Goal: Task Accomplishment & Management: Use online tool/utility

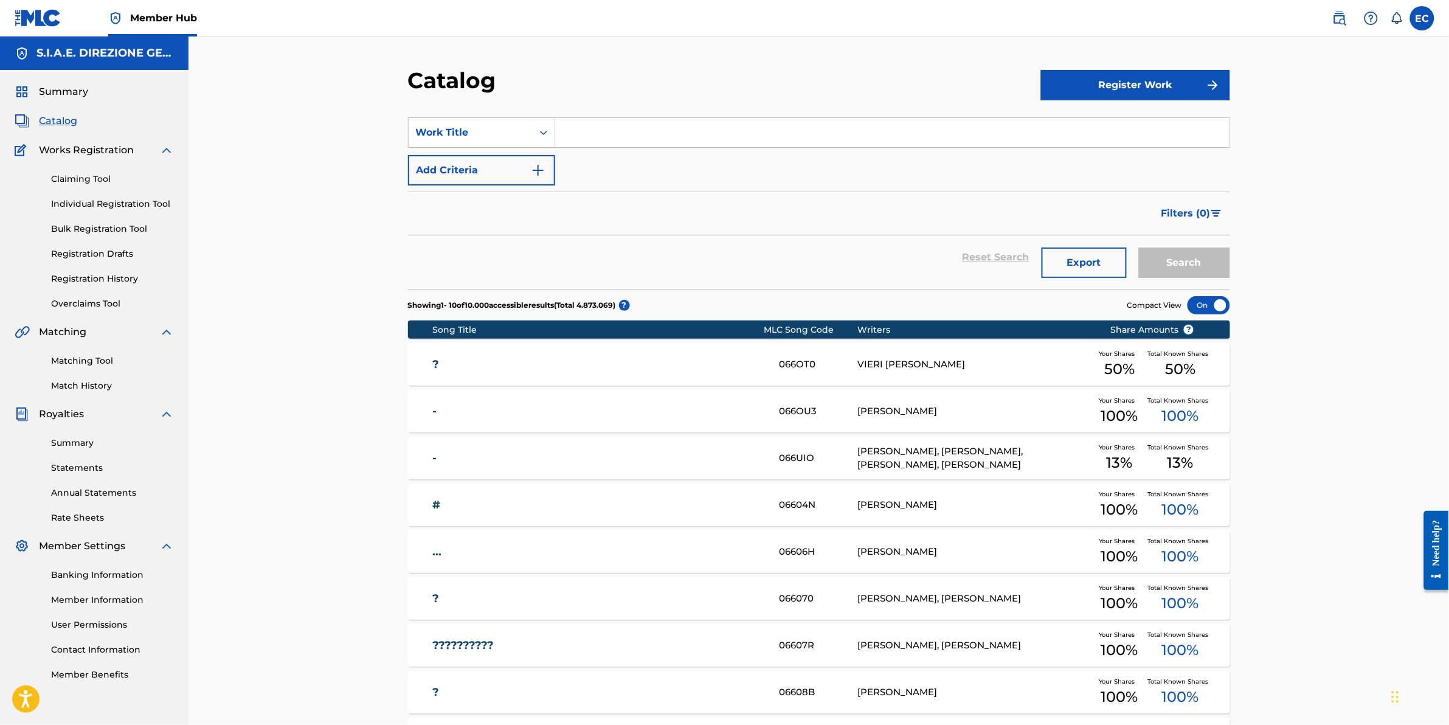
click at [607, 128] on input "Search Form" at bounding box center [892, 132] width 675 height 29
click at [74, 360] on link "Matching Tool" at bounding box center [112, 361] width 123 height 13
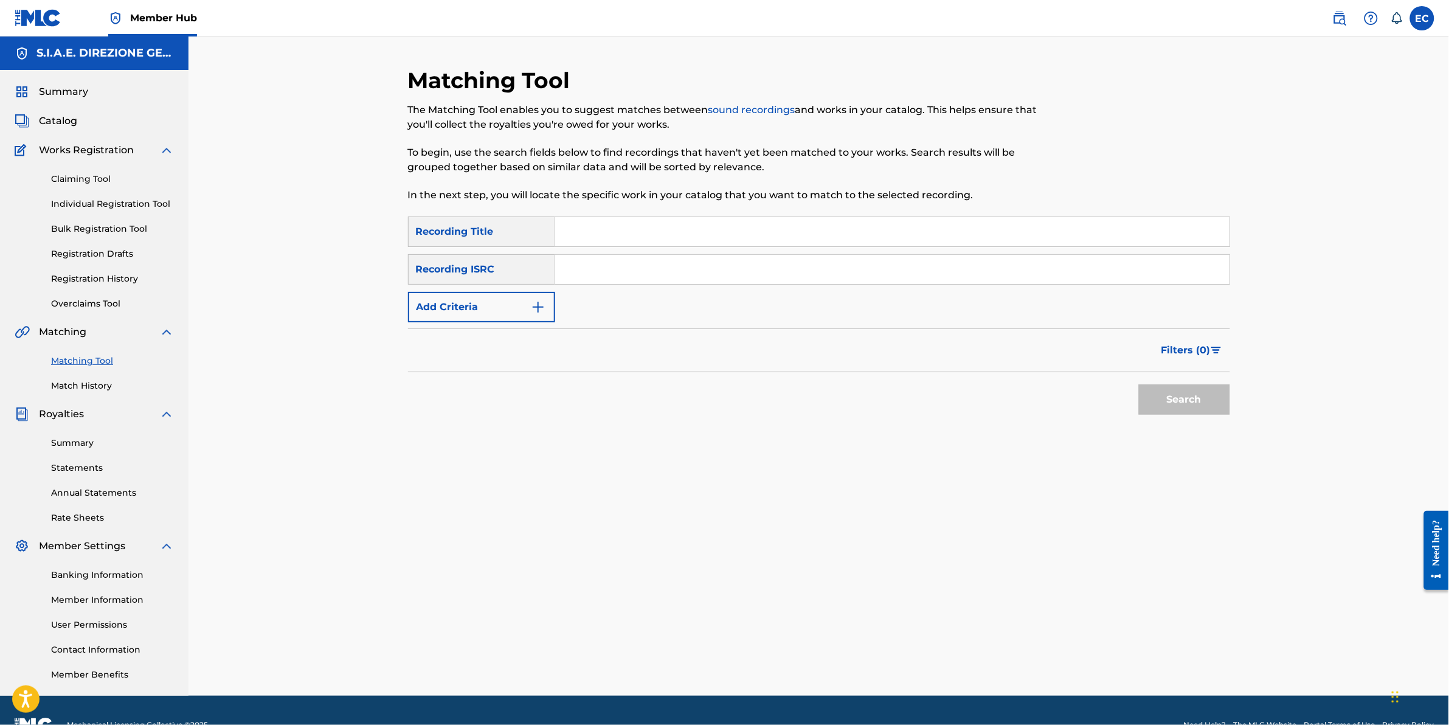
click at [610, 238] on input "Search Form" at bounding box center [892, 231] width 675 height 29
click at [66, 119] on span "Catalog" at bounding box center [58, 121] width 38 height 15
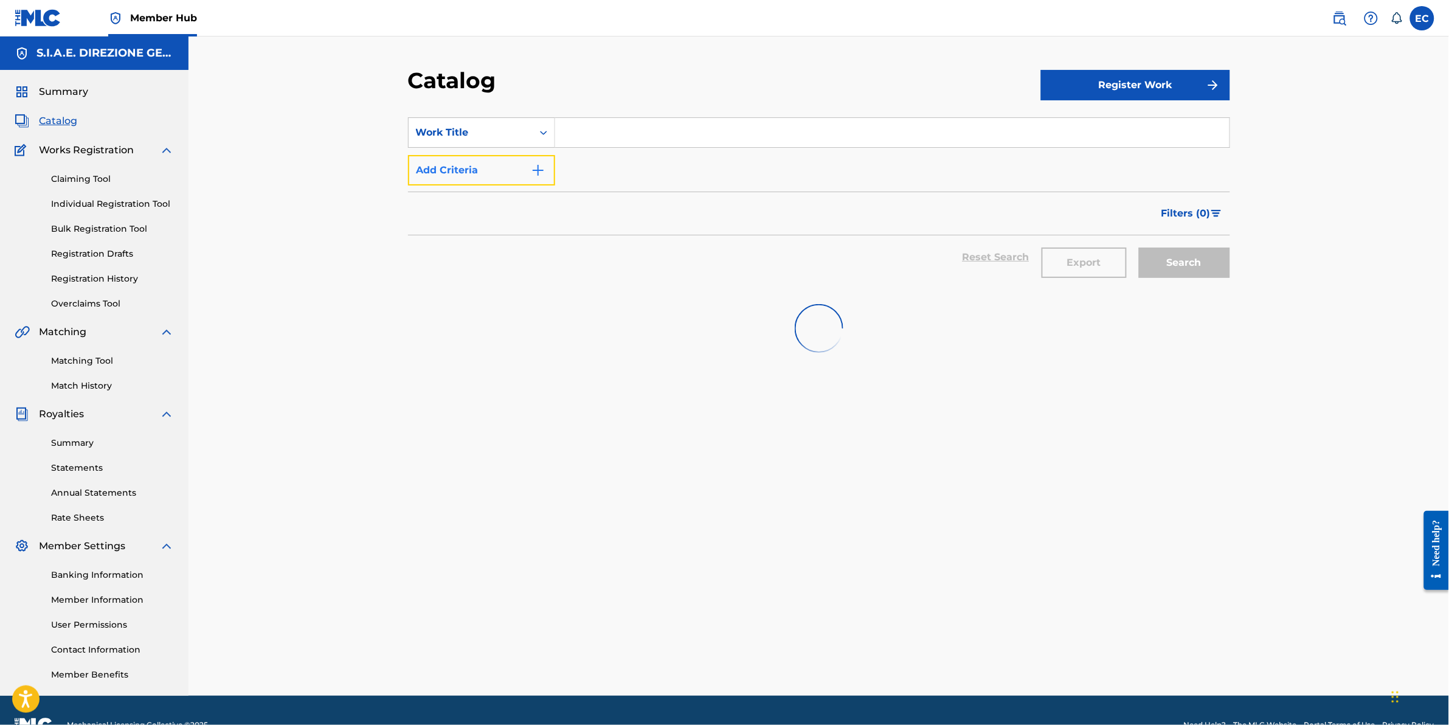
click at [448, 180] on button "Add Criteria" at bounding box center [481, 170] width 147 height 30
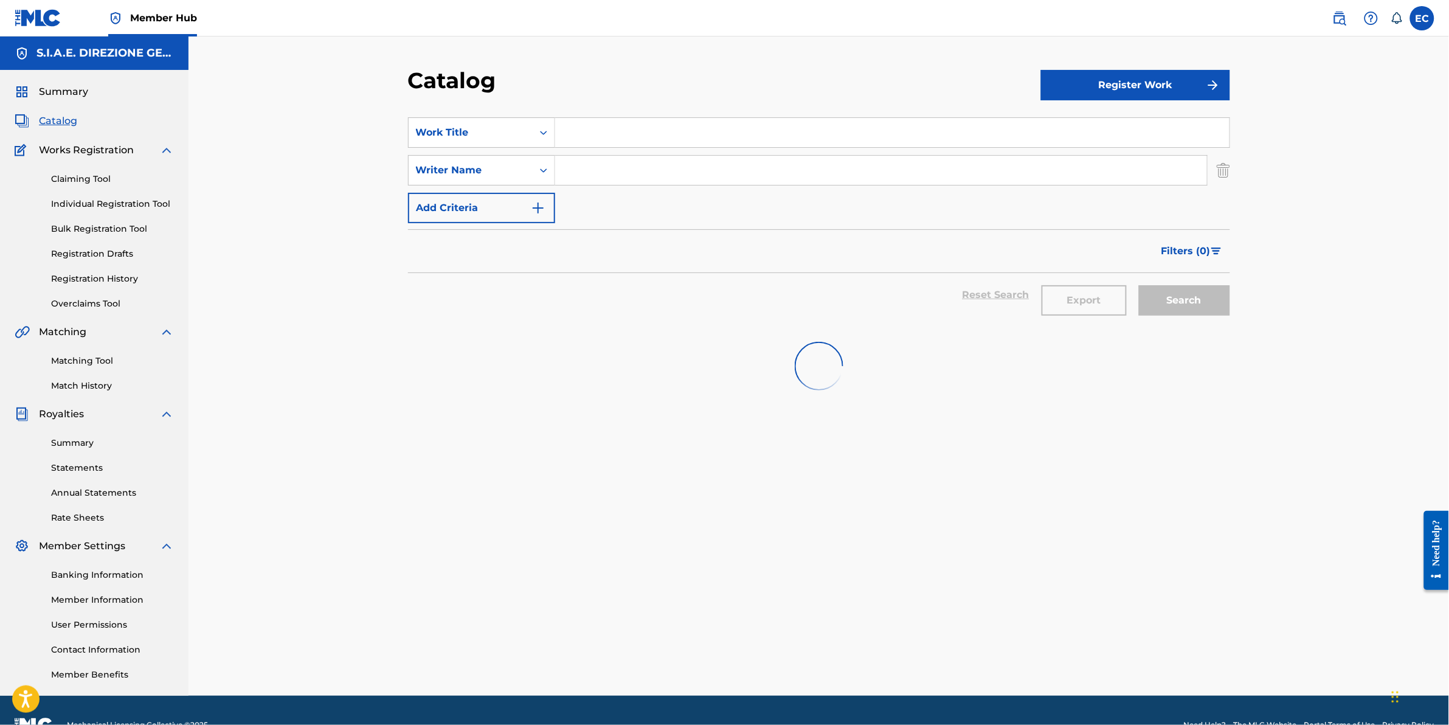
click at [613, 168] on input "Search Form" at bounding box center [881, 170] width 652 height 29
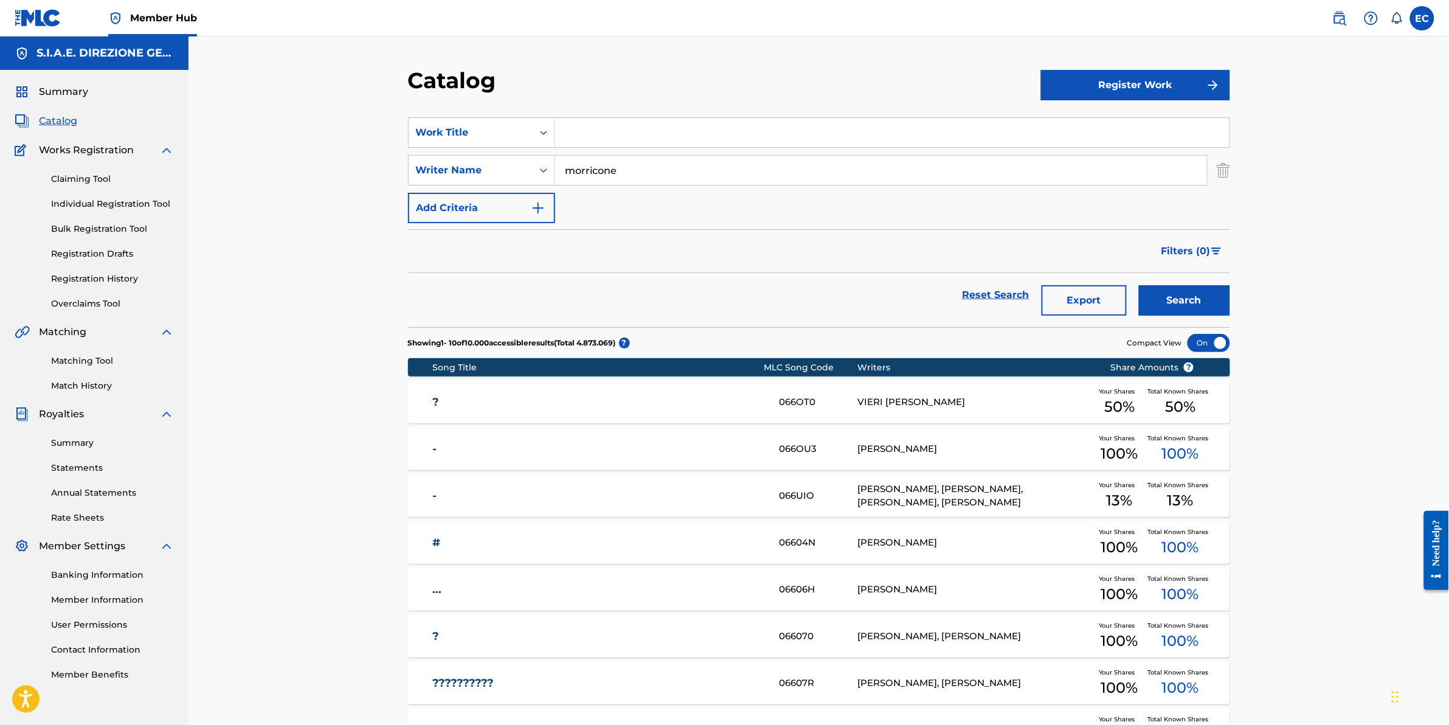
type input "morricone"
click at [609, 129] on input "Search Form" at bounding box center [892, 132] width 675 height 29
type input "n"
type input "bestiality"
click at [1139, 285] on button "Search" at bounding box center [1184, 300] width 91 height 30
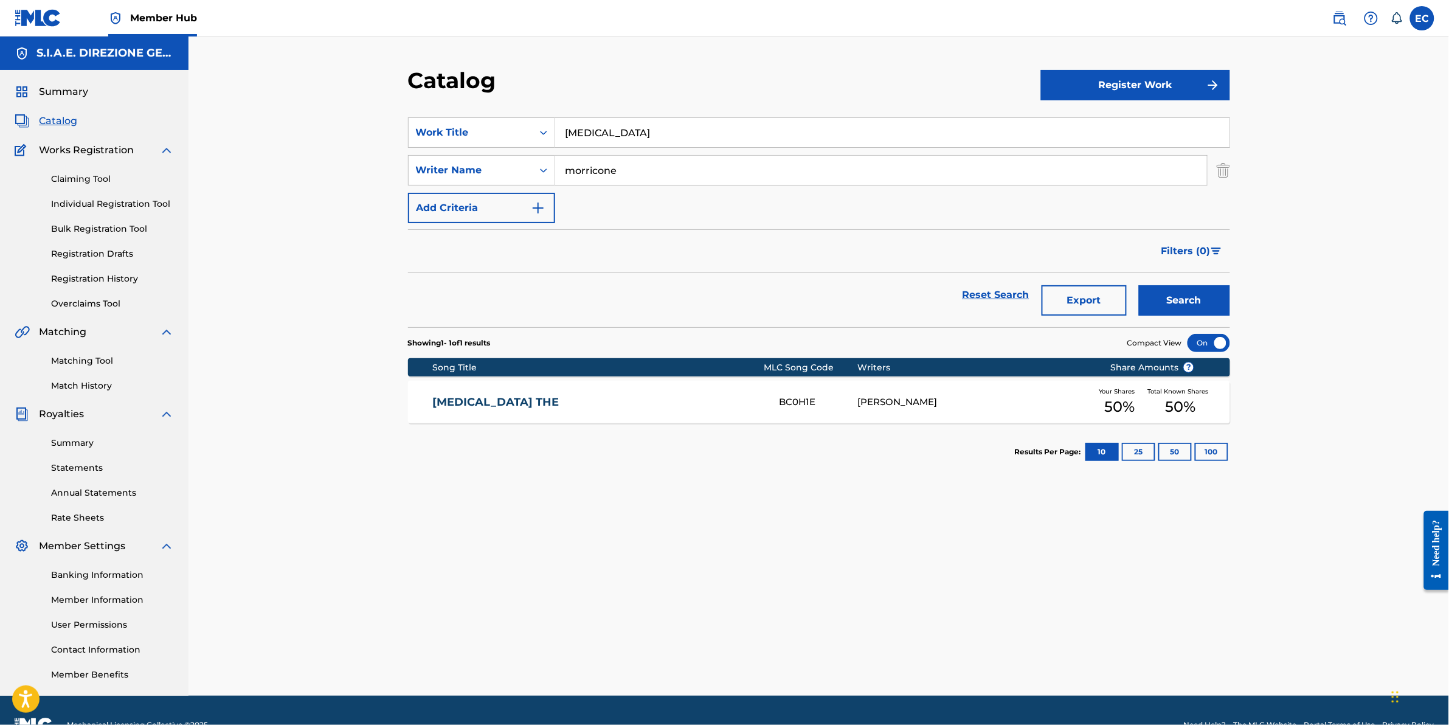
click at [820, 405] on div "BC0H1E" at bounding box center [819, 402] width 78 height 14
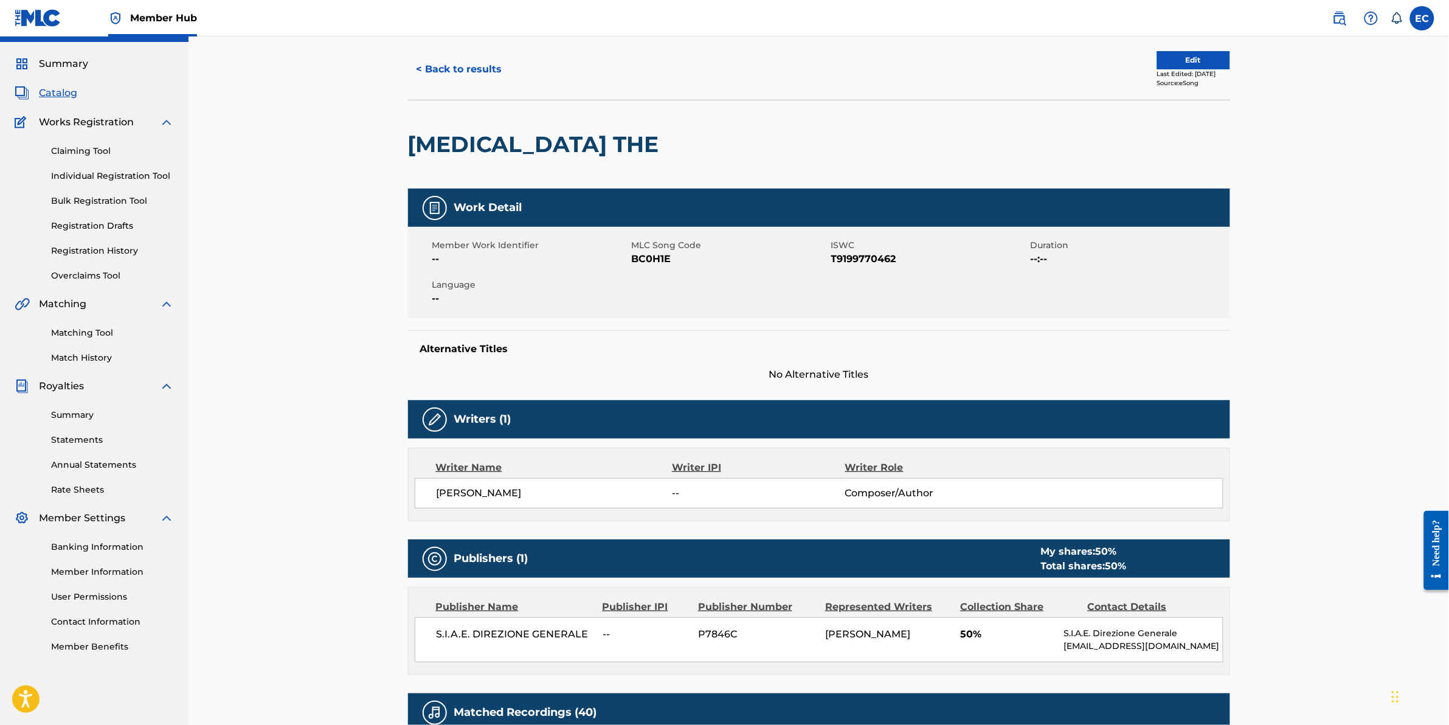
scroll to position [76, 0]
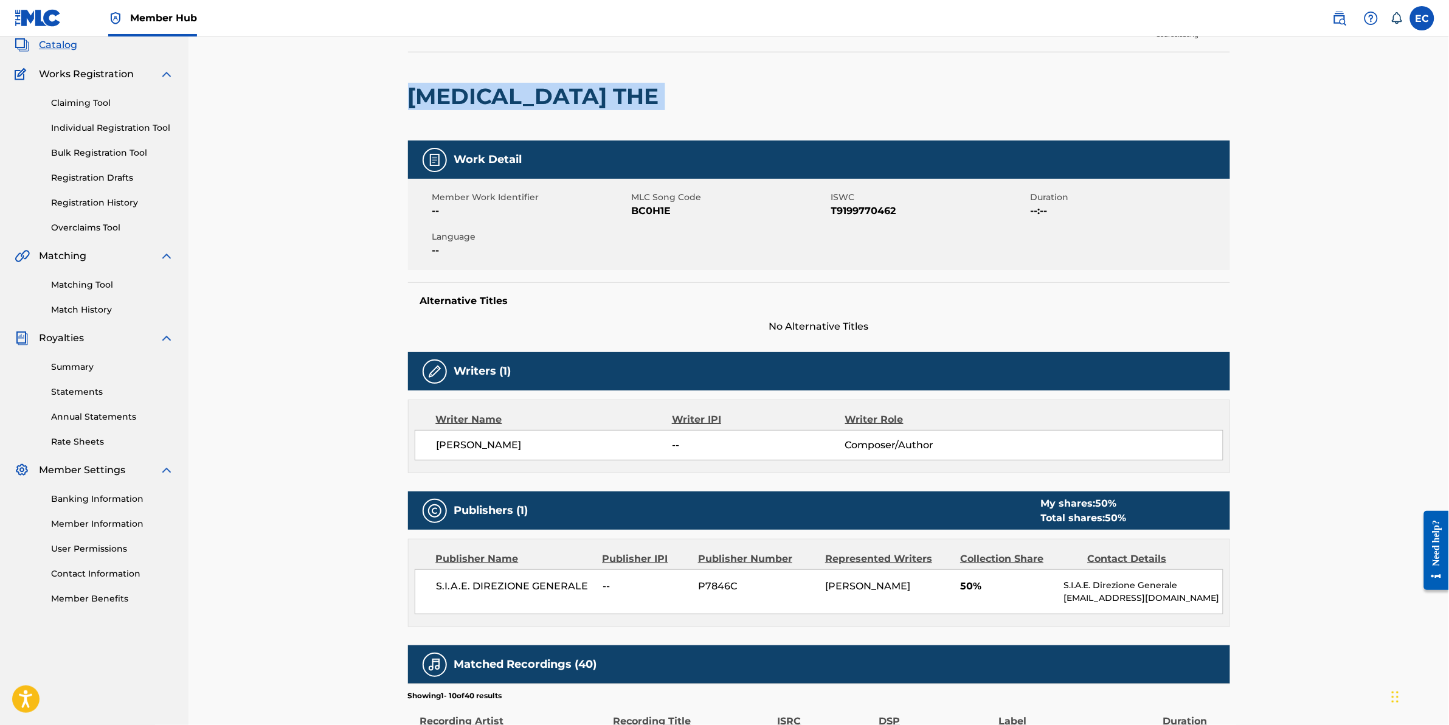
drag, startPoint x: 589, startPoint y: 106, endPoint x: 400, endPoint y: 87, distance: 190.2
click at [400, 87] on div "< Back to results Edit Last Edited: September 26, 2022 Source: eSong BESTIALITY…" at bounding box center [820, 602] width 852 height 1223
copy div "BESTIALITY THE"
click at [894, 217] on span "T9199770462" at bounding box center [929, 211] width 196 height 15
drag, startPoint x: 675, startPoint y: 213, endPoint x: 626, endPoint y: 208, distance: 48.9
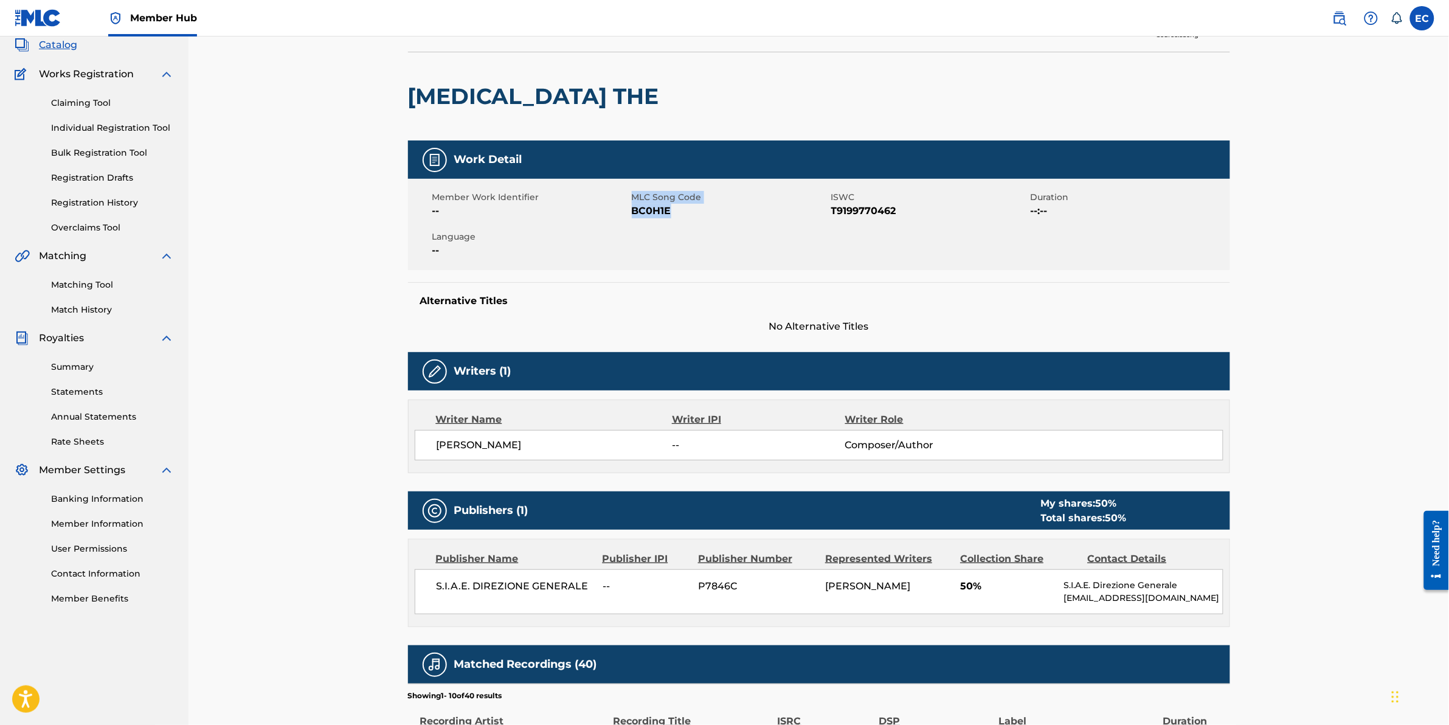
click at [626, 208] on div "Member Work Identifier -- MLC Song Code BC0H1E ISWC T9199770462 Duration --:-- …" at bounding box center [819, 224] width 822 height 91
drag, startPoint x: 626, startPoint y: 208, endPoint x: 637, endPoint y: 211, distance: 11.4
drag, startPoint x: 637, startPoint y: 211, endPoint x: 690, endPoint y: 193, distance: 55.8
click at [687, 187] on div "Member Work Identifier -- MLC Song Code BC0H1E ISWC T9199770462 Duration --:-- …" at bounding box center [819, 224] width 822 height 91
drag, startPoint x: 686, startPoint y: 210, endPoint x: 671, endPoint y: 213, distance: 15.5
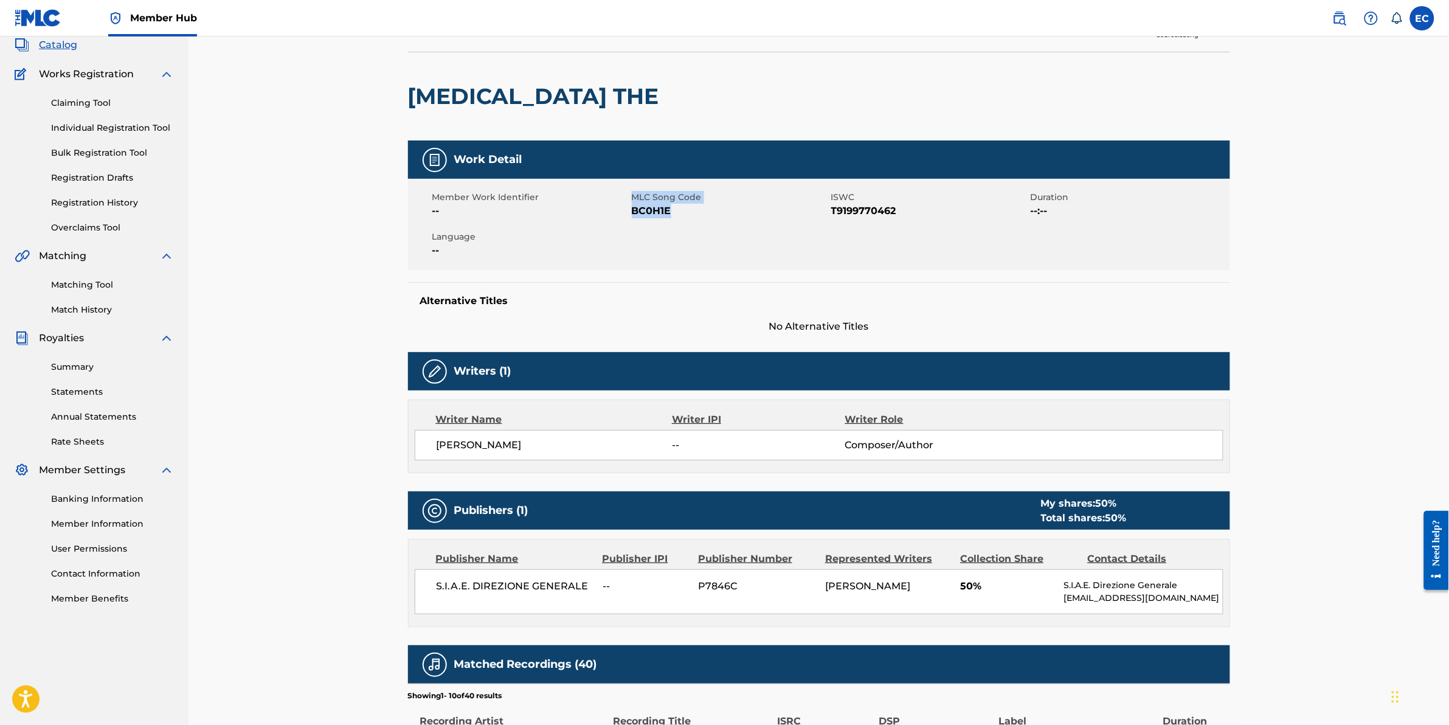
click at [685, 210] on span "BC0H1E" at bounding box center [730, 211] width 196 height 15
click at [676, 213] on span "BC0H1E" at bounding box center [730, 211] width 196 height 15
drag, startPoint x: 630, startPoint y: 208, endPoint x: 661, endPoint y: 213, distance: 31.5
click at [661, 213] on div "Member Work Identifier -- MLC Song Code BC0H1E ISWC T9199770462 Duration --:-- …" at bounding box center [819, 224] width 822 height 91
click at [664, 216] on span "BC0H1E" at bounding box center [730, 211] width 196 height 15
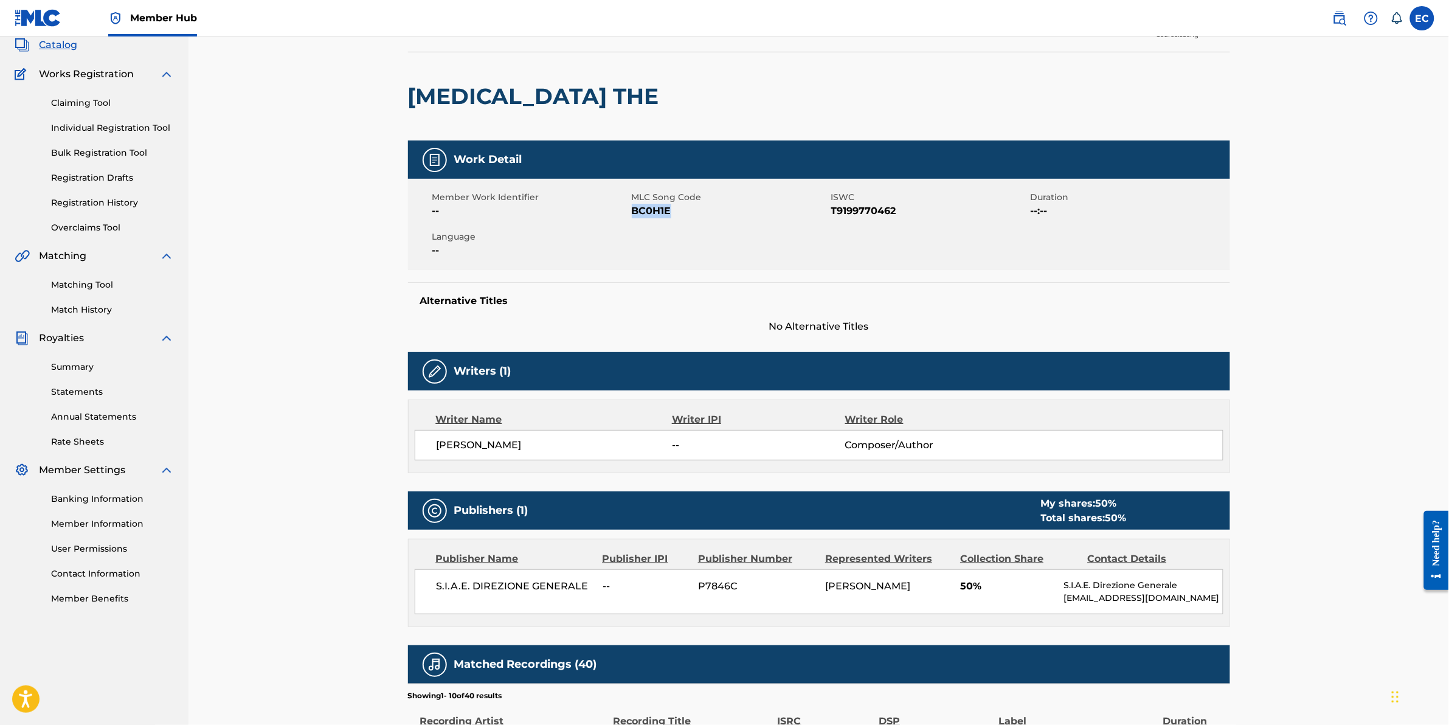
drag, startPoint x: 670, startPoint y: 213, endPoint x: 634, endPoint y: 212, distance: 35.3
click at [634, 212] on span "BC0H1E" at bounding box center [730, 211] width 196 height 15
copy span "BC0H1E"
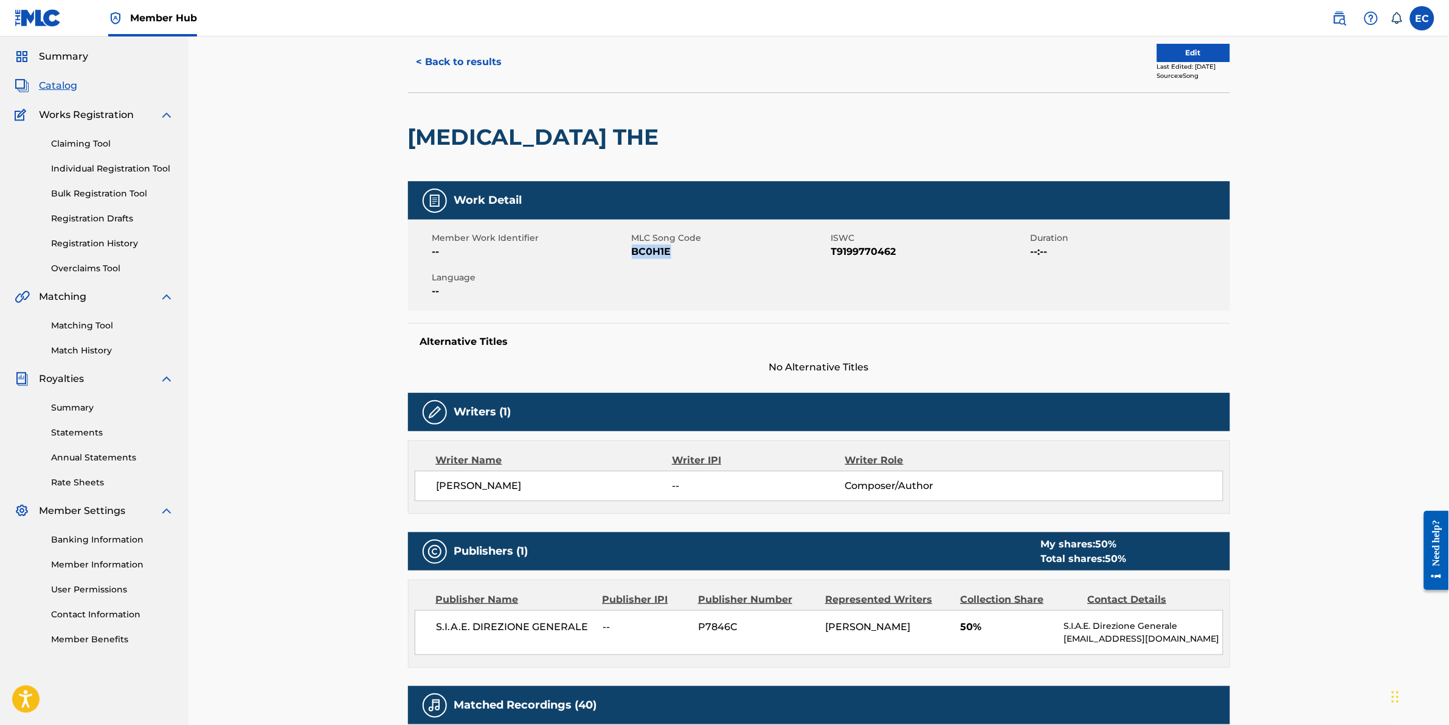
scroll to position [0, 0]
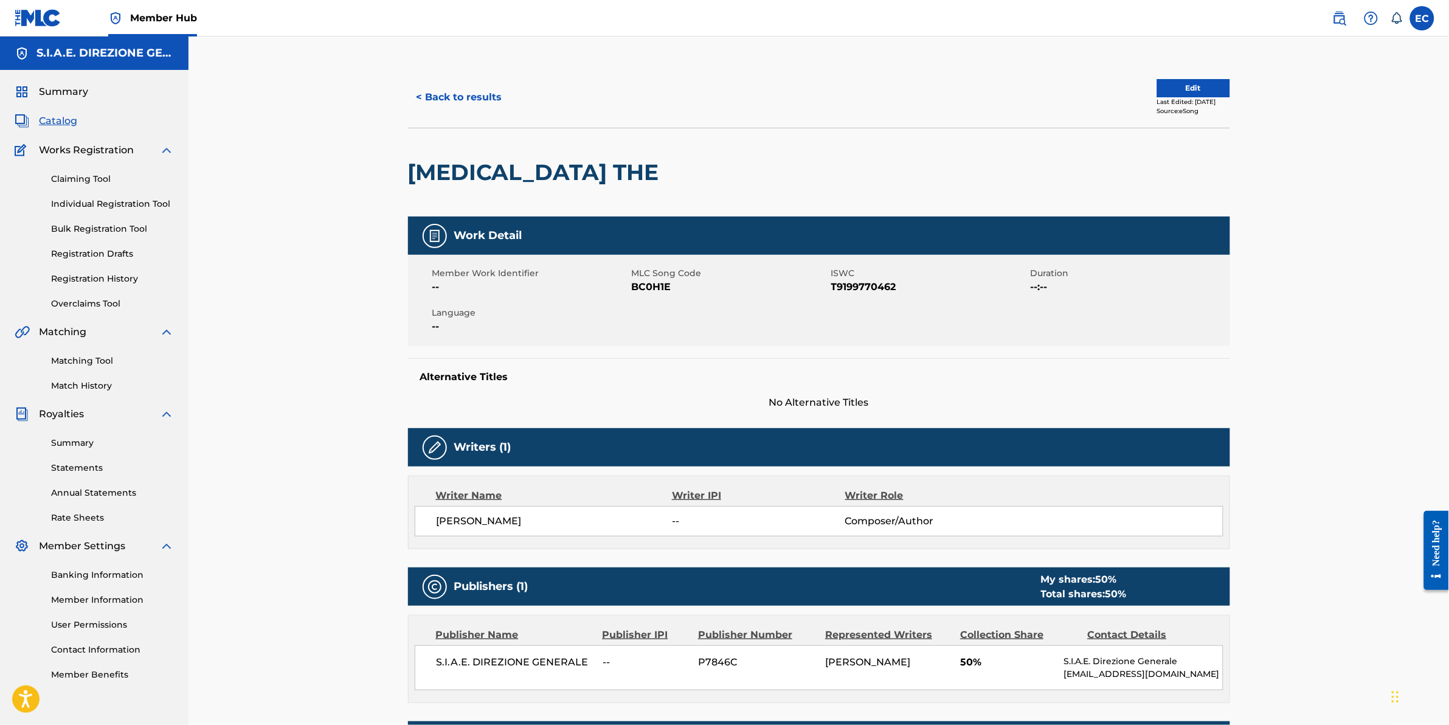
click at [52, 113] on div "Summary Catalog Works Registration Claiming Tool Individual Registration Tool B…" at bounding box center [94, 383] width 189 height 626
click at [64, 119] on span "Catalog" at bounding box center [58, 121] width 38 height 15
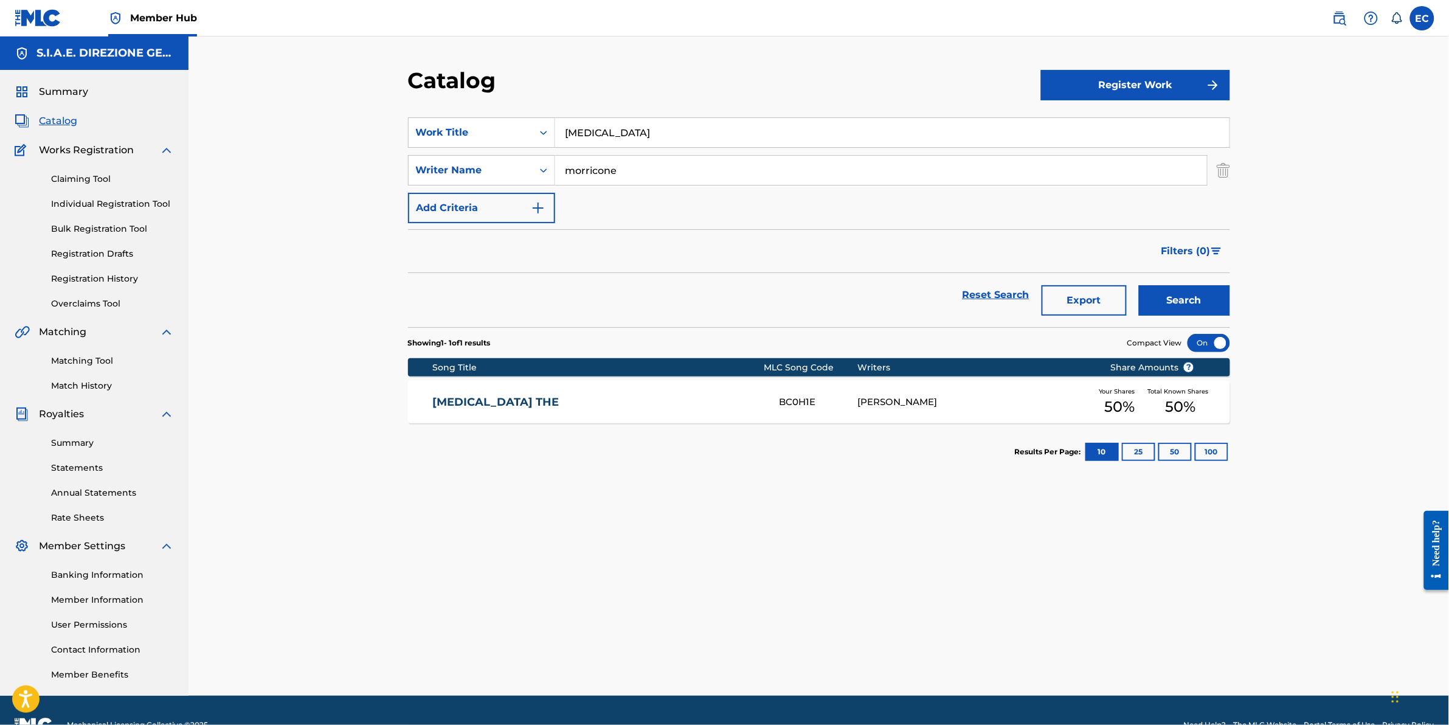
drag, startPoint x: 692, startPoint y: 128, endPoint x: 494, endPoint y: 116, distance: 198.0
click at [494, 116] on section "SearchWithCriteria10a6237d-4c96-4e28-a26b-796f9b92b644 Work Title bestiality Se…" at bounding box center [819, 215] width 822 height 224
type input "ponte di corde"
click at [693, 156] on div "ponte di corde" at bounding box center [800, 160] width 491 height 22
click at [1145, 300] on button "Search" at bounding box center [1184, 300] width 91 height 30
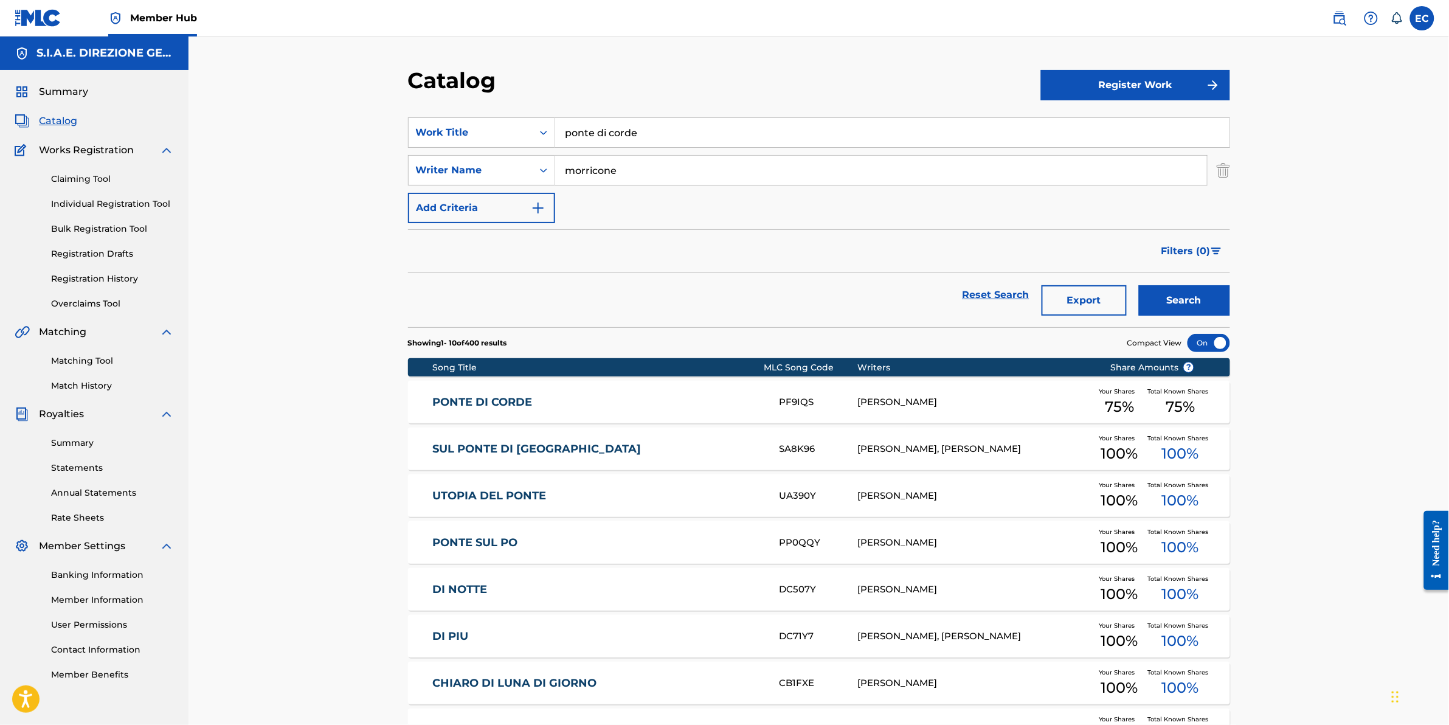
click at [564, 402] on link "PONTE DI CORDE" at bounding box center [597, 402] width 331 height 14
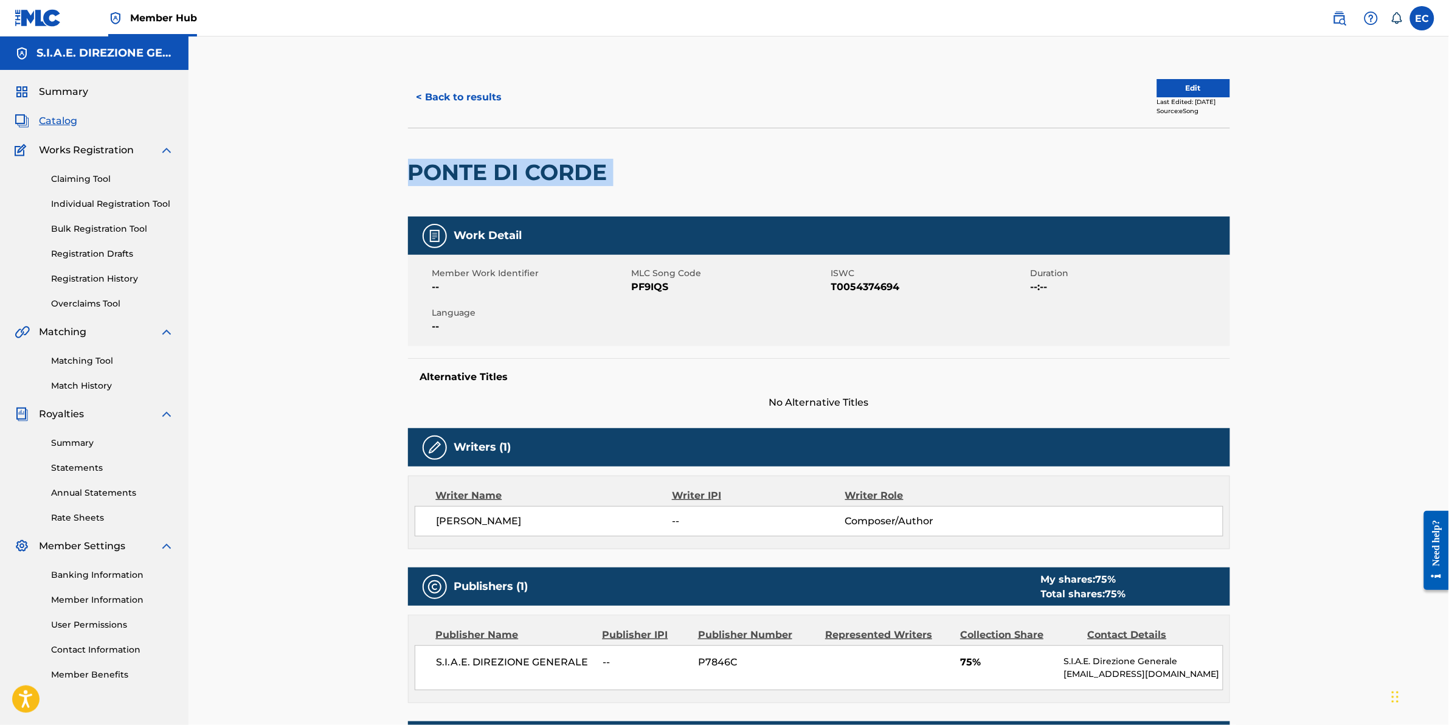
drag, startPoint x: 626, startPoint y: 163, endPoint x: 400, endPoint y: 187, distance: 227.5
click at [401, 187] on div "< Back to results Edit Last Edited: February 08, 2023 Source: eSong PONTE DI CO…" at bounding box center [820, 457] width 852 height 780
copy div "PONTE DI CORDE"
drag, startPoint x: 673, startPoint y: 289, endPoint x: 634, endPoint y: 286, distance: 39.7
click at [634, 286] on span "PF9IQS" at bounding box center [730, 287] width 196 height 15
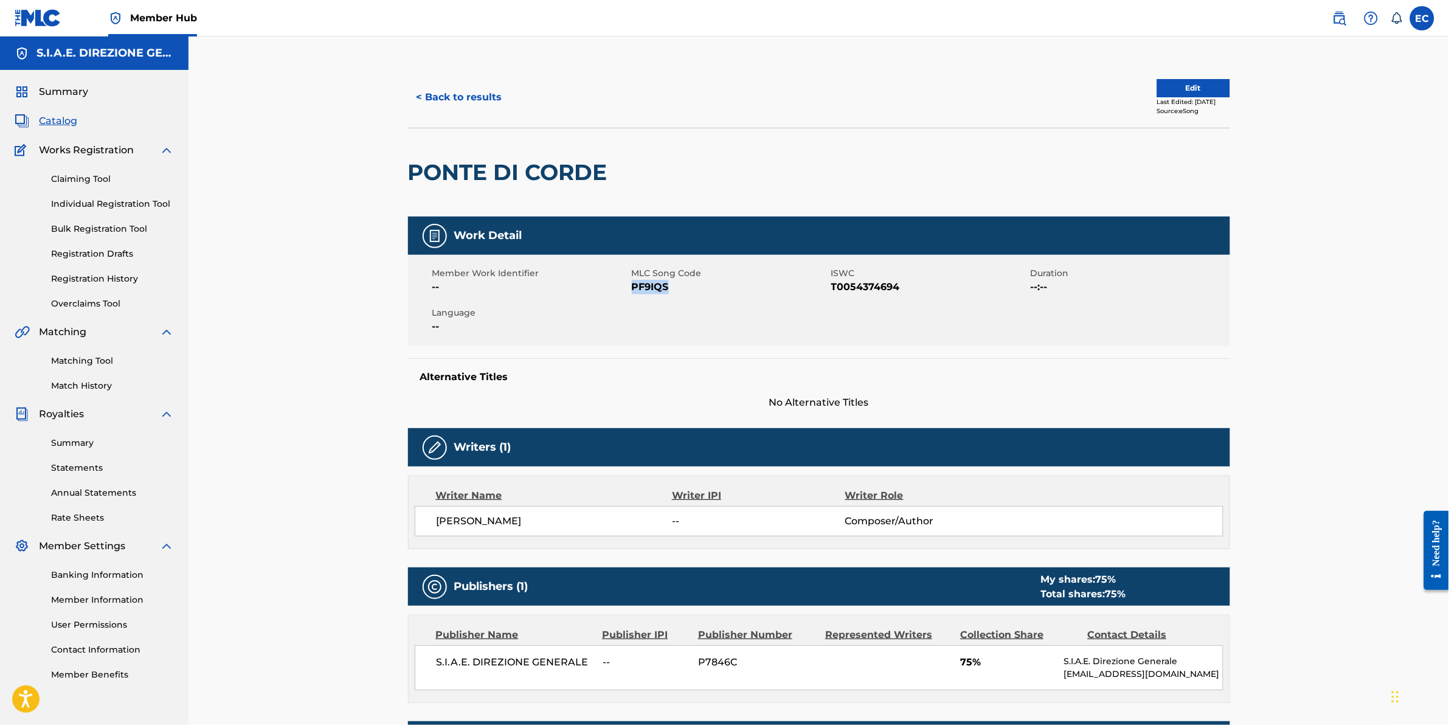
copy span "PF9IQS"
click at [116, 384] on link "Match History" at bounding box center [112, 386] width 123 height 13
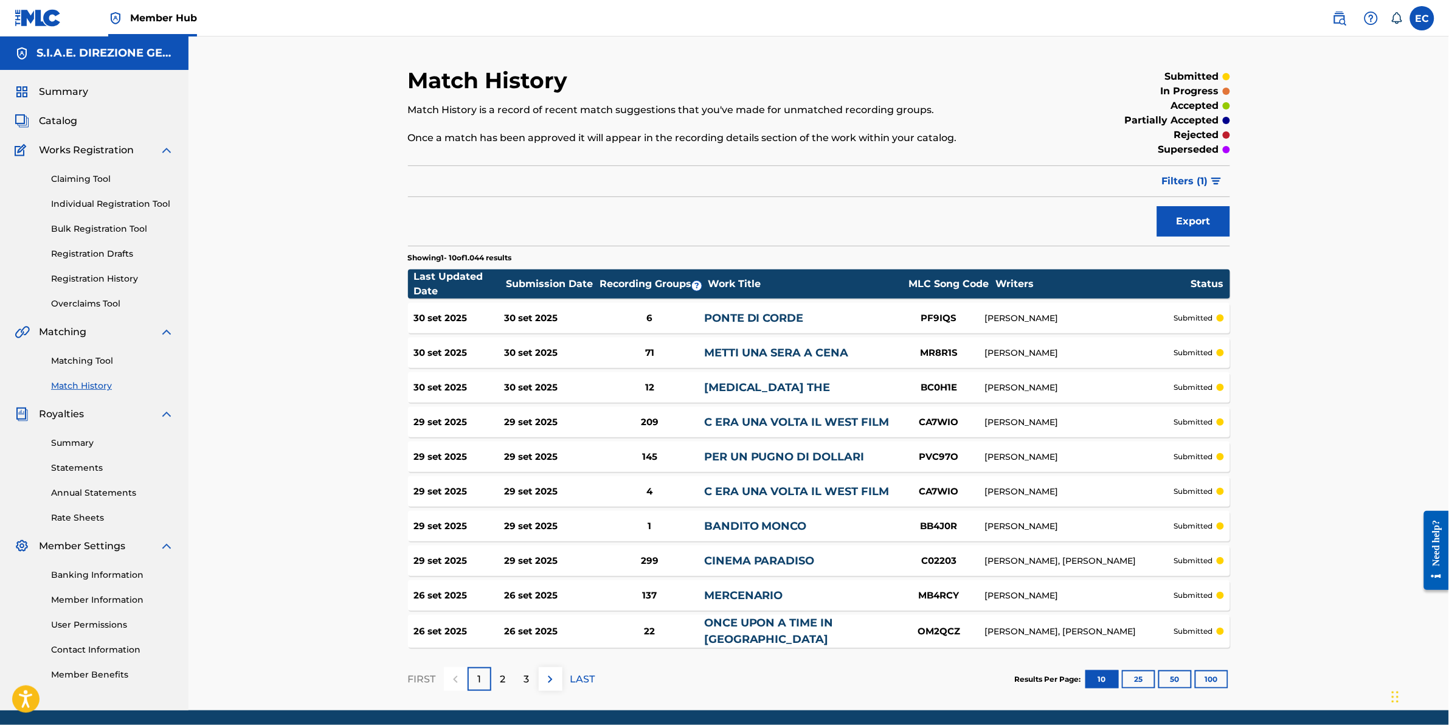
scroll to position [41, 0]
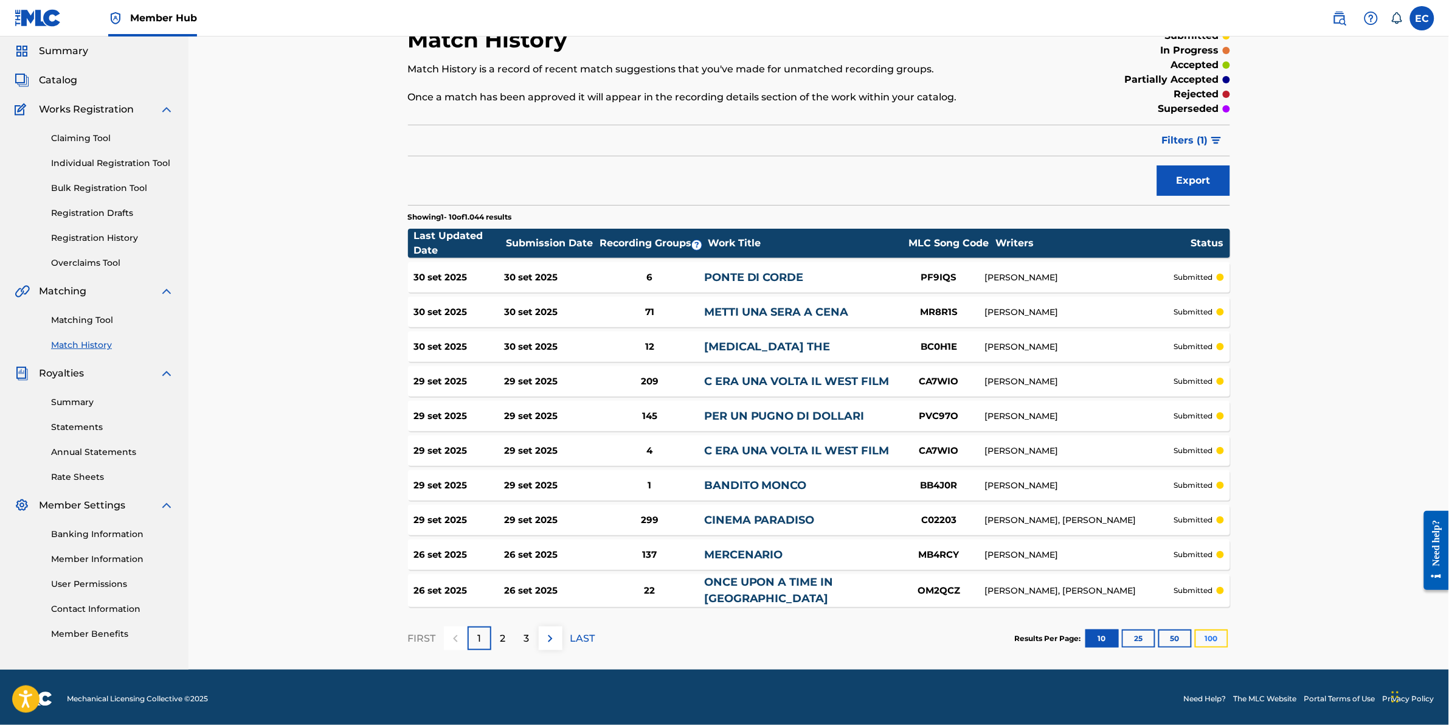
click at [1221, 636] on button "100" at bounding box center [1211, 639] width 33 height 18
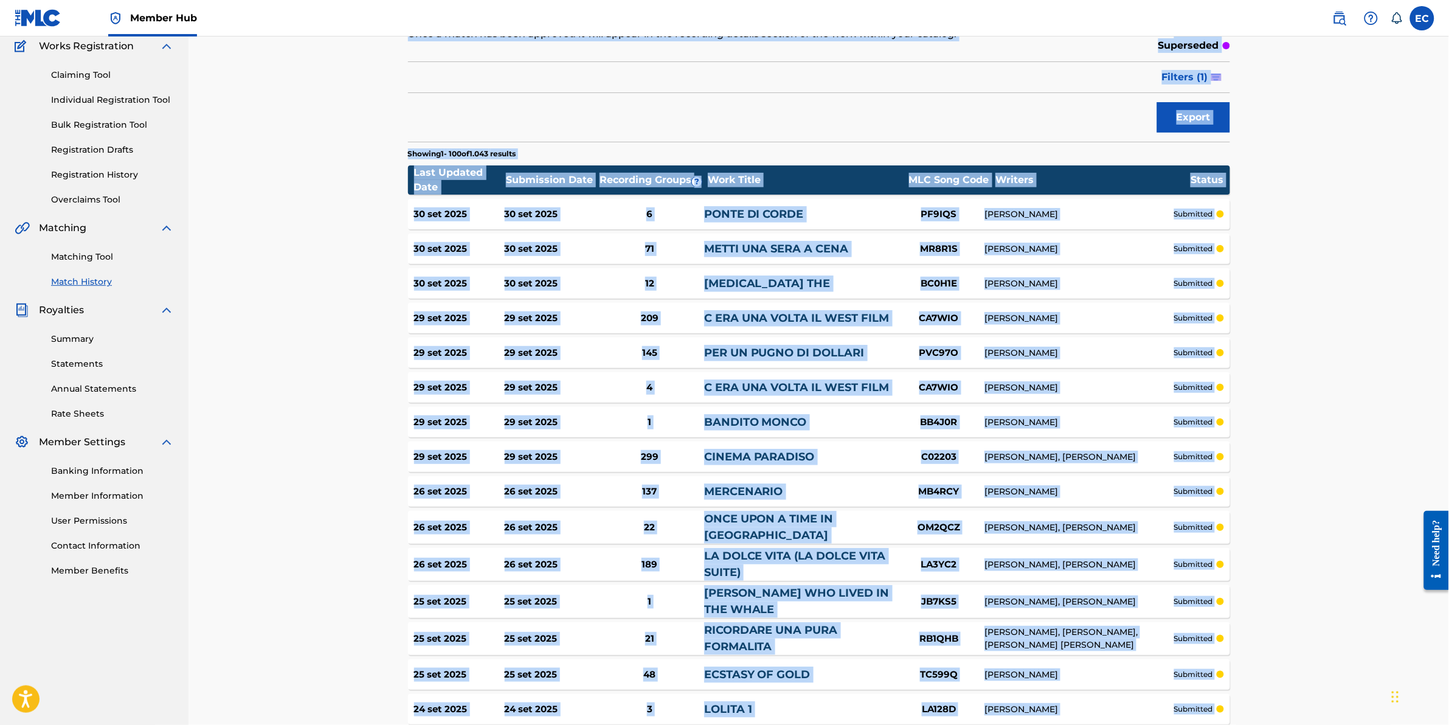
scroll to position [0, 0]
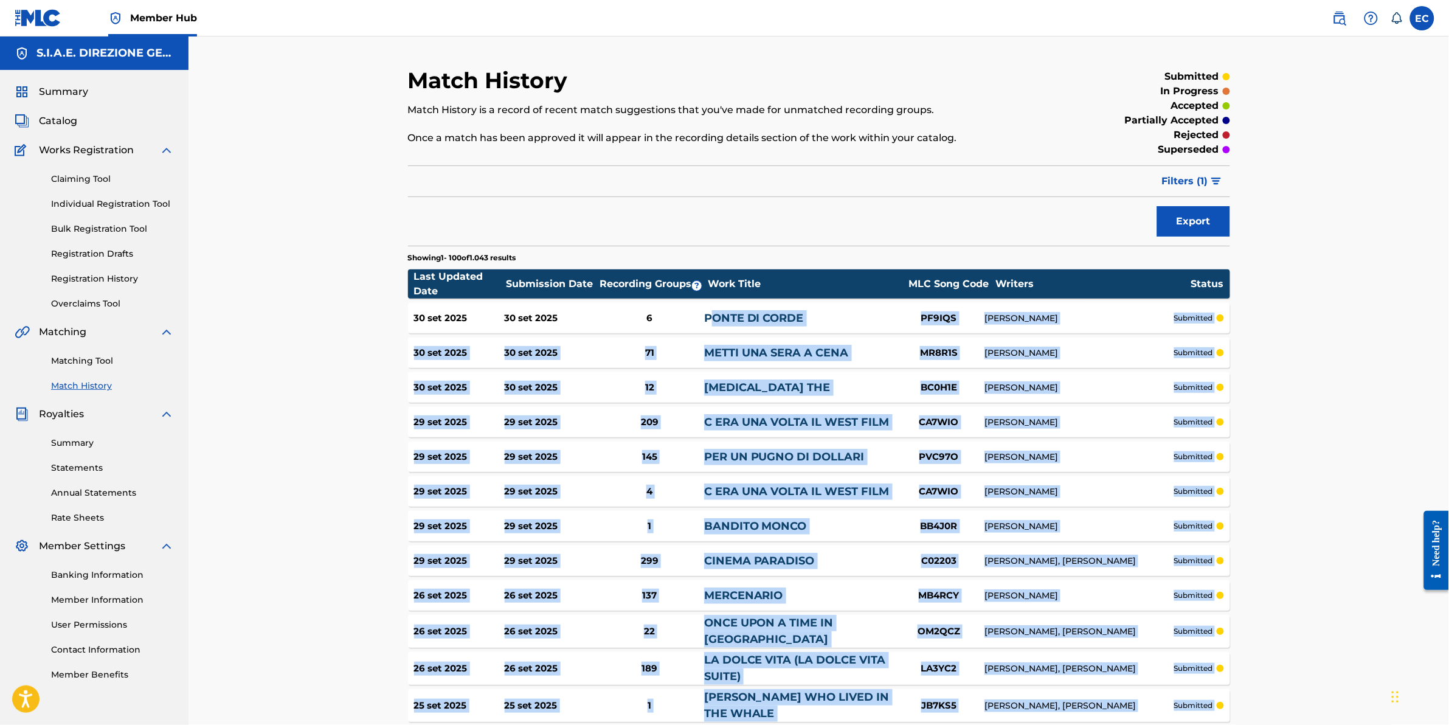
drag, startPoint x: 812, startPoint y: 609, endPoint x: 713, endPoint y: 321, distance: 304.9
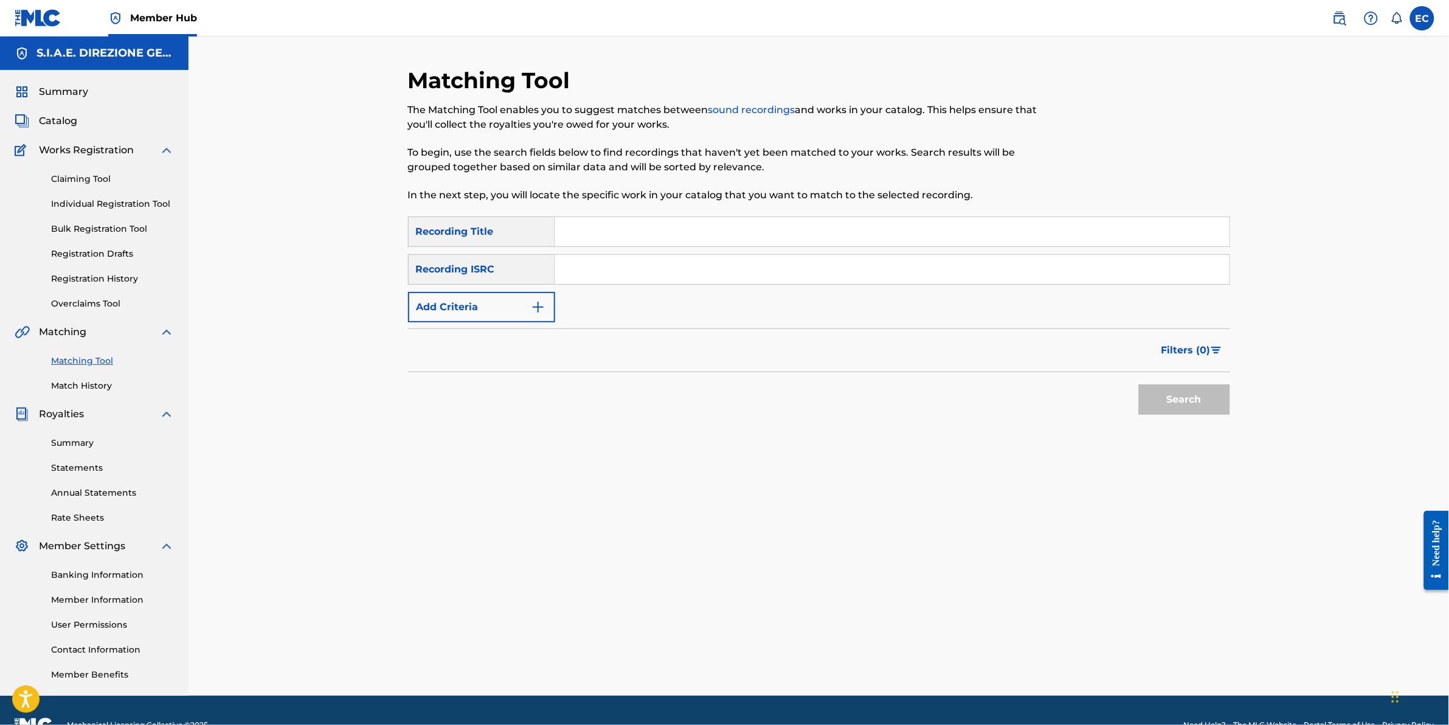
click at [599, 222] on input "Search Form" at bounding box center [892, 231] width 675 height 29
click at [487, 321] on button "Add Criteria" at bounding box center [481, 307] width 147 height 30
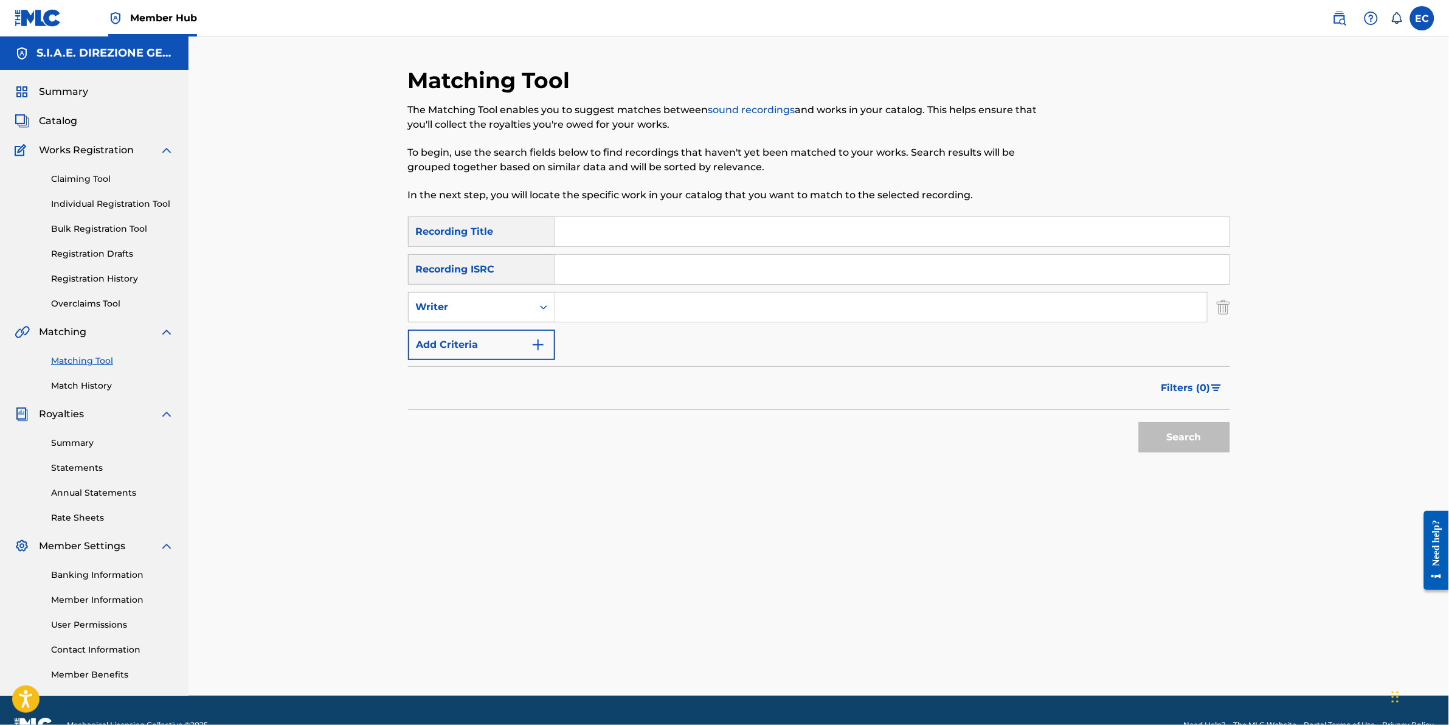
click at [770, 296] on input "Search Form" at bounding box center [881, 307] width 652 height 29
type input "morricone"
click at [643, 229] on input "Search Form" at bounding box center [892, 231] width 675 height 29
type input "bestiality"
drag, startPoint x: 692, startPoint y: 232, endPoint x: 518, endPoint y: 235, distance: 174.0
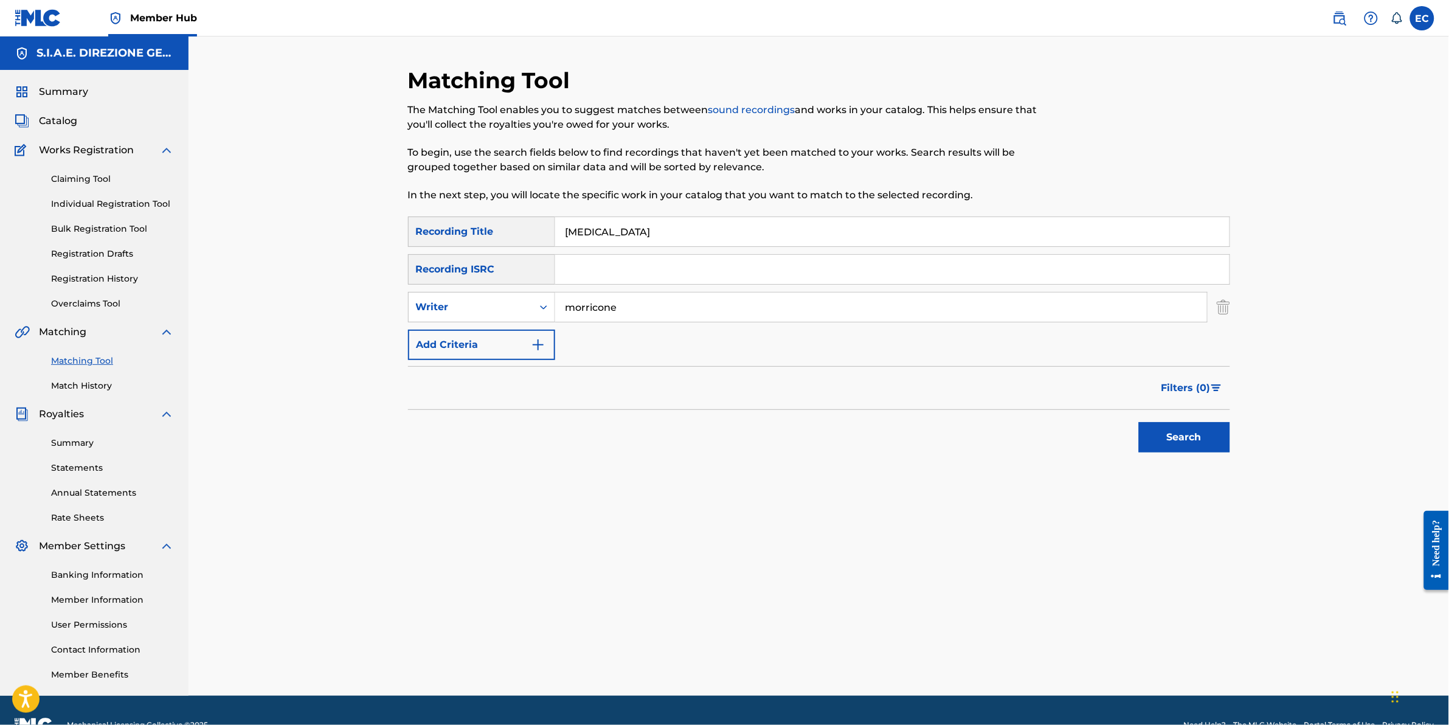
click at [518, 235] on div "SearchWithCriteria7315cad2-e2cd-430a-838a-f4c9b742d6ee Recording Title bestiali…" at bounding box center [819, 232] width 822 height 30
click at [1139, 422] on button "Search" at bounding box center [1184, 437] width 91 height 30
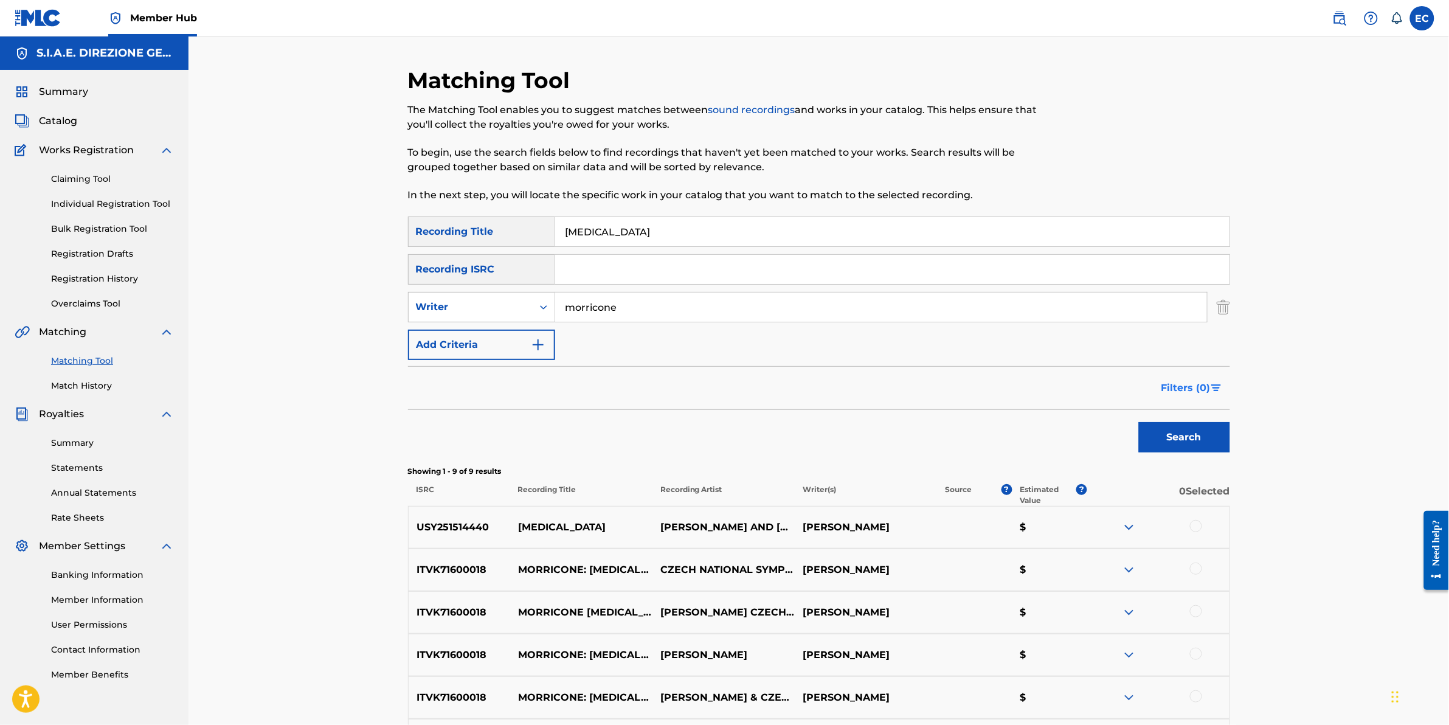
click at [1229, 386] on button "Filters ( 0 )" at bounding box center [1192, 388] width 76 height 30
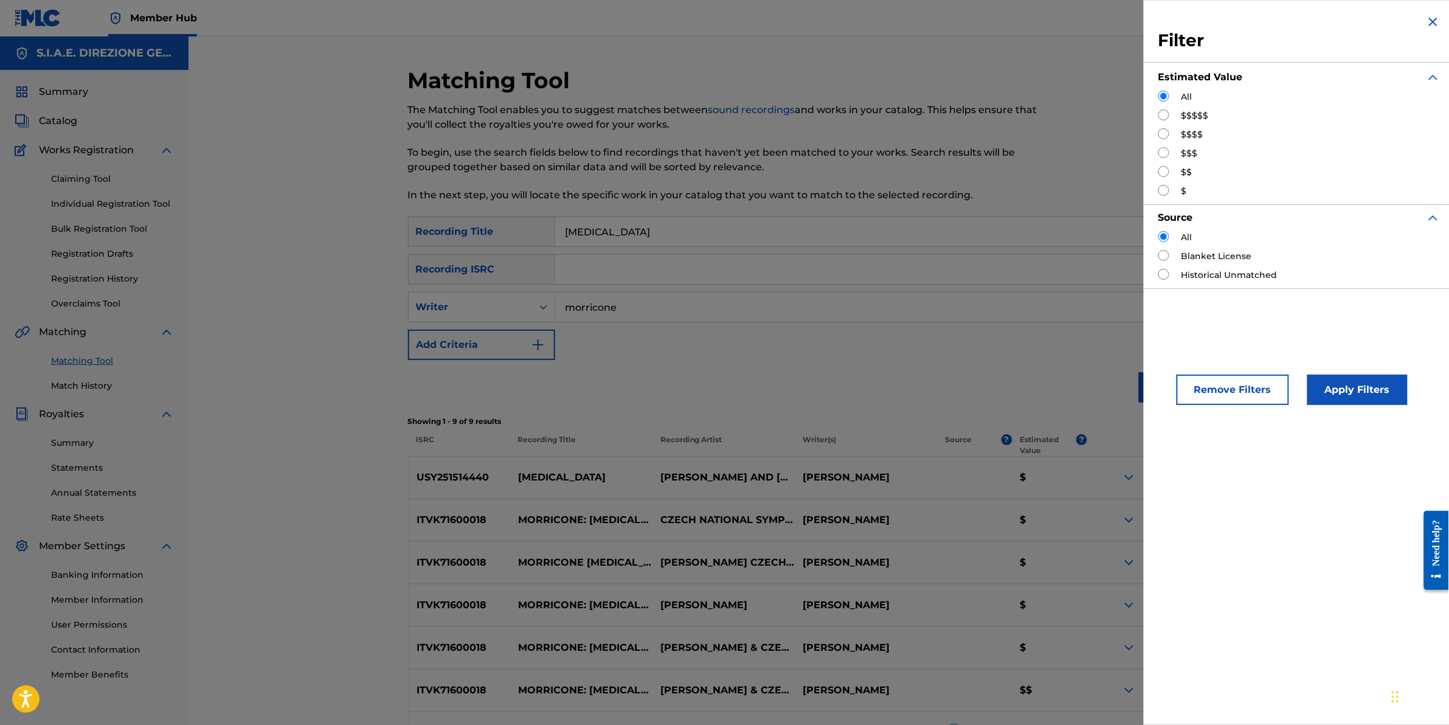
click at [1170, 116] on div "$$$$$" at bounding box center [1300, 115] width 282 height 13
click at [1163, 116] on input "Search Form" at bounding box center [1164, 114] width 11 height 11
radio input "true"
click at [1363, 393] on button "Apply Filters" at bounding box center [1358, 390] width 100 height 30
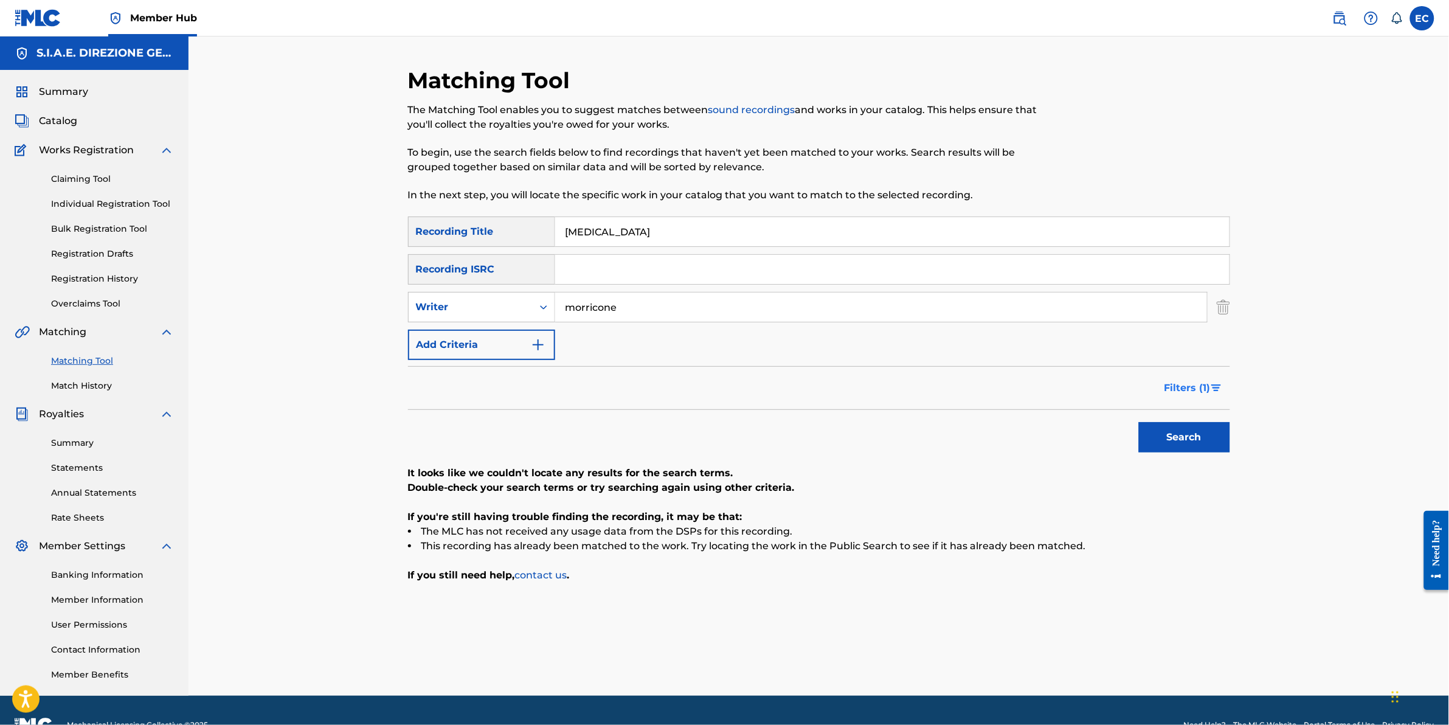
click at [1163, 392] on button "Filters ( 1 )" at bounding box center [1193, 388] width 73 height 30
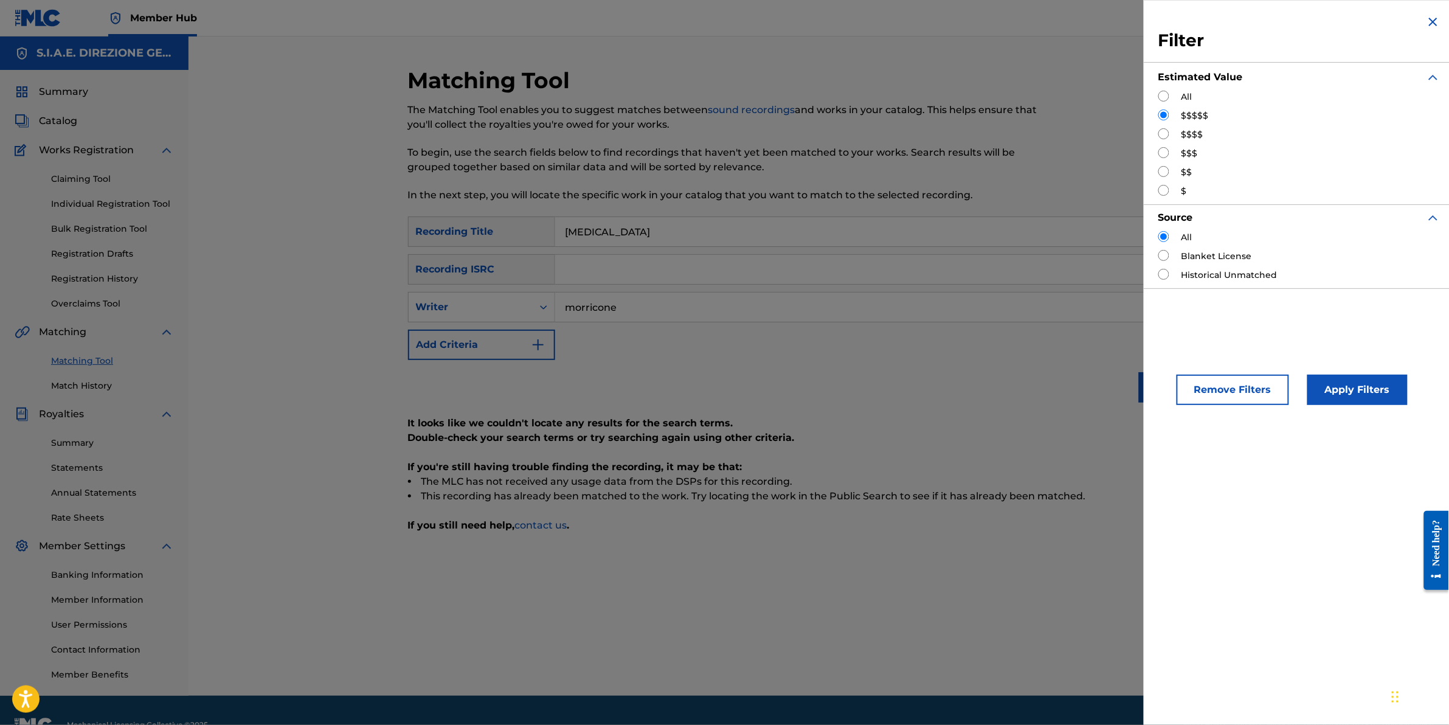
click at [1164, 131] on input "Search Form" at bounding box center [1164, 133] width 11 height 11
radio input "true"
click at [1347, 390] on button "Apply Filters" at bounding box center [1358, 390] width 100 height 30
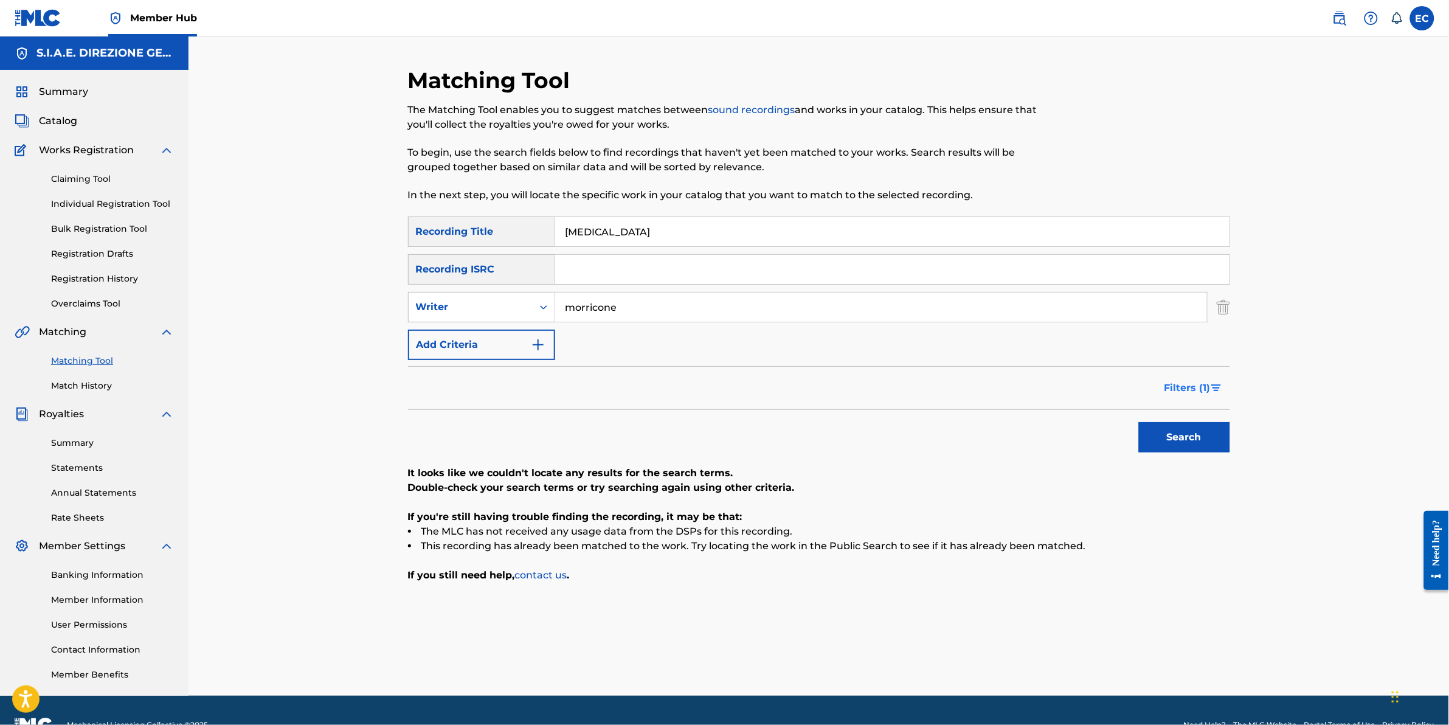
click at [1178, 394] on span "Filters ( 1 )" at bounding box center [1188, 388] width 46 height 15
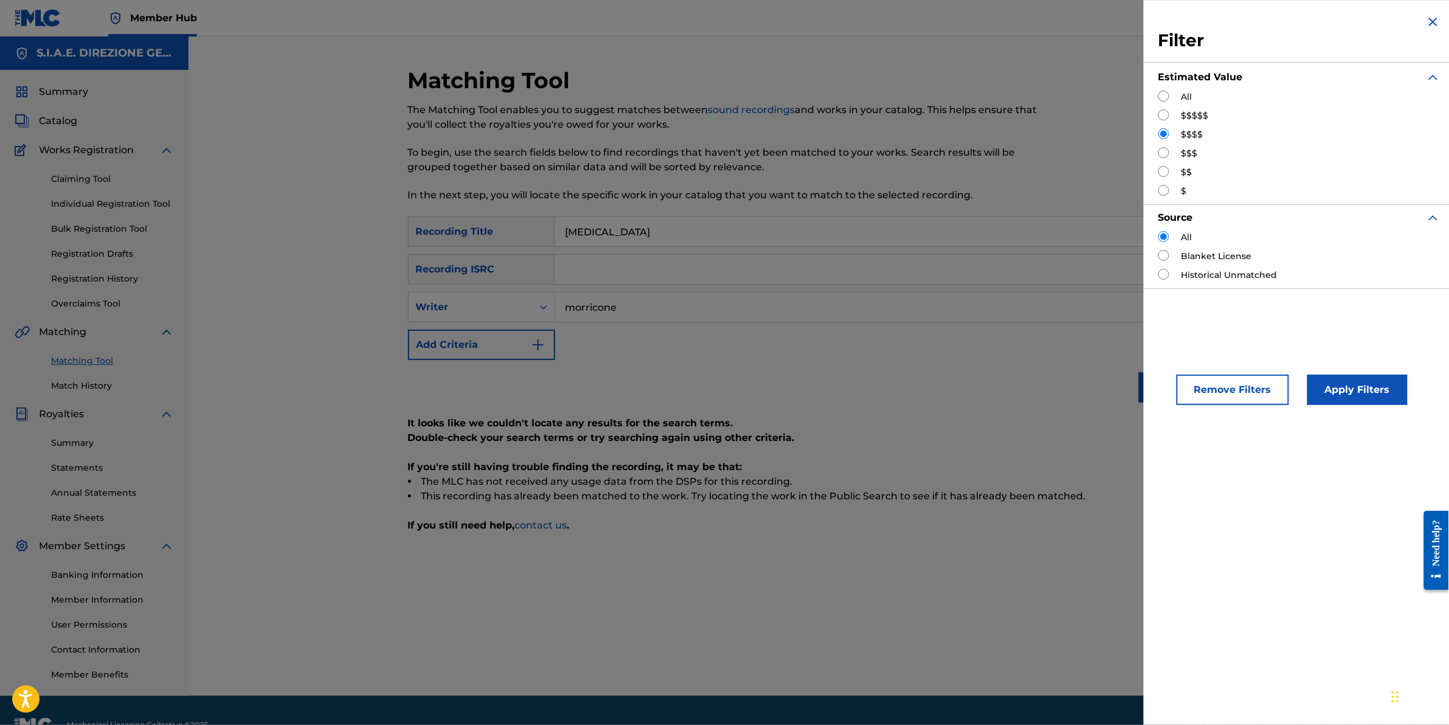
click at [1162, 154] on input "Search Form" at bounding box center [1164, 152] width 11 height 11
radio input "true"
click at [1327, 389] on button "Apply Filters" at bounding box center [1358, 390] width 100 height 30
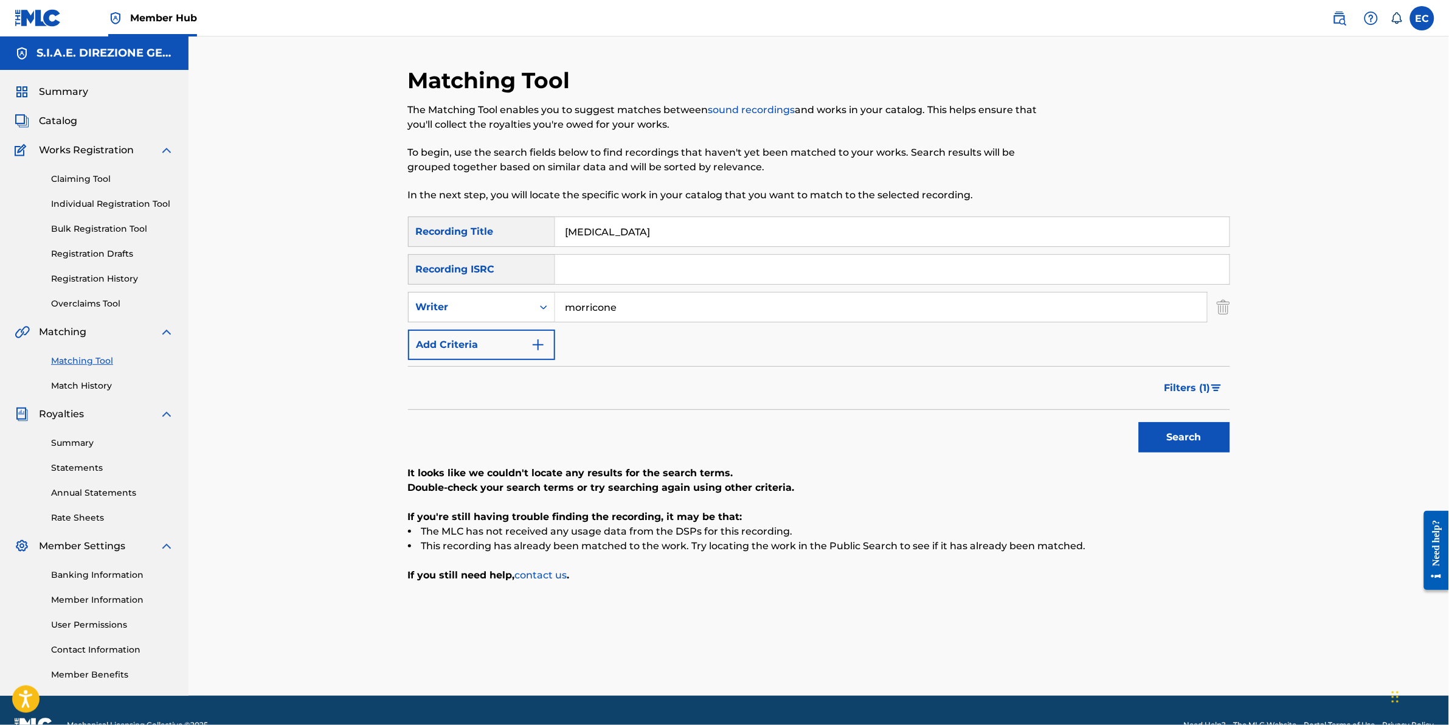
drag, startPoint x: 664, startPoint y: 229, endPoint x: 514, endPoint y: 229, distance: 149.6
click at [514, 229] on div "SearchWithCriteria7315cad2-e2cd-430a-838a-f4c9b742d6ee Recording Title bestiali…" at bounding box center [819, 232] width 822 height 30
paste input "BESTIALITY THE"
type input "BESTIALITY THE"
click at [1196, 440] on button "Search" at bounding box center [1184, 437] width 91 height 30
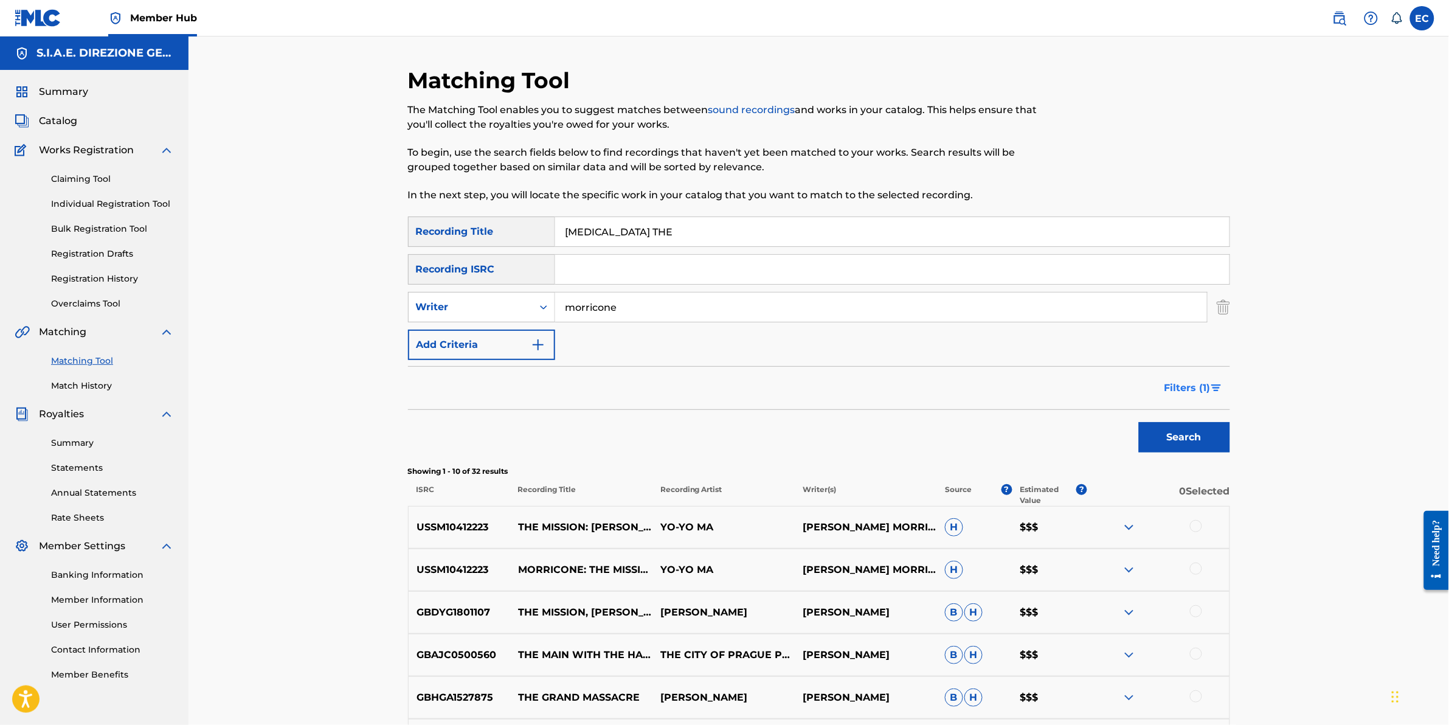
click at [1196, 381] on span "Filters ( 1 )" at bounding box center [1188, 388] width 46 height 15
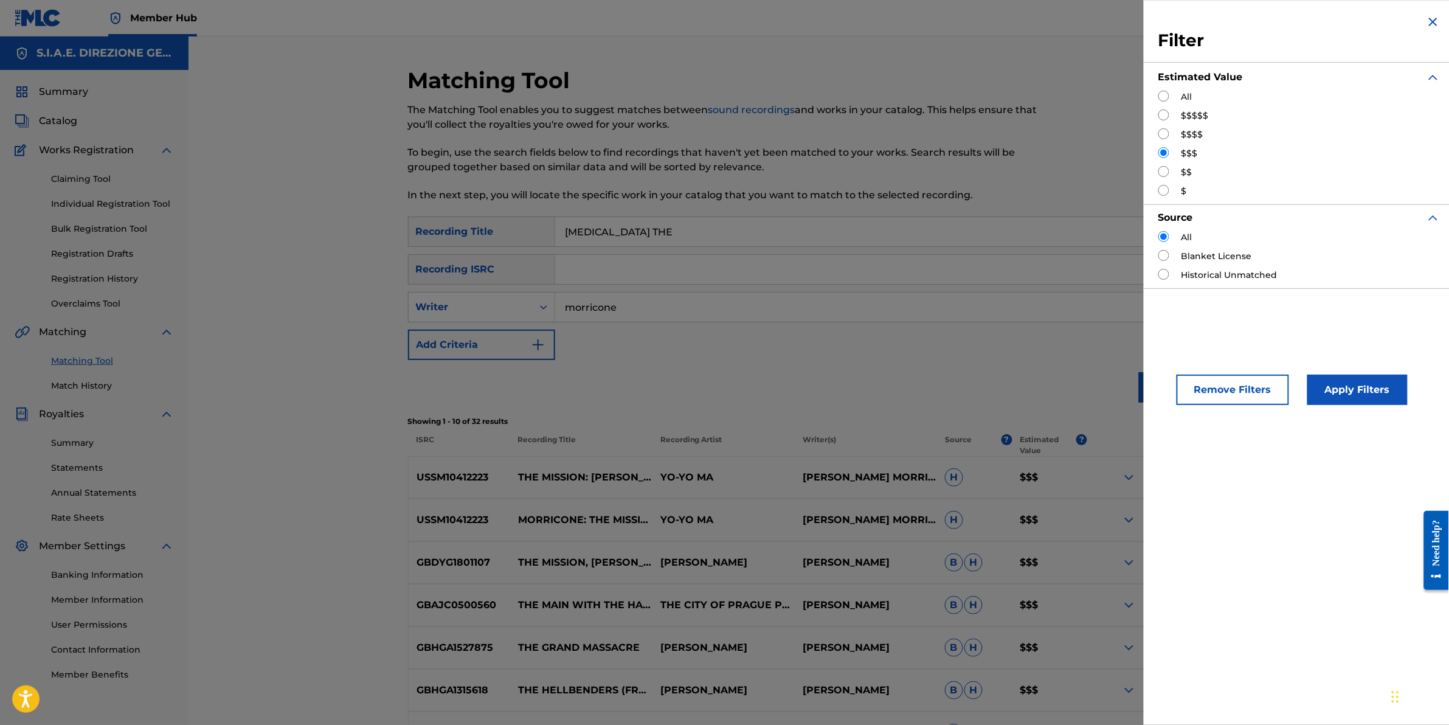
click at [1187, 120] on label "$$$$$" at bounding box center [1195, 115] width 27 height 13
click at [1183, 109] on label "$$$$$" at bounding box center [1195, 115] width 27 height 13
click at [1163, 116] on input "Search Form" at bounding box center [1164, 114] width 11 height 11
radio input "true"
click at [1347, 397] on button "Apply Filters" at bounding box center [1358, 390] width 100 height 30
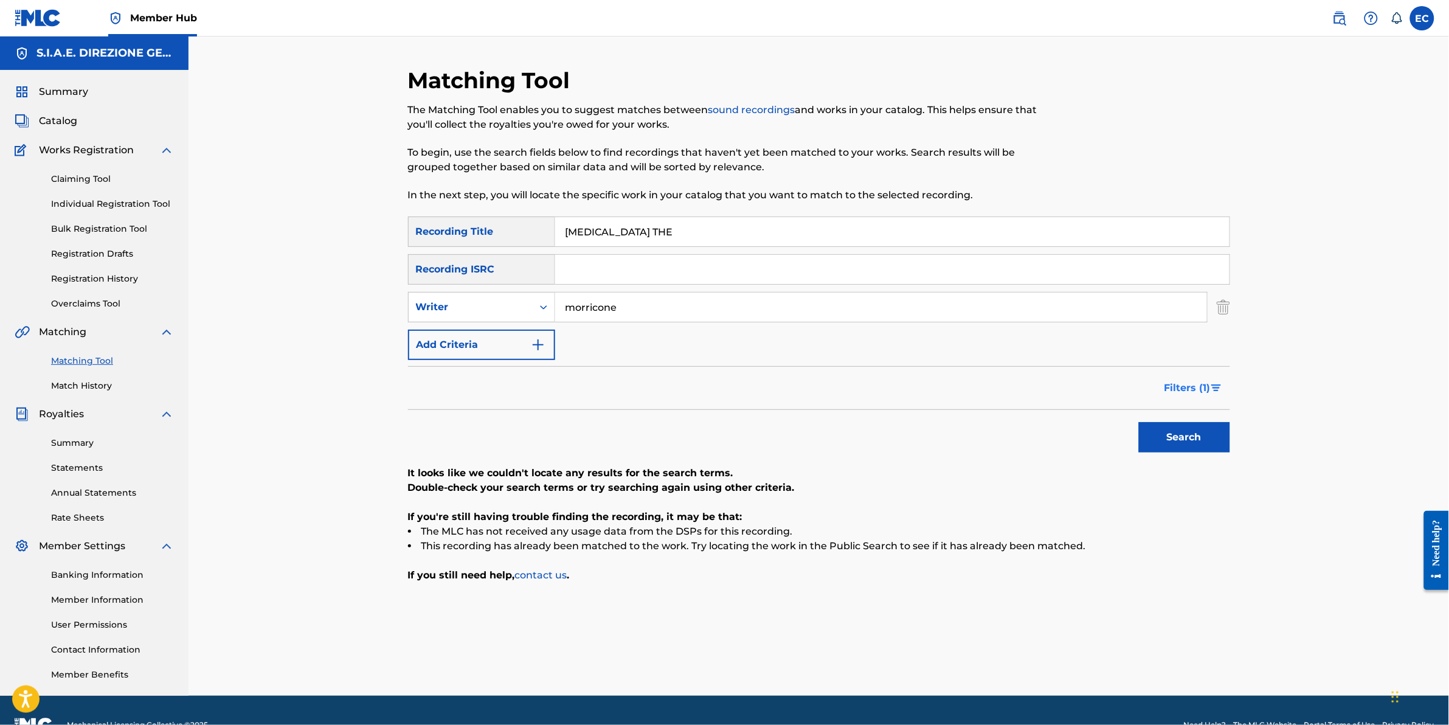
click at [1174, 387] on span "Filters ( 1 )" at bounding box center [1188, 388] width 46 height 15
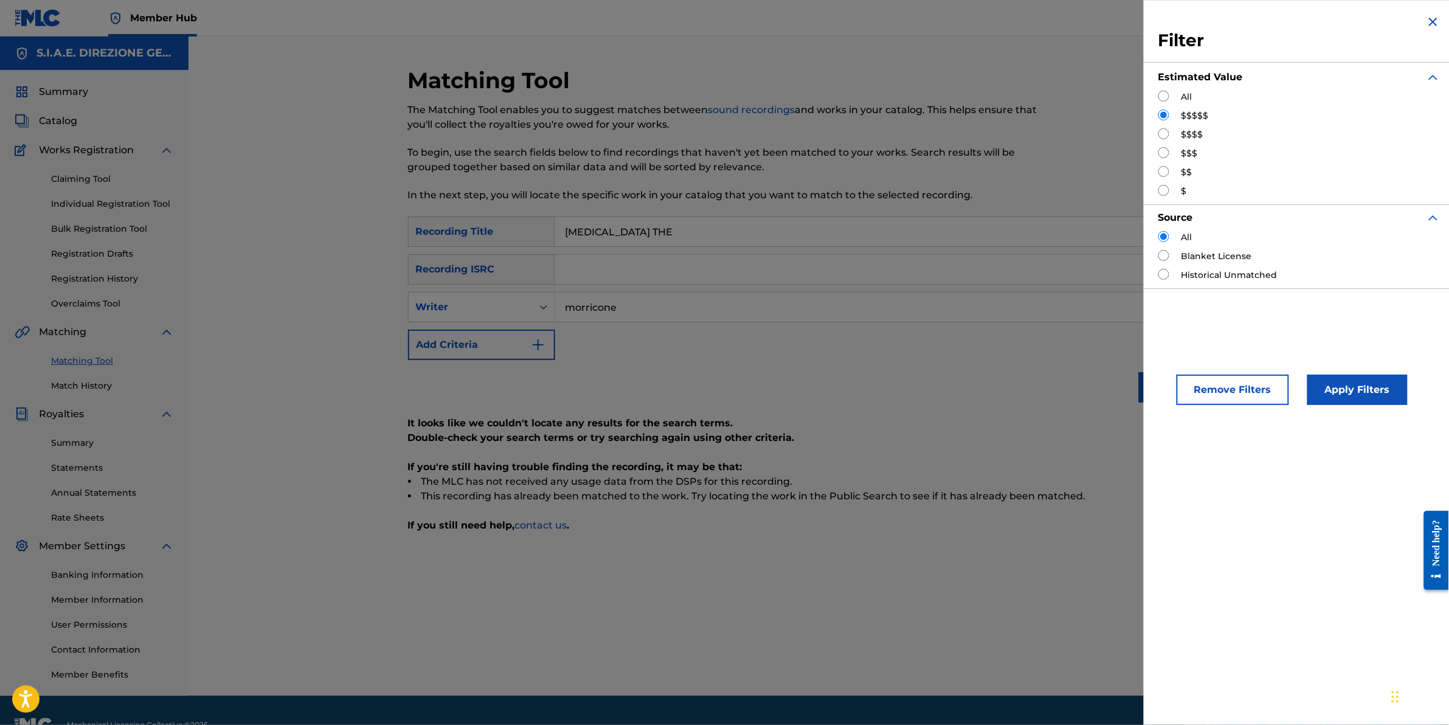
click at [1164, 135] on input "Search Form" at bounding box center [1164, 133] width 11 height 11
radio input "true"
click at [1338, 393] on button "Apply Filters" at bounding box center [1358, 390] width 100 height 30
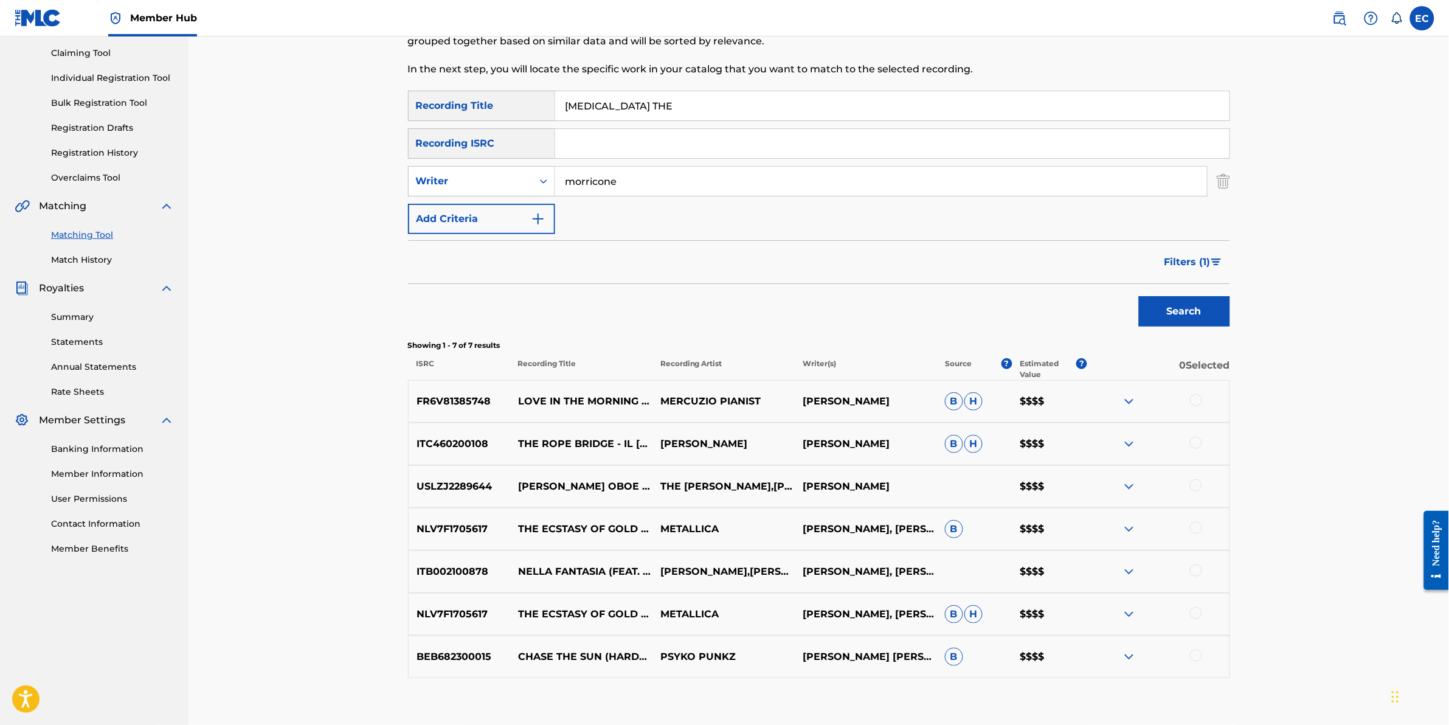
scroll to position [152, 0]
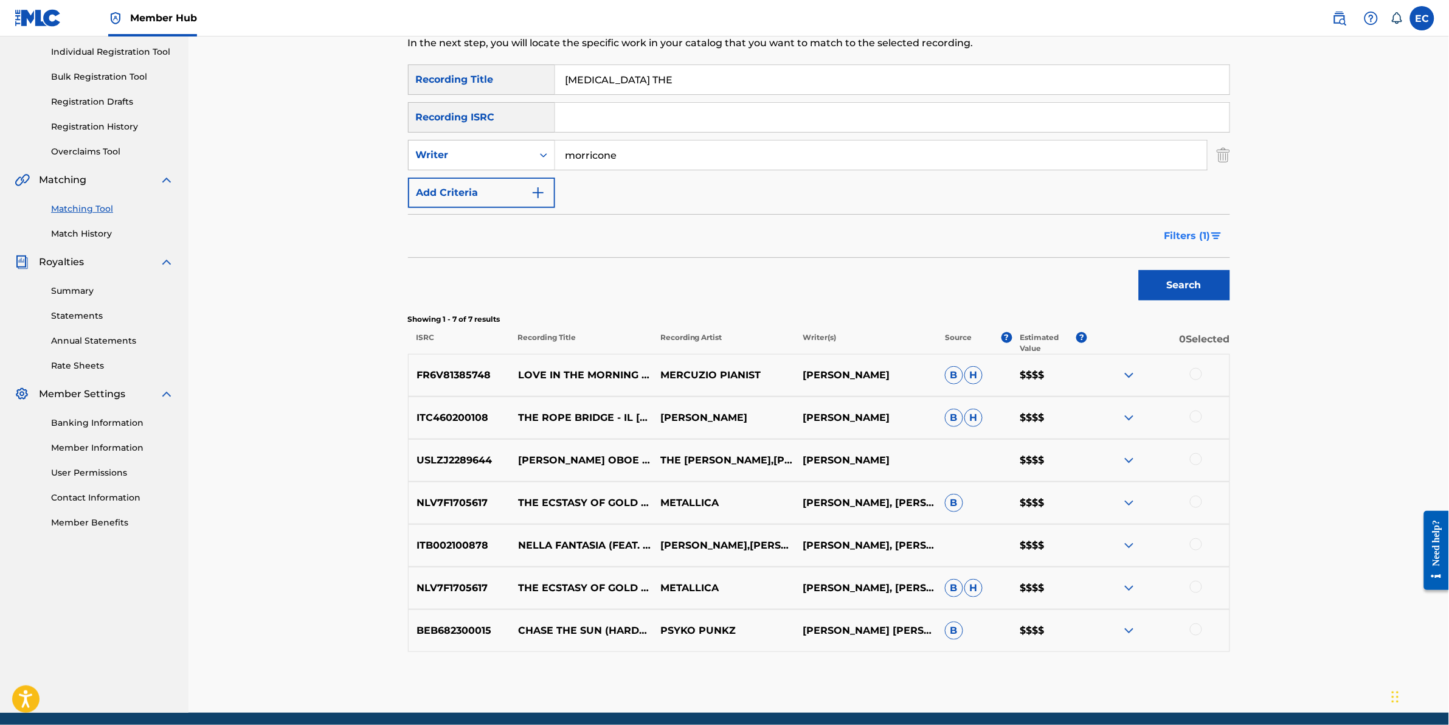
click at [1196, 232] on span "Filters ( 1 )" at bounding box center [1188, 236] width 46 height 15
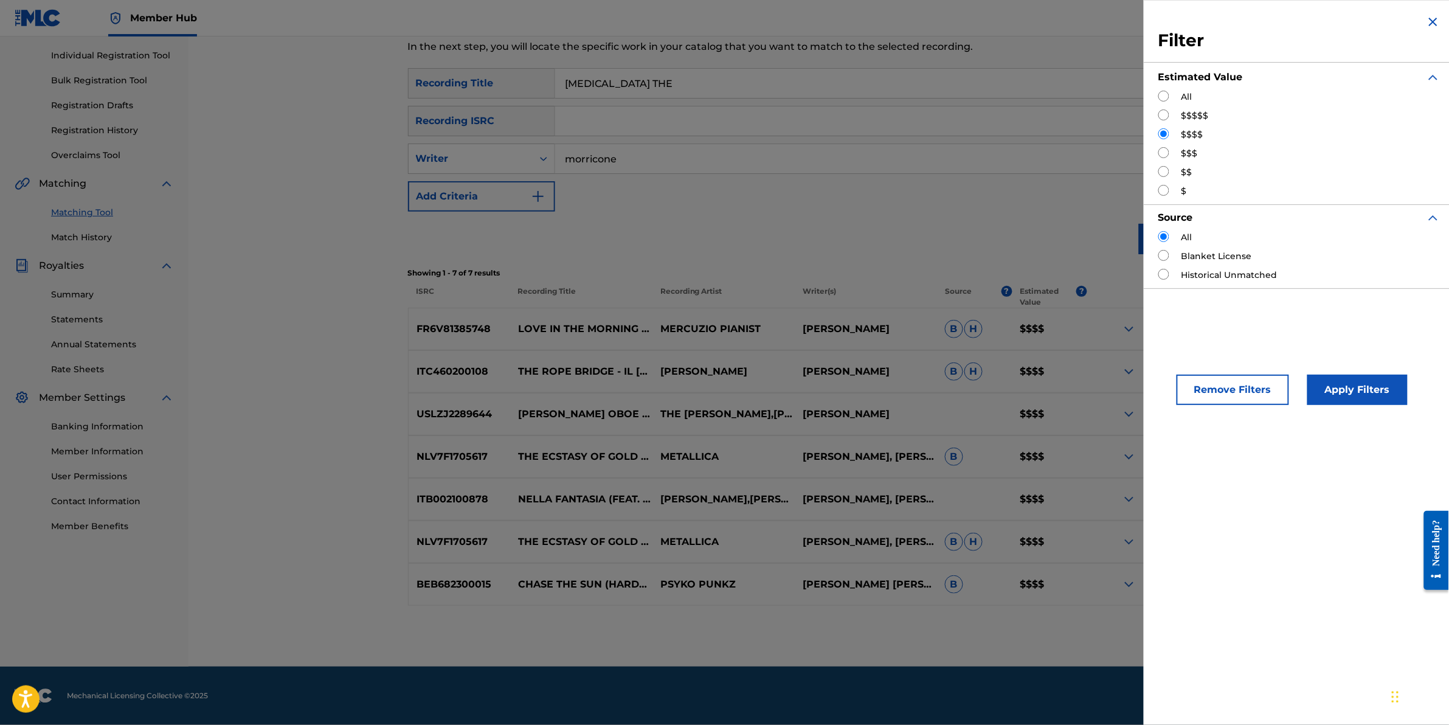
scroll to position [148, 0]
click at [1164, 151] on input "Search Form" at bounding box center [1164, 152] width 11 height 11
radio input "true"
click at [1357, 397] on button "Apply Filters" at bounding box center [1358, 390] width 100 height 30
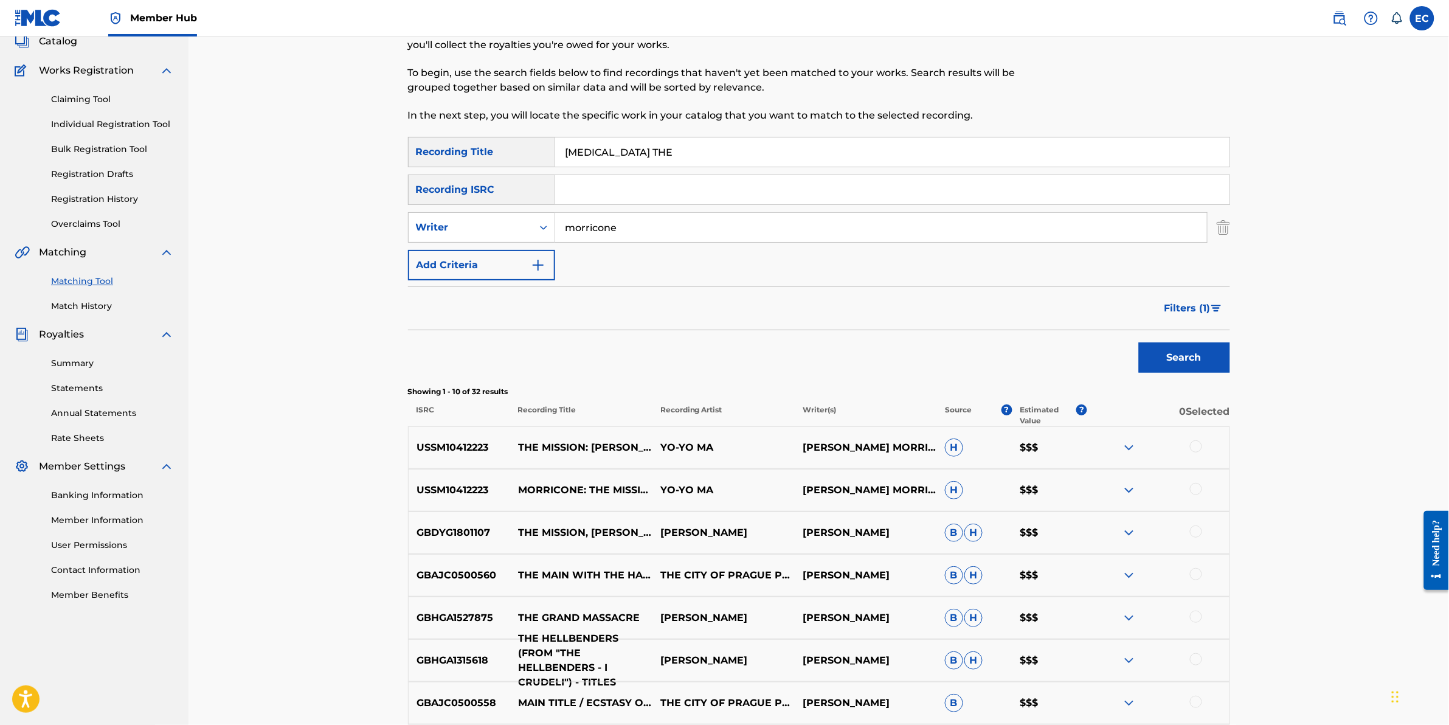
scroll to position [105, 0]
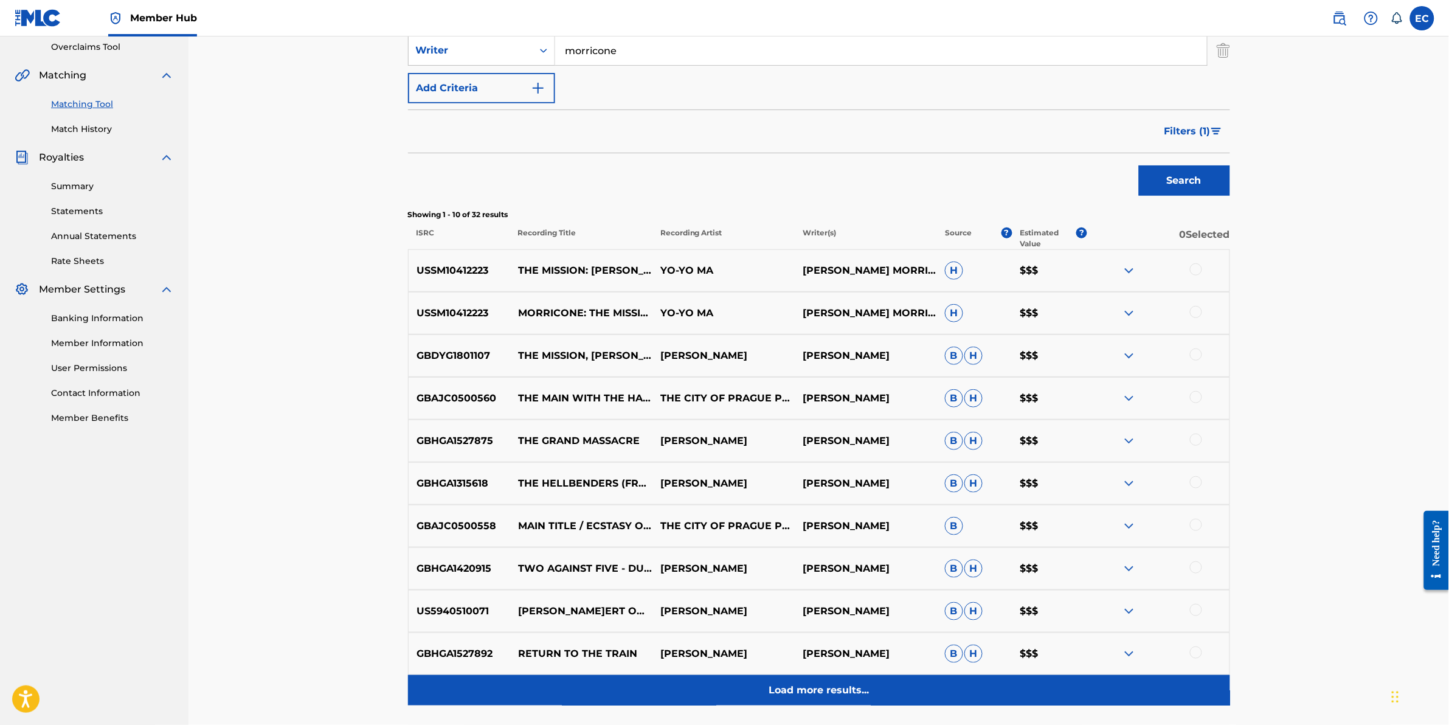
click at [794, 688] on p "Load more results..." at bounding box center [819, 690] width 100 height 15
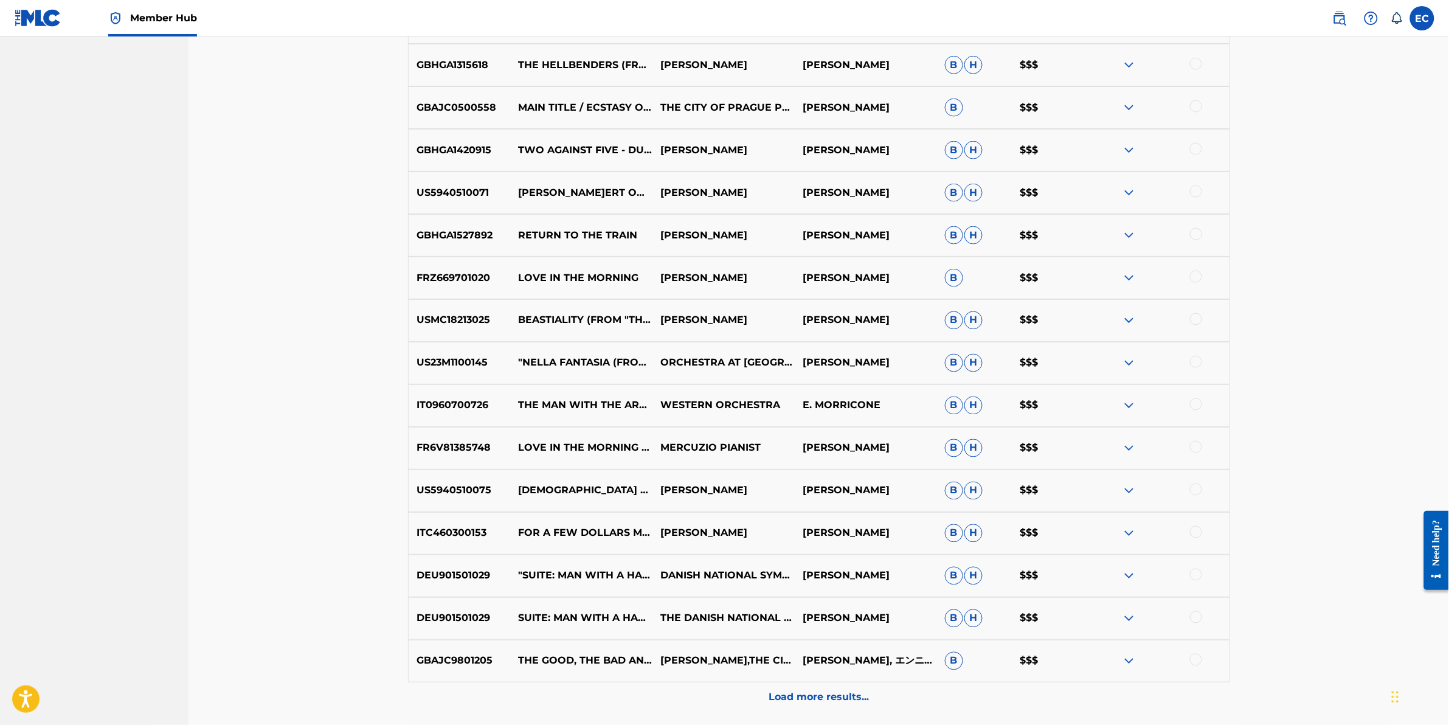
scroll to position [713, 0]
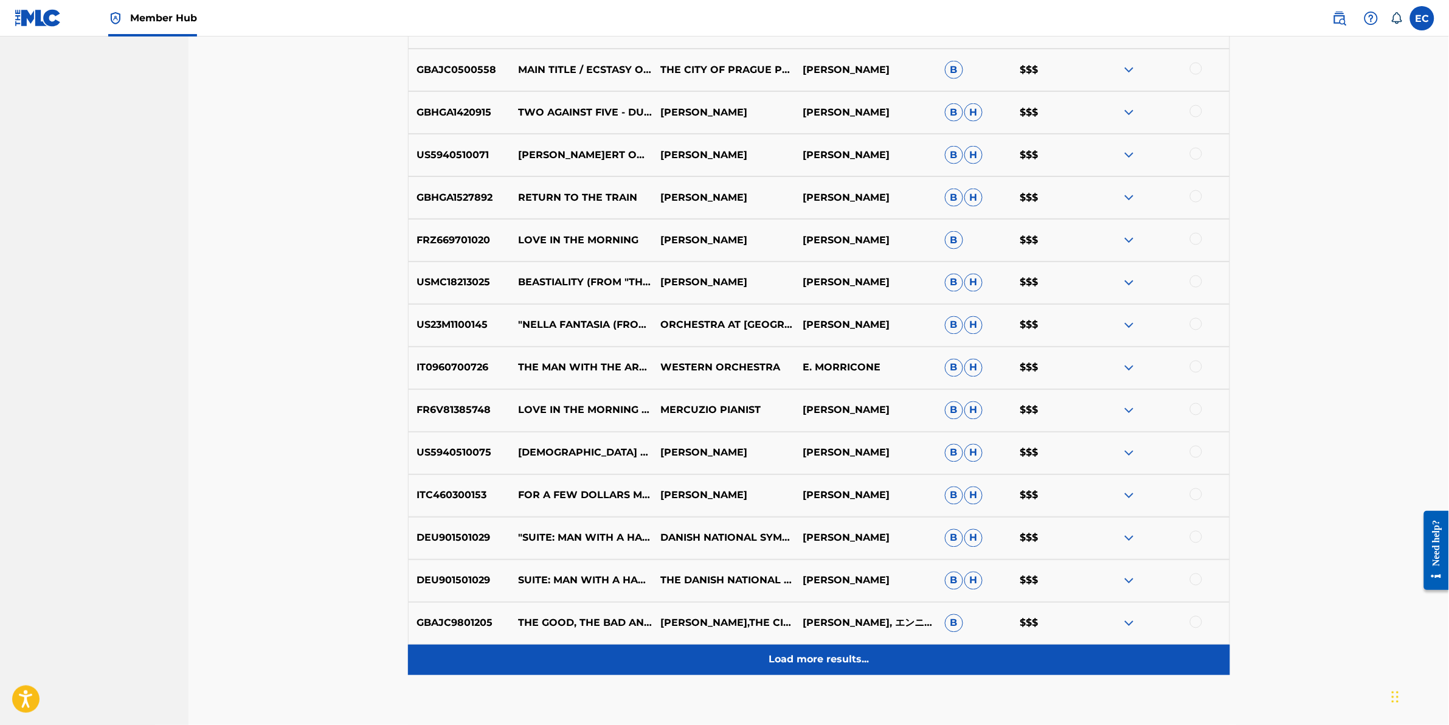
click at [755, 658] on div "Load more results..." at bounding box center [819, 660] width 822 height 30
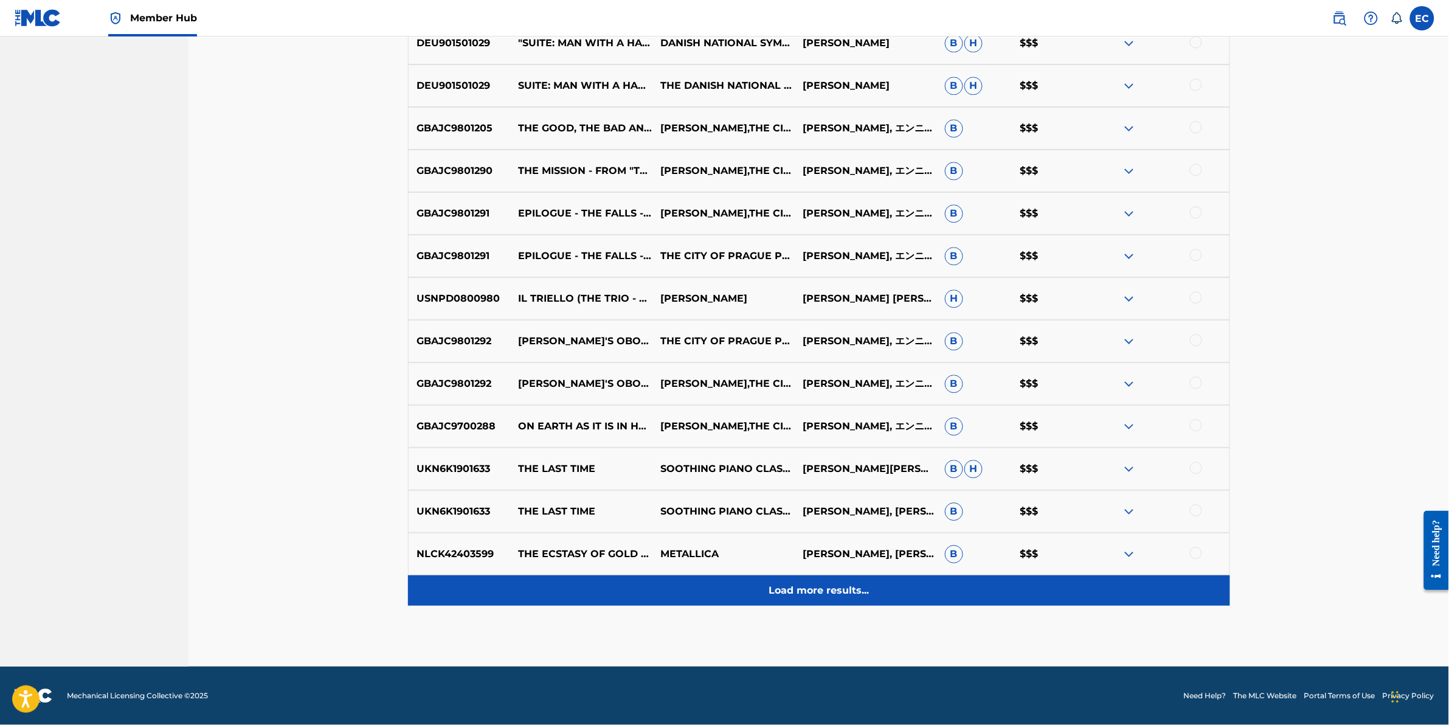
click at [754, 601] on div "Load more results..." at bounding box center [819, 590] width 822 height 30
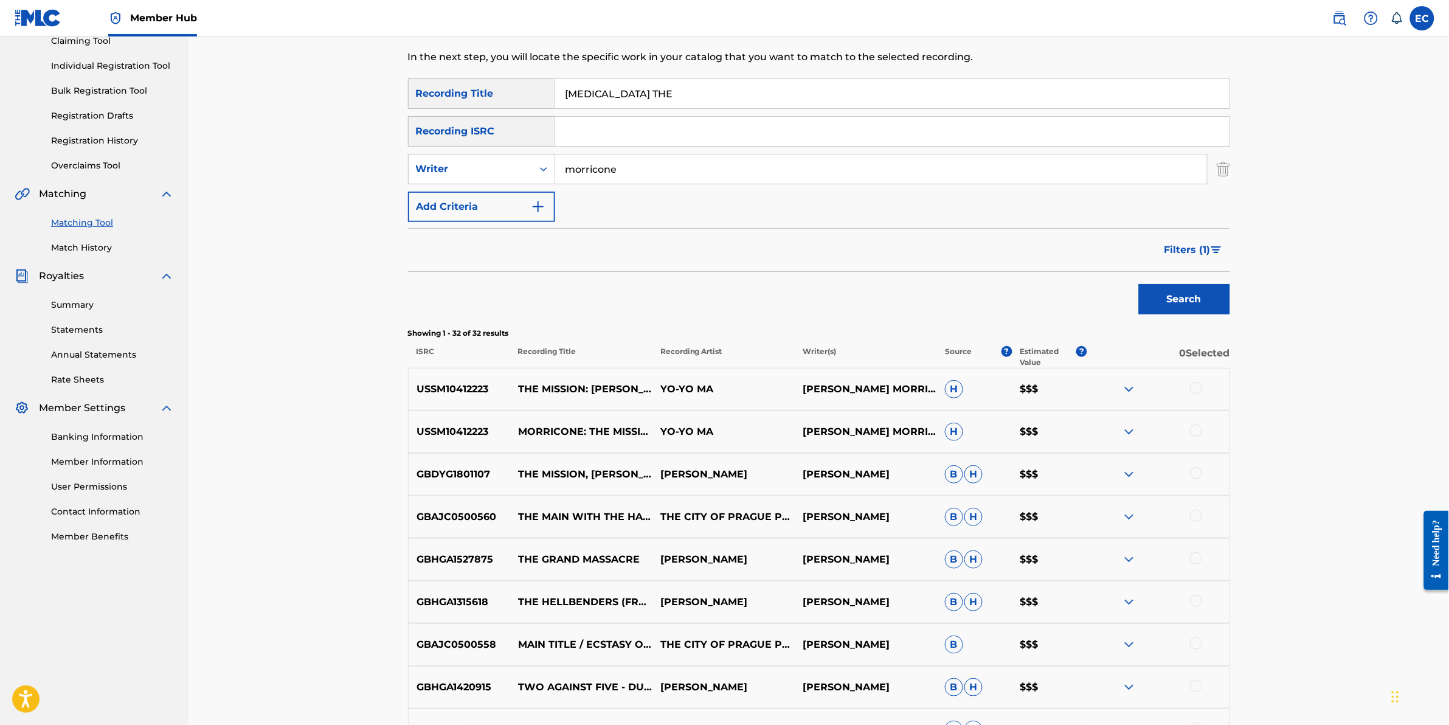
scroll to position [122, 0]
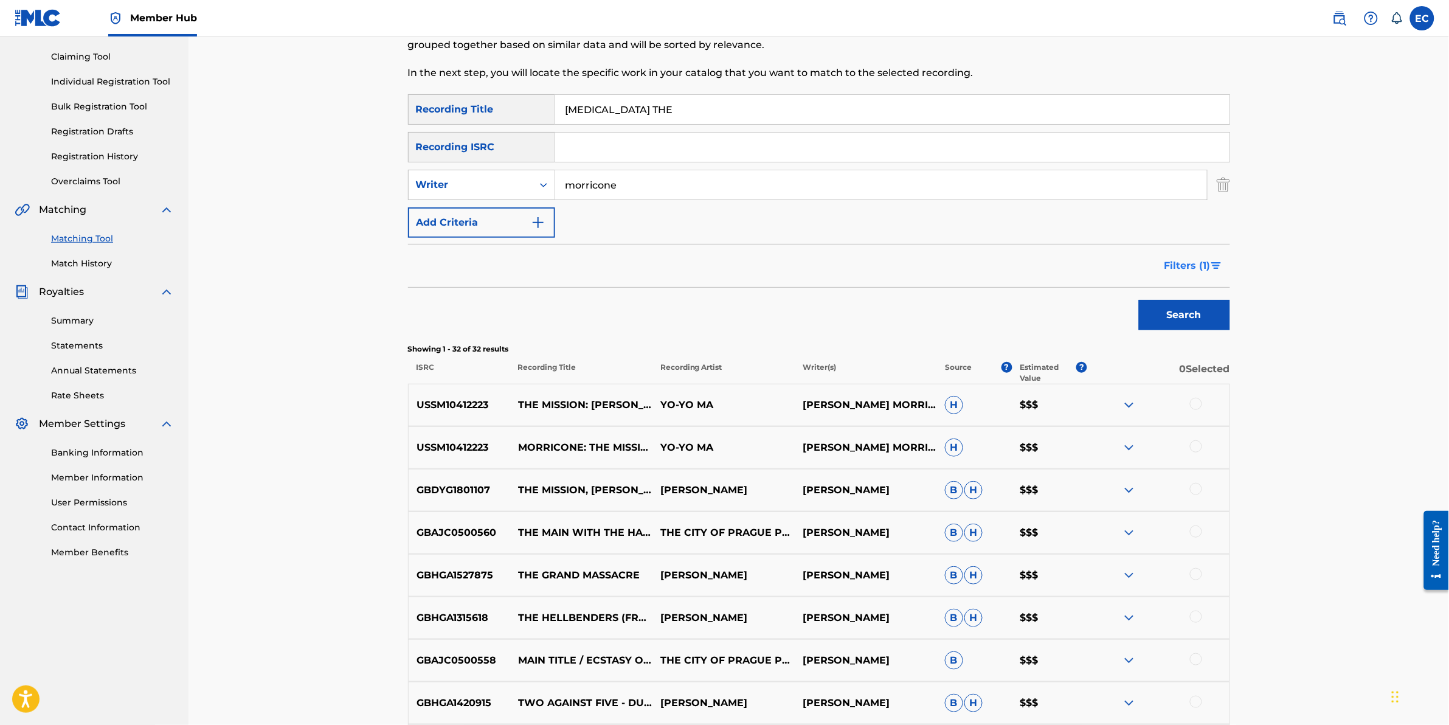
click at [1197, 265] on span "Filters ( 1 )" at bounding box center [1188, 265] width 46 height 15
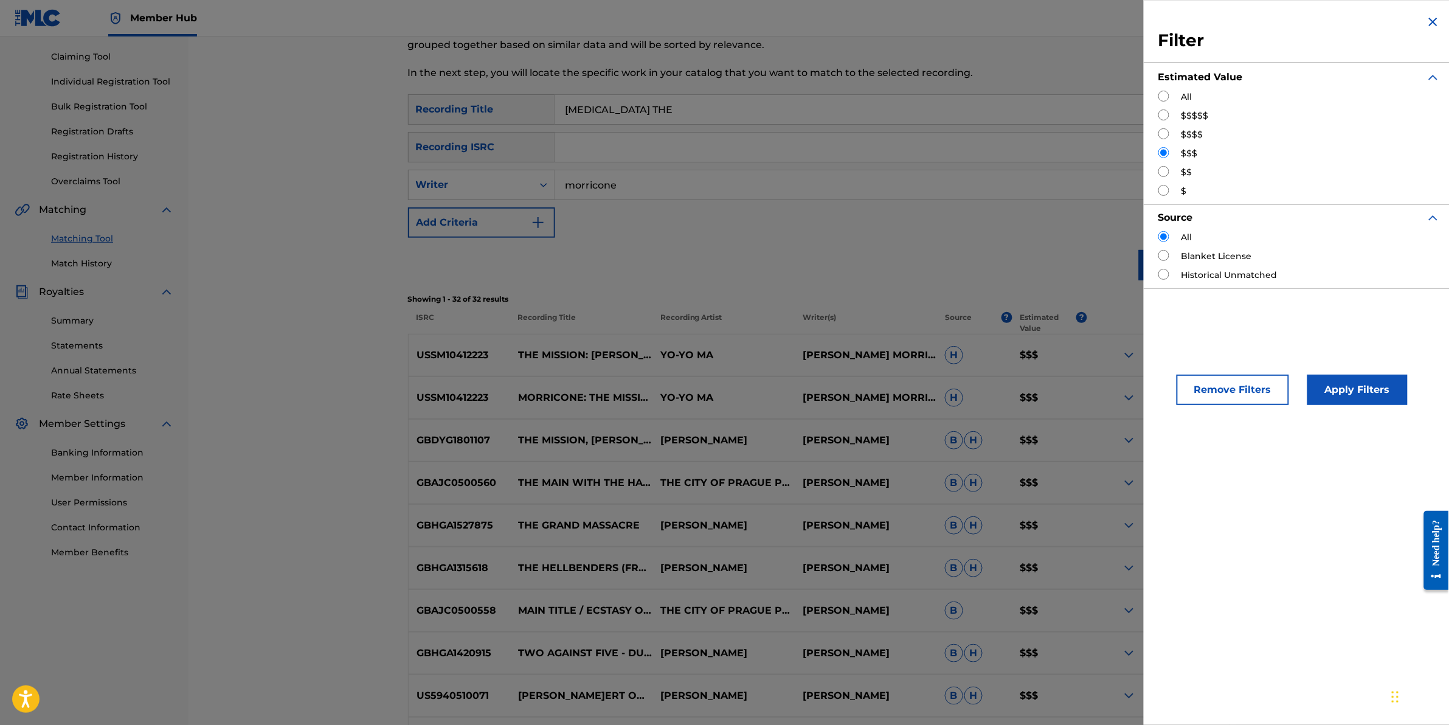
click at [1164, 167] on input "Search Form" at bounding box center [1164, 171] width 11 height 11
radio input "true"
click at [1332, 394] on button "Apply Filters" at bounding box center [1358, 390] width 100 height 30
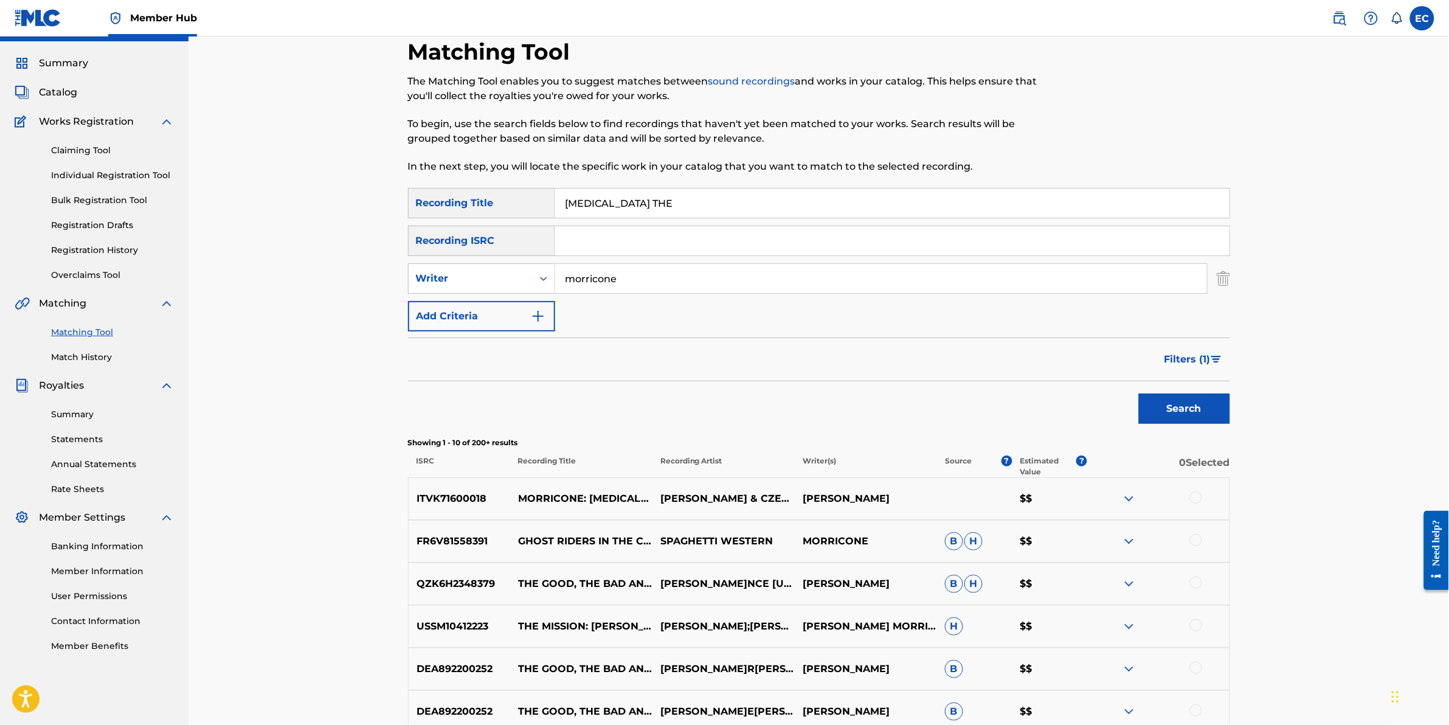
click at [1195, 501] on div at bounding box center [1196, 497] width 12 height 12
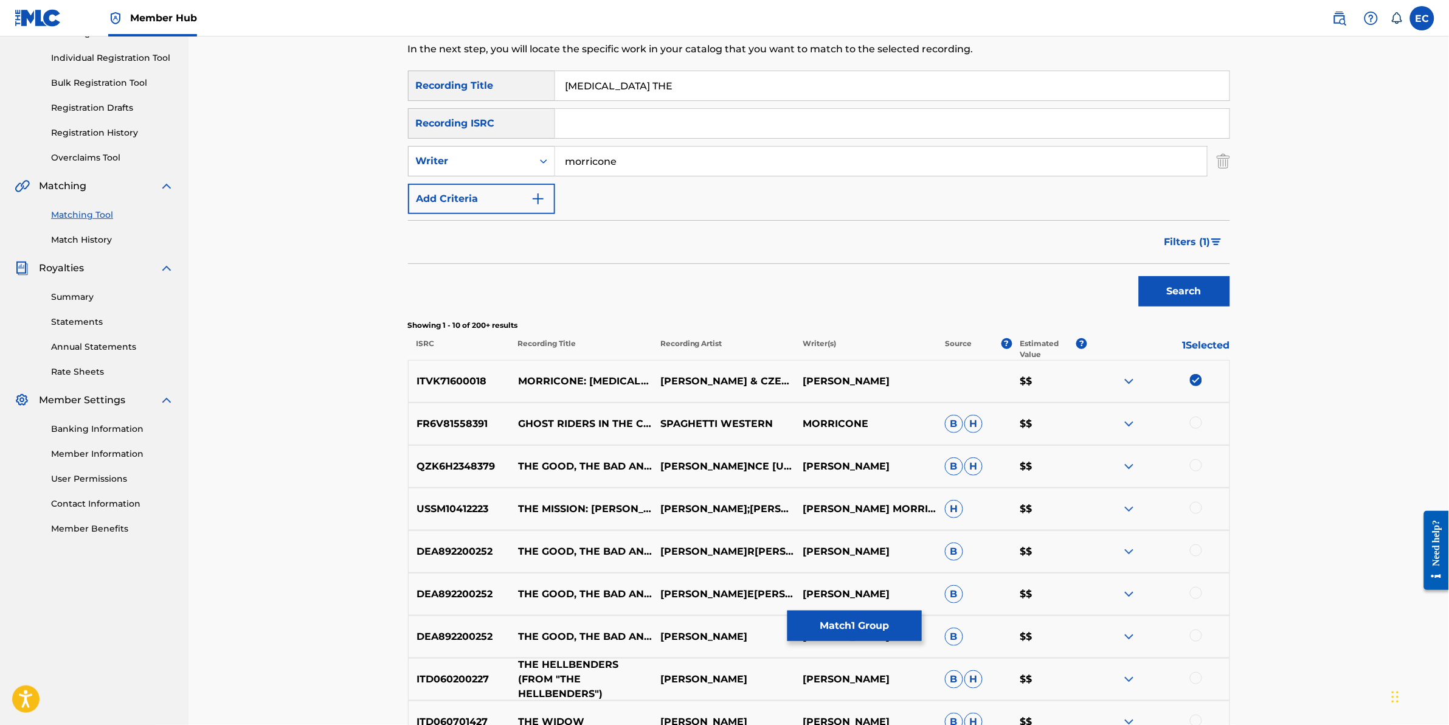
scroll to position [181, 0]
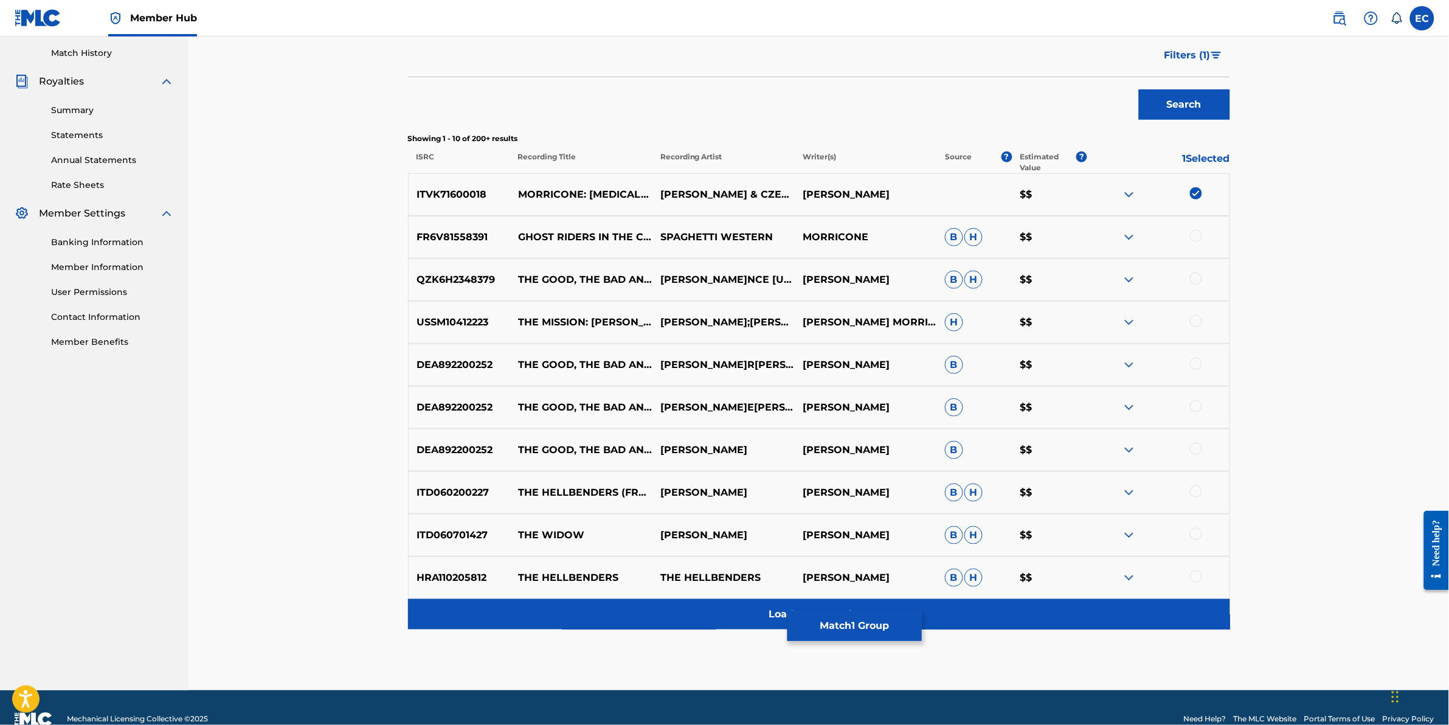
click at [575, 613] on div "Load more results..." at bounding box center [819, 614] width 822 height 30
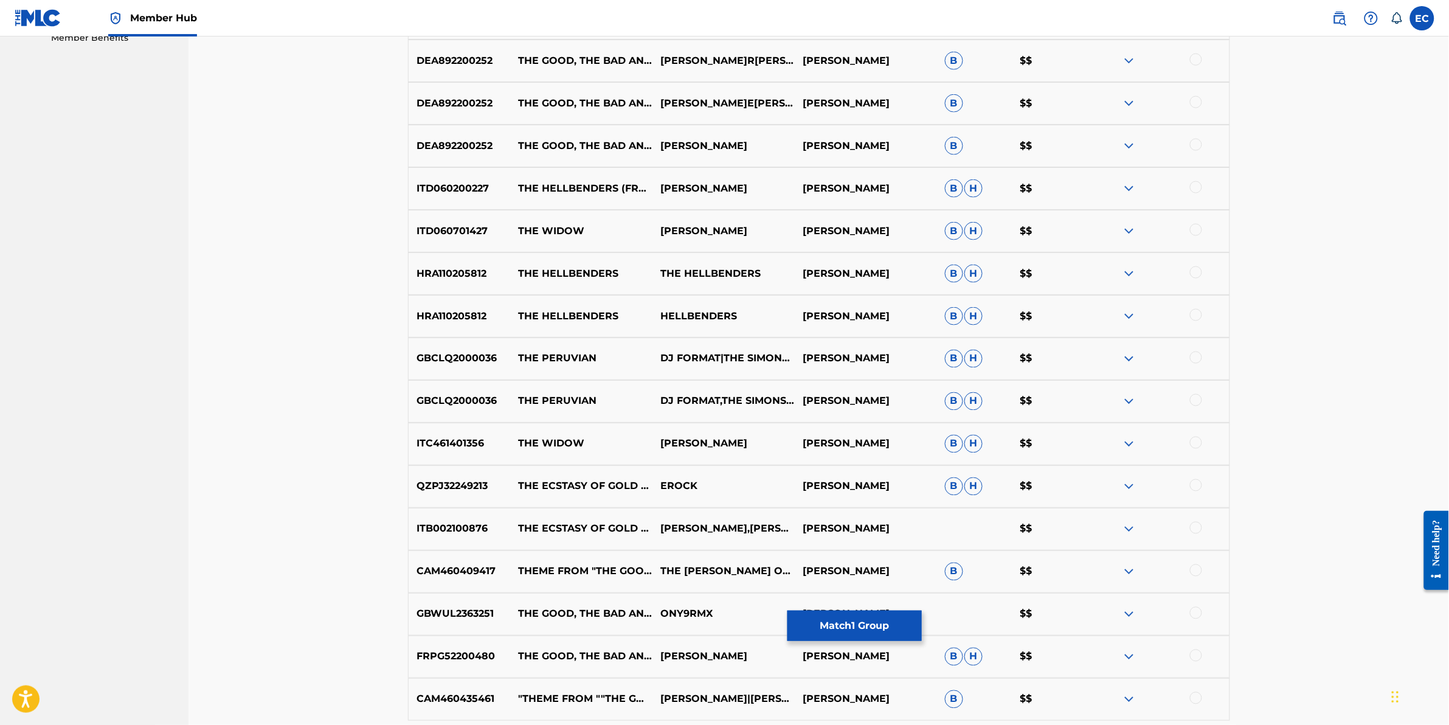
scroll to position [713, 0]
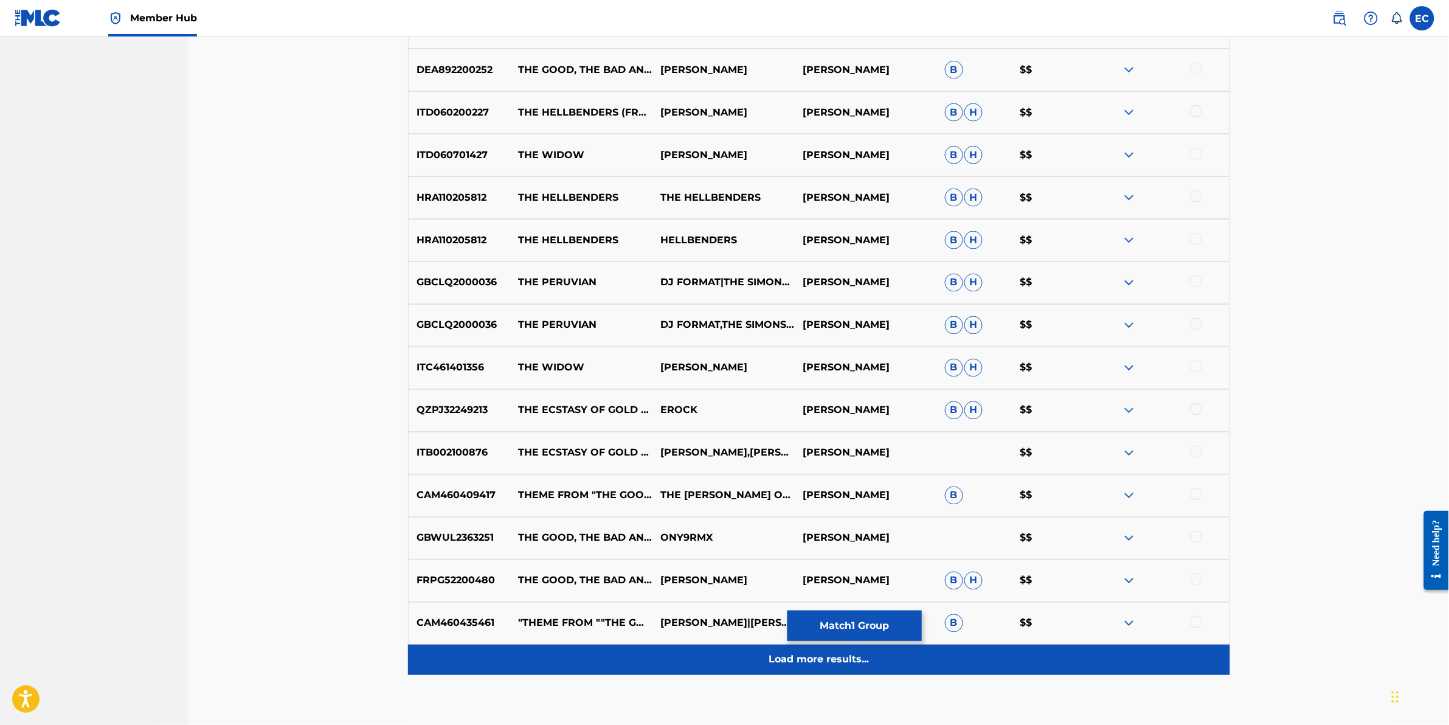
click at [567, 658] on div "Load more results..." at bounding box center [819, 660] width 822 height 30
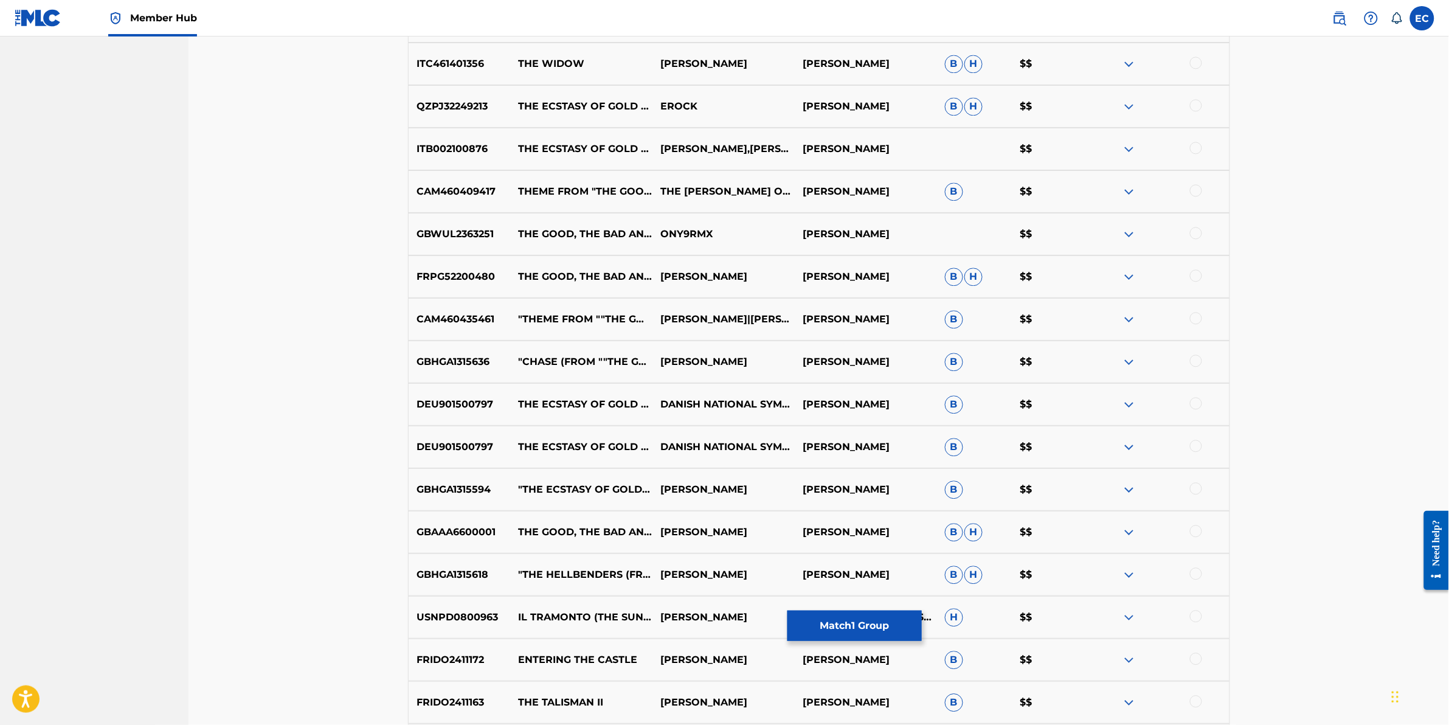
scroll to position [1093, 0]
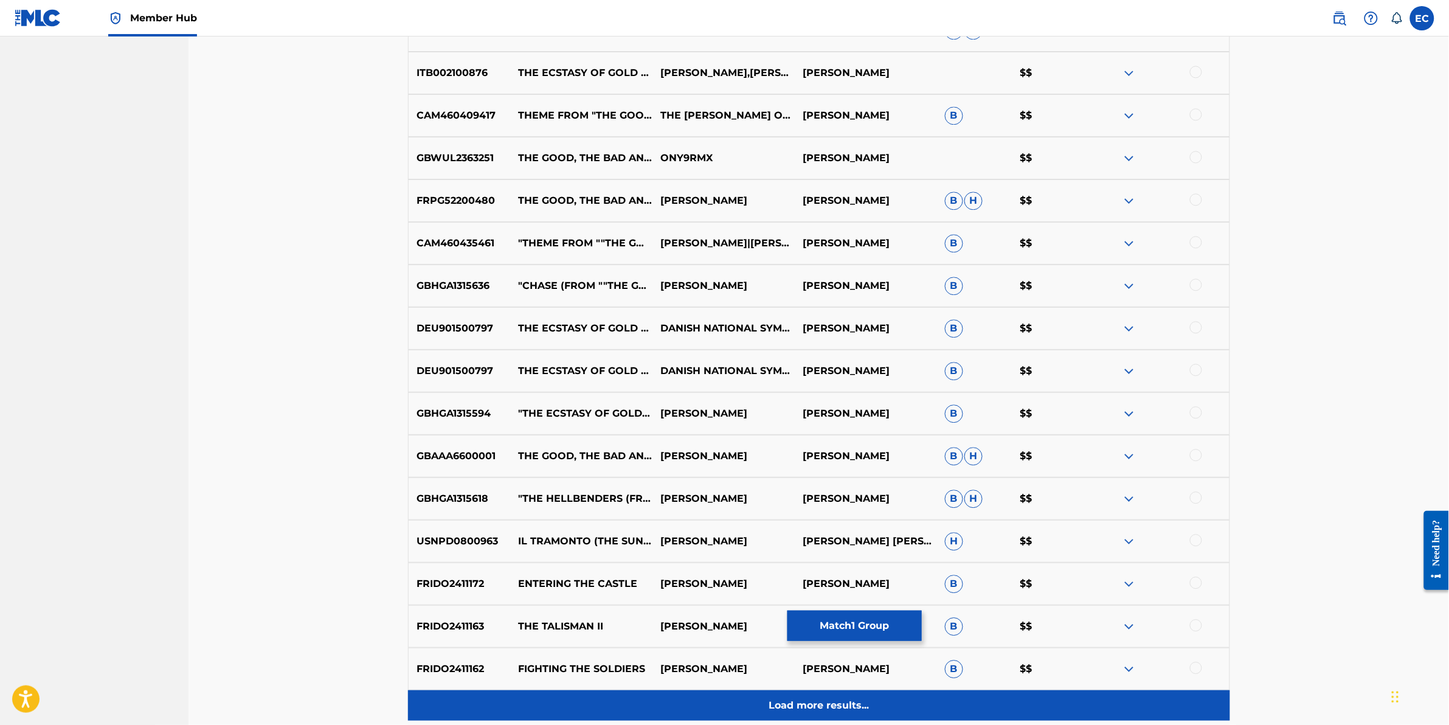
click at [596, 698] on div "Load more results..." at bounding box center [819, 705] width 822 height 30
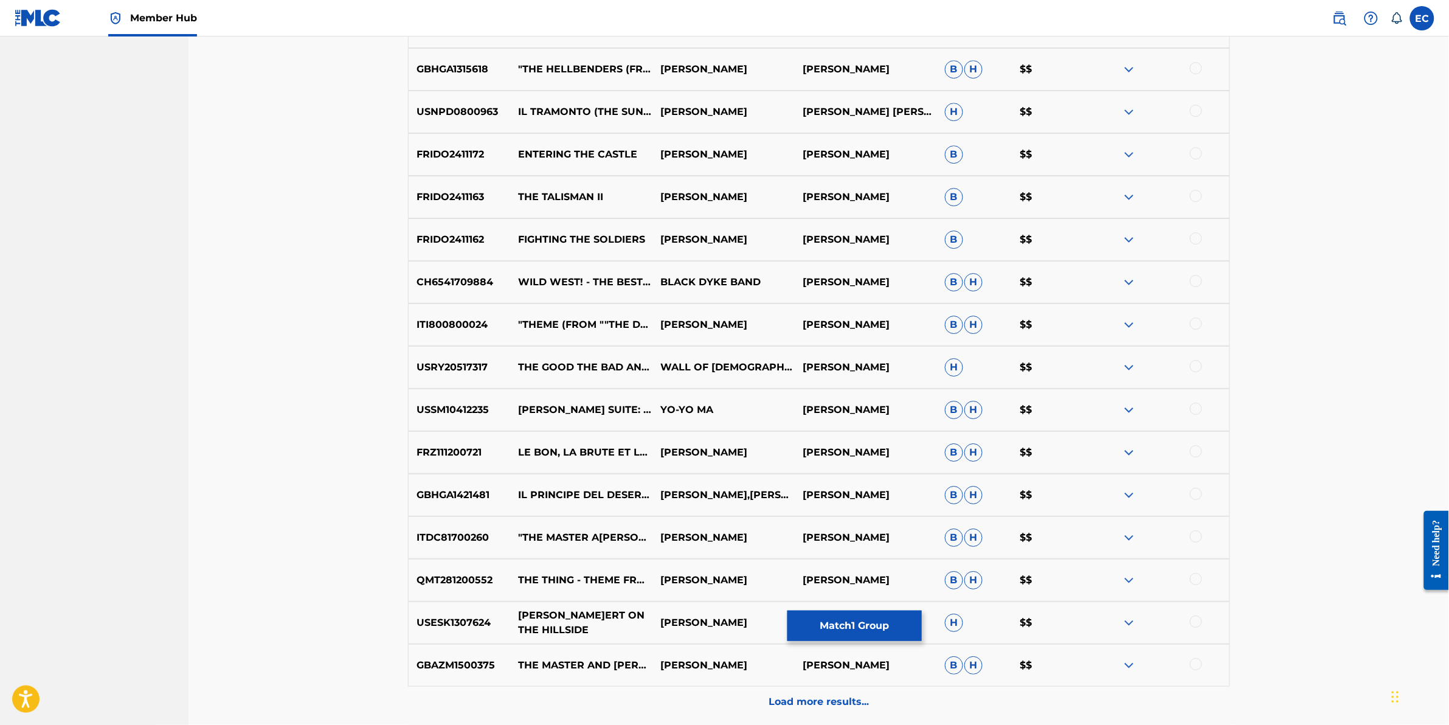
scroll to position [1549, 0]
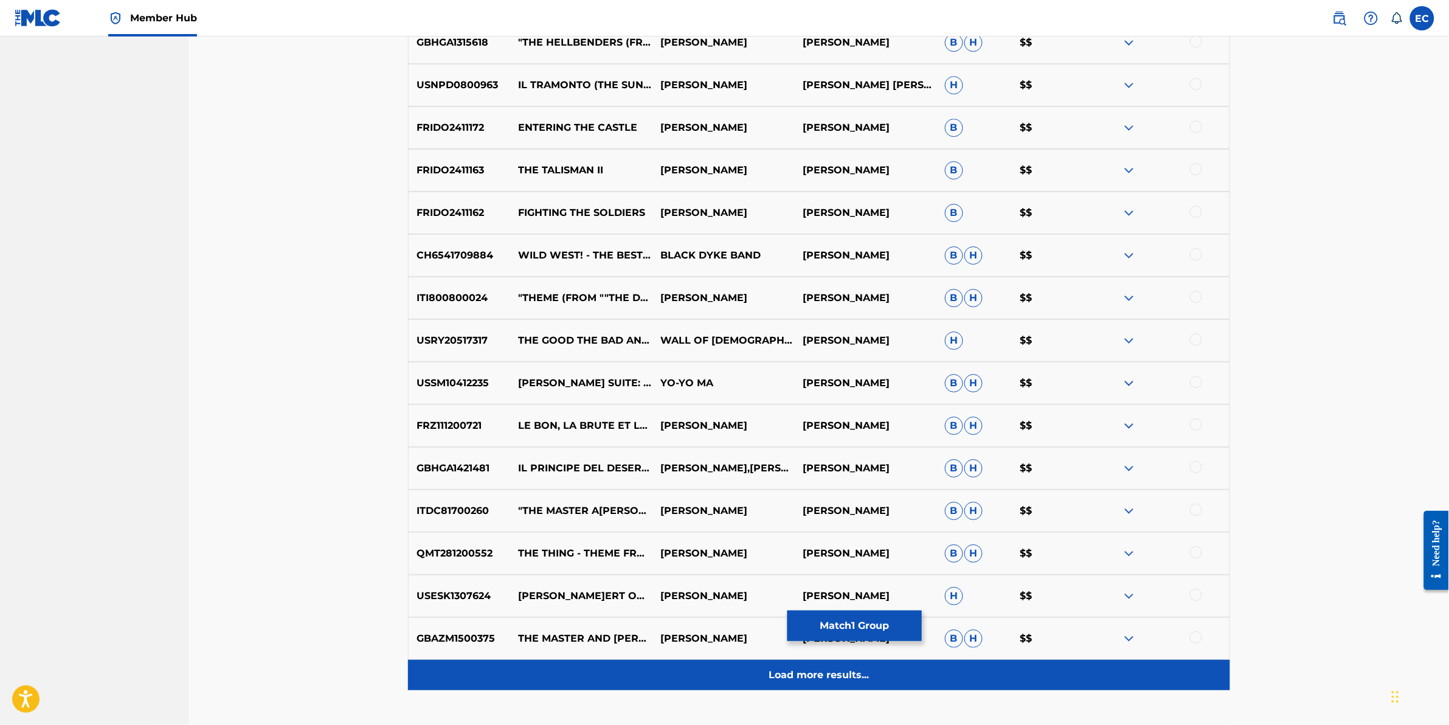
click at [582, 673] on div "Load more results..." at bounding box center [819, 675] width 822 height 30
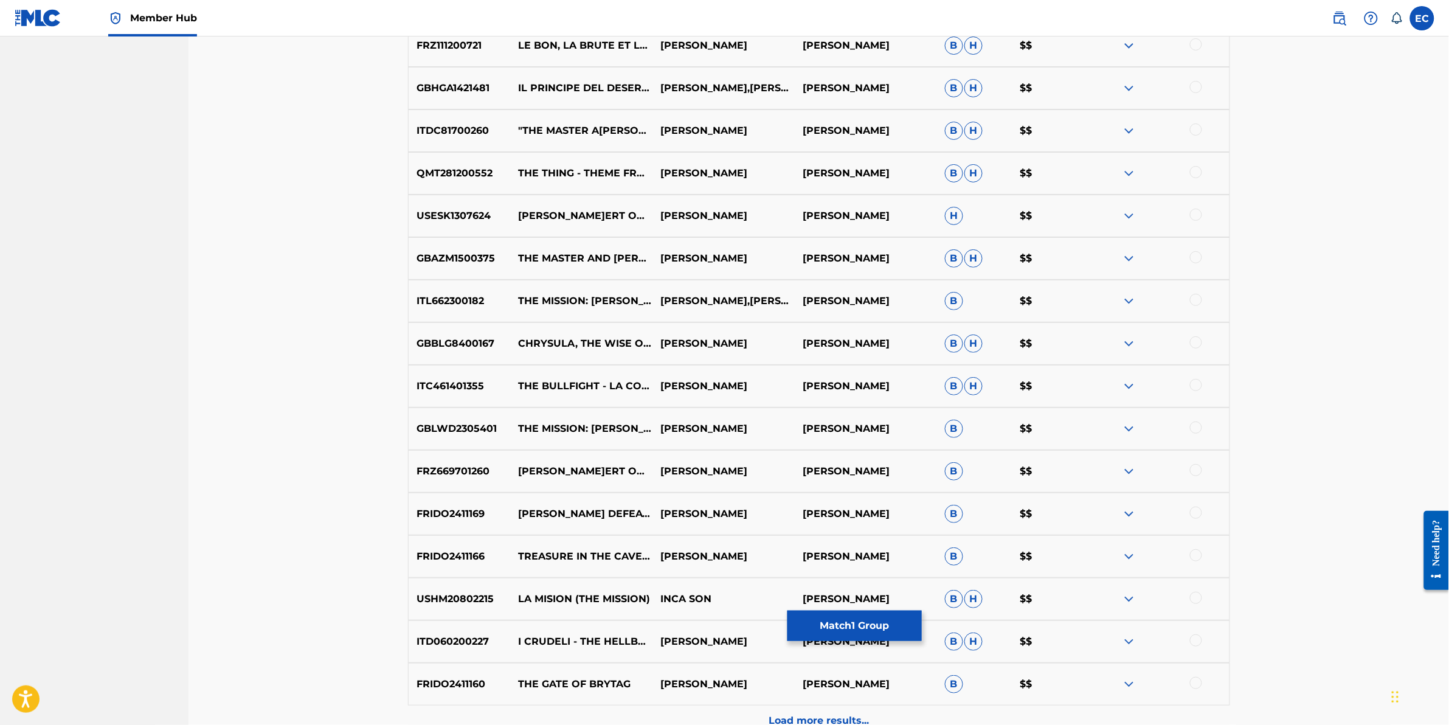
scroll to position [2059, 0]
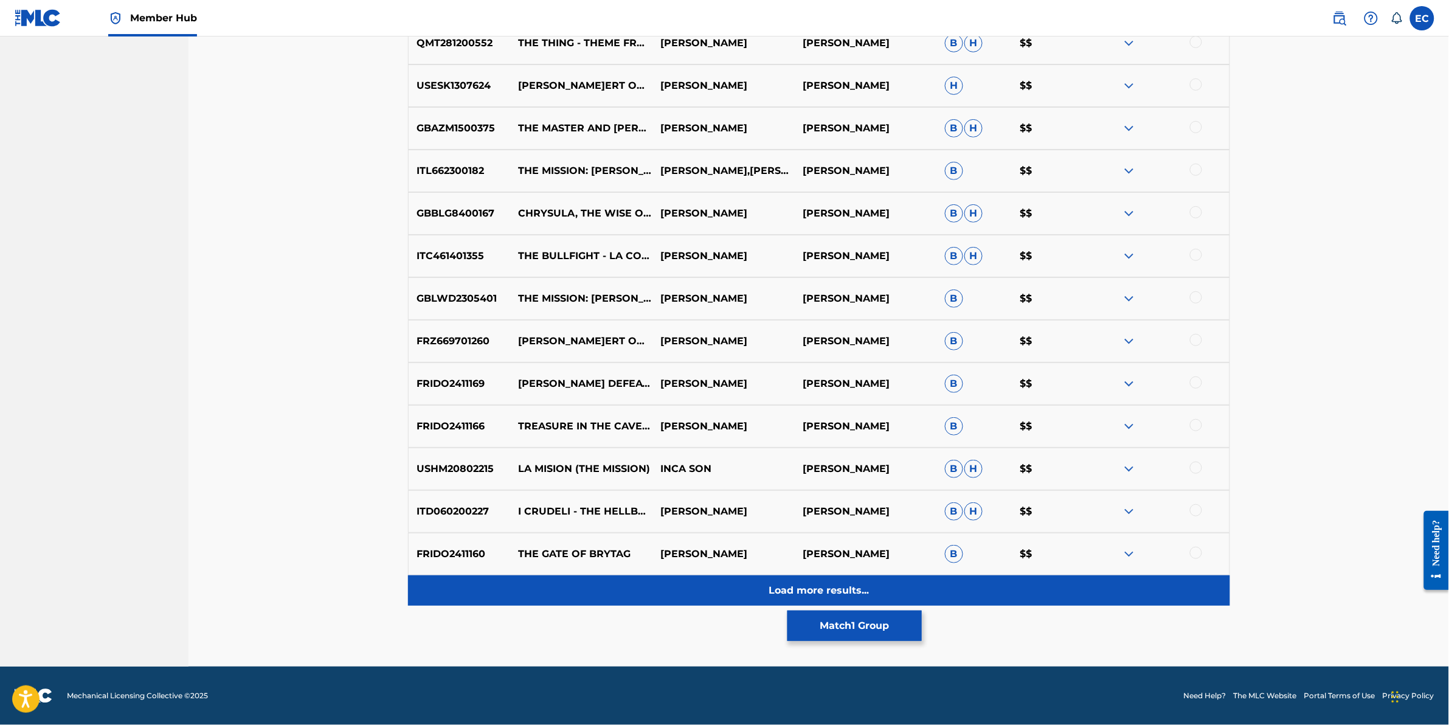
click at [590, 588] on div "Load more results..." at bounding box center [819, 590] width 822 height 30
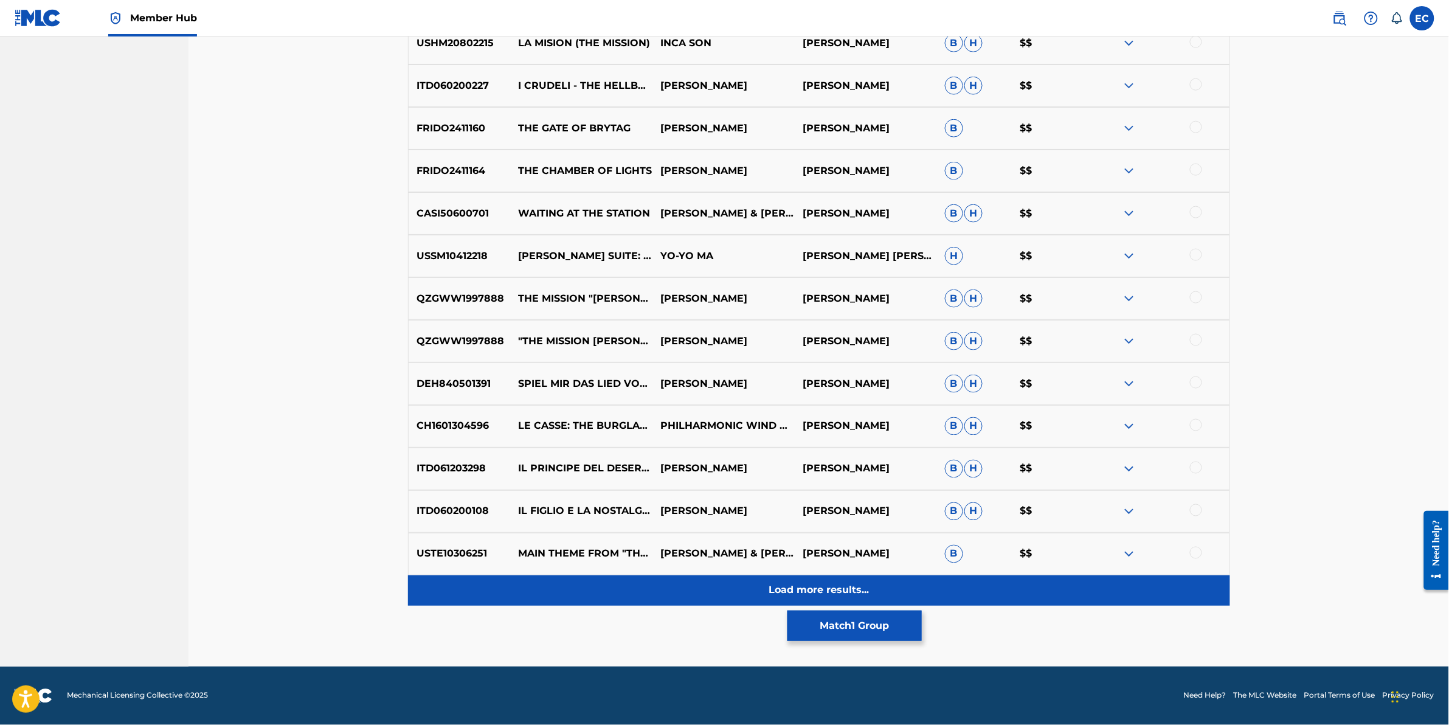
click at [594, 588] on div "Load more results..." at bounding box center [819, 590] width 822 height 30
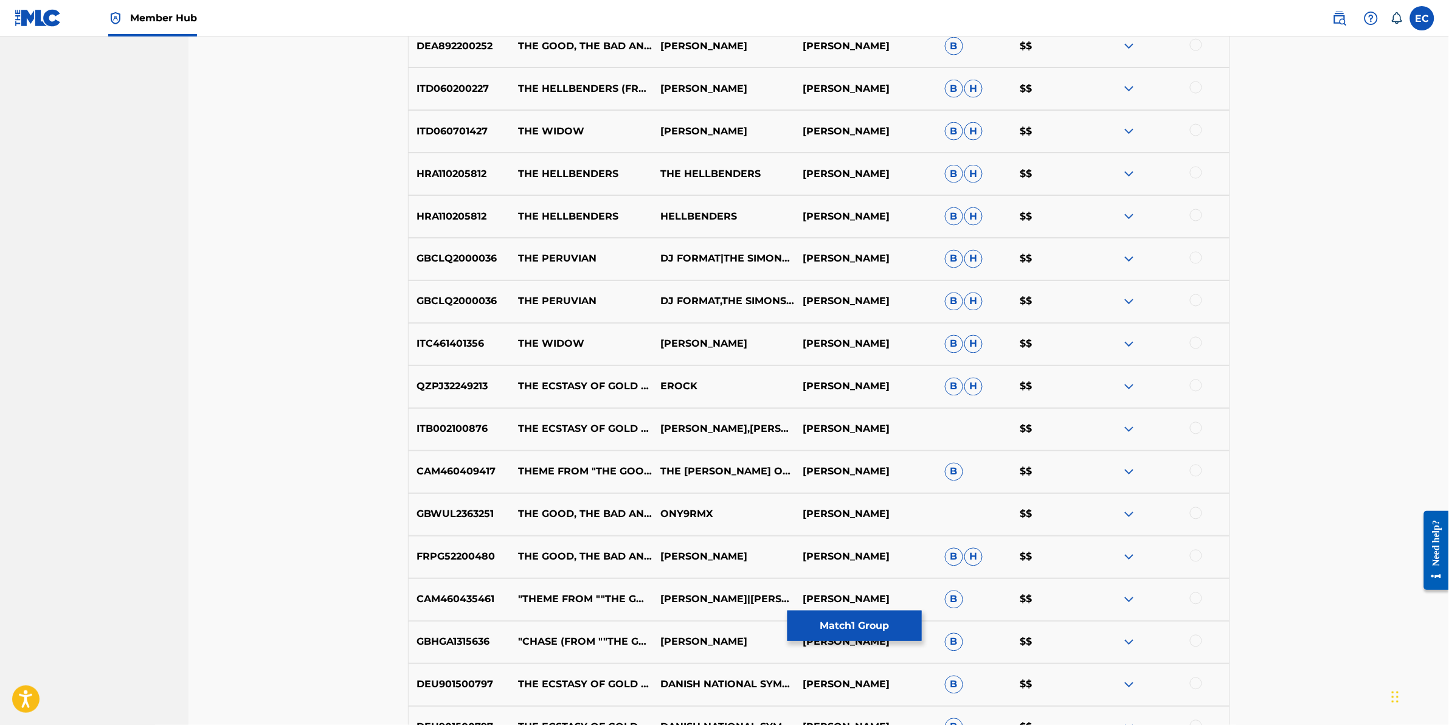
scroll to position [280, 0]
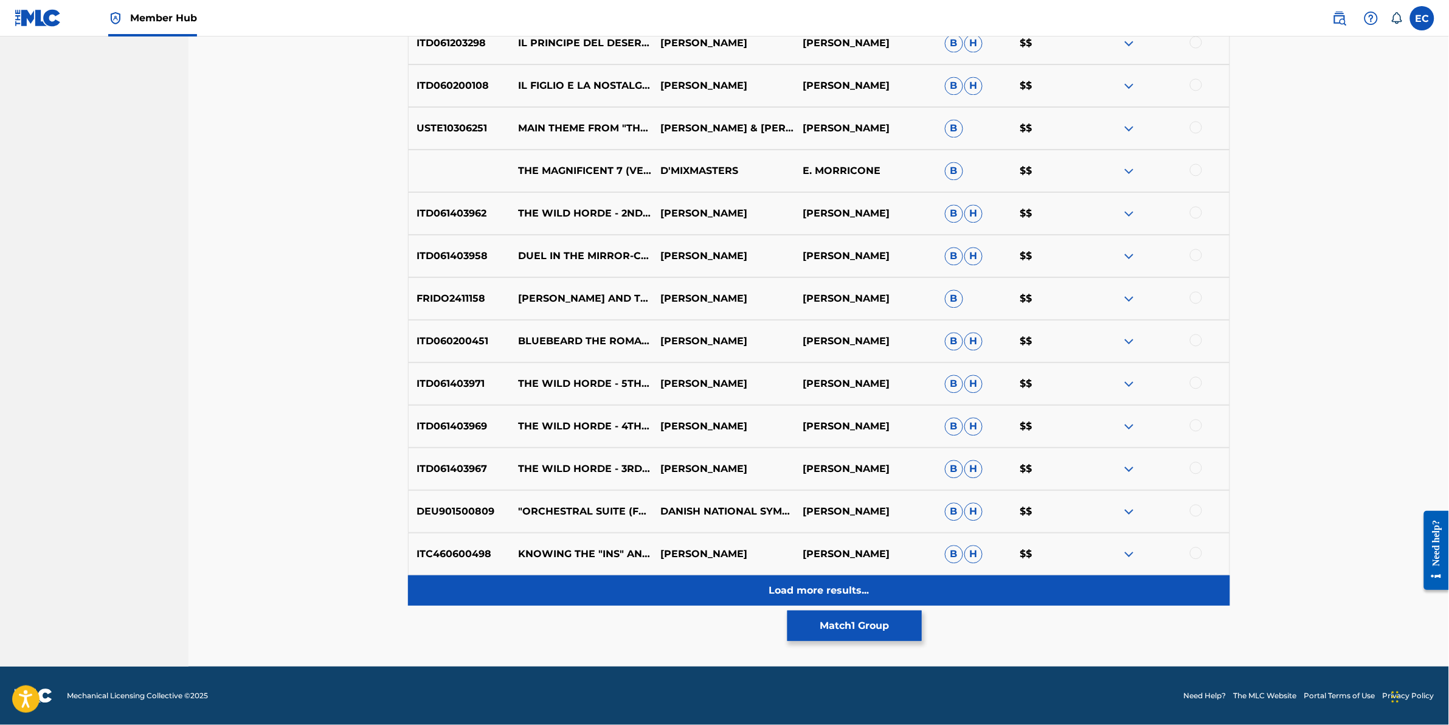
click at [612, 581] on div "Load more results..." at bounding box center [819, 590] width 822 height 30
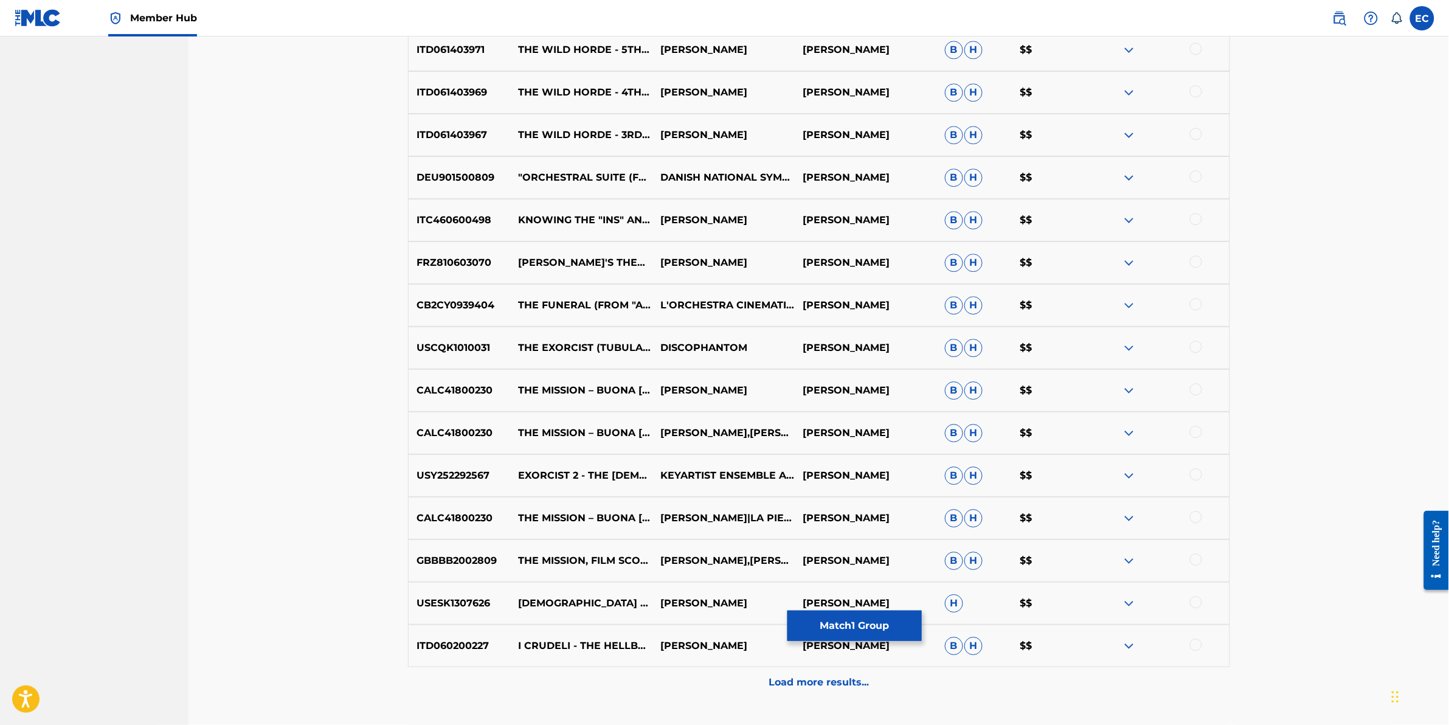
scroll to position [3337, 0]
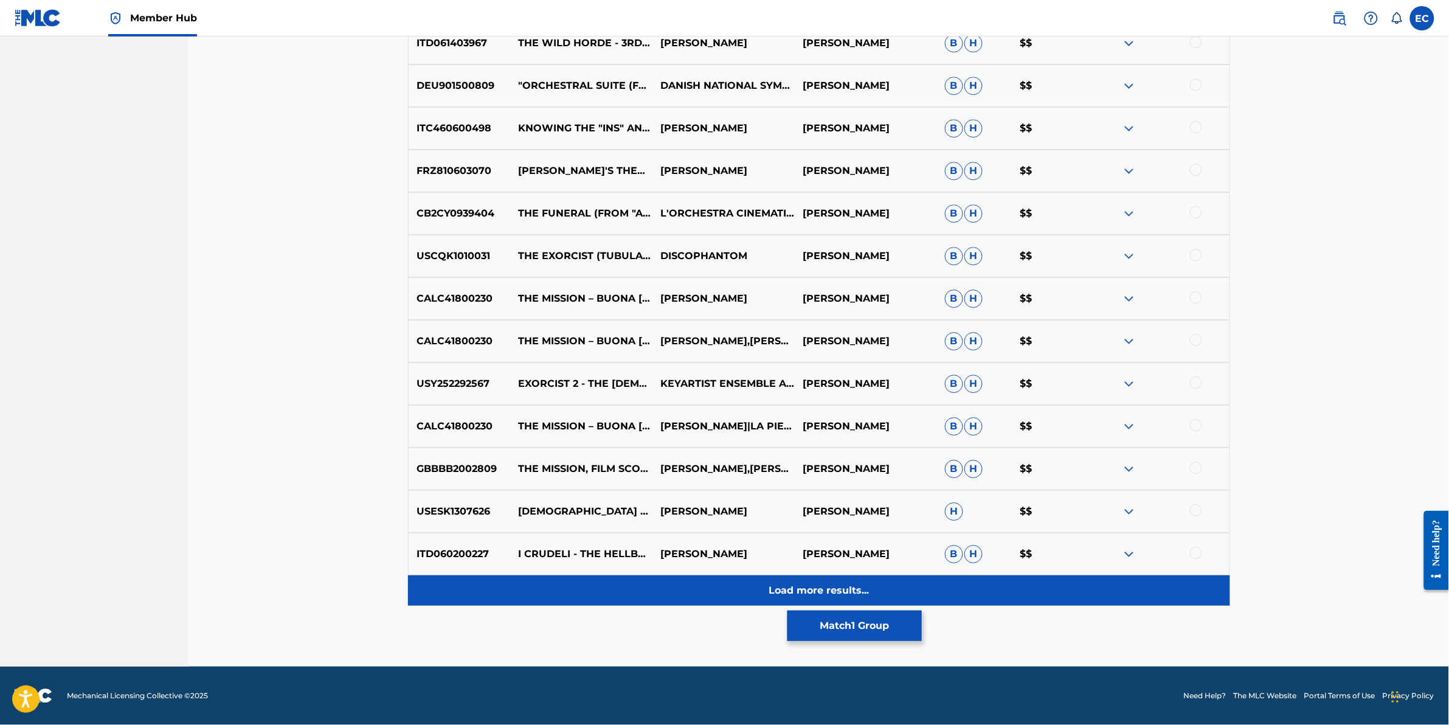
click at [619, 578] on div "Load more results..." at bounding box center [819, 590] width 822 height 30
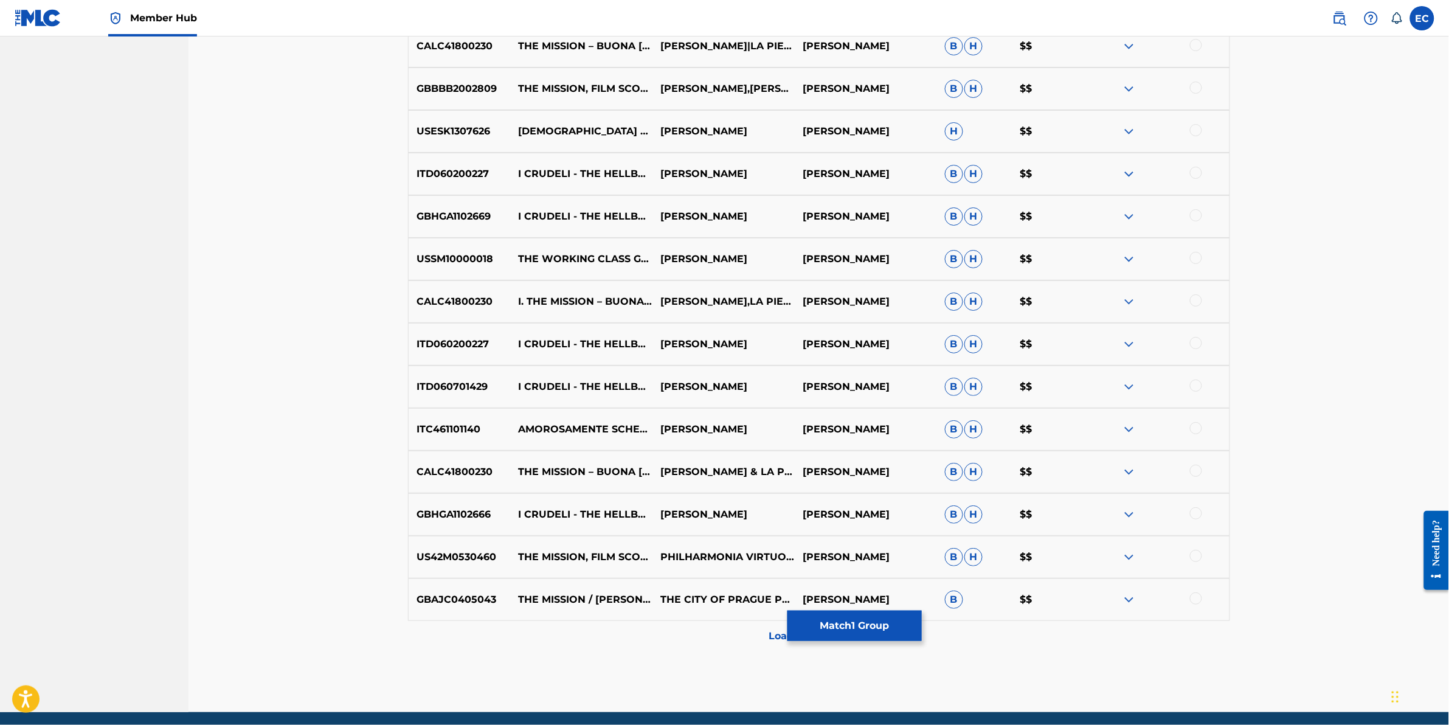
scroll to position [3762, 0]
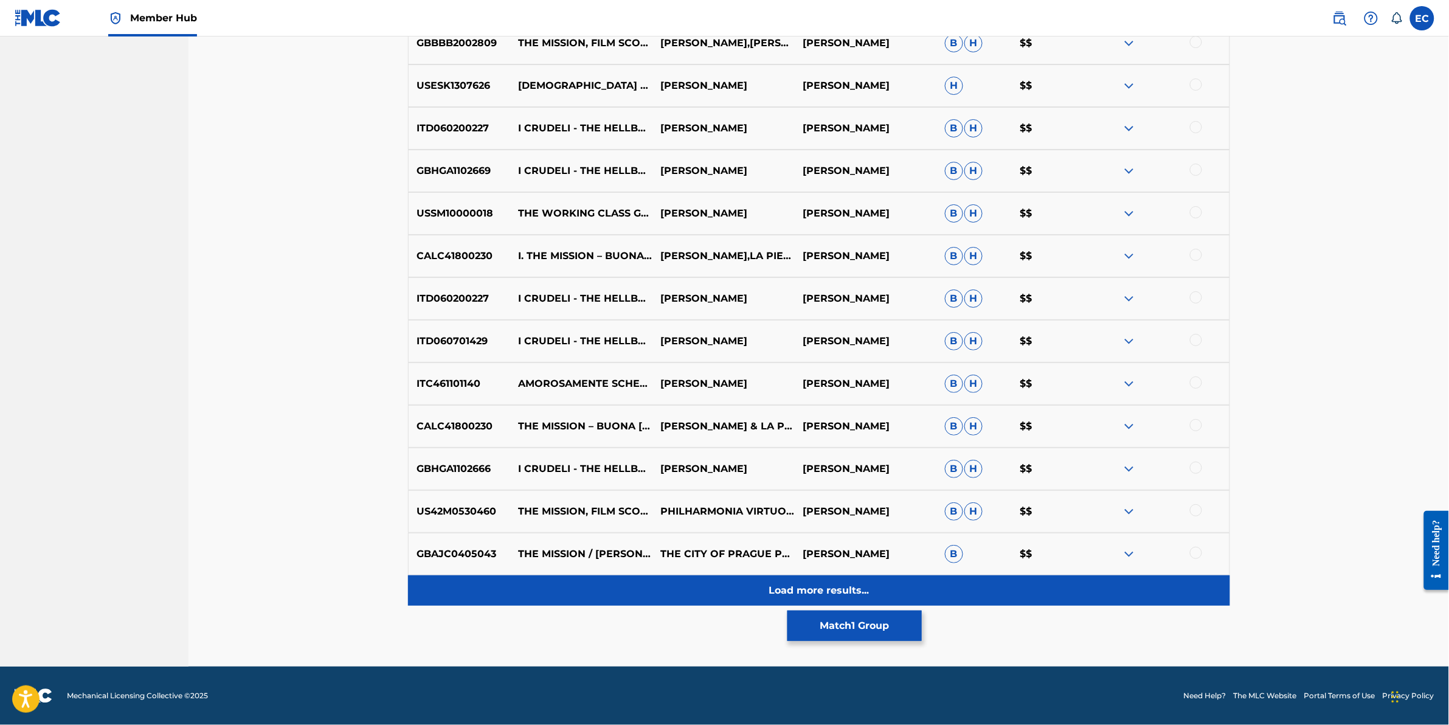
click at [613, 587] on div "Load more results..." at bounding box center [819, 590] width 822 height 30
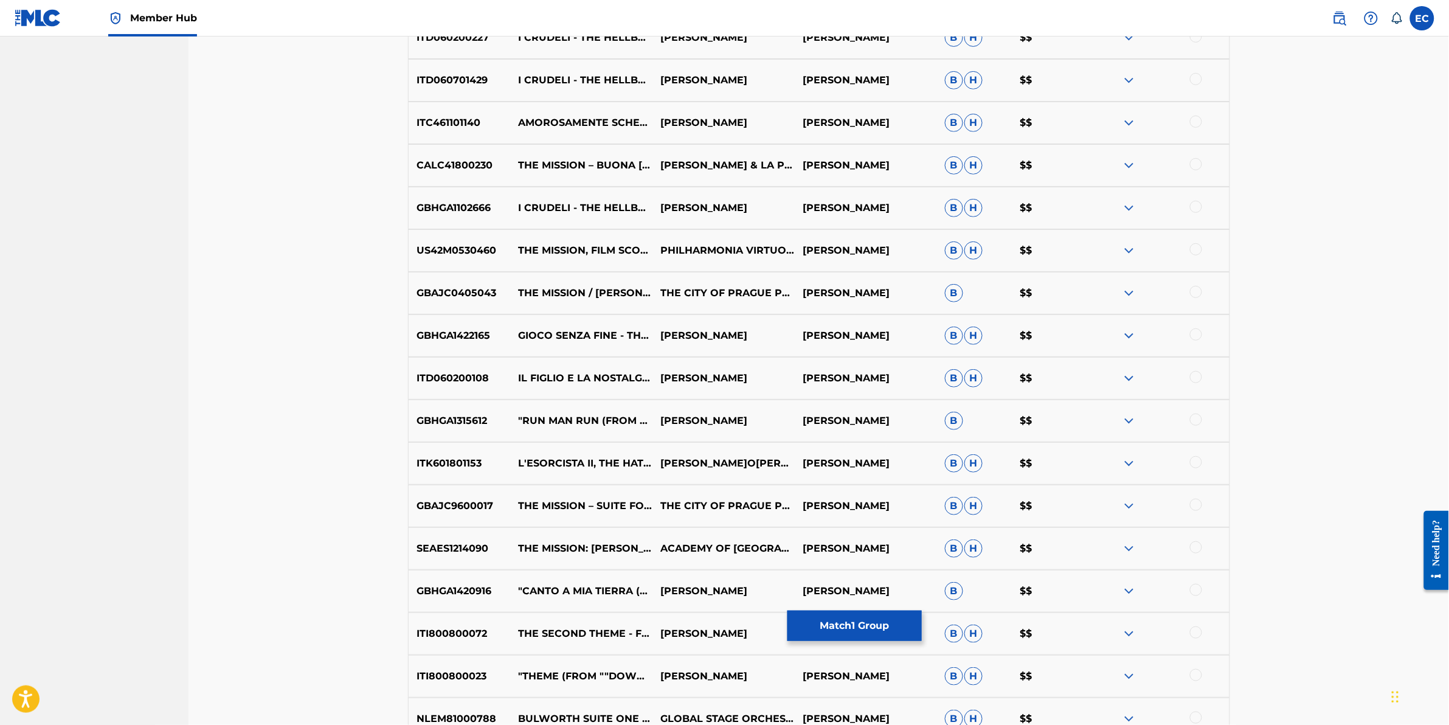
scroll to position [4188, 0]
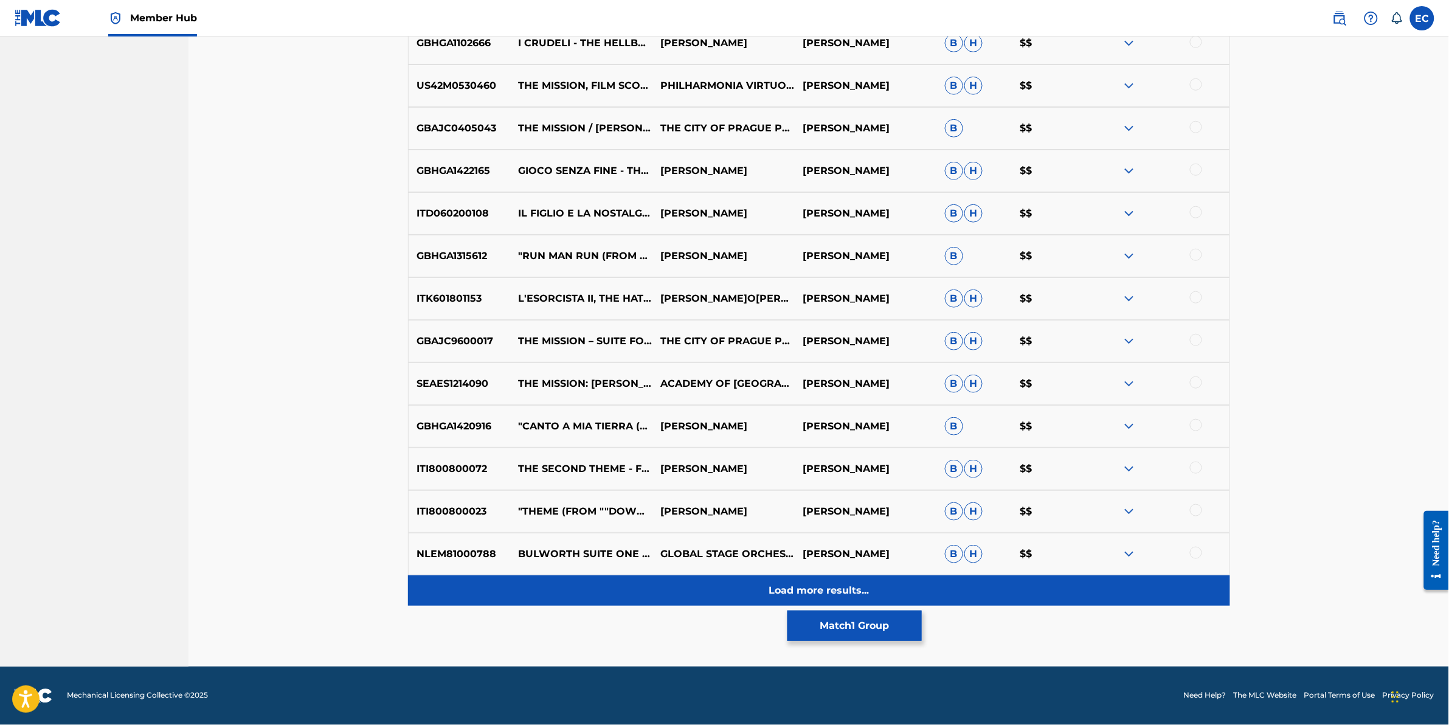
click at [622, 584] on div "Load more results..." at bounding box center [819, 590] width 822 height 30
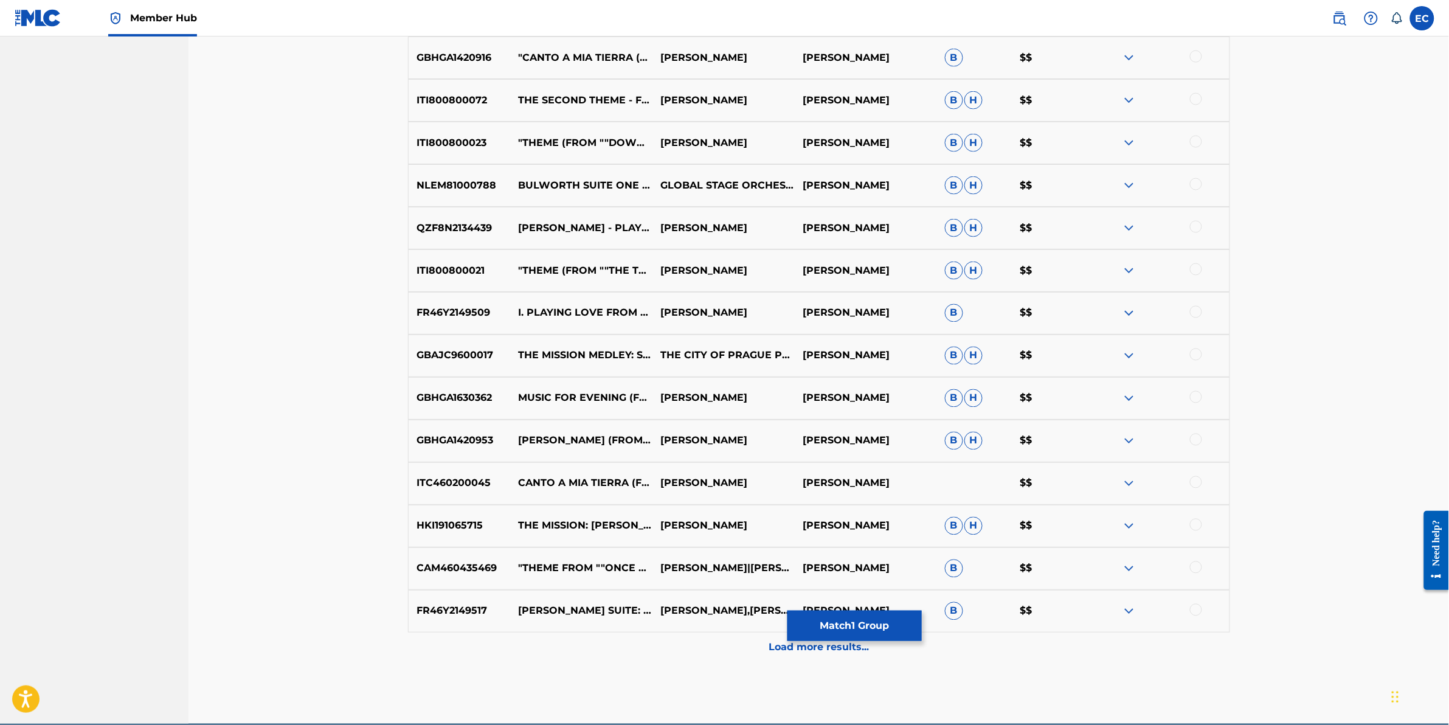
scroll to position [4614, 0]
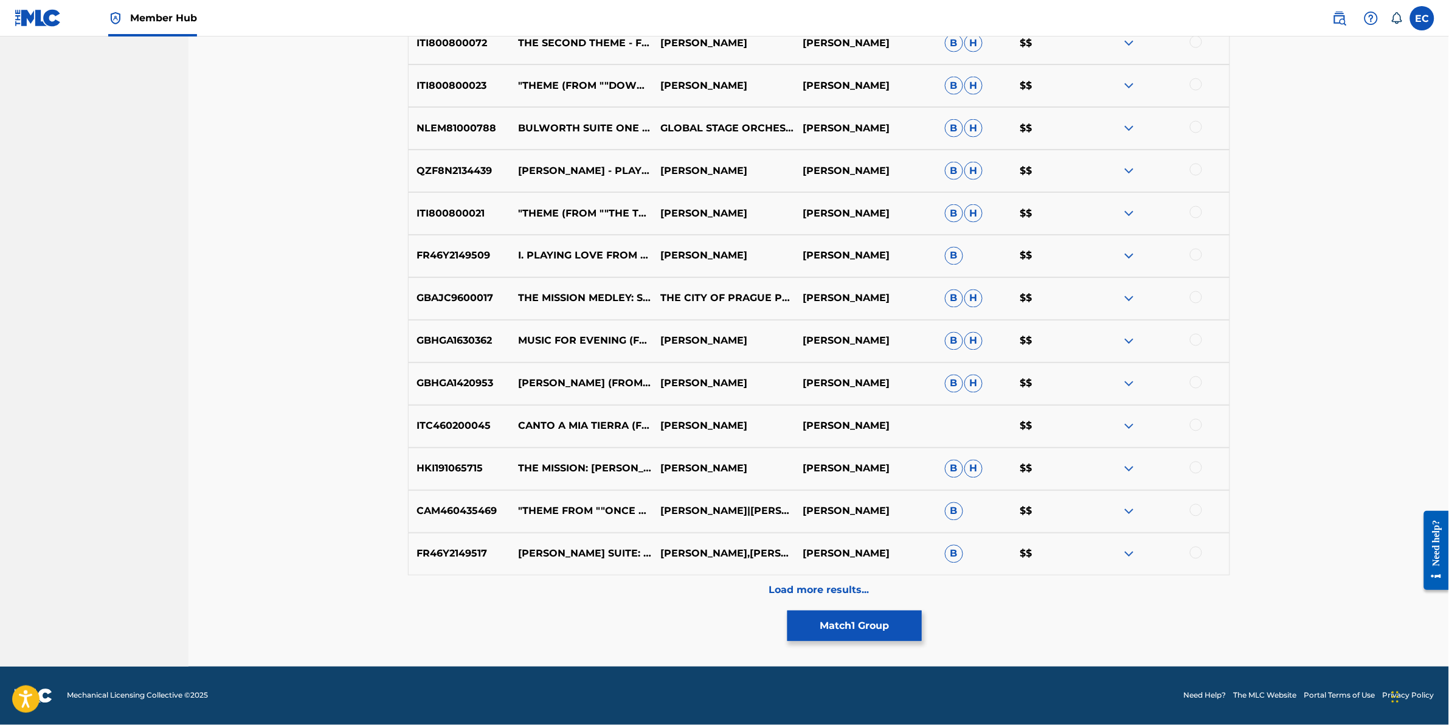
click at [697, 579] on div "Load more results..." at bounding box center [819, 590] width 822 height 30
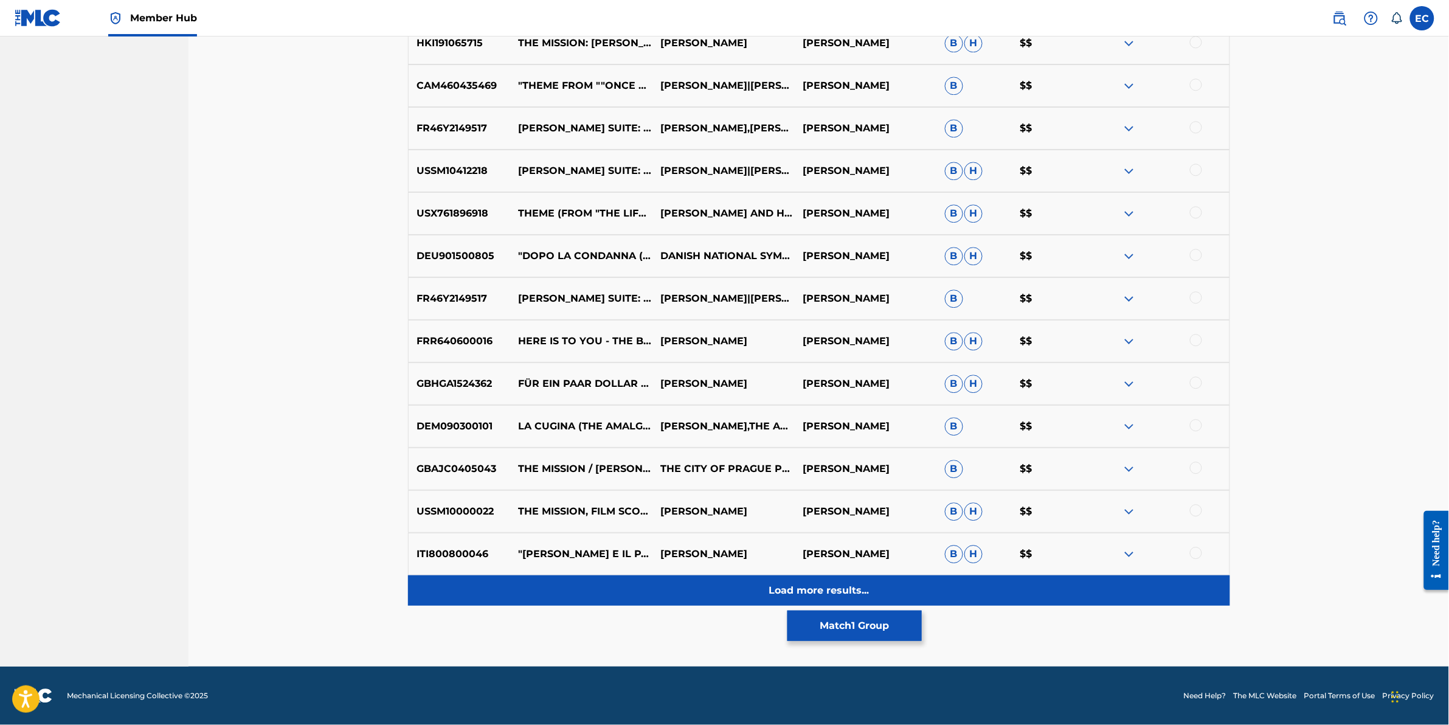
click at [692, 587] on div "Load more results..." at bounding box center [819, 590] width 822 height 30
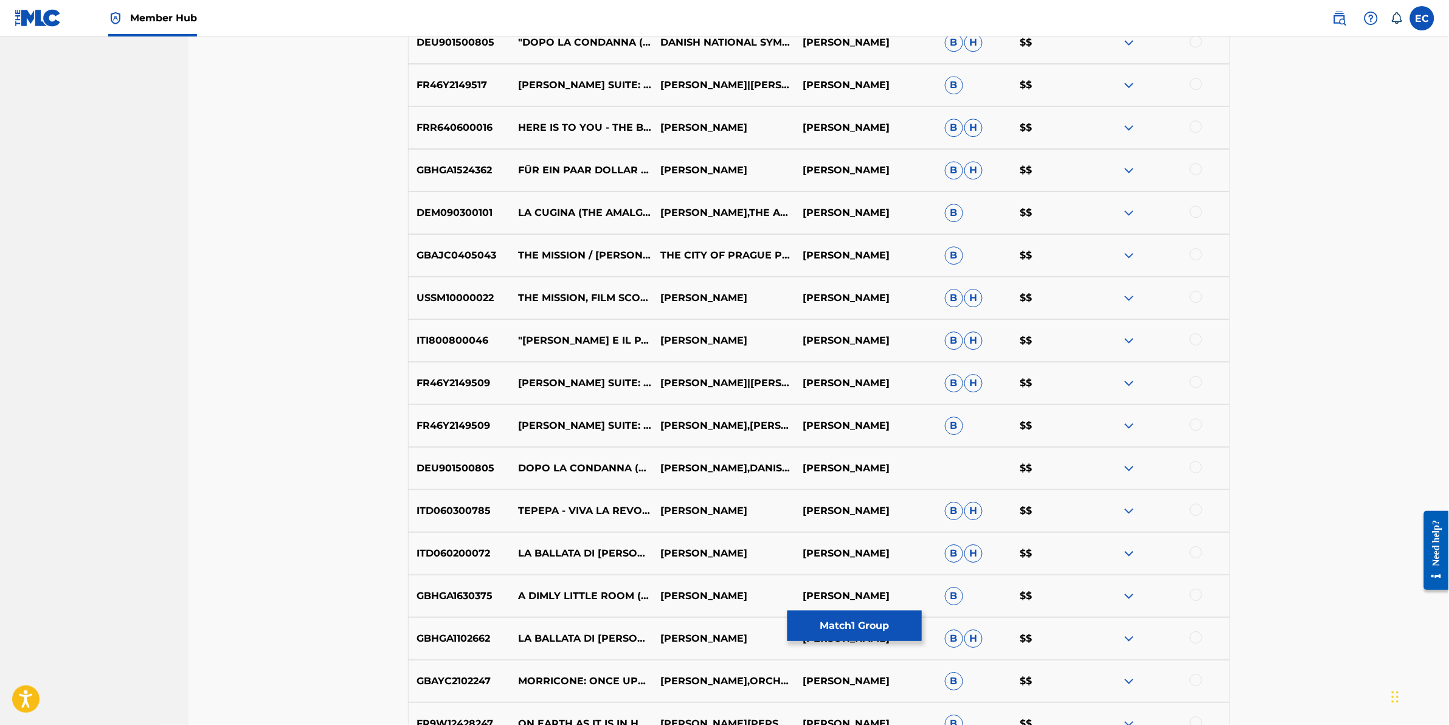
scroll to position [5465, 0]
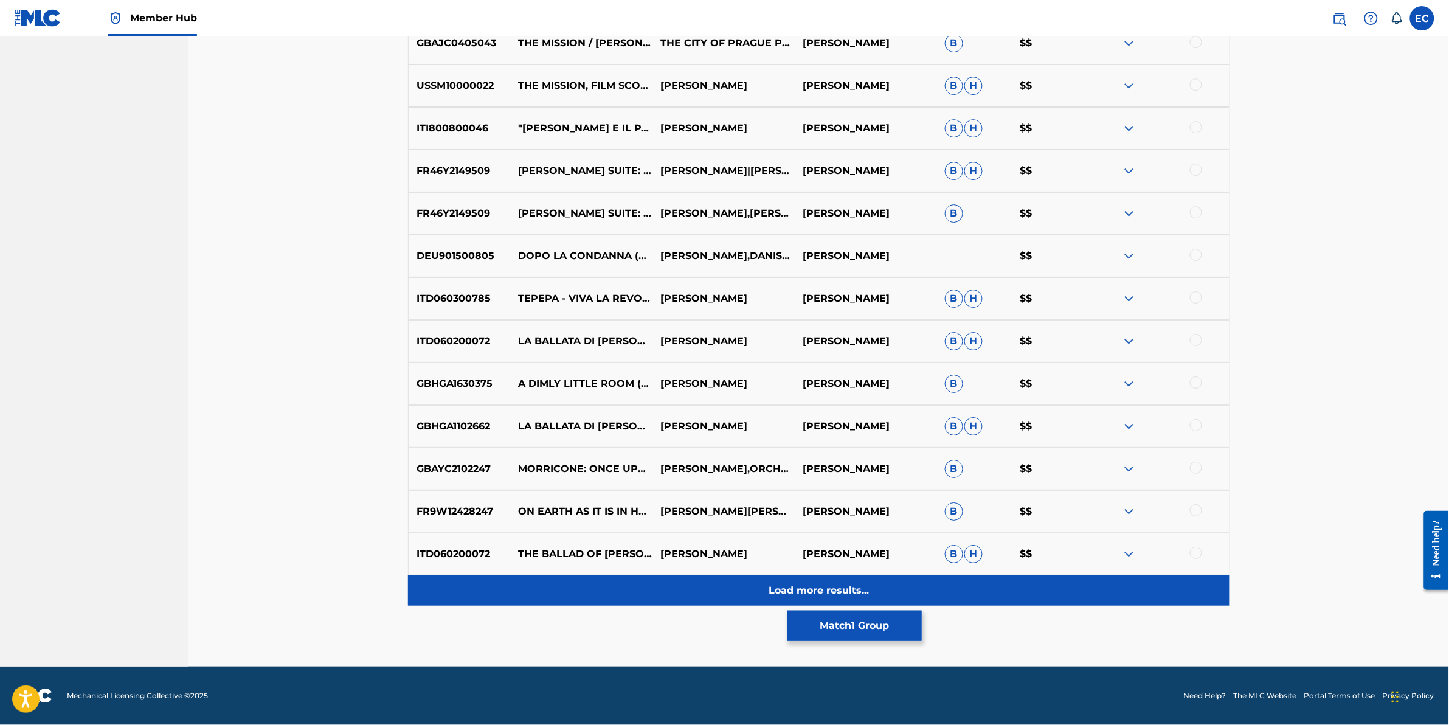
click at [693, 582] on div "Load more results..." at bounding box center [819, 590] width 822 height 30
click at [693, 583] on div "Load more results..." at bounding box center [819, 590] width 822 height 30
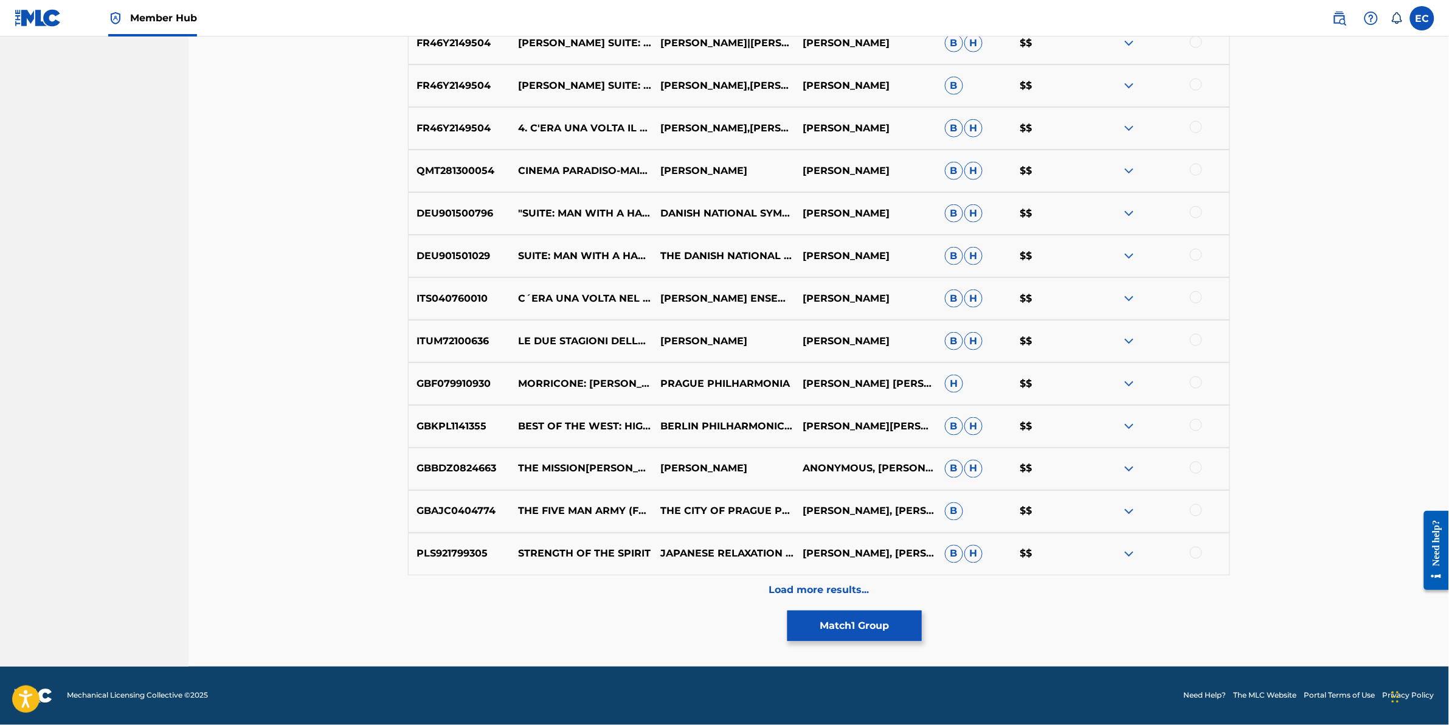
click at [693, 583] on div "Load more results..." at bounding box center [819, 590] width 822 height 30
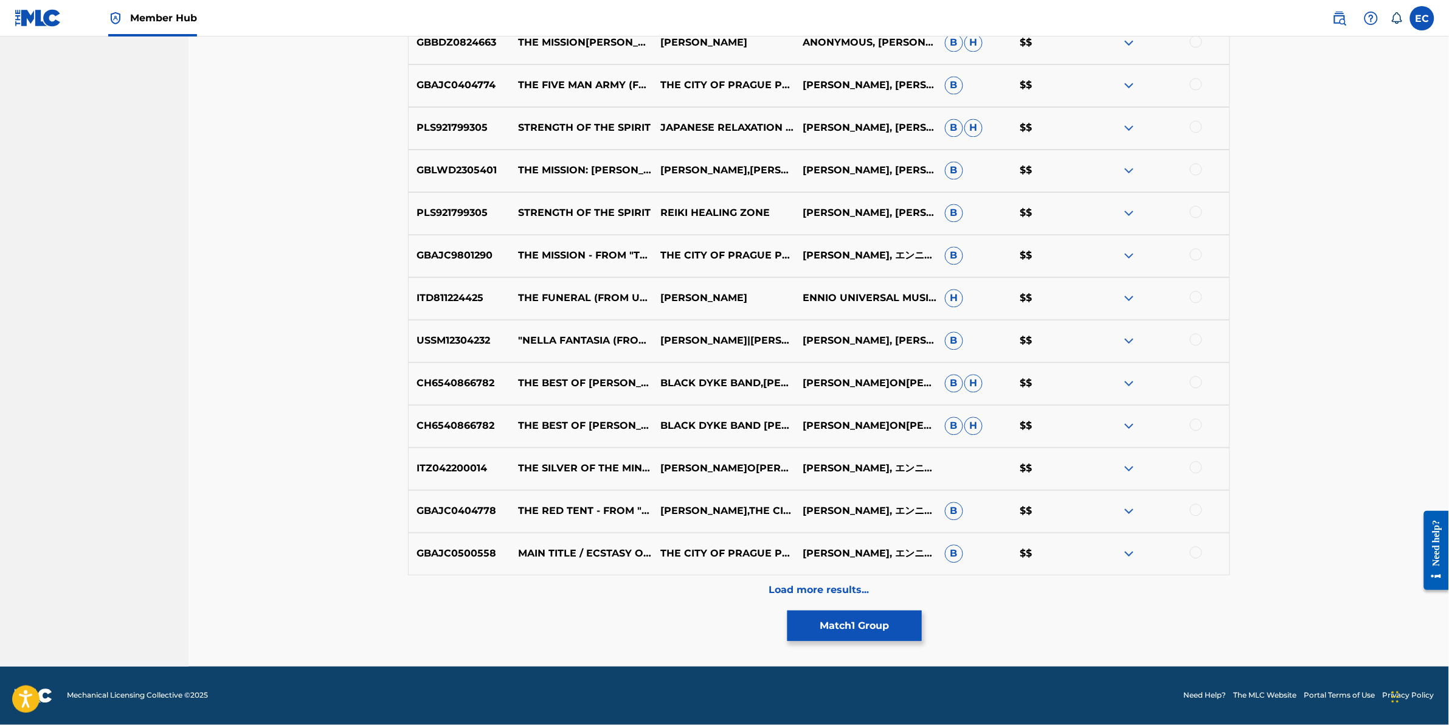
click at [693, 583] on div "Load more results..." at bounding box center [819, 590] width 822 height 30
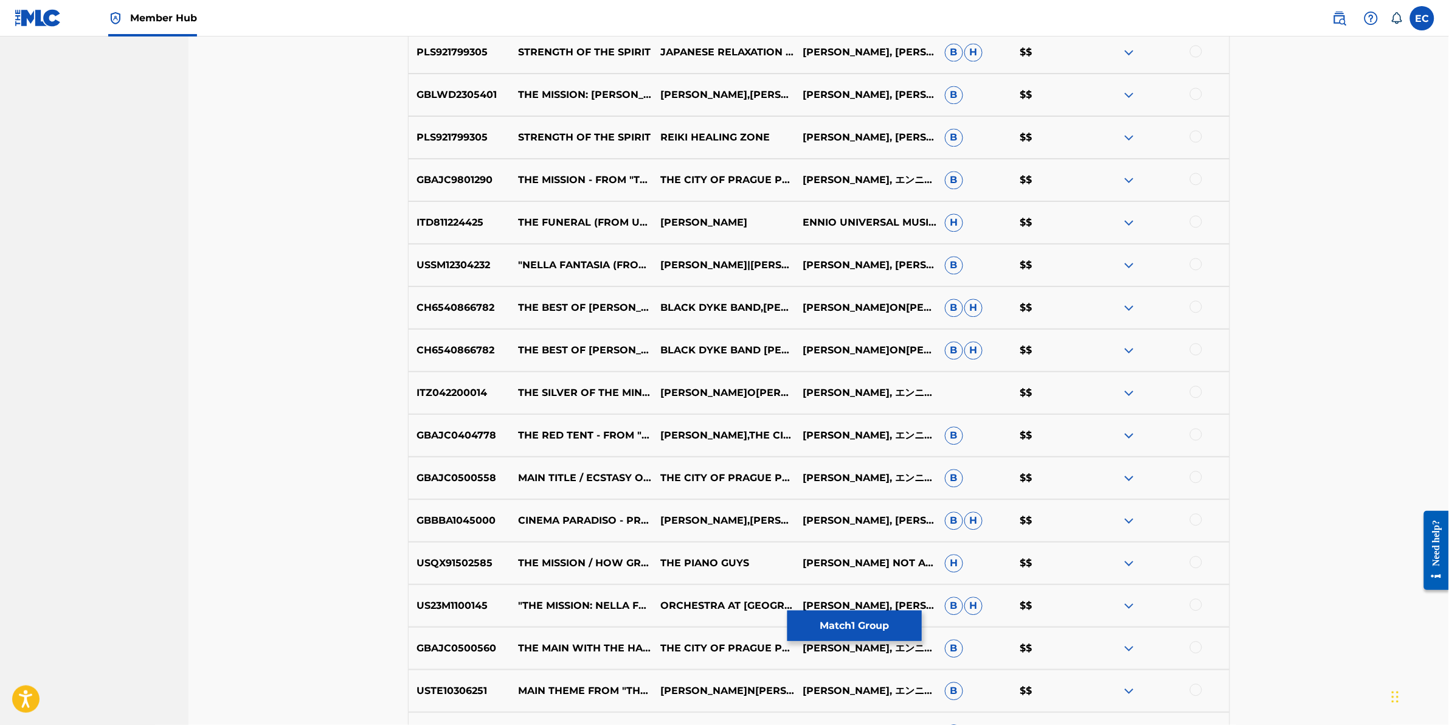
scroll to position [7168, 0]
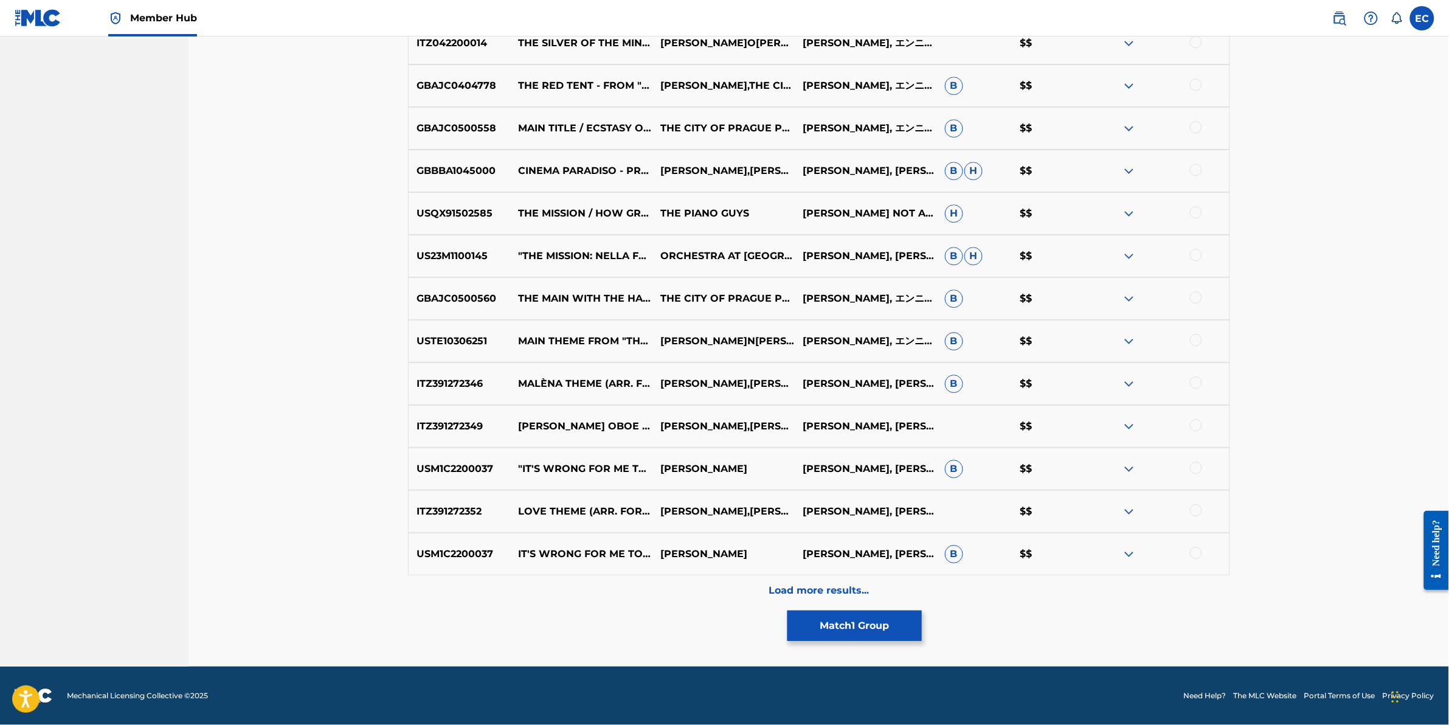
click at [693, 583] on div "Load more results..." at bounding box center [819, 590] width 822 height 30
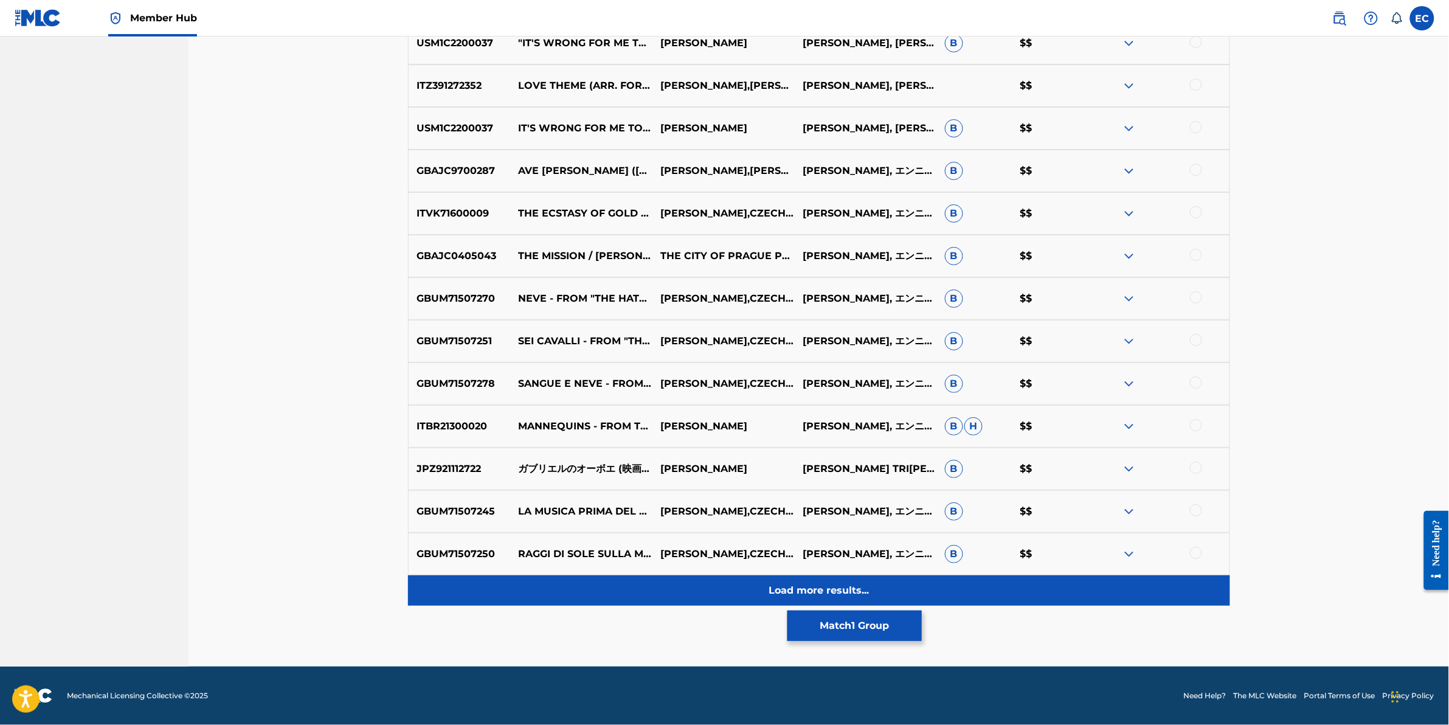
click at [690, 592] on div "Load more results..." at bounding box center [819, 590] width 822 height 30
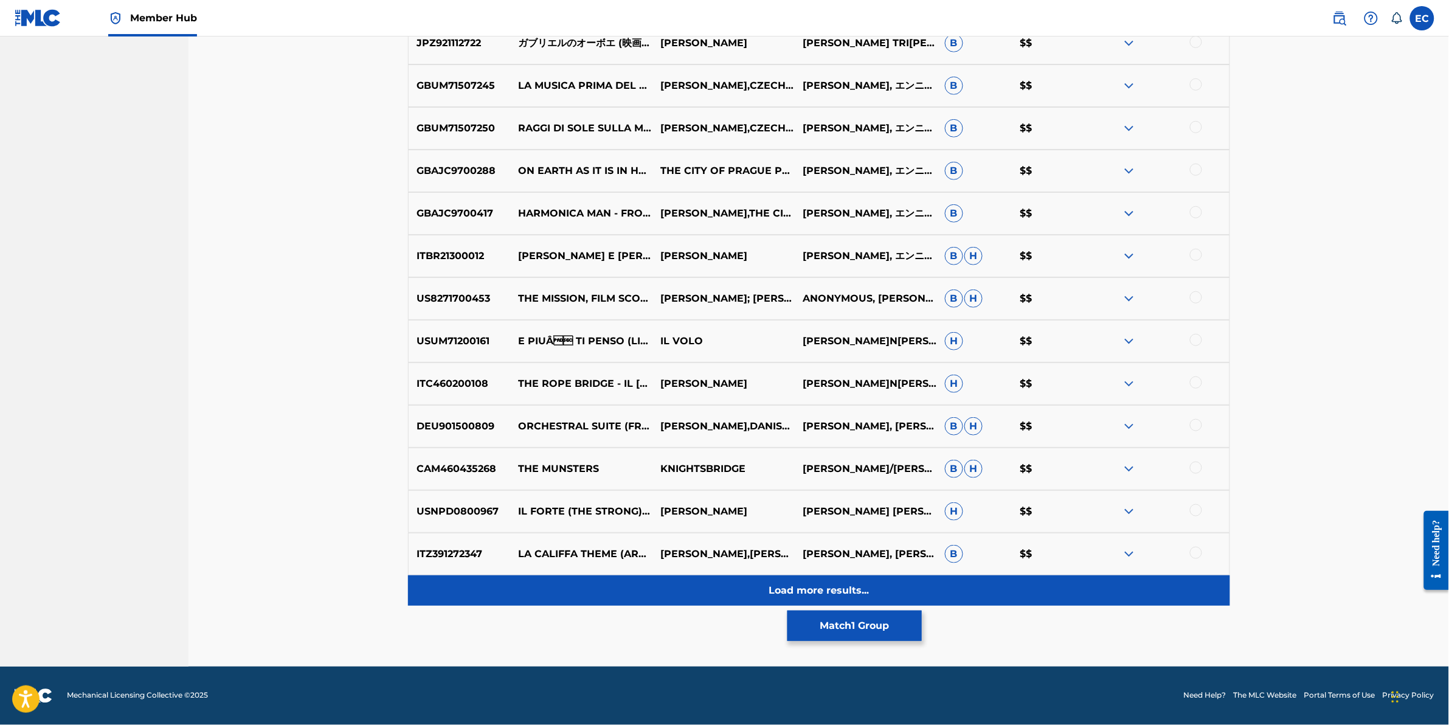
click at [691, 587] on div "Load more results..." at bounding box center [819, 590] width 822 height 30
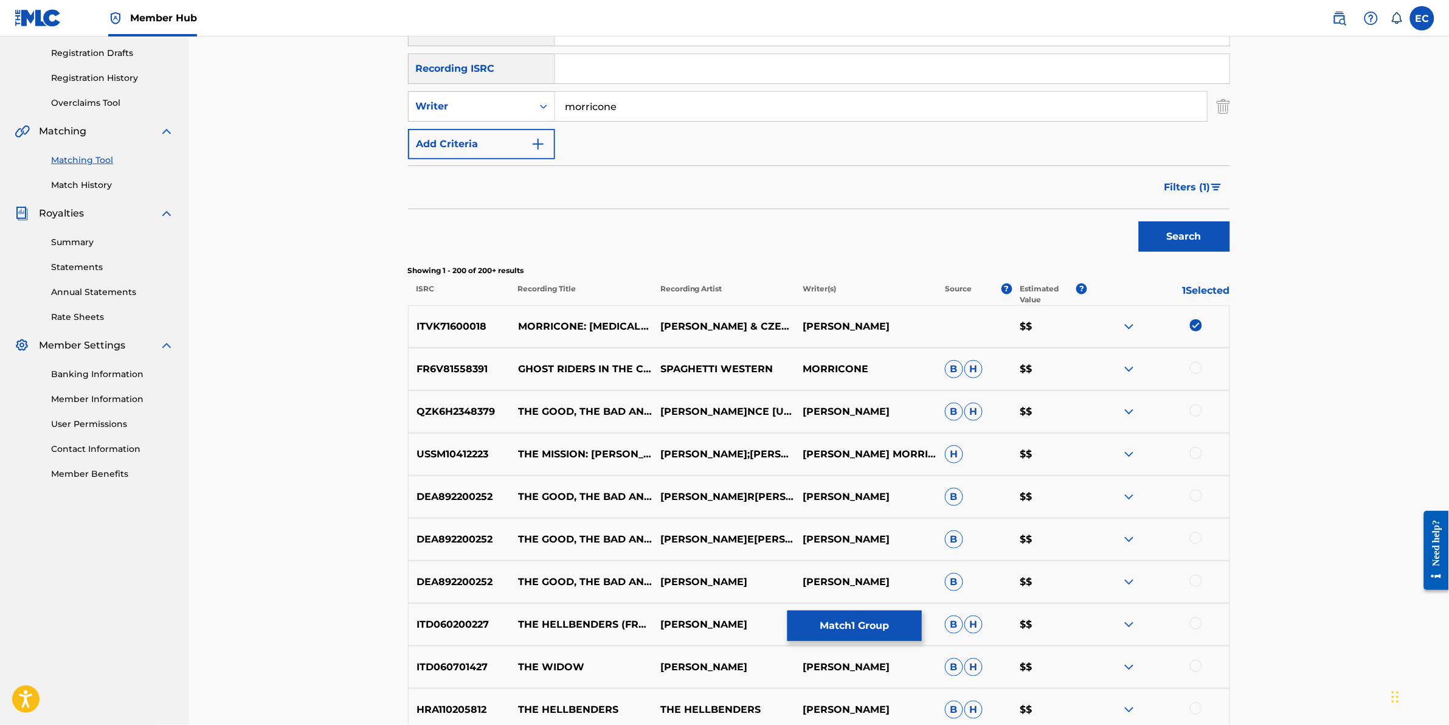
scroll to position [134, 0]
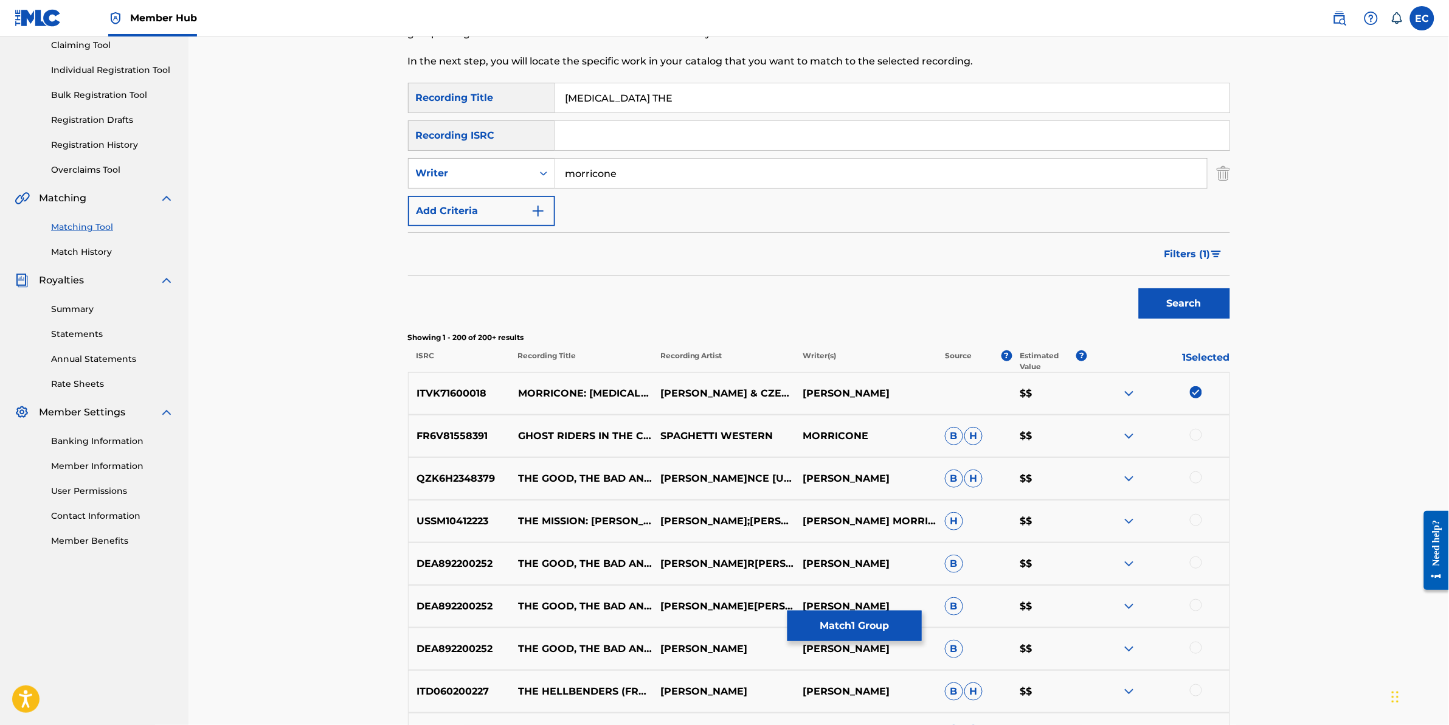
click at [1193, 240] on button "Filters ( 1 )" at bounding box center [1193, 254] width 73 height 30
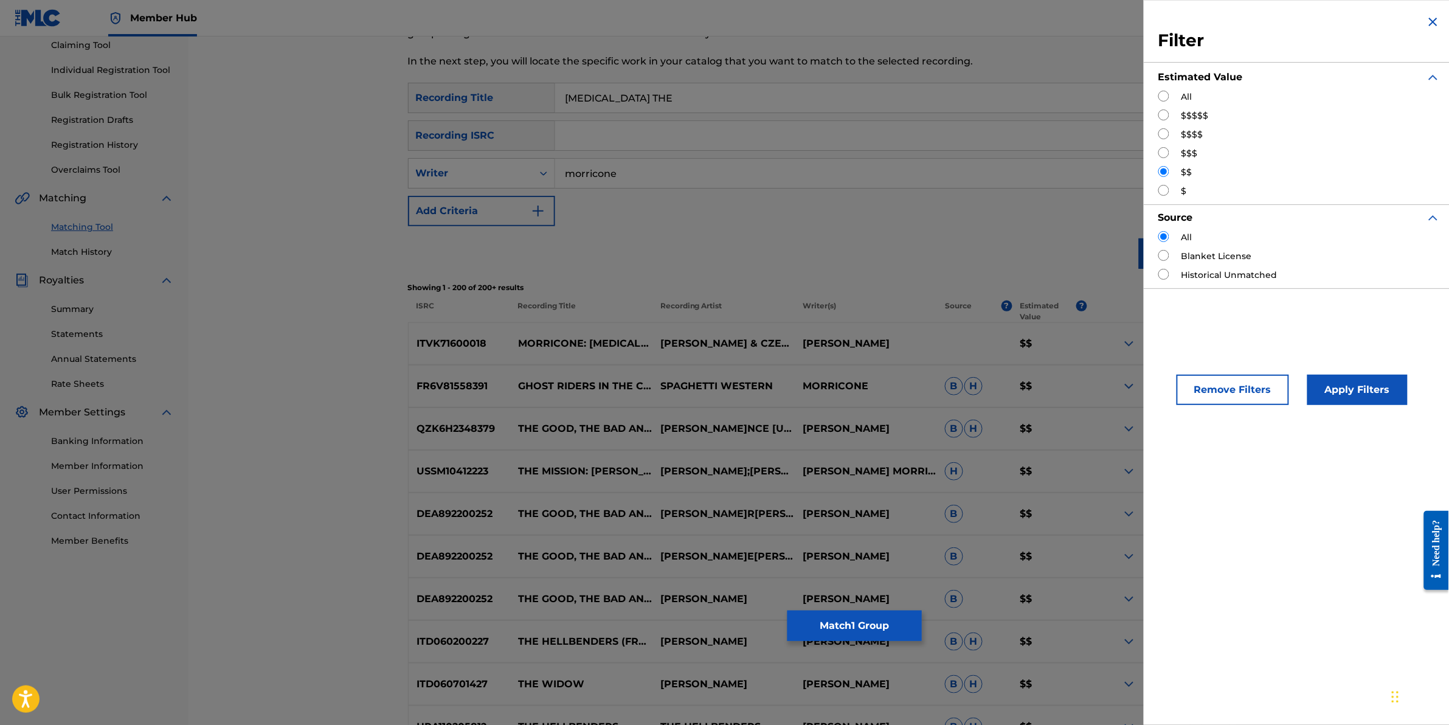
click at [1168, 189] on input "Search Form" at bounding box center [1164, 190] width 11 height 11
radio input "true"
click at [1323, 387] on button "Apply Filters" at bounding box center [1358, 390] width 100 height 30
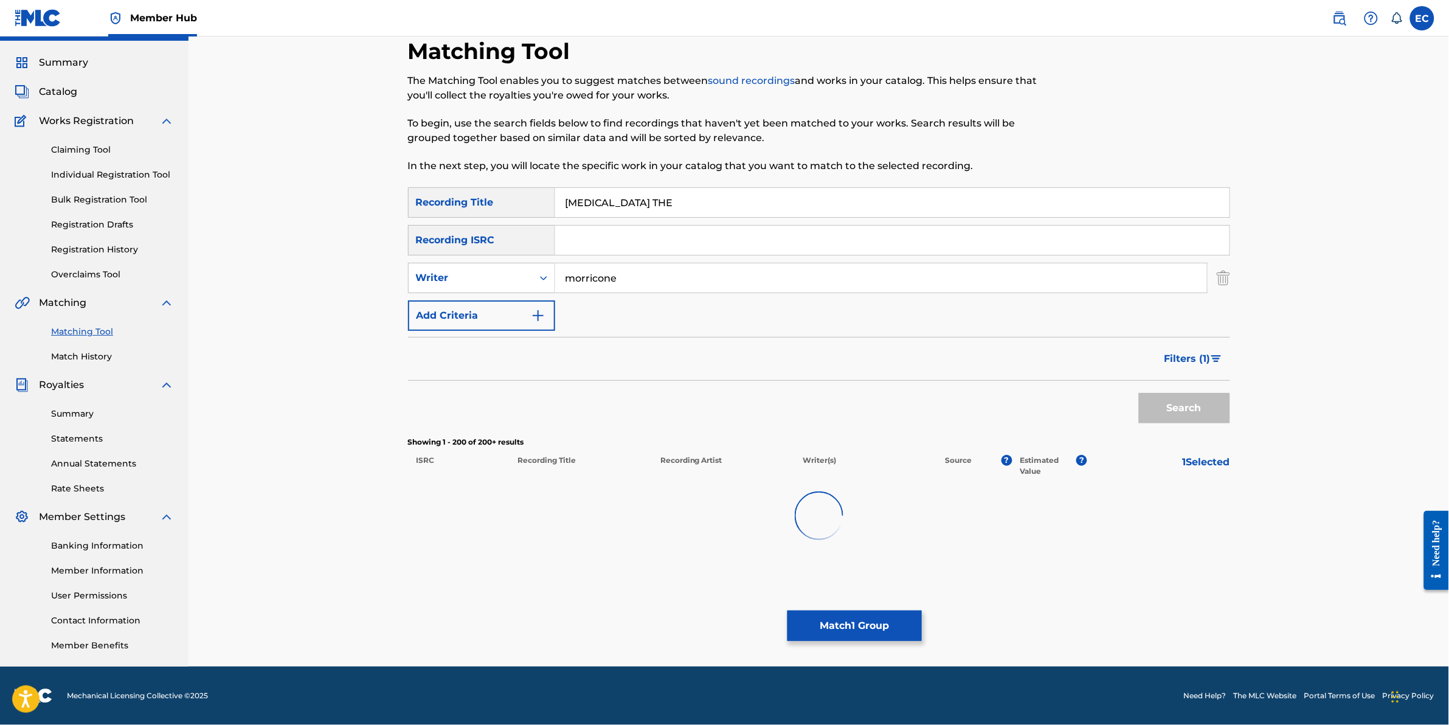
scroll to position [29, 0]
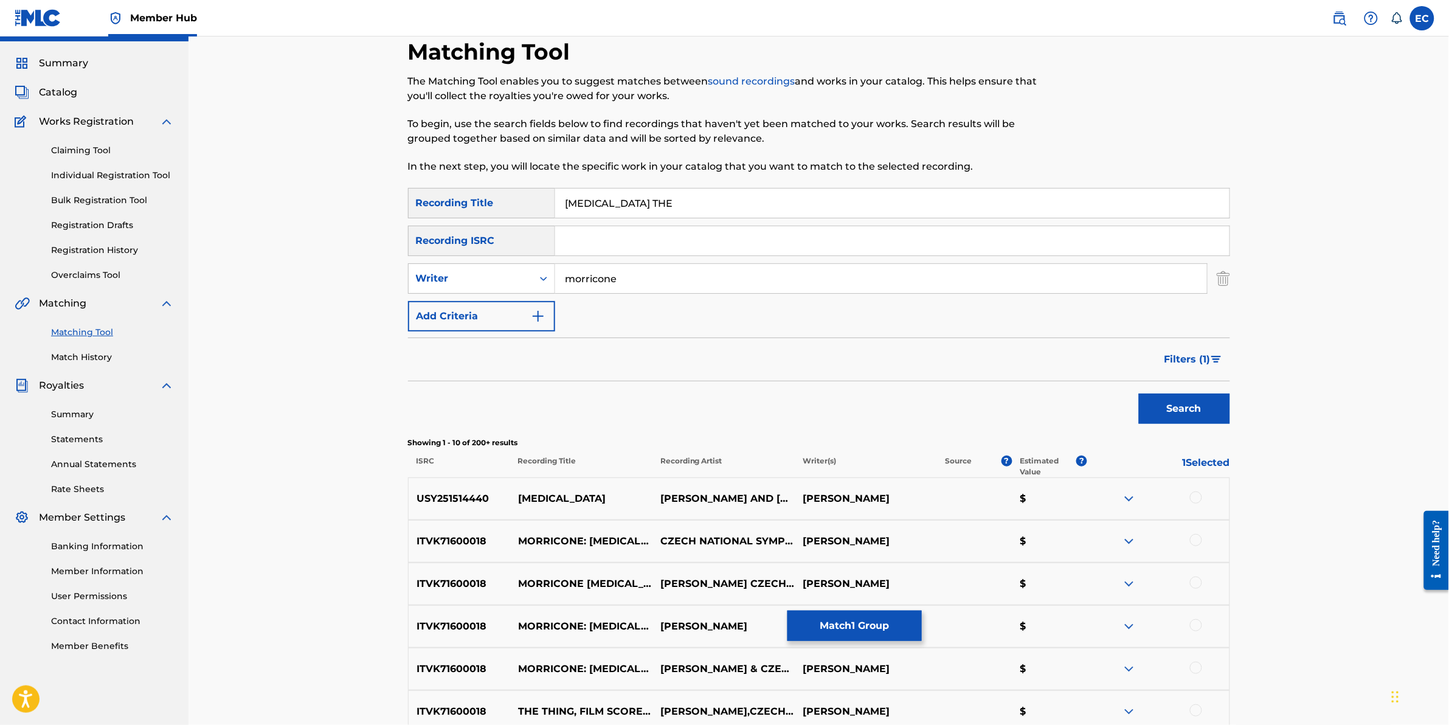
click at [1193, 496] on div at bounding box center [1196, 497] width 12 height 12
click at [1195, 538] on div at bounding box center [1196, 540] width 12 height 12
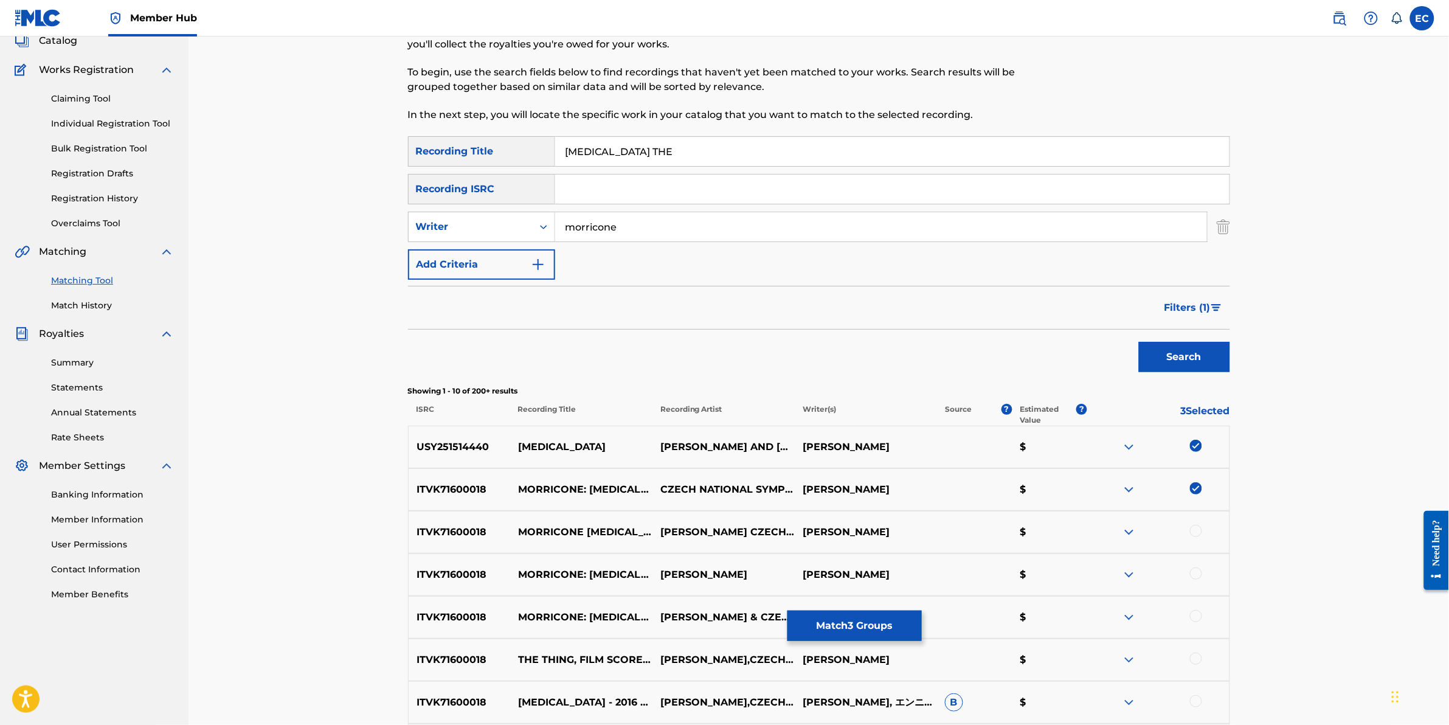
scroll to position [105, 0]
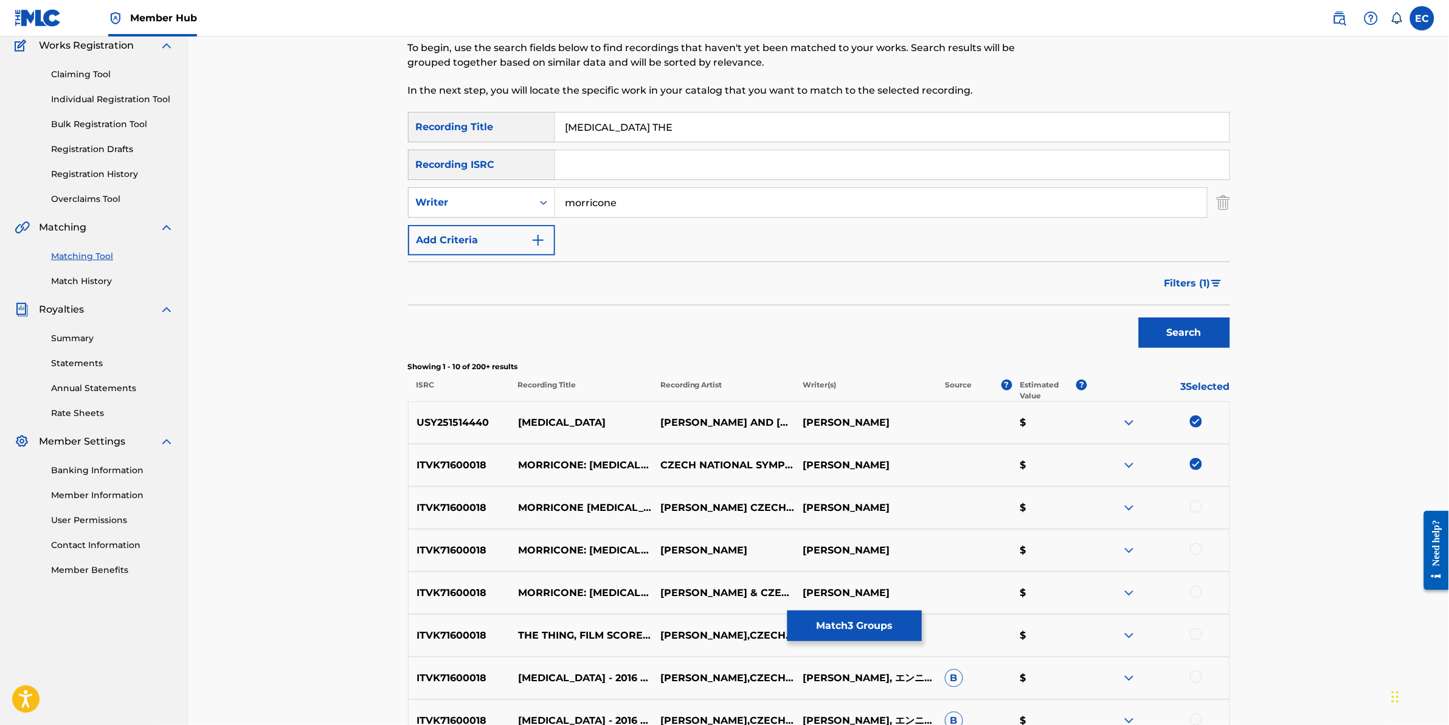
click at [1196, 510] on div at bounding box center [1196, 507] width 12 height 12
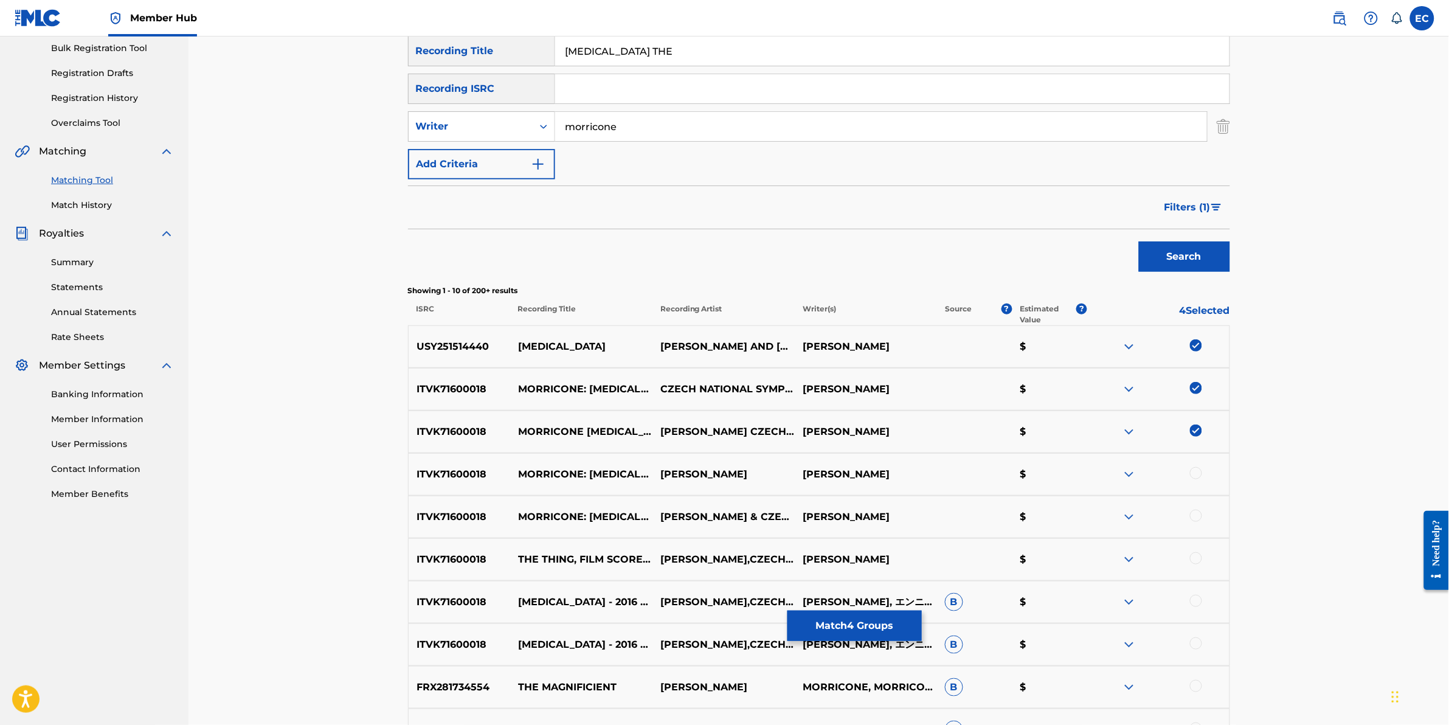
click at [1198, 476] on div at bounding box center [1196, 473] width 12 height 12
click at [1198, 515] on div at bounding box center [1196, 516] width 12 height 12
click at [1193, 561] on div at bounding box center [1196, 558] width 12 height 12
click at [1196, 598] on div at bounding box center [1196, 601] width 12 height 12
click at [1195, 640] on div at bounding box center [1196, 643] width 12 height 12
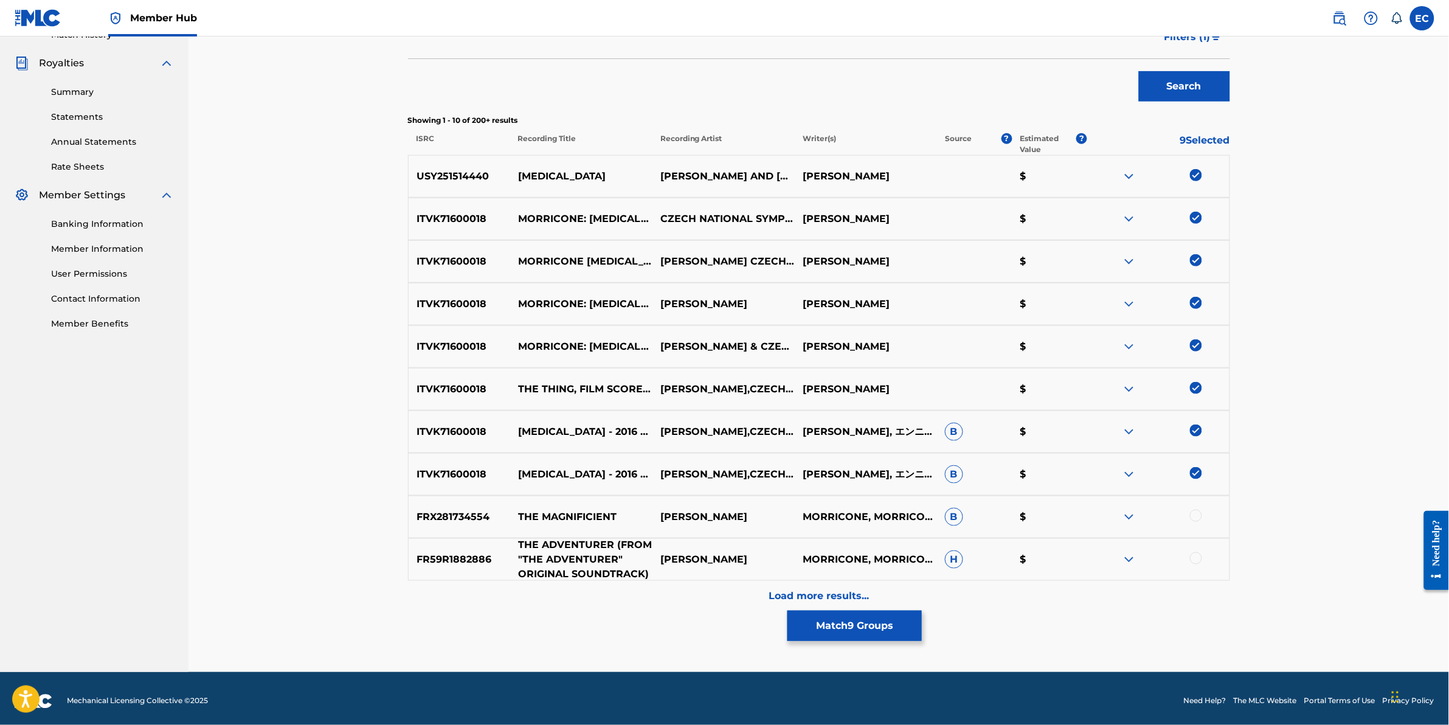
scroll to position [356, 0]
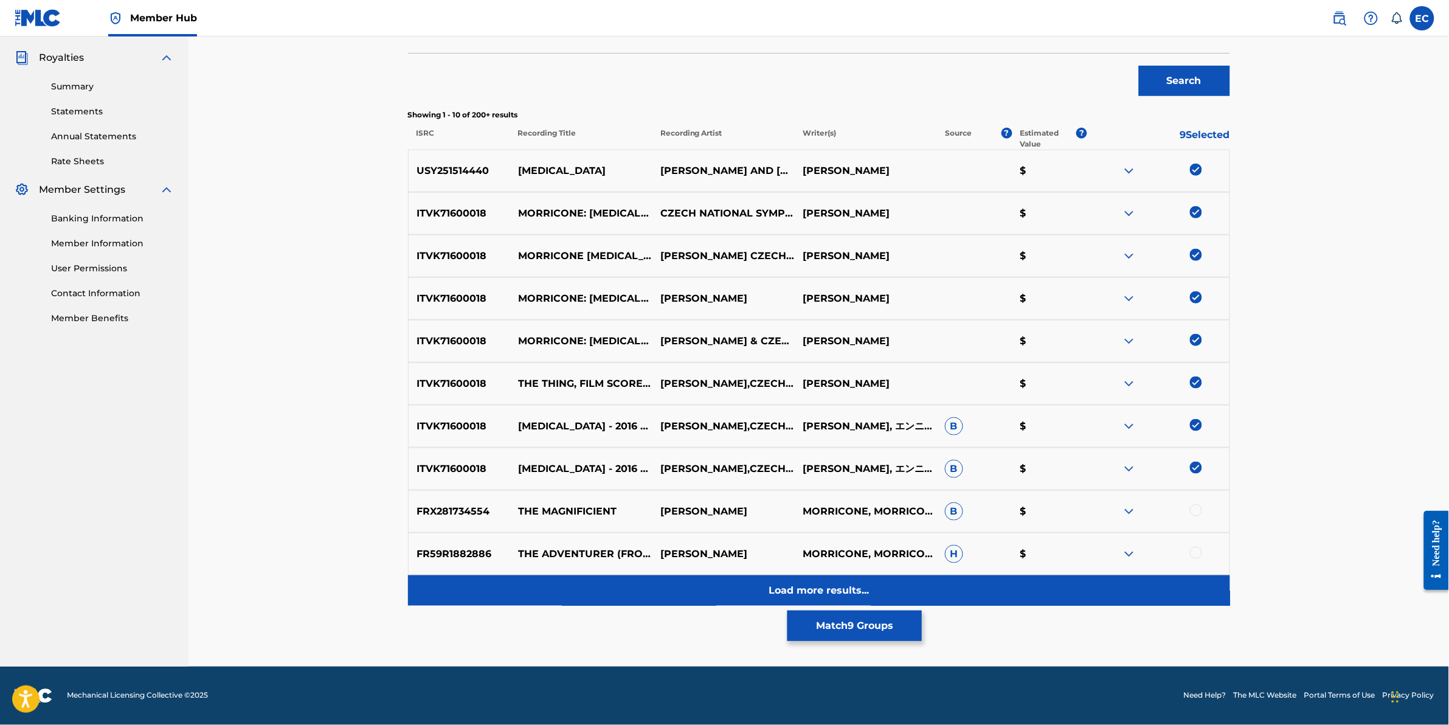
click at [726, 584] on div "Load more results..." at bounding box center [819, 590] width 822 height 30
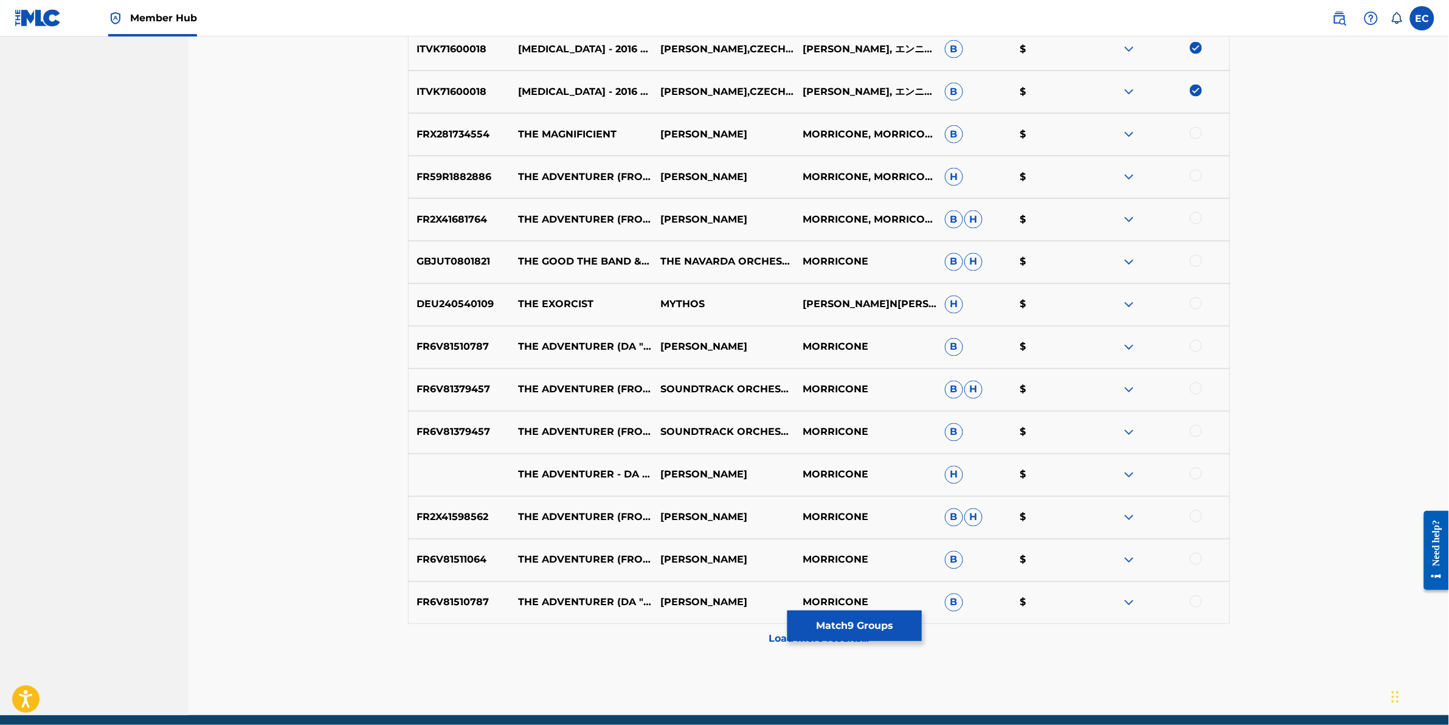
scroll to position [737, 0]
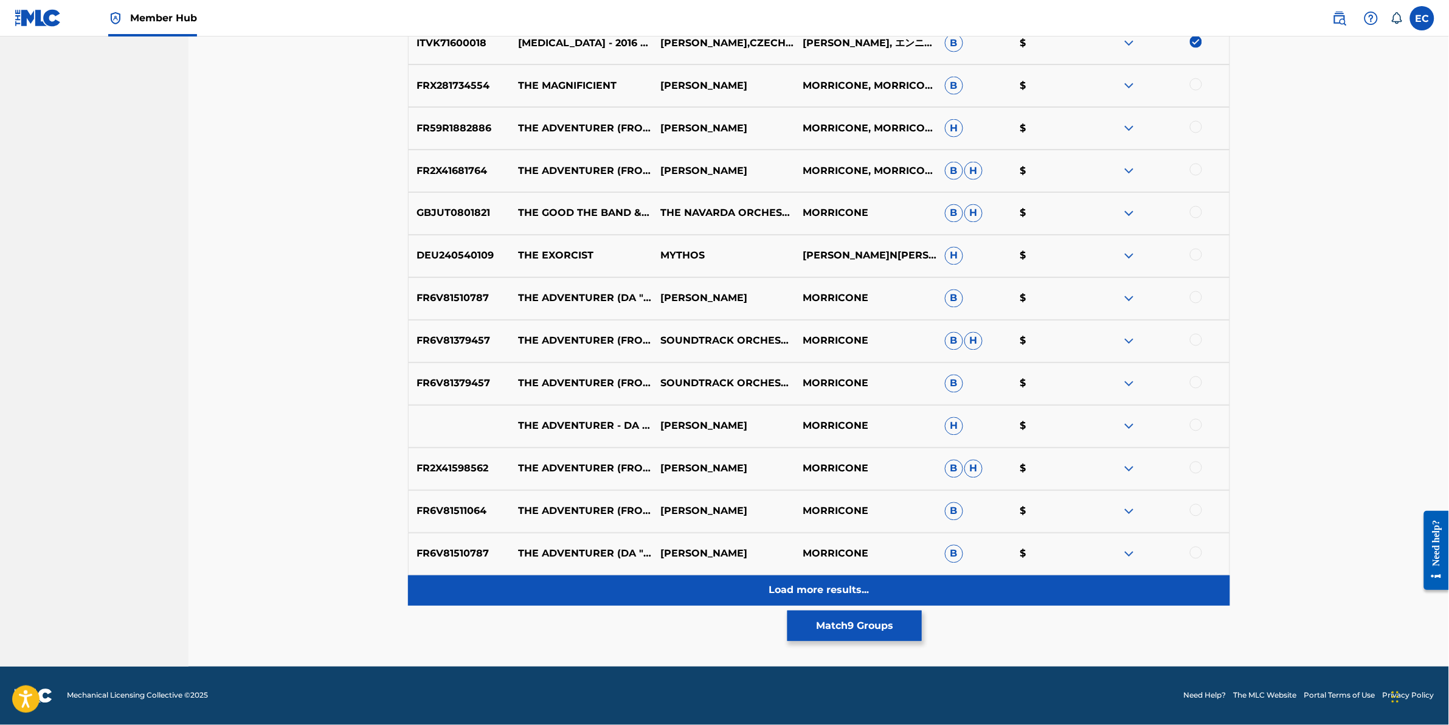
click at [597, 597] on div "Load more results..." at bounding box center [819, 590] width 822 height 30
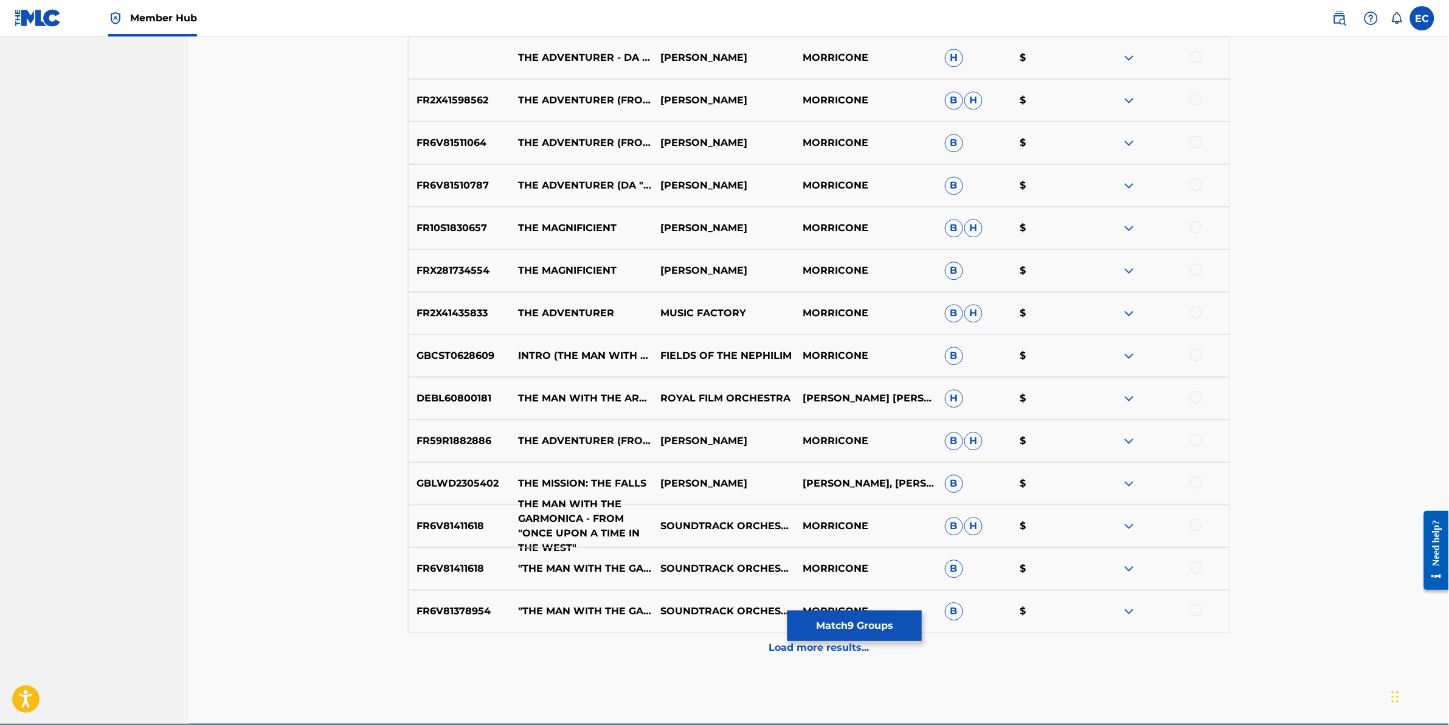
scroll to position [1208, 0]
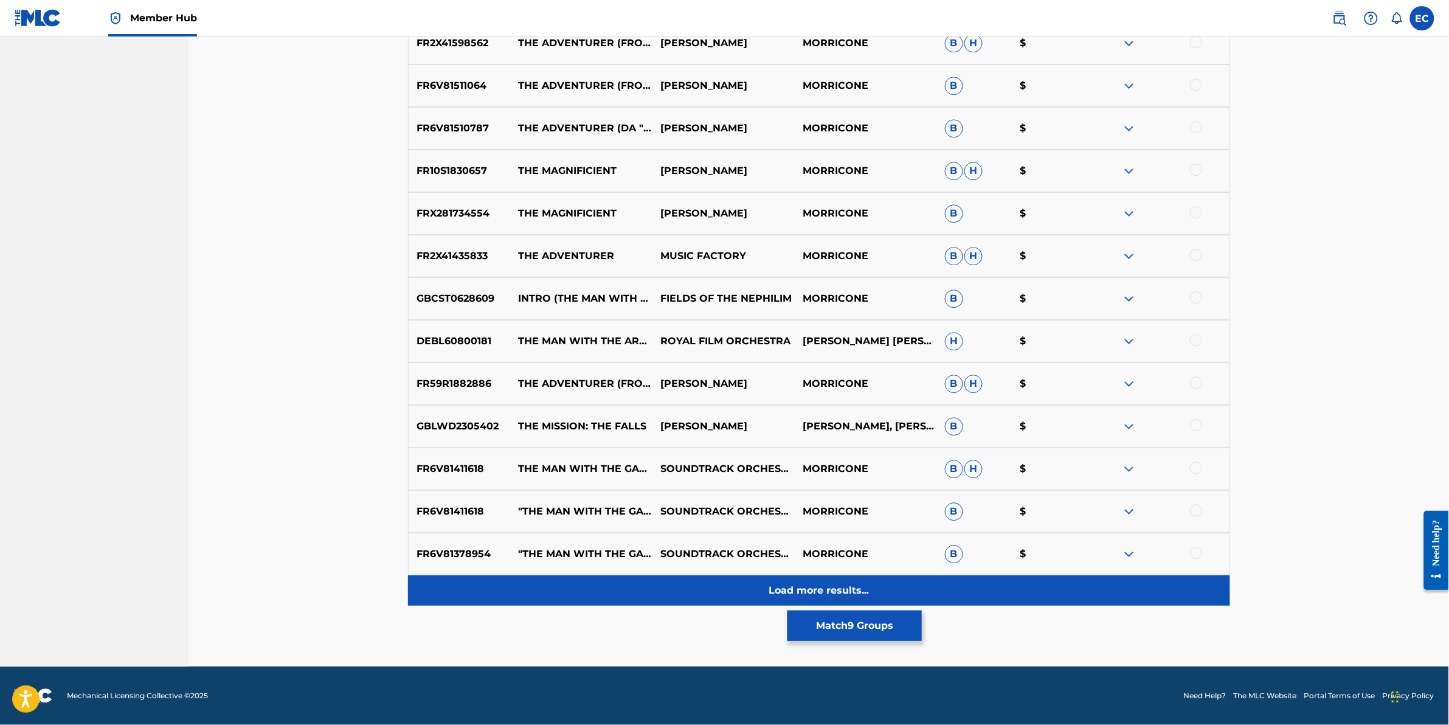
click at [593, 590] on div "Load more results..." at bounding box center [819, 590] width 822 height 30
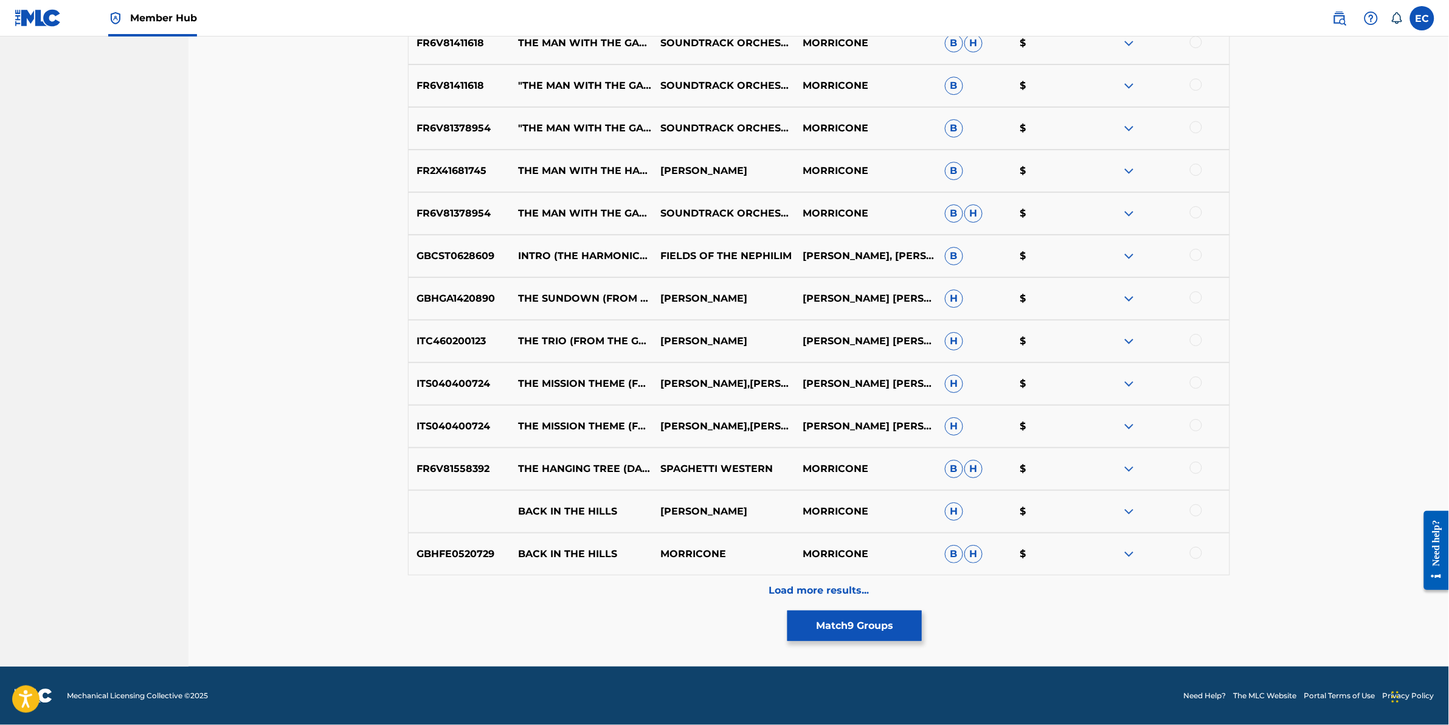
click at [594, 586] on div "Load more results..." at bounding box center [819, 590] width 822 height 30
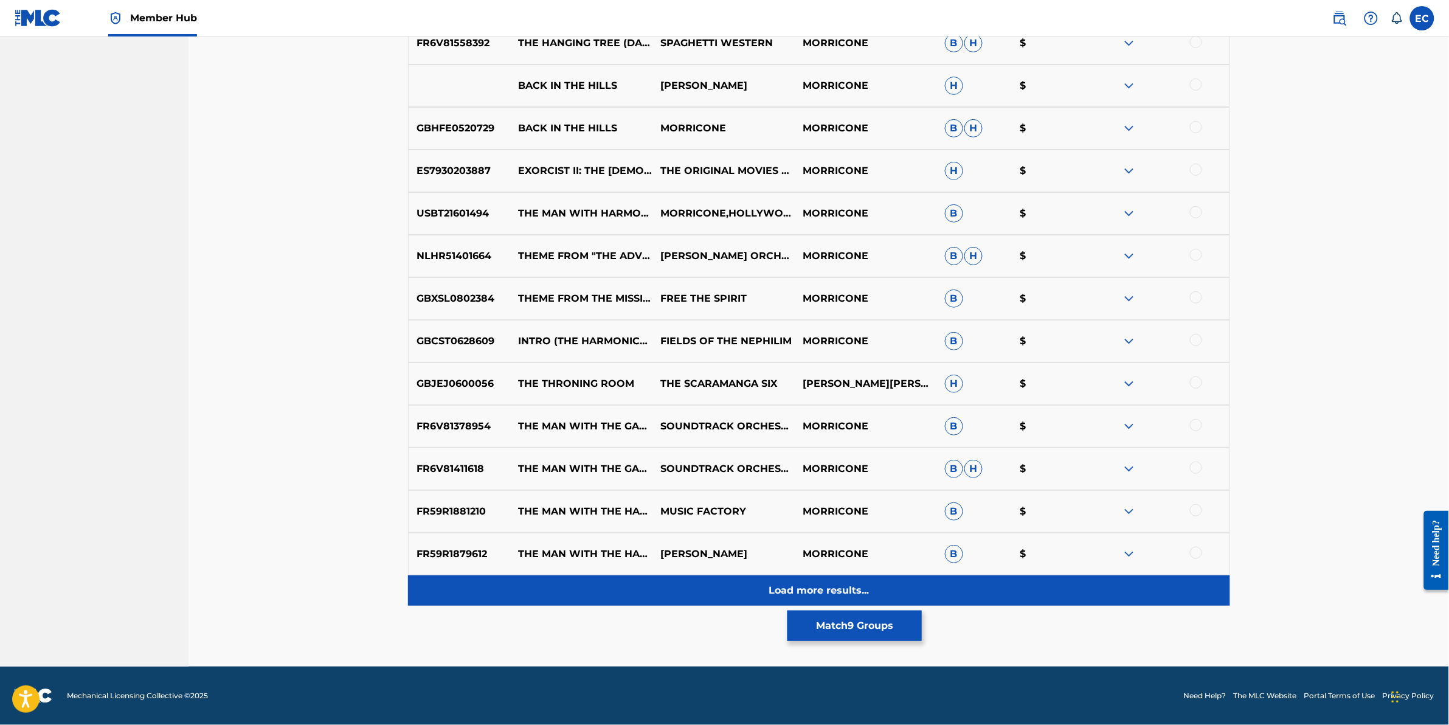
click at [598, 579] on div "Load more results..." at bounding box center [819, 590] width 822 height 30
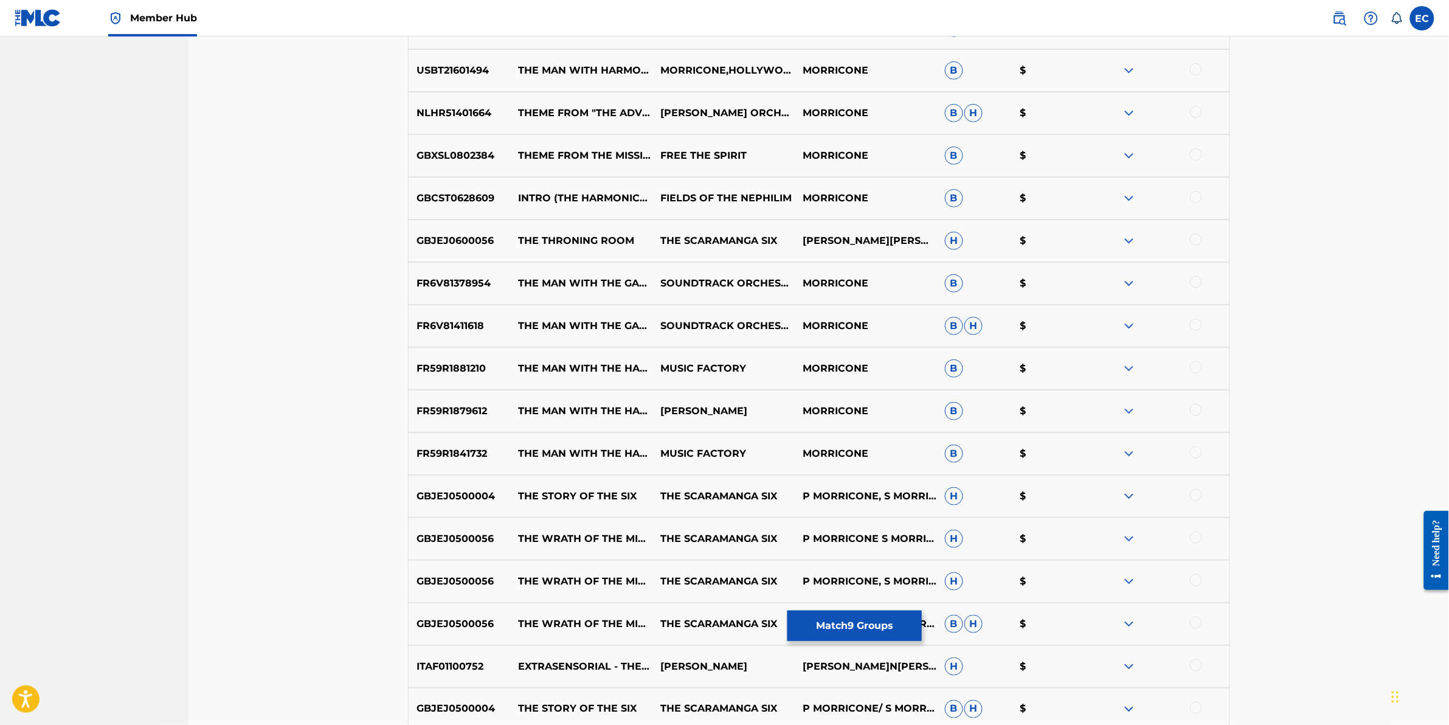
scroll to position [2485, 0]
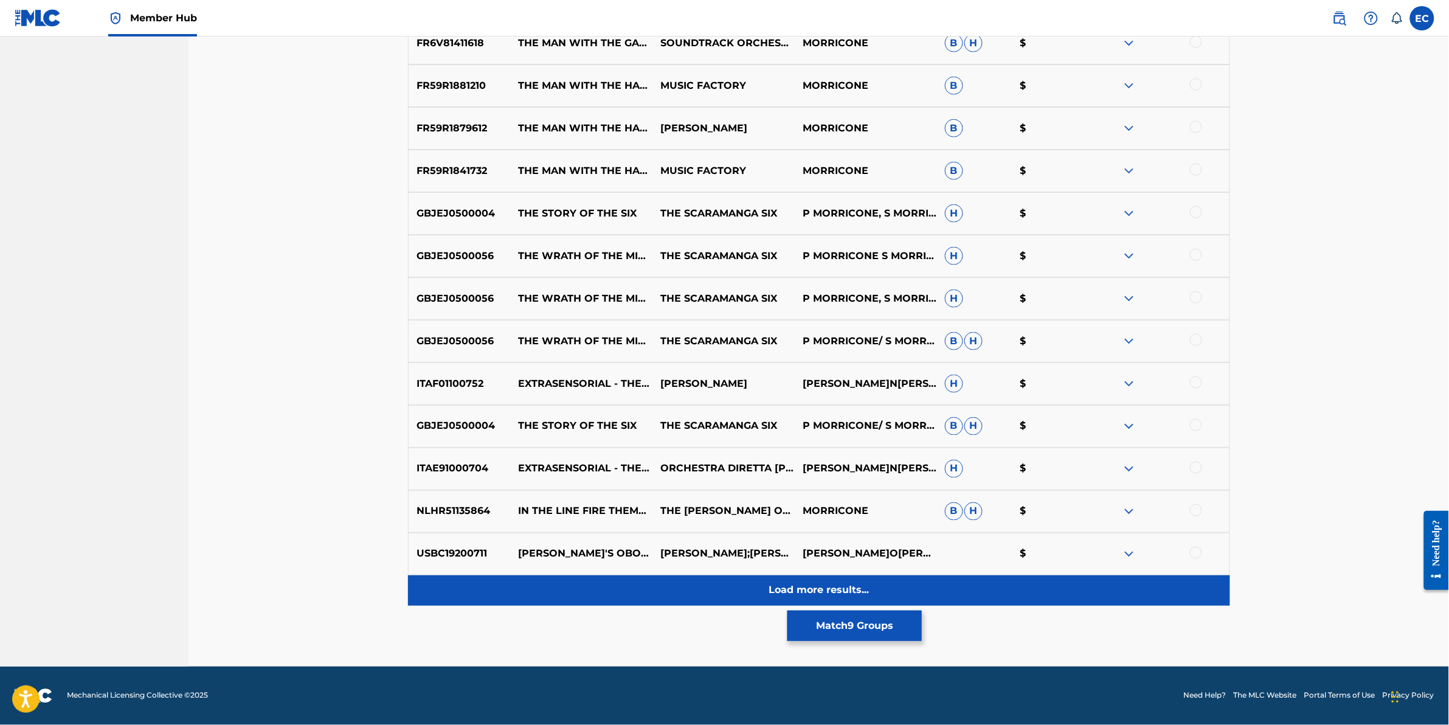
click at [599, 582] on div "Load more results..." at bounding box center [819, 590] width 822 height 30
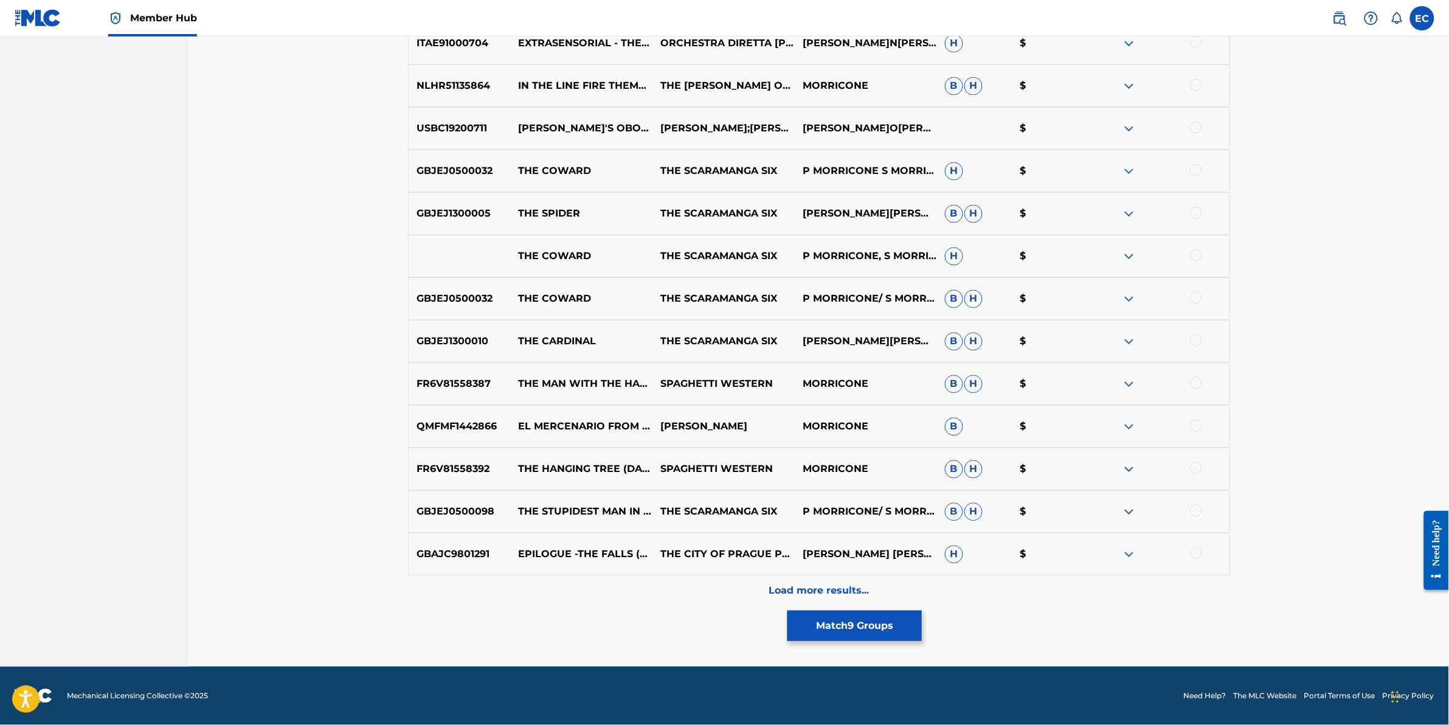
click at [600, 582] on div "Load more results..." at bounding box center [819, 590] width 822 height 30
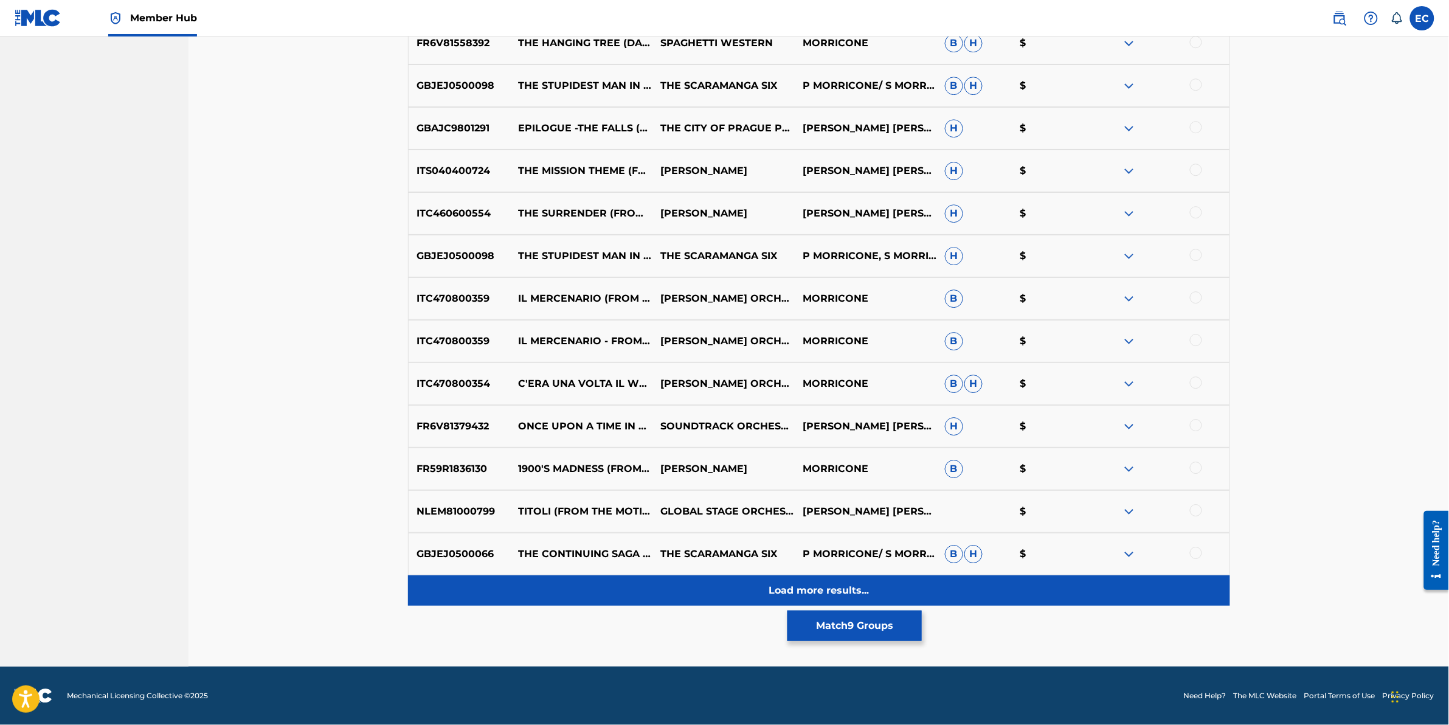
click at [603, 581] on div "Load more results..." at bounding box center [819, 590] width 822 height 30
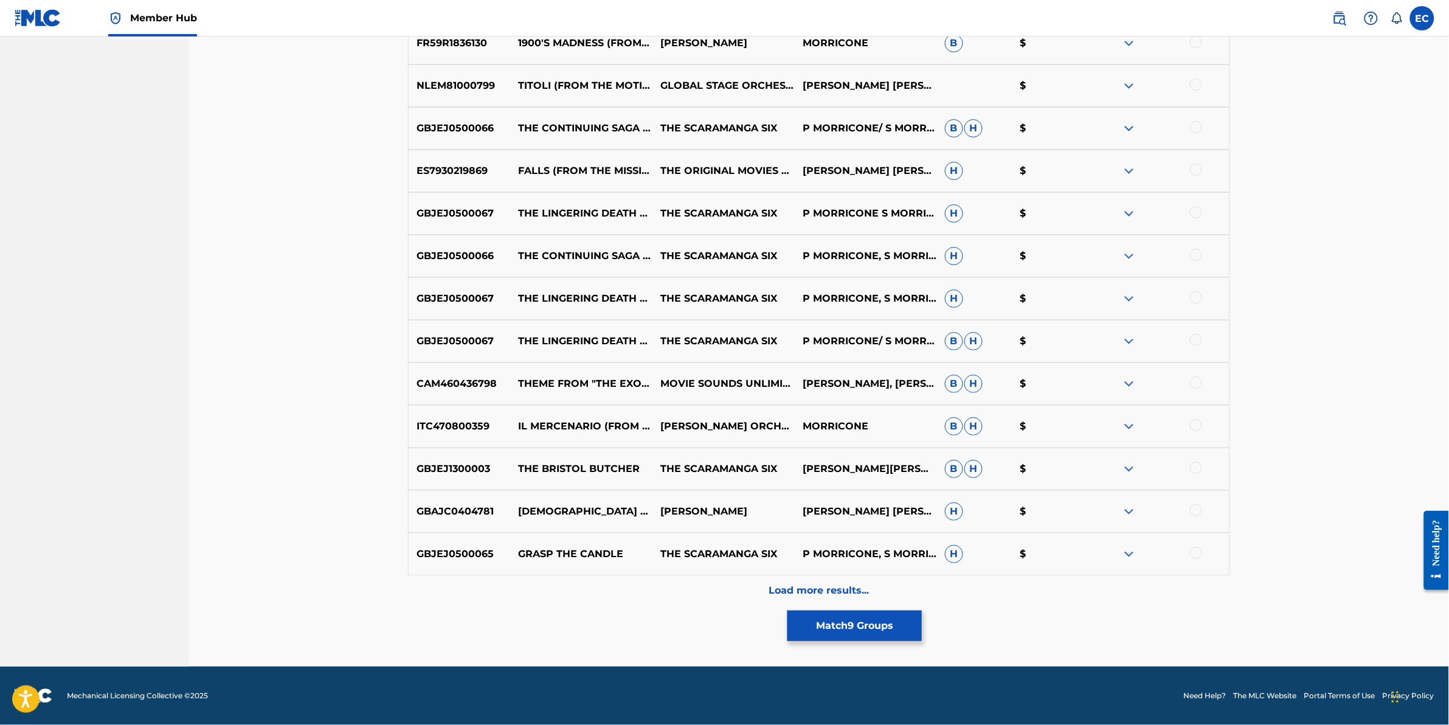
click at [603, 581] on div "Load more results..." at bounding box center [819, 590] width 822 height 30
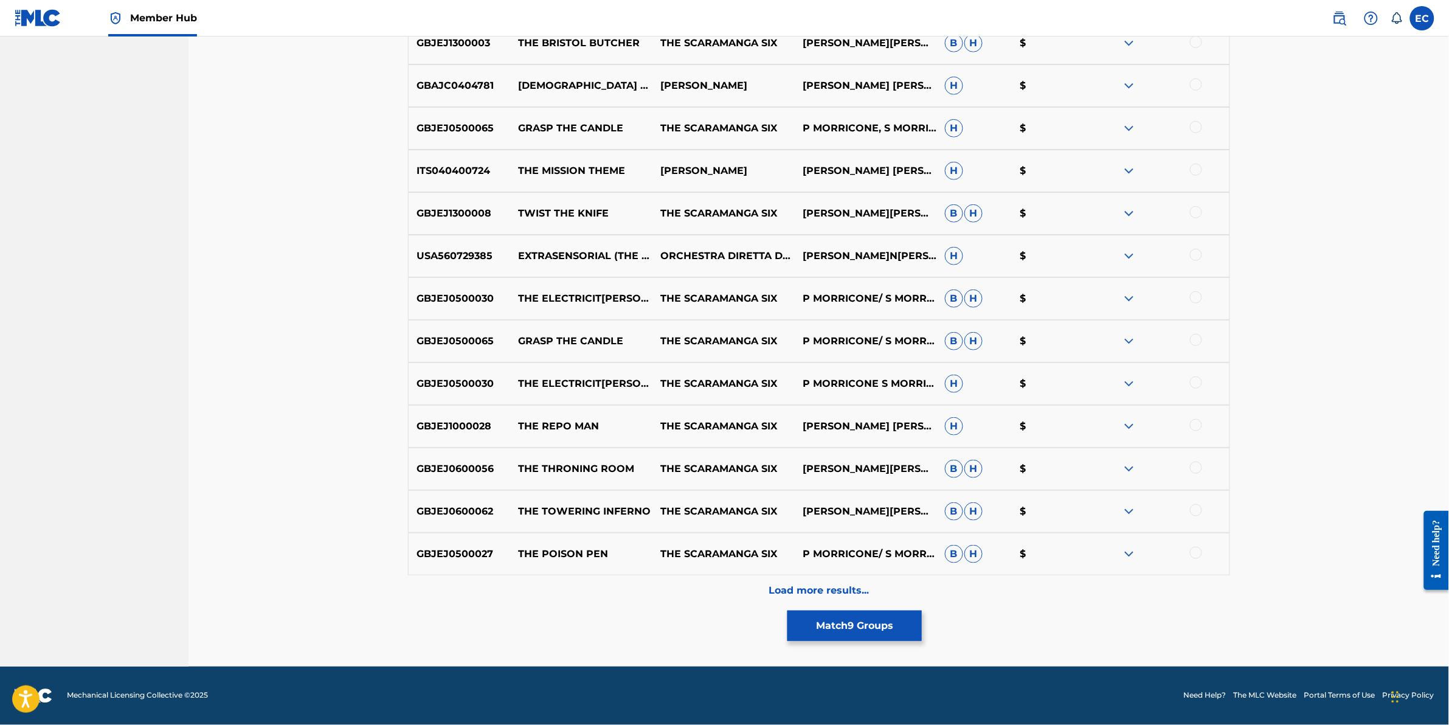
click at [603, 581] on div "Load more results..." at bounding box center [819, 590] width 822 height 30
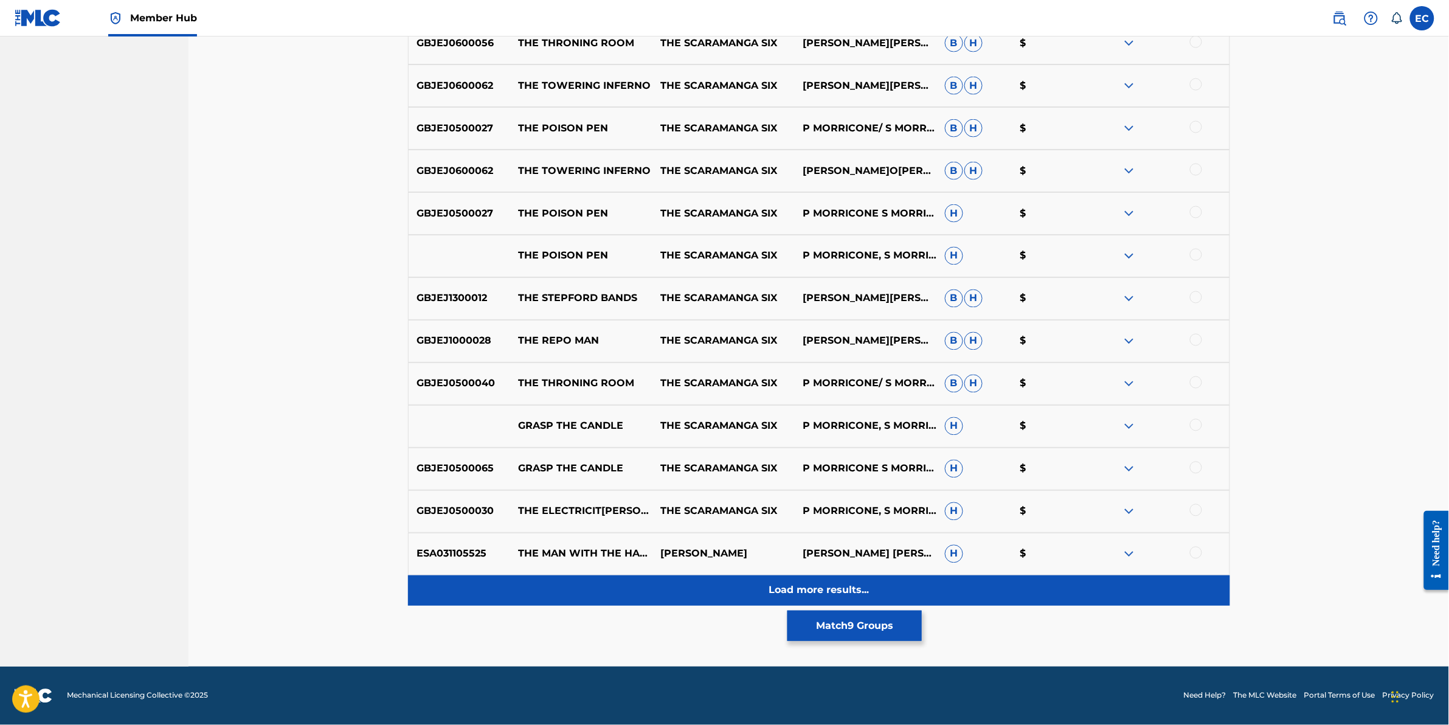
click at [604, 585] on div "Load more results..." at bounding box center [819, 590] width 822 height 30
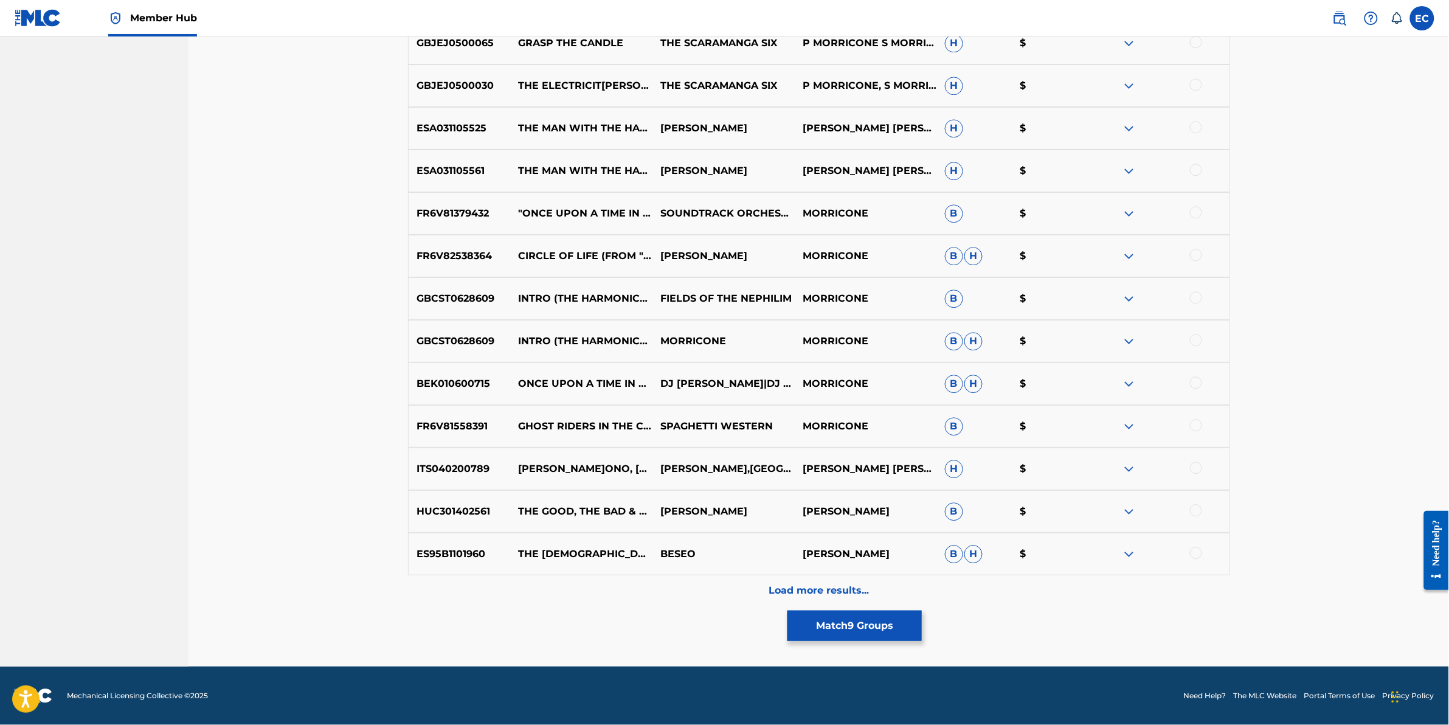
click at [604, 585] on div "Load more results..." at bounding box center [819, 590] width 822 height 30
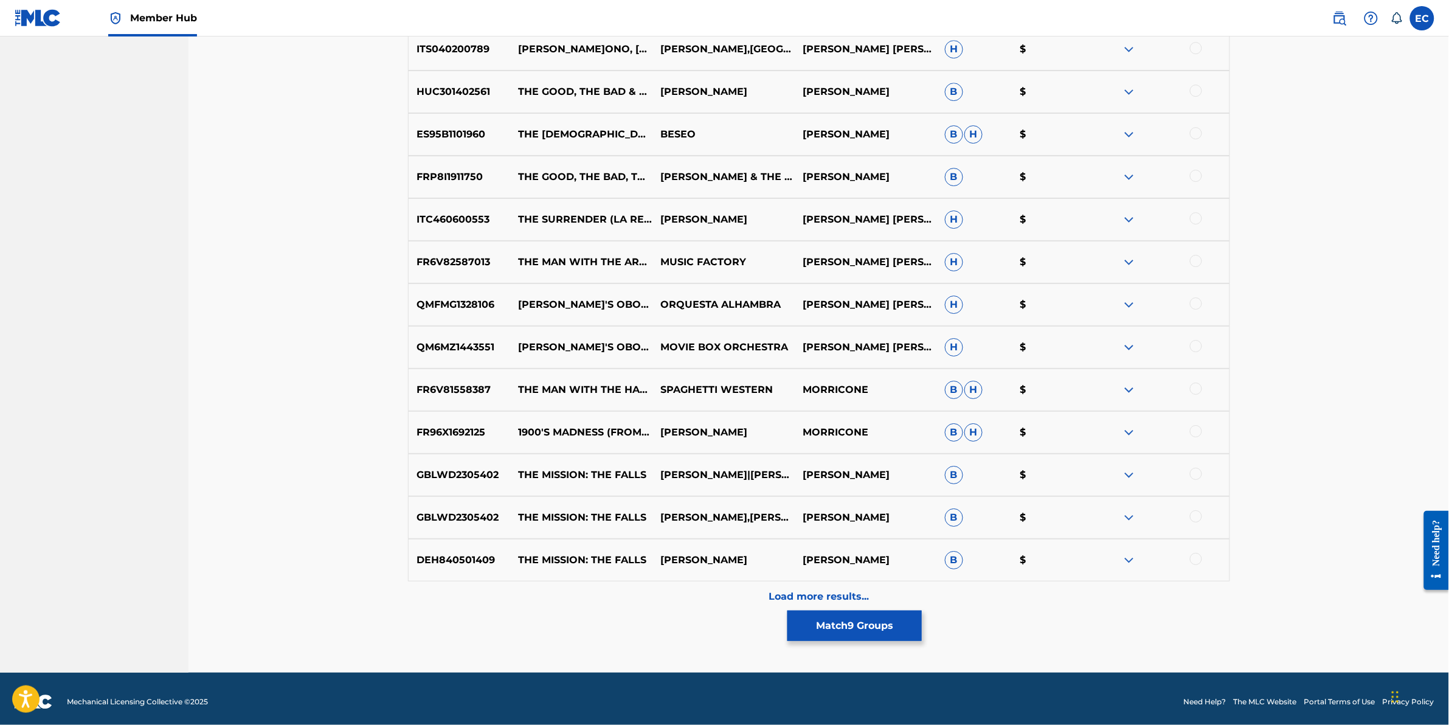
scroll to position [5465, 0]
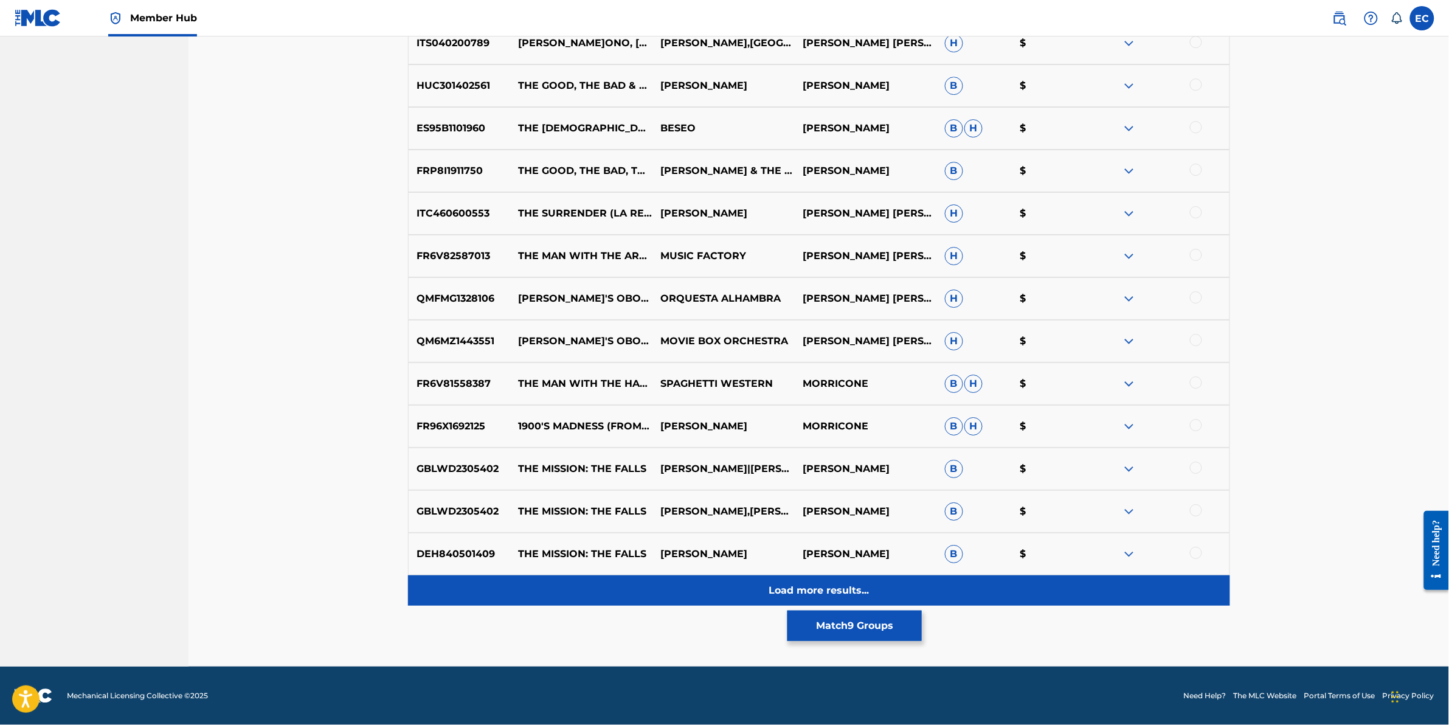
click at [604, 581] on div "Load more results..." at bounding box center [819, 590] width 822 height 30
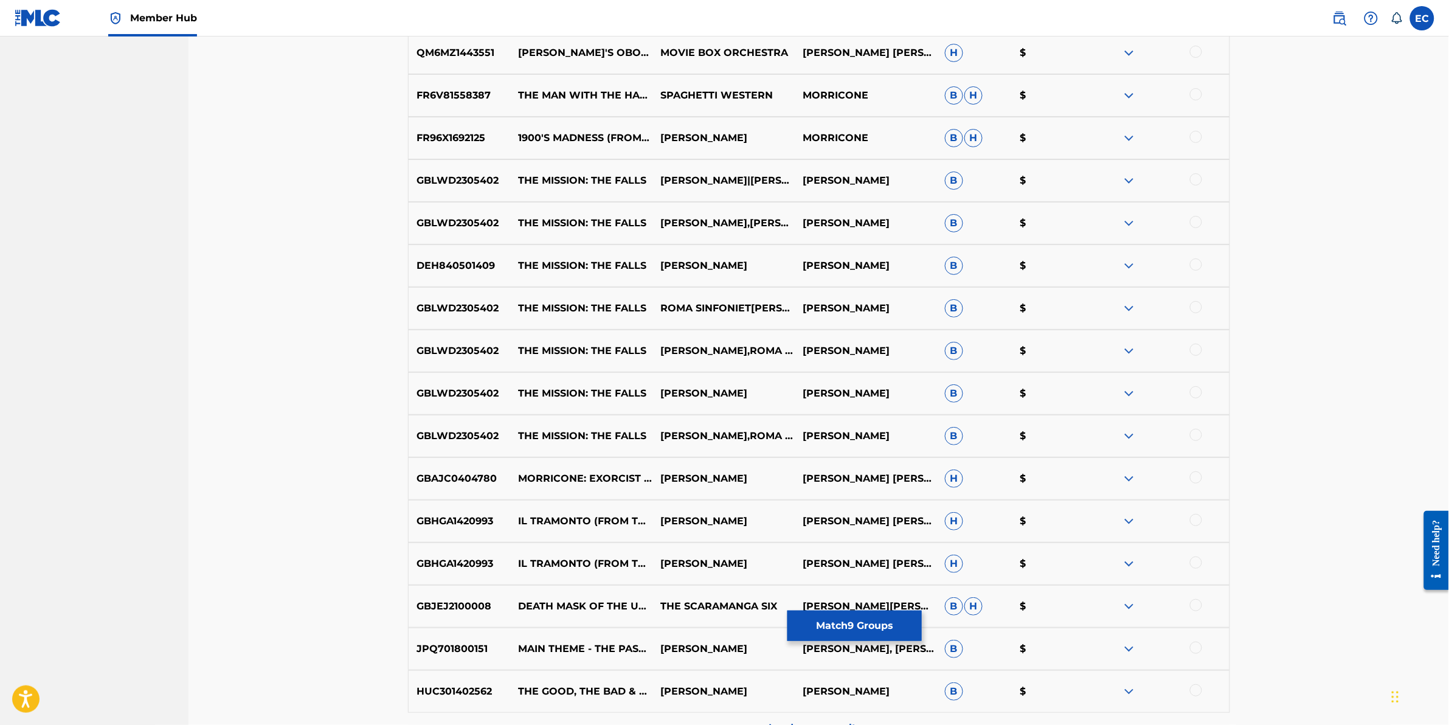
scroll to position [5891, 0]
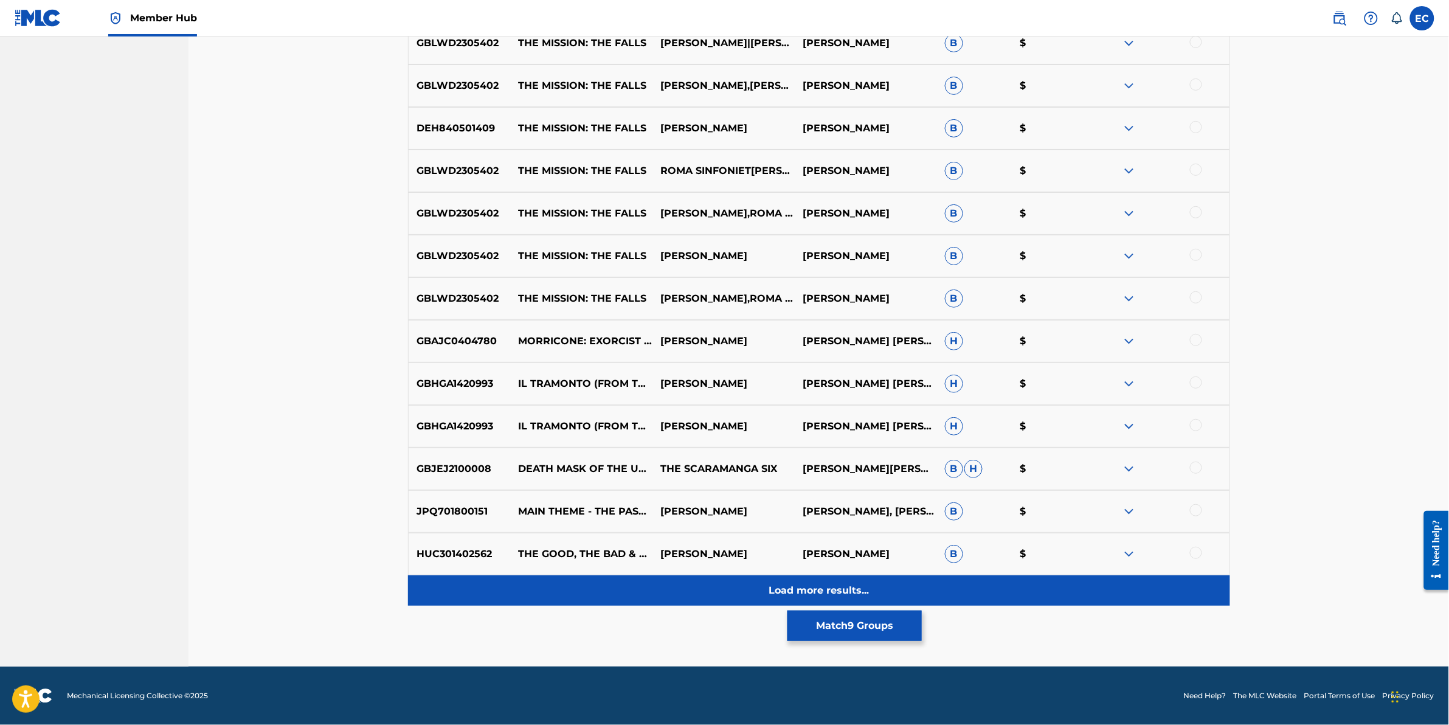
click at [604, 579] on div "Load more results..." at bounding box center [819, 590] width 822 height 30
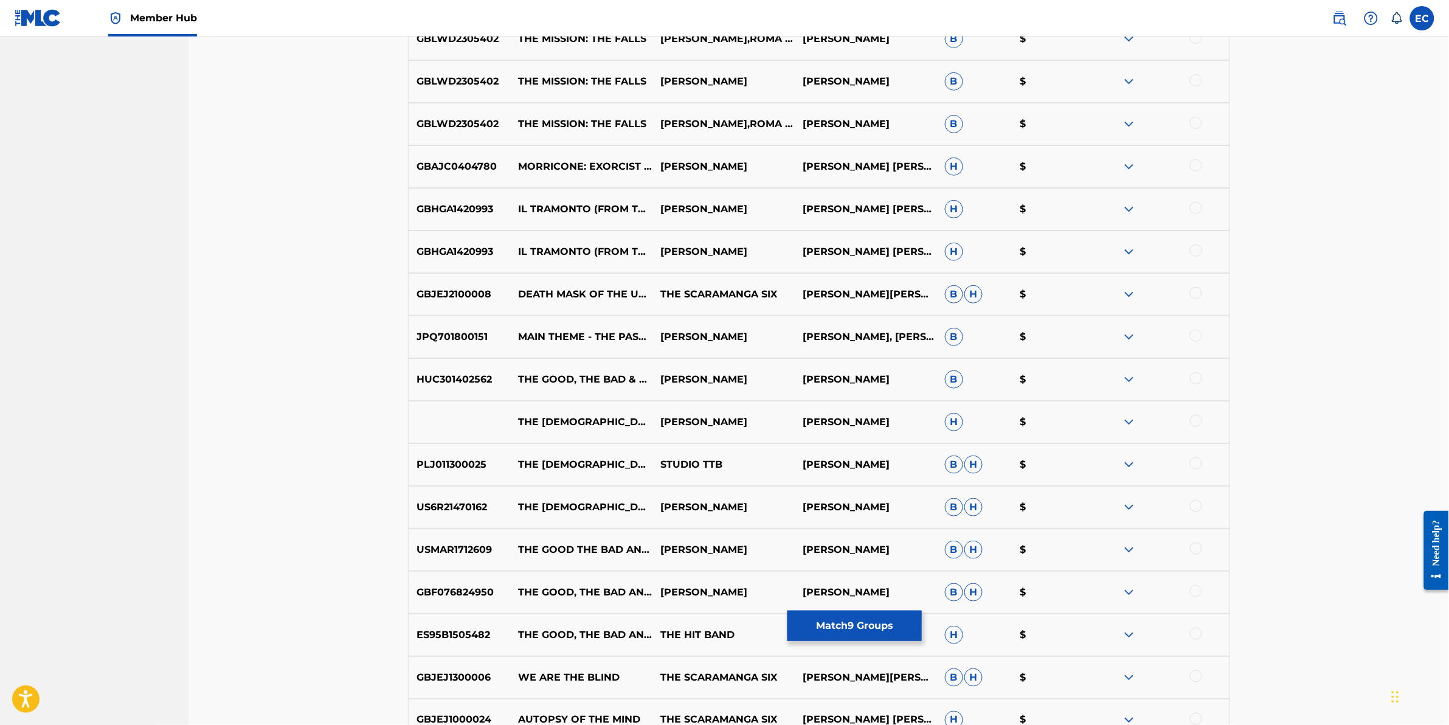
scroll to position [6317, 0]
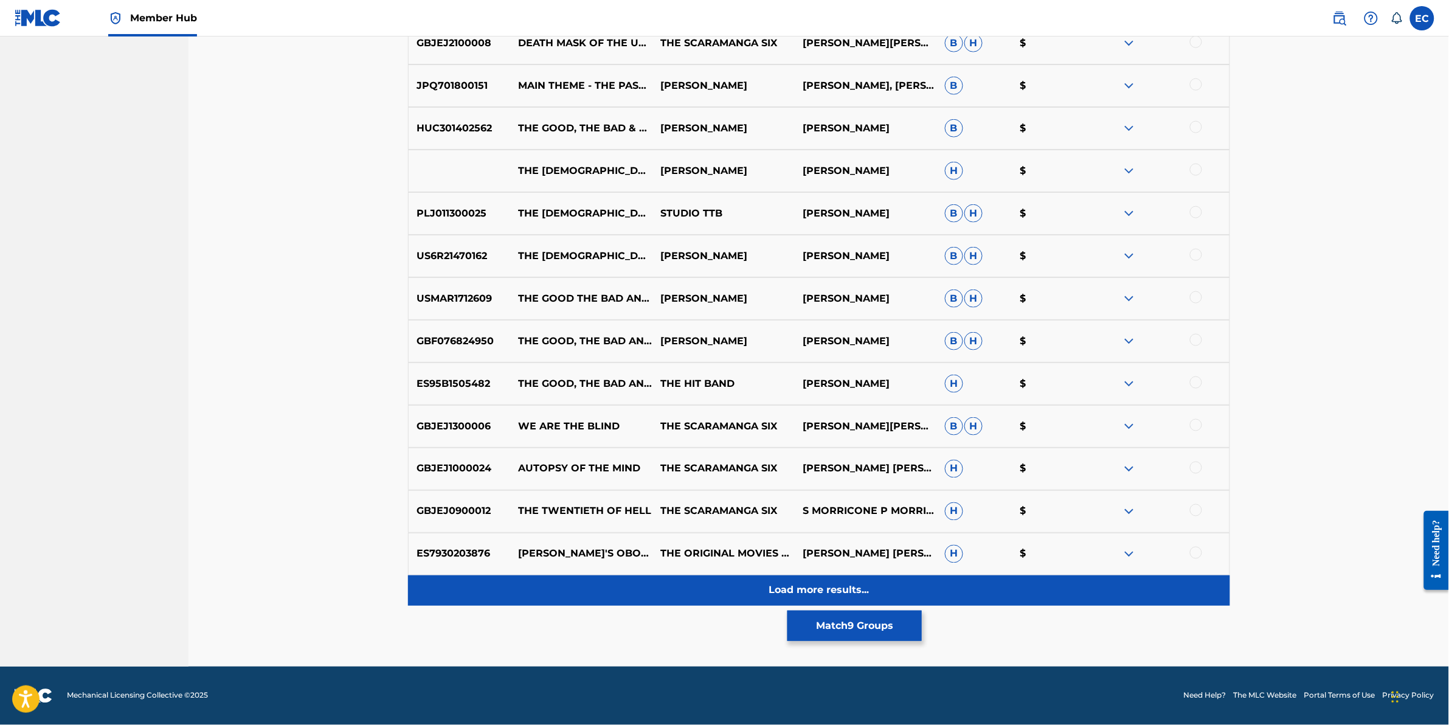
click at [625, 581] on div "Load more results..." at bounding box center [819, 590] width 822 height 30
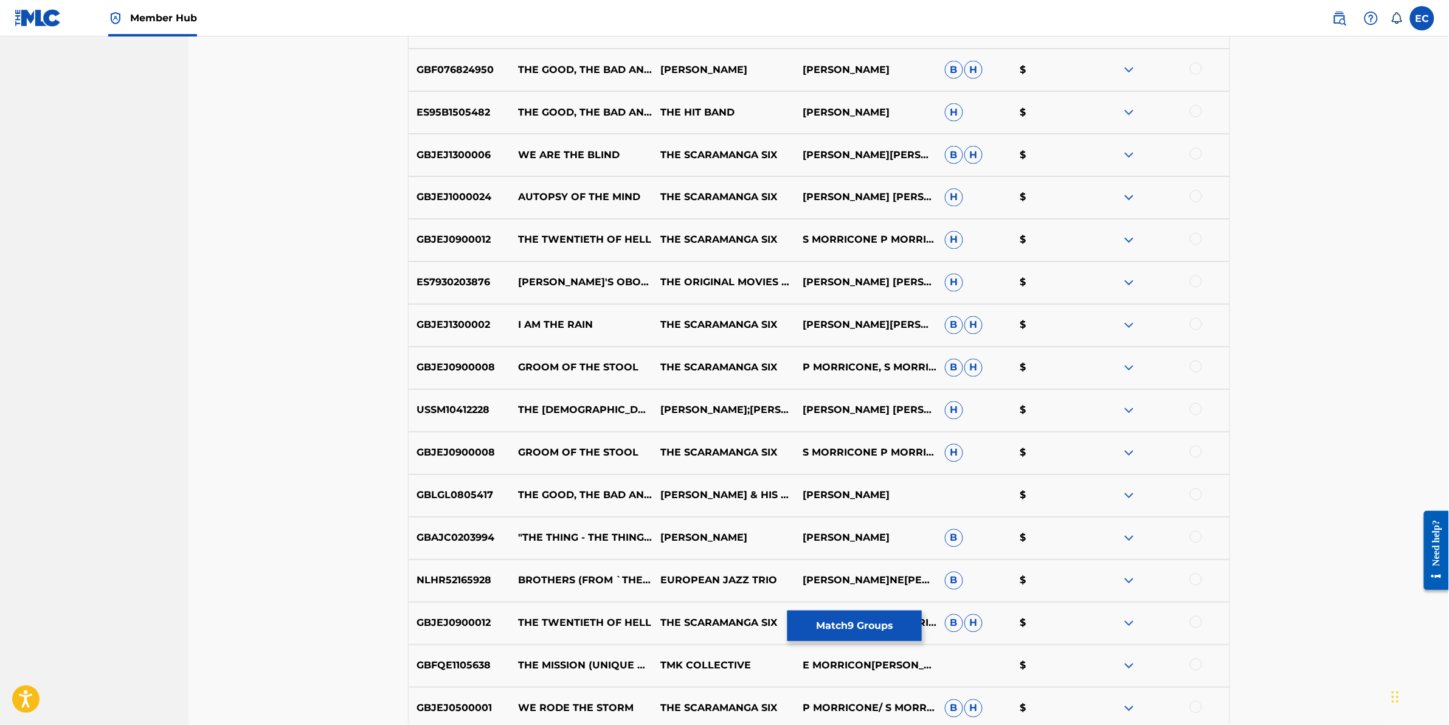
scroll to position [6743, 0]
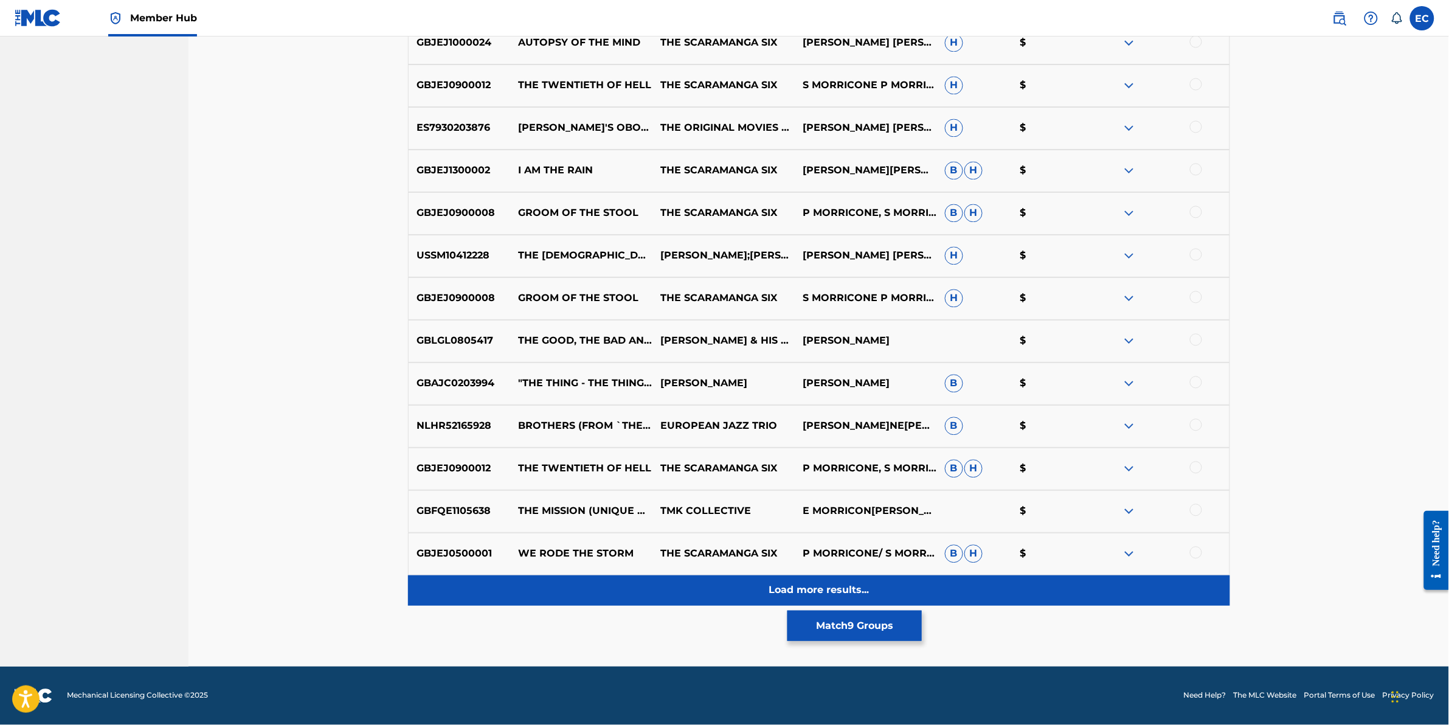
click at [642, 581] on div "Load more results..." at bounding box center [819, 590] width 822 height 30
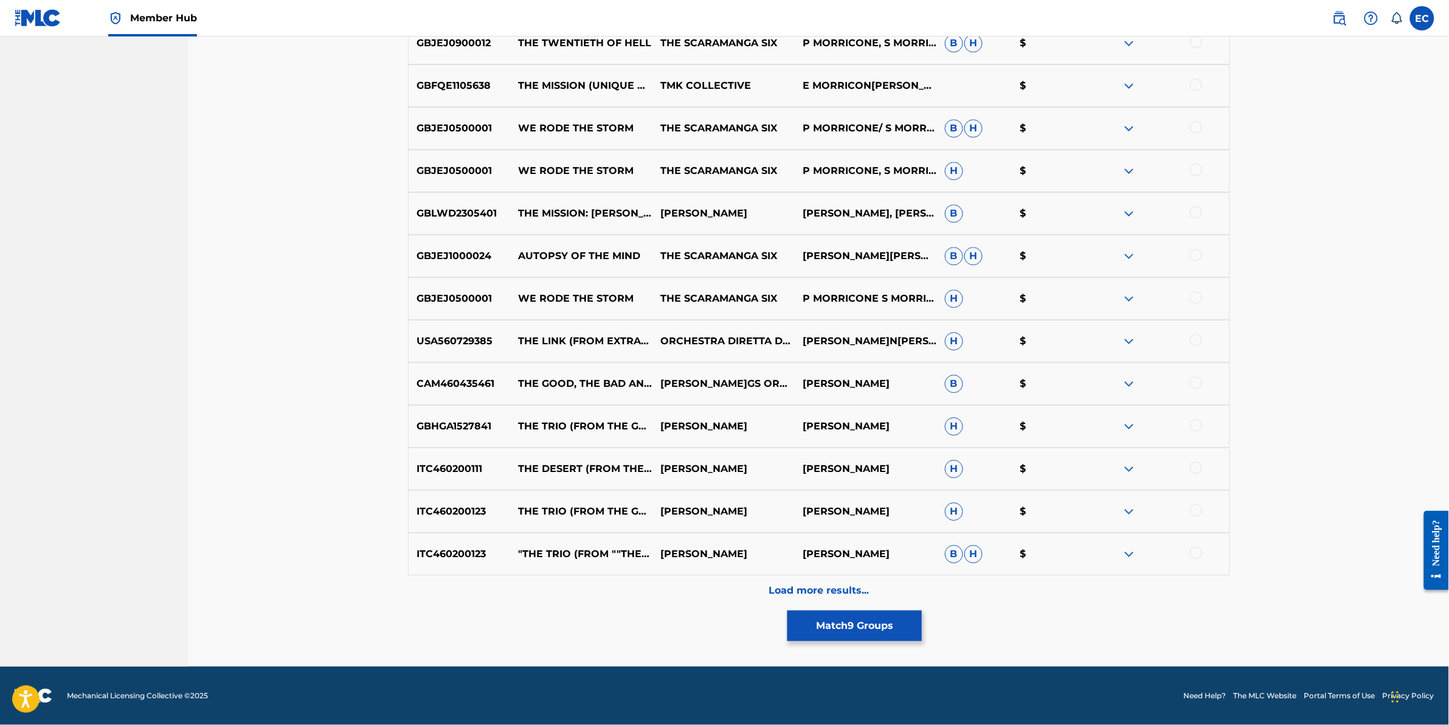
click at [642, 581] on div "Load more results..." at bounding box center [819, 590] width 822 height 30
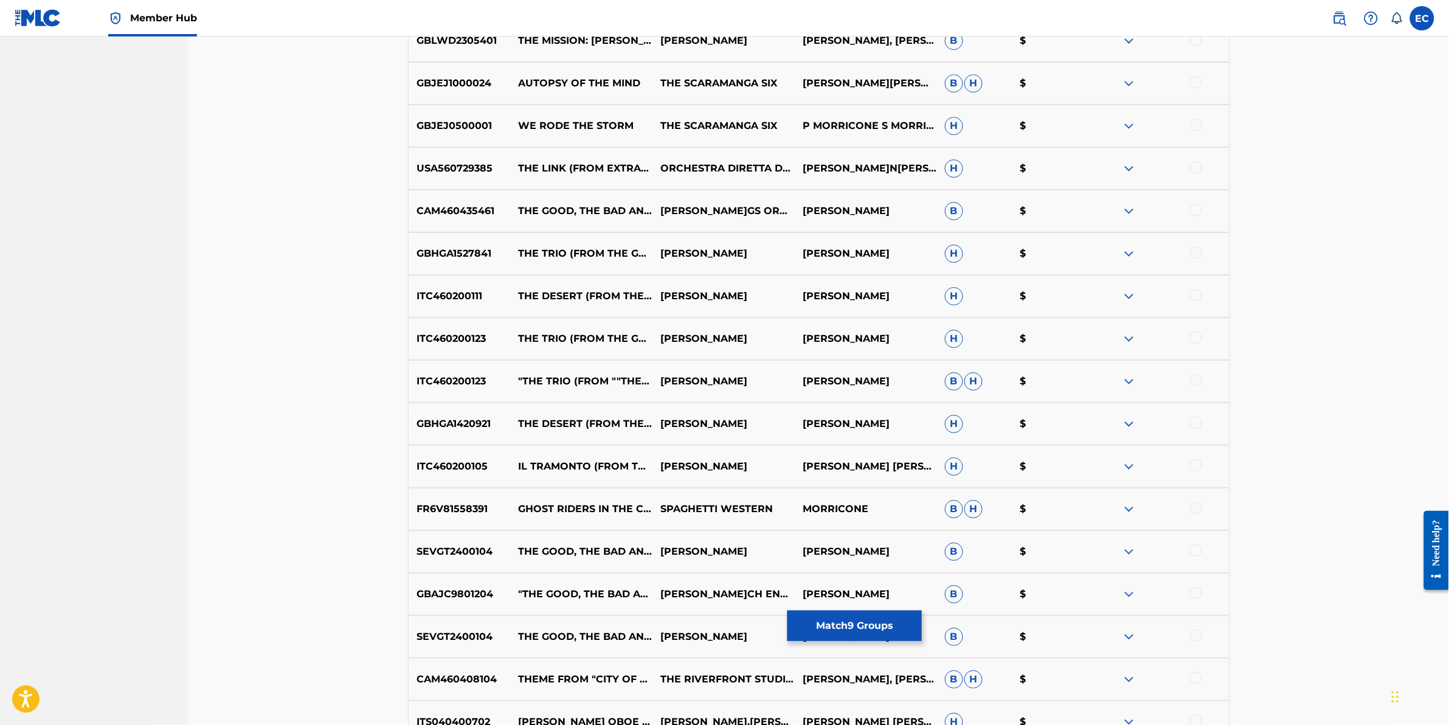
scroll to position [7594, 0]
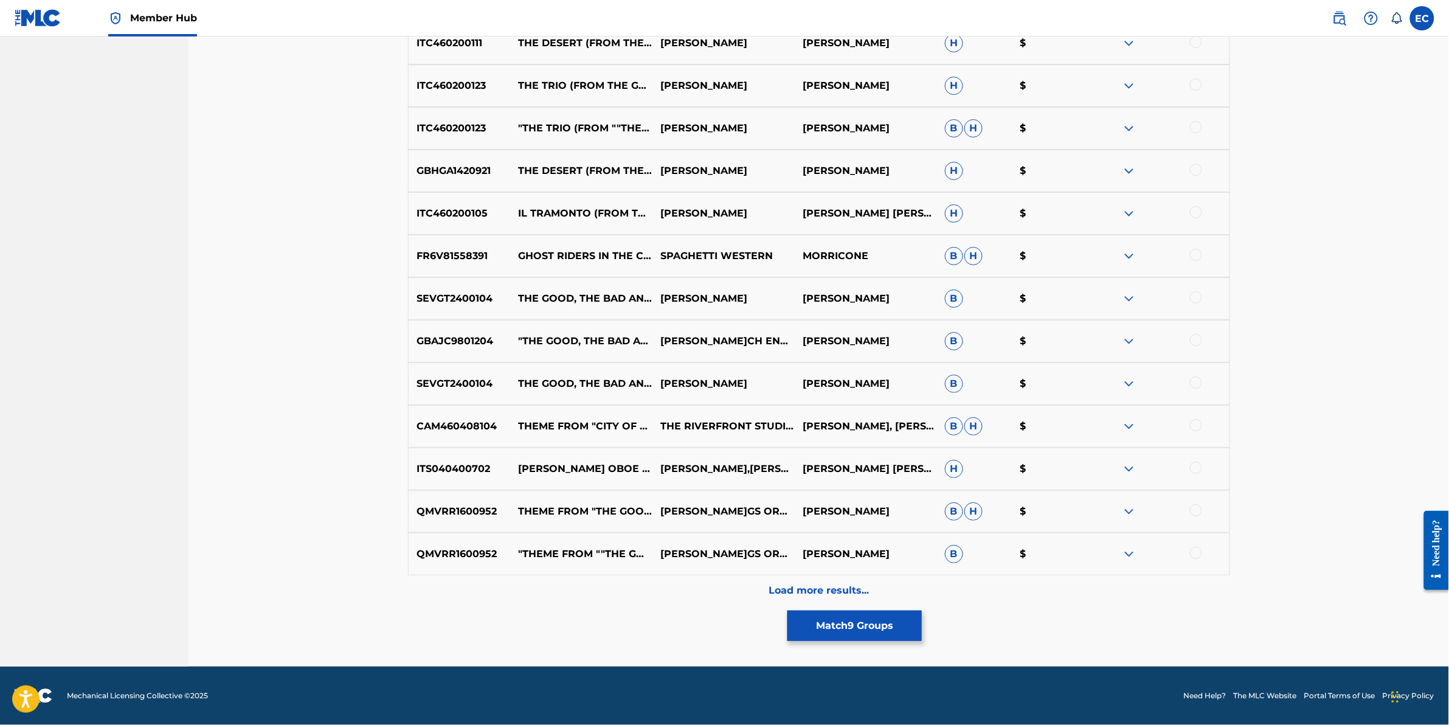
click at [642, 581] on div "Load more results..." at bounding box center [819, 590] width 822 height 30
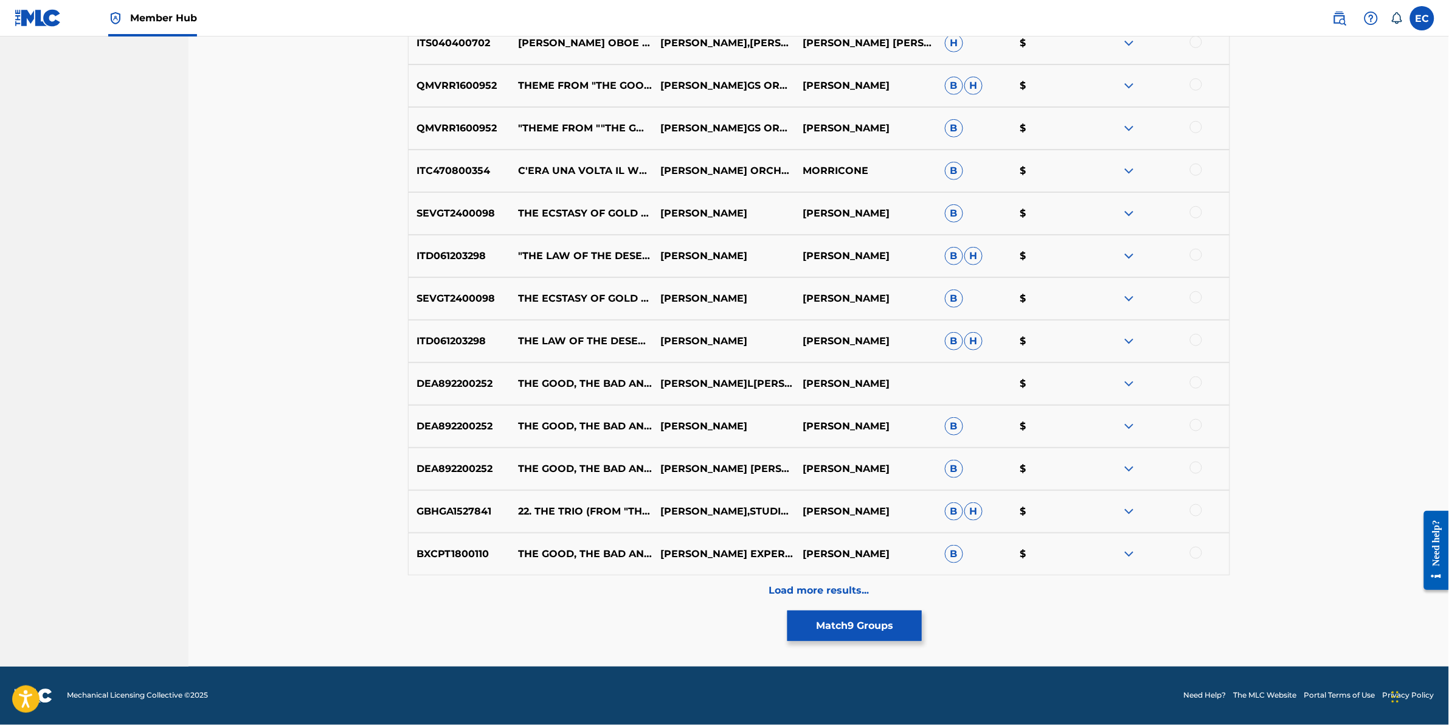
click at [642, 581] on div "Load more results..." at bounding box center [819, 590] width 822 height 30
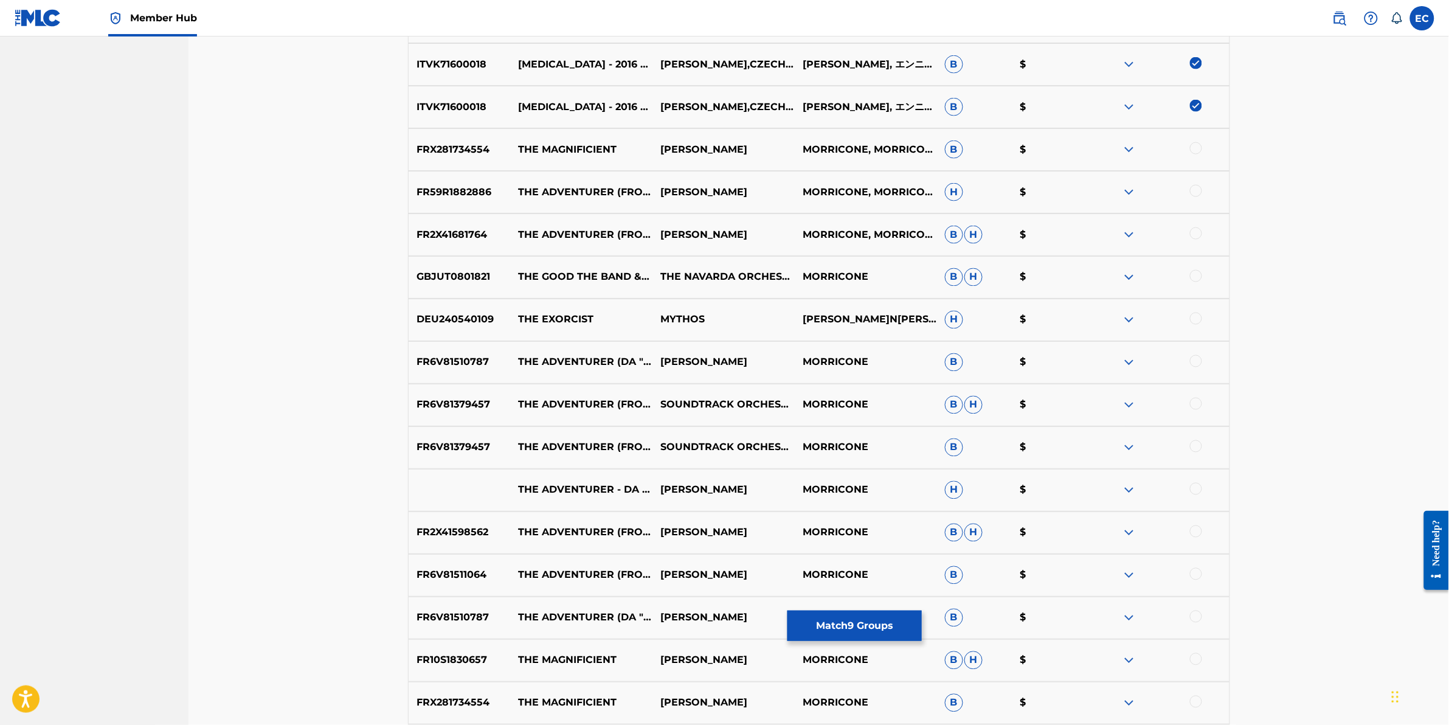
scroll to position [0, 0]
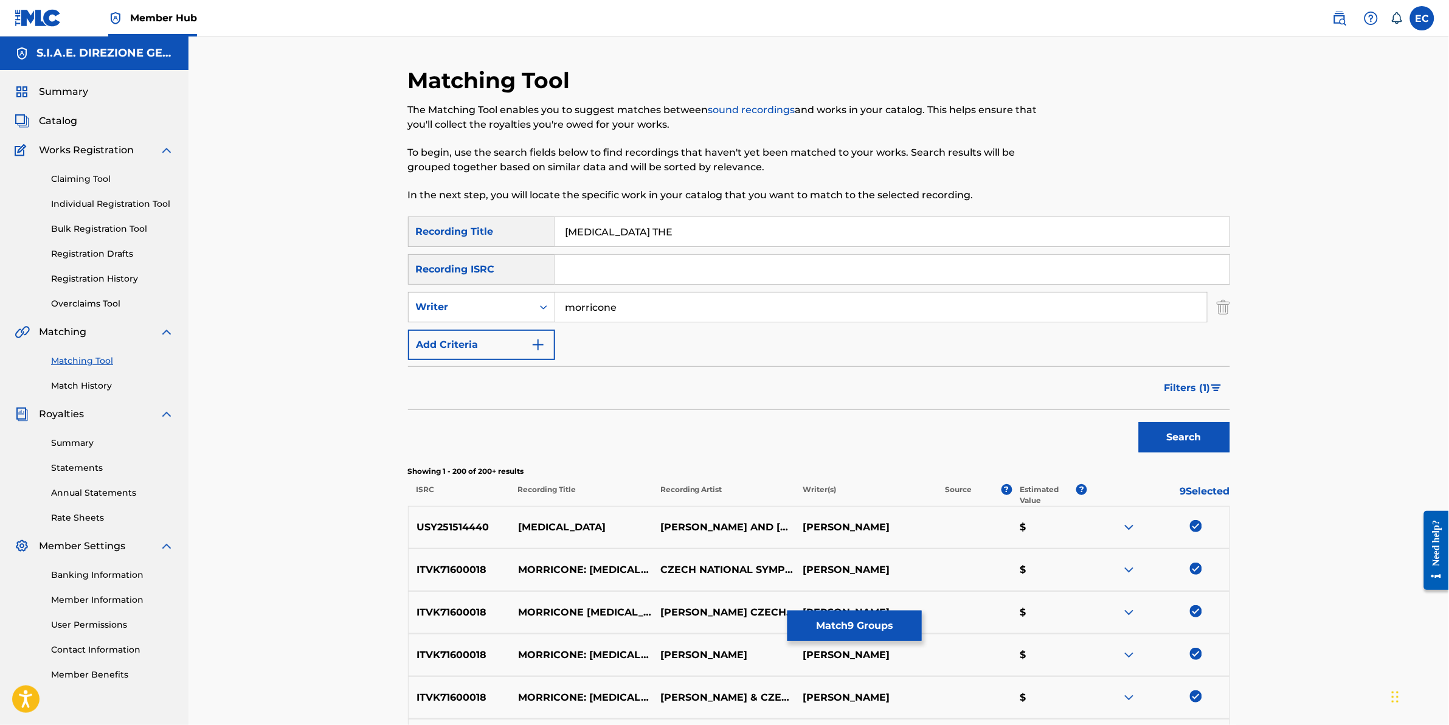
click at [657, 229] on input "BESTIALITY THE" at bounding box center [892, 231] width 675 height 29
type input "BESTIALITY"
click at [1139, 422] on button "Search" at bounding box center [1184, 437] width 91 height 30
click at [1193, 444] on button "Search" at bounding box center [1184, 437] width 91 height 30
click at [1199, 390] on span "Filters ( 1 )" at bounding box center [1188, 388] width 46 height 15
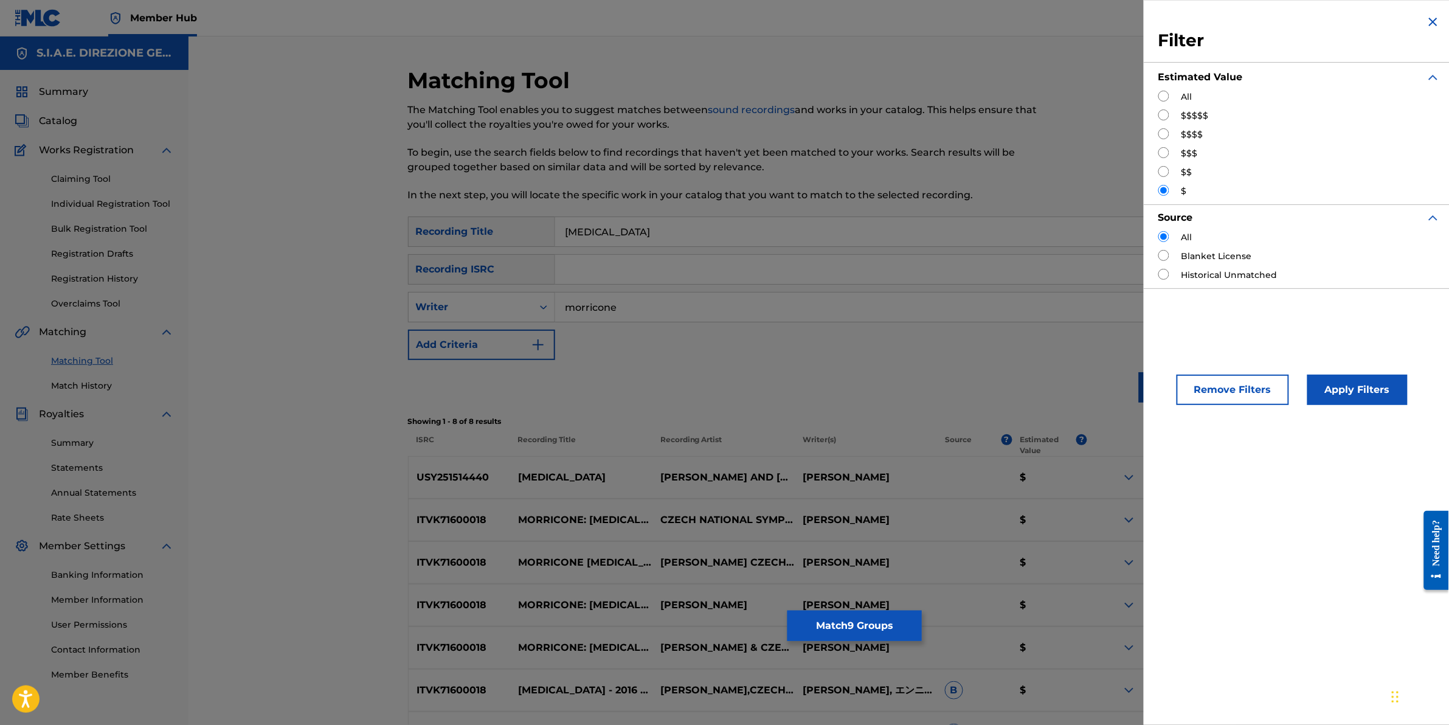
click at [1168, 113] on input "Search Form" at bounding box center [1164, 114] width 11 height 11
radio input "true"
click at [1318, 393] on button "Apply Filters" at bounding box center [1358, 390] width 100 height 30
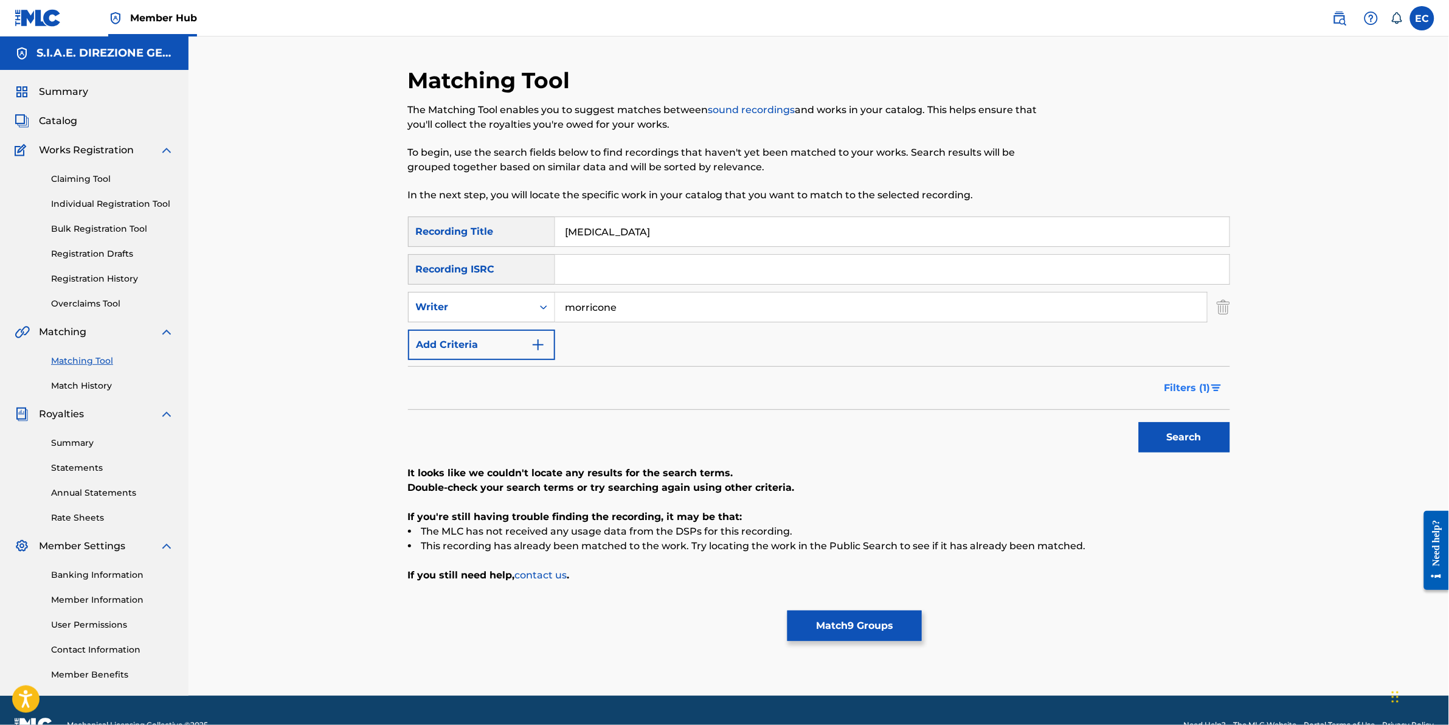
click at [1183, 384] on span "Filters ( 1 )" at bounding box center [1188, 388] width 46 height 15
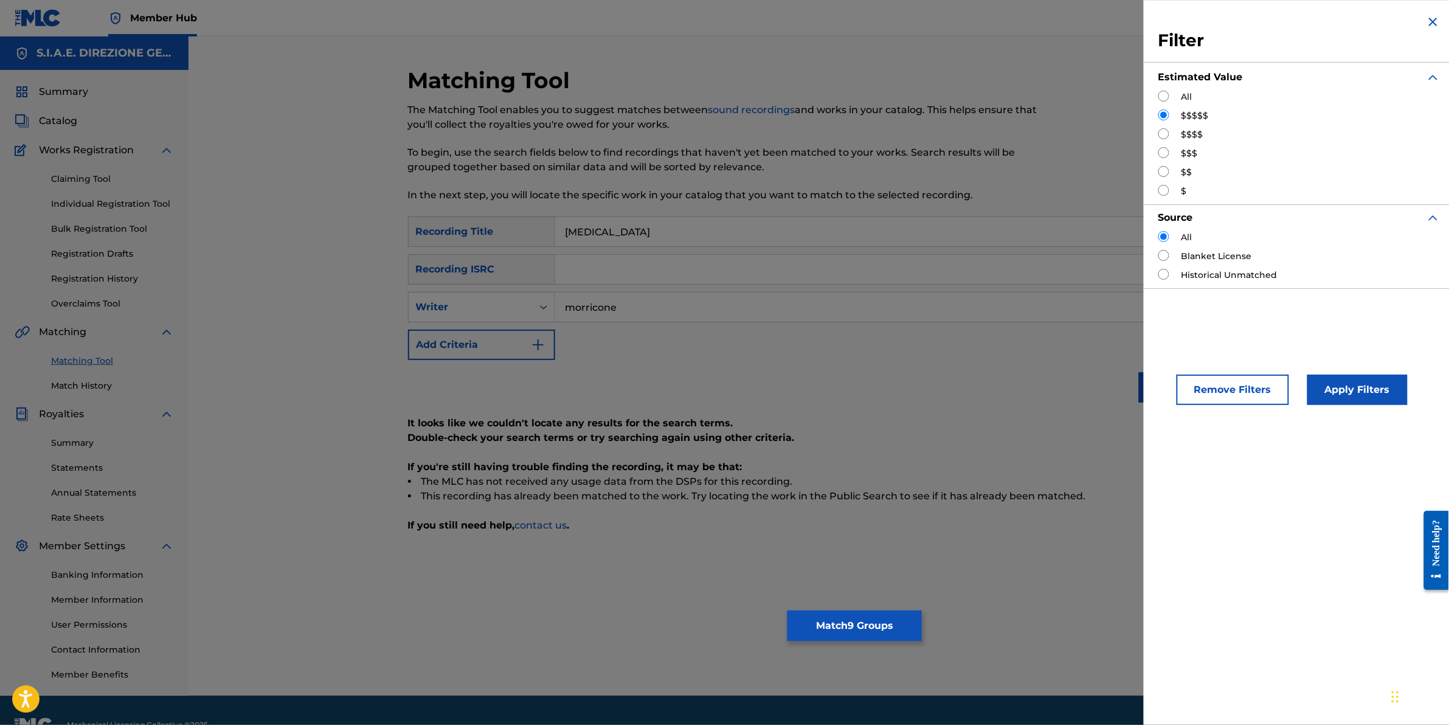
drag, startPoint x: 1174, startPoint y: 131, endPoint x: 1162, endPoint y: 132, distance: 12.2
click at [1171, 131] on div "$$$$" at bounding box center [1300, 134] width 282 height 13
click at [1160, 133] on input "Search Form" at bounding box center [1164, 133] width 11 height 11
radio input "true"
click at [1322, 396] on button "Apply Filters" at bounding box center [1358, 390] width 100 height 30
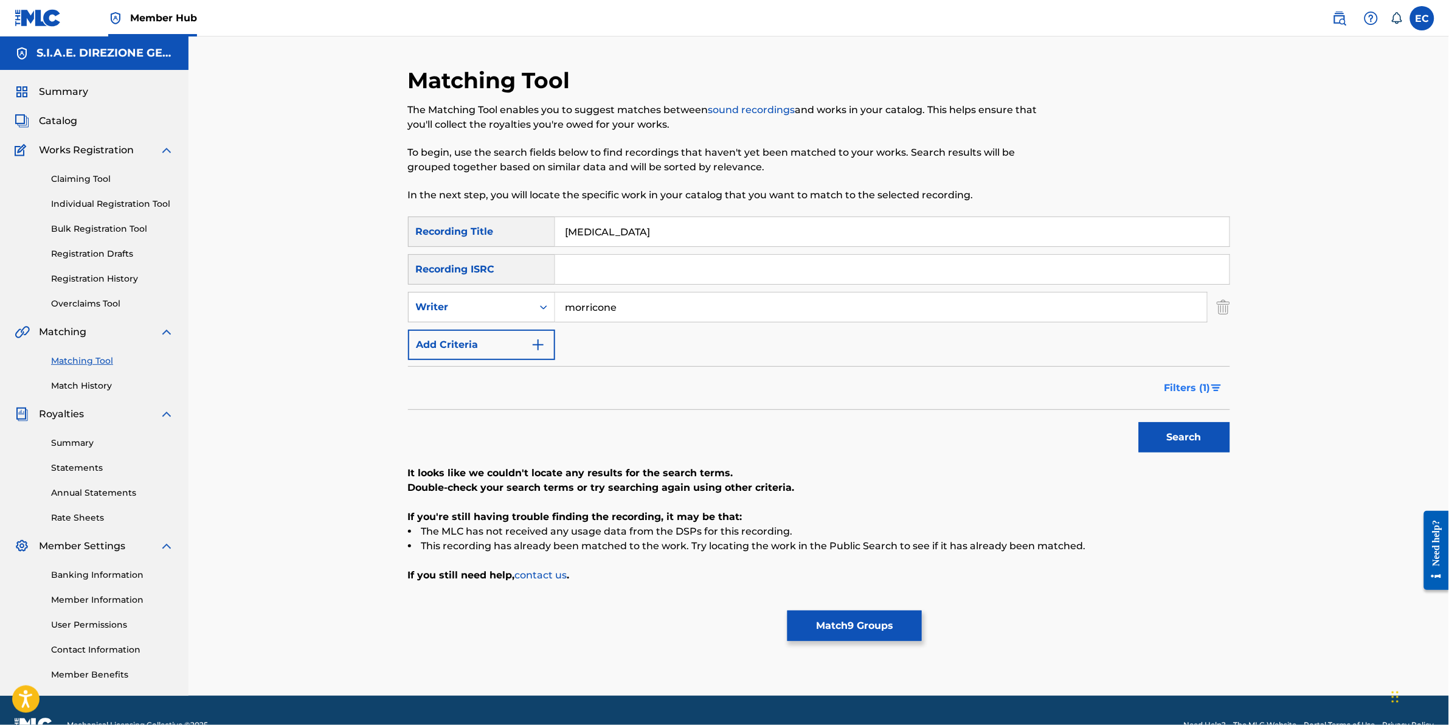
click at [1209, 389] on span "Filters ( 1 )" at bounding box center [1188, 388] width 46 height 15
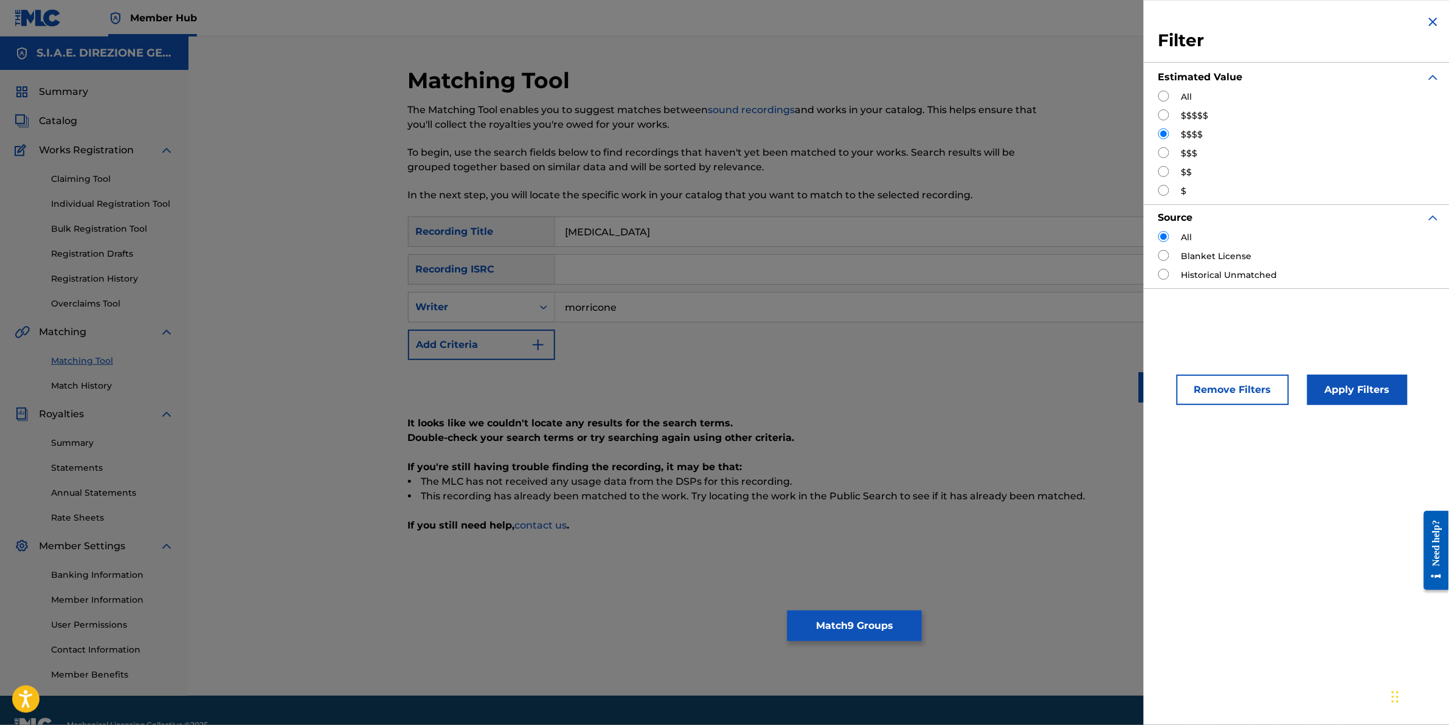
click at [1166, 148] on input "Search Form" at bounding box center [1164, 152] width 11 height 11
radio input "true"
click at [1363, 373] on div "Apply Filters" at bounding box center [1339, 387] width 100 height 36
click at [1373, 394] on button "Apply Filters" at bounding box center [1358, 390] width 100 height 30
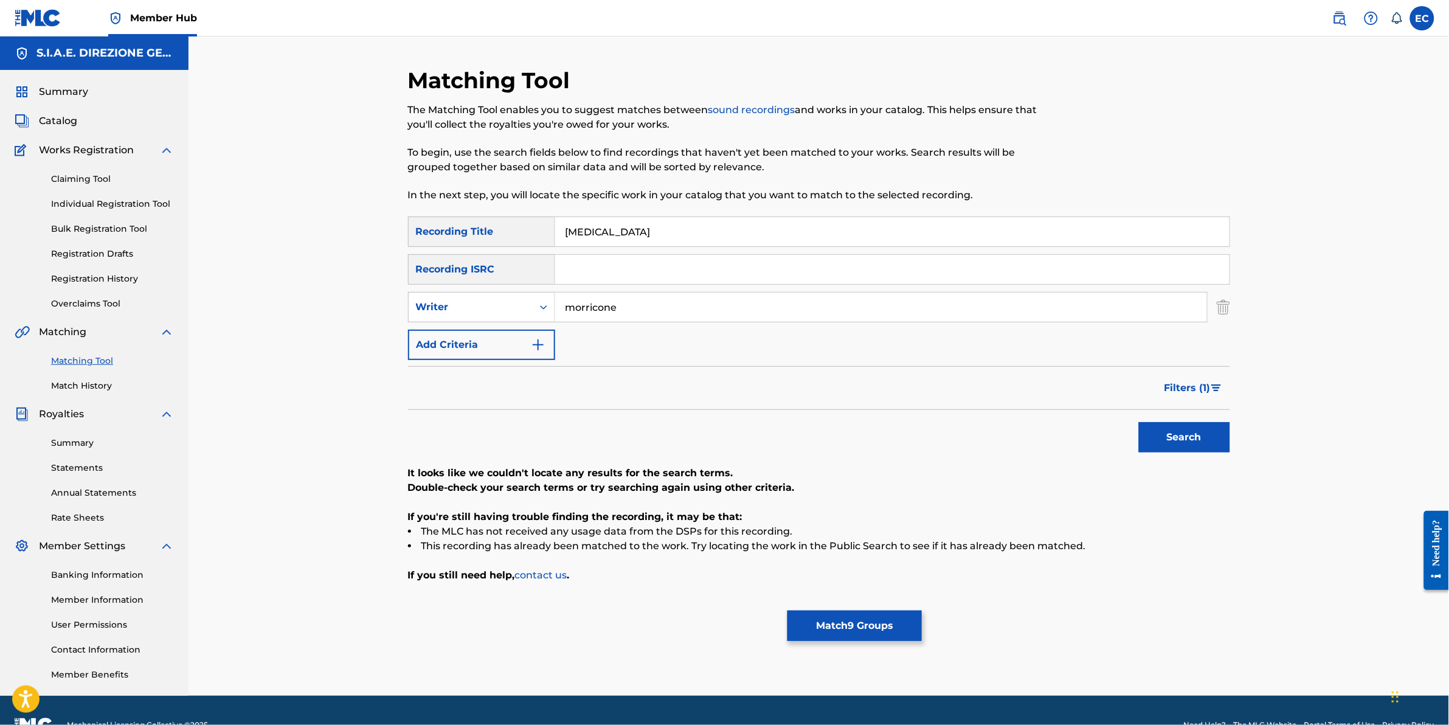
click at [563, 312] on input "morricone" at bounding box center [881, 307] width 652 height 29
click at [1139, 422] on button "Search" at bounding box center [1184, 437] width 91 height 30
type input "morricone"
click at [580, 226] on input "BESTIALITY" at bounding box center [892, 231] width 675 height 29
type input "BEASTIALITY"
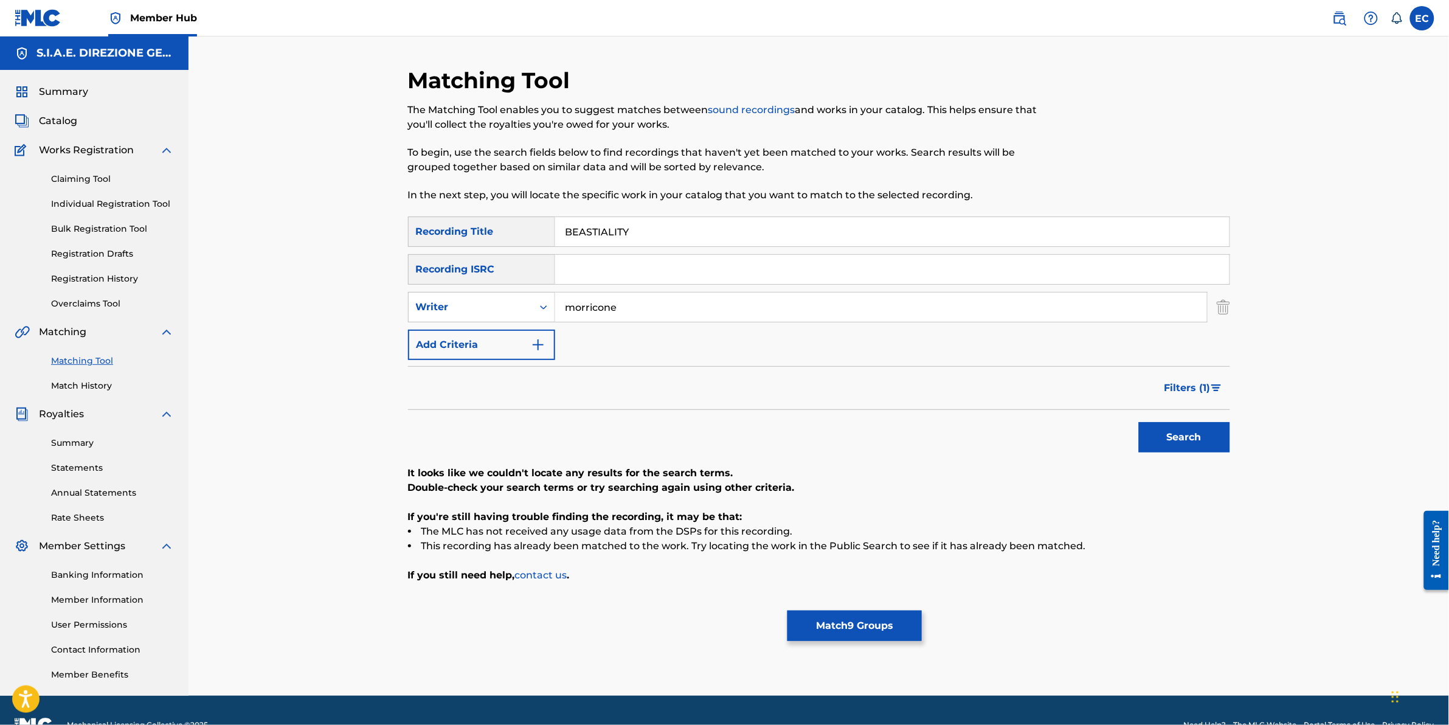
click at [1139, 422] on button "Search" at bounding box center [1184, 437] width 91 height 30
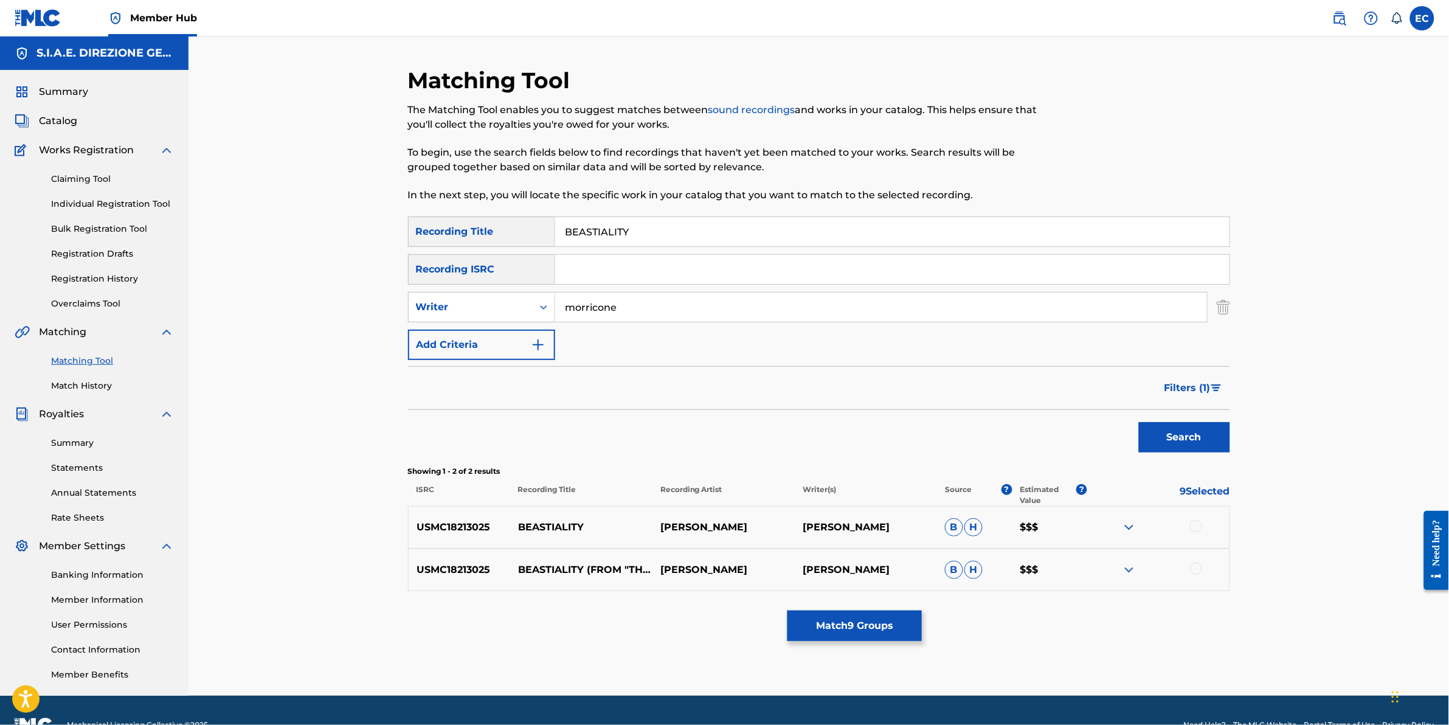
click at [1193, 526] on div at bounding box center [1196, 526] width 12 height 12
click at [1200, 571] on div at bounding box center [1196, 569] width 12 height 12
click at [1180, 387] on span "Filters ( 1 )" at bounding box center [1188, 388] width 46 height 15
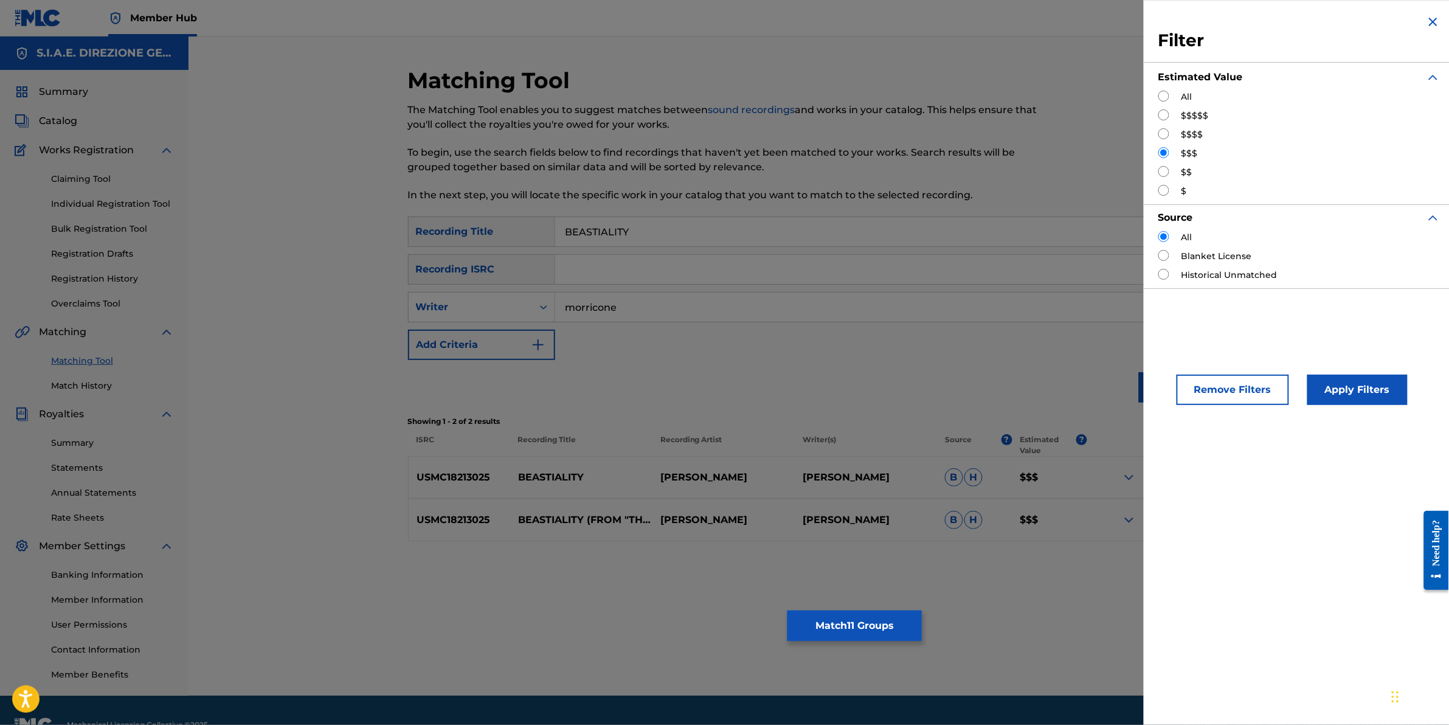
click at [1162, 168] on input "Search Form" at bounding box center [1164, 171] width 11 height 11
radio input "true"
click at [1165, 108] on div "All $$$$$ $$$$ $$$ $$ $" at bounding box center [1300, 144] width 282 height 107
click at [1164, 116] on input "Search Form" at bounding box center [1164, 114] width 11 height 11
radio input "true"
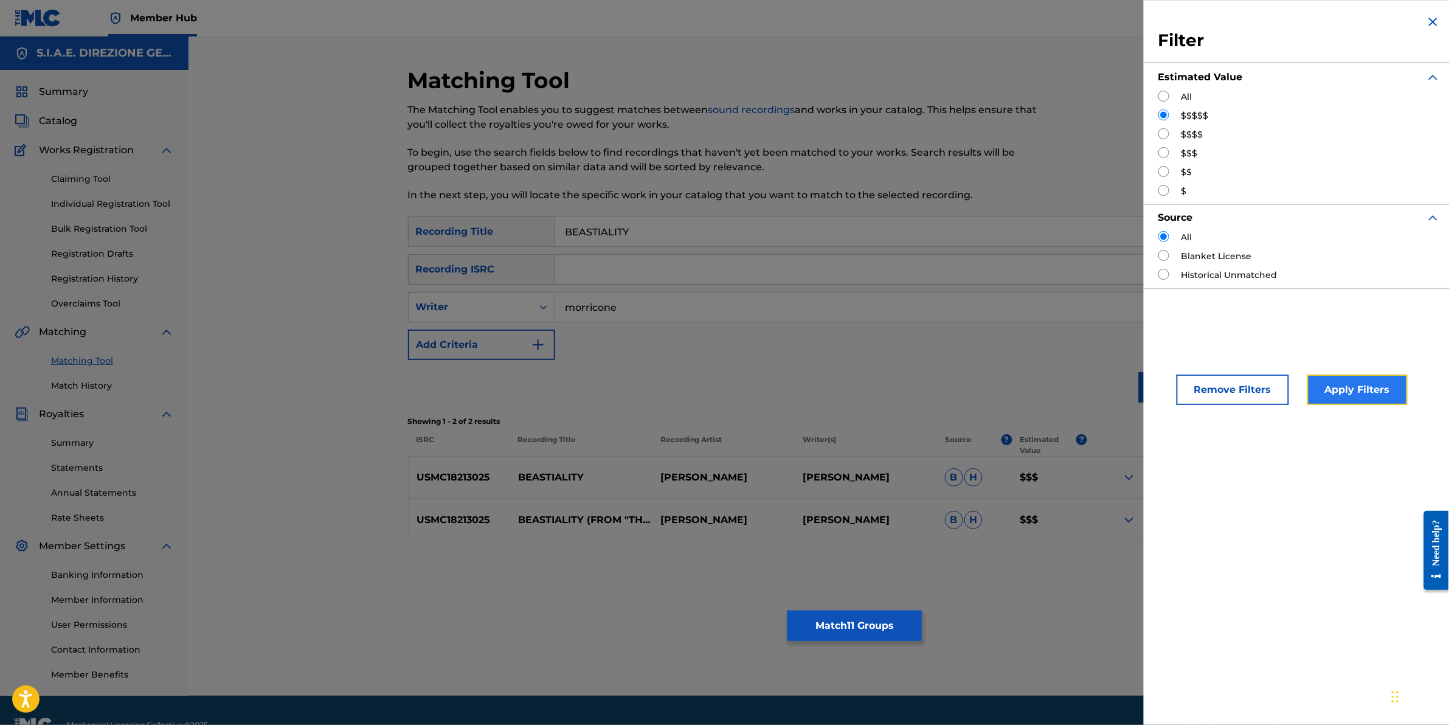
click at [1355, 380] on button "Apply Filters" at bounding box center [1358, 390] width 100 height 30
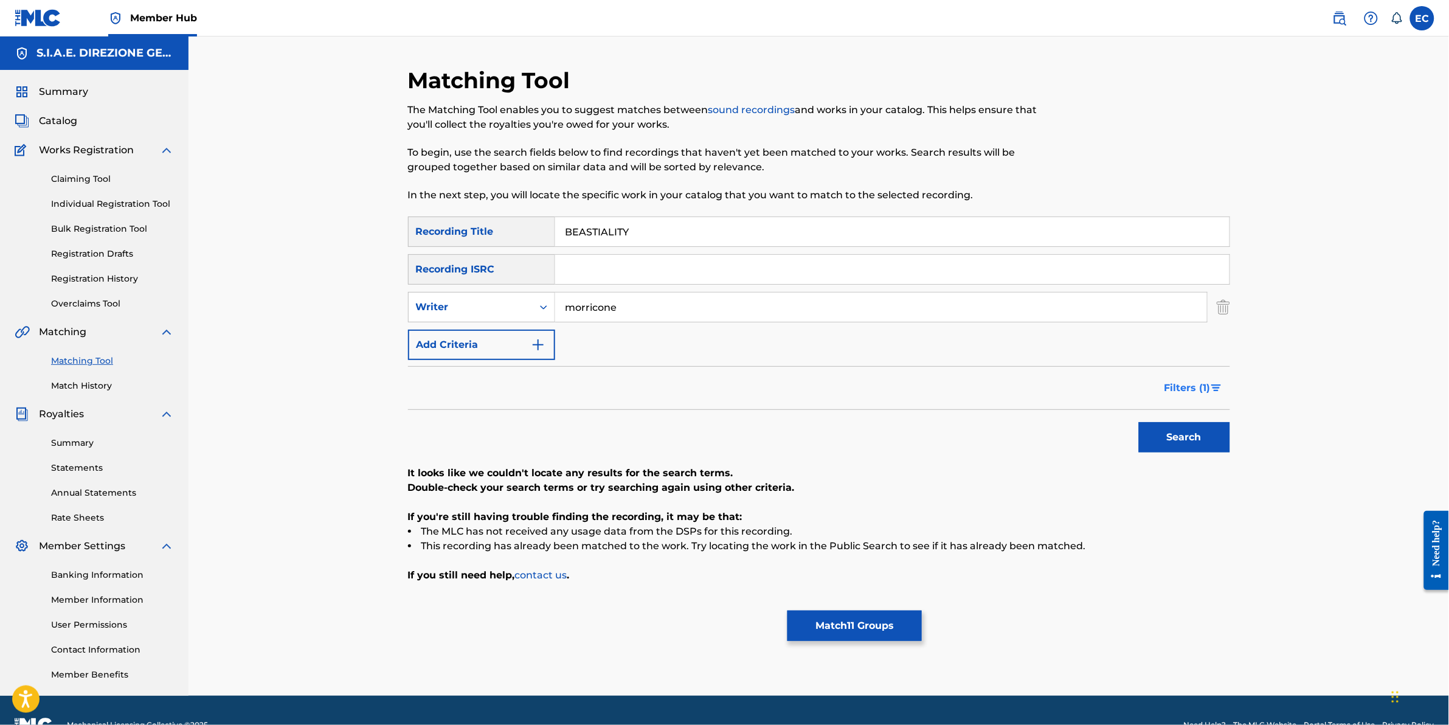
click at [1205, 390] on span "Filters ( 1 )" at bounding box center [1188, 388] width 46 height 15
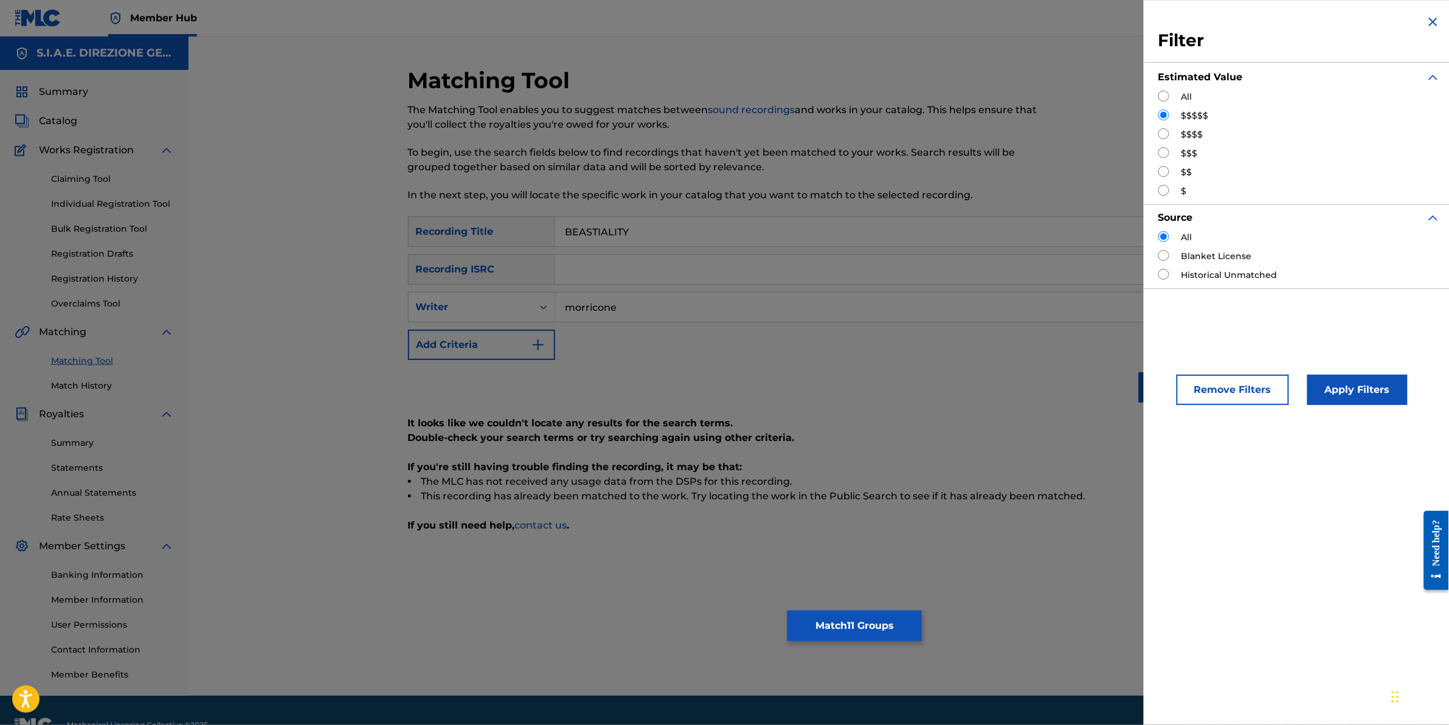
click at [1157, 132] on div "Filter Estimated Value All $$$$$ $$$$ $$$ $$ $ Source All Blanket License Histo…" at bounding box center [1299, 151] width 311 height 303
click at [1168, 137] on input "Search Form" at bounding box center [1164, 133] width 11 height 11
radio input "true"
click at [1339, 403] on button "Apply Filters" at bounding box center [1358, 390] width 100 height 30
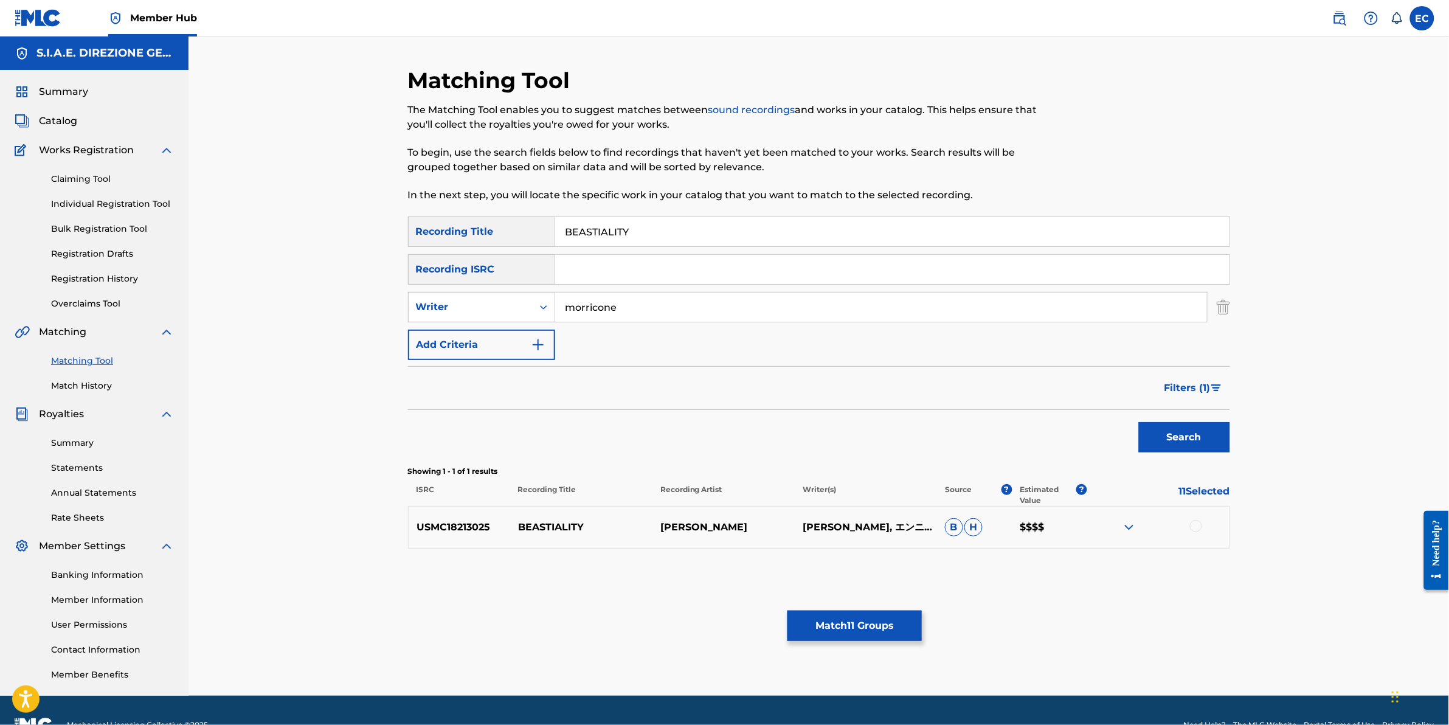
click at [1195, 522] on div at bounding box center [1196, 526] width 12 height 12
click at [1186, 390] on span "Filters ( 1 )" at bounding box center [1188, 388] width 46 height 15
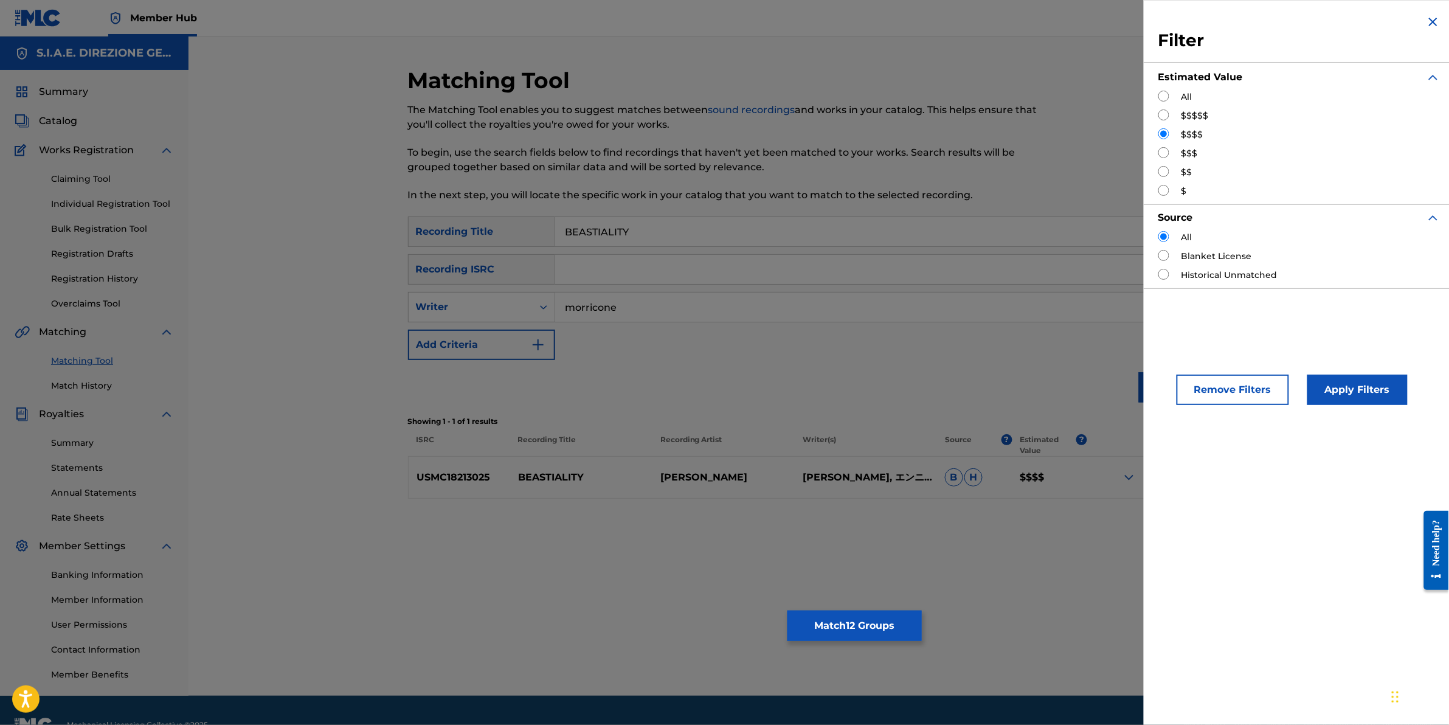
click at [1164, 169] on input "Search Form" at bounding box center [1164, 171] width 11 height 11
radio input "true"
click at [1364, 384] on button "Apply Filters" at bounding box center [1358, 390] width 100 height 30
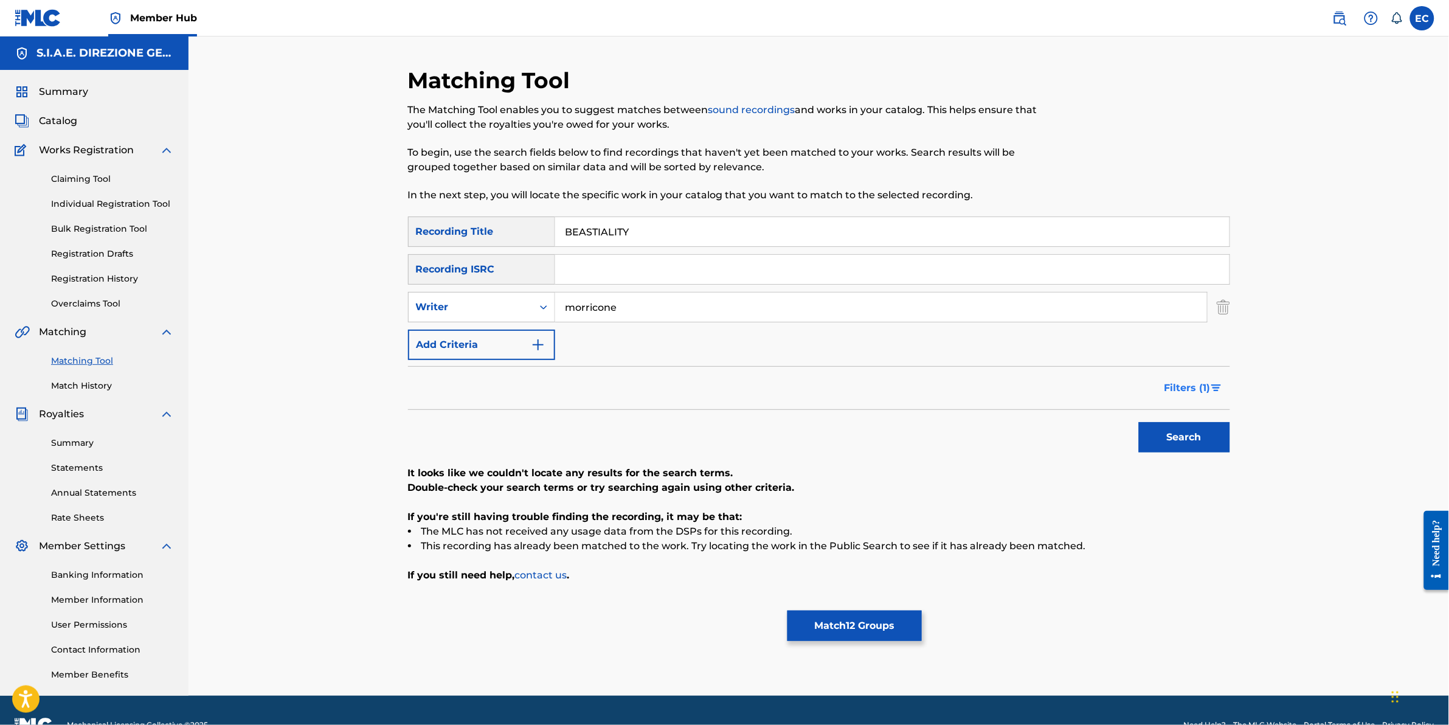
click at [1205, 386] on span "Filters ( 1 )" at bounding box center [1188, 388] width 46 height 15
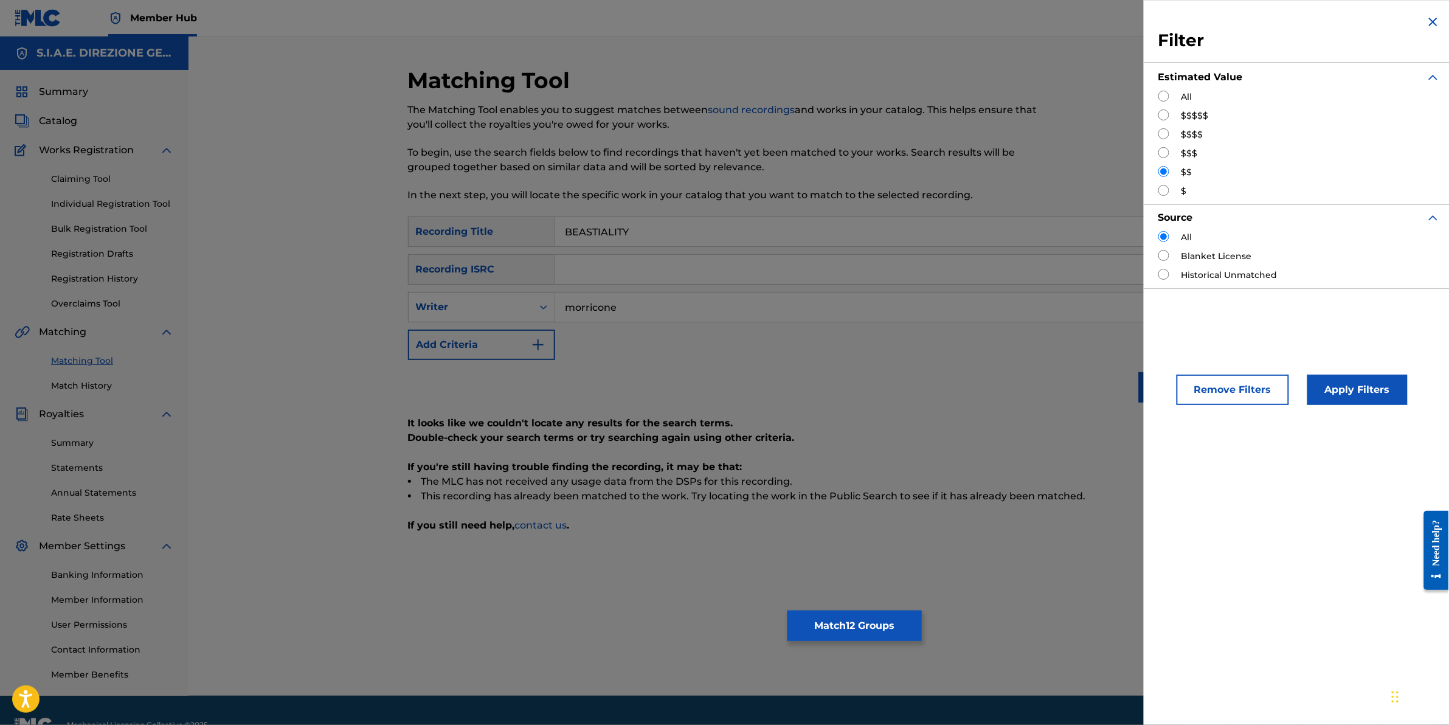
click at [1168, 192] on input "Search Form" at bounding box center [1164, 190] width 11 height 11
radio input "true"
click at [1340, 390] on button "Apply Filters" at bounding box center [1358, 390] width 100 height 30
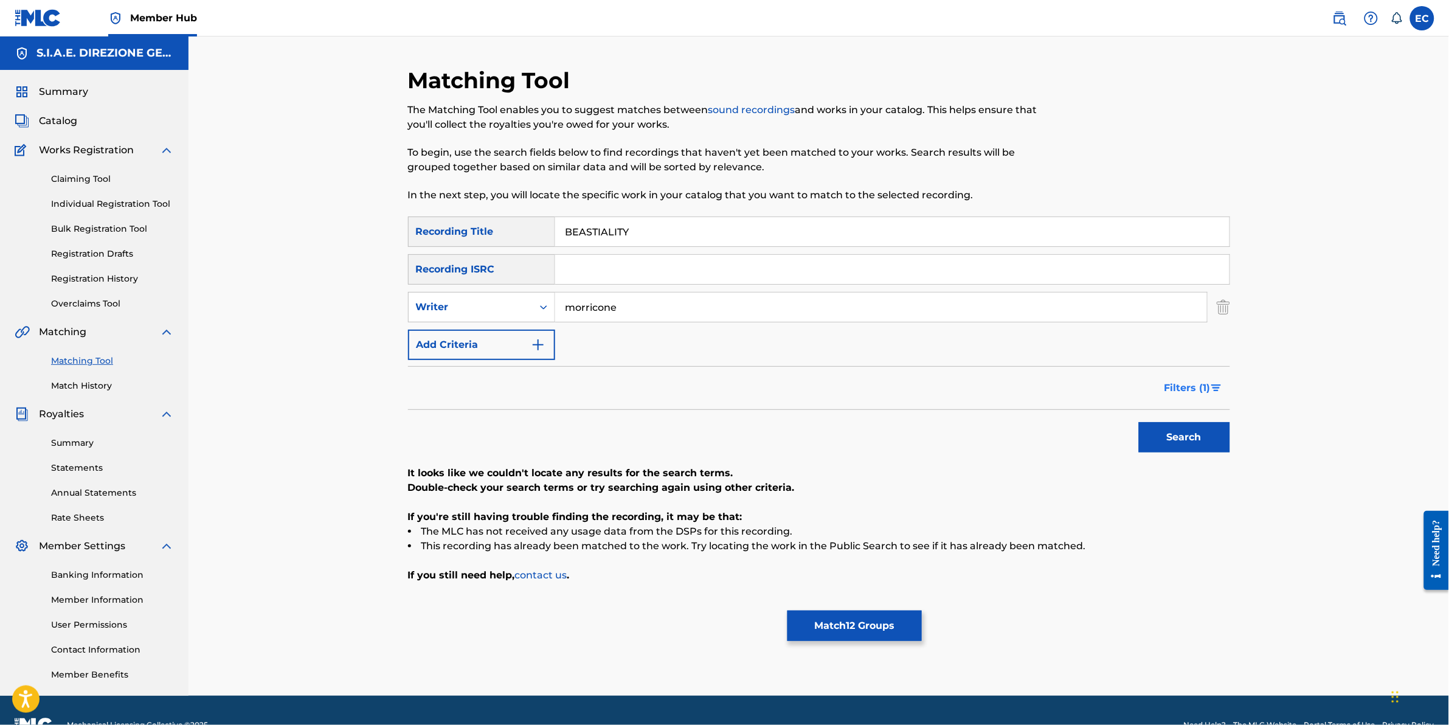
click at [1197, 394] on span "Filters ( 1 )" at bounding box center [1188, 388] width 46 height 15
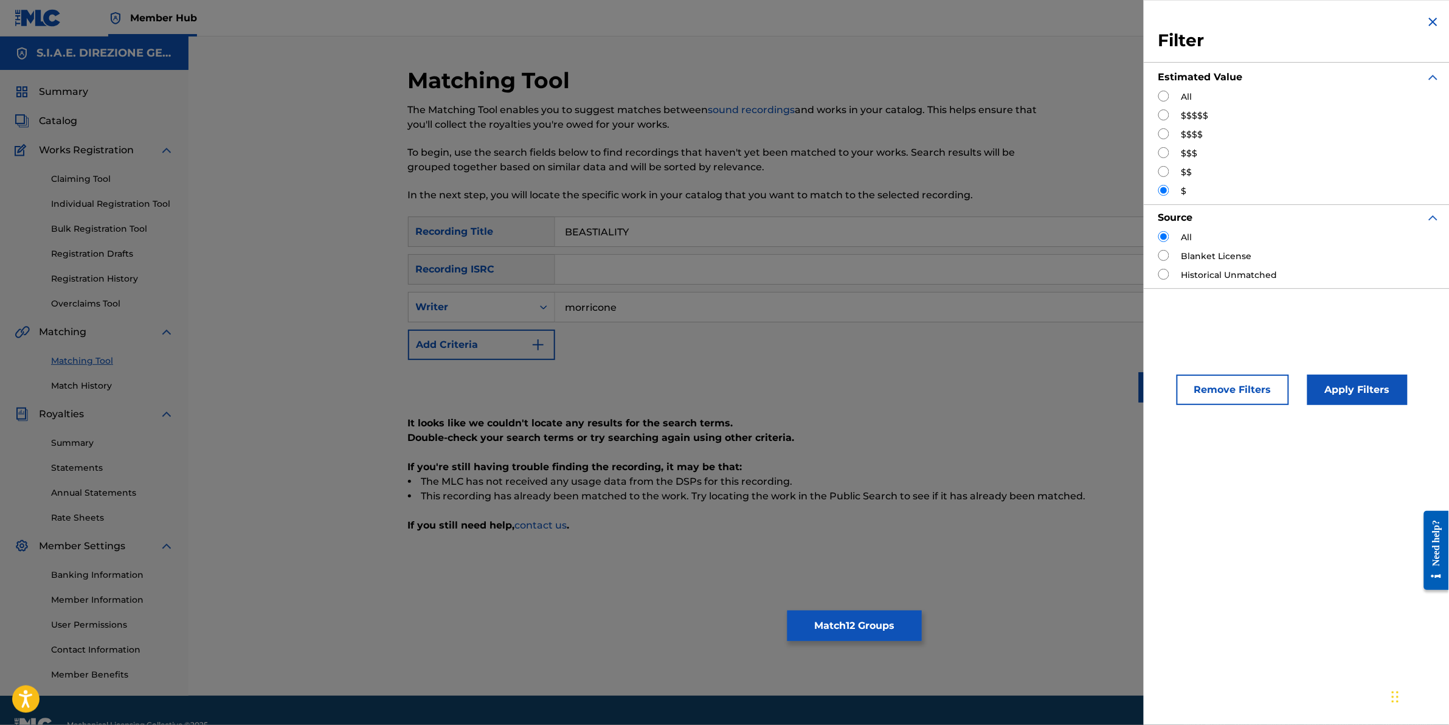
click at [668, 232] on input "BEASTIALITY" at bounding box center [892, 231] width 675 height 29
click at [1378, 393] on button "Apply Filters" at bounding box center [1358, 390] width 100 height 30
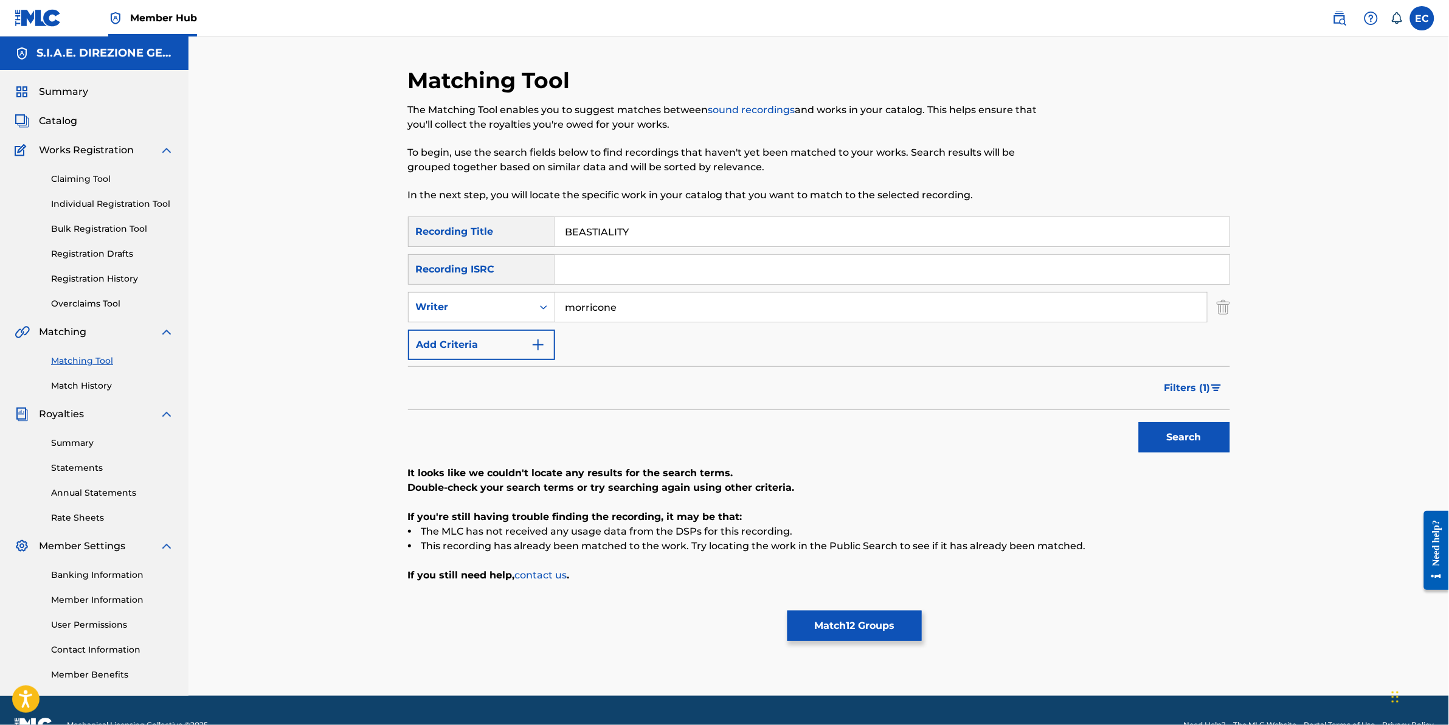
click at [586, 230] on input "BEASTIALITY" at bounding box center [892, 231] width 675 height 29
click at [1139, 422] on button "Search" at bounding box center [1184, 437] width 91 height 30
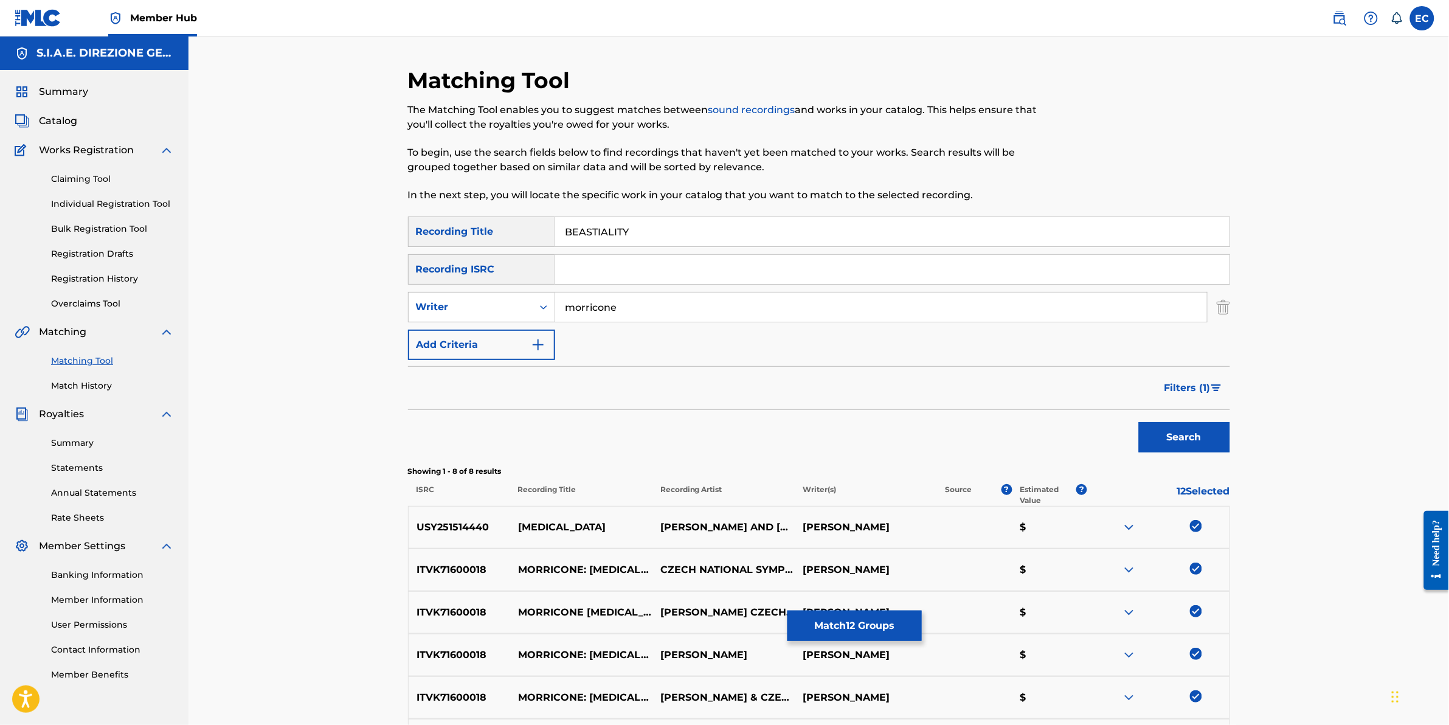
click at [689, 224] on input "BEASTIALITY" at bounding box center [892, 231] width 675 height 29
type input "BEASTIALITY the"
click at [1165, 430] on button "Search" at bounding box center [1184, 437] width 91 height 30
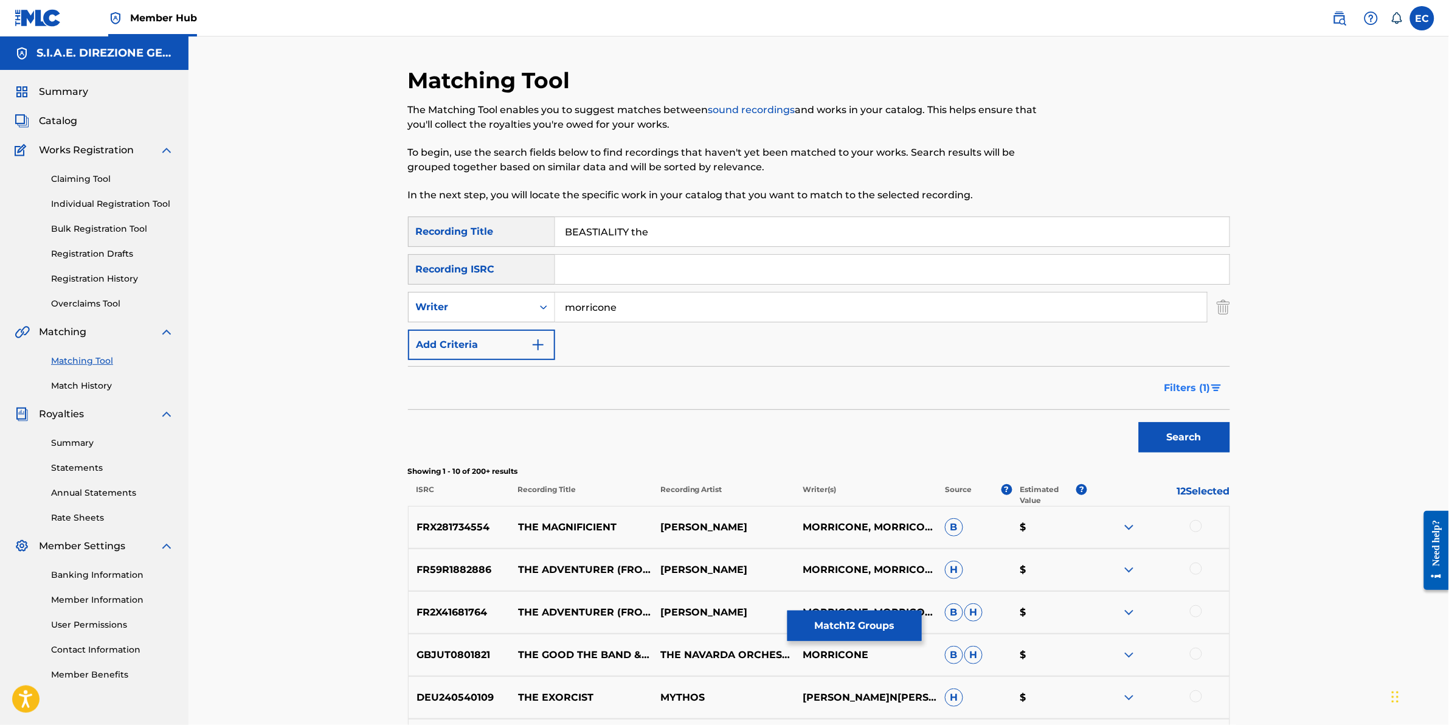
click at [1174, 381] on span "Filters ( 1 )" at bounding box center [1188, 388] width 46 height 15
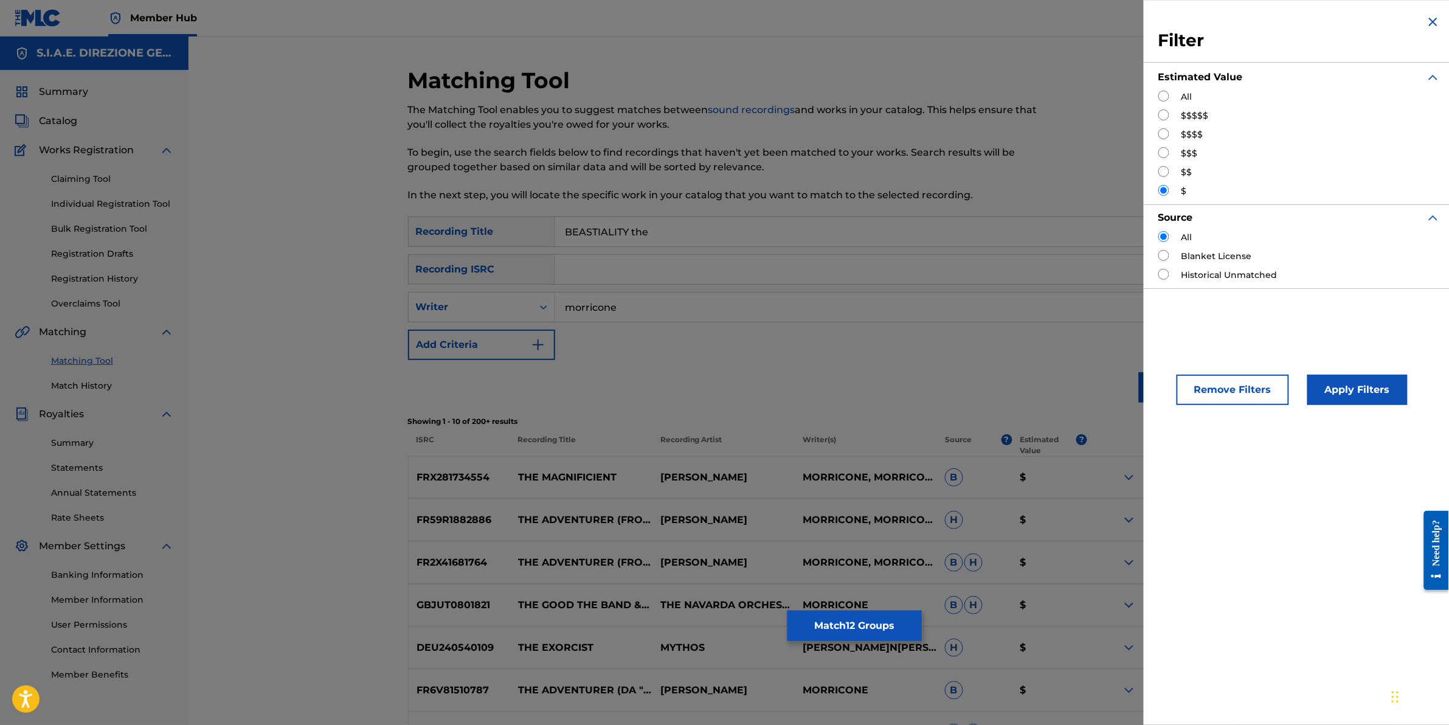
click at [1162, 167] on input "Search Form" at bounding box center [1164, 171] width 11 height 11
radio input "true"
click at [1313, 396] on button "Apply Filters" at bounding box center [1358, 390] width 100 height 30
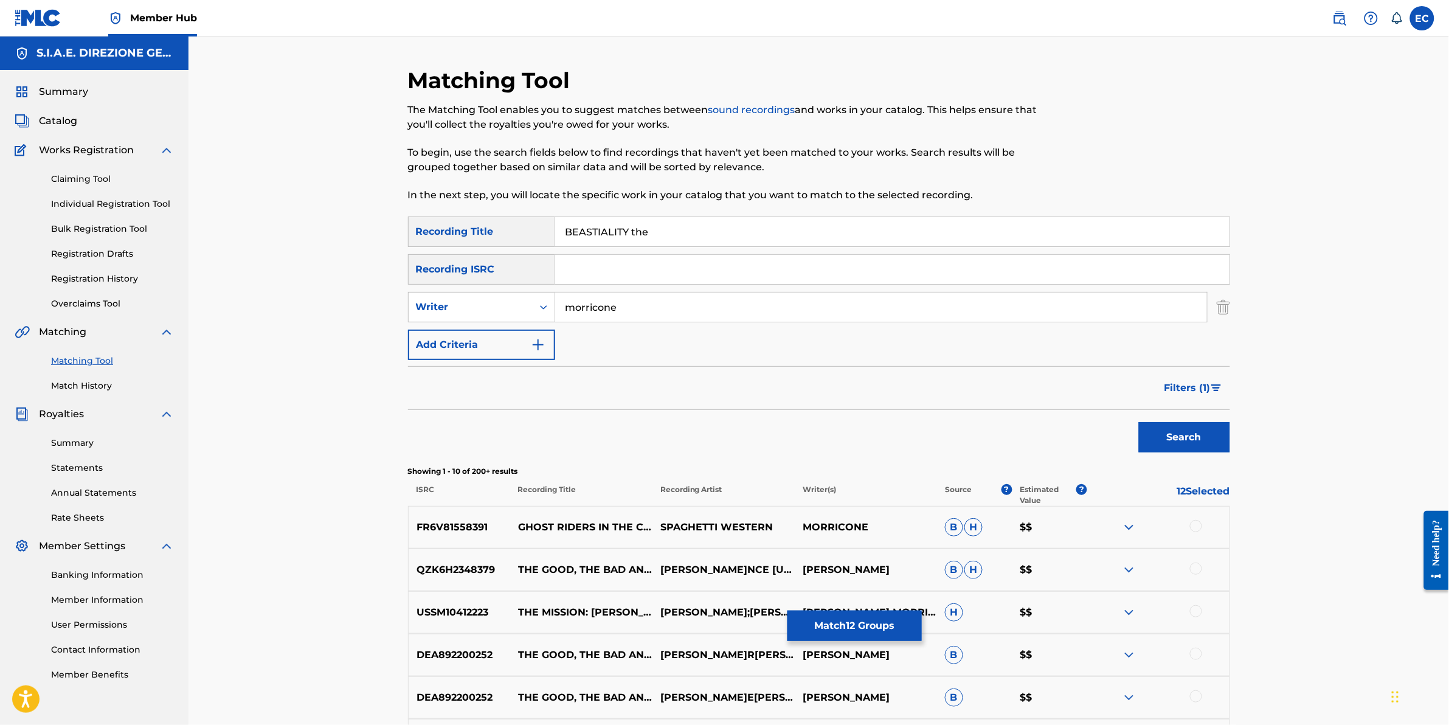
click at [707, 241] on input "BEASTIALITY the" at bounding box center [892, 231] width 675 height 29
click at [579, 232] on input "BEASTIALITY the" at bounding box center [892, 231] width 675 height 29
click at [587, 233] on input "BEASTIALITY the" at bounding box center [892, 231] width 675 height 29
click at [710, 226] on input "BESTIALITY the" at bounding box center [892, 231] width 675 height 29
type input "BESTIALITY"
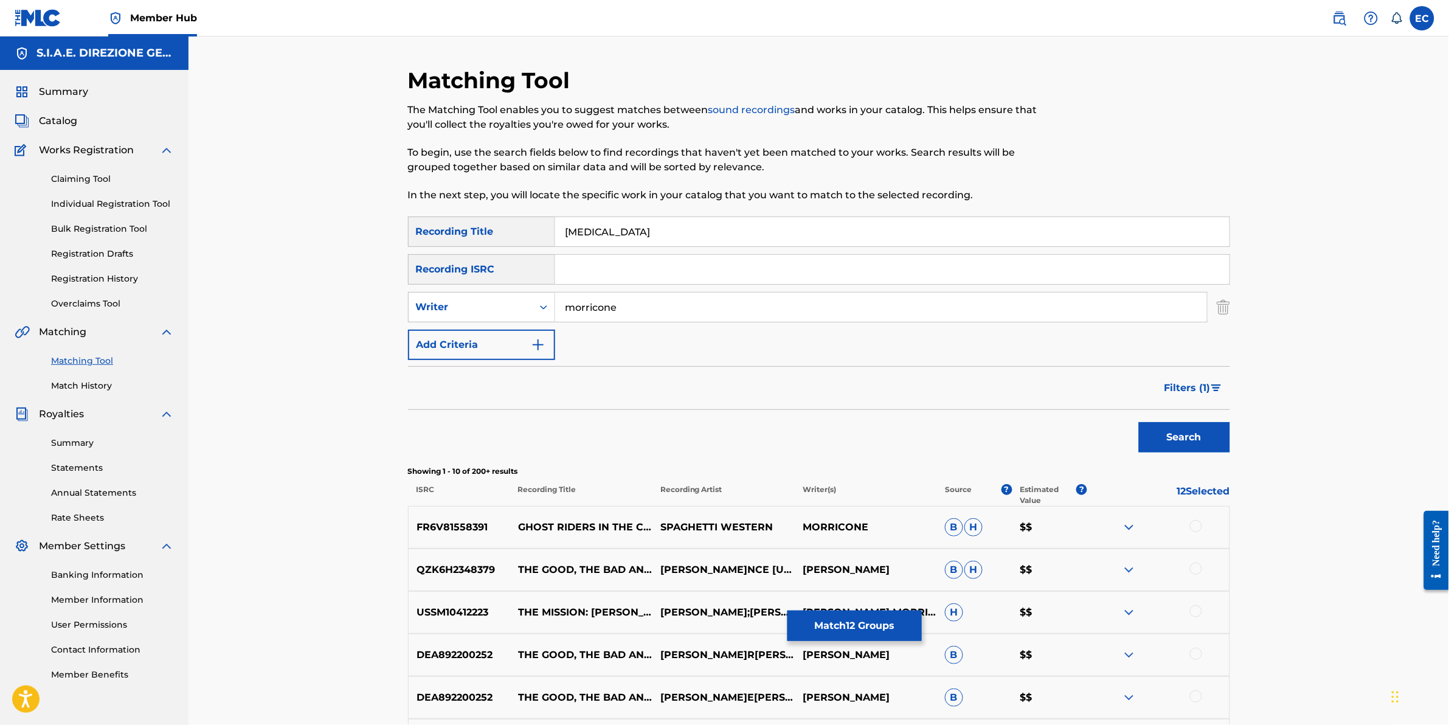
click at [1139, 422] on button "Search" at bounding box center [1184, 437] width 91 height 30
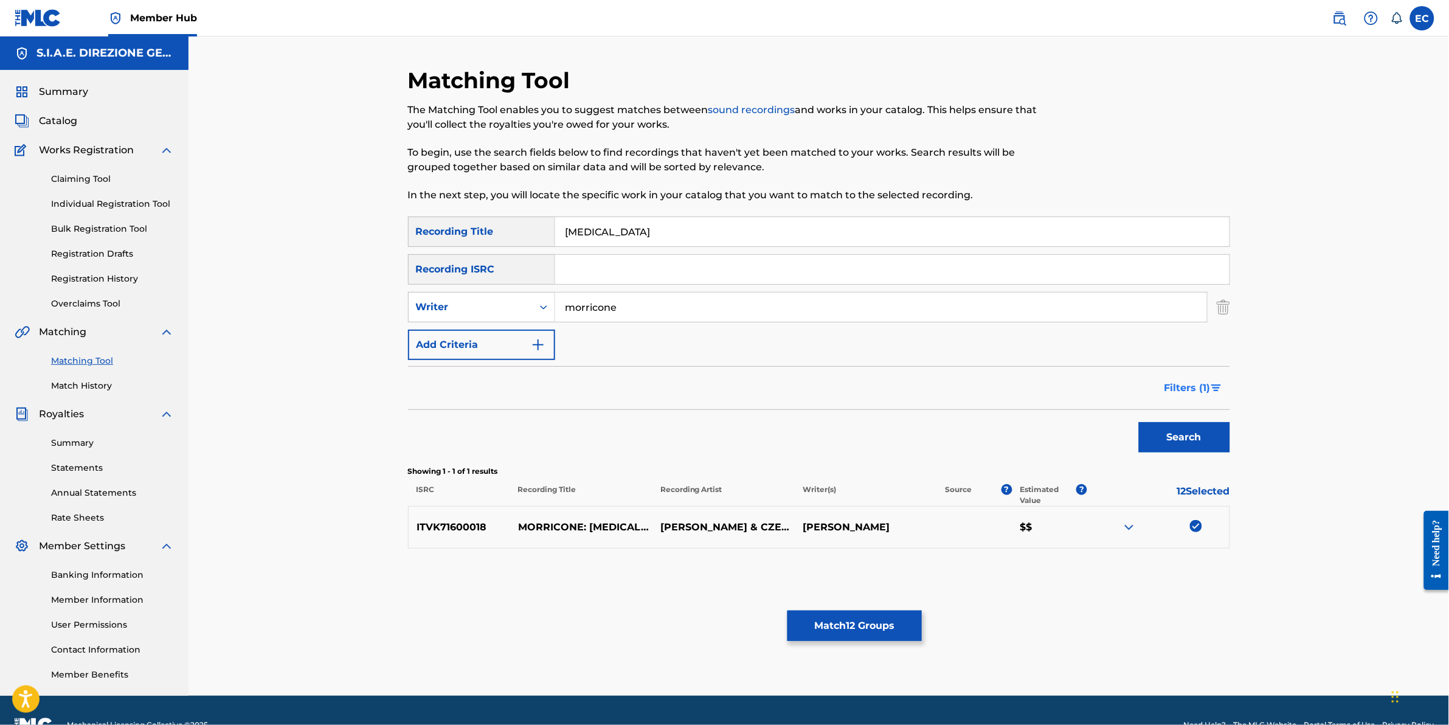
click at [1168, 386] on span "Filters ( 1 )" at bounding box center [1188, 388] width 46 height 15
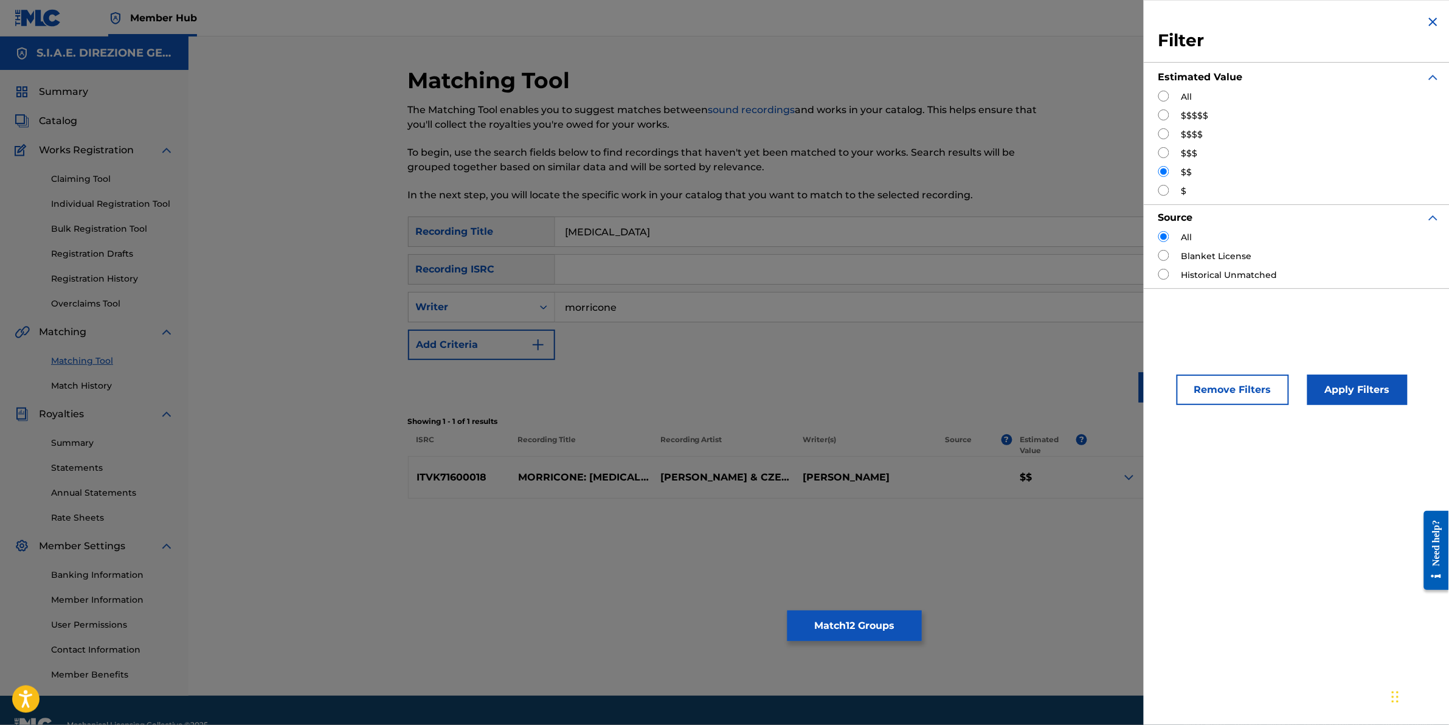
click at [1160, 190] on input "Search Form" at bounding box center [1164, 190] width 11 height 11
radio input "true"
click at [1351, 381] on button "Apply Filters" at bounding box center [1358, 390] width 100 height 30
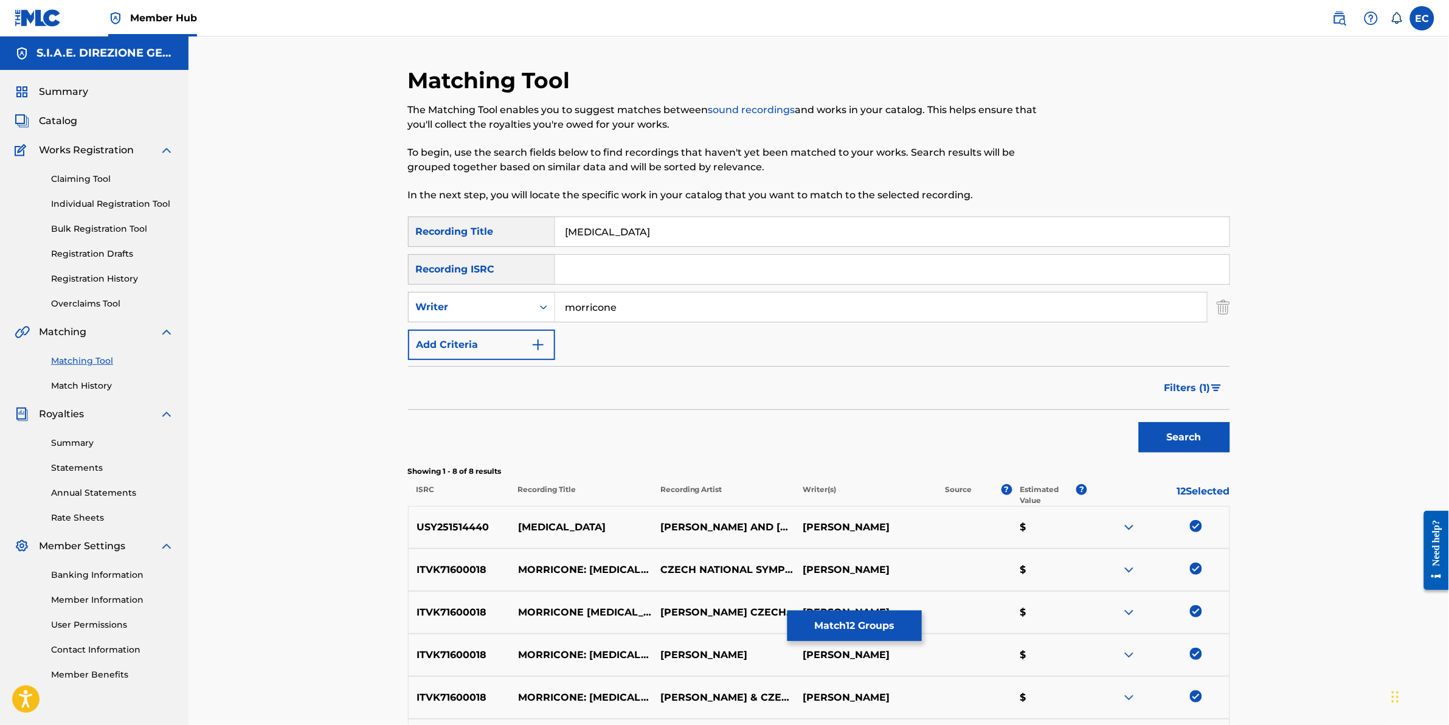
click at [578, 230] on input "BESTIALITY" at bounding box center [892, 231] width 675 height 29
type input "BEASTIALITY"
click at [1154, 440] on button "Search" at bounding box center [1184, 437] width 91 height 30
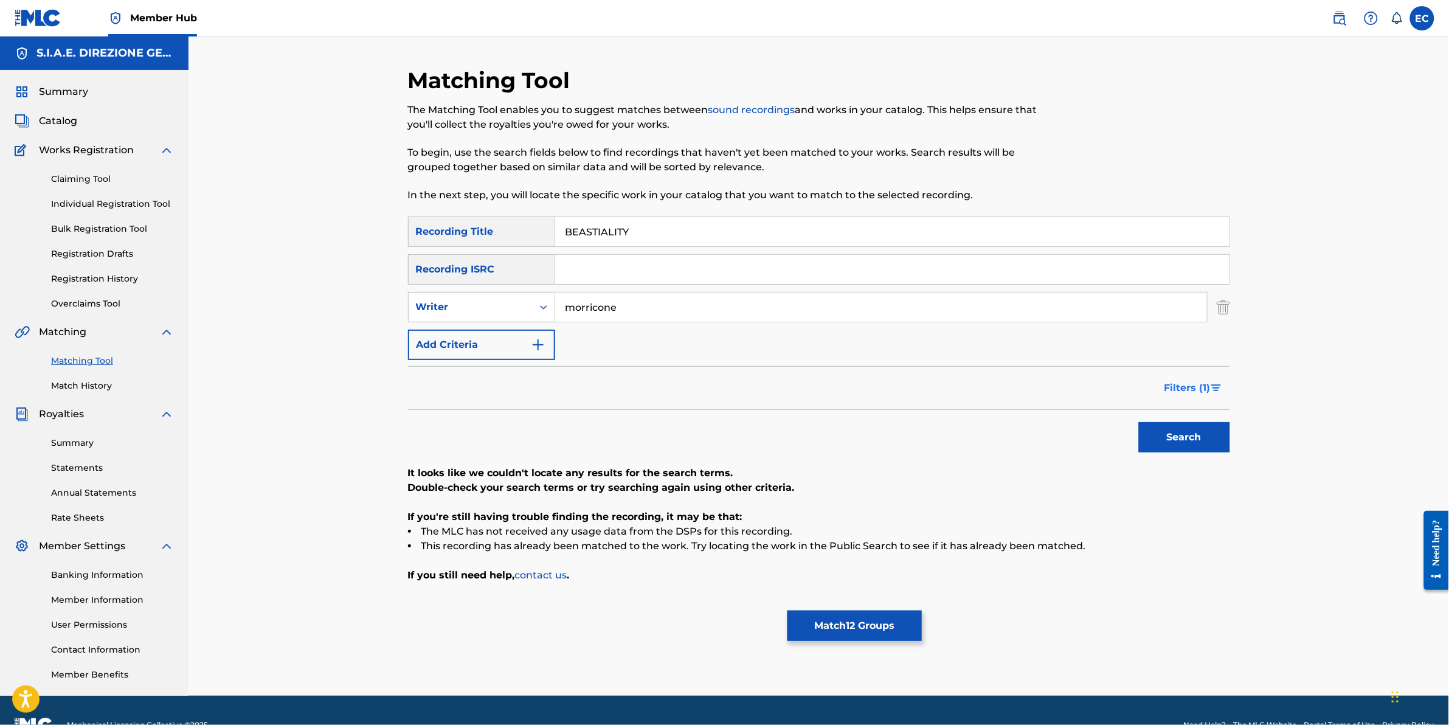
click at [1174, 387] on span "Filters ( 1 )" at bounding box center [1188, 388] width 46 height 15
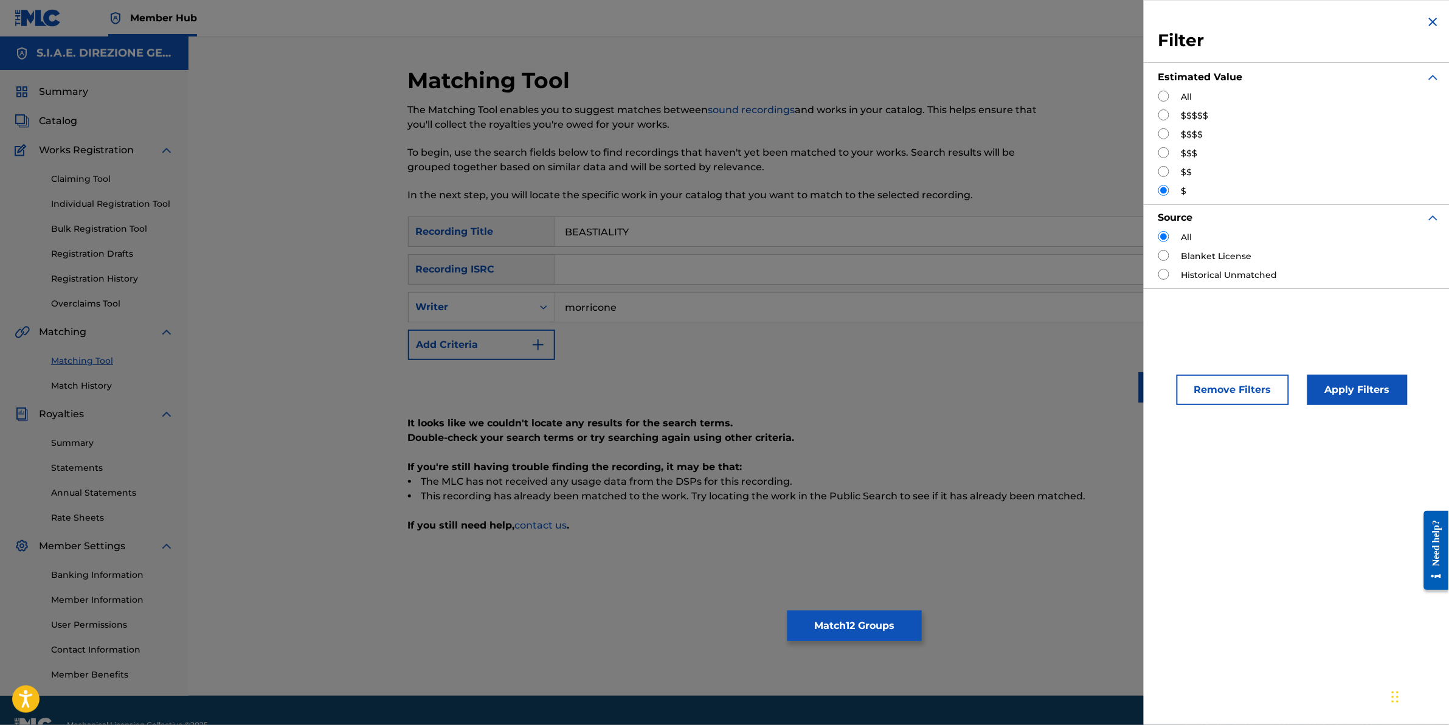
click at [1164, 159] on div "$$$" at bounding box center [1300, 153] width 282 height 13
click at [1159, 157] on input "Search Form" at bounding box center [1164, 152] width 11 height 11
radio input "true"
click at [1361, 398] on button "Apply Filters" at bounding box center [1358, 390] width 100 height 30
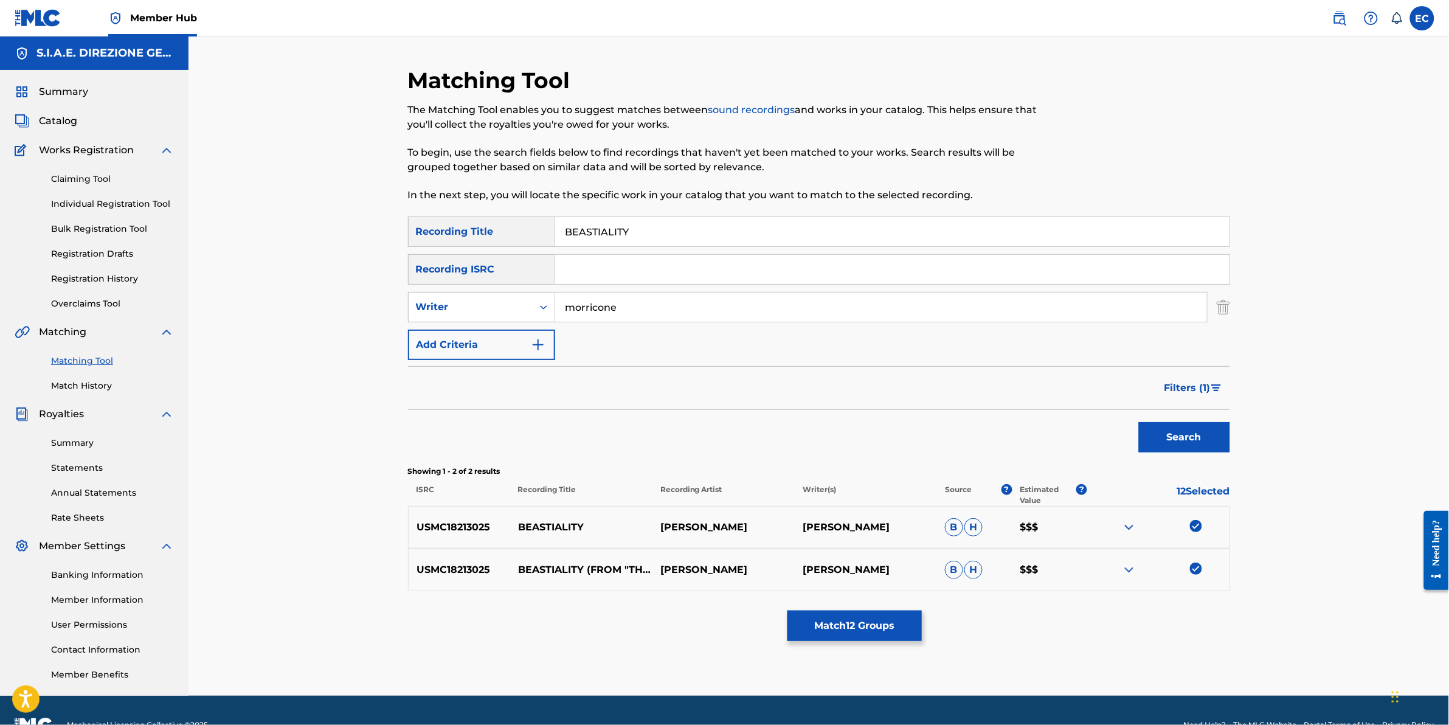
click at [1134, 569] on img at bounding box center [1129, 570] width 15 height 15
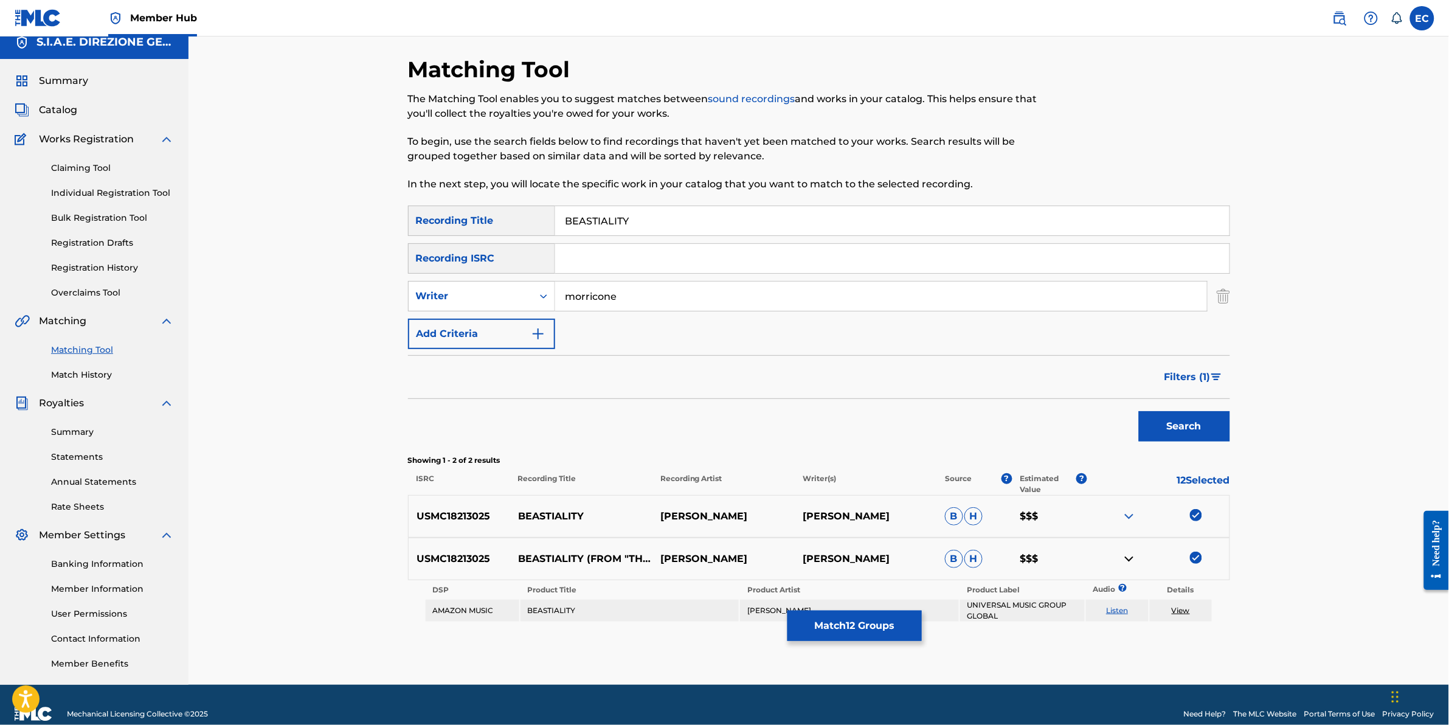
scroll to position [29, 0]
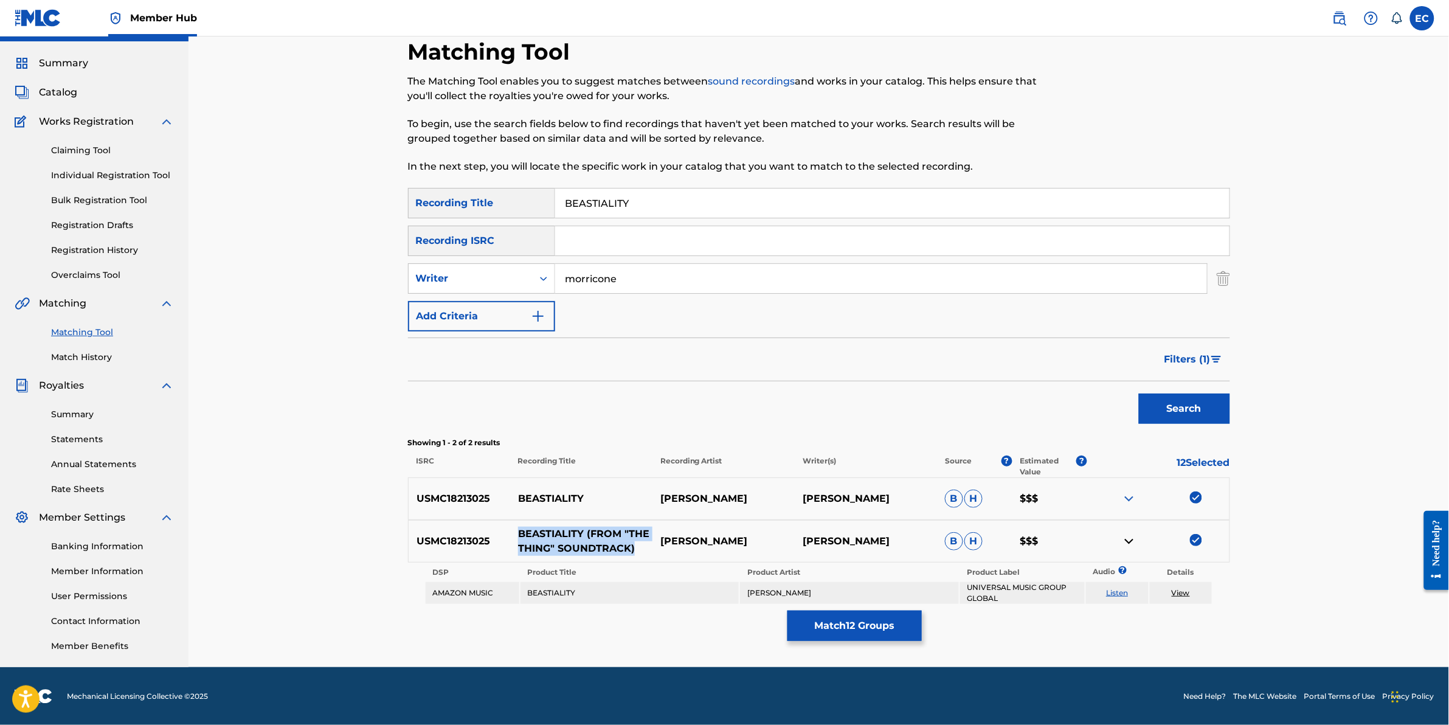
drag, startPoint x: 520, startPoint y: 530, endPoint x: 642, endPoint y: 543, distance: 122.9
click at [642, 543] on p "BEASTIALITY (FROM "THE THING" SOUNDTRACK)" at bounding box center [581, 541] width 142 height 29
drag, startPoint x: 642, startPoint y: 543, endPoint x: 578, endPoint y: 540, distance: 64.5
copy p "BEASTIALITY (FROM "THE THING" SOUNDTRACK)"
click at [867, 633] on button "Match 12 Groups" at bounding box center [855, 626] width 134 height 30
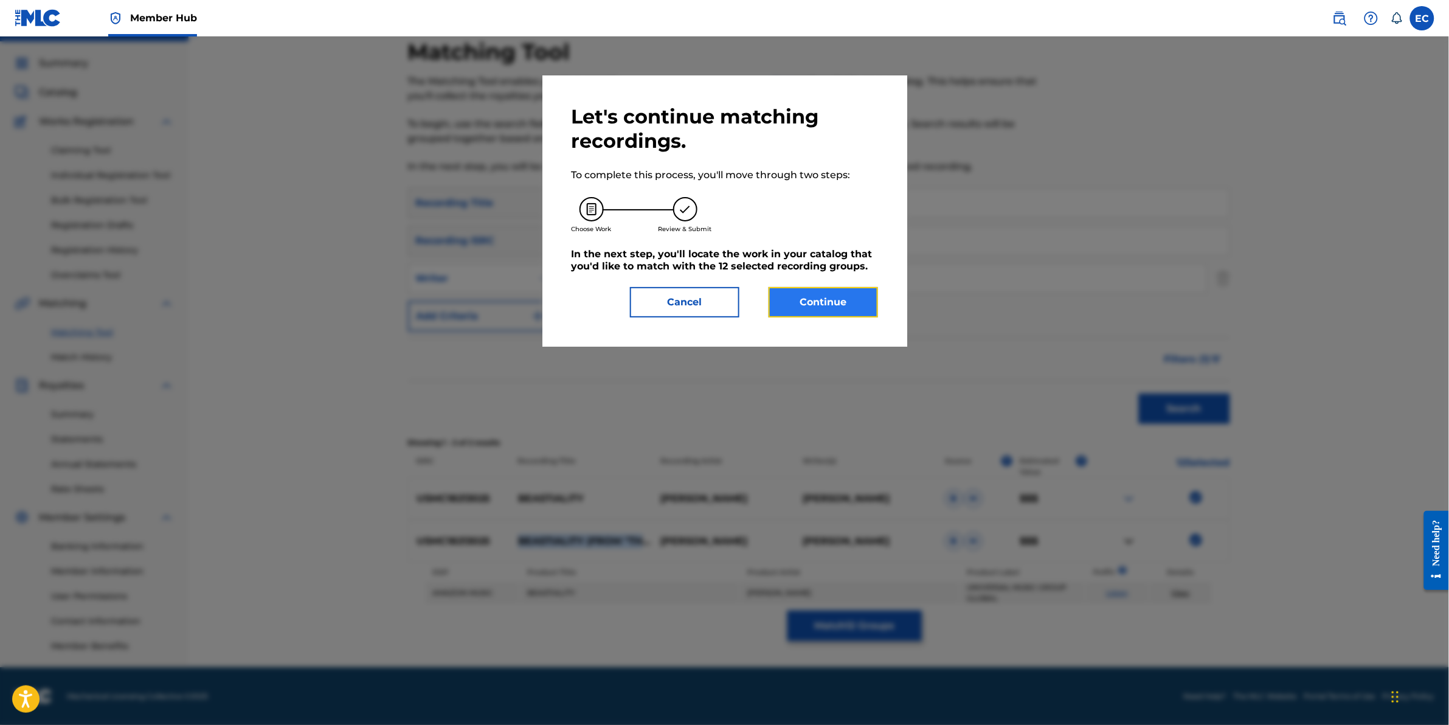
click at [794, 302] on button "Continue" at bounding box center [823, 302] width 109 height 30
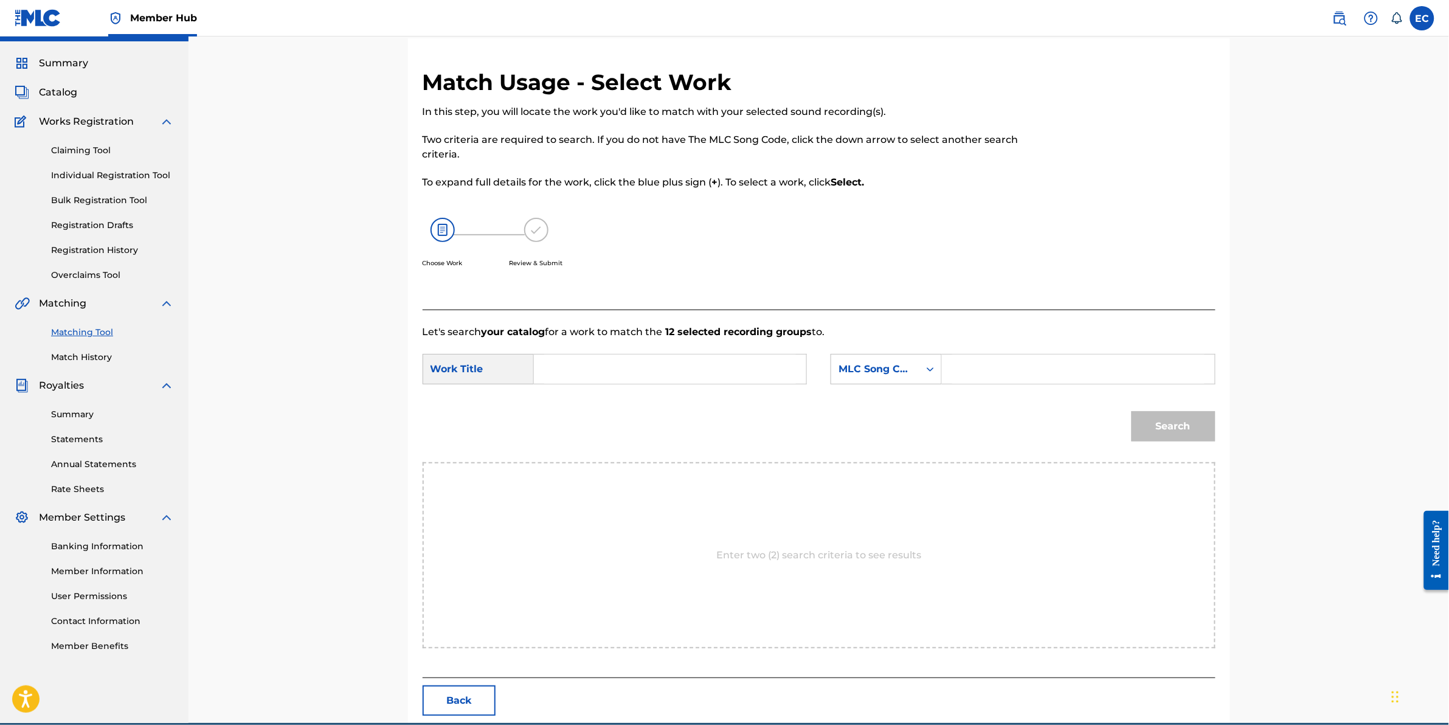
click at [680, 364] on input "Search Form" at bounding box center [670, 369] width 252 height 29
click at [1046, 366] on input "Search Form" at bounding box center [1078, 369] width 252 height 29
paste input "BC0H1E"
type input "BC0H1E"
click at [639, 359] on input "Search Form" at bounding box center [670, 369] width 252 height 29
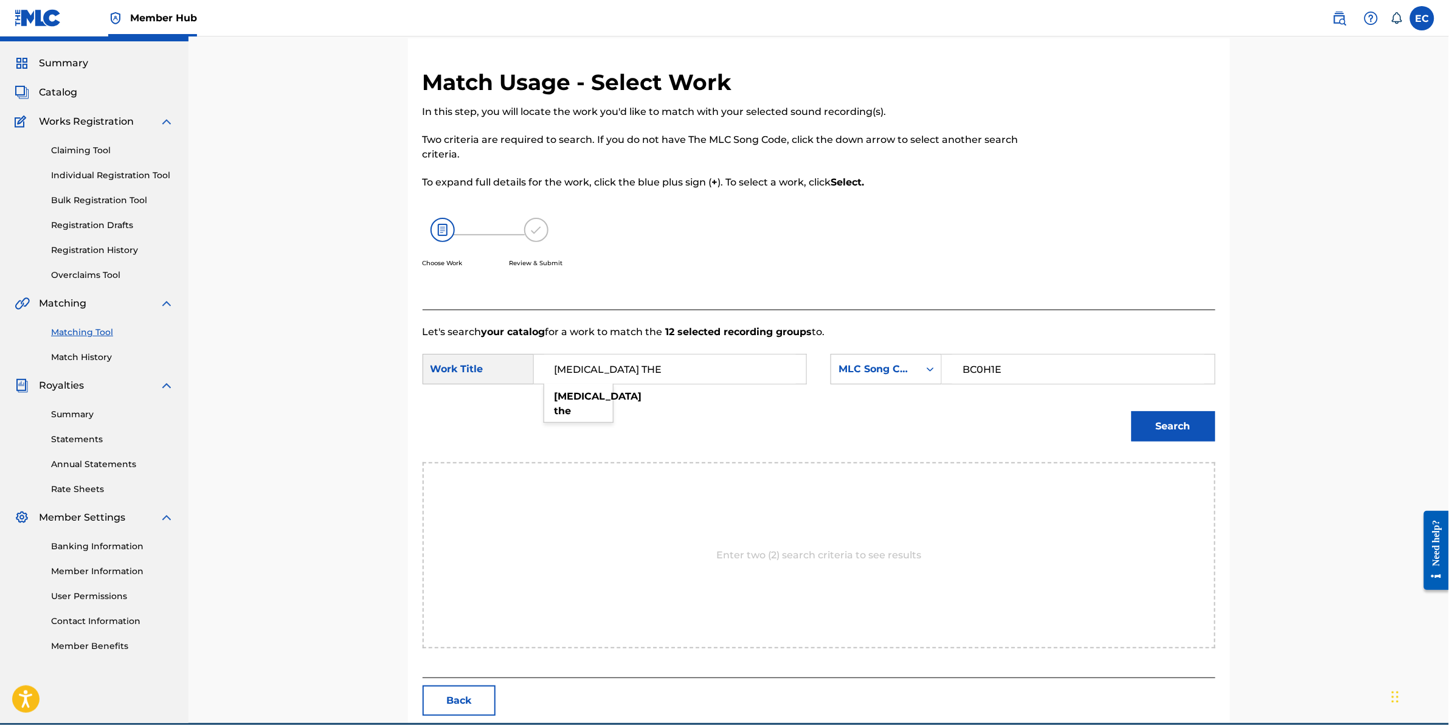
type input "BESTIALITY THE"
click at [1132, 411] on button "Search" at bounding box center [1174, 426] width 84 height 30
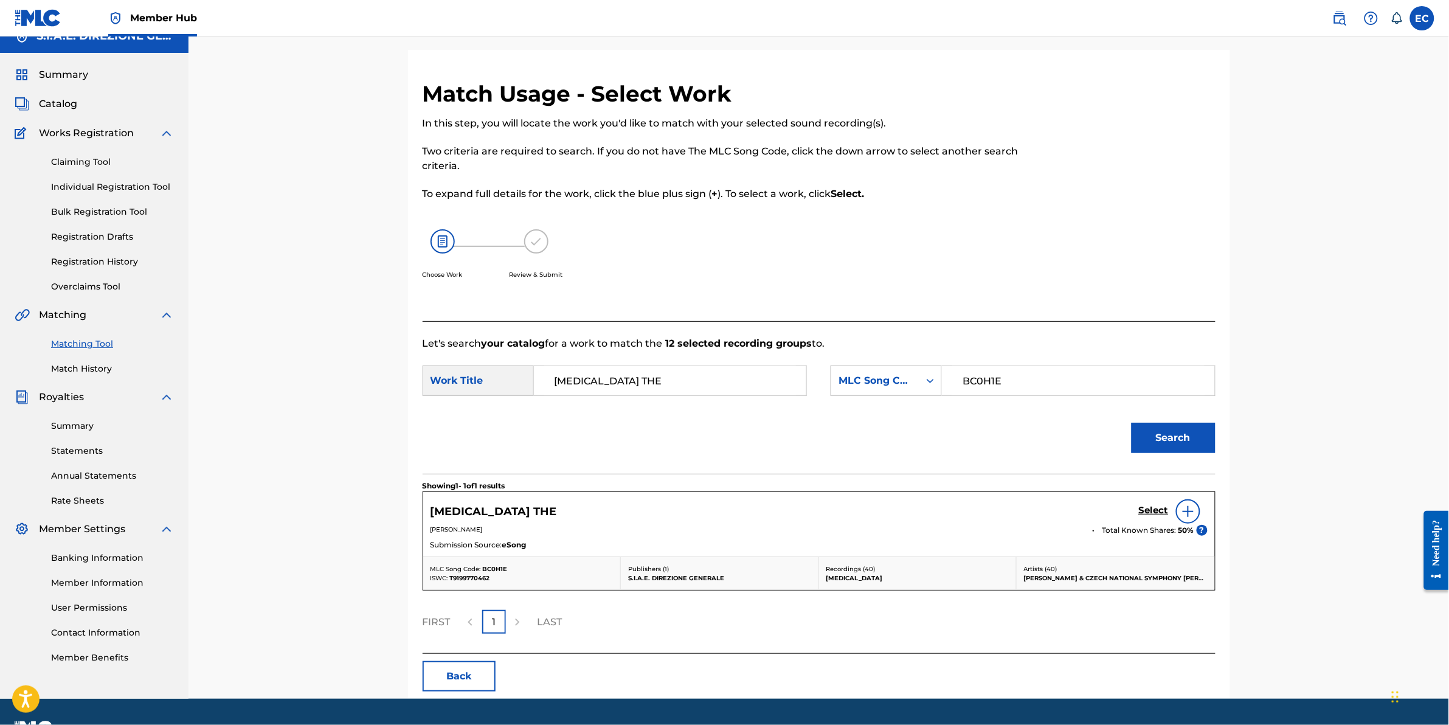
scroll to position [0, 0]
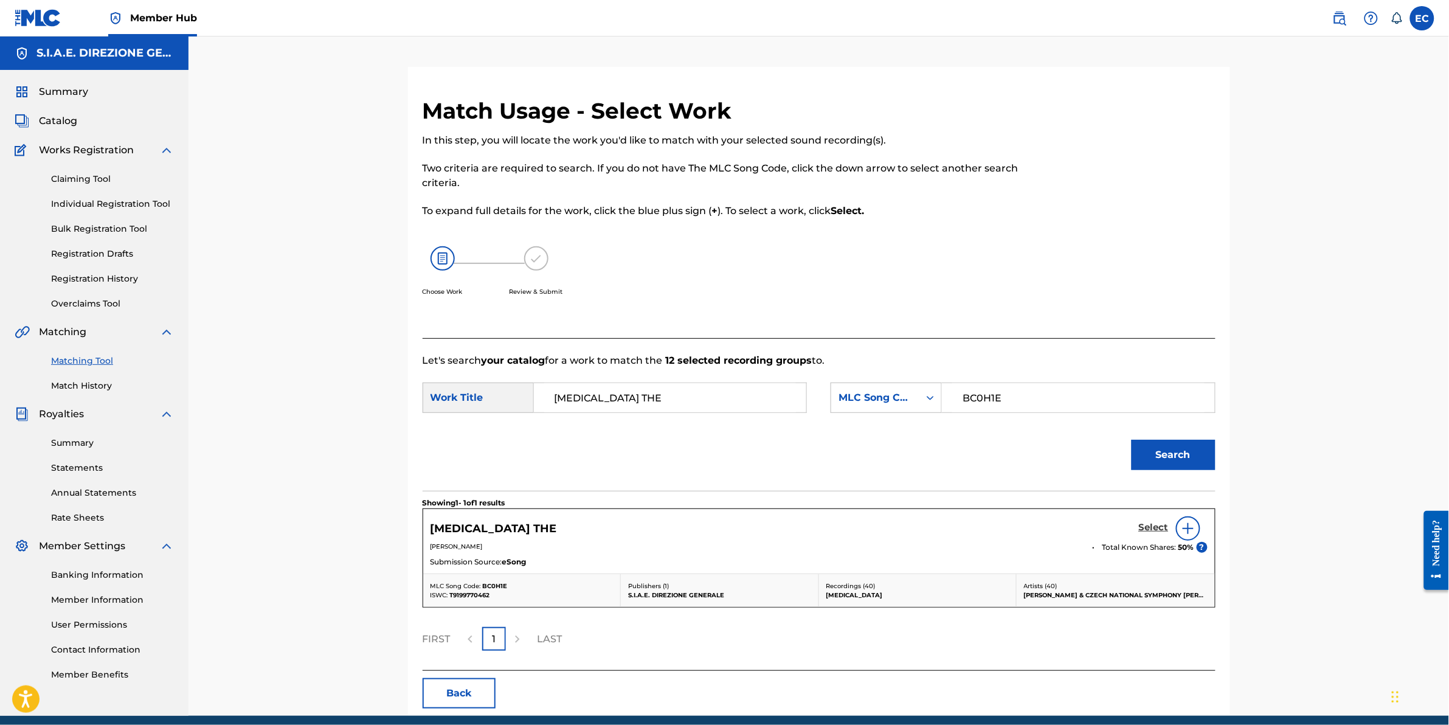
click at [1153, 530] on h5 "Select" at bounding box center [1154, 528] width 30 height 12
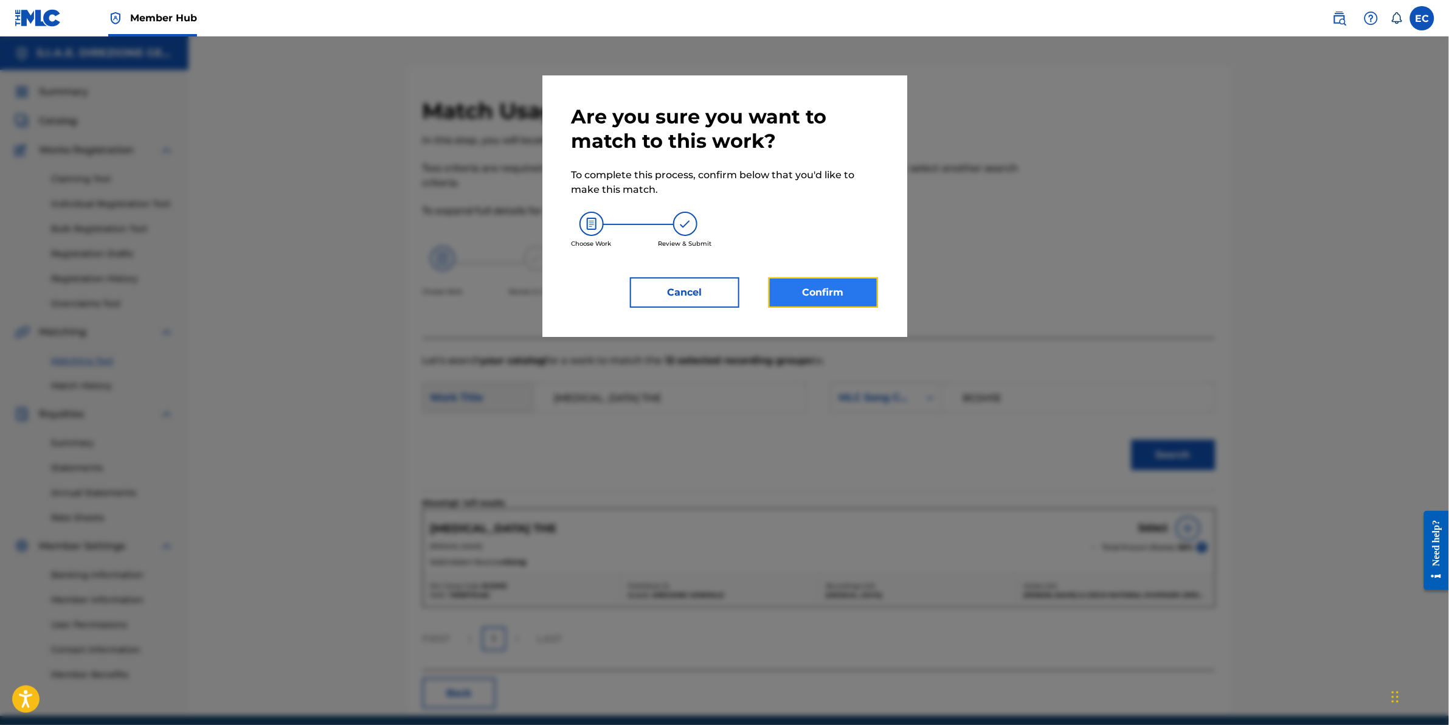
click at [858, 294] on button "Confirm" at bounding box center [823, 292] width 109 height 30
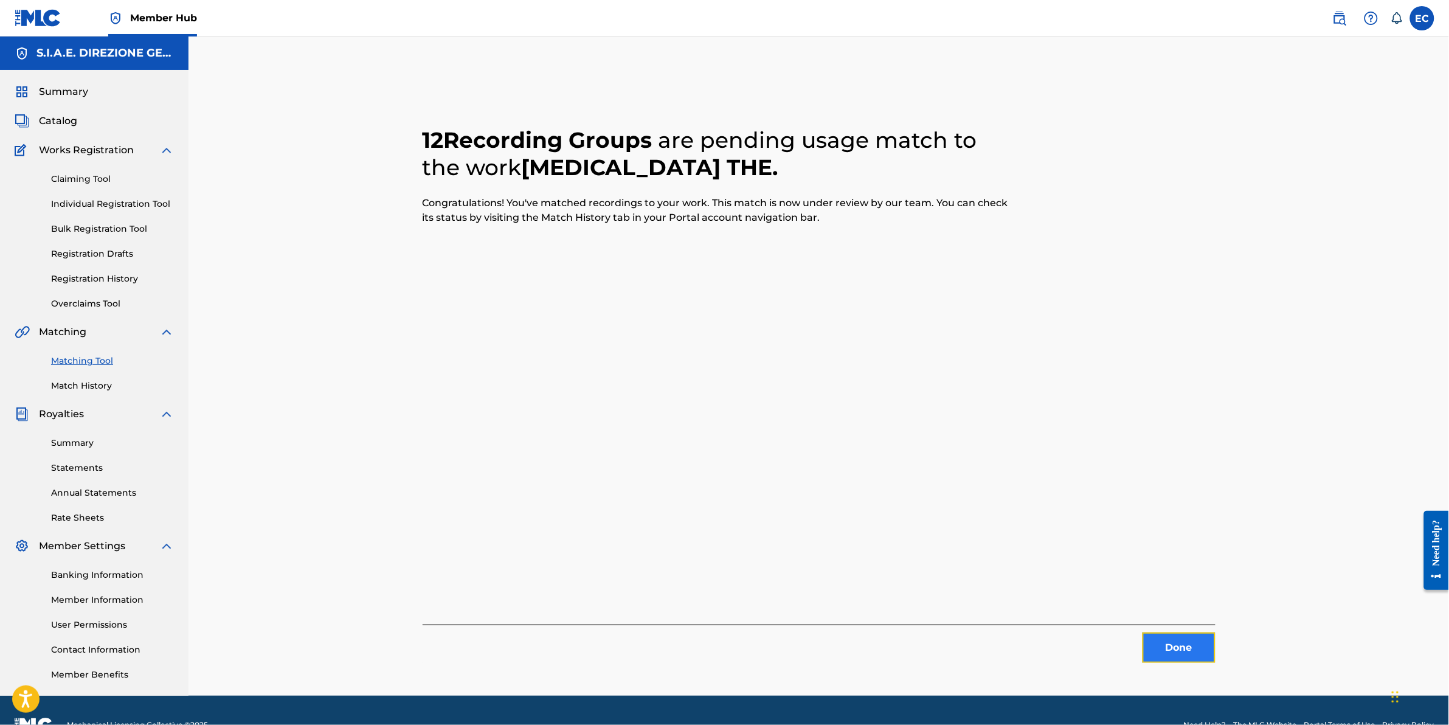
click at [1203, 651] on button "Done" at bounding box center [1179, 648] width 73 height 30
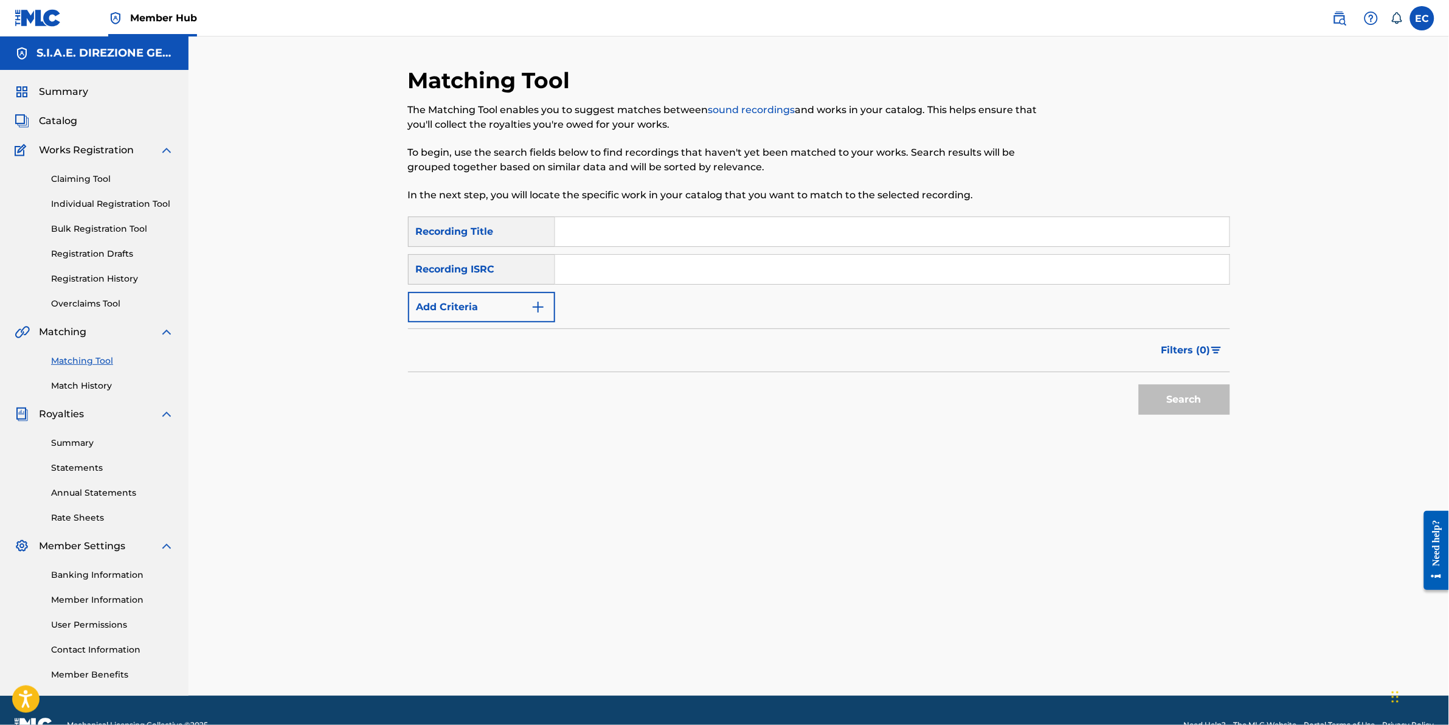
click at [87, 376] on div "Matching Tool Match History" at bounding box center [94, 365] width 159 height 53
click at [92, 385] on link "Match History" at bounding box center [112, 386] width 123 height 13
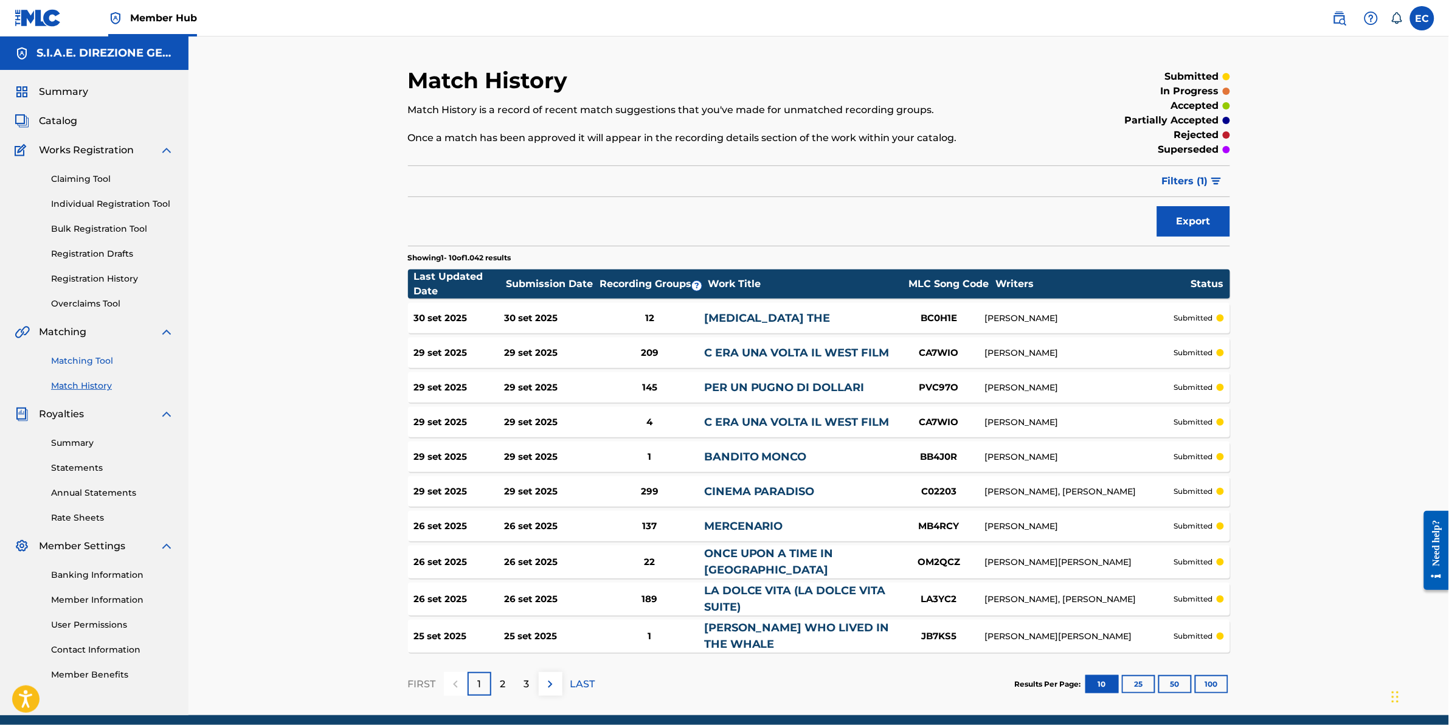
click at [56, 362] on link "Matching Tool" at bounding box center [112, 361] width 123 height 13
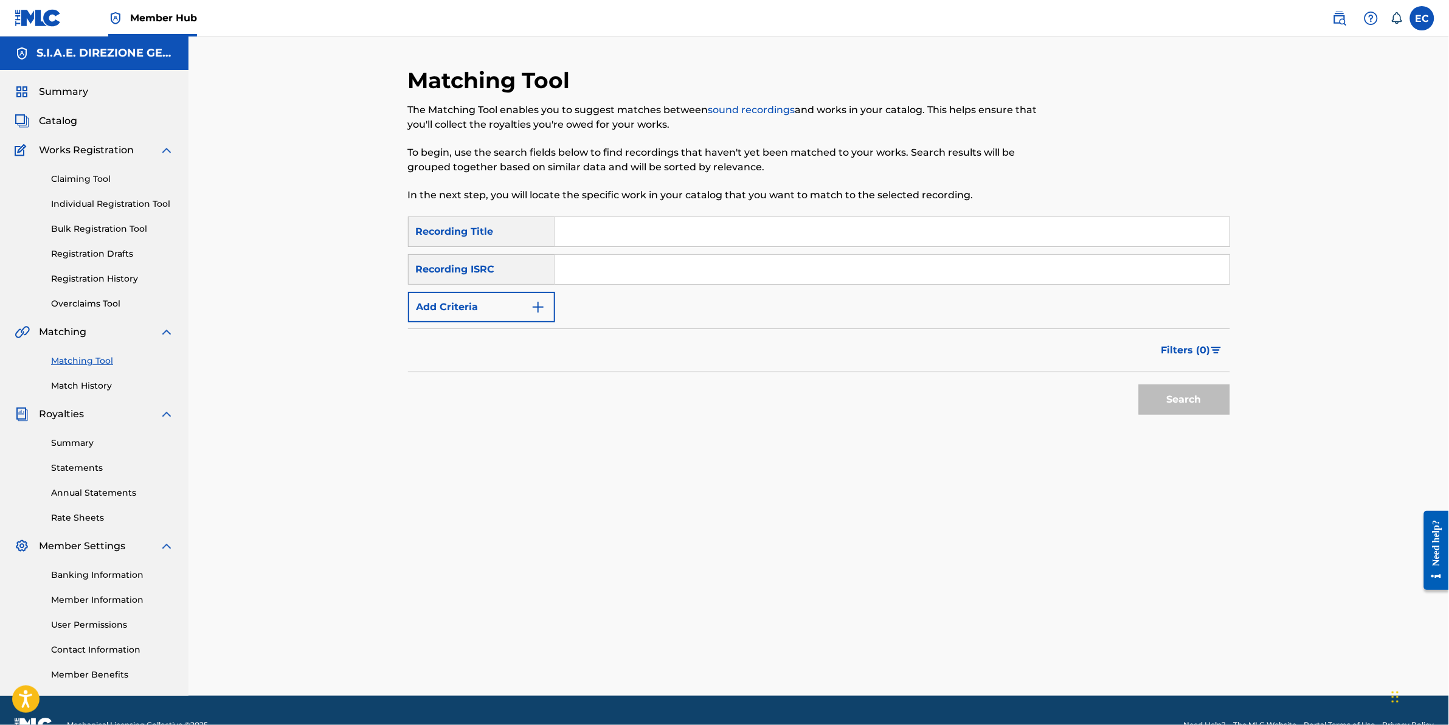
click at [727, 228] on input "Search Form" at bounding box center [892, 231] width 675 height 29
type input "ponte di corde"
click at [606, 265] on input "Search Form" at bounding box center [892, 269] width 675 height 29
click at [509, 308] on button "Add Criteria" at bounding box center [481, 307] width 147 height 30
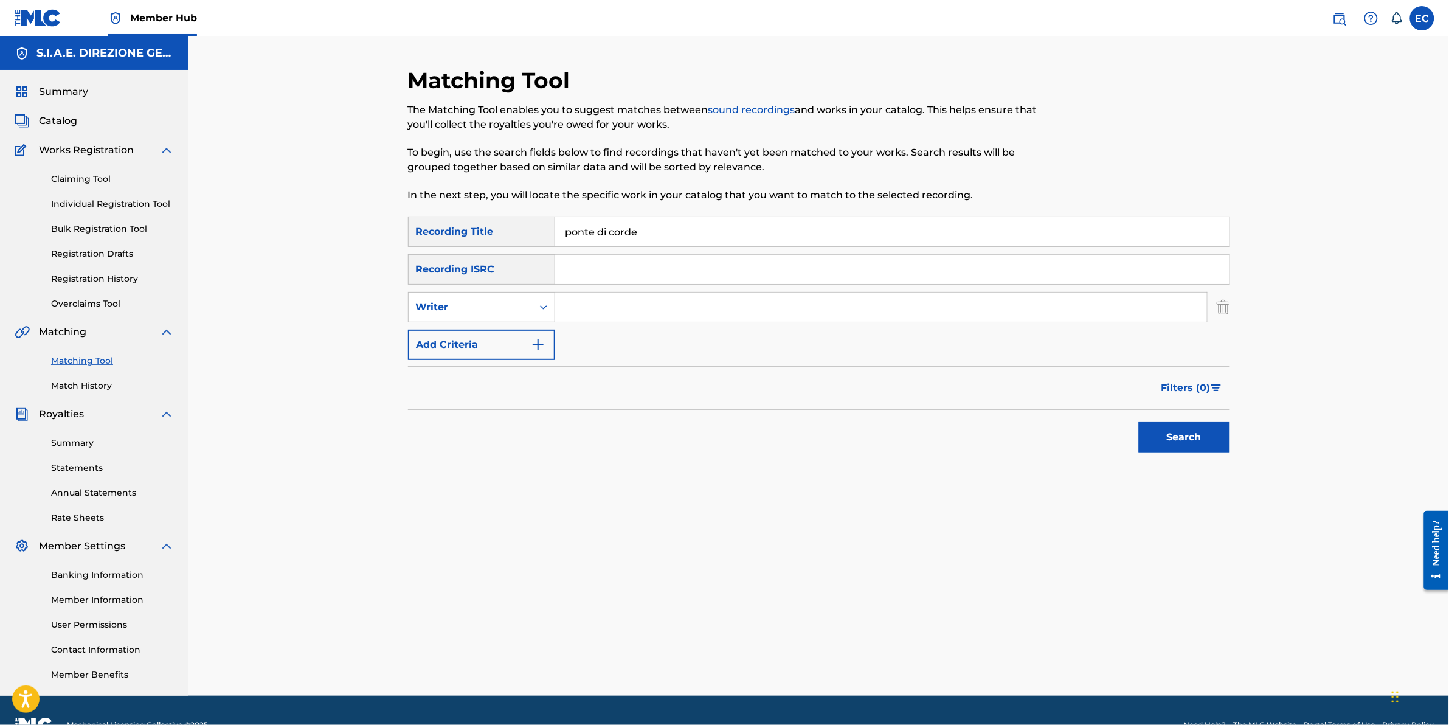
click at [604, 314] on input "Search Form" at bounding box center [881, 307] width 652 height 29
type input "morricone"
click at [1215, 445] on button "Search" at bounding box center [1184, 437] width 91 height 30
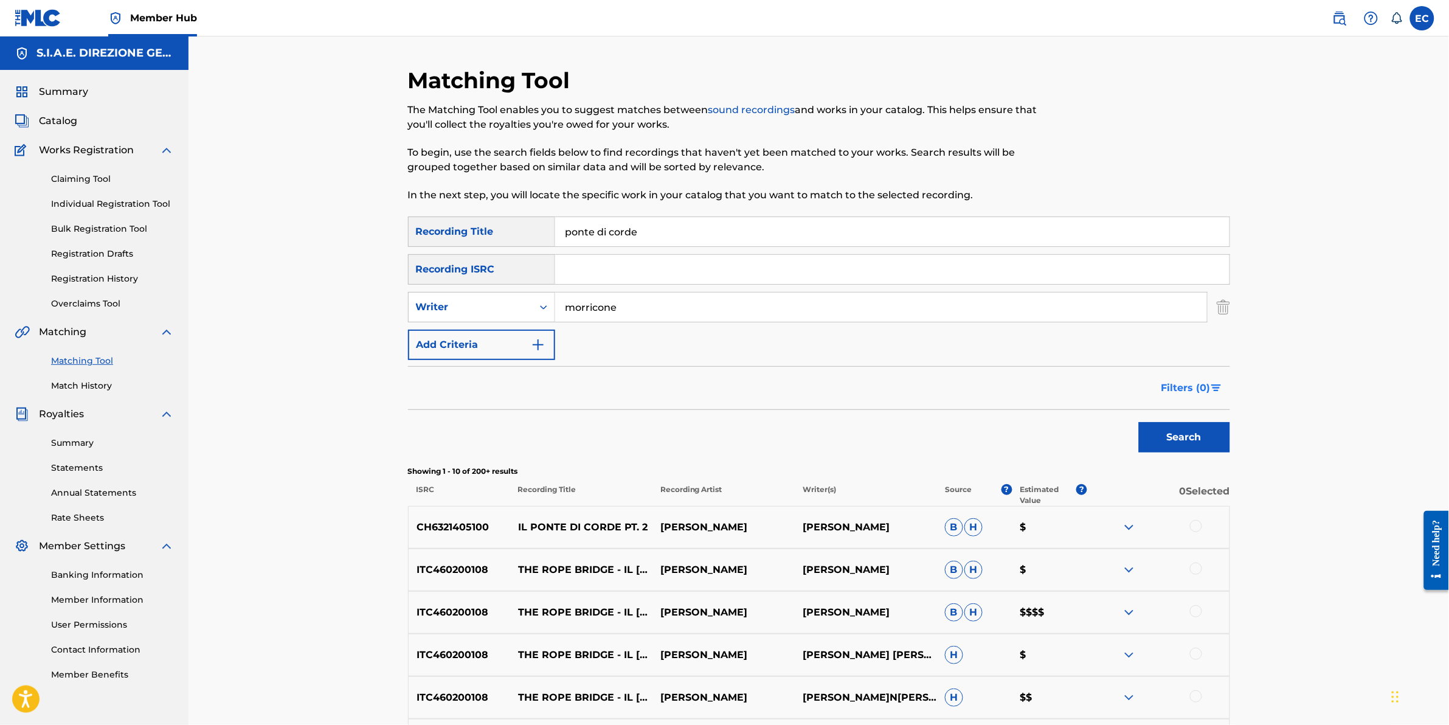
click at [1202, 393] on span "Filters ( 0 )" at bounding box center [1186, 388] width 49 height 15
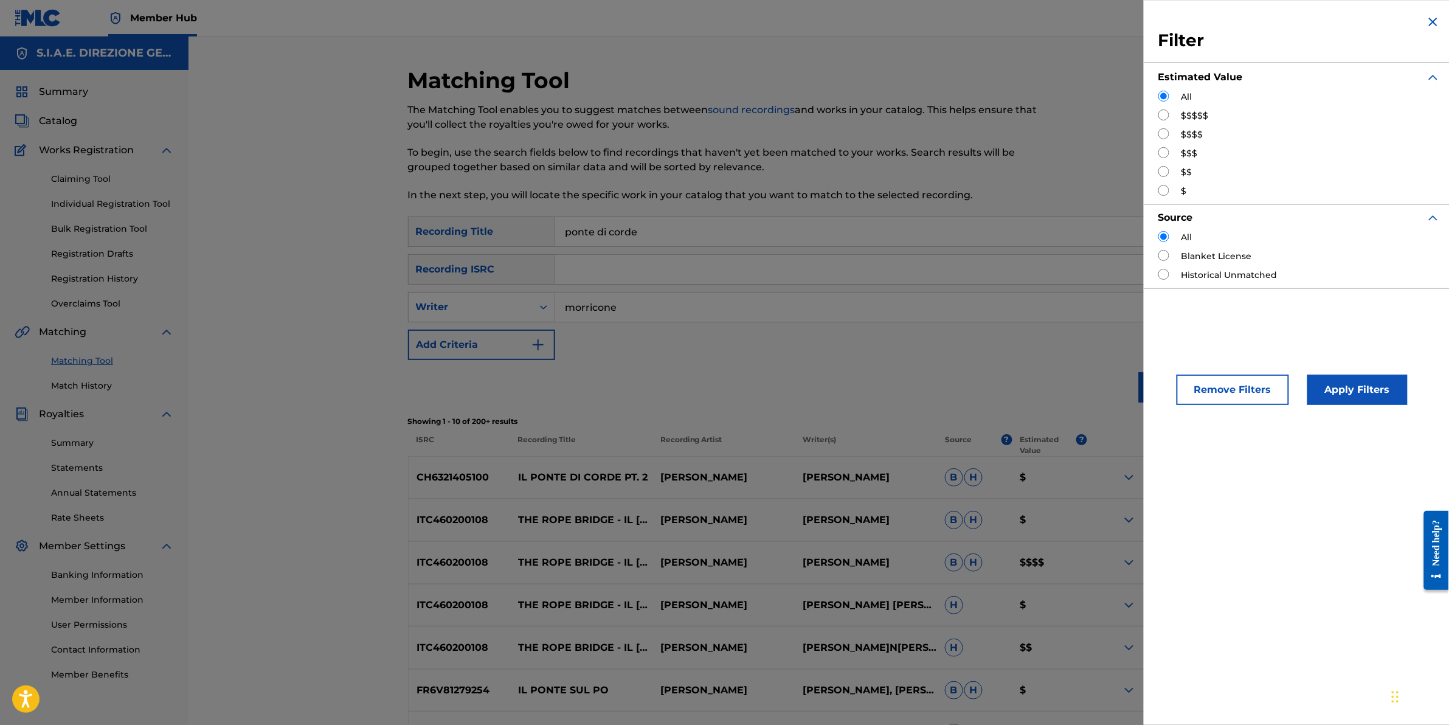
click at [1168, 119] on input "Search Form" at bounding box center [1164, 114] width 11 height 11
radio input "true"
click at [1347, 400] on button "Apply Filters" at bounding box center [1358, 390] width 100 height 30
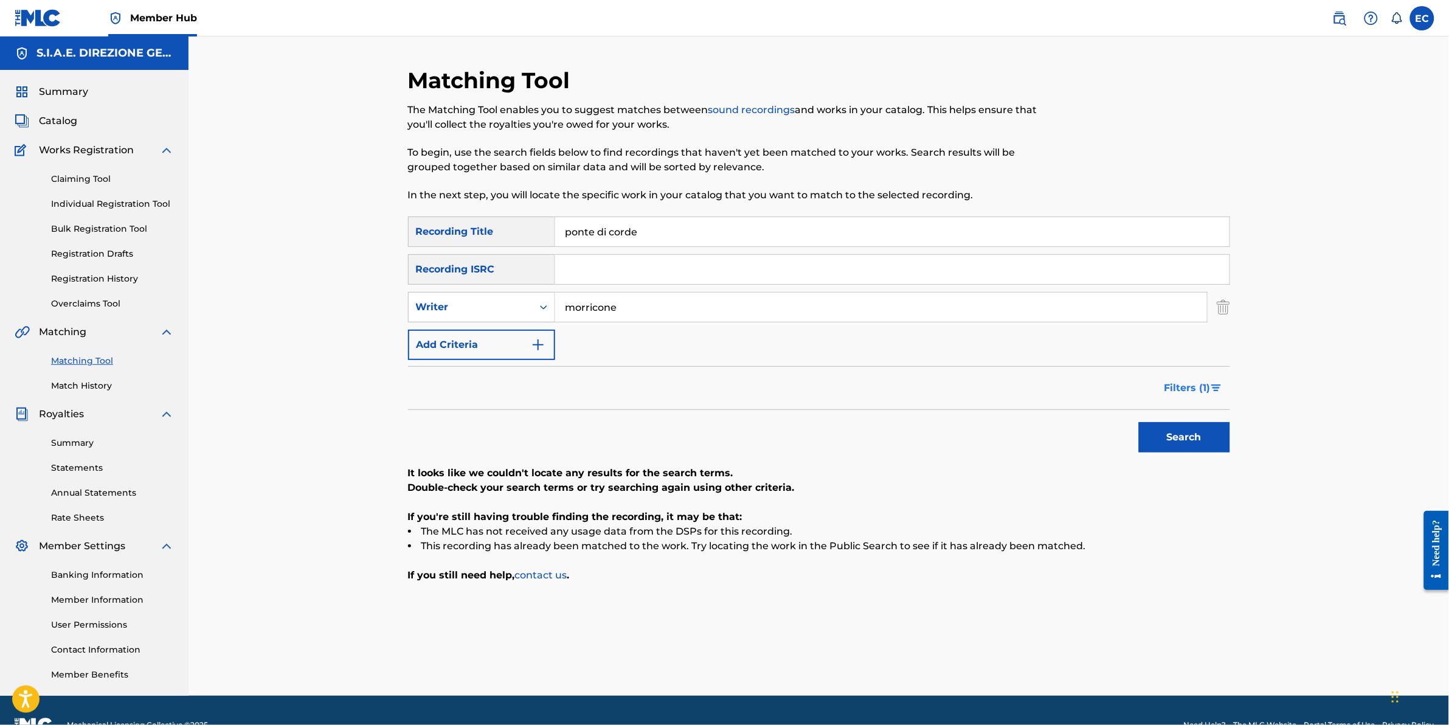
click at [1200, 382] on span "Filters ( 1 )" at bounding box center [1188, 388] width 46 height 15
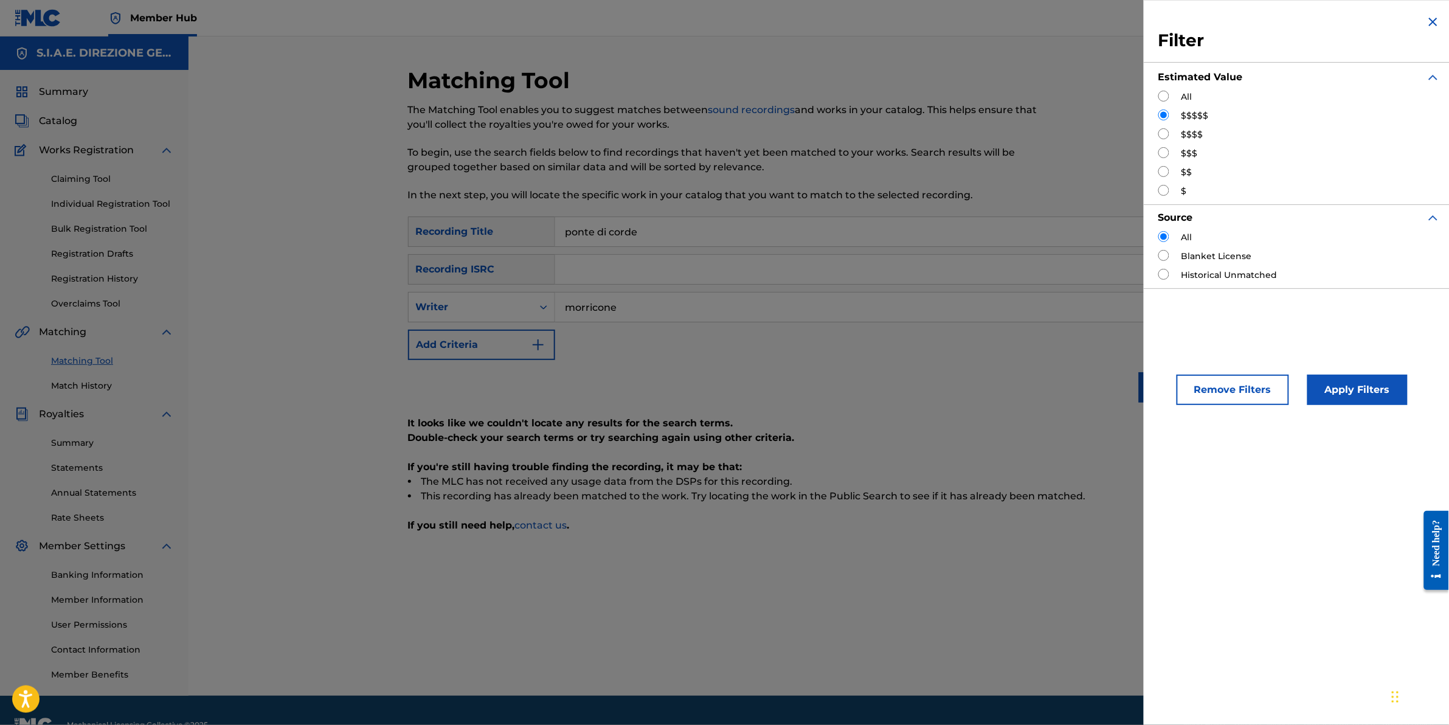
click at [1180, 134] on div "$$$$" at bounding box center [1300, 134] width 282 height 13
click at [1167, 134] on input "Search Form" at bounding box center [1164, 133] width 11 height 11
radio input "true"
click at [1355, 394] on button "Apply Filters" at bounding box center [1358, 390] width 100 height 30
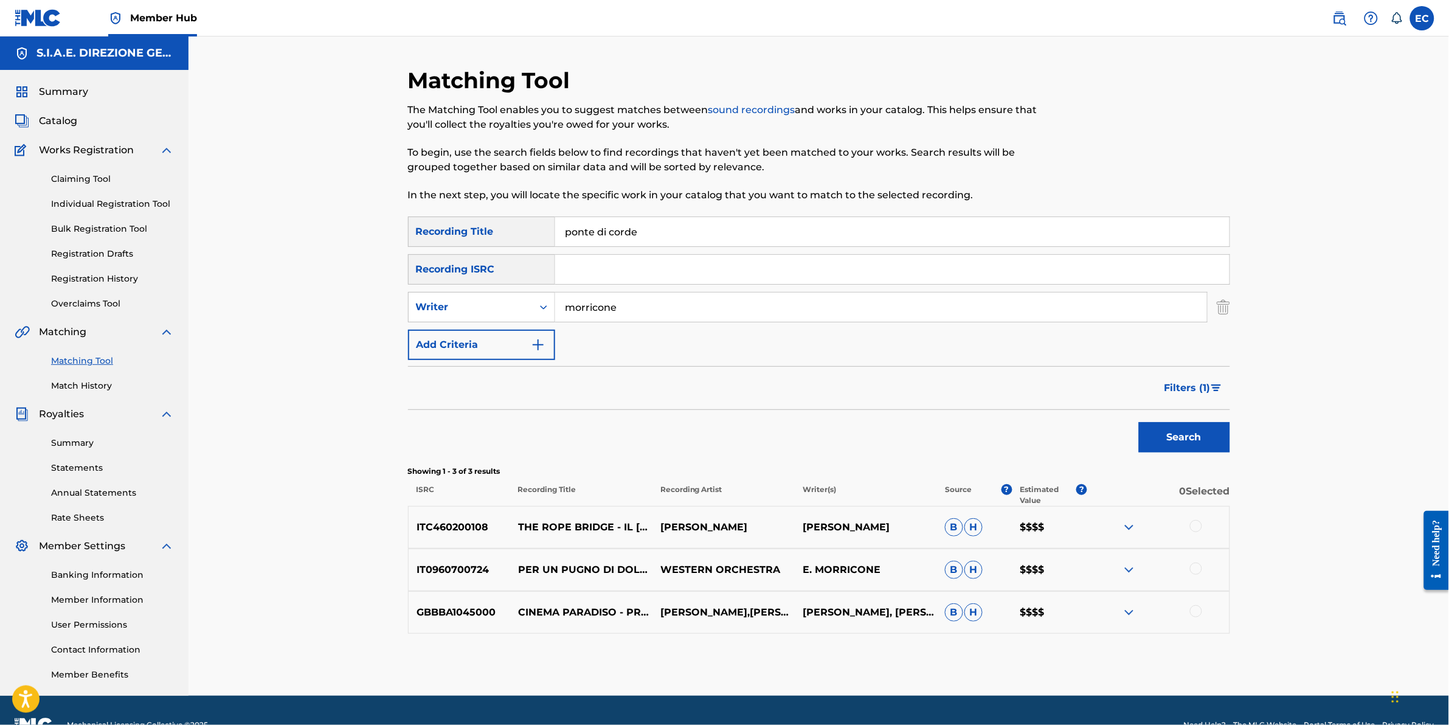
click at [1194, 524] on div at bounding box center [1196, 526] width 12 height 12
click at [1184, 387] on span "Filters ( 1 )" at bounding box center [1188, 388] width 46 height 15
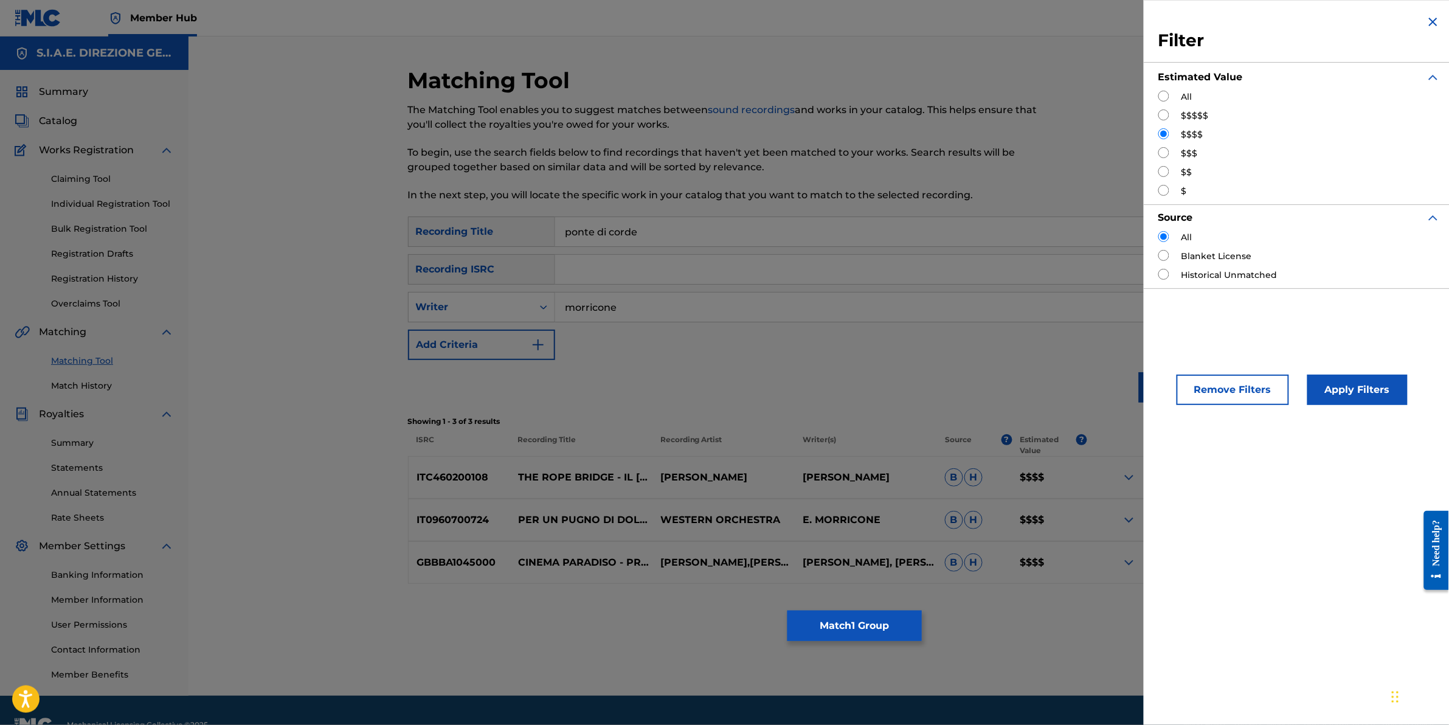
click at [1166, 151] on input "Search Form" at bounding box center [1164, 152] width 11 height 11
radio input "true"
click at [1342, 395] on button "Apply Filters" at bounding box center [1358, 390] width 100 height 30
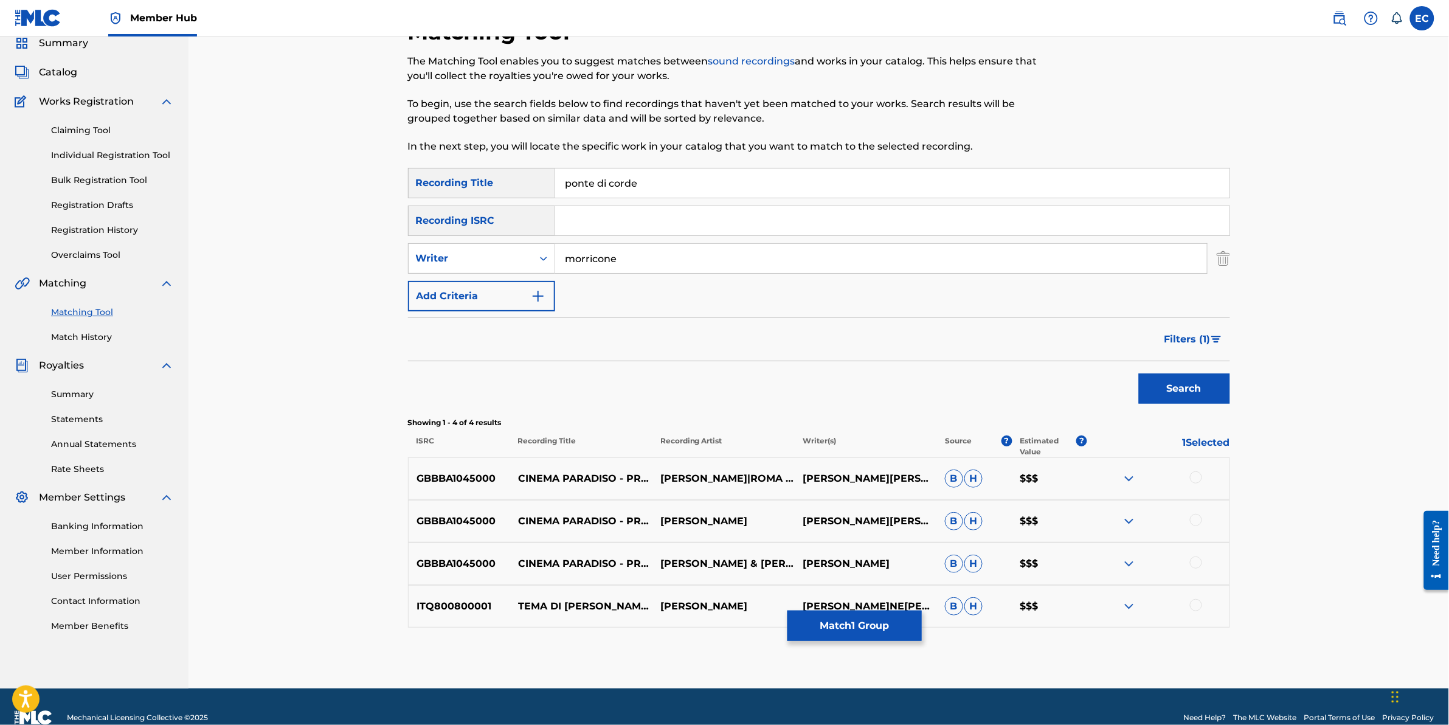
scroll to position [71, 0]
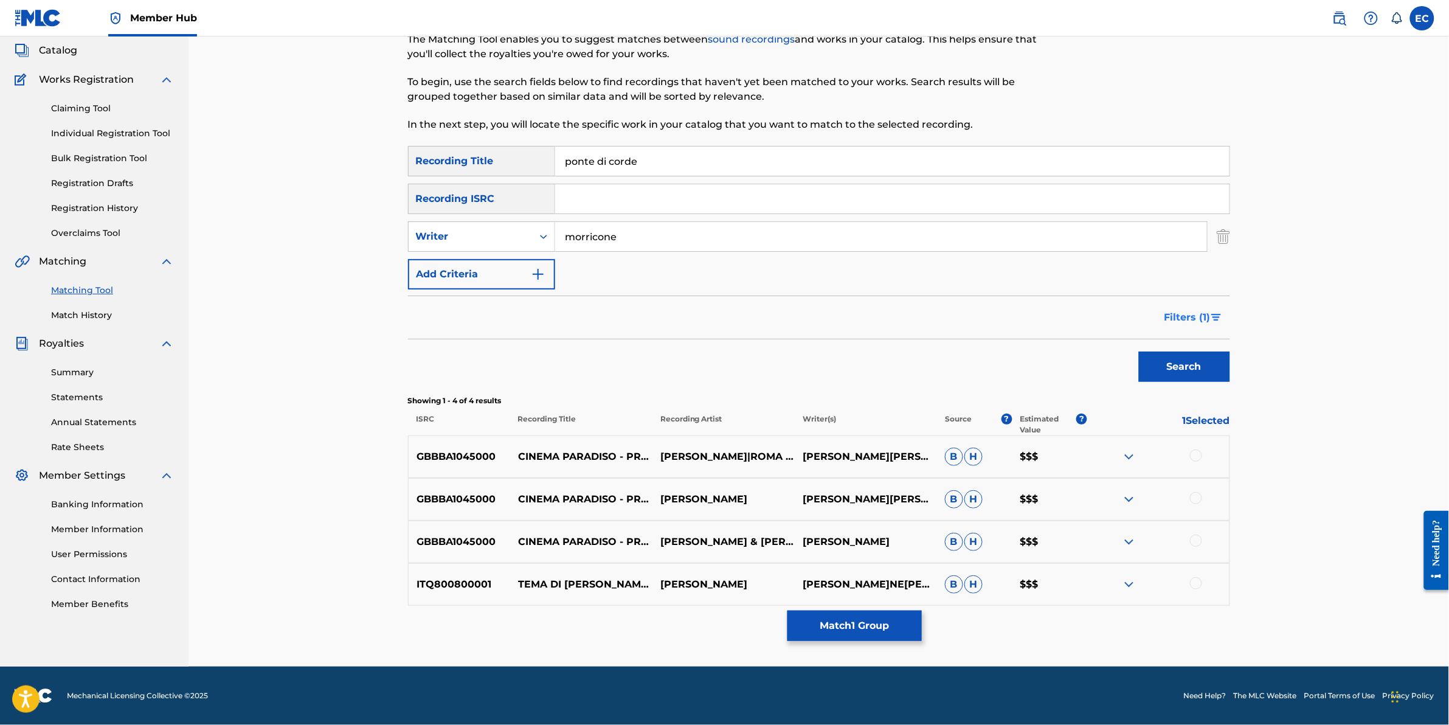
click at [1193, 320] on span "Filters ( 1 )" at bounding box center [1188, 317] width 46 height 15
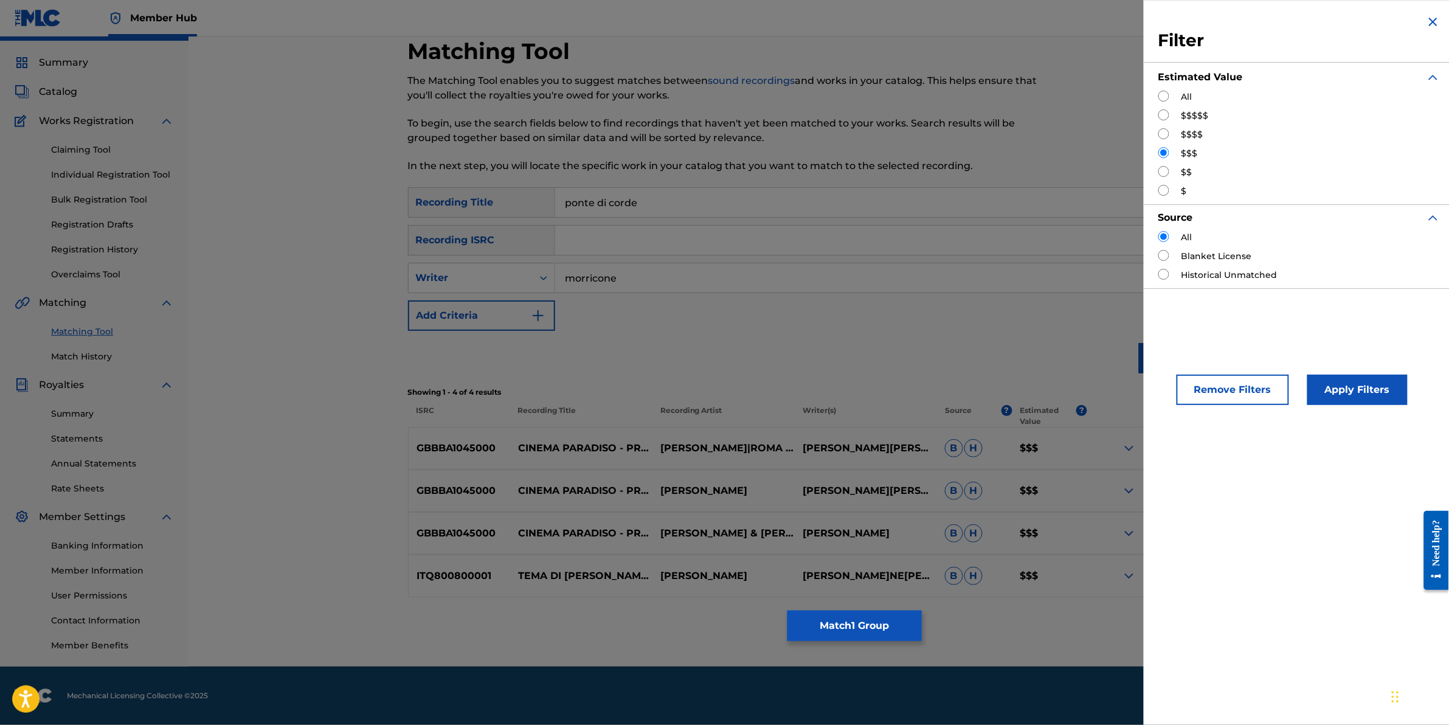
scroll to position [29, 0]
click at [1168, 168] on input "Search Form" at bounding box center [1164, 171] width 11 height 11
radio input "true"
click at [1333, 395] on button "Apply Filters" at bounding box center [1358, 390] width 100 height 30
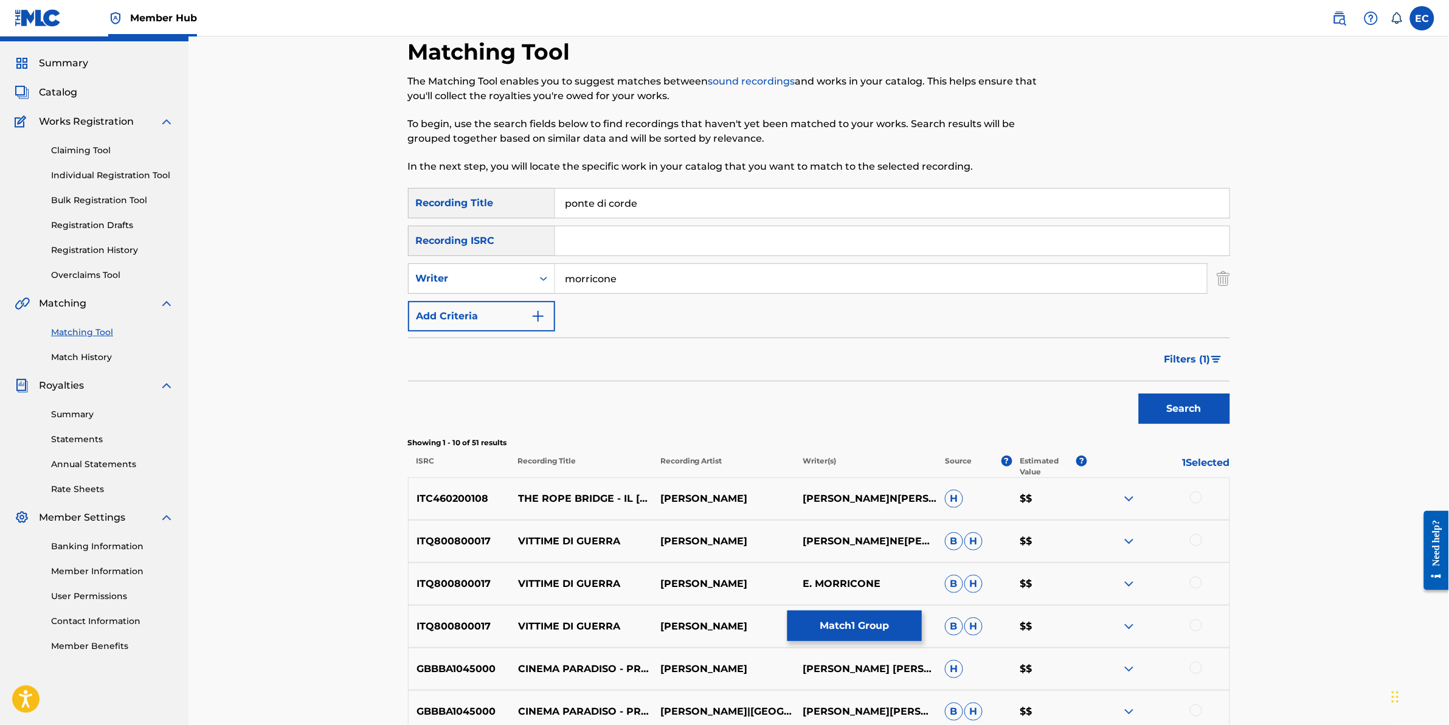
click at [1194, 498] on div at bounding box center [1196, 497] width 12 height 12
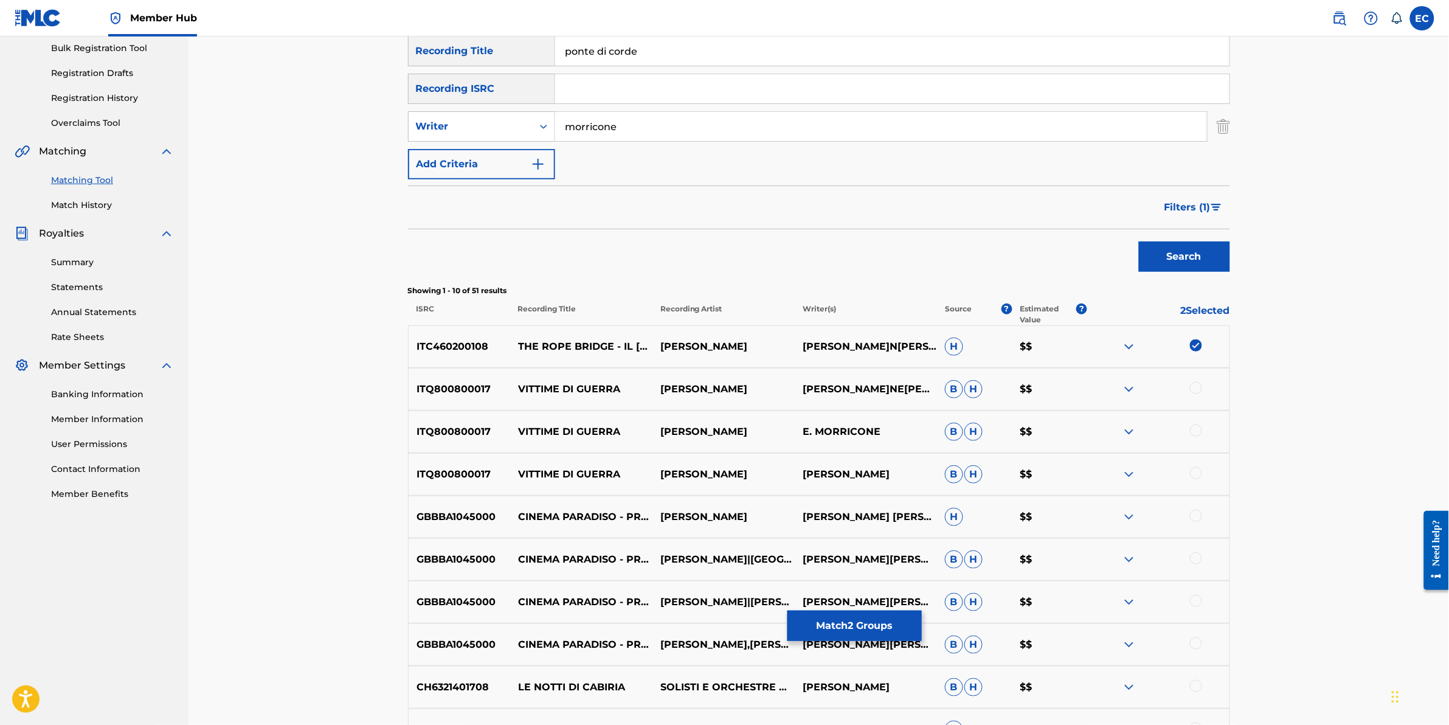
scroll to position [257, 0]
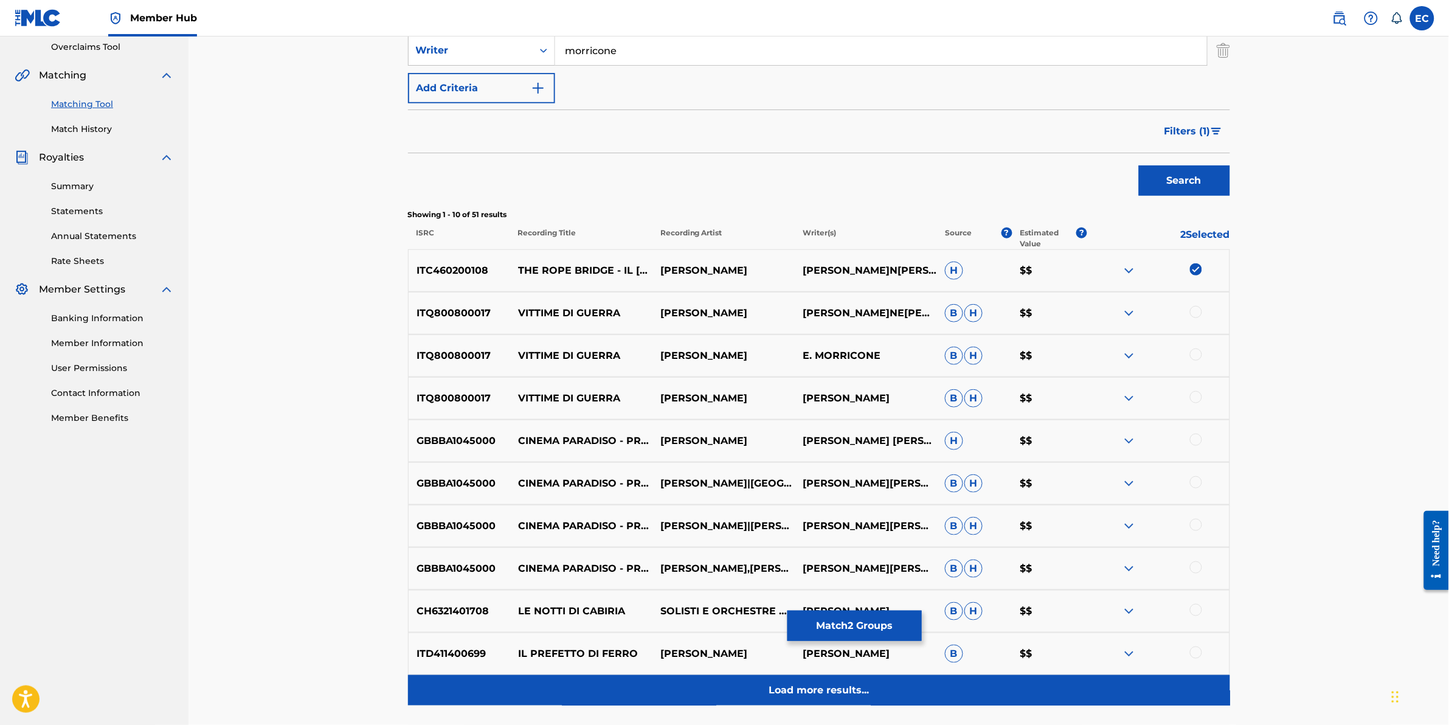
click at [628, 687] on div "Load more results..." at bounding box center [819, 690] width 822 height 30
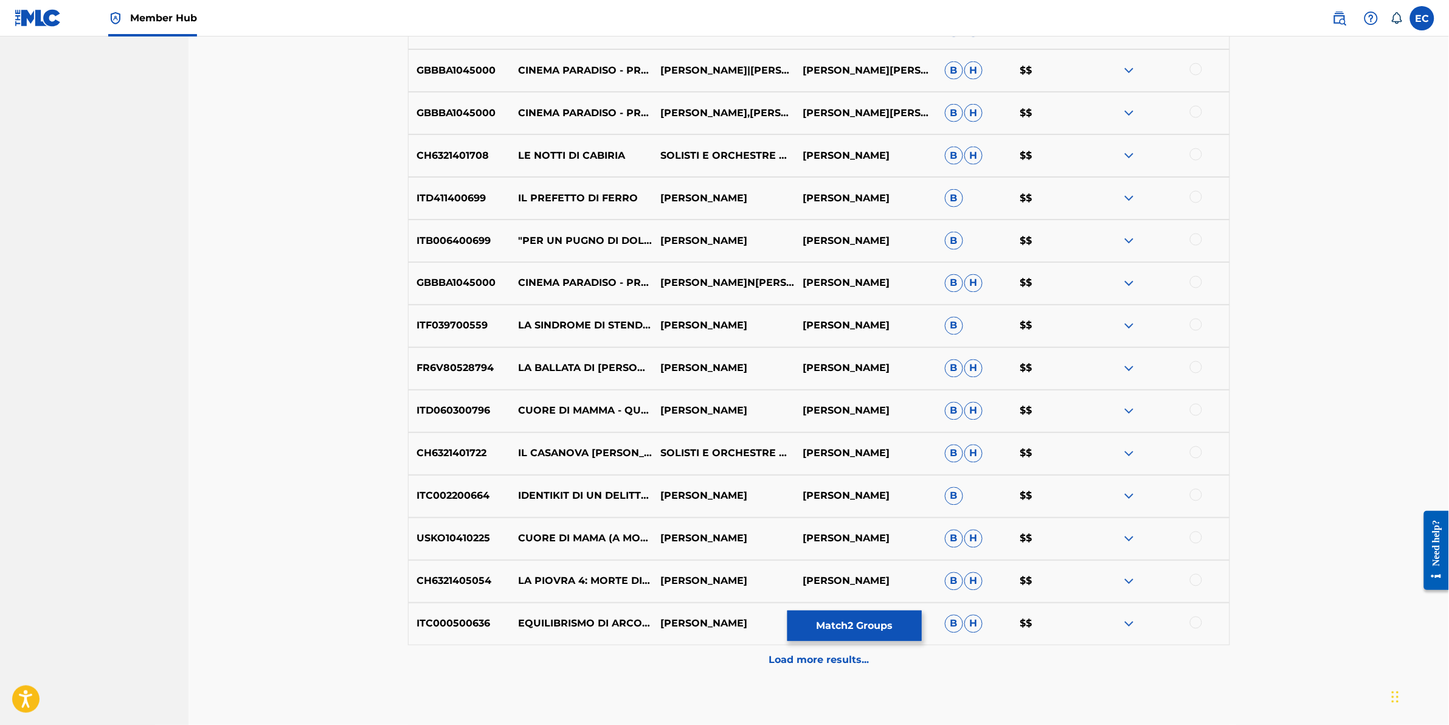
scroll to position [713, 0]
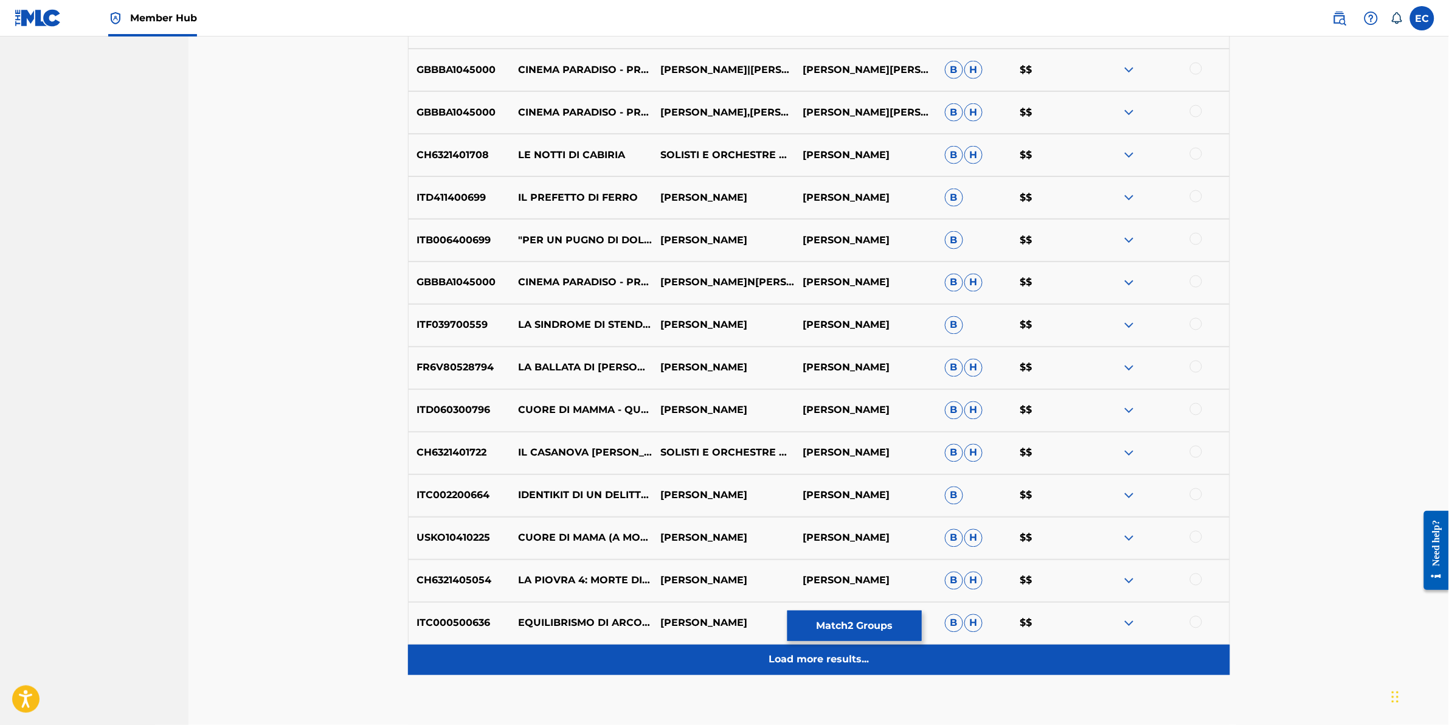
click at [577, 655] on div "Load more results..." at bounding box center [819, 660] width 822 height 30
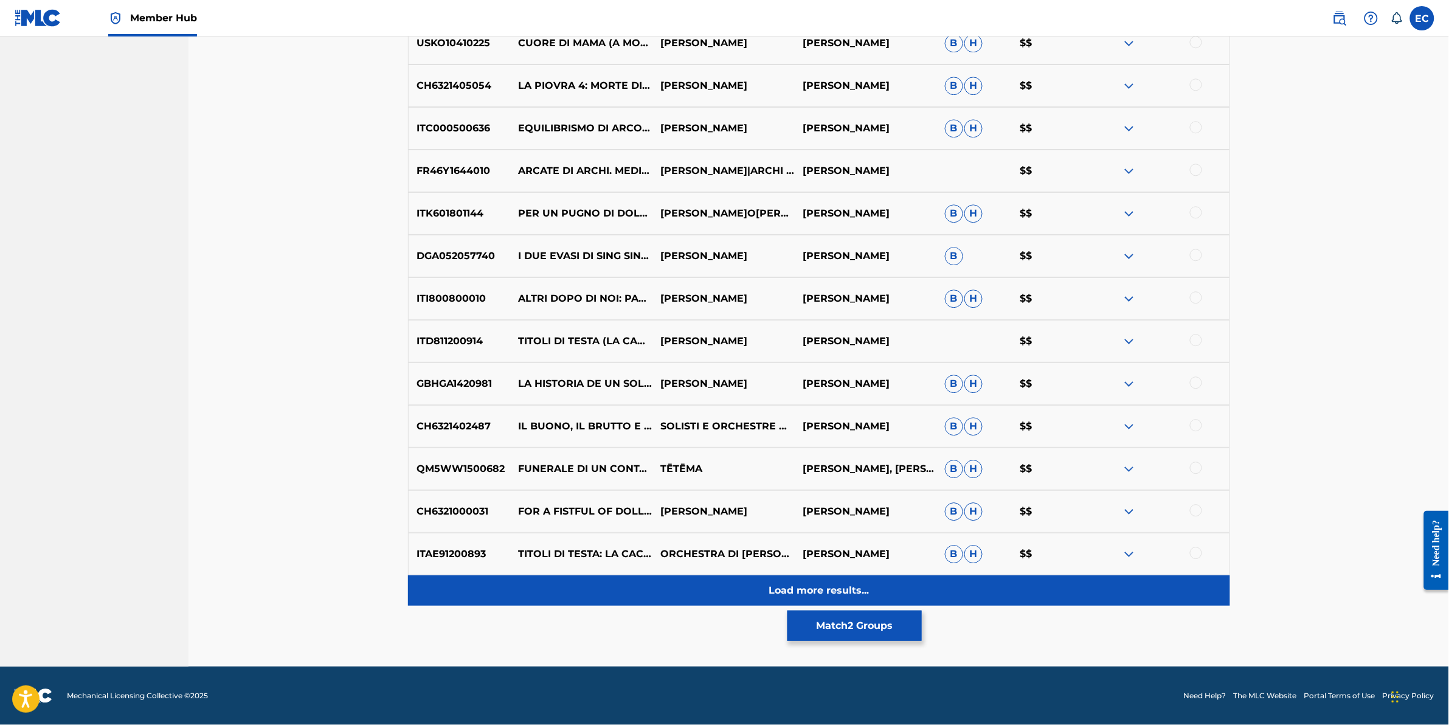
click at [601, 584] on div "Load more results..." at bounding box center [819, 590] width 822 height 30
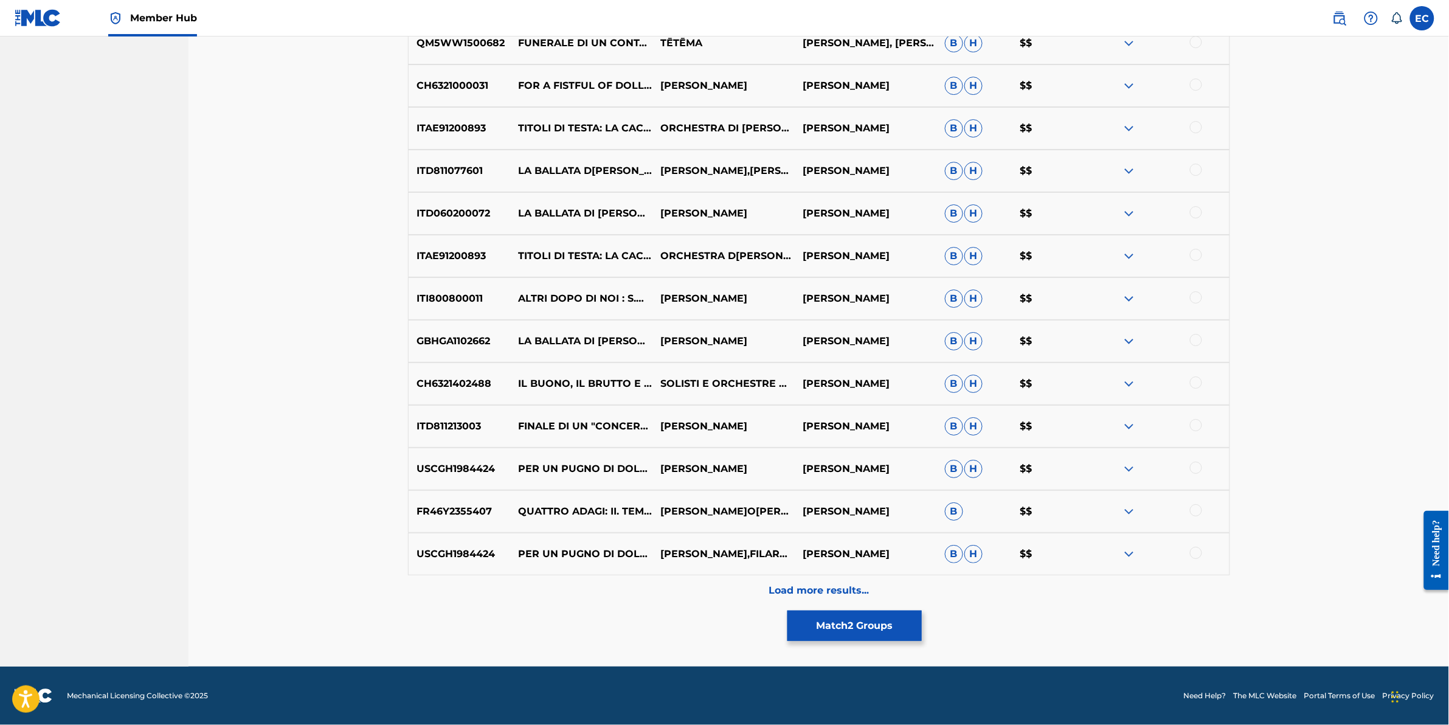
click at [637, 581] on div "Load more results..." at bounding box center [819, 590] width 822 height 30
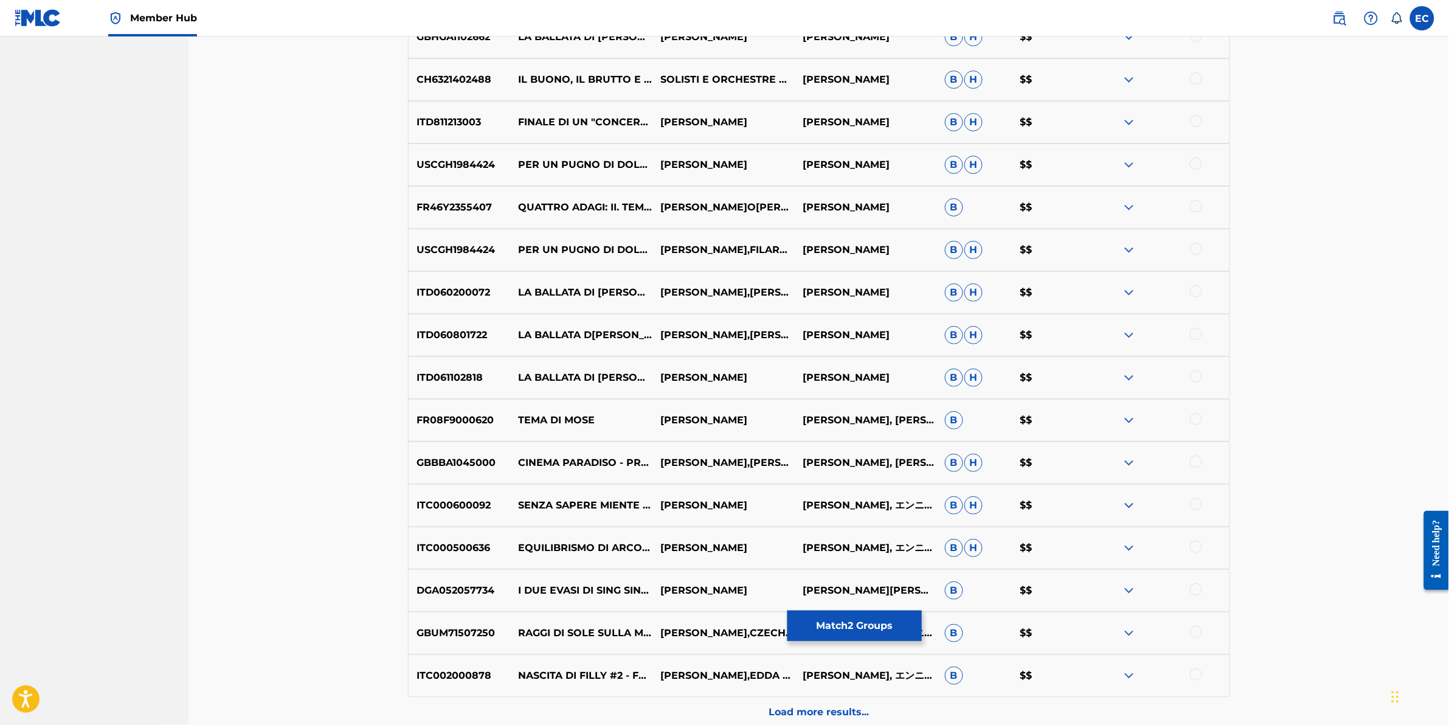
scroll to position [2059, 0]
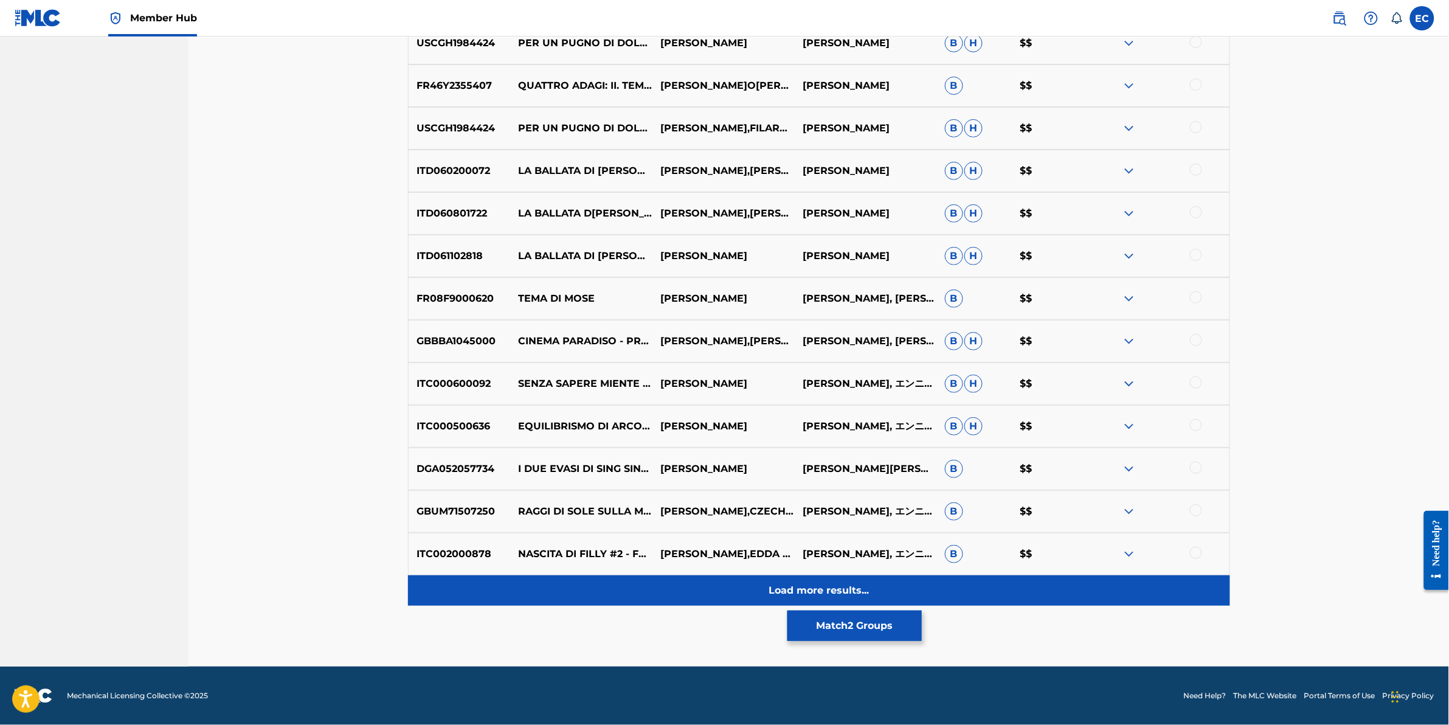
click at [626, 599] on div "Load more results..." at bounding box center [819, 590] width 822 height 30
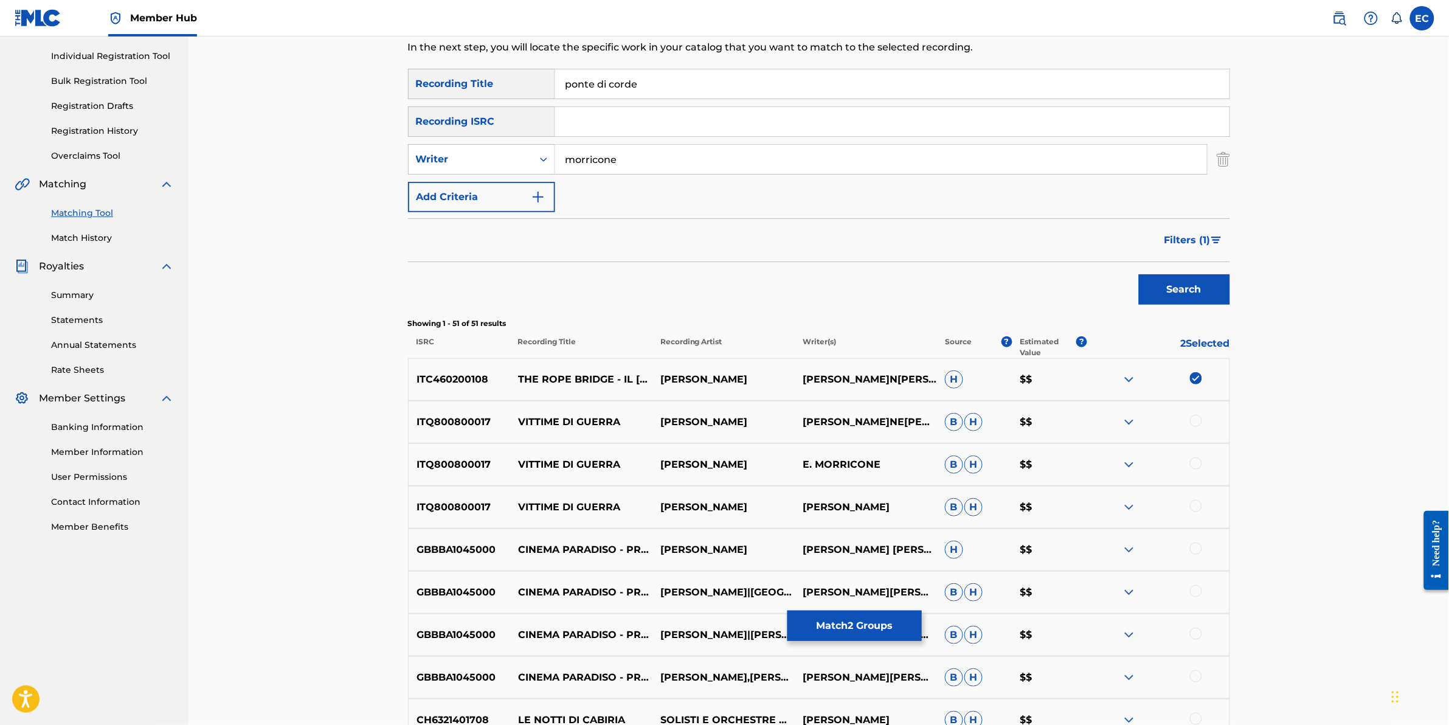
scroll to position [0, 0]
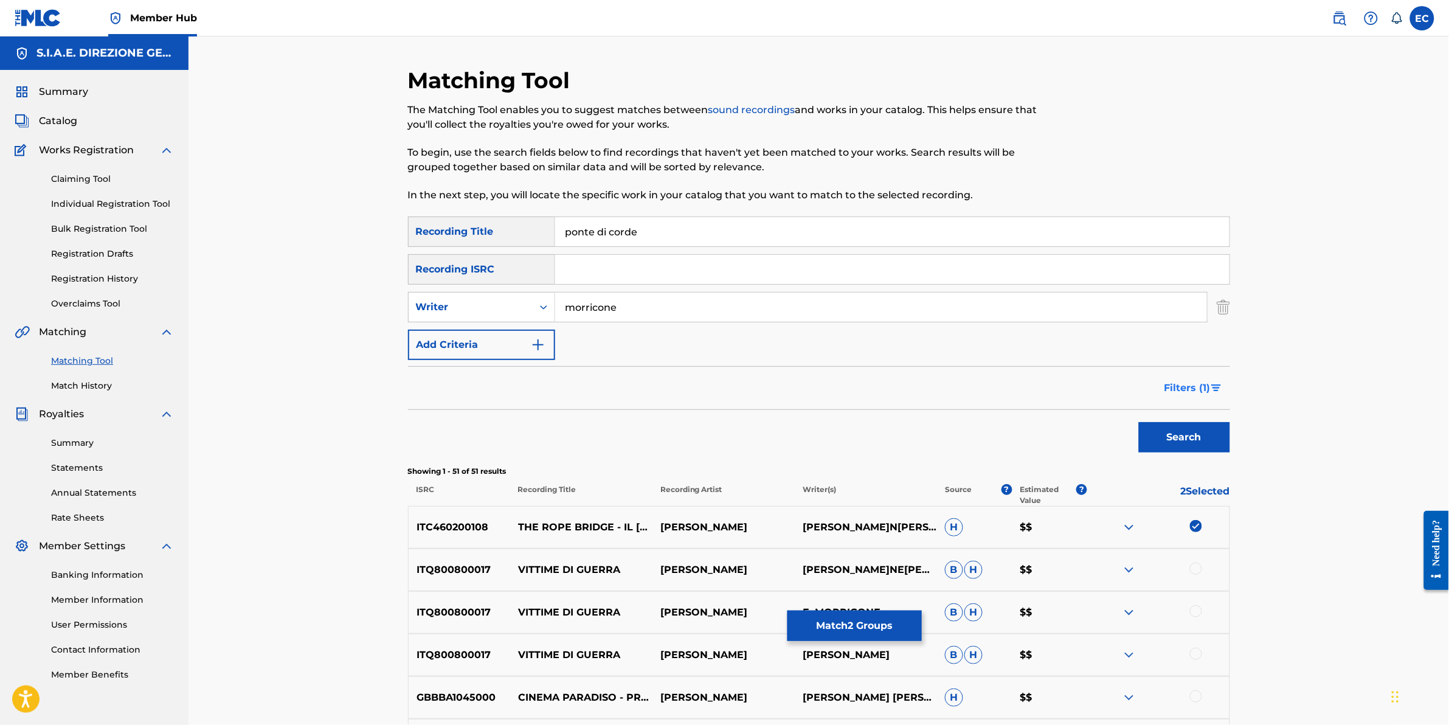
click at [1204, 398] on button "Filters ( 1 )" at bounding box center [1193, 388] width 73 height 30
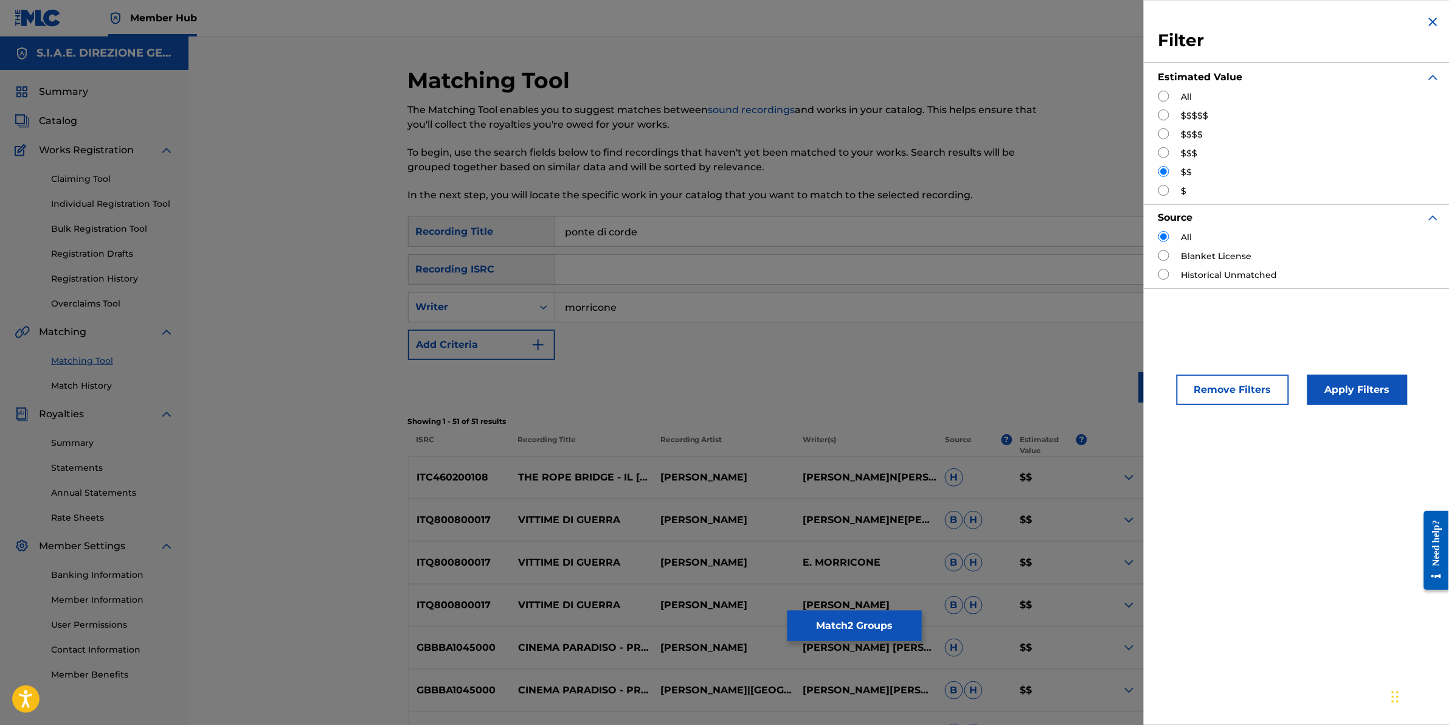
click at [1163, 189] on input "Search Form" at bounding box center [1164, 190] width 11 height 11
radio input "true"
click at [1359, 395] on button "Apply Filters" at bounding box center [1358, 390] width 100 height 30
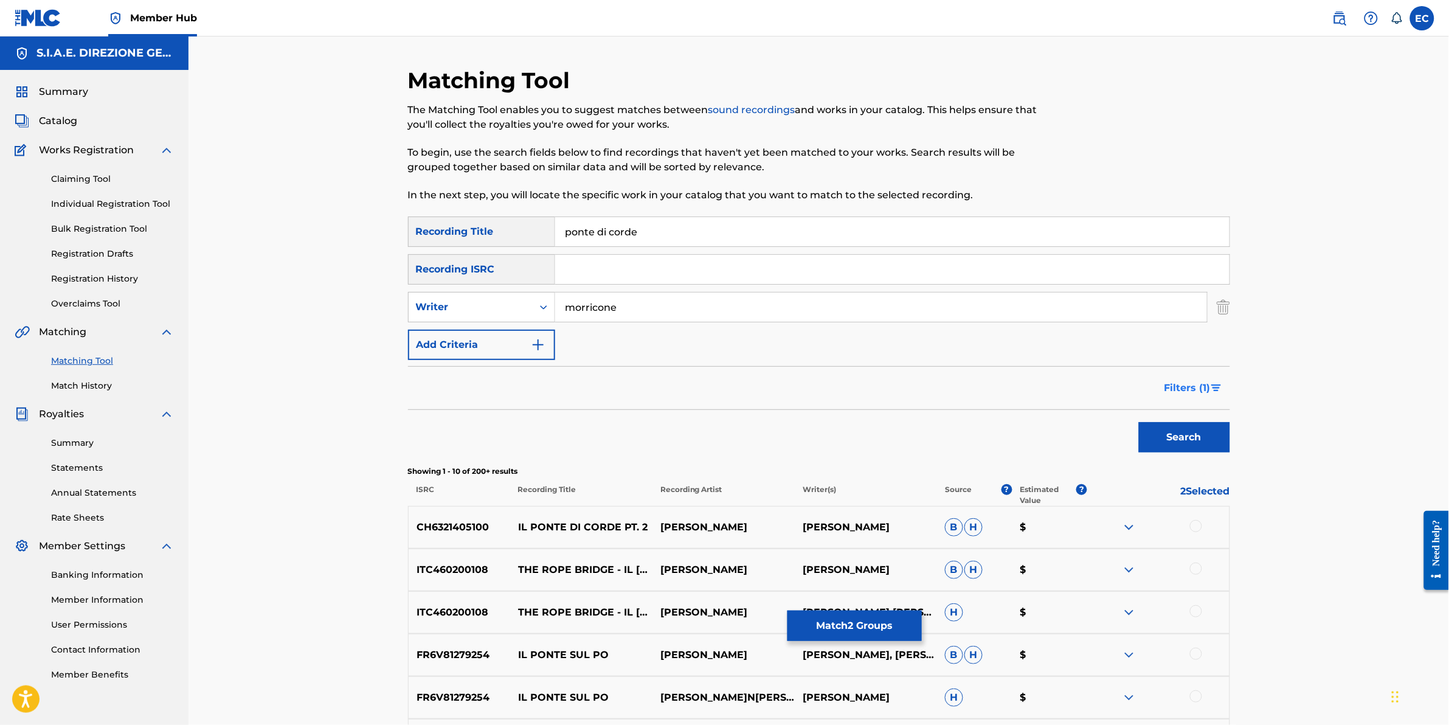
click at [1181, 391] on span "Filters ( 1 )" at bounding box center [1188, 388] width 46 height 15
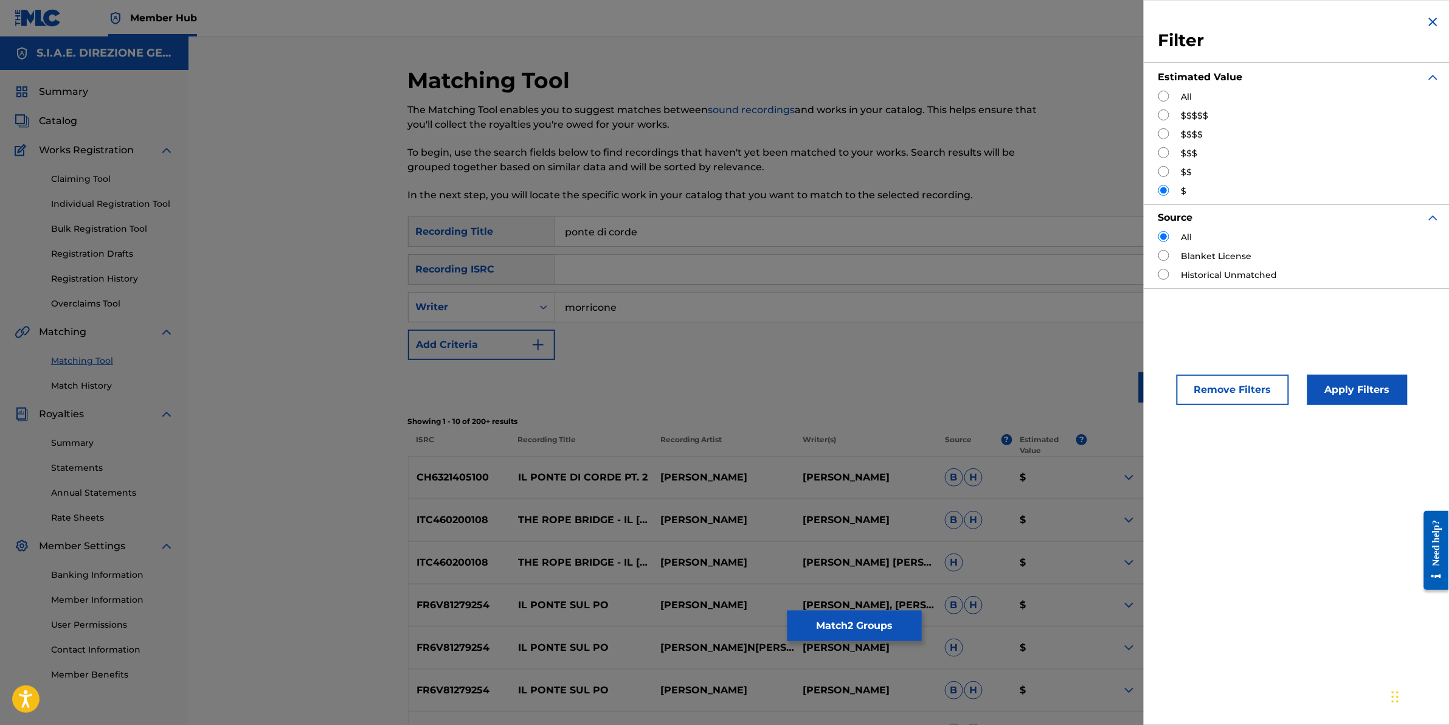
click at [1171, 154] on div "$$$" at bounding box center [1300, 153] width 282 height 13
click at [1167, 153] on input "Search Form" at bounding box center [1164, 152] width 11 height 11
radio input "true"
click at [1344, 387] on button "Apply Filters" at bounding box center [1358, 390] width 100 height 30
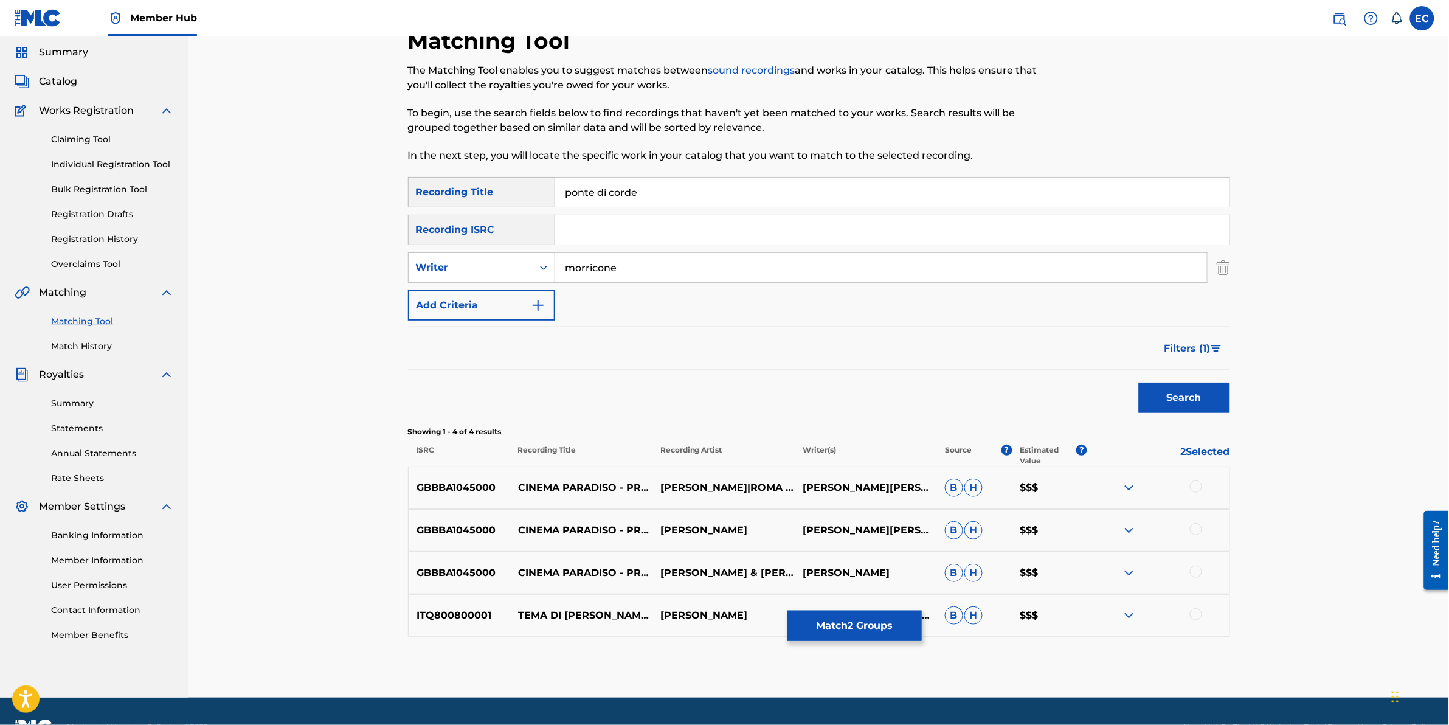
scroll to position [71, 0]
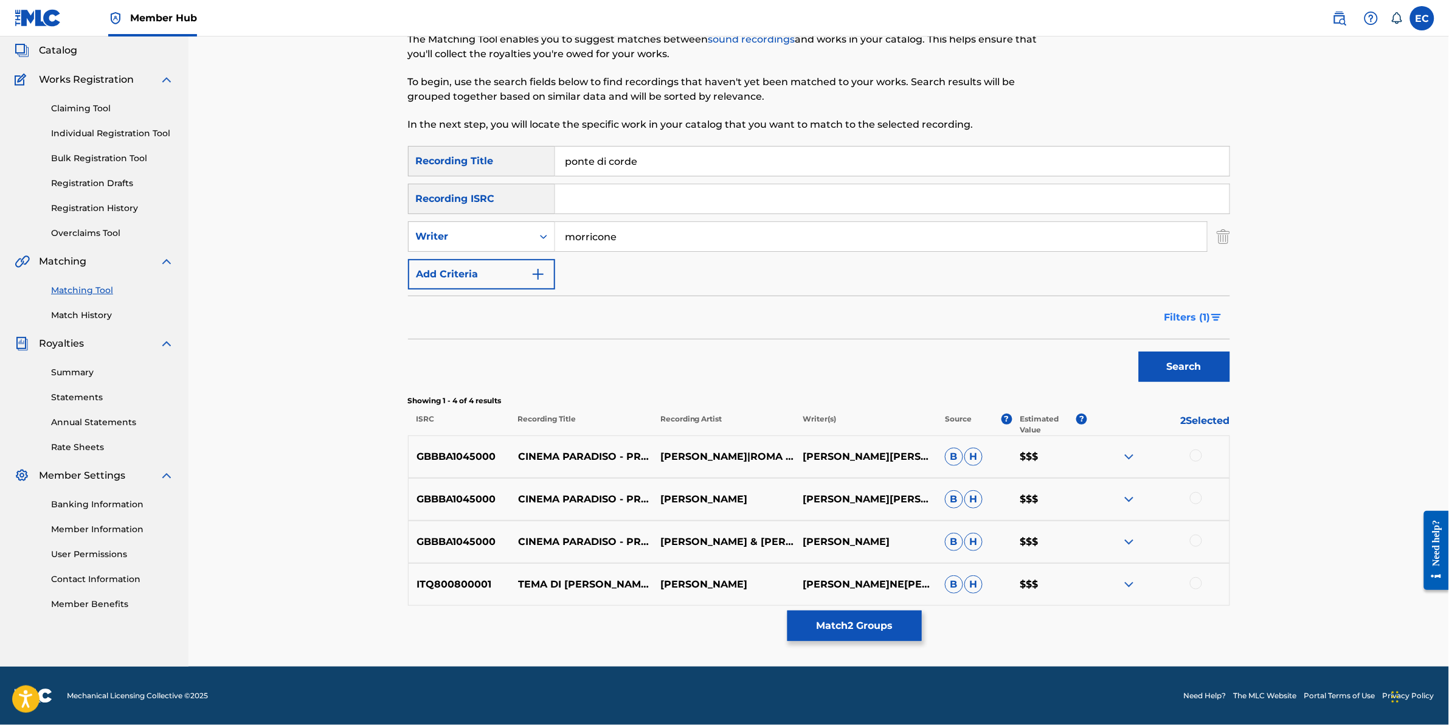
click at [1202, 316] on span "Filters ( 1 )" at bounding box center [1188, 317] width 46 height 15
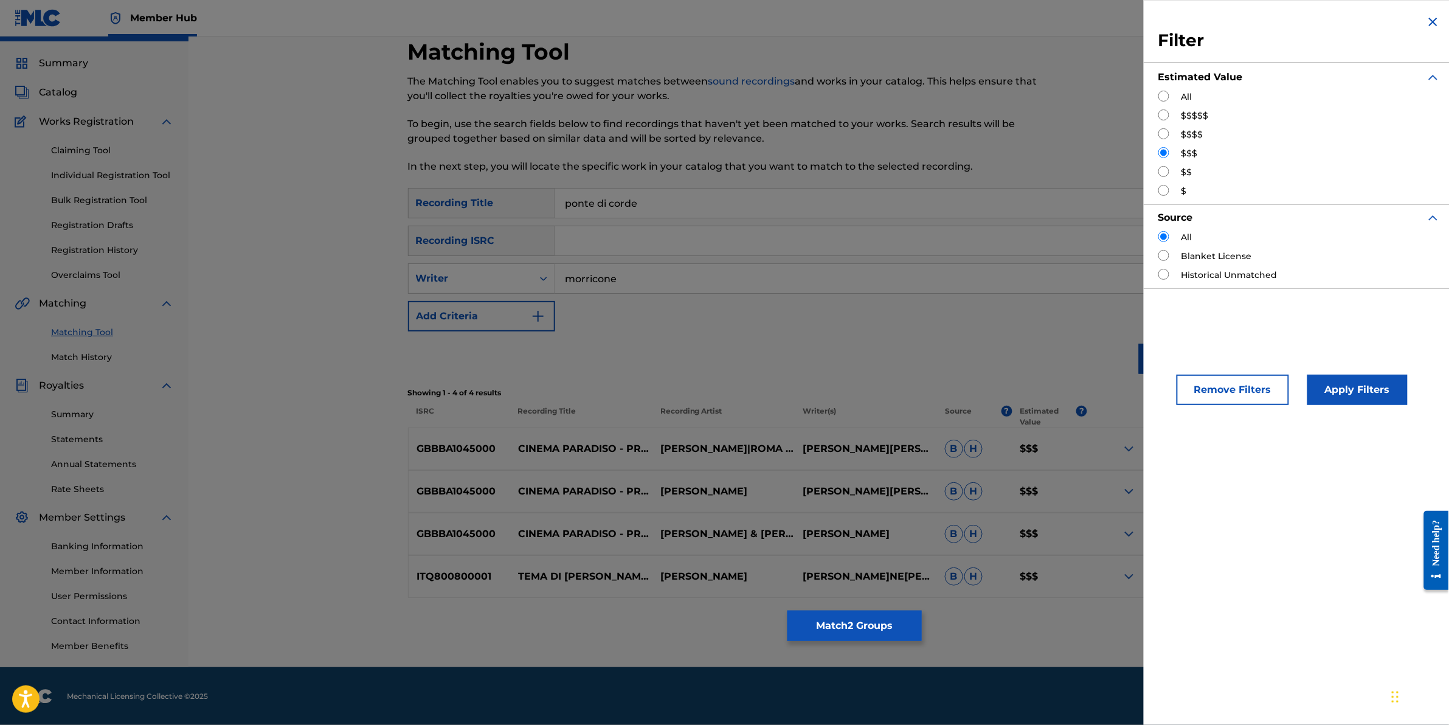
click at [1167, 172] on input "Search Form" at bounding box center [1164, 171] width 11 height 11
radio input "true"
click at [1173, 192] on div "$" at bounding box center [1300, 191] width 282 height 13
click at [1166, 190] on input "Search Form" at bounding box center [1164, 190] width 11 height 11
radio input "true"
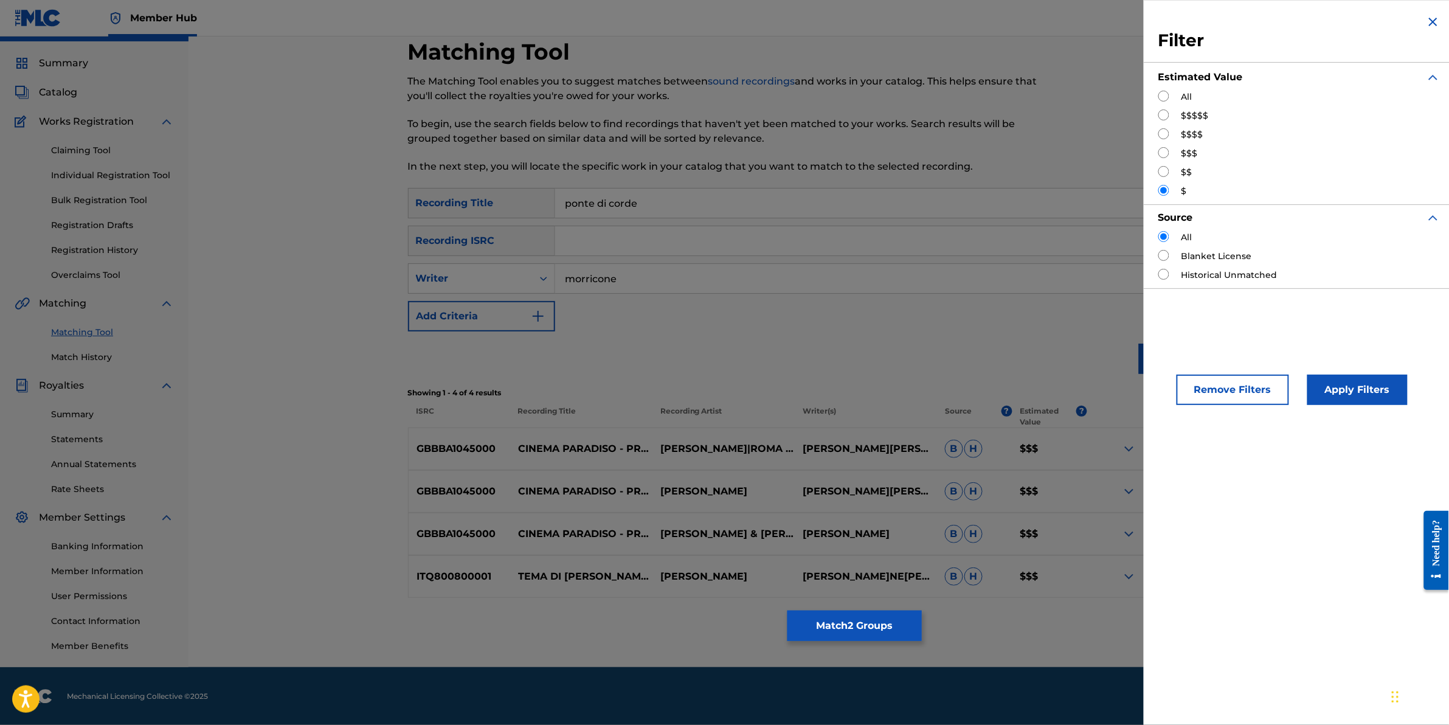
click at [1376, 426] on div "Filter Estimated Value All $$$$$ $$$$ $$$ $$ $ Source All Blanket License Histo…" at bounding box center [1299, 362] width 311 height 725
click at [1357, 384] on button "Apply Filters" at bounding box center [1358, 390] width 100 height 30
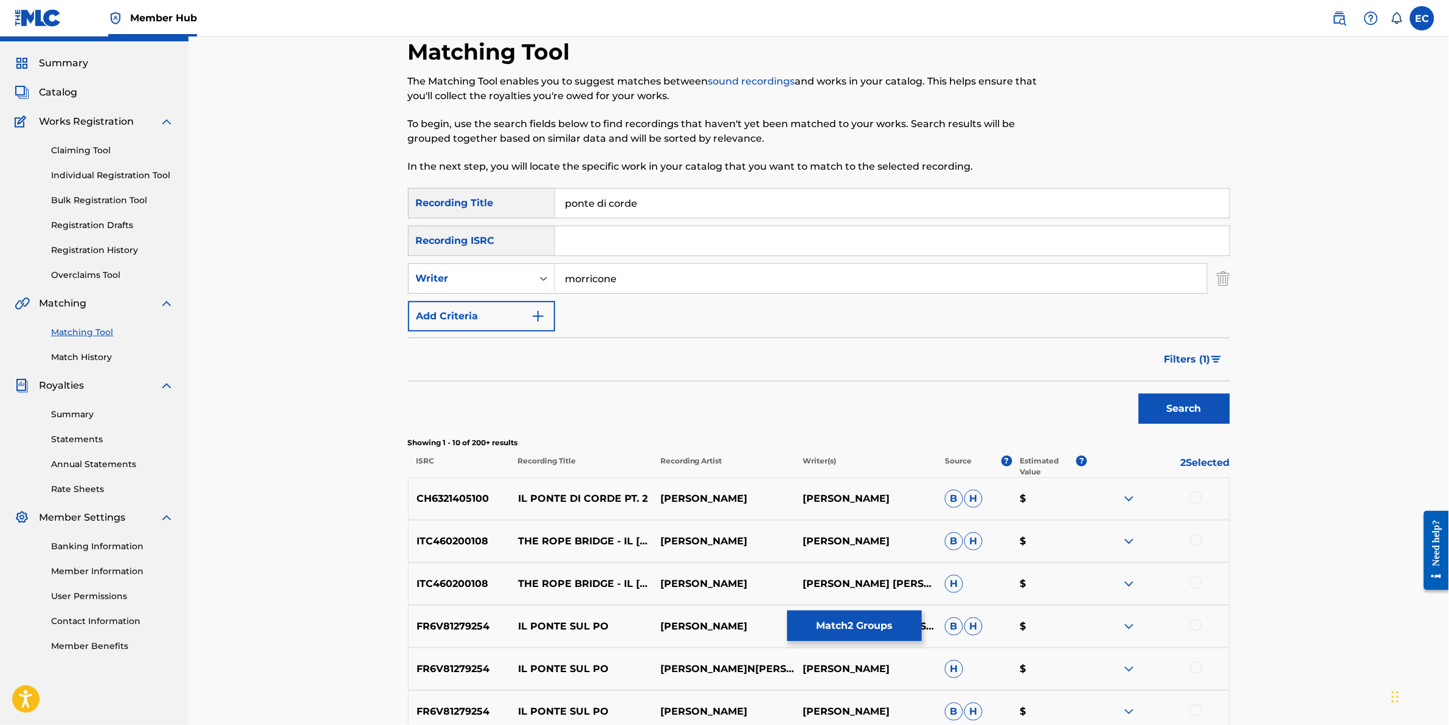
scroll to position [105, 0]
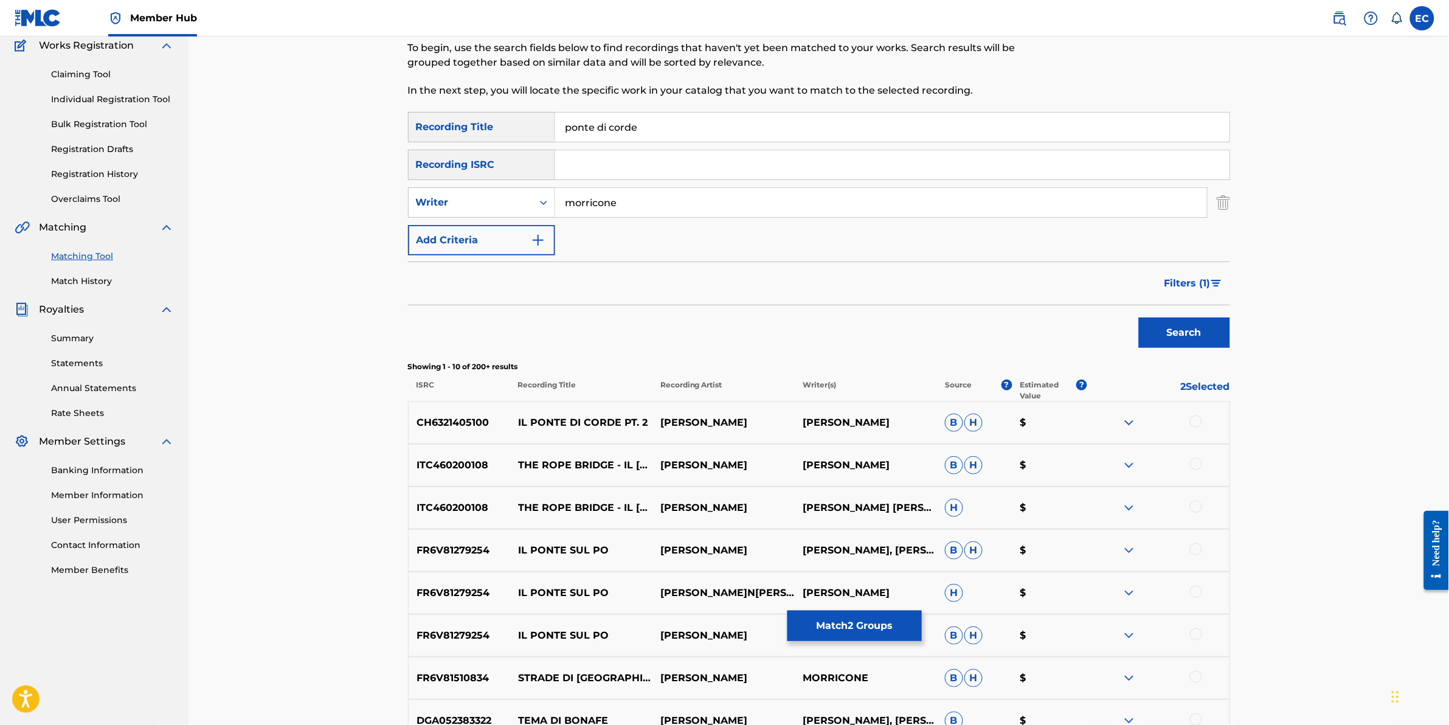
click at [1193, 463] on div at bounding box center [1196, 464] width 12 height 12
click at [1201, 509] on div at bounding box center [1196, 507] width 12 height 12
click at [1193, 417] on div at bounding box center [1196, 421] width 12 height 12
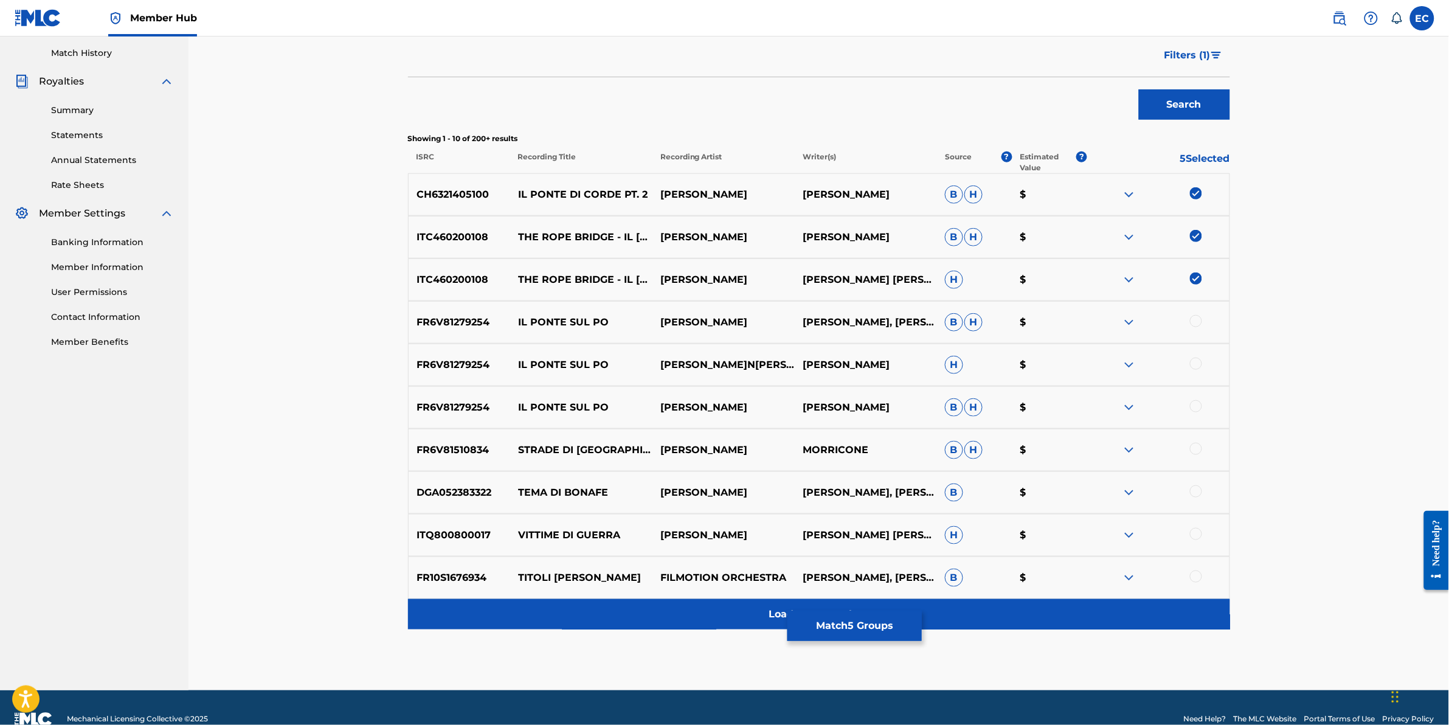
click at [633, 609] on div "Load more results..." at bounding box center [819, 614] width 822 height 30
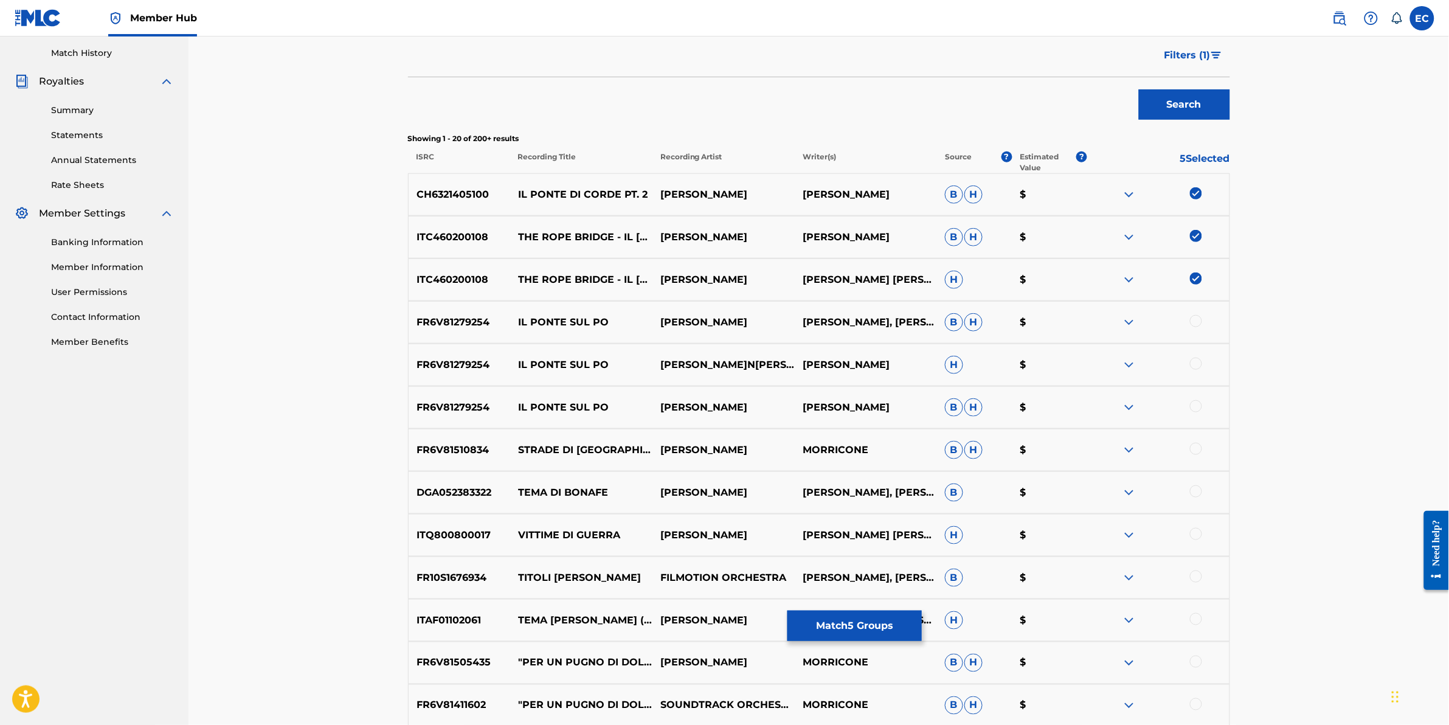
scroll to position [409, 0]
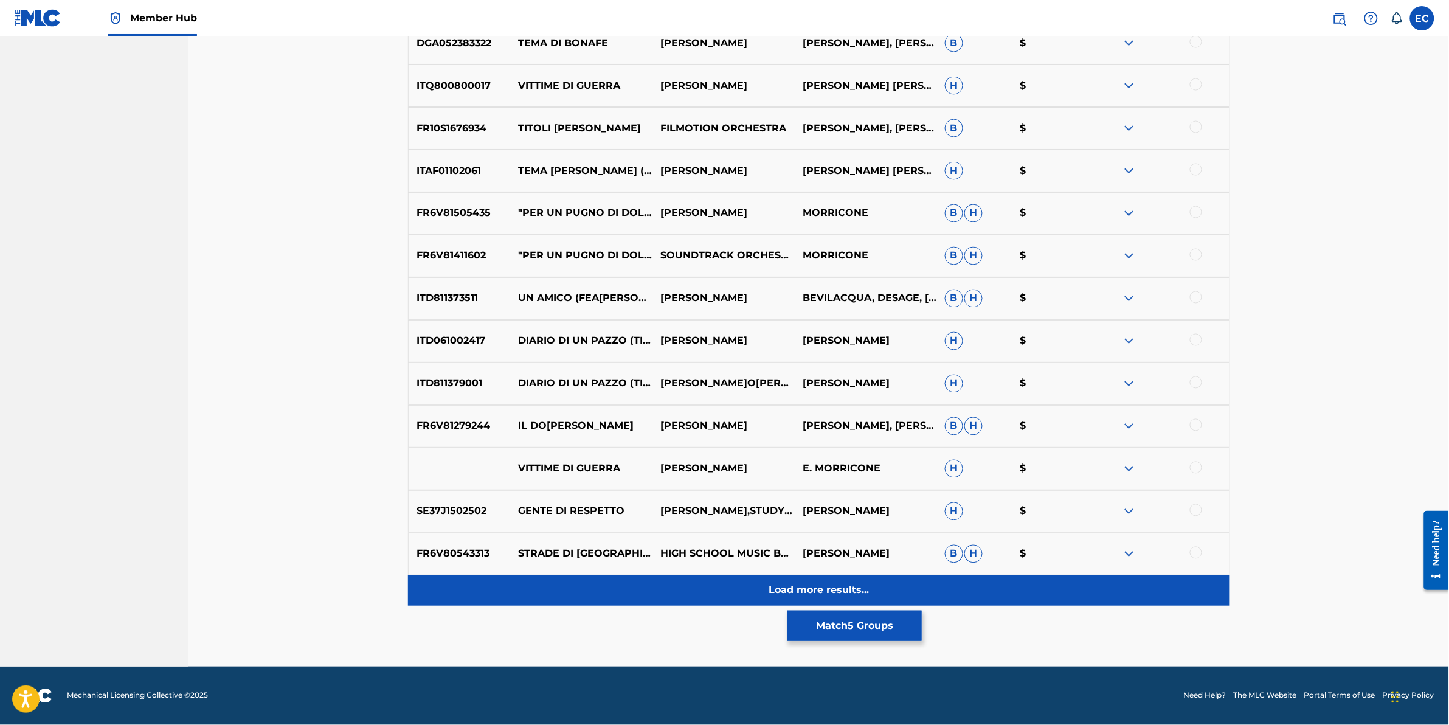
click at [614, 593] on div "Load more results..." at bounding box center [819, 590] width 822 height 30
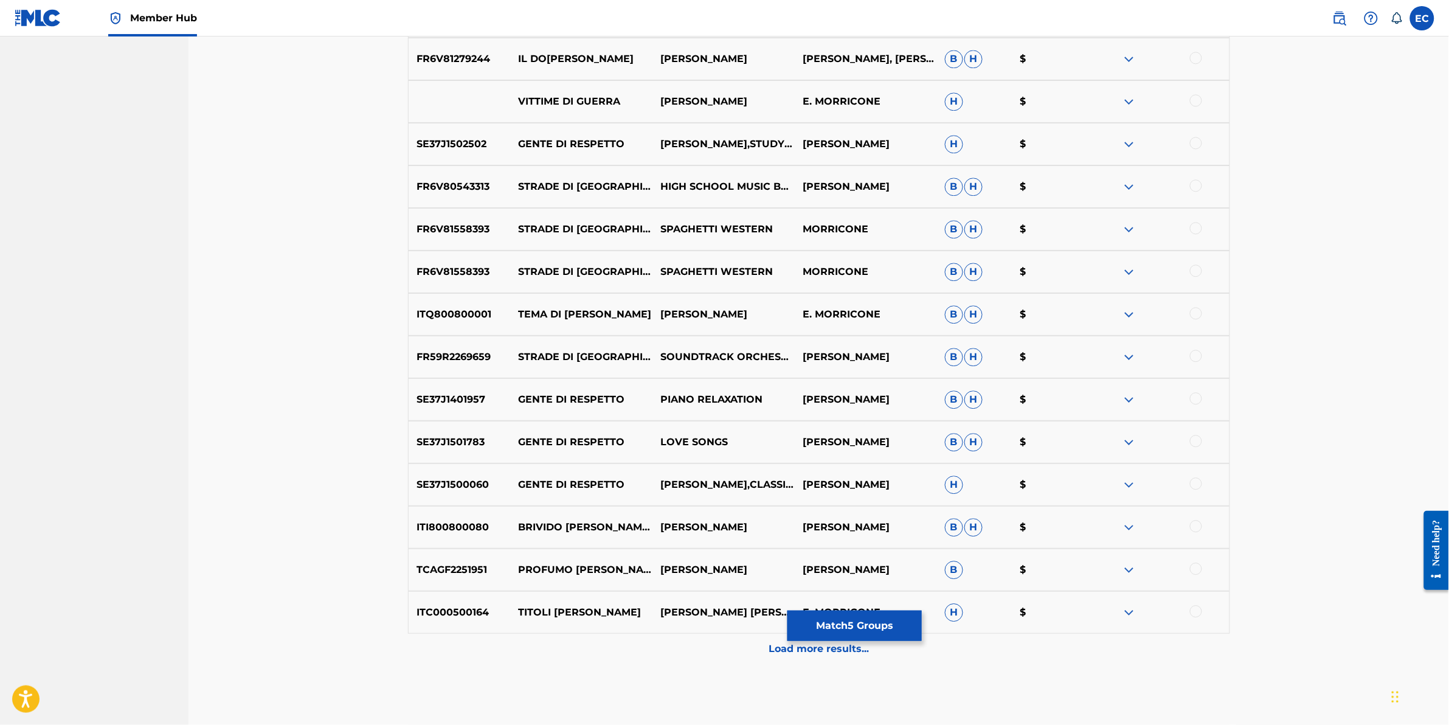
scroll to position [1208, 0]
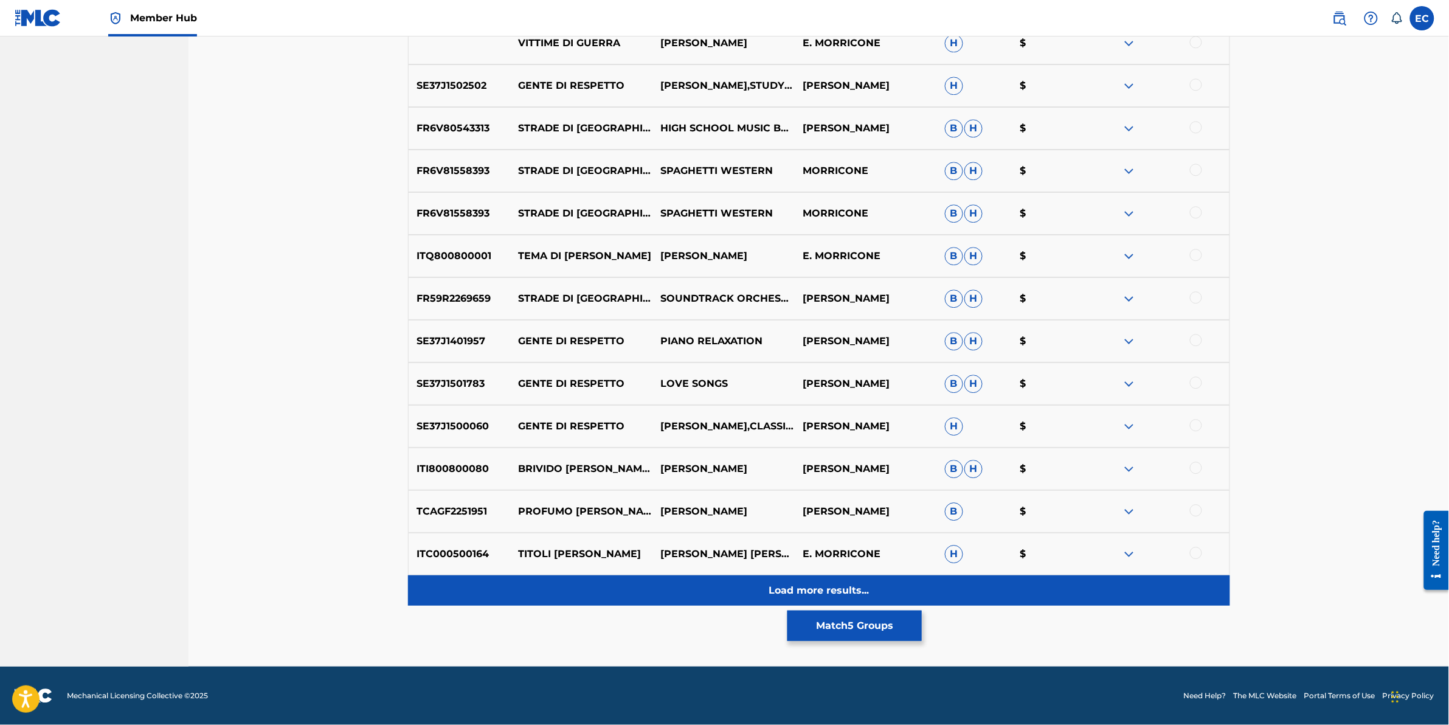
click at [618, 586] on div "Load more results..." at bounding box center [819, 590] width 822 height 30
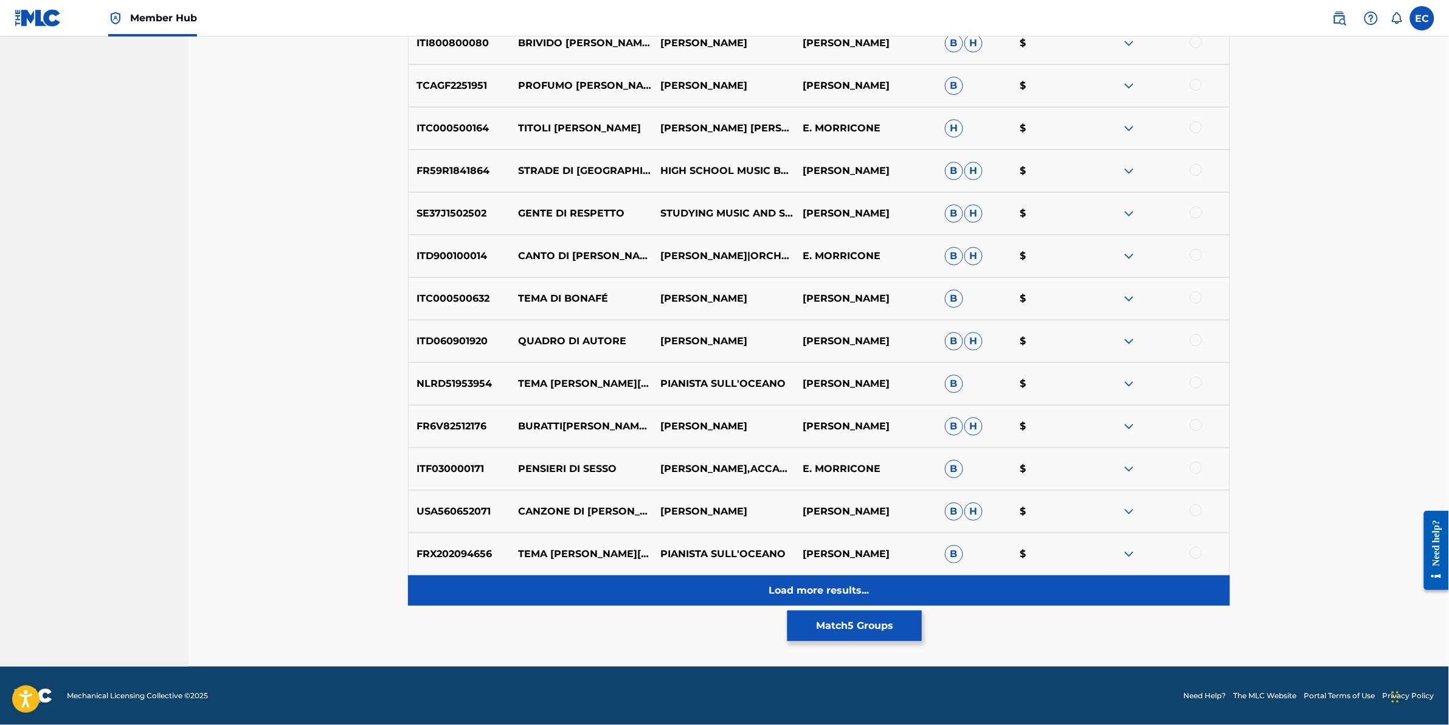
click at [619, 581] on div "Load more results..." at bounding box center [819, 590] width 822 height 30
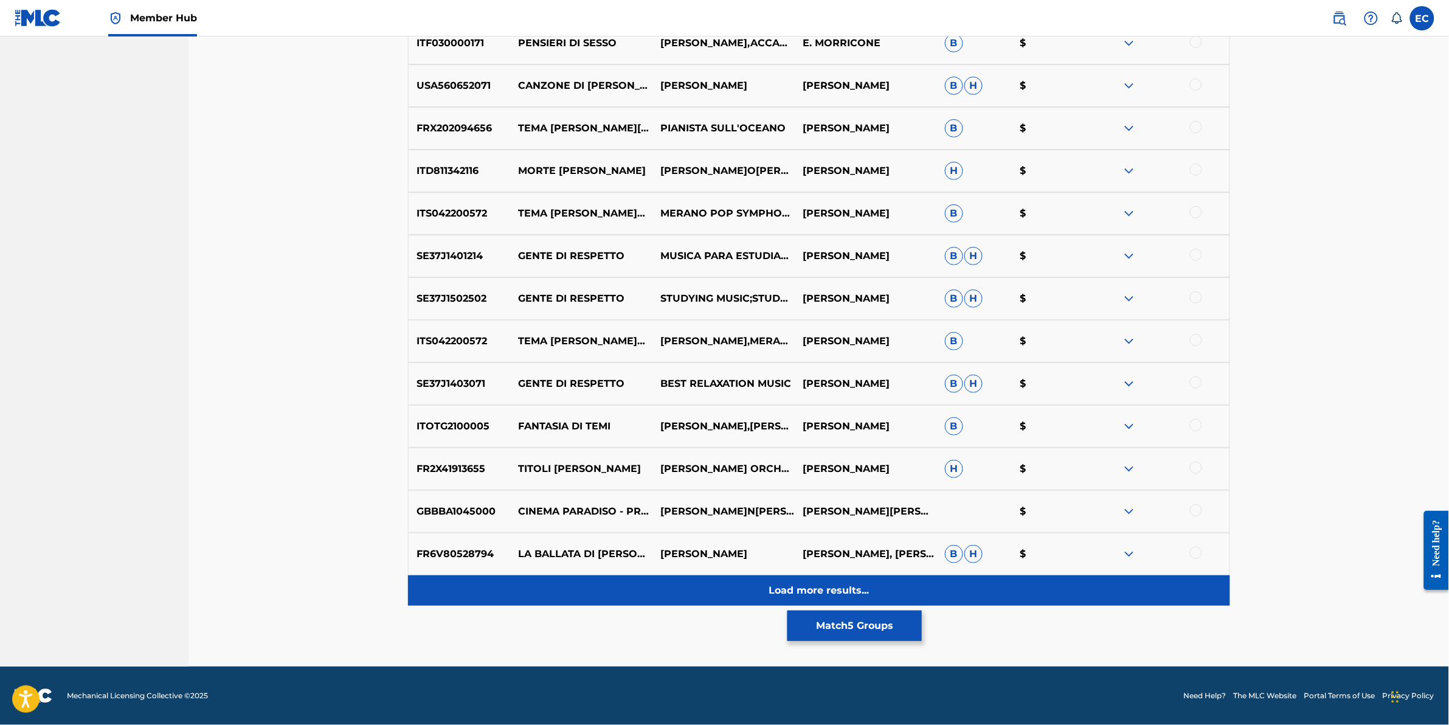
click at [622, 581] on div "Load more results..." at bounding box center [819, 590] width 822 height 30
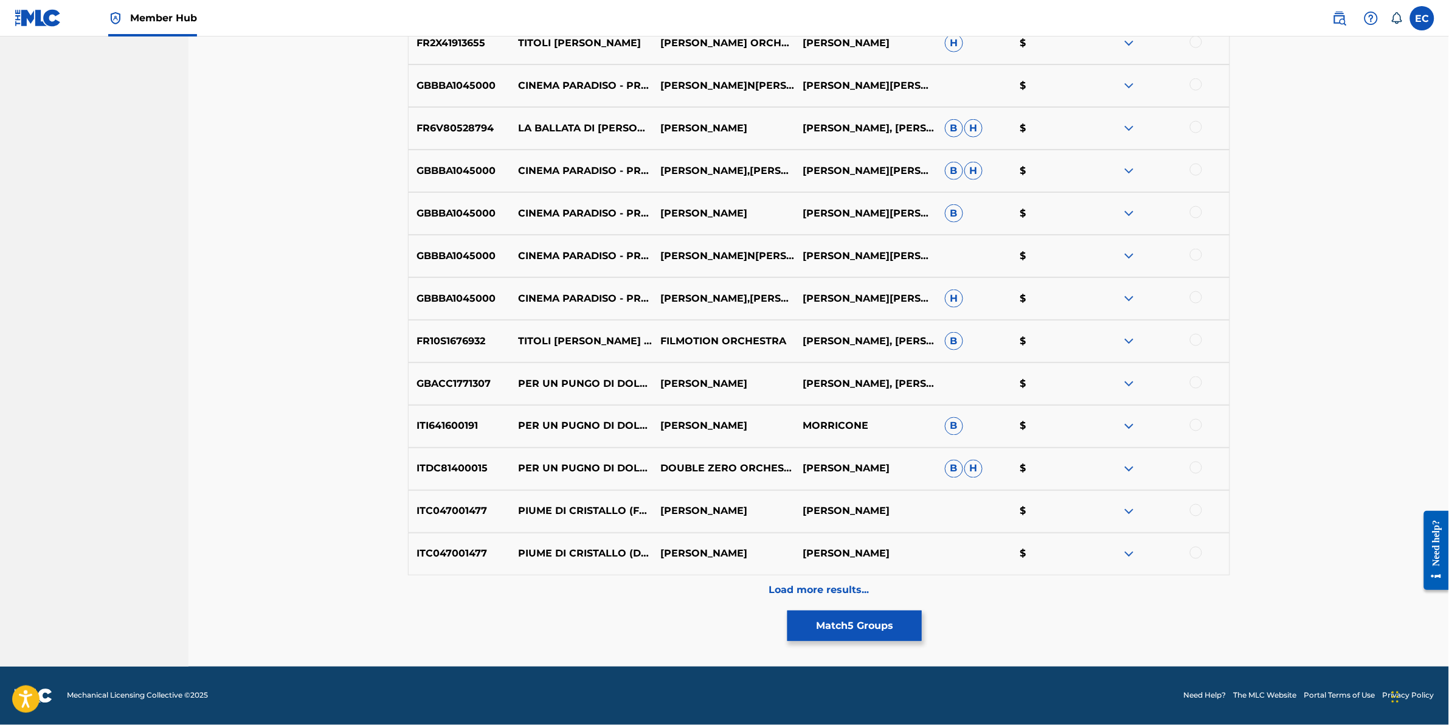
click at [622, 583] on div "Load more results..." at bounding box center [819, 590] width 822 height 30
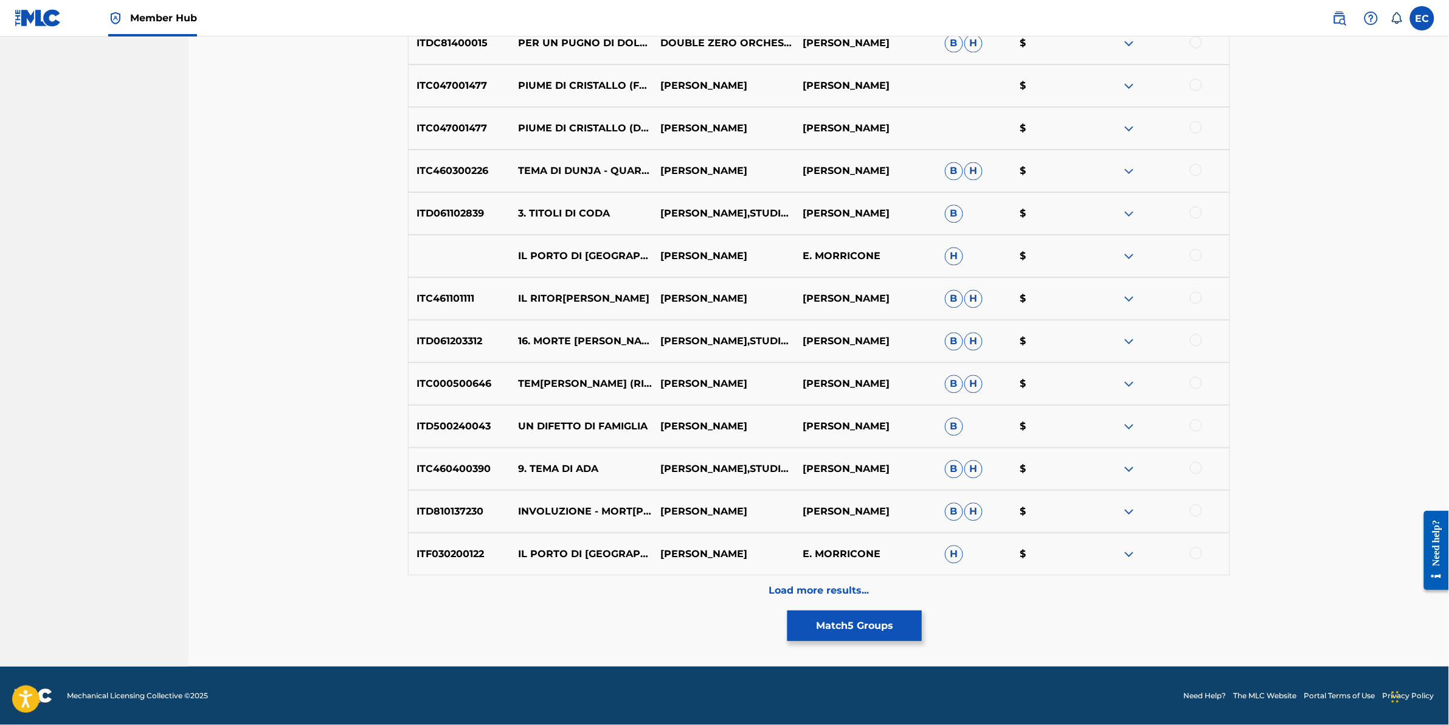
click at [622, 583] on div "Load more results..." at bounding box center [819, 590] width 822 height 30
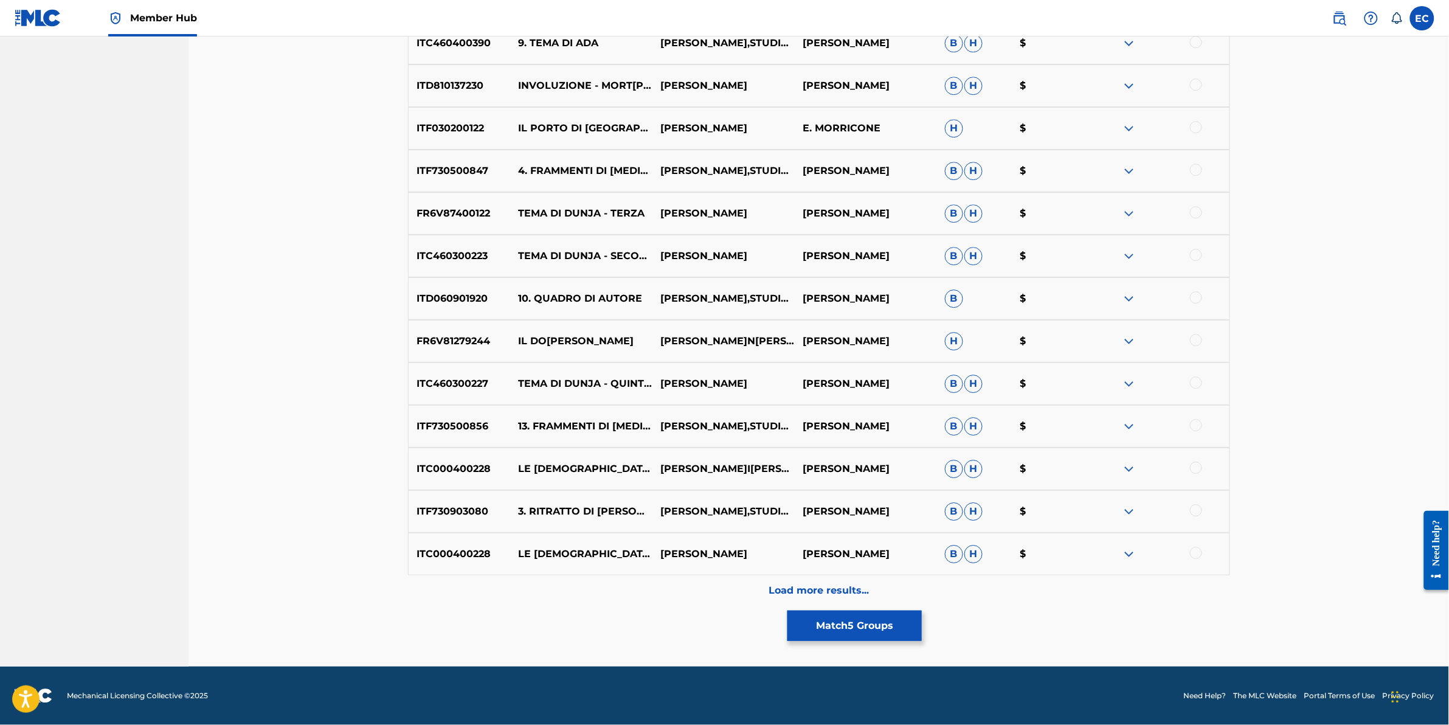
click at [622, 583] on div "Load more results..." at bounding box center [819, 590] width 822 height 30
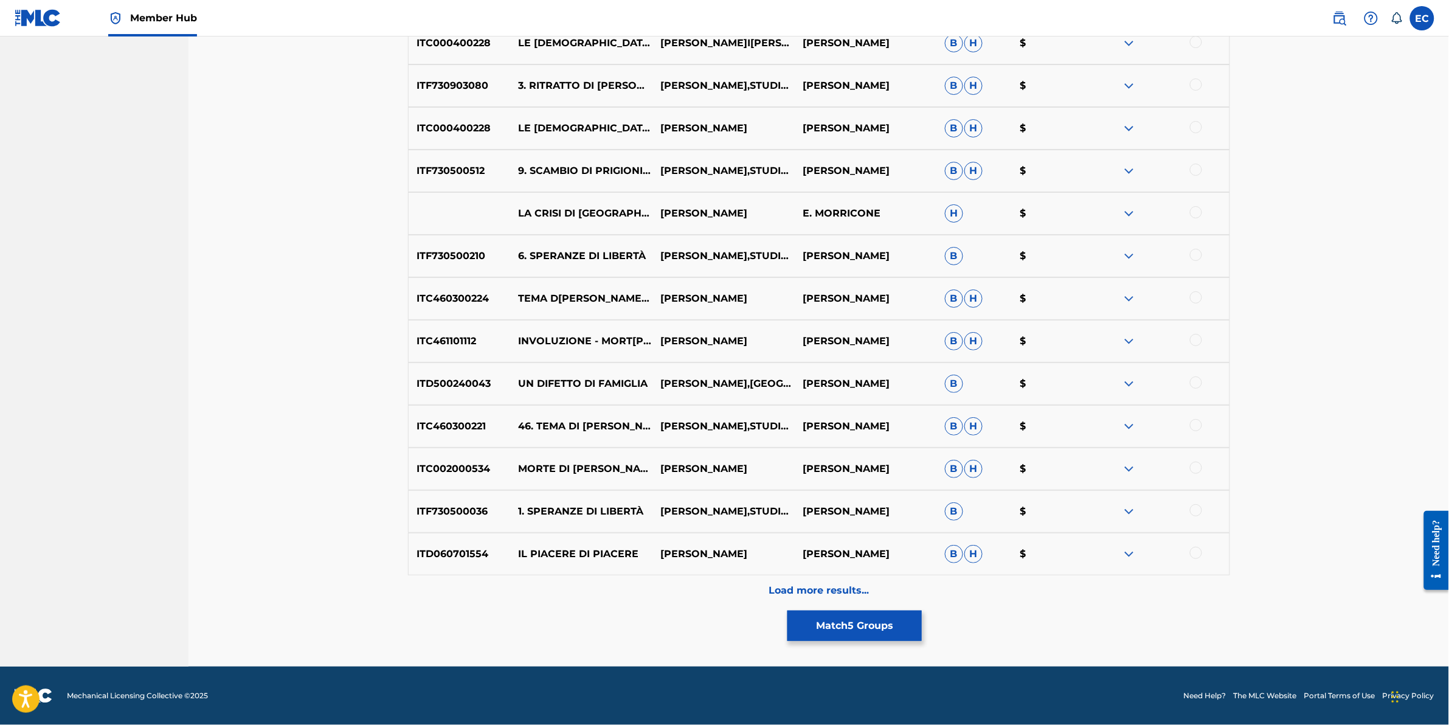
click at [622, 583] on div "Load more results..." at bounding box center [819, 590] width 822 height 30
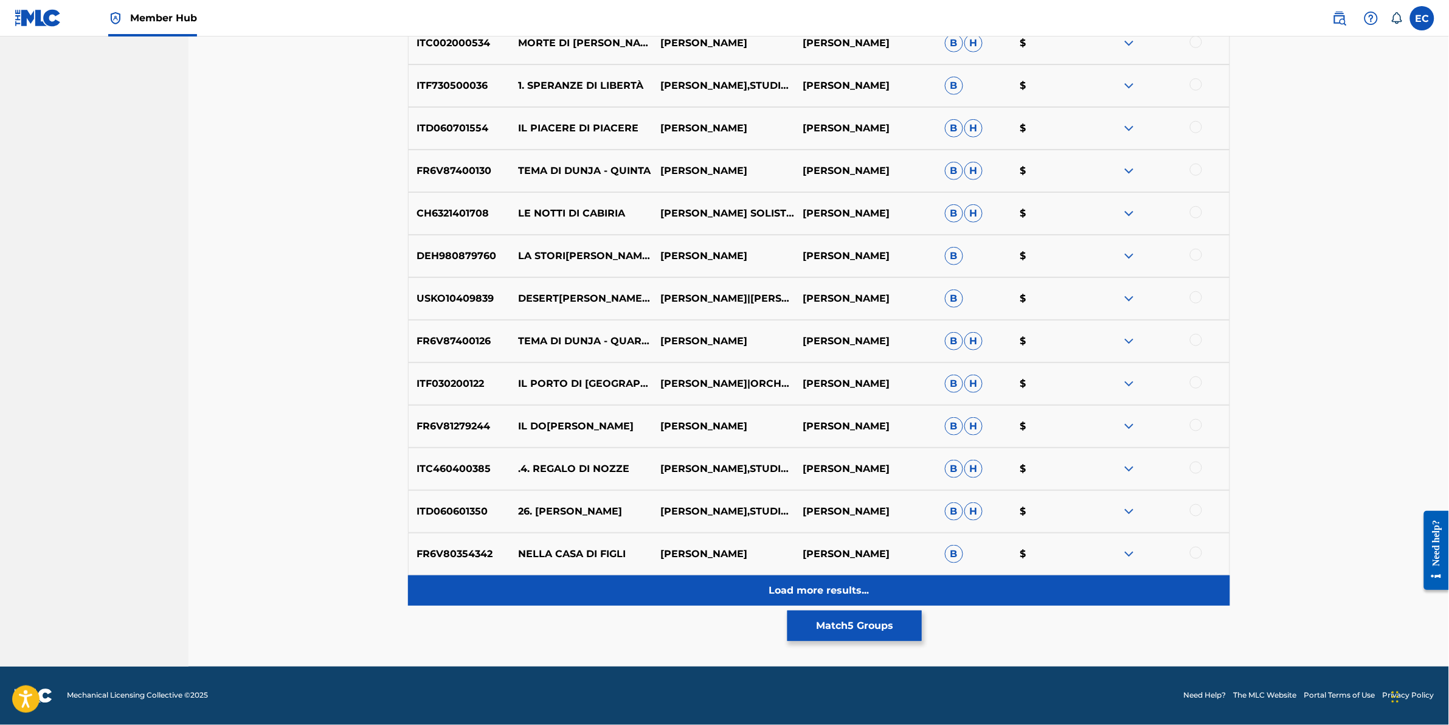
click at [639, 584] on div "Load more results..." at bounding box center [819, 590] width 822 height 30
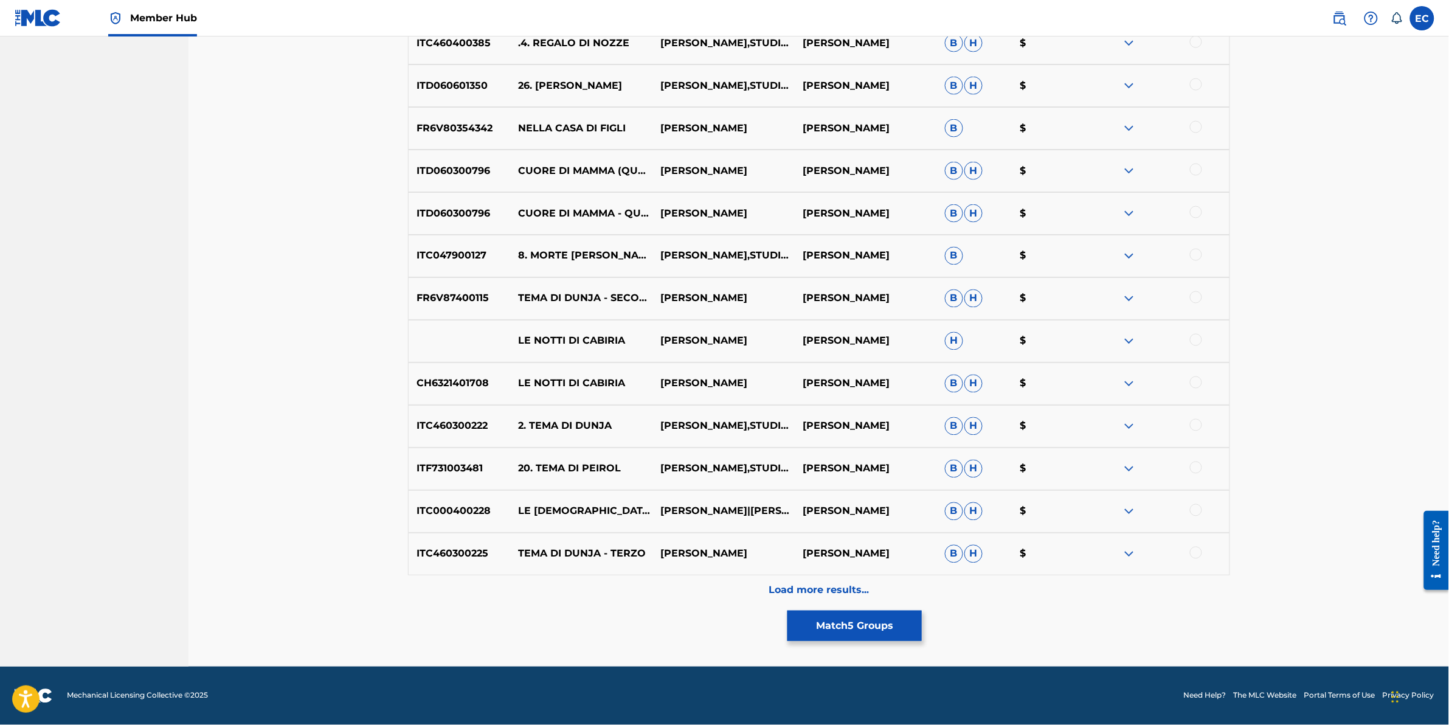
click at [645, 586] on div "Load more results..." at bounding box center [819, 590] width 822 height 30
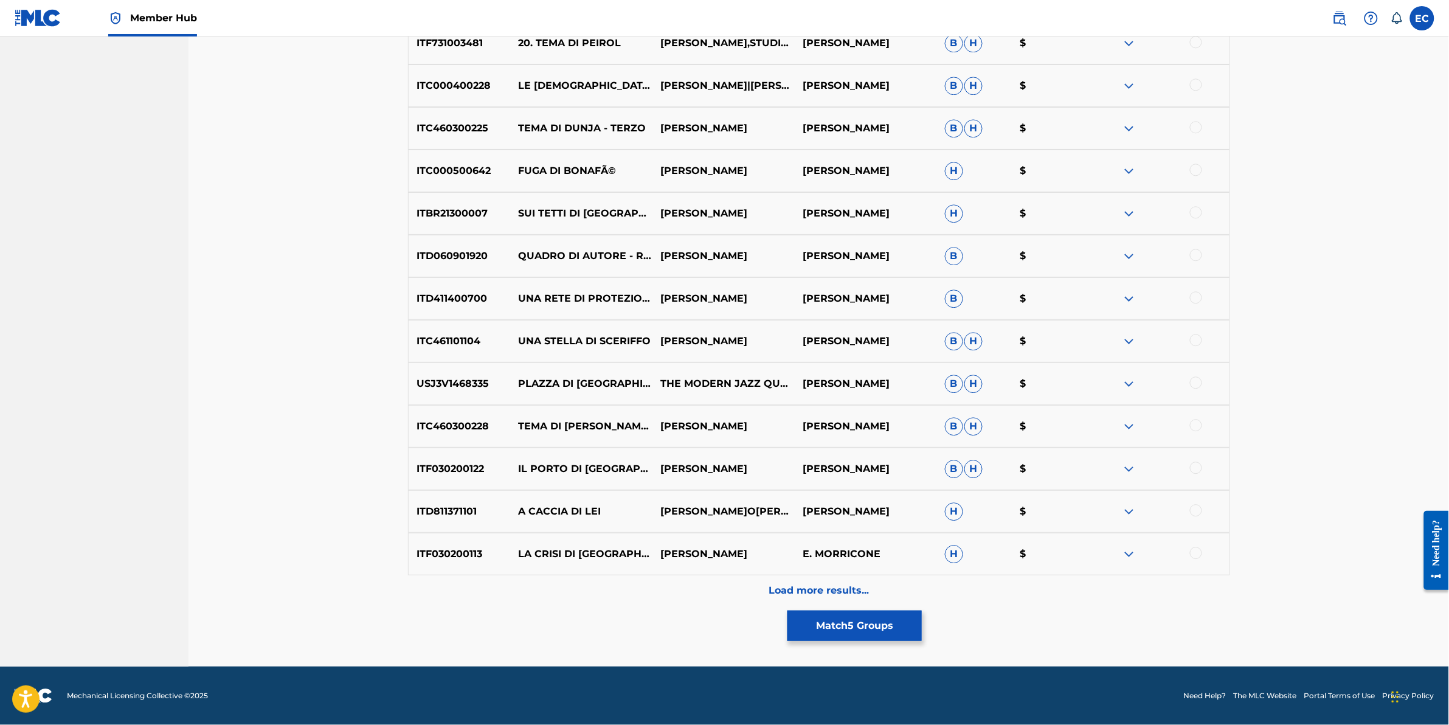
click at [645, 586] on div "Load more results..." at bounding box center [819, 590] width 822 height 30
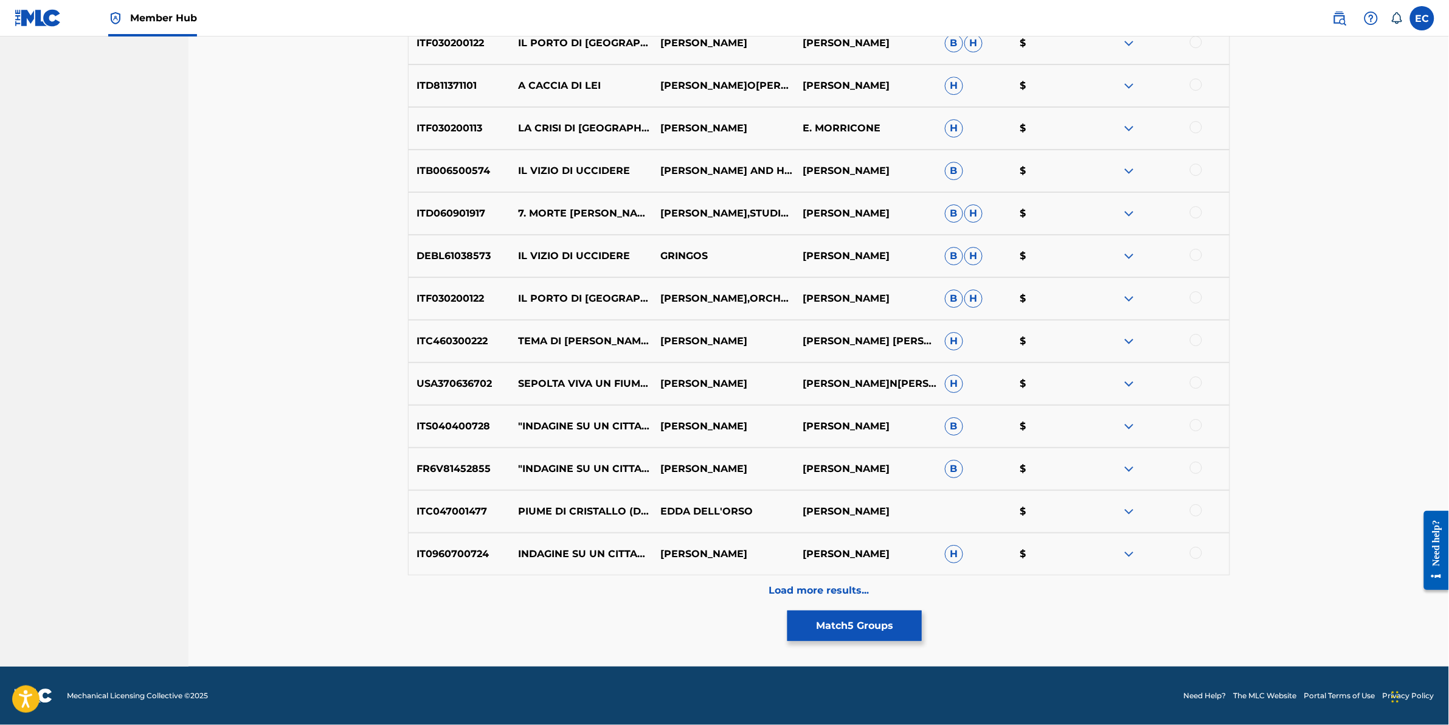
click at [645, 586] on div "Load more results..." at bounding box center [819, 590] width 822 height 30
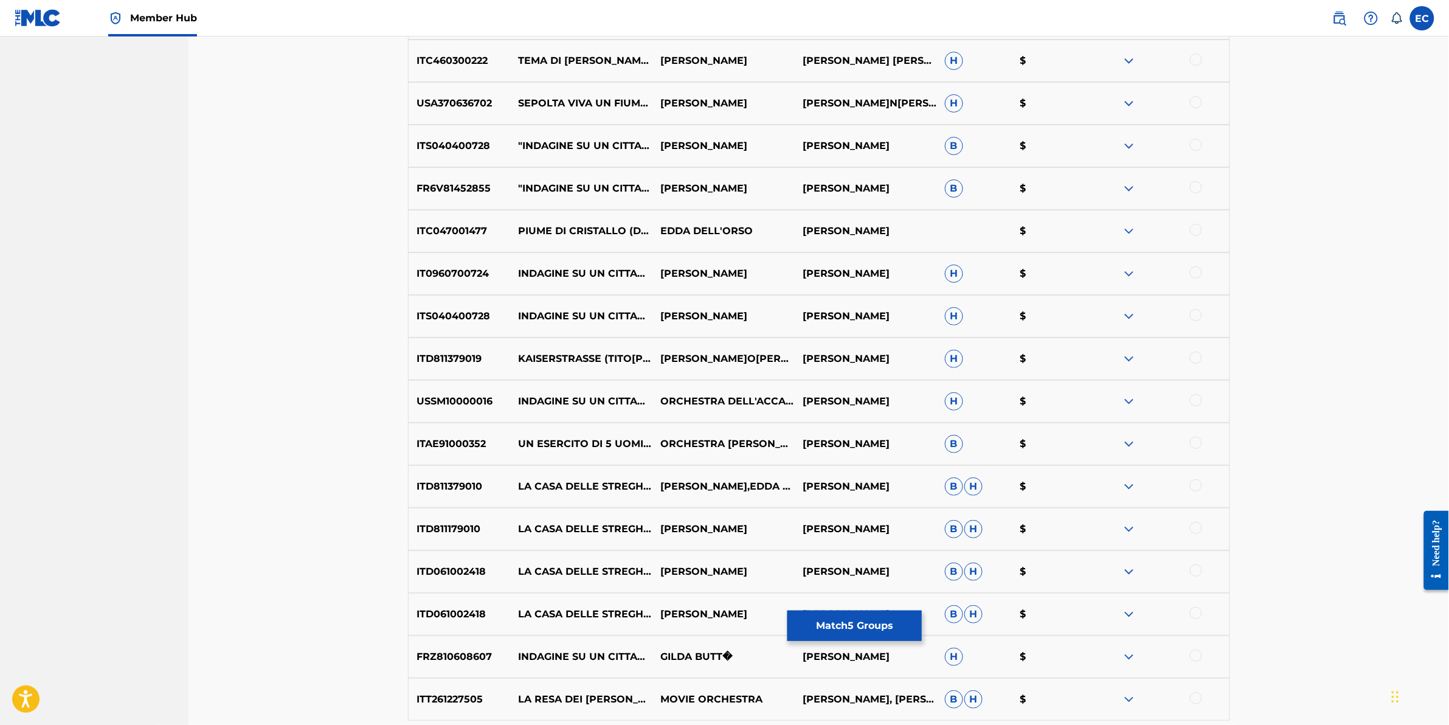
scroll to position [5891, 0]
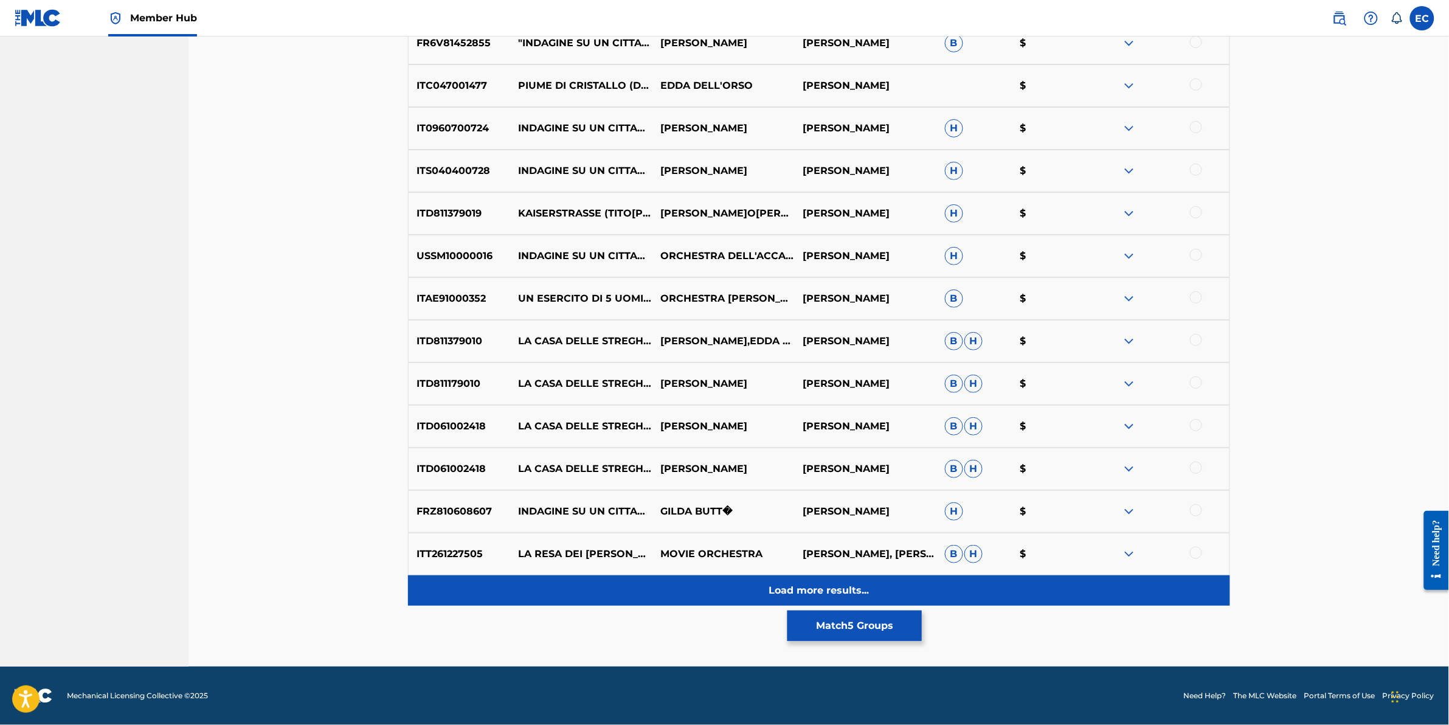
click at [726, 587] on div "Load more results..." at bounding box center [819, 590] width 822 height 30
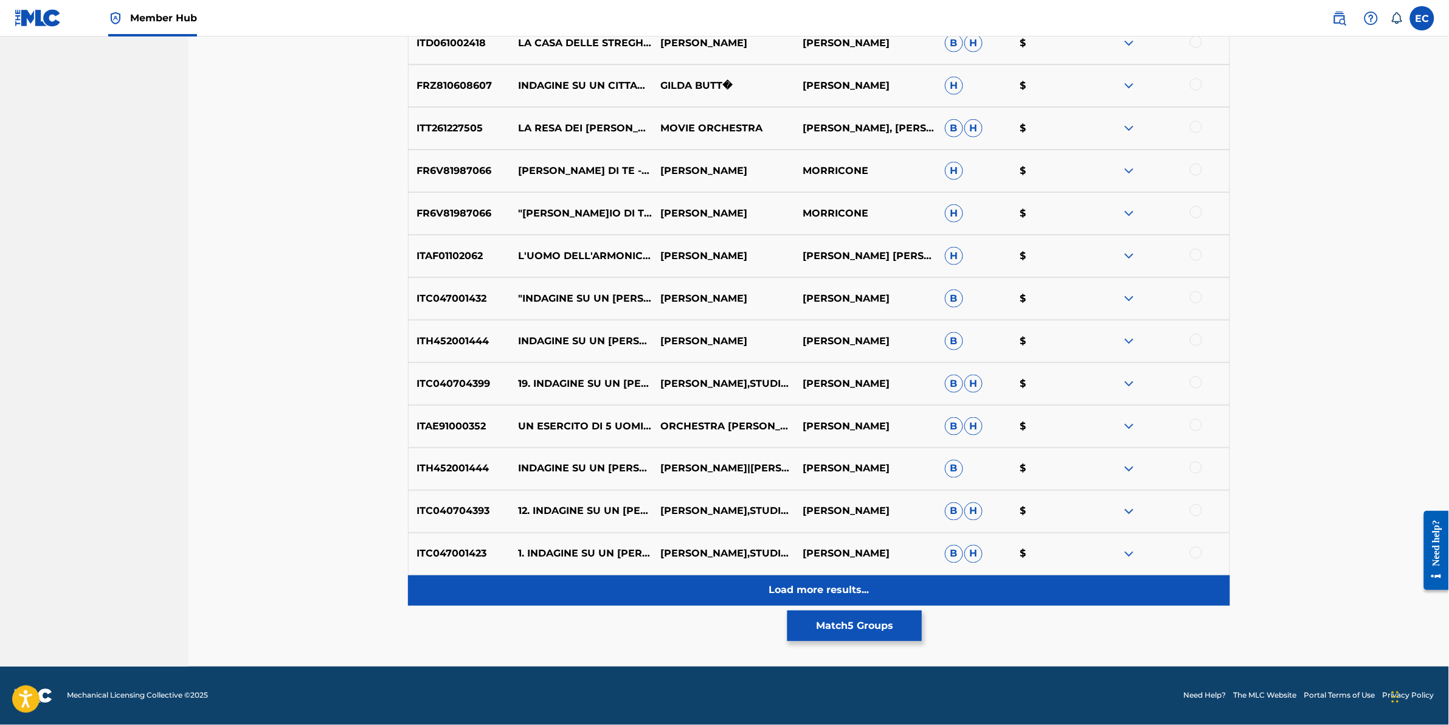
click at [713, 582] on div "Load more results..." at bounding box center [819, 590] width 822 height 30
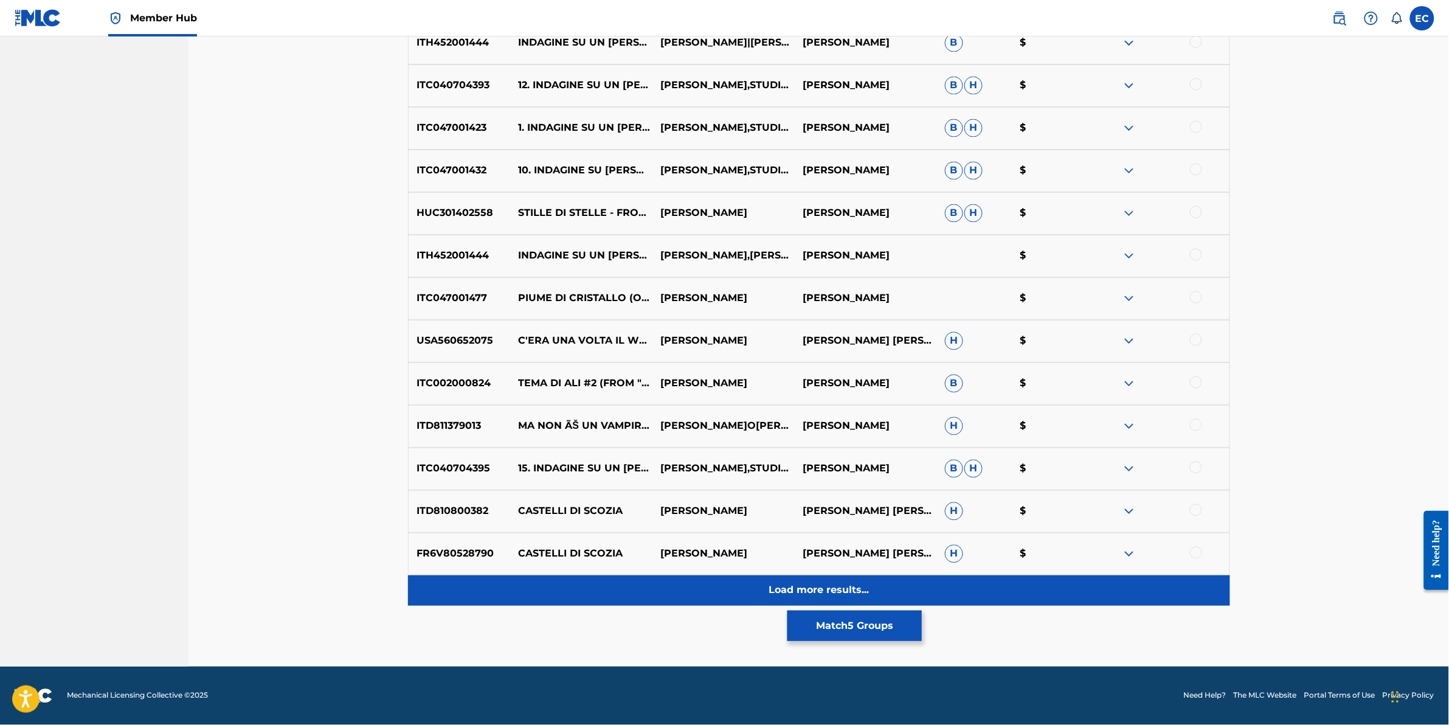
click at [701, 578] on div "Load more results..." at bounding box center [819, 590] width 822 height 30
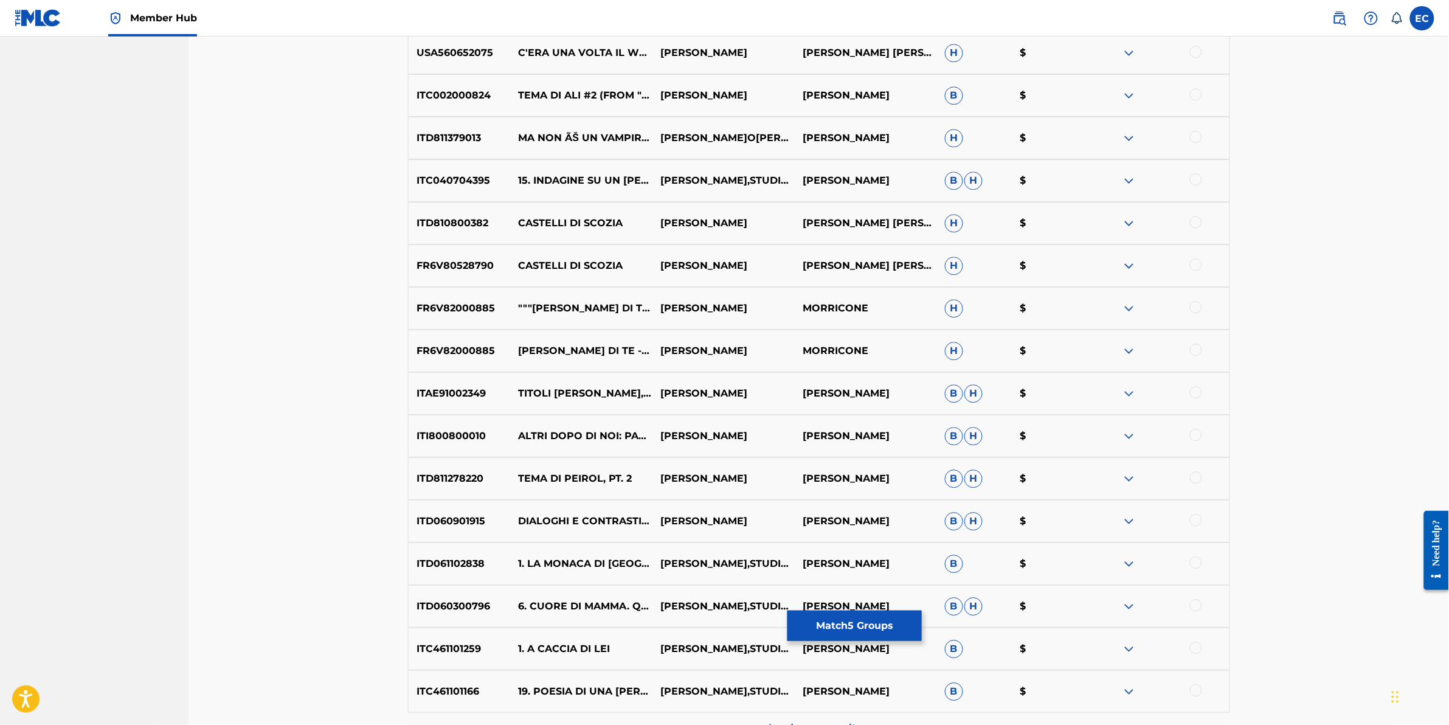
scroll to position [7168, 0]
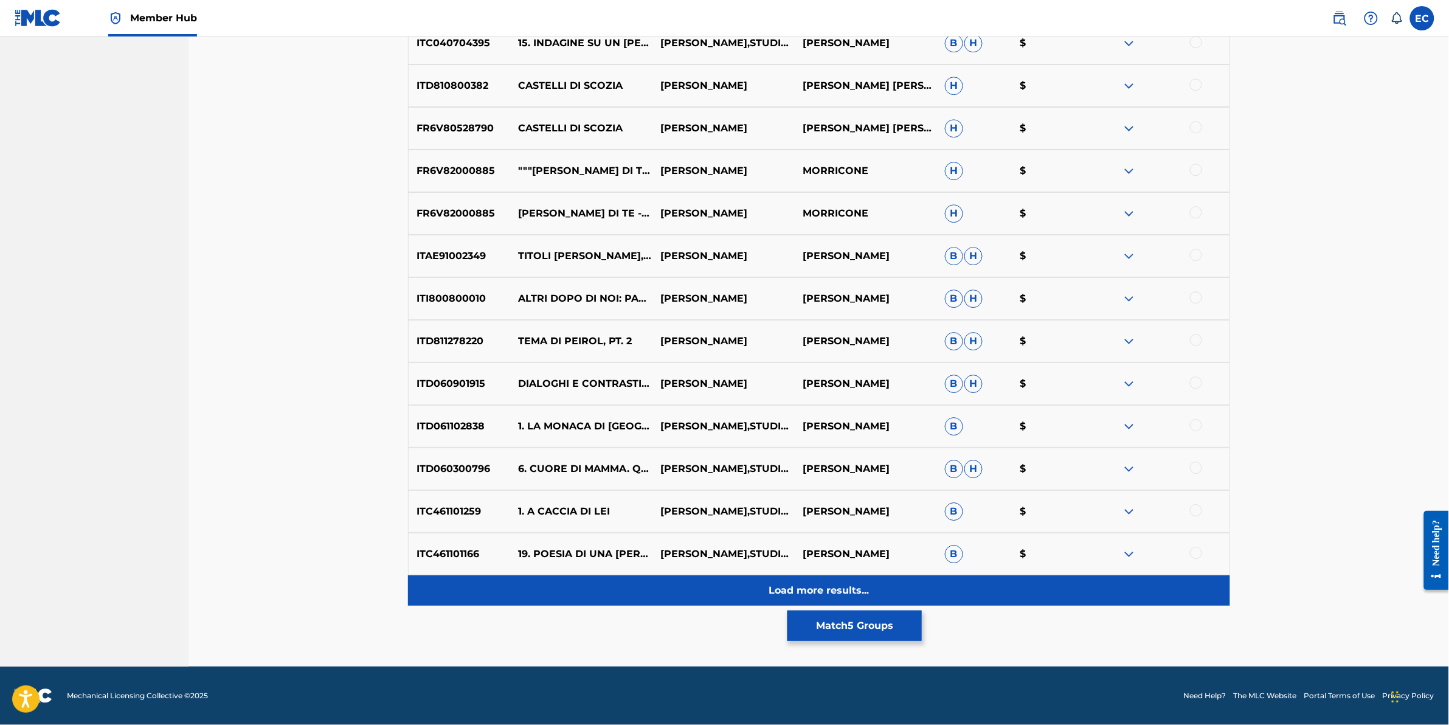
click at [670, 582] on div "Load more results..." at bounding box center [819, 590] width 822 height 30
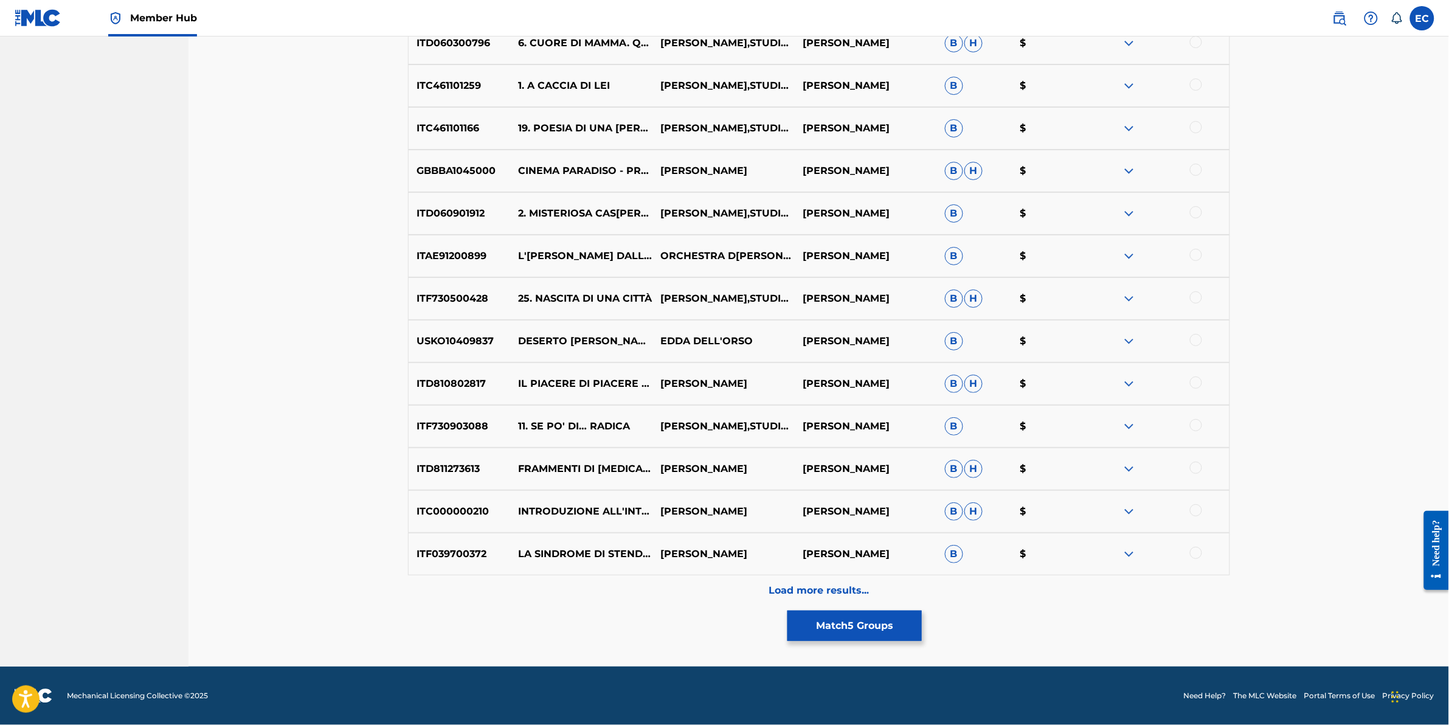
click at [670, 582] on div "Load more results..." at bounding box center [819, 590] width 822 height 30
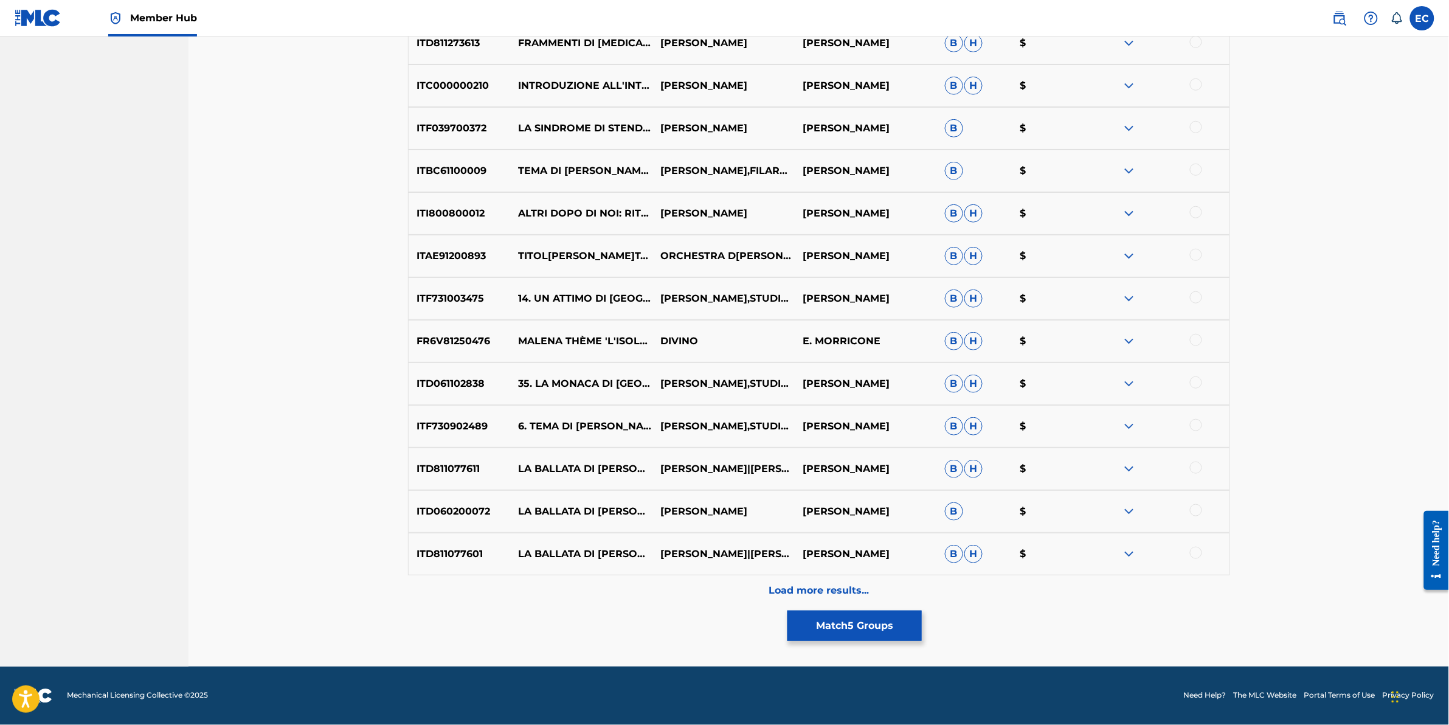
click at [670, 582] on div "Load more results..." at bounding box center [819, 590] width 822 height 30
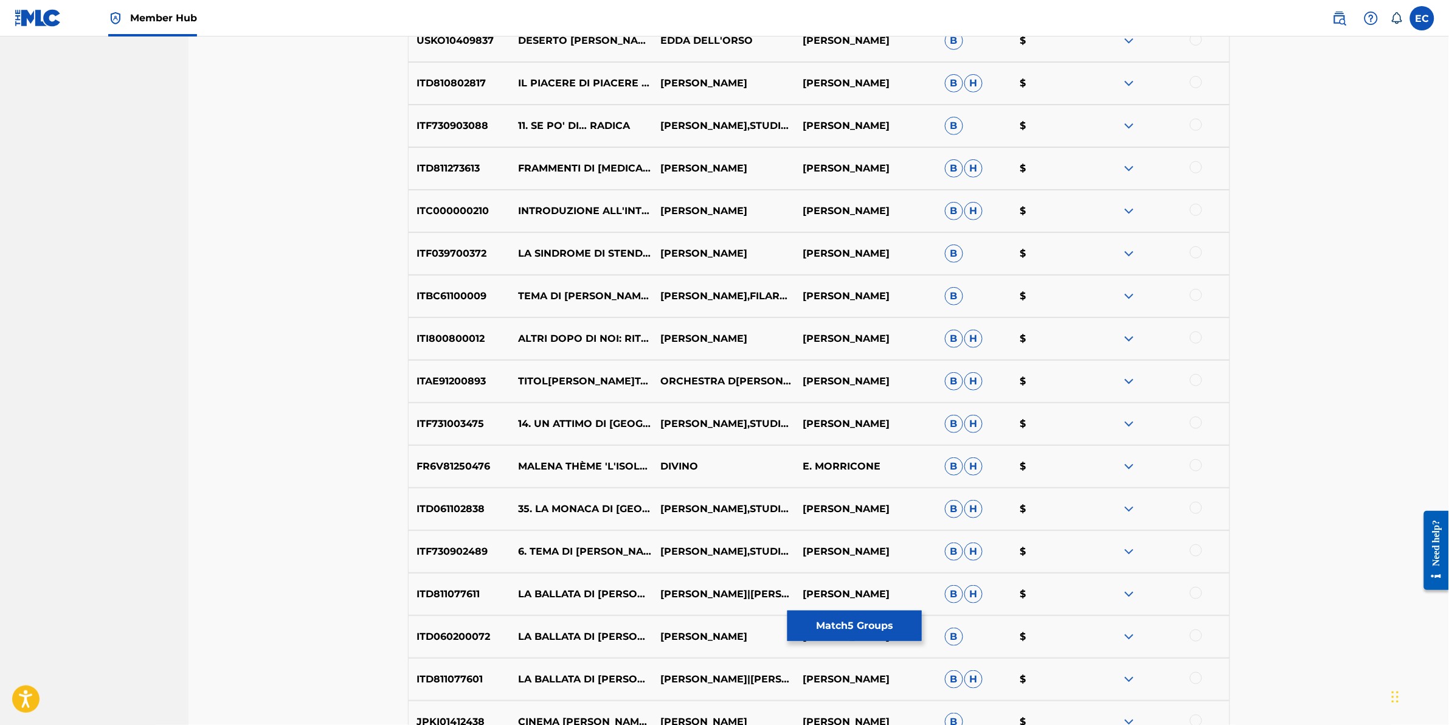
scroll to position [7883, 0]
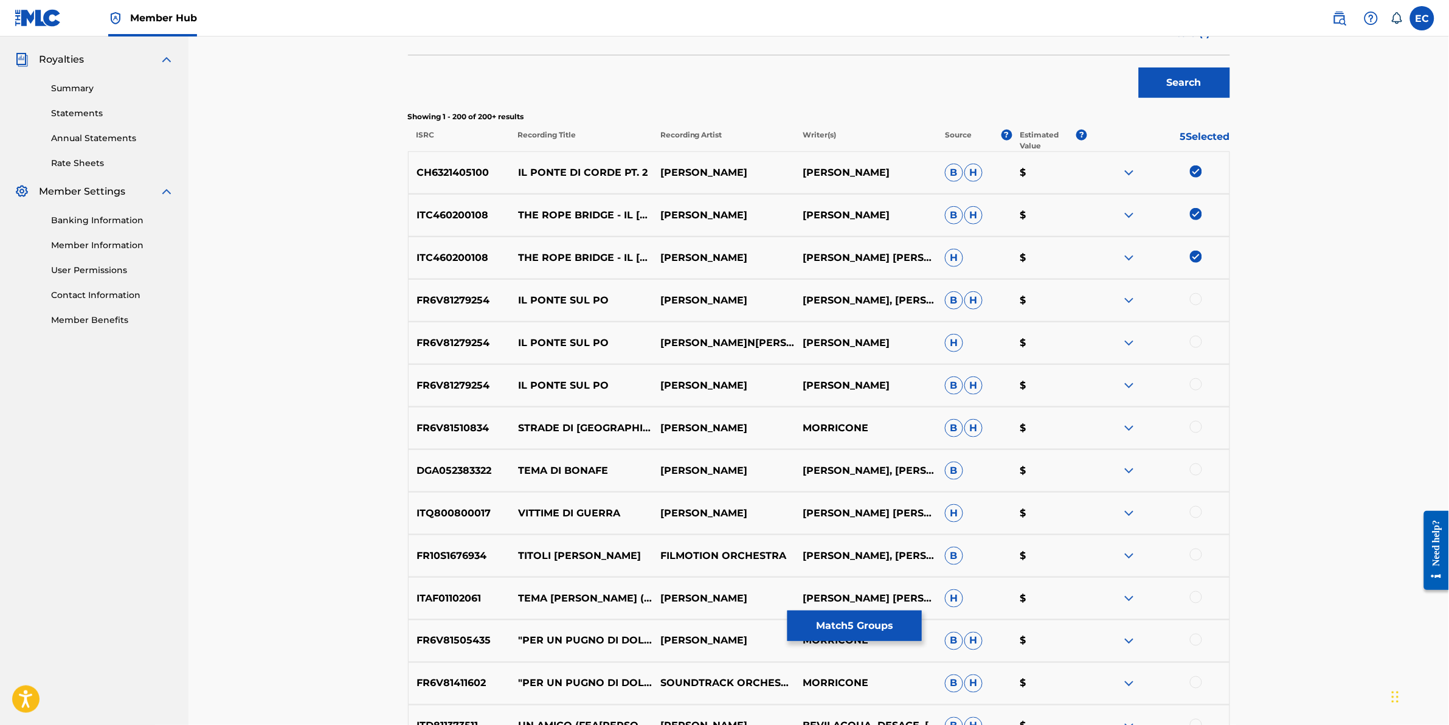
scroll to position [364, 0]
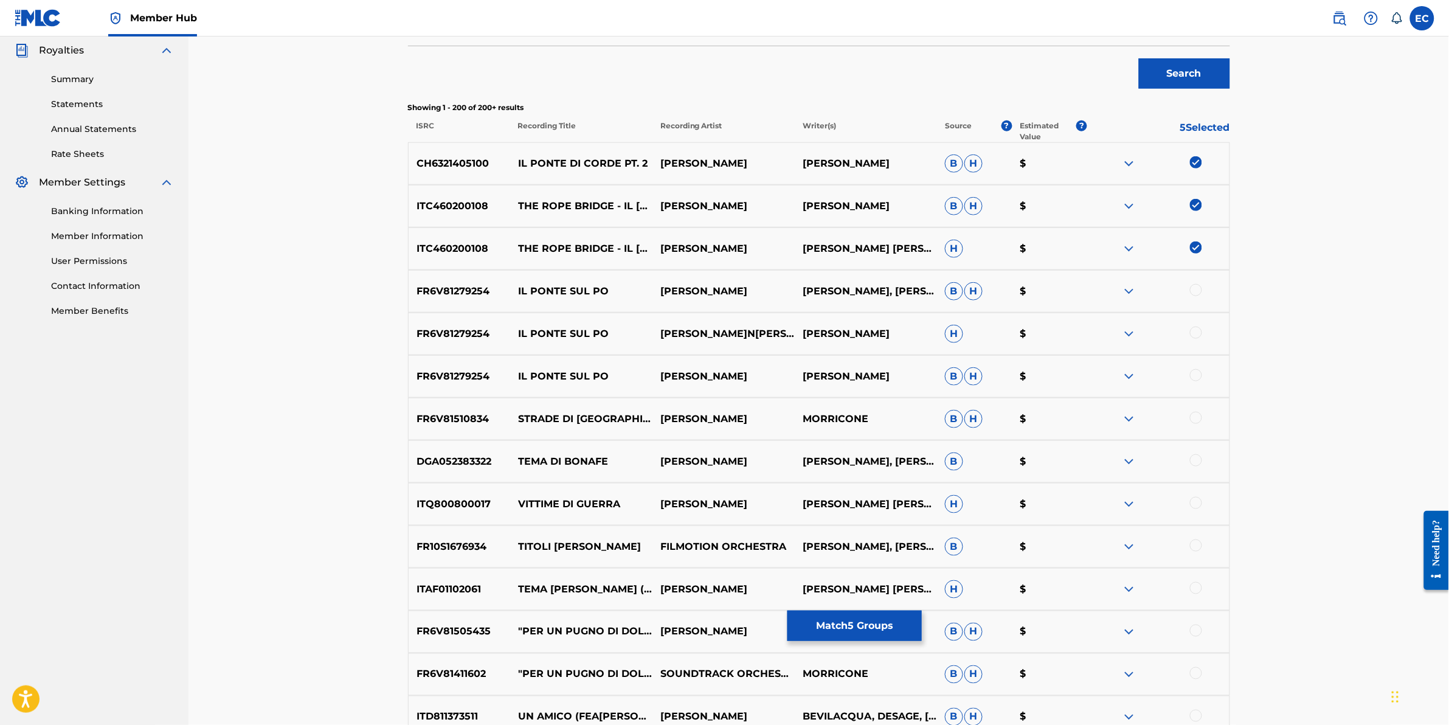
drag, startPoint x: 1290, startPoint y: 0, endPoint x: 235, endPoint y: 352, distance: 1111.7
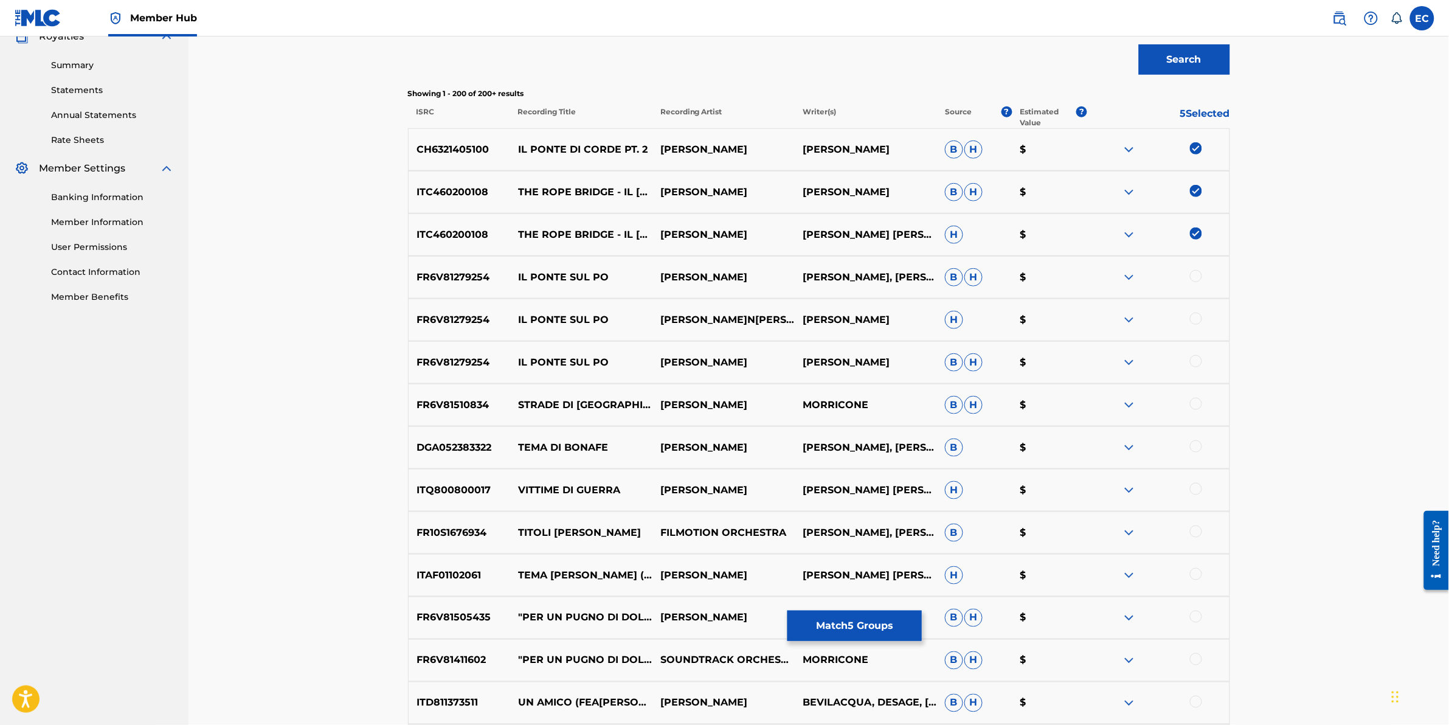
scroll to position [0, 0]
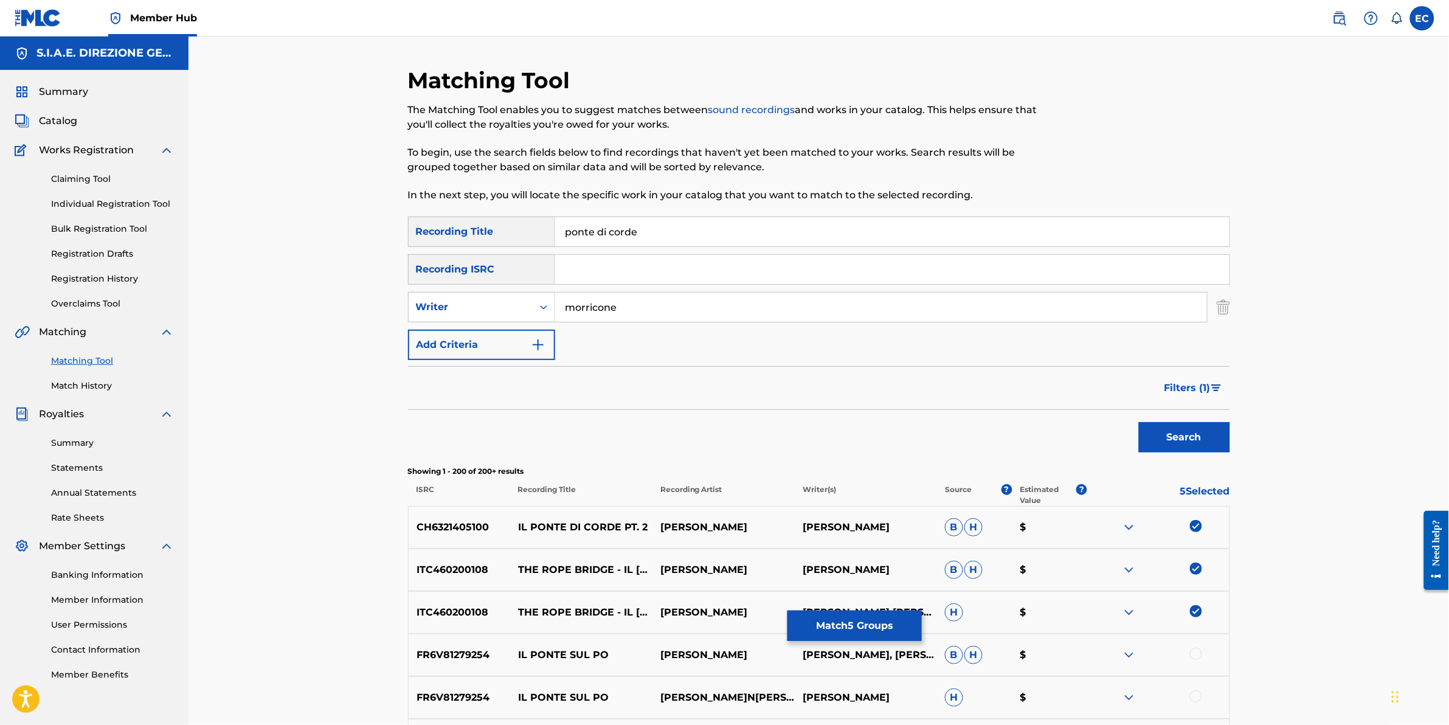
drag, startPoint x: 694, startPoint y: 228, endPoint x: 535, endPoint y: 233, distance: 158.8
click at [535, 233] on div "SearchWithCriteria7315cad2-e2cd-430a-838a-f4c9b742d6ee Recording Title ponte di…" at bounding box center [819, 232] width 822 height 30
click at [1207, 448] on button "Search" at bounding box center [1184, 437] width 91 height 30
drag, startPoint x: 650, startPoint y: 233, endPoint x: 530, endPoint y: 228, distance: 119.3
click at [533, 229] on div "SearchWithCriteria7315cad2-e2cd-430a-838a-f4c9b742d6ee Recording Title the rope…" at bounding box center [819, 232] width 822 height 30
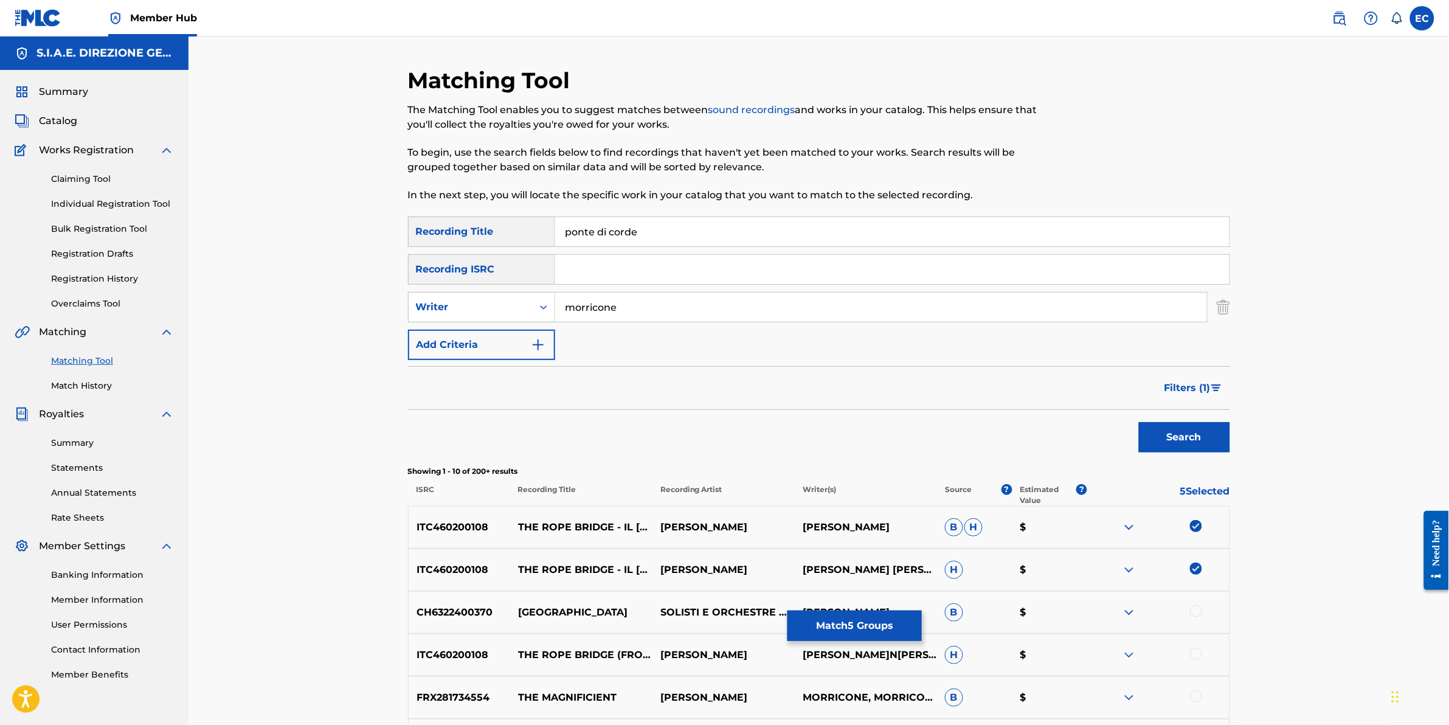
click at [1139, 422] on button "Search" at bounding box center [1184, 437] width 91 height 30
click at [1218, 390] on img "Search Form" at bounding box center [1217, 387] width 10 height 7
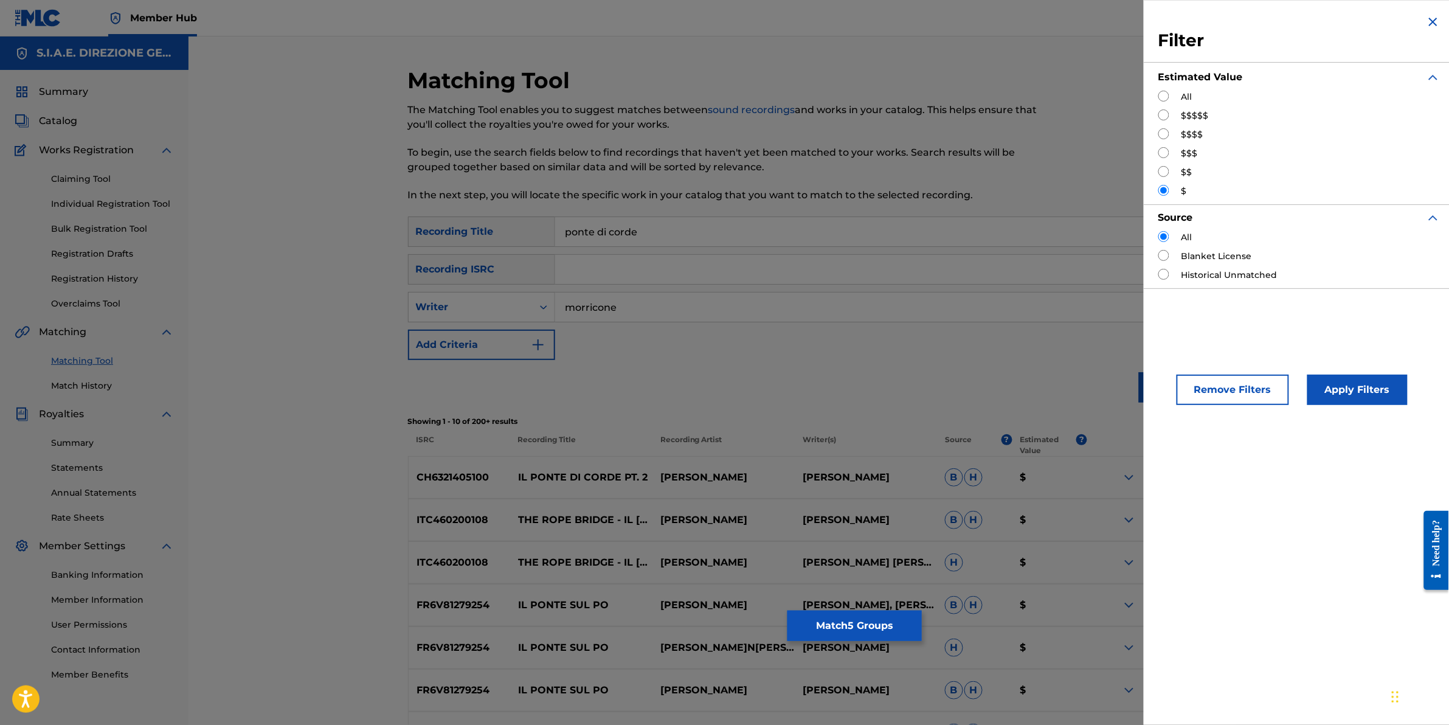
click at [996, 359] on div "SearchWithCriteria7315cad2-e2cd-430a-838a-f4c9b742d6ee Recording Title ponte di…" at bounding box center [819, 289] width 822 height 144
click at [797, 201] on p "In the next step, you will locate the specific work in your catalog that you wa…" at bounding box center [724, 195] width 633 height 15
click at [1232, 397] on button "Remove Filters" at bounding box center [1233, 390] width 113 height 30
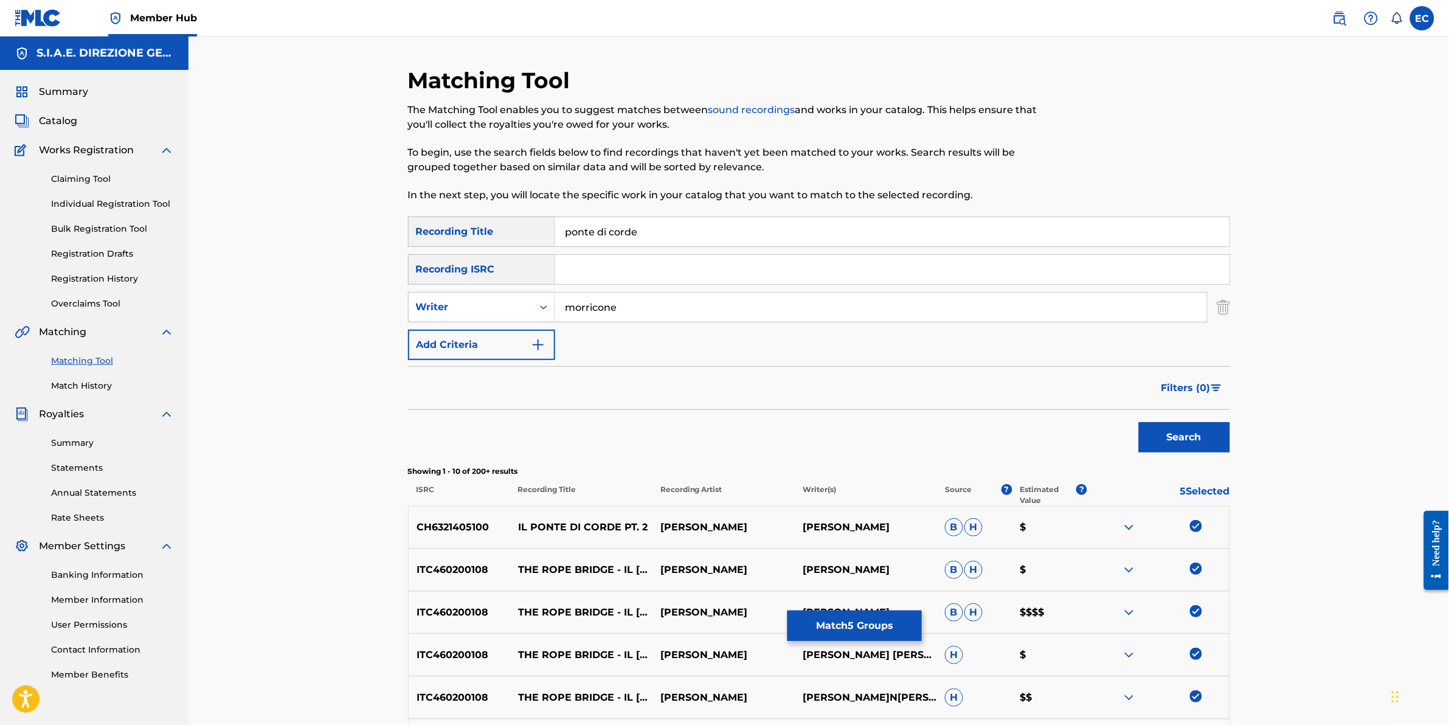
click at [663, 234] on input "ponte di corde" at bounding box center [892, 231] width 675 height 29
drag, startPoint x: 540, startPoint y: 235, endPoint x: 527, endPoint y: 235, distance: 12.8
click at [527, 235] on div "SearchWithCriteria7315cad2-e2cd-430a-838a-f4c9b742d6ee Recording Title ponte di…" at bounding box center [819, 232] width 822 height 30
type input "the rope bridge"
click at [1139, 422] on button "Search" at bounding box center [1184, 437] width 91 height 30
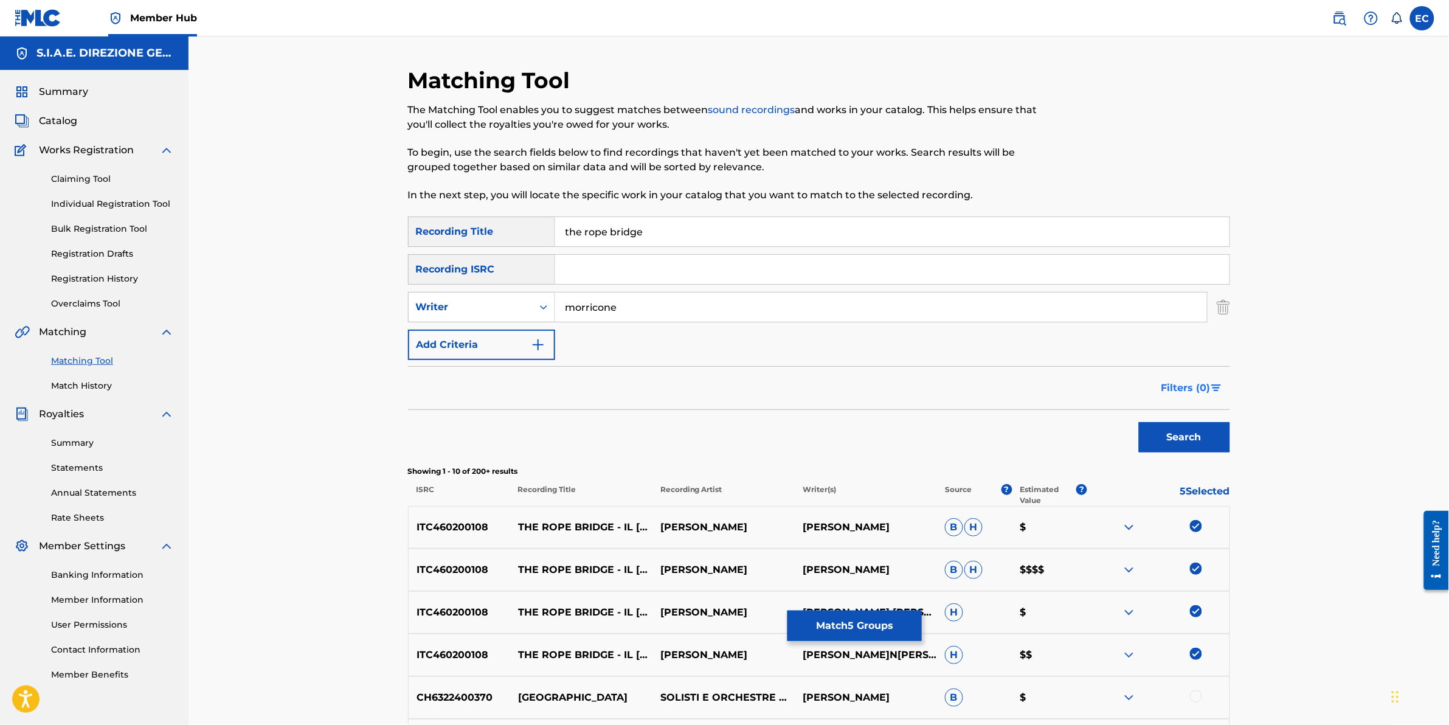
click at [1195, 381] on span "Filters ( 0 )" at bounding box center [1186, 388] width 49 height 15
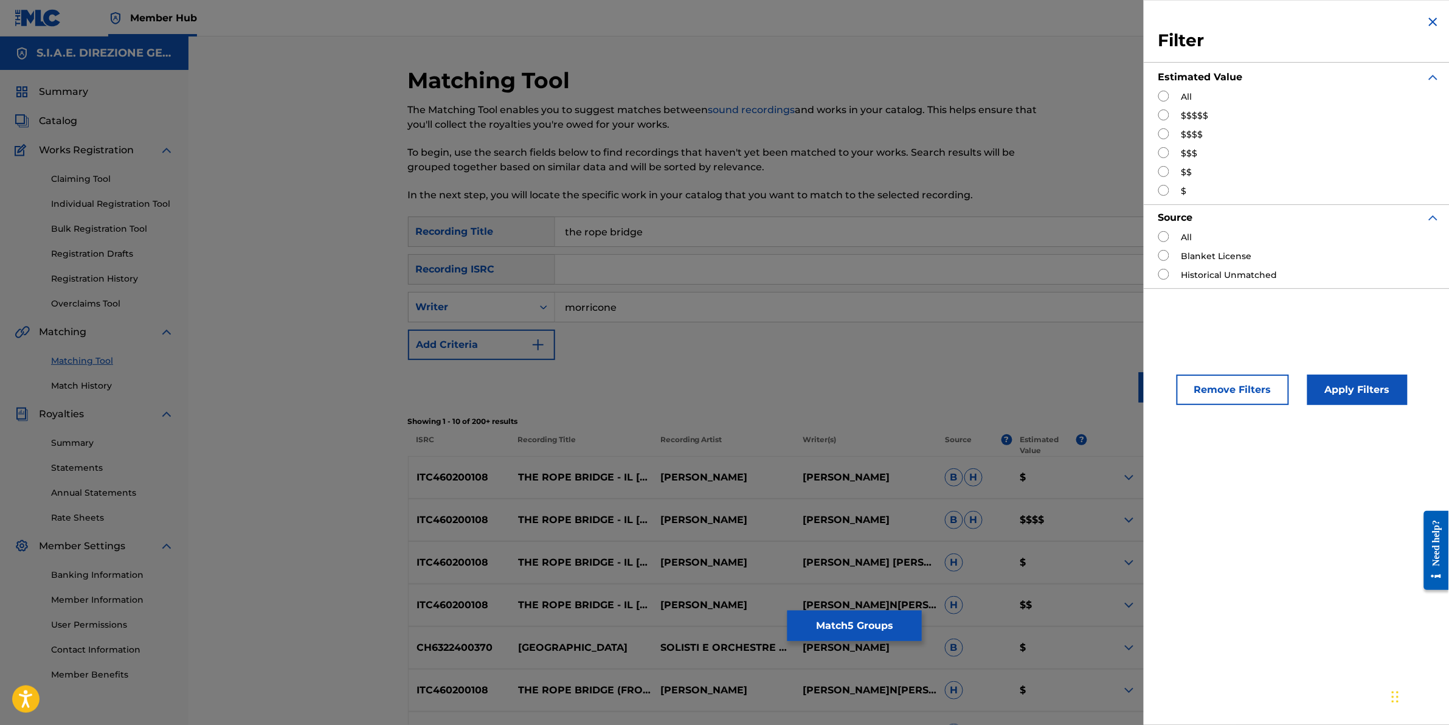
click at [1173, 114] on div "$$$$$" at bounding box center [1300, 115] width 282 height 13
click at [1164, 114] on input "Search Form" at bounding box center [1164, 114] width 11 height 11
radio input "true"
click at [1320, 384] on button "Apply Filters" at bounding box center [1358, 390] width 100 height 30
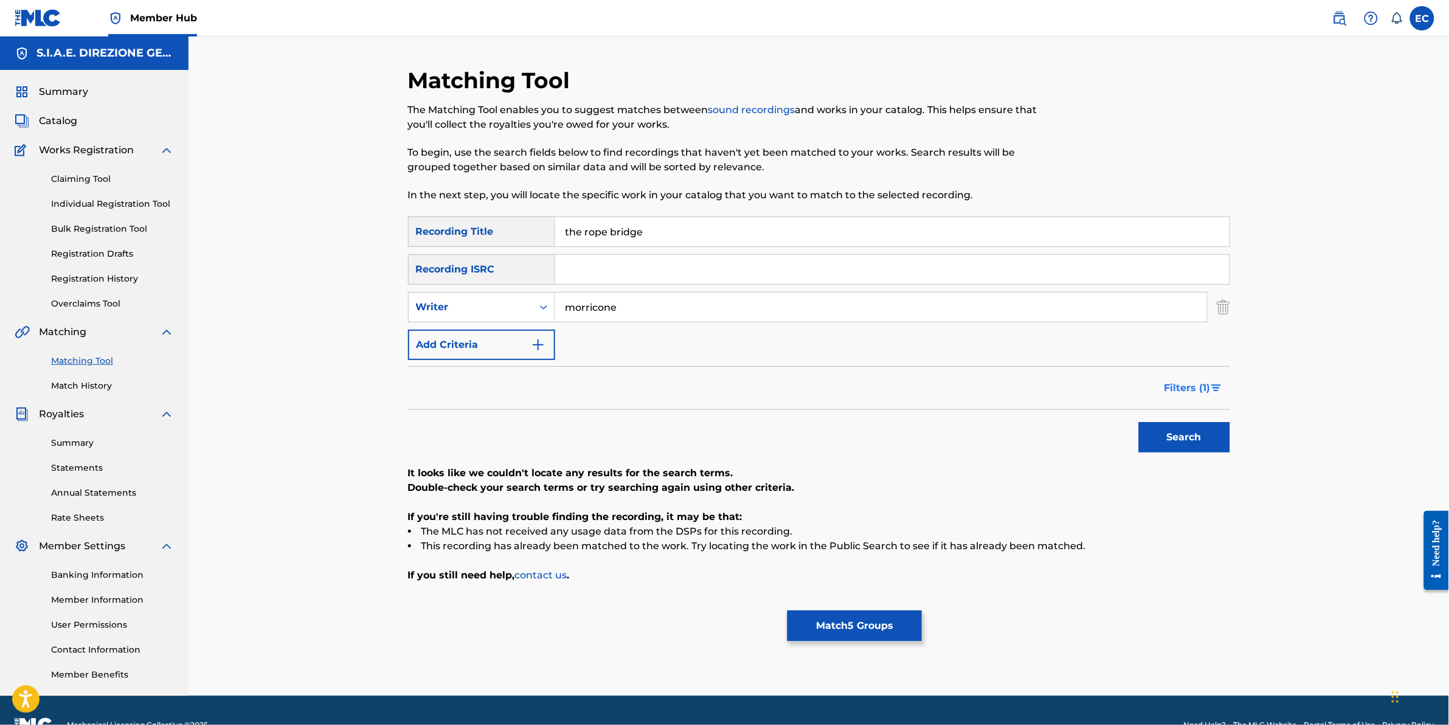
click at [1205, 383] on span "Filters ( 1 )" at bounding box center [1188, 388] width 46 height 15
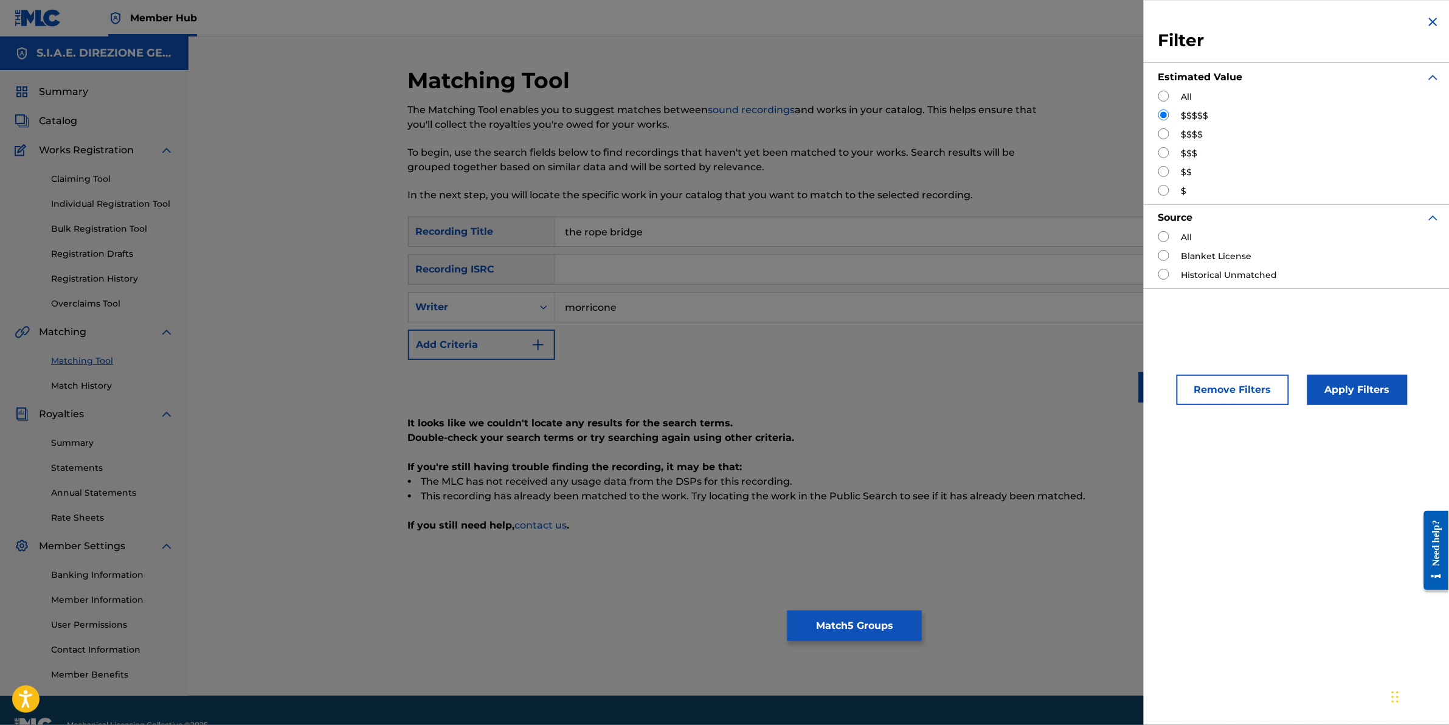
click at [1159, 130] on input "Search Form" at bounding box center [1164, 133] width 11 height 11
radio input "true"
click at [1358, 385] on button "Apply Filters" at bounding box center [1358, 390] width 100 height 30
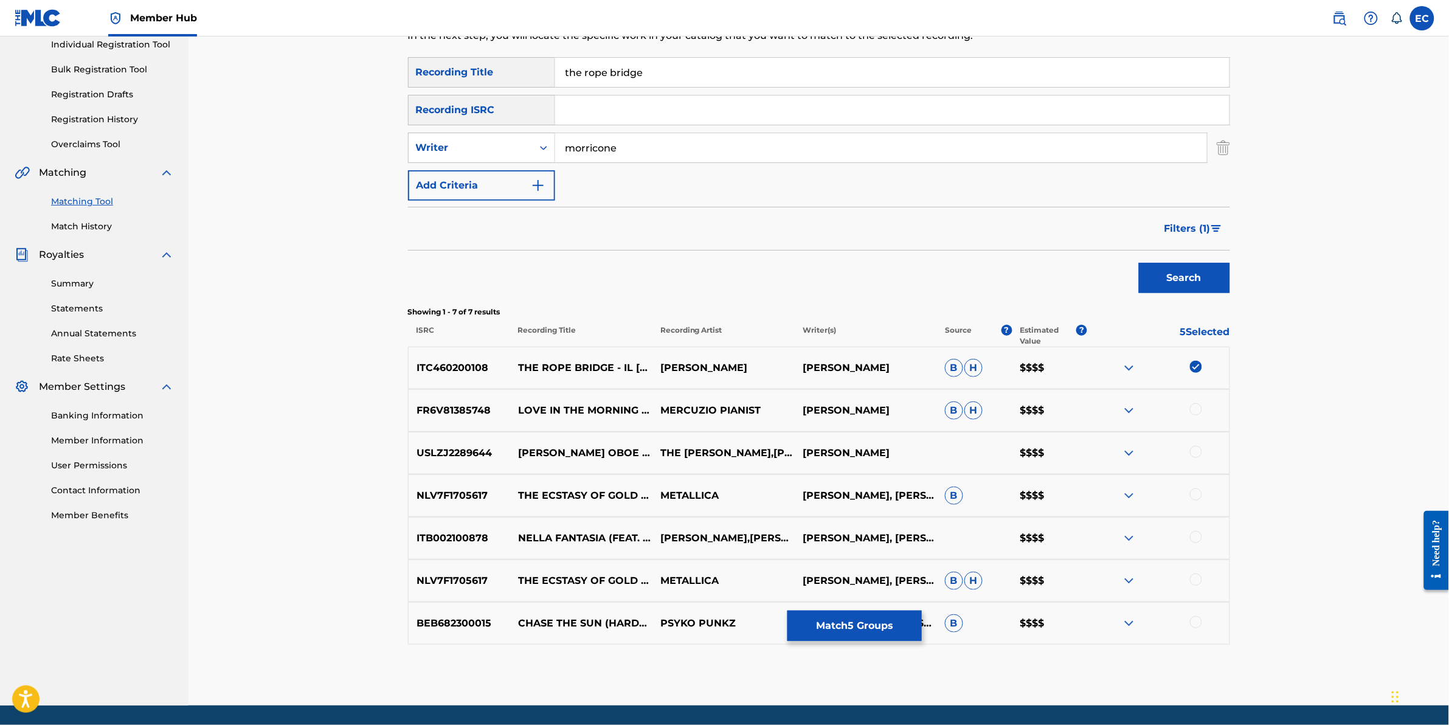
scroll to position [198, 0]
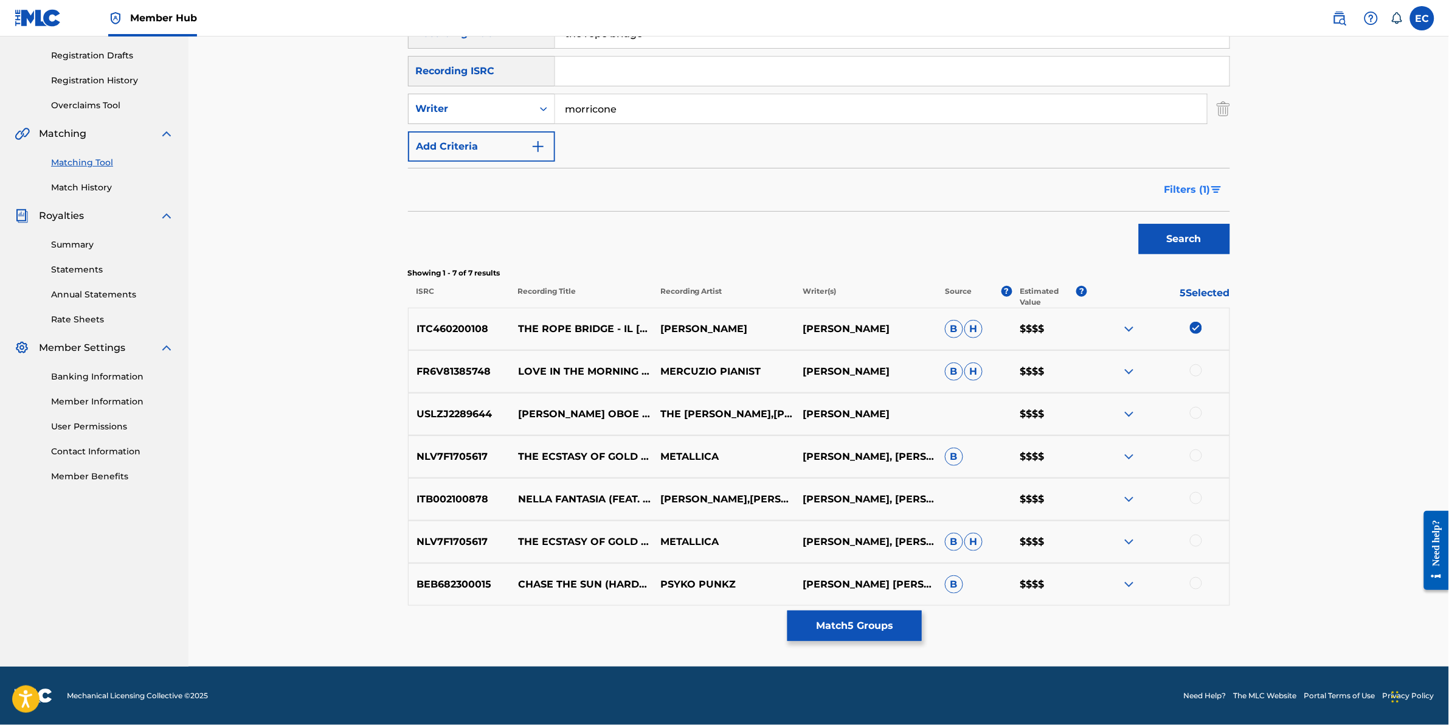
click at [1190, 177] on button "Filters ( 1 )" at bounding box center [1193, 190] width 73 height 30
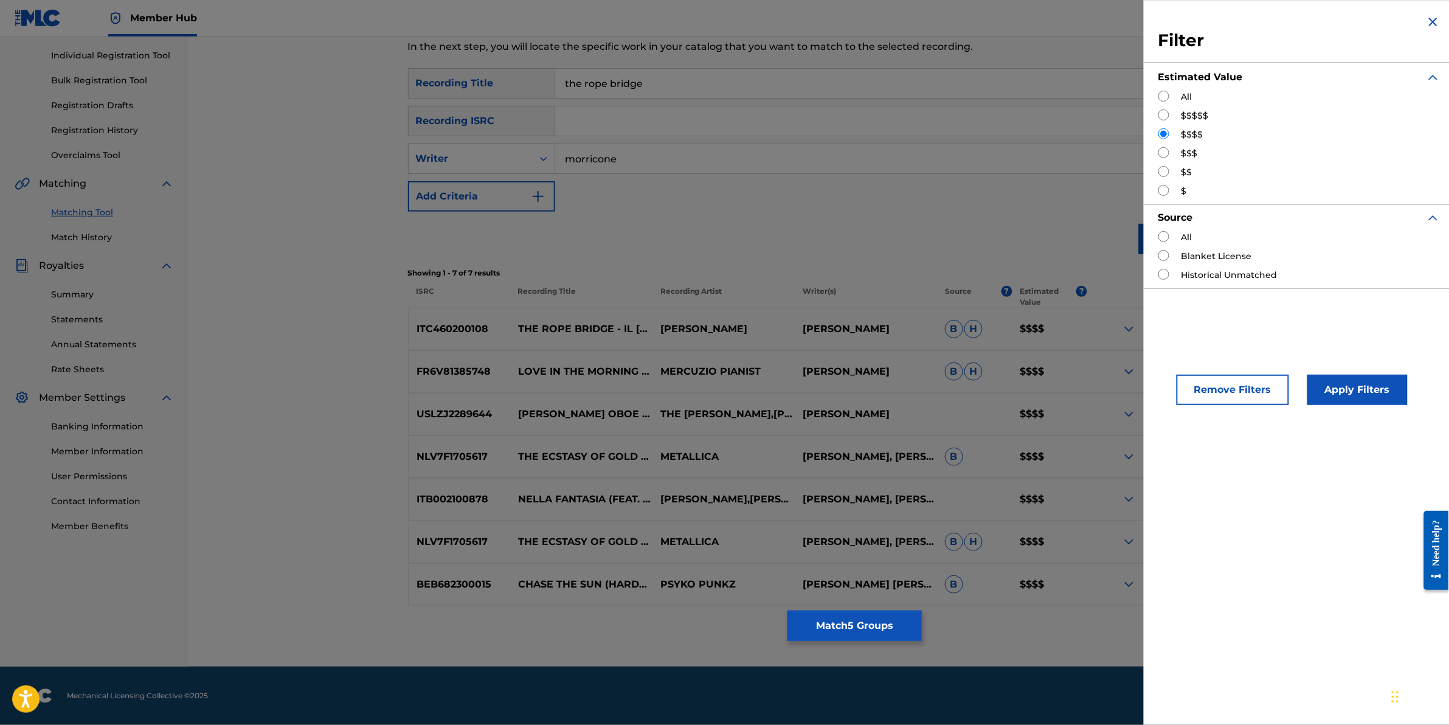
scroll to position [148, 0]
click at [1160, 150] on input "Search Form" at bounding box center [1164, 152] width 11 height 11
radio input "true"
click at [1345, 395] on button "Apply Filters" at bounding box center [1358, 390] width 100 height 30
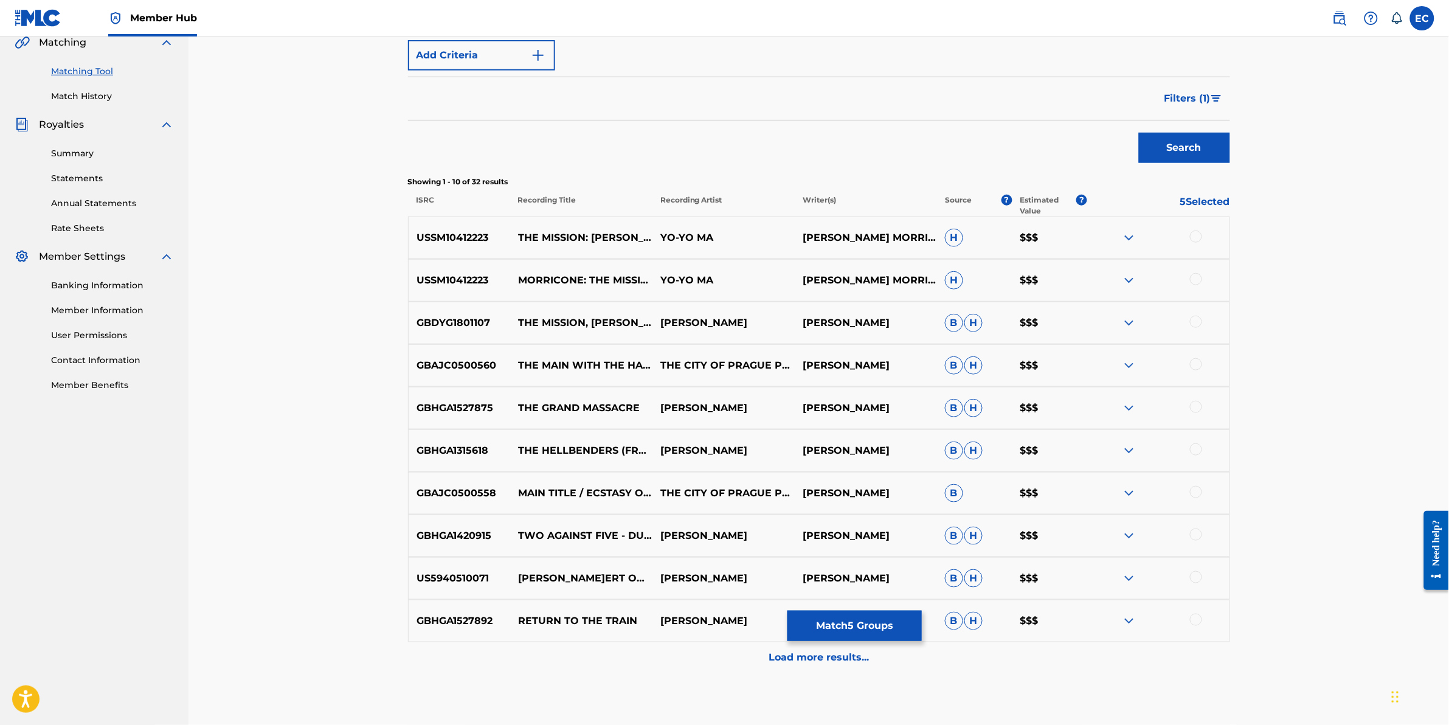
scroll to position [356, 0]
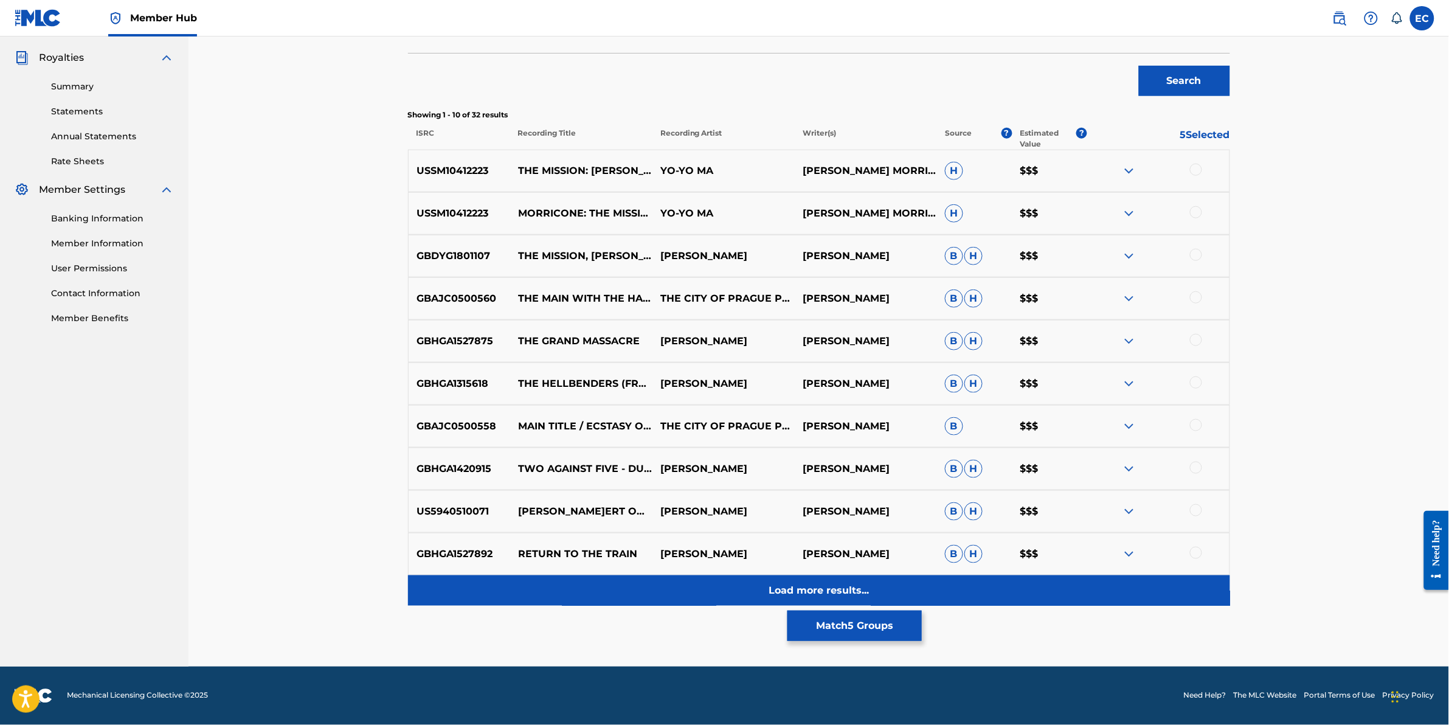
click at [691, 583] on div "Load more results..." at bounding box center [819, 590] width 822 height 30
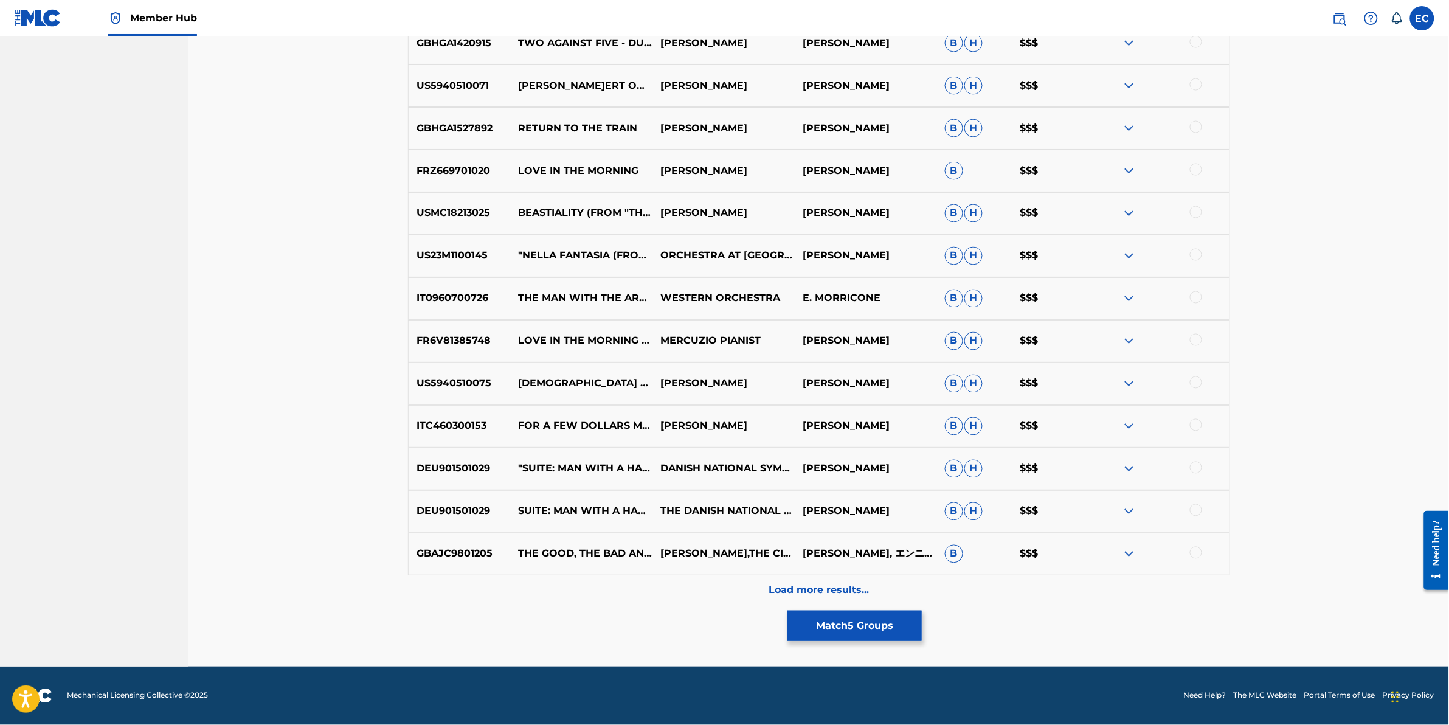
click at [709, 571] on div "GBAJC9801205 THE GOOD, THE BAD AND THE UGLY - FROM "THE GOOD, THE BAD AND THE U…" at bounding box center [819, 554] width 822 height 43
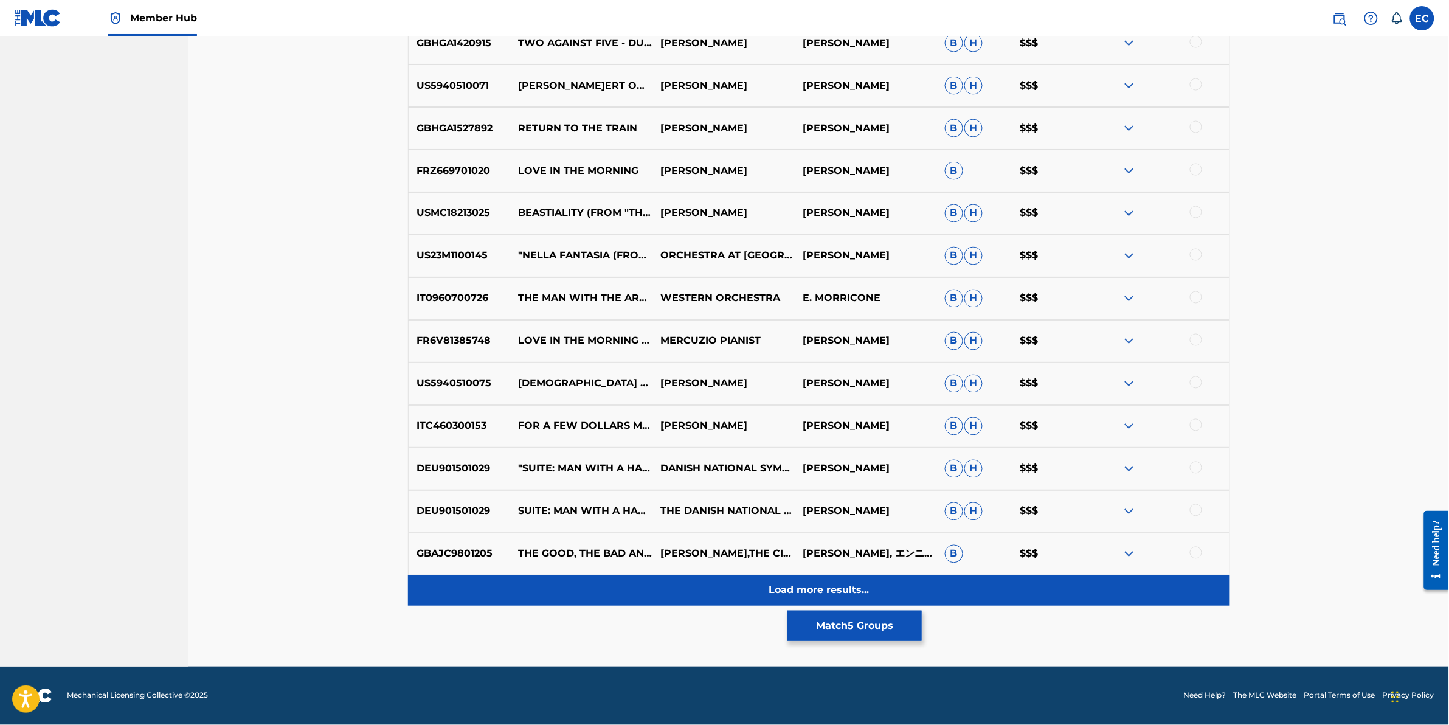
click at [698, 594] on div "Load more results..." at bounding box center [819, 590] width 822 height 30
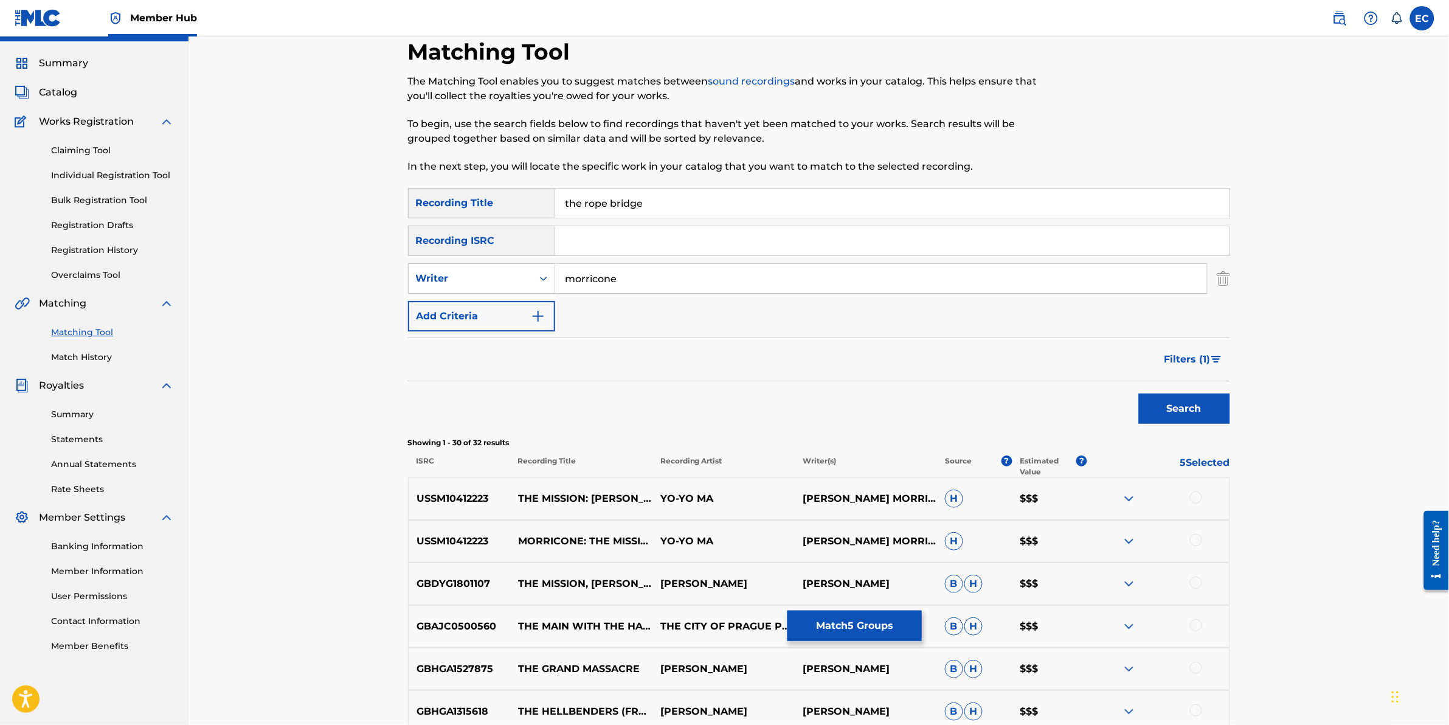
scroll to position [782, 0]
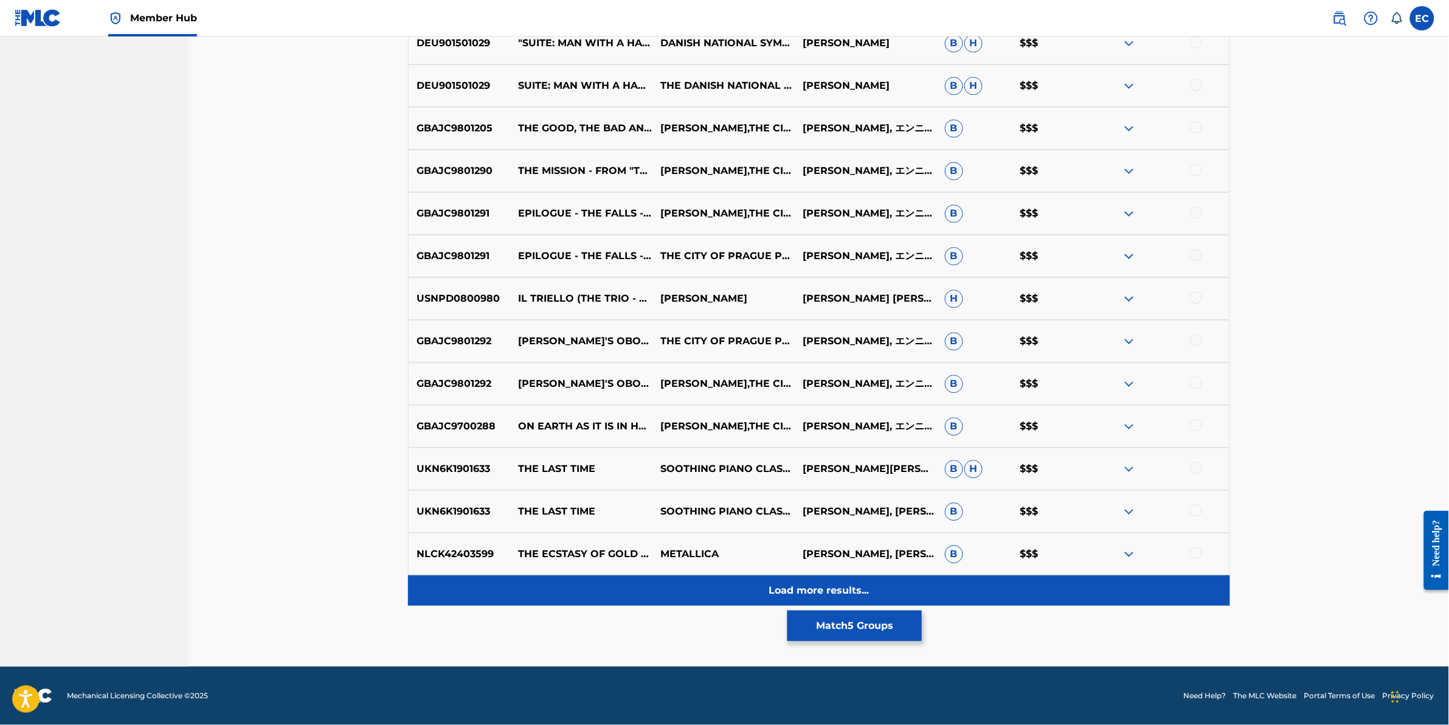
click at [670, 585] on div "Load more results..." at bounding box center [819, 590] width 822 height 30
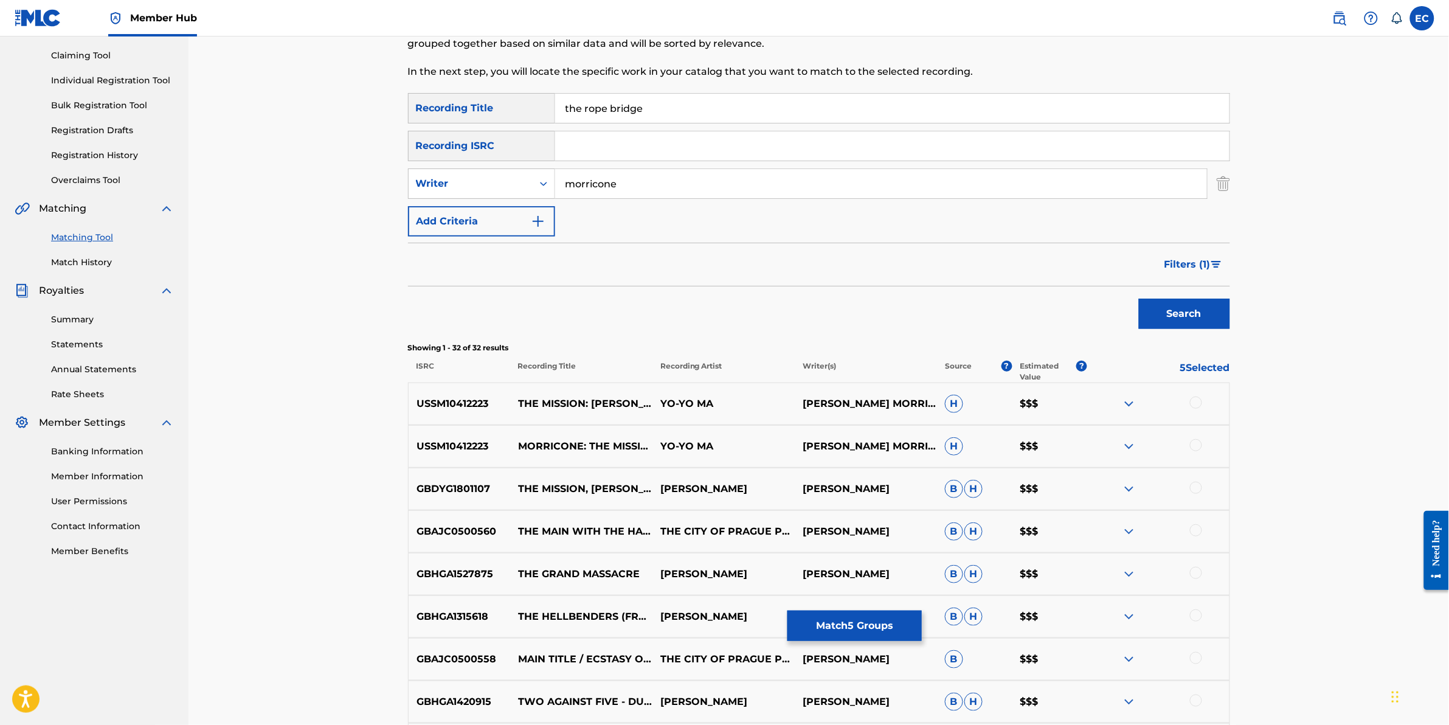
scroll to position [122, 0]
click at [1220, 258] on button "Filters ( 1 )" at bounding box center [1193, 266] width 73 height 30
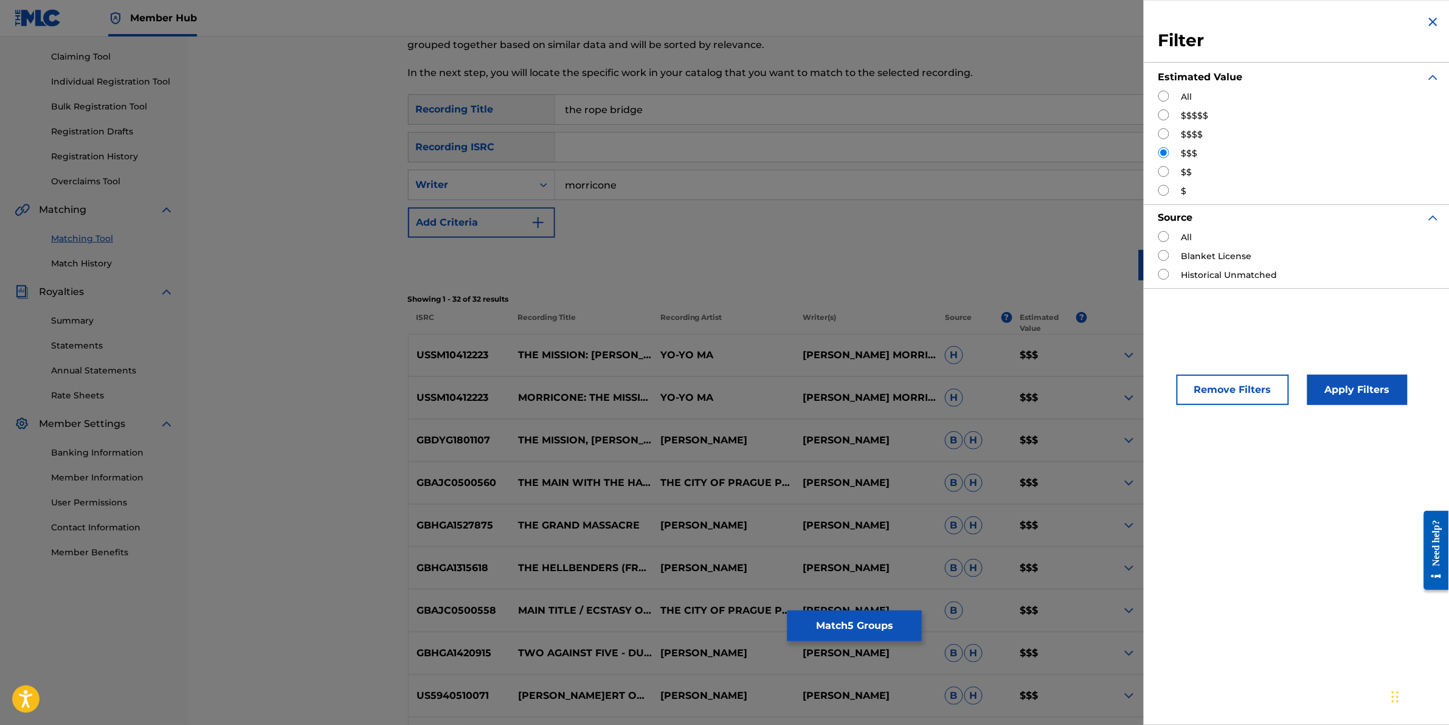
click at [1162, 169] on input "Search Form" at bounding box center [1164, 171] width 11 height 11
radio input "true"
click at [1320, 381] on button "Apply Filters" at bounding box center [1358, 390] width 100 height 30
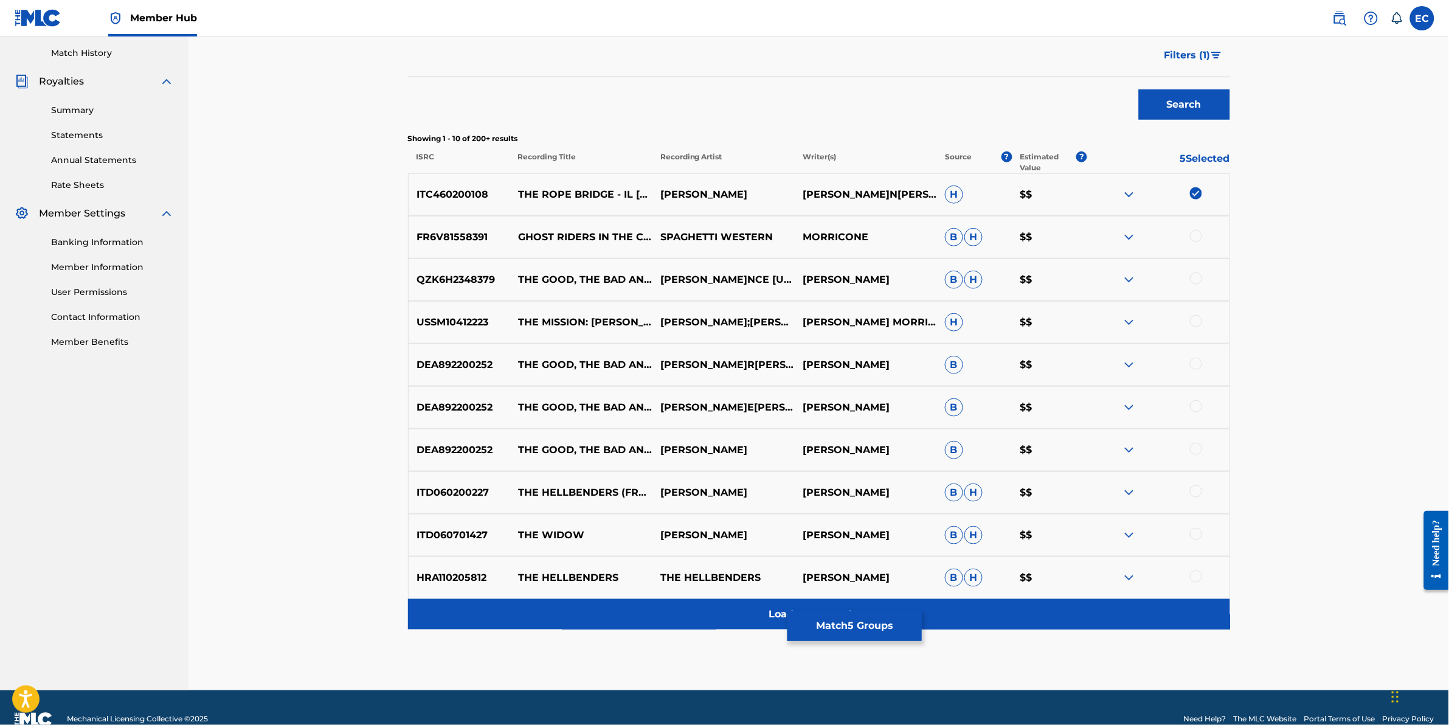
click at [560, 622] on div "Load more results..." at bounding box center [819, 614] width 822 height 30
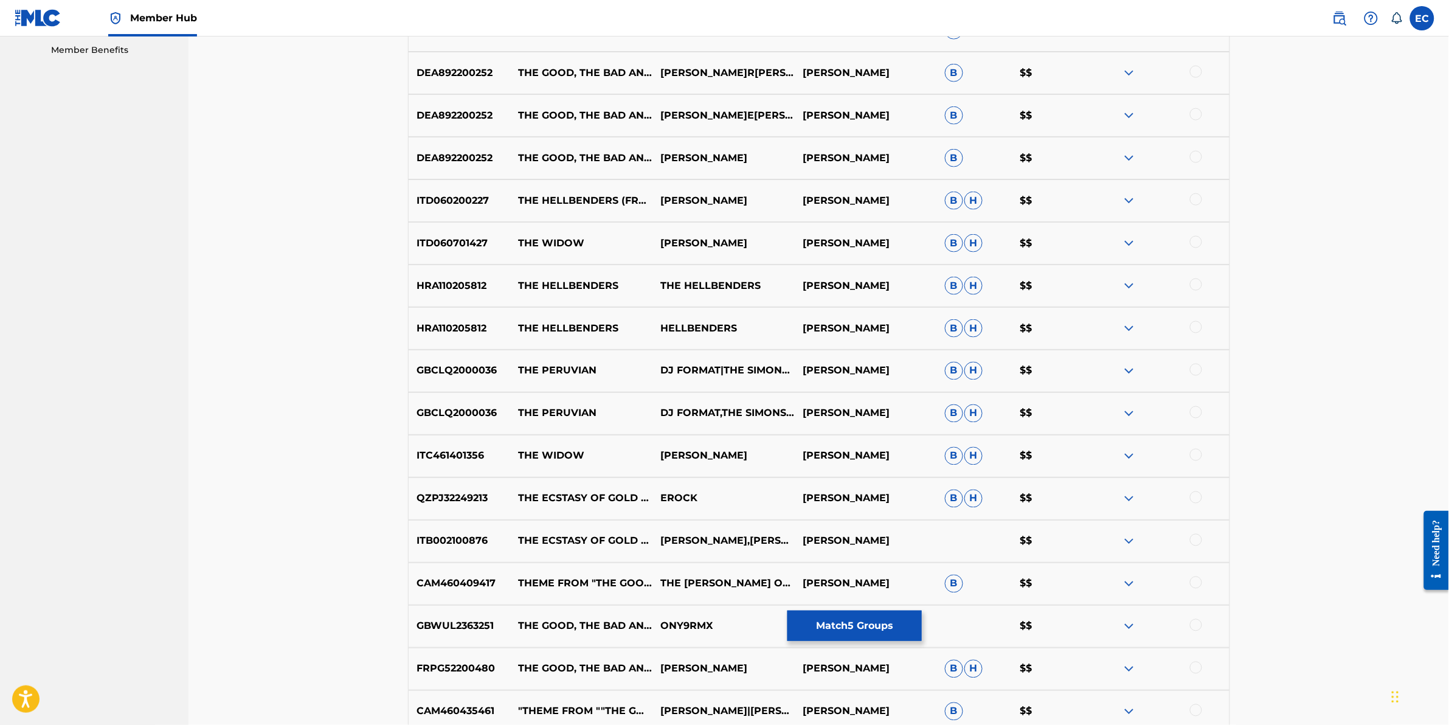
scroll to position [713, 0]
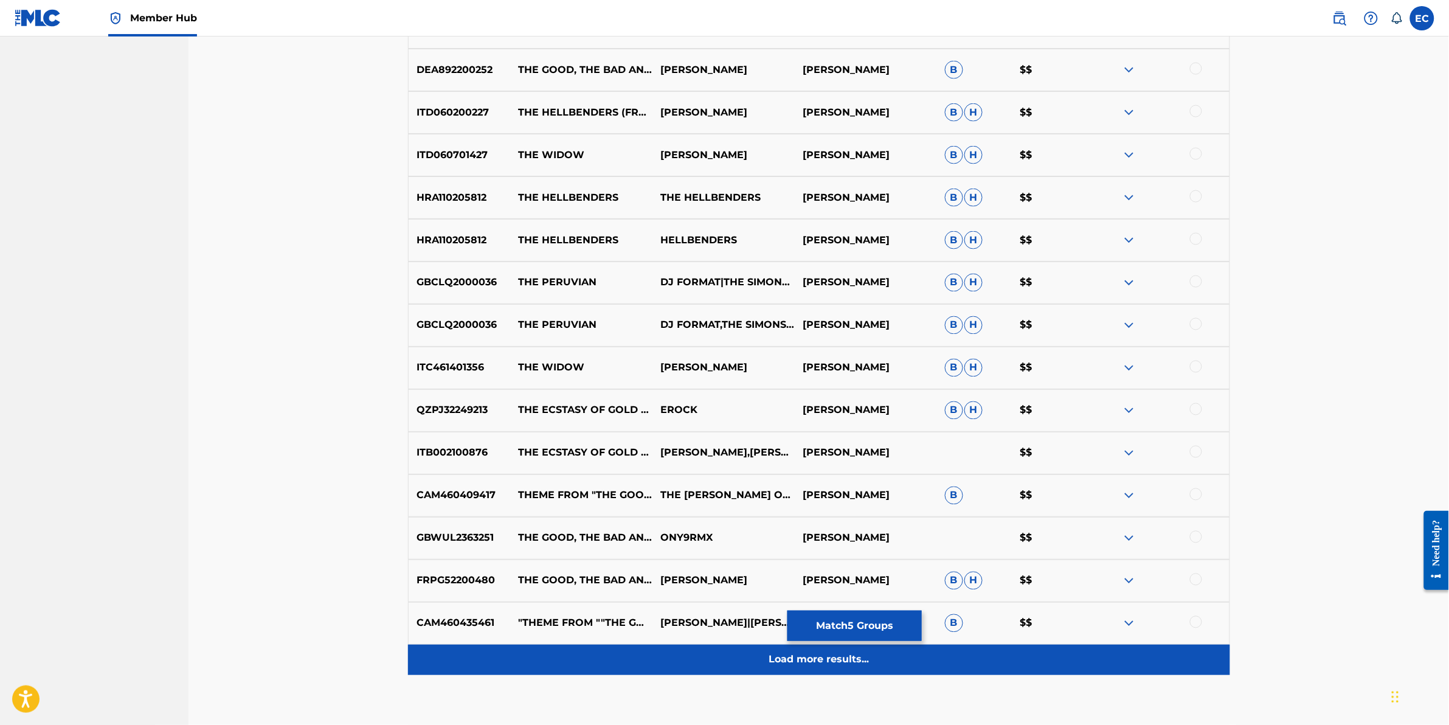
click at [584, 664] on div "Load more results..." at bounding box center [819, 660] width 822 height 30
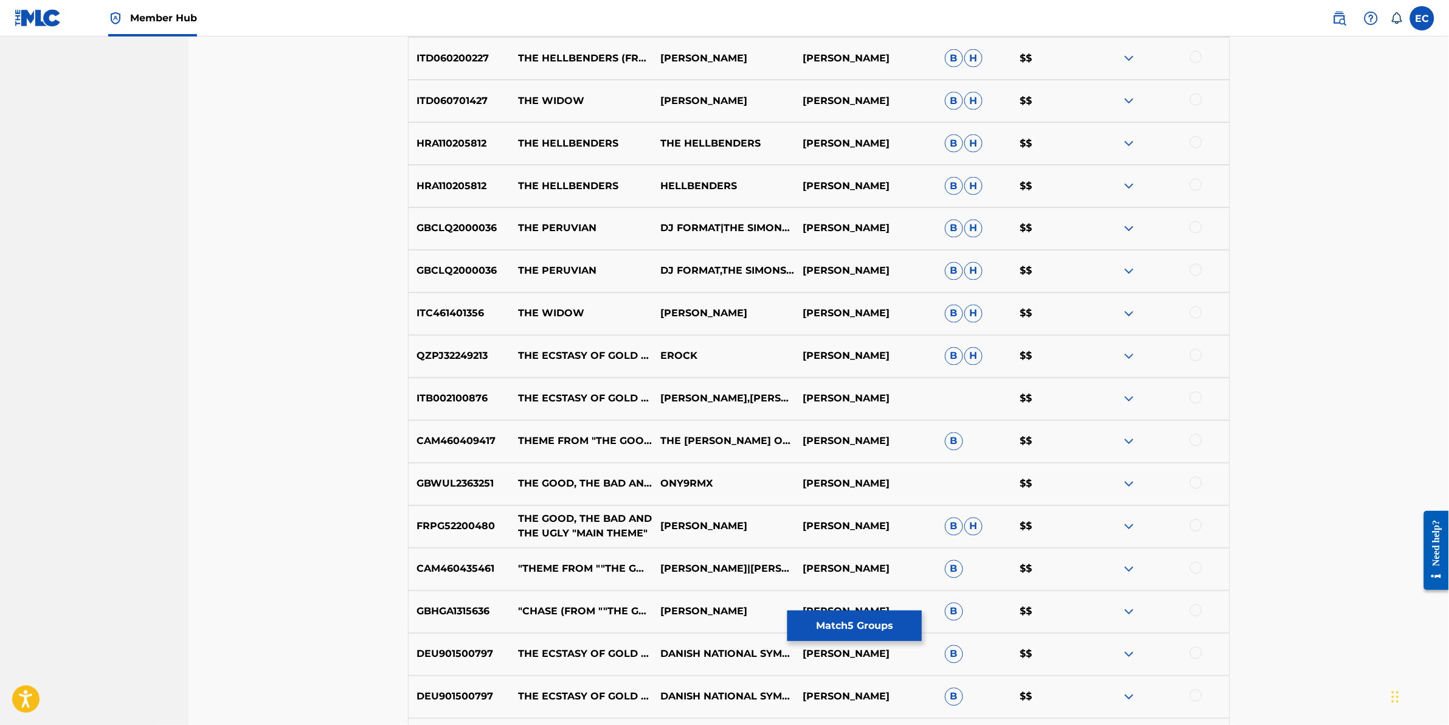
scroll to position [789, 0]
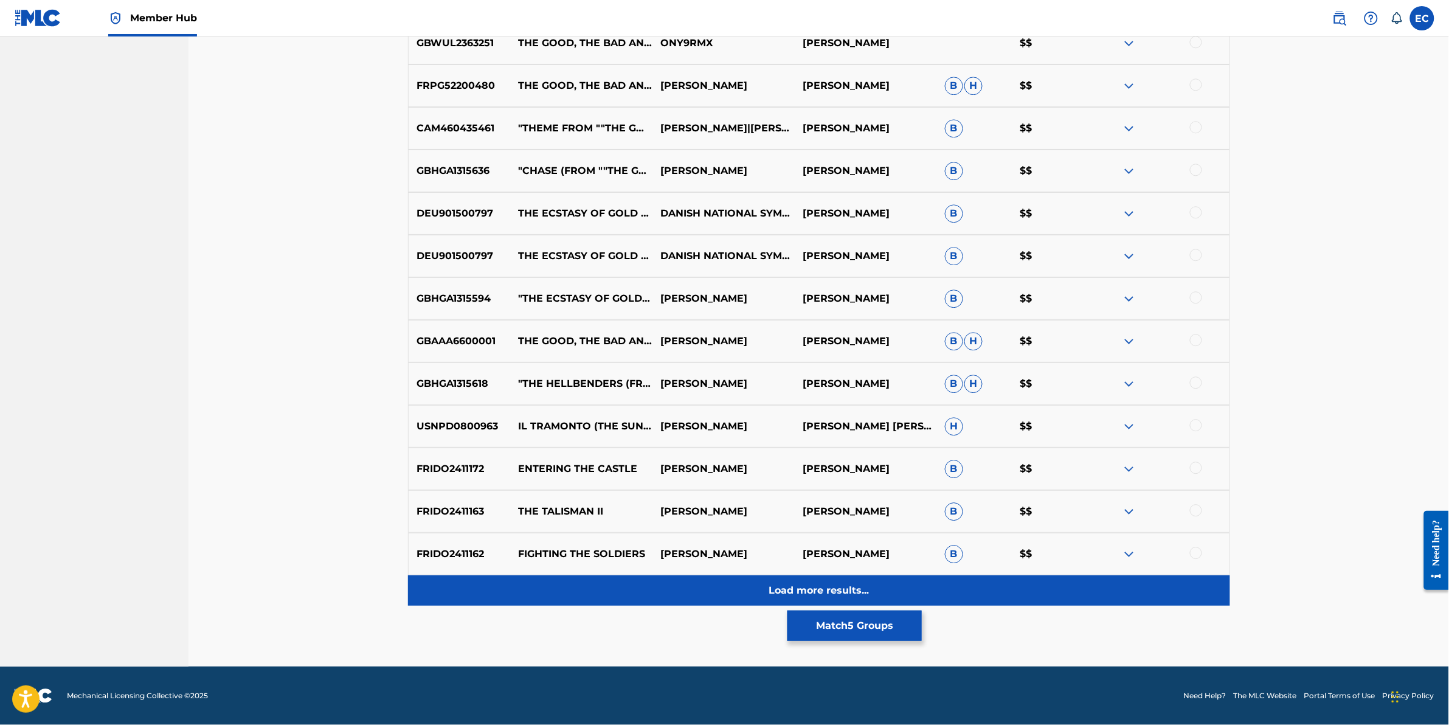
click at [599, 594] on div "Load more results..." at bounding box center [819, 590] width 822 height 30
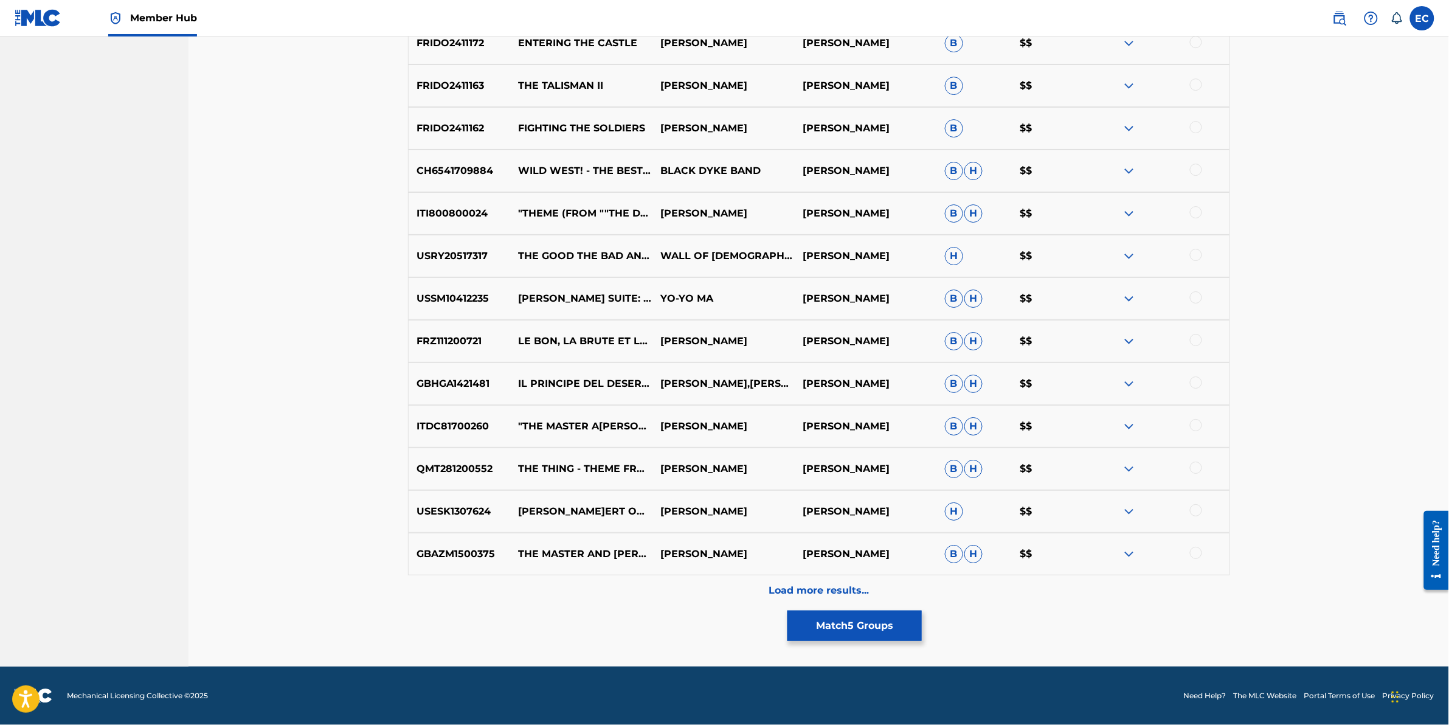
click at [606, 589] on div "Load more results..." at bounding box center [819, 590] width 822 height 30
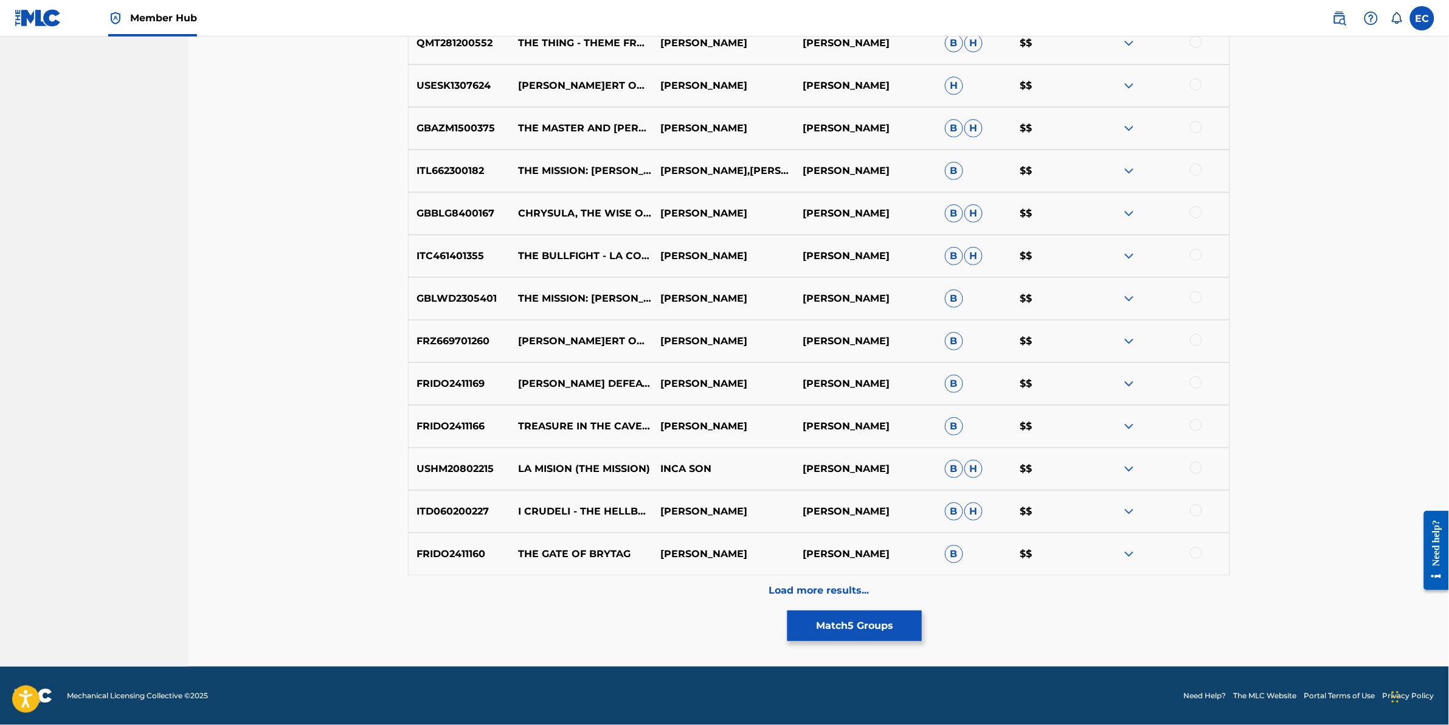
click at [611, 582] on div "Load more results..." at bounding box center [819, 590] width 822 height 30
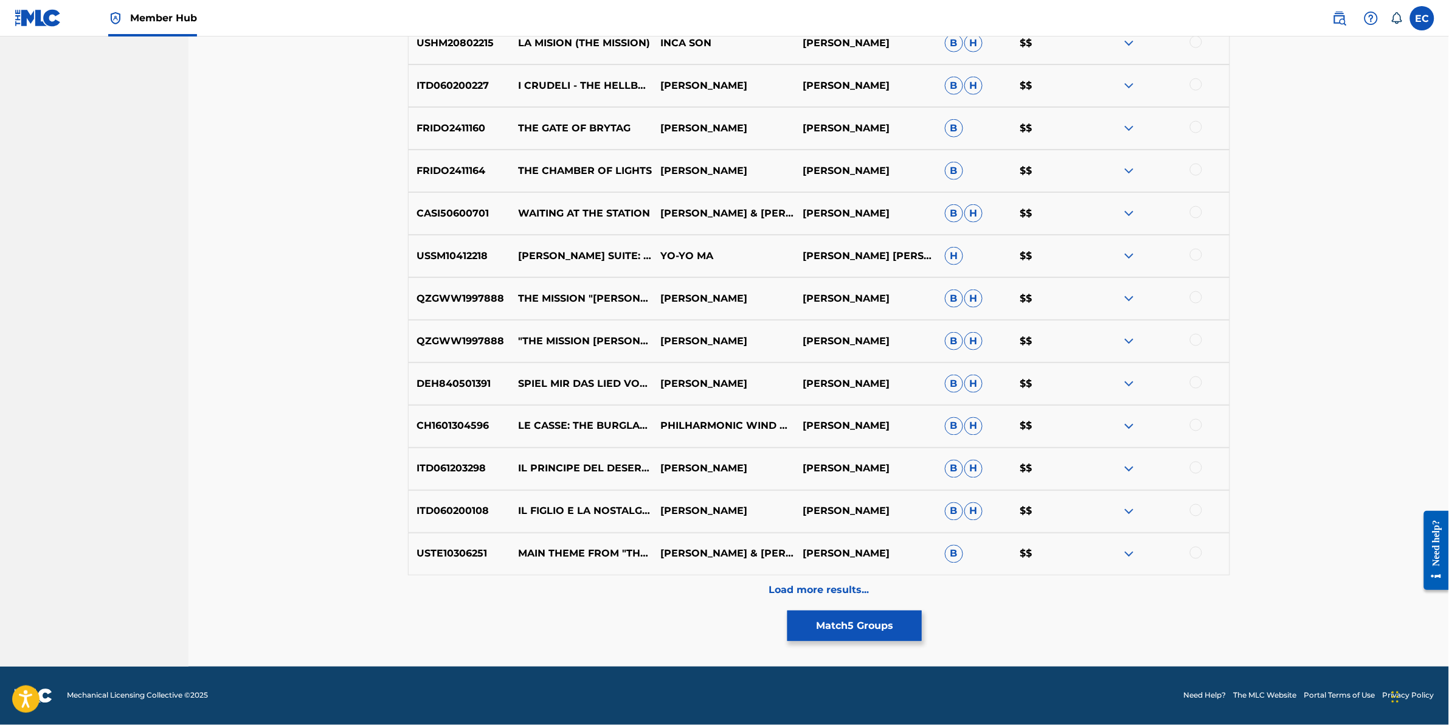
click at [611, 584] on div "Load more results..." at bounding box center [819, 590] width 822 height 30
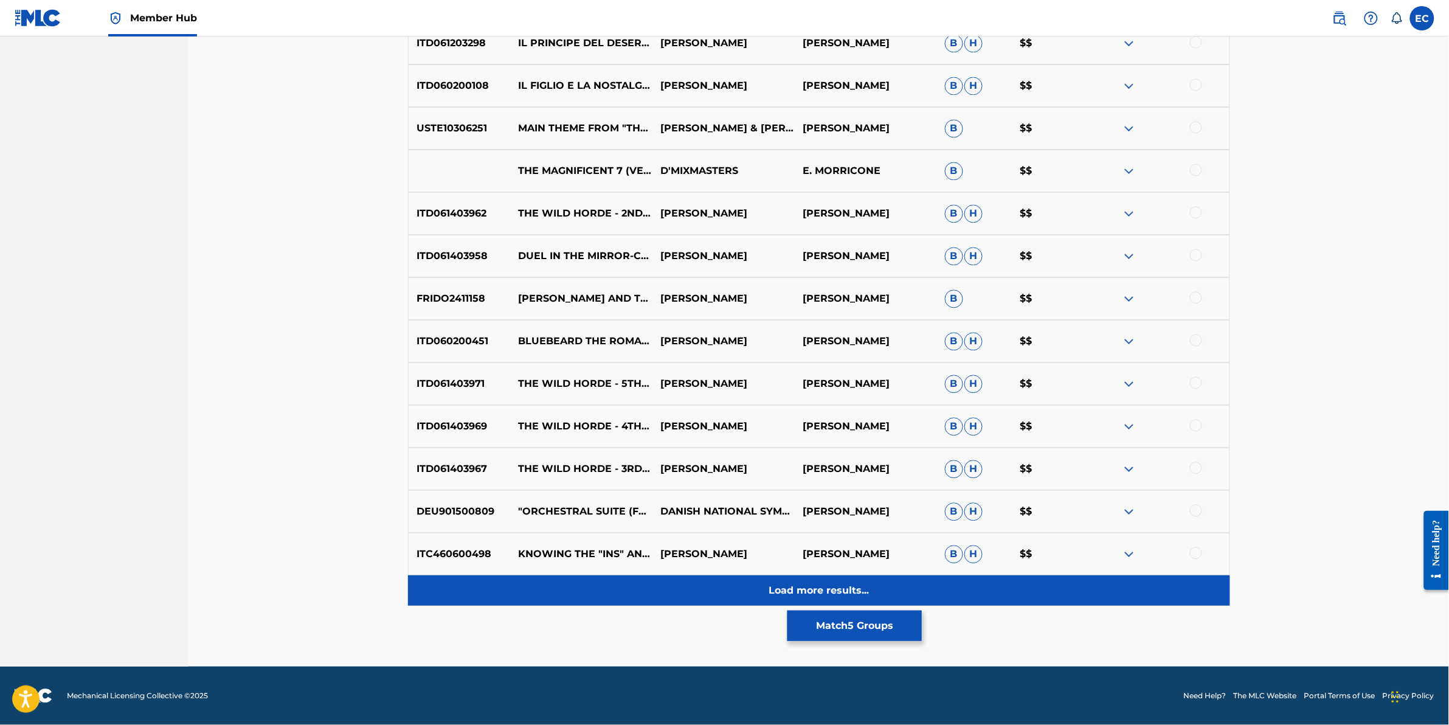
click at [611, 579] on div "Load more results..." at bounding box center [819, 590] width 822 height 30
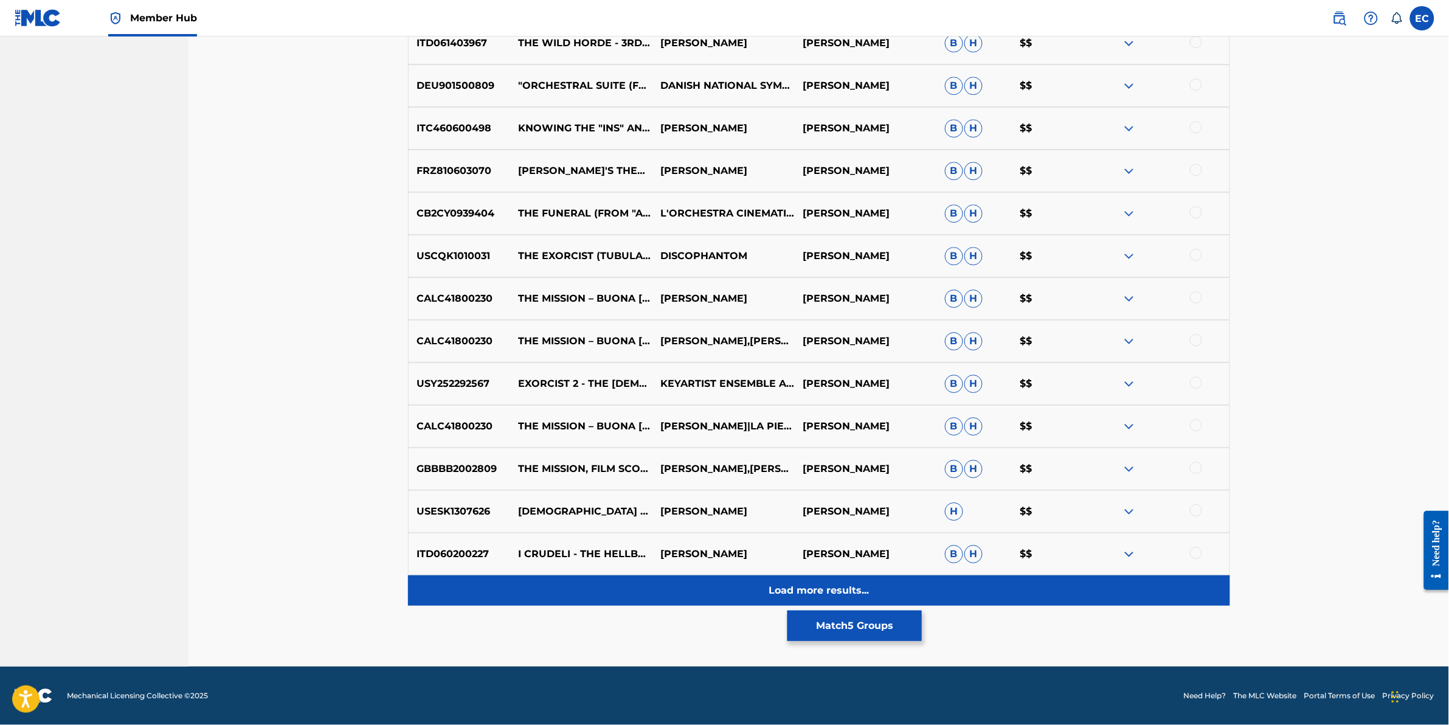
click at [609, 586] on div "Load more results..." at bounding box center [819, 590] width 822 height 30
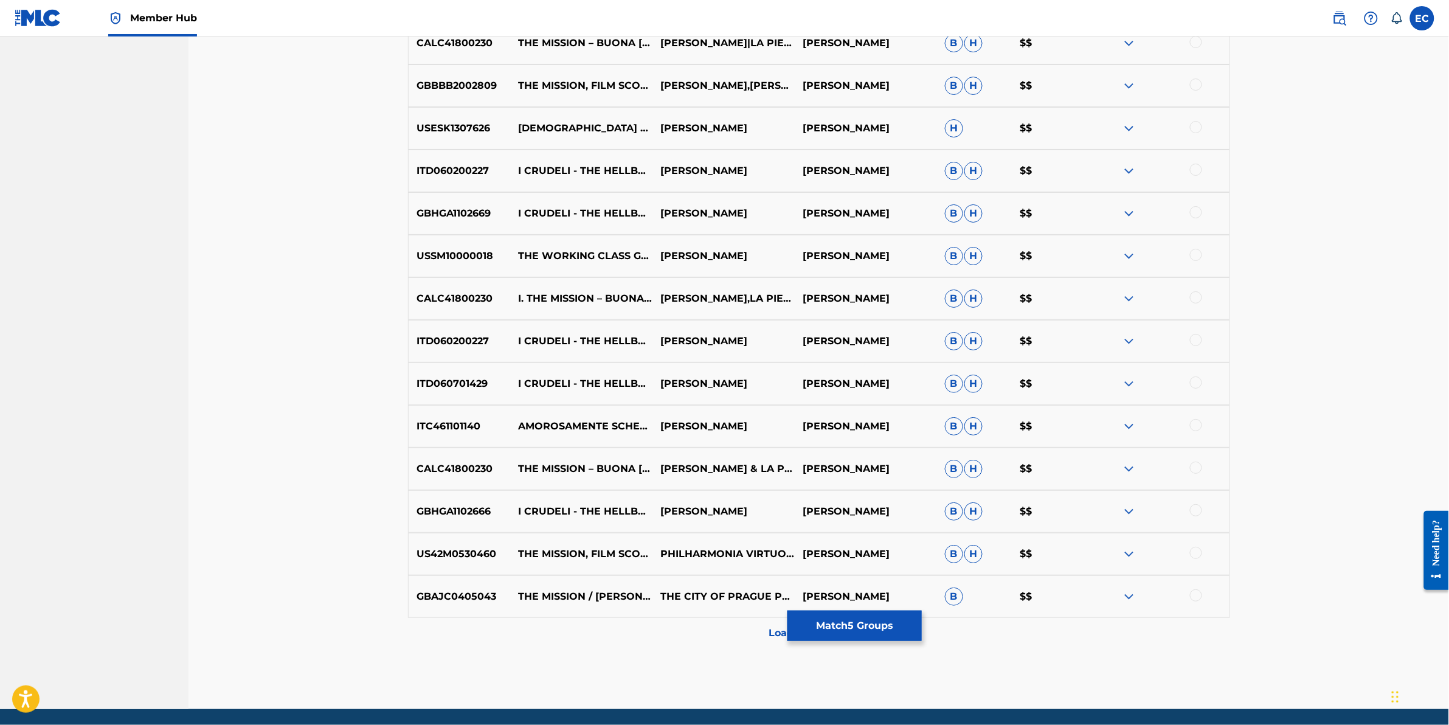
scroll to position [3762, 0]
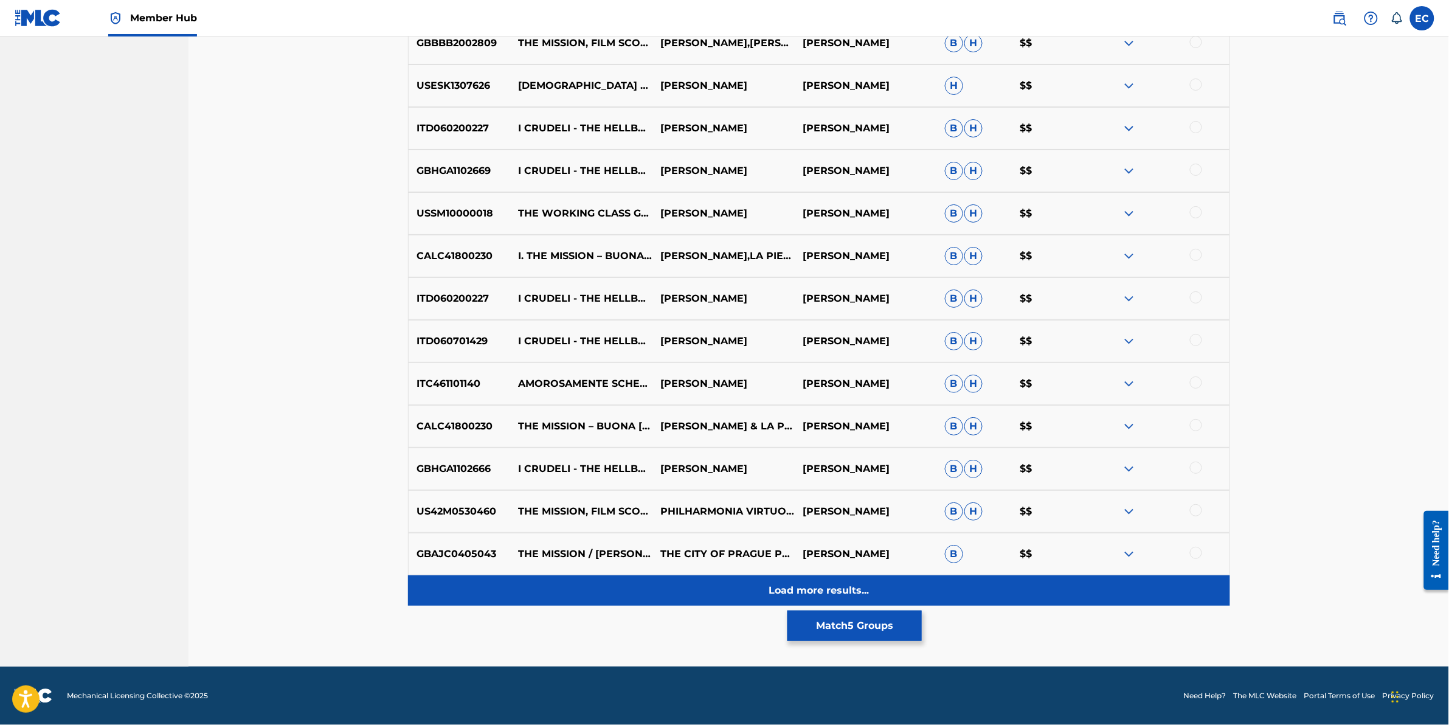
click at [720, 603] on div "Load more results..." at bounding box center [819, 590] width 822 height 30
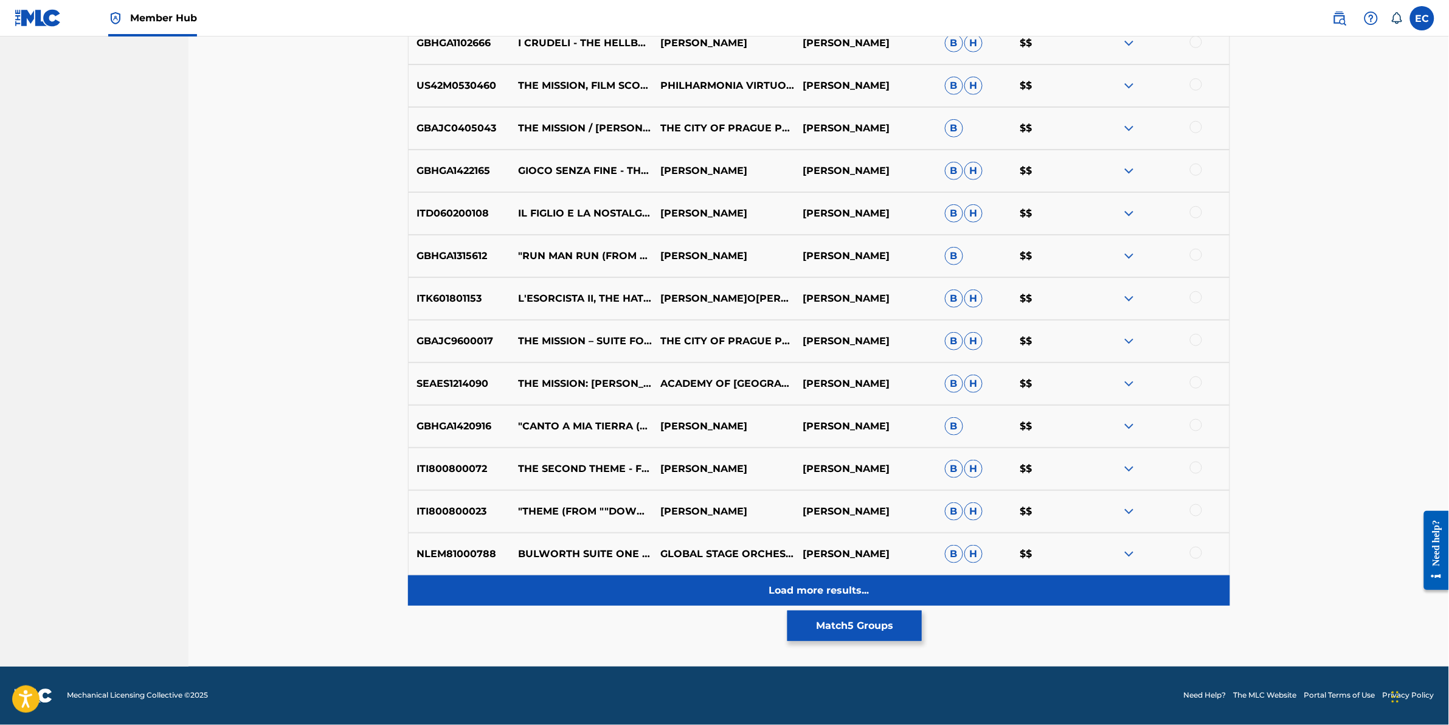
click at [712, 595] on div "Load more results..." at bounding box center [819, 590] width 822 height 30
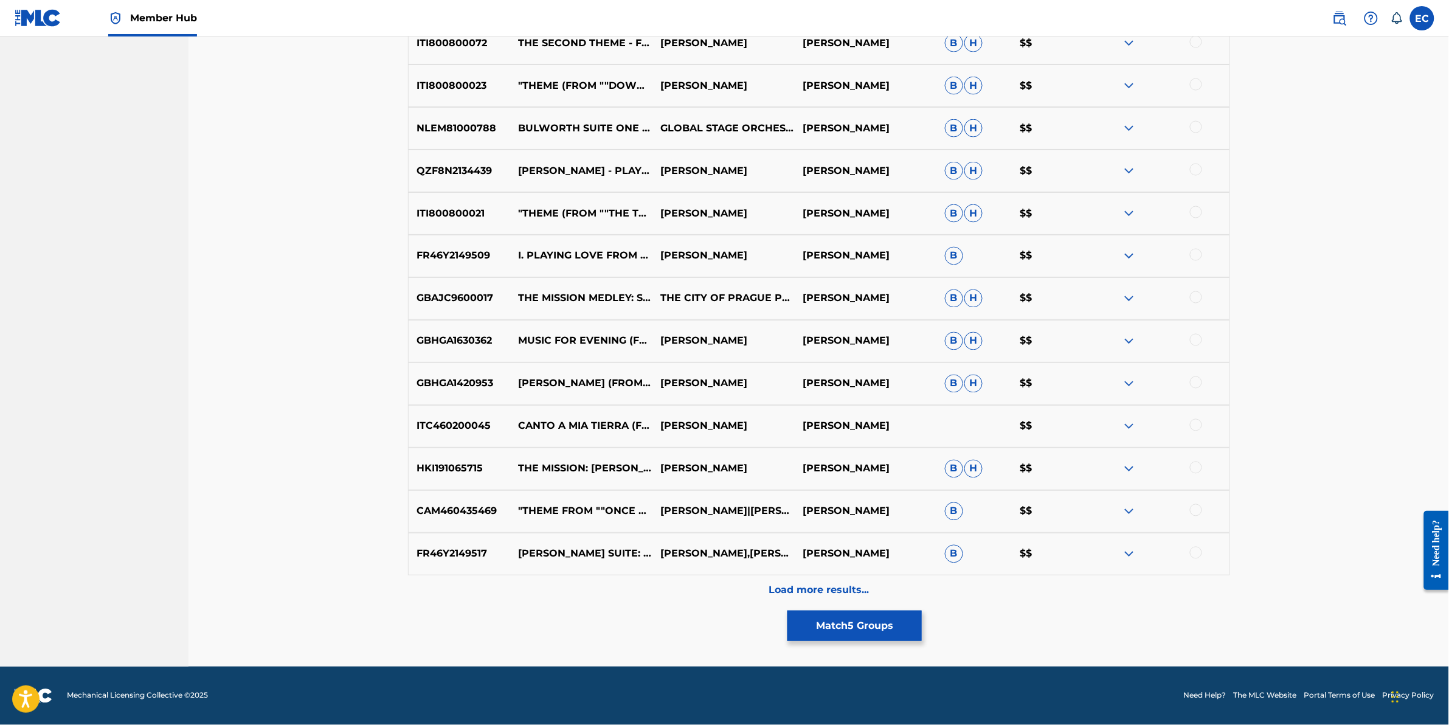
click at [712, 595] on div "Load more results..." at bounding box center [819, 590] width 822 height 30
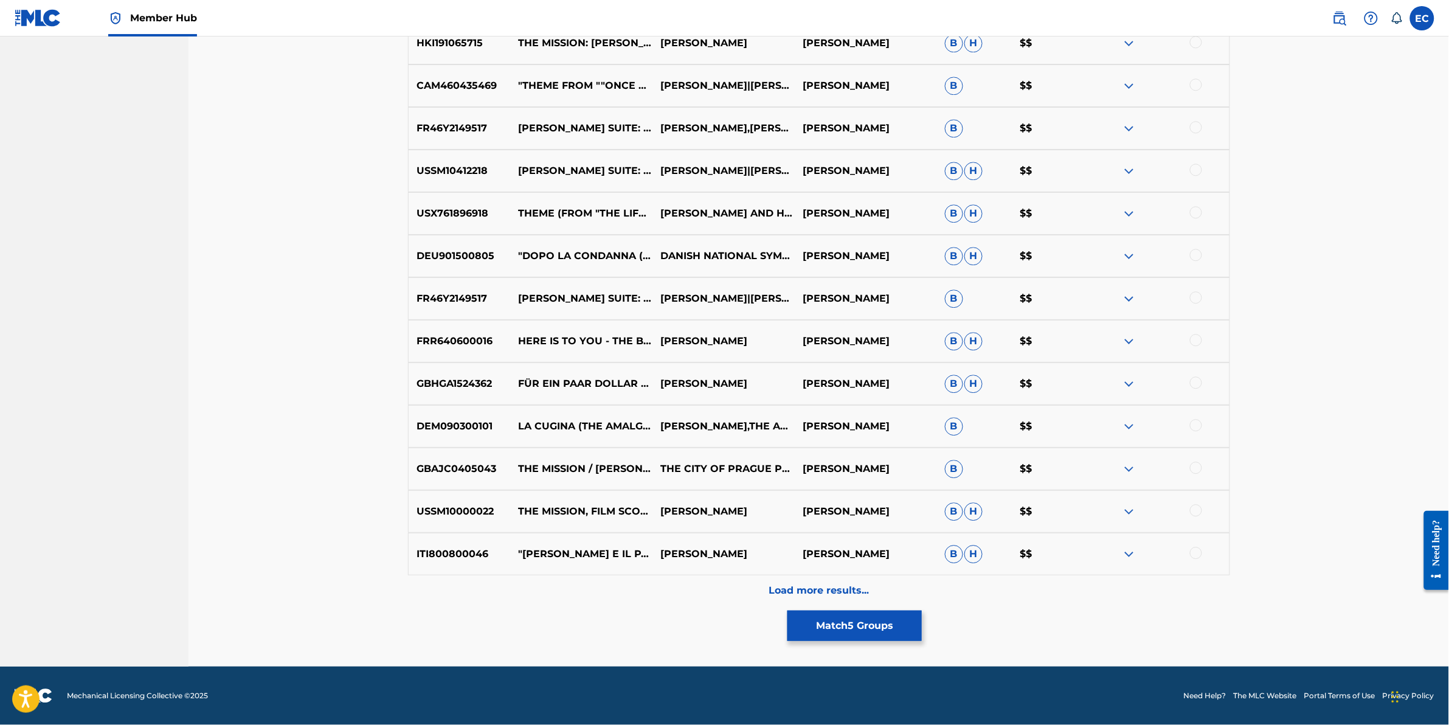
click at [712, 592] on div "Load more results..." at bounding box center [819, 590] width 822 height 30
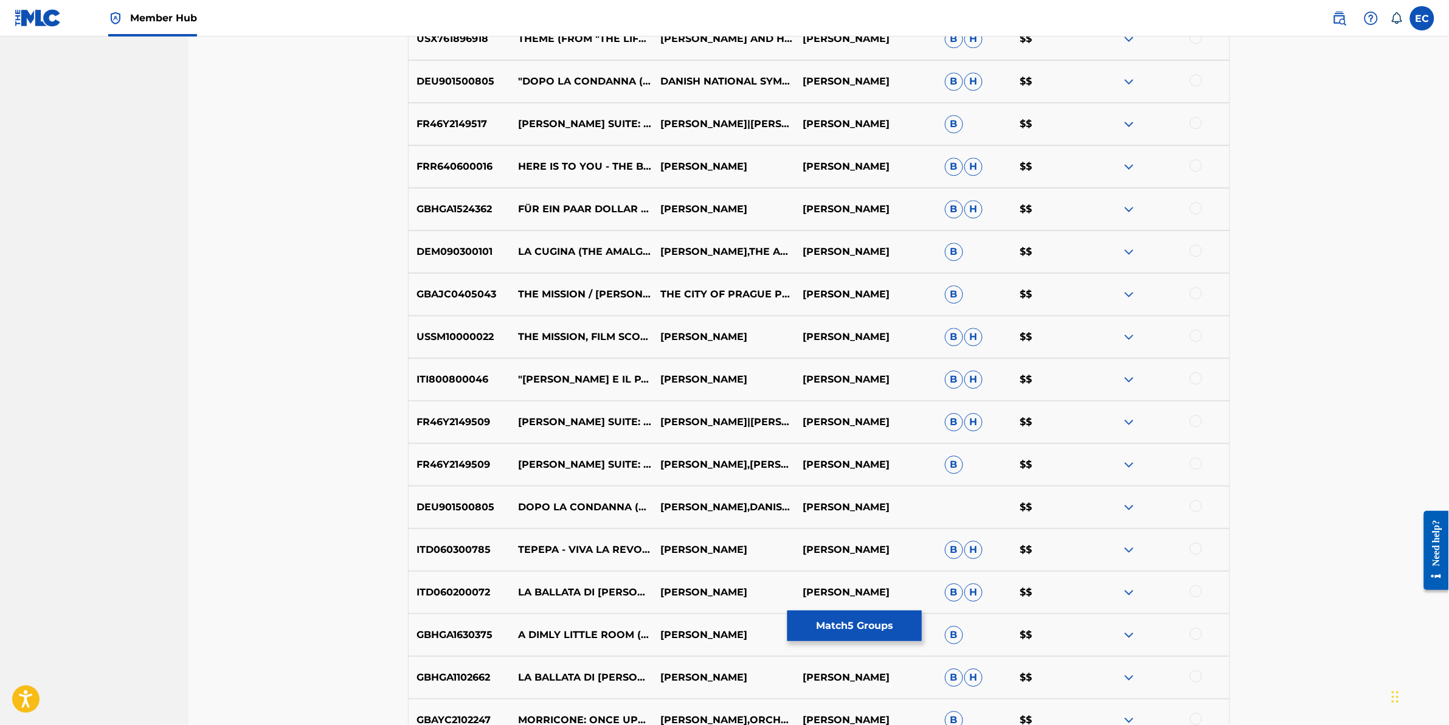
scroll to position [5465, 0]
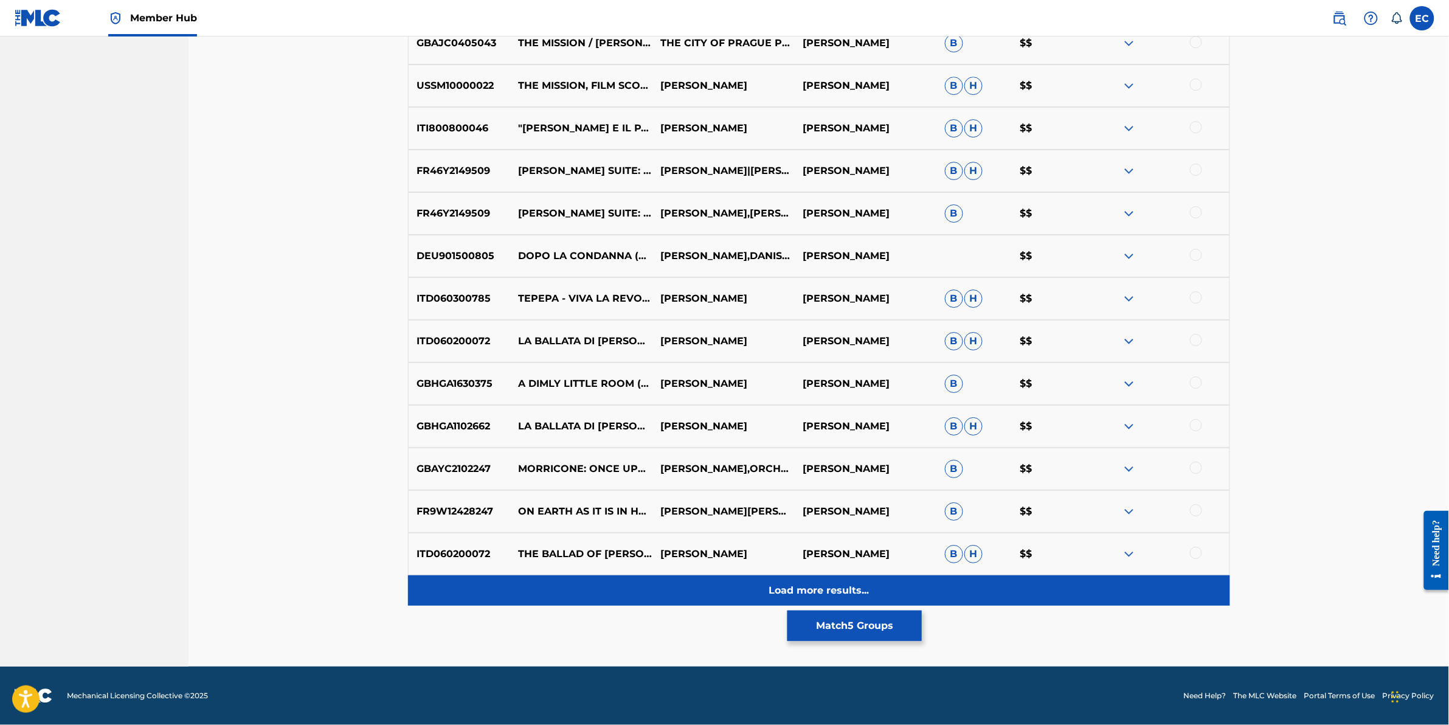
click at [712, 586] on div "Load more results..." at bounding box center [819, 590] width 822 height 30
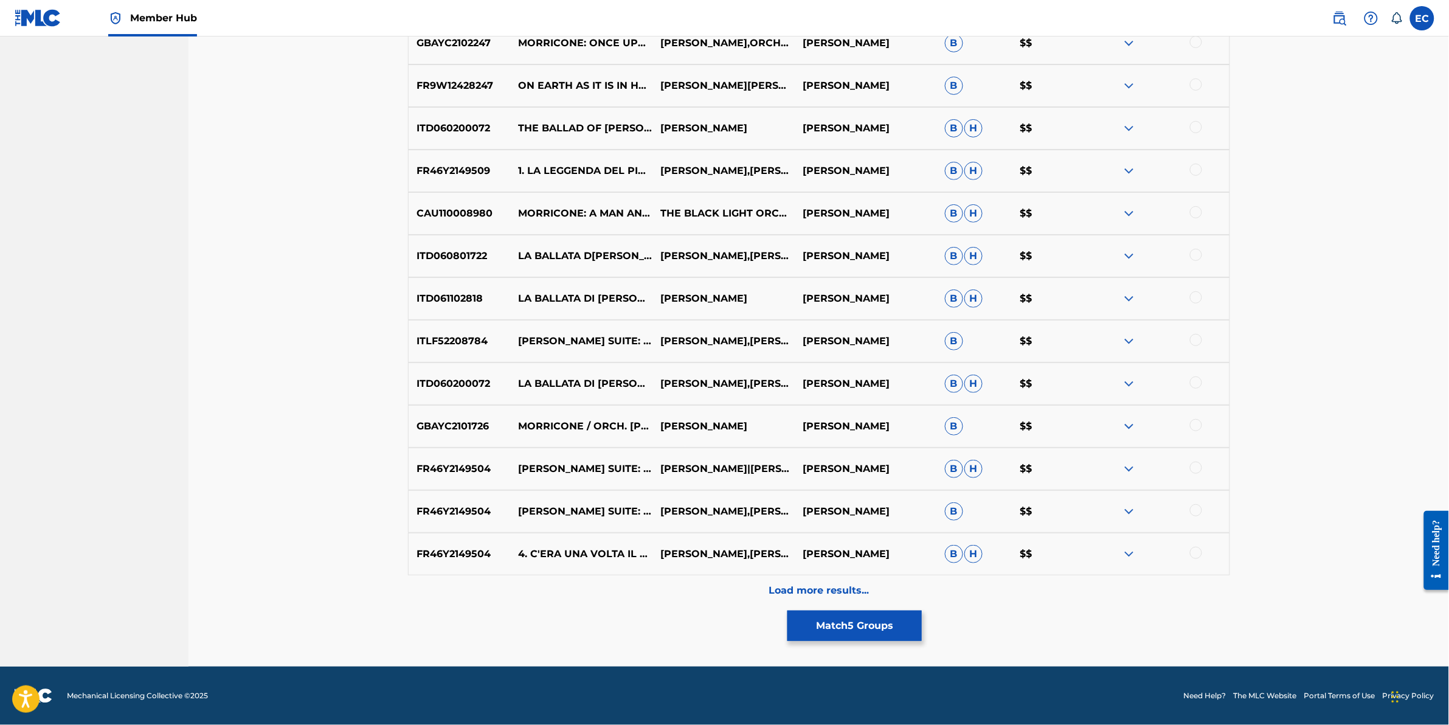
click at [712, 586] on div "Load more results..." at bounding box center [819, 590] width 822 height 30
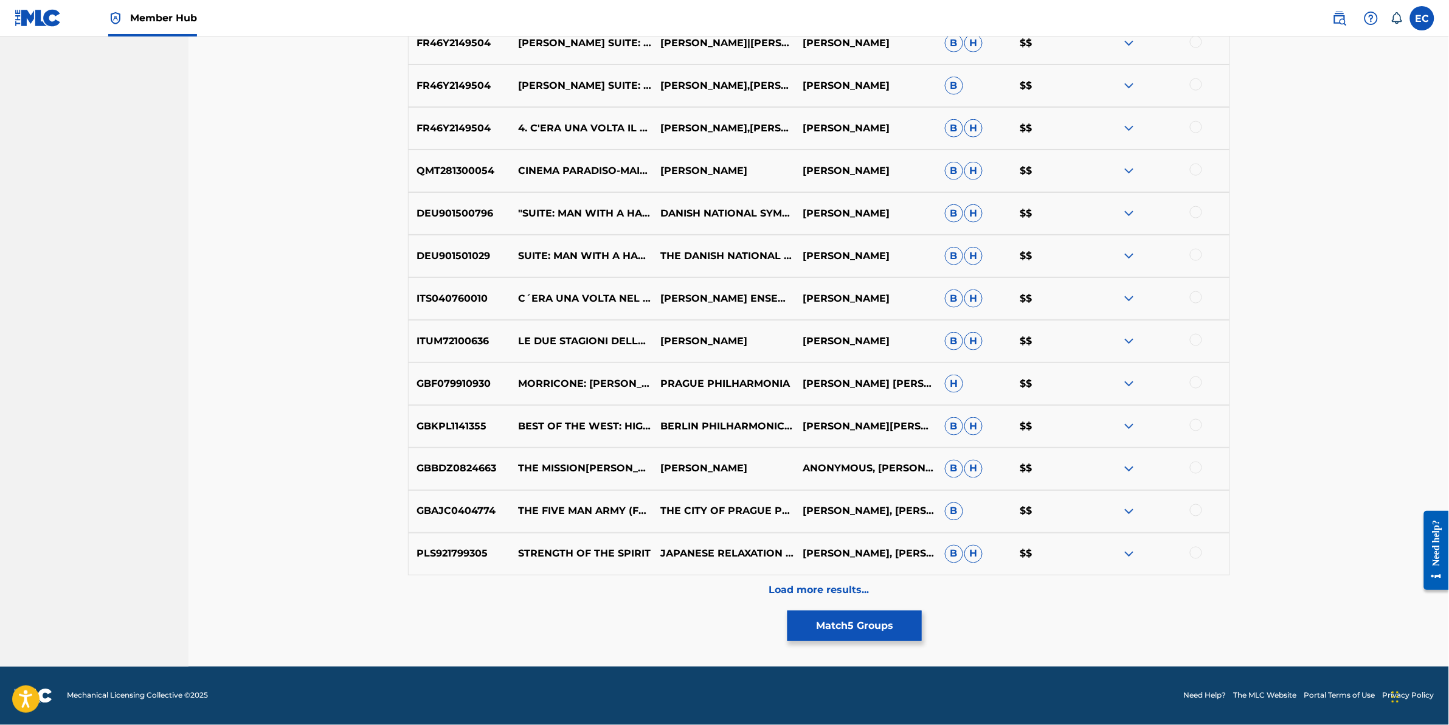
click at [712, 586] on div "Load more results..." at bounding box center [819, 590] width 822 height 30
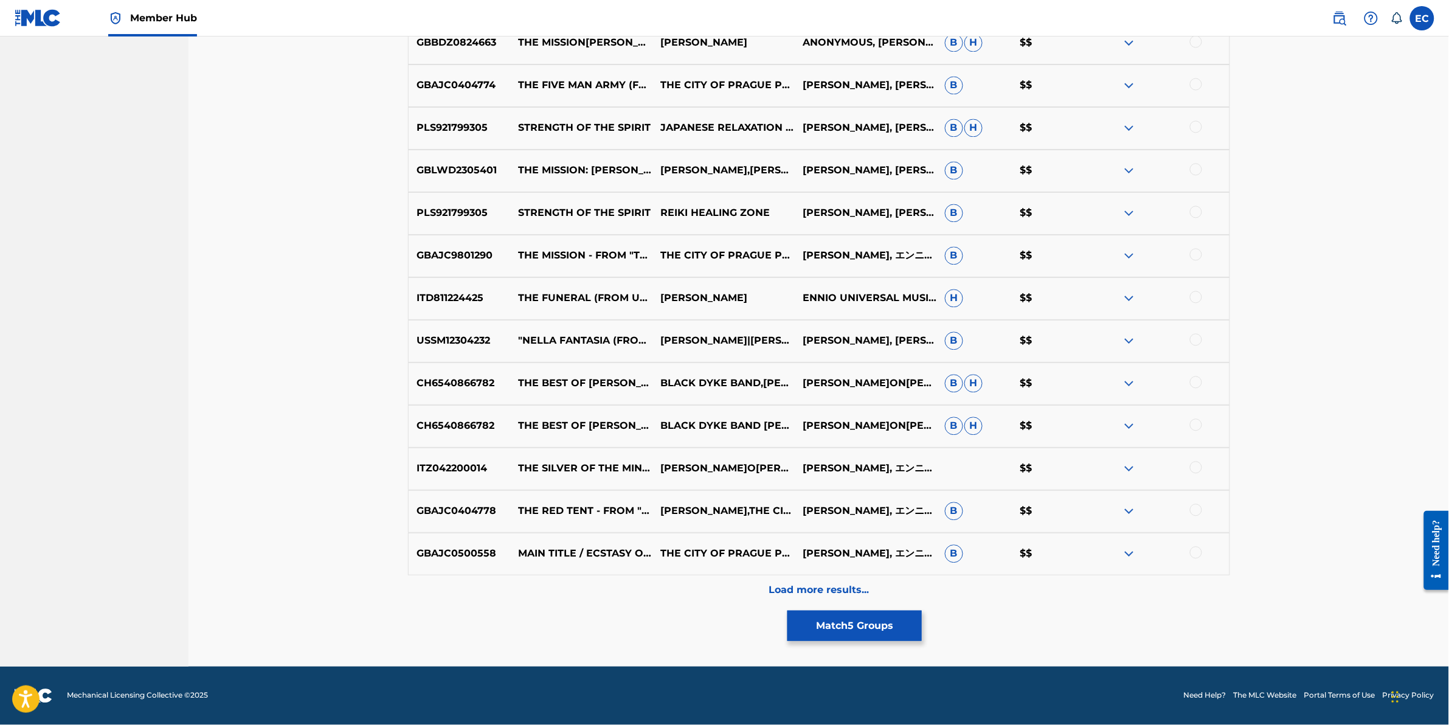
click at [712, 586] on div "Load more results..." at bounding box center [819, 590] width 822 height 30
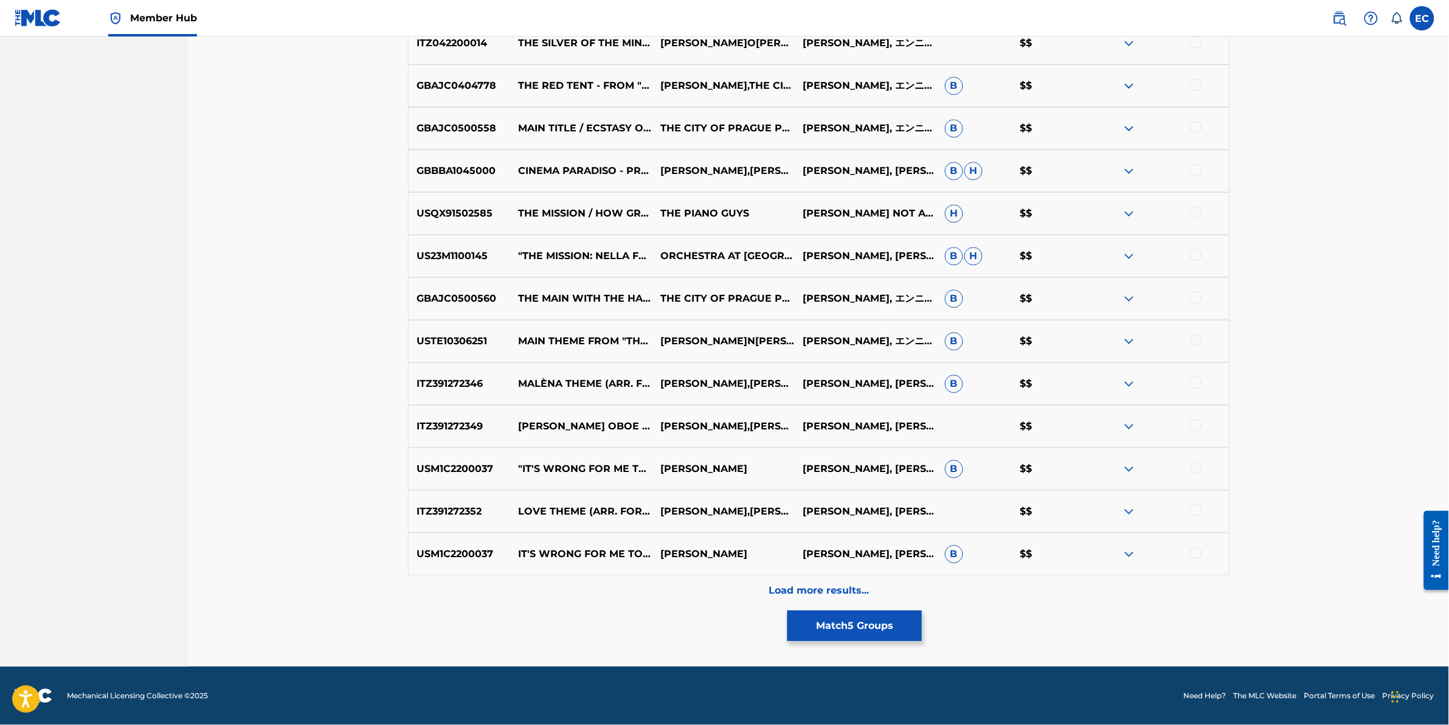
click at [712, 586] on div "Load more results..." at bounding box center [819, 590] width 822 height 30
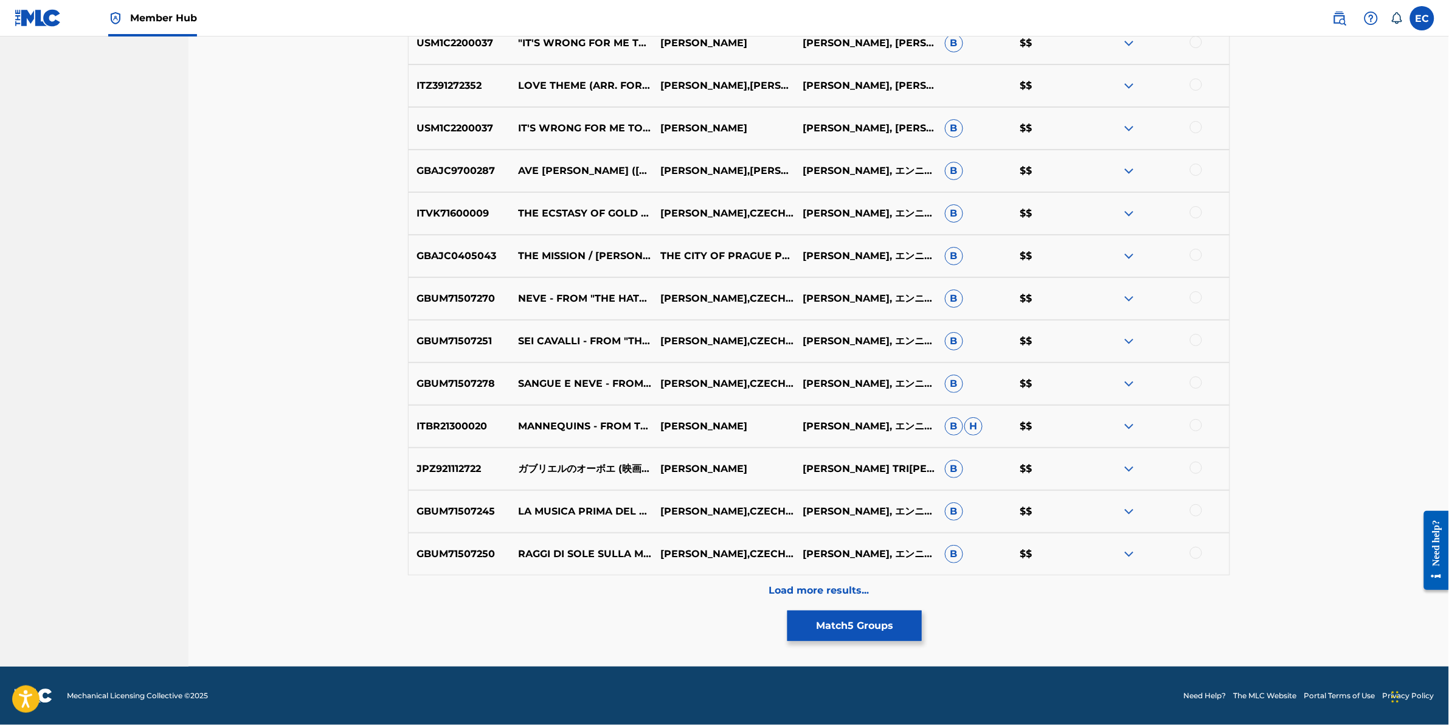
click at [712, 586] on div "Load more results..." at bounding box center [819, 590] width 822 height 30
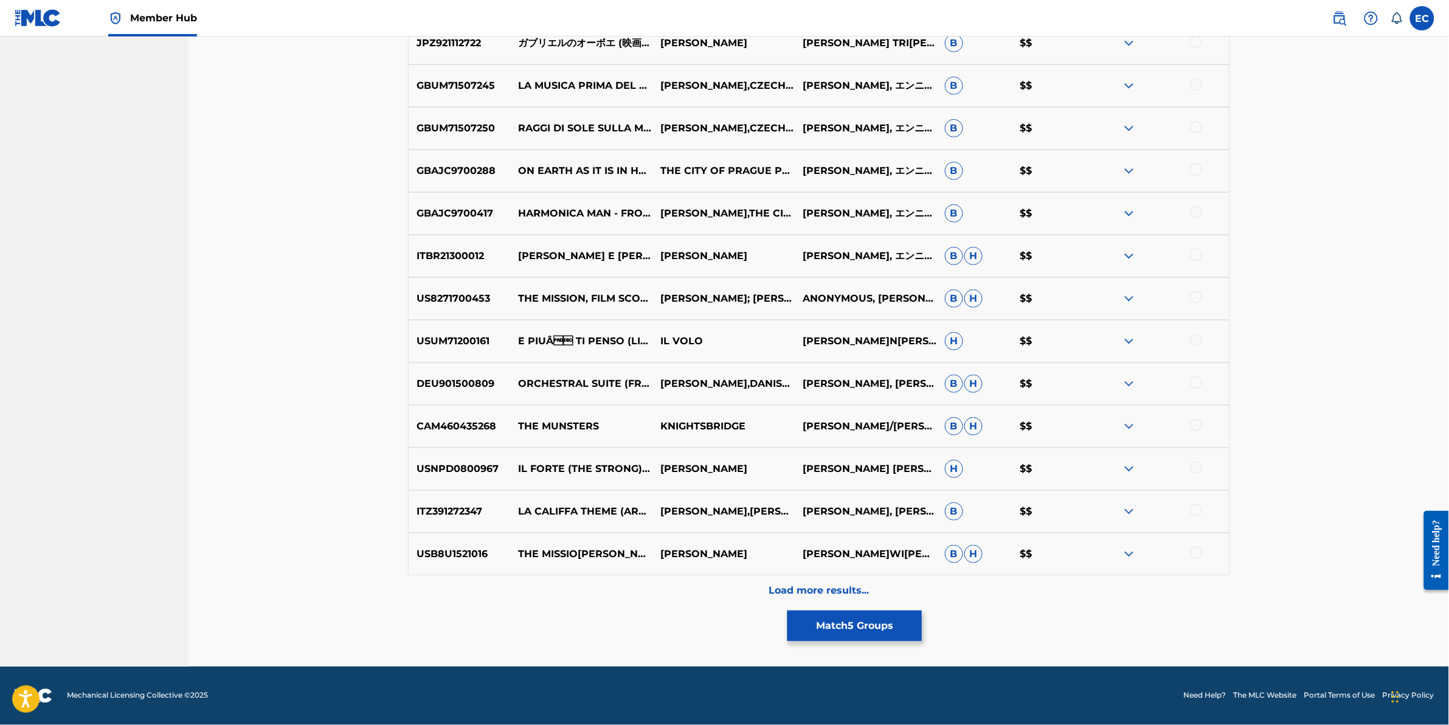
click at [712, 586] on div "Load more results..." at bounding box center [819, 590] width 822 height 30
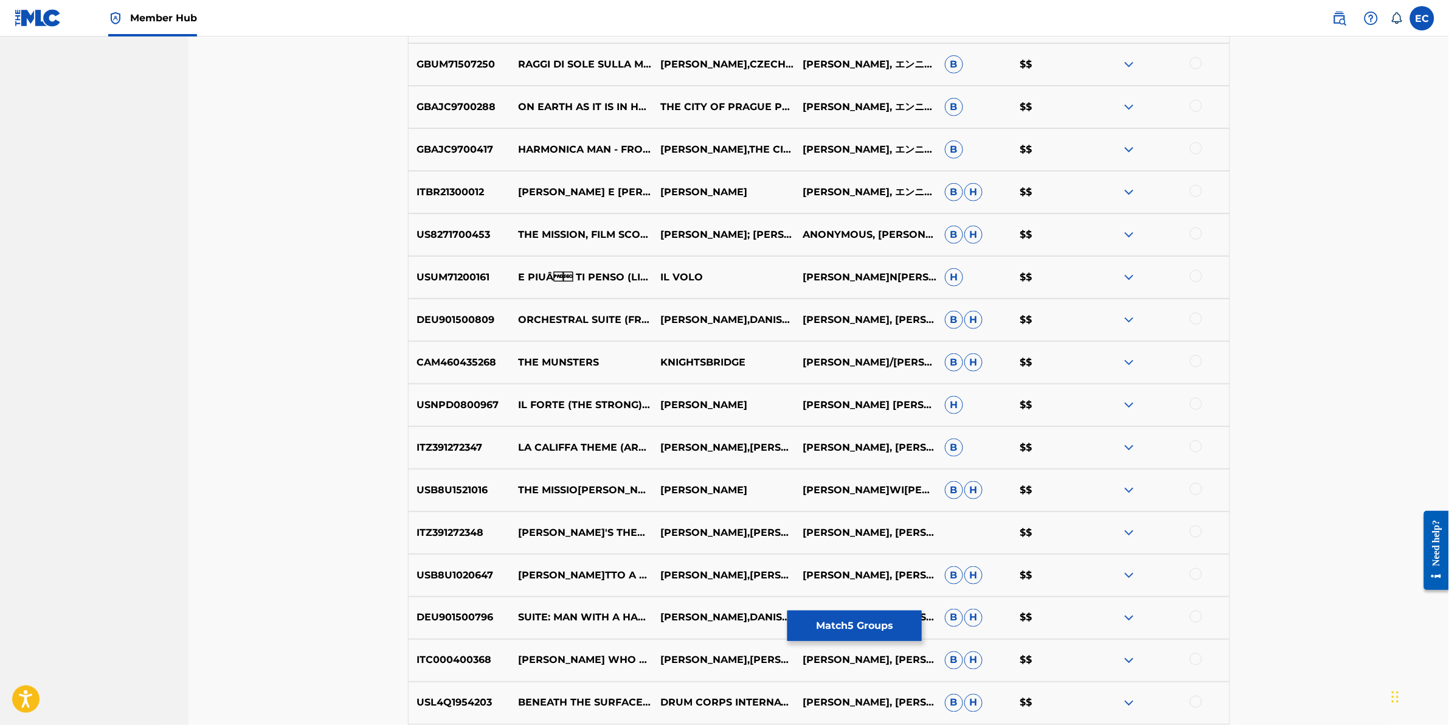
scroll to position [0, 0]
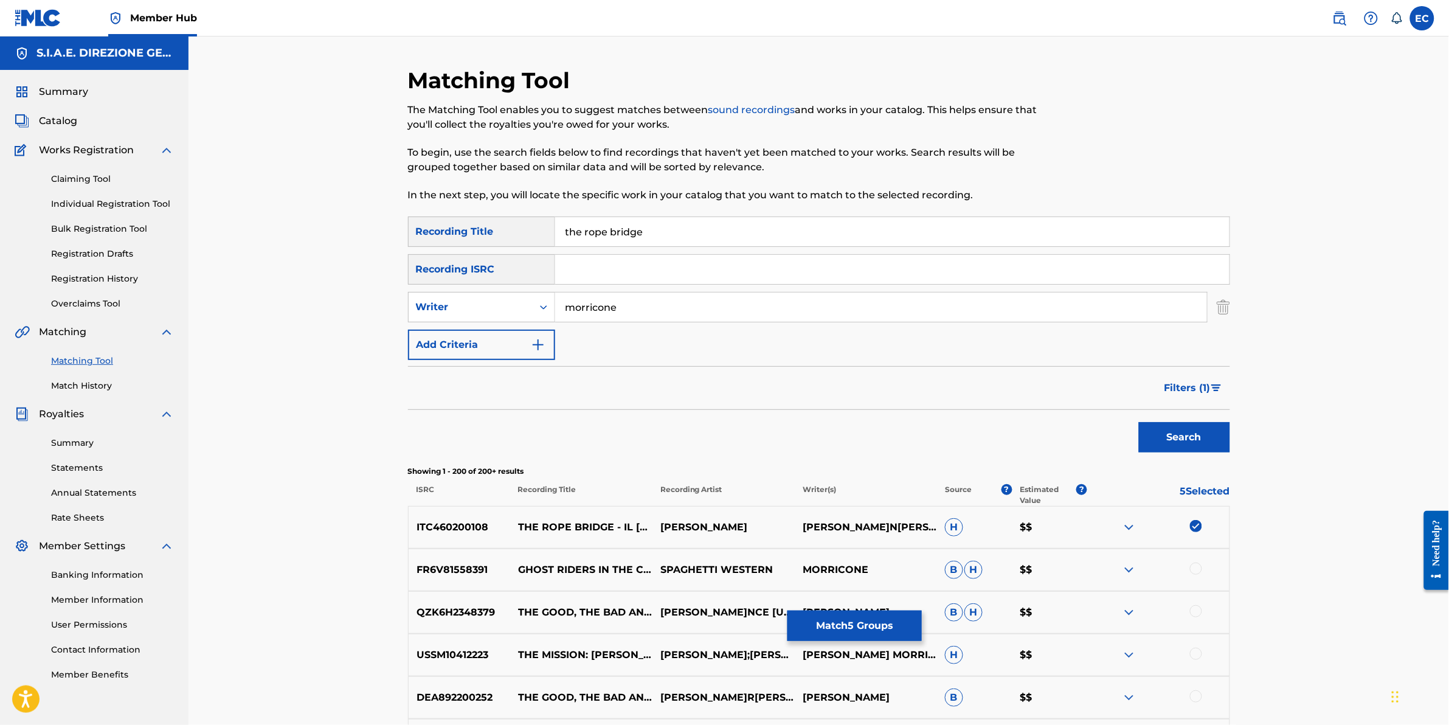
click at [697, 230] on input "the rope bridge" at bounding box center [892, 231] width 675 height 29
click at [1157, 390] on button "Filters ( 1 )" at bounding box center [1193, 388] width 73 height 30
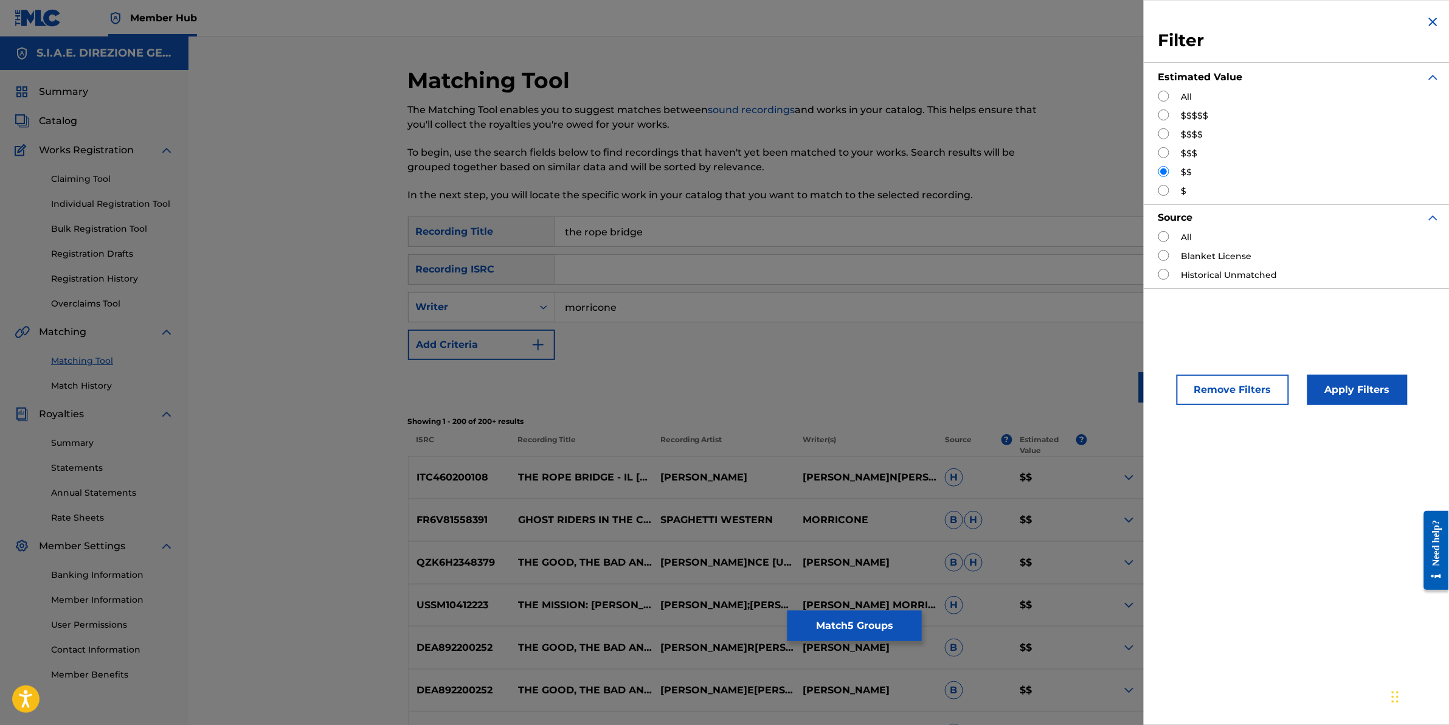
click at [1165, 193] on input "Search Form" at bounding box center [1164, 190] width 11 height 11
radio input "true"
click at [1354, 397] on button "Apply Filters" at bounding box center [1358, 390] width 100 height 30
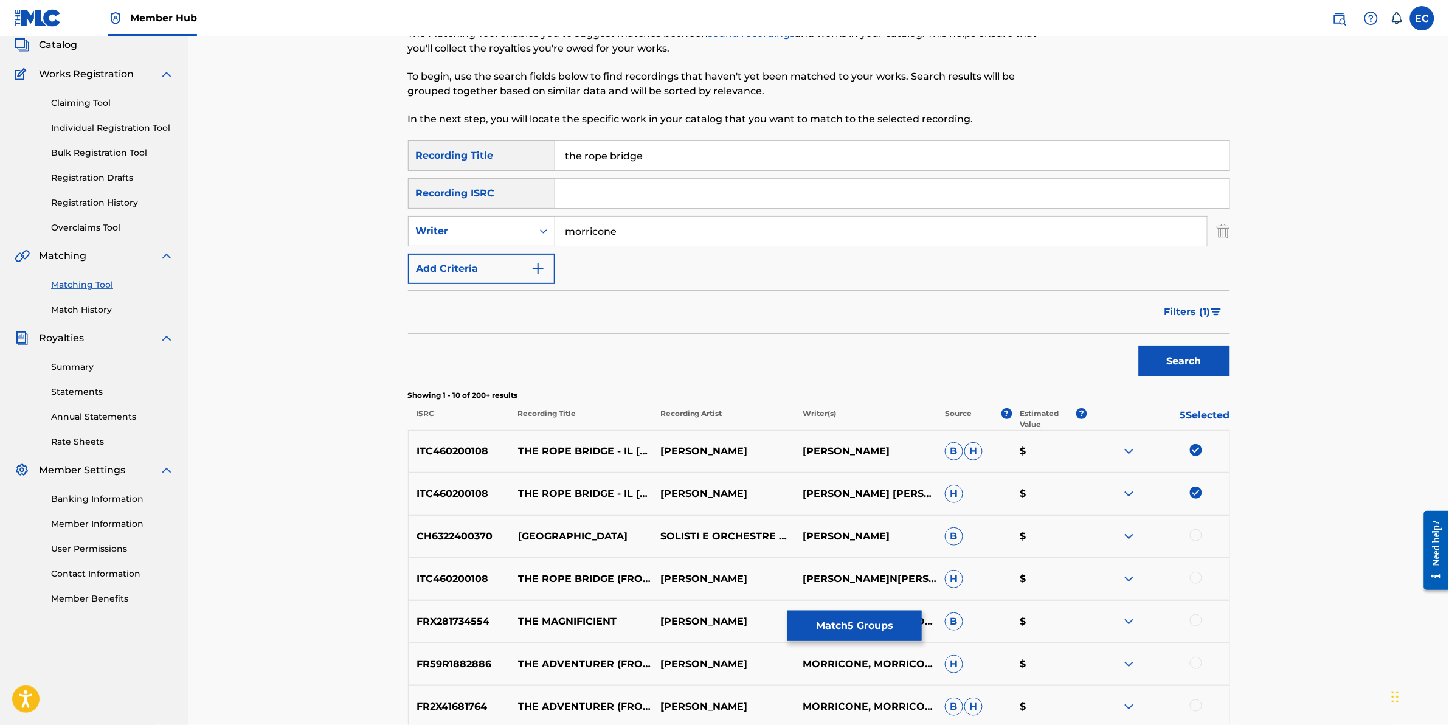
scroll to position [152, 0]
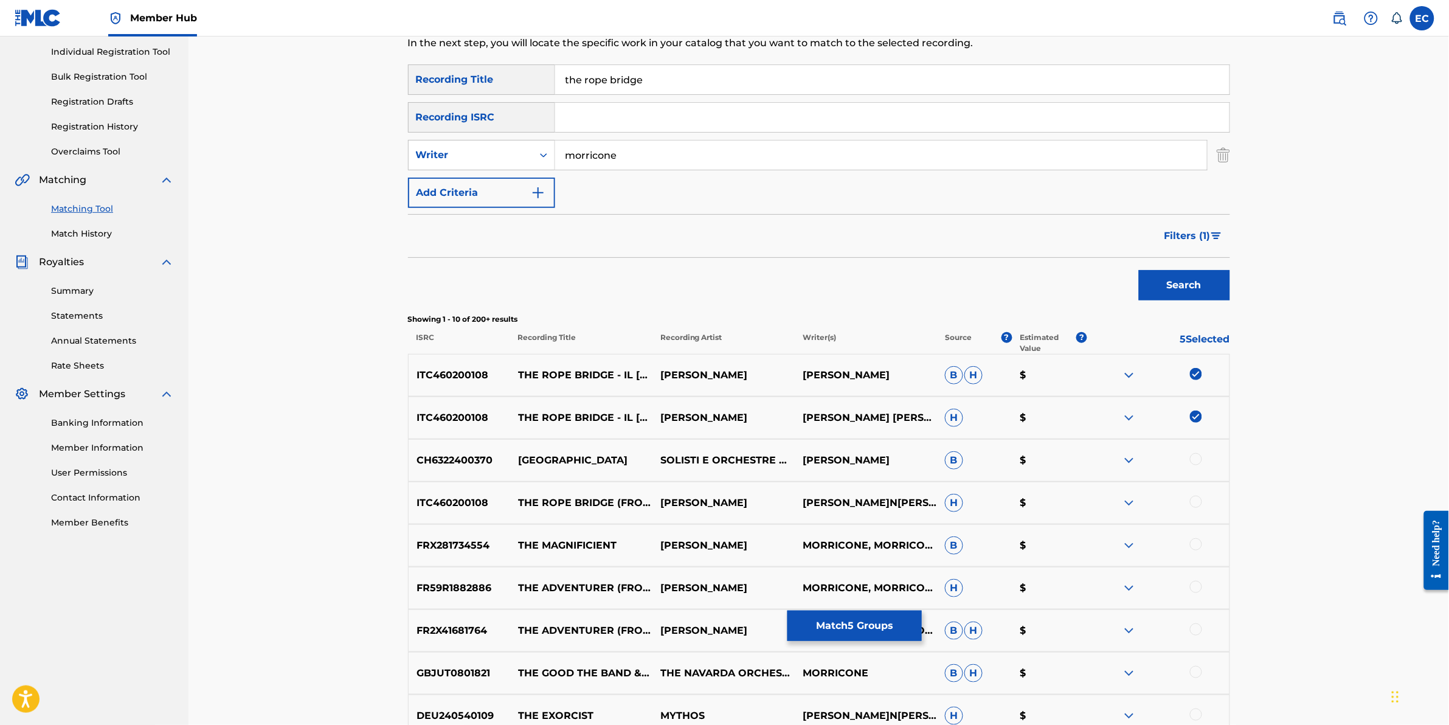
click at [1126, 505] on img at bounding box center [1129, 503] width 15 height 15
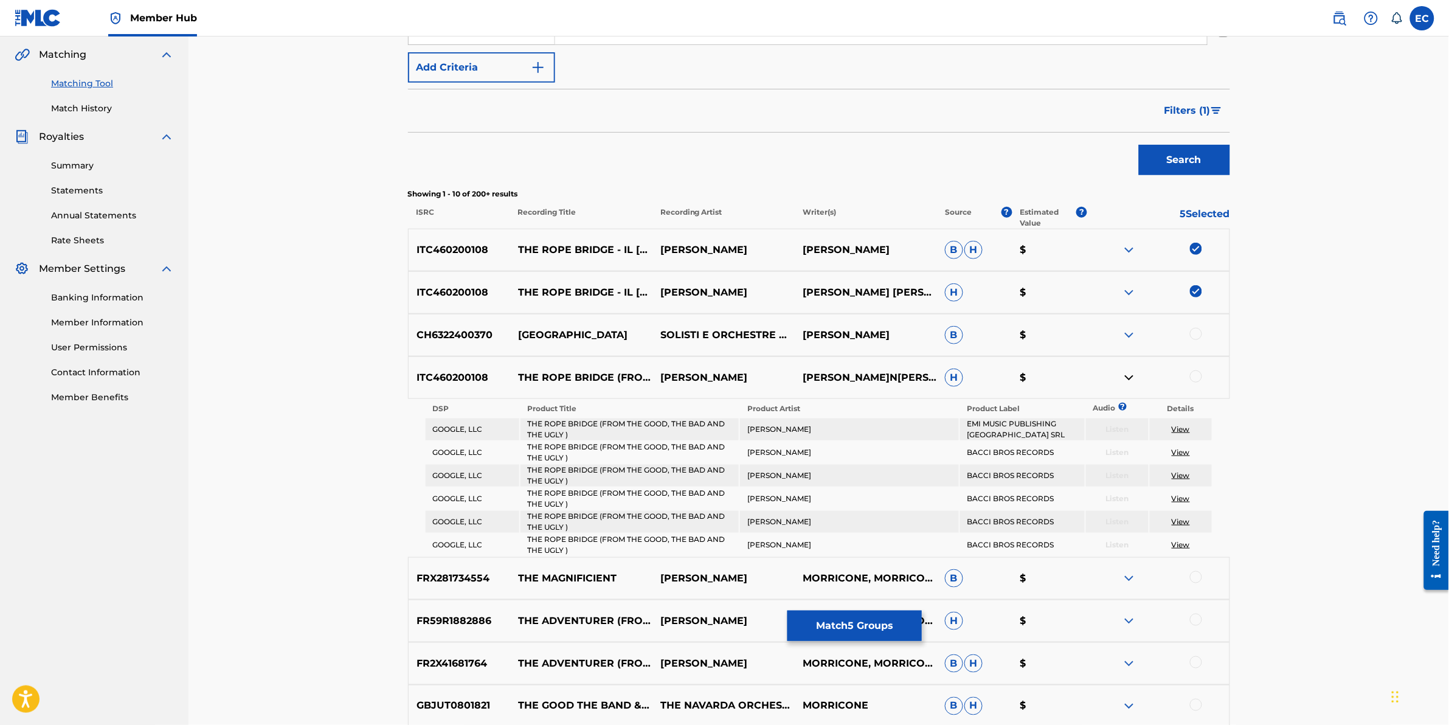
scroll to position [304, 0]
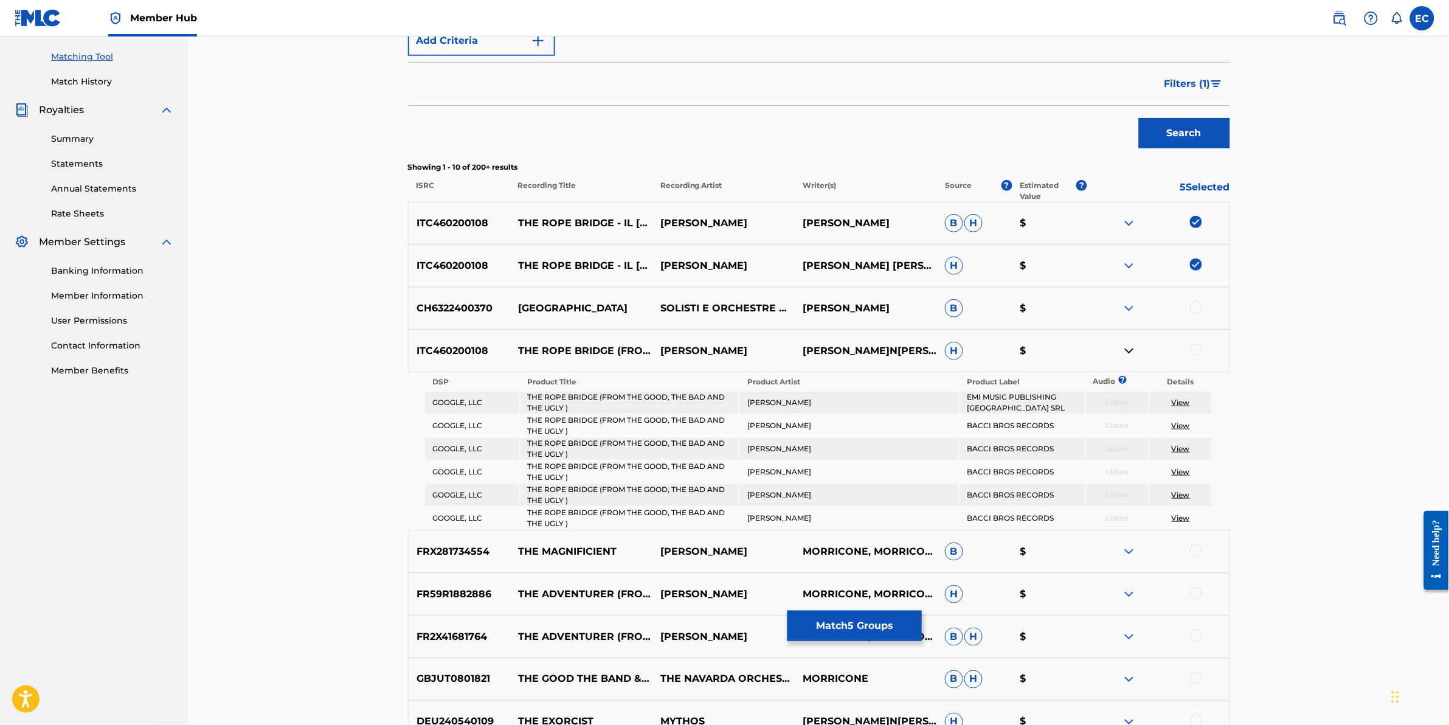
click at [1128, 353] on img at bounding box center [1129, 351] width 15 height 15
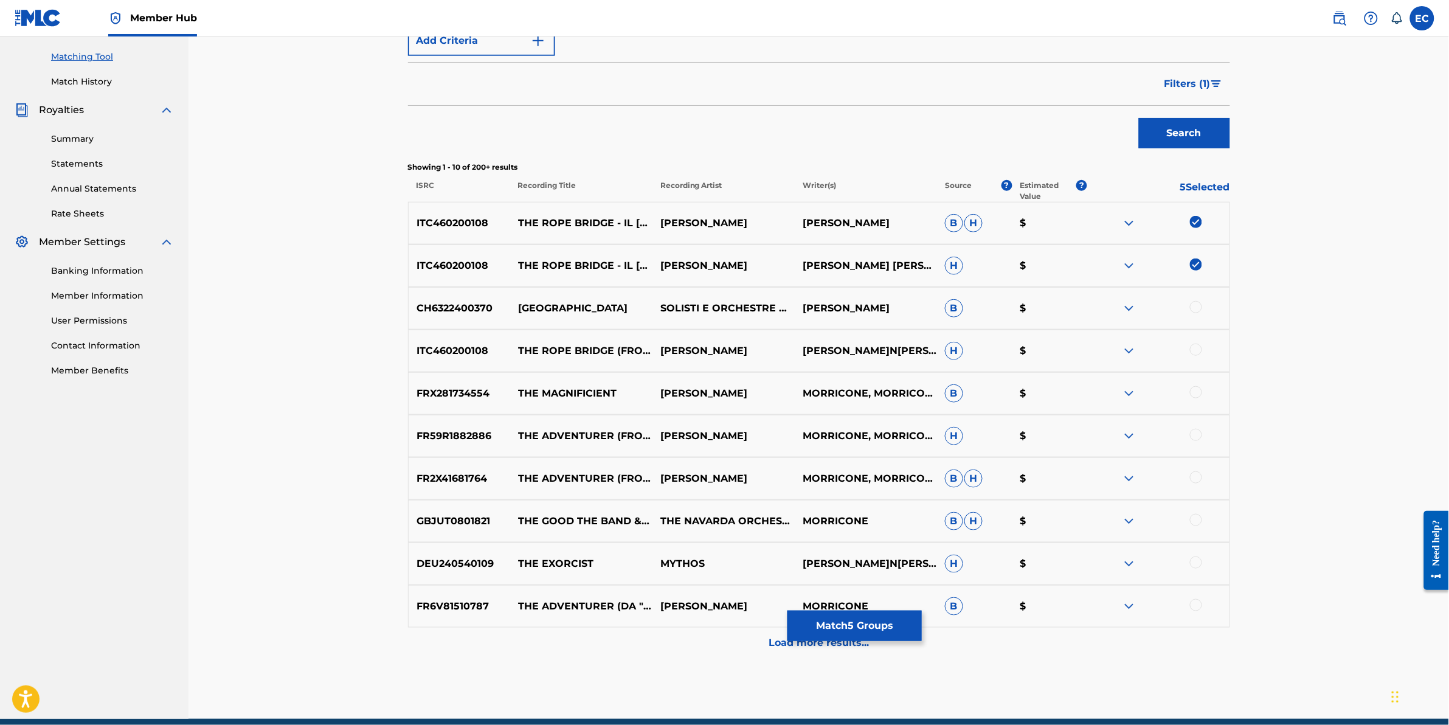
click at [1193, 351] on div at bounding box center [1196, 350] width 12 height 12
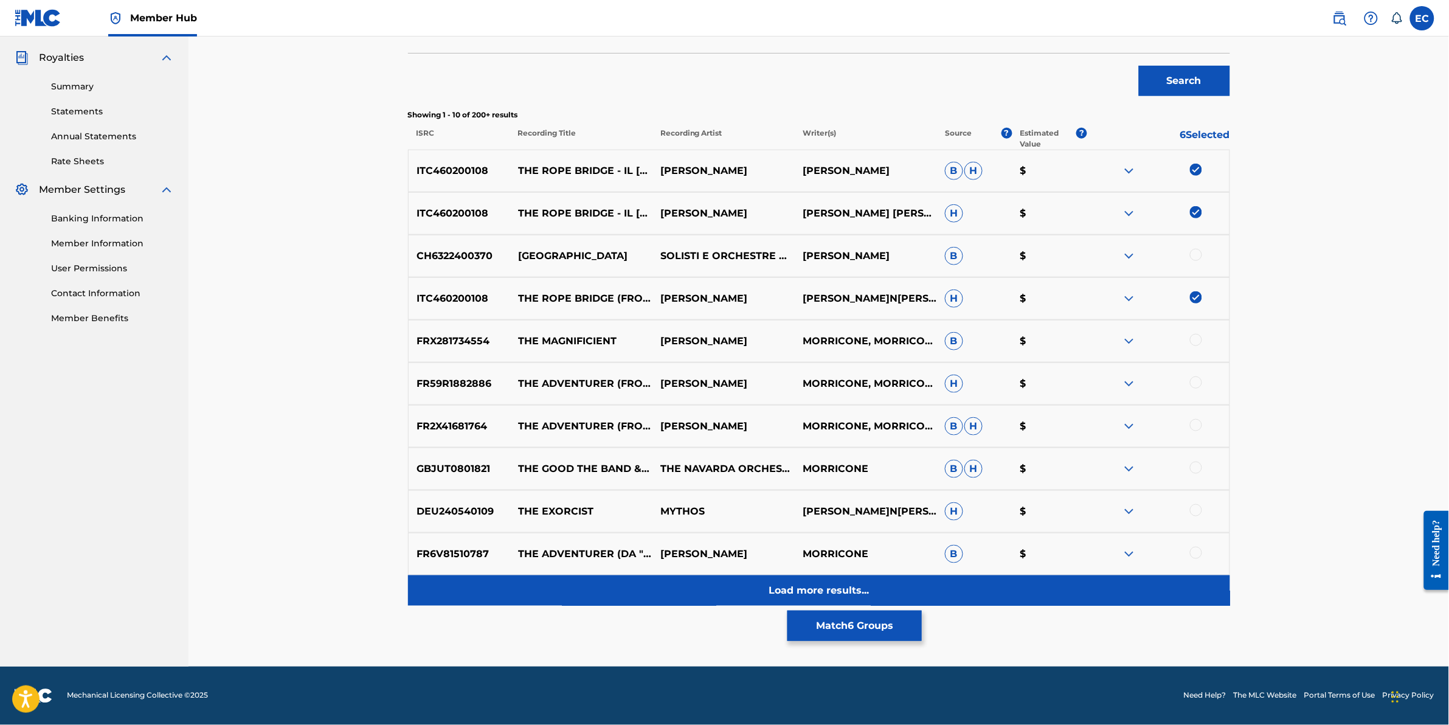
click at [671, 589] on div "Load more results..." at bounding box center [819, 590] width 822 height 30
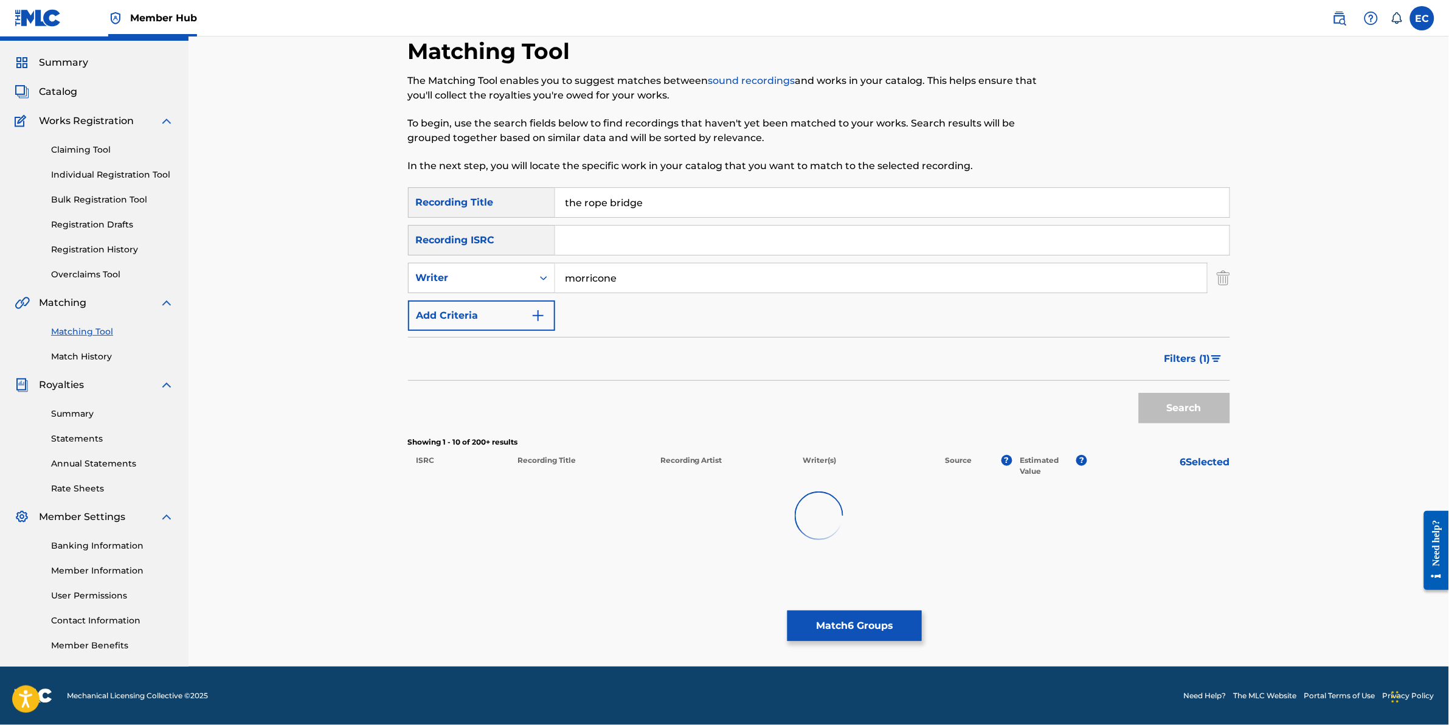
scroll to position [29, 0]
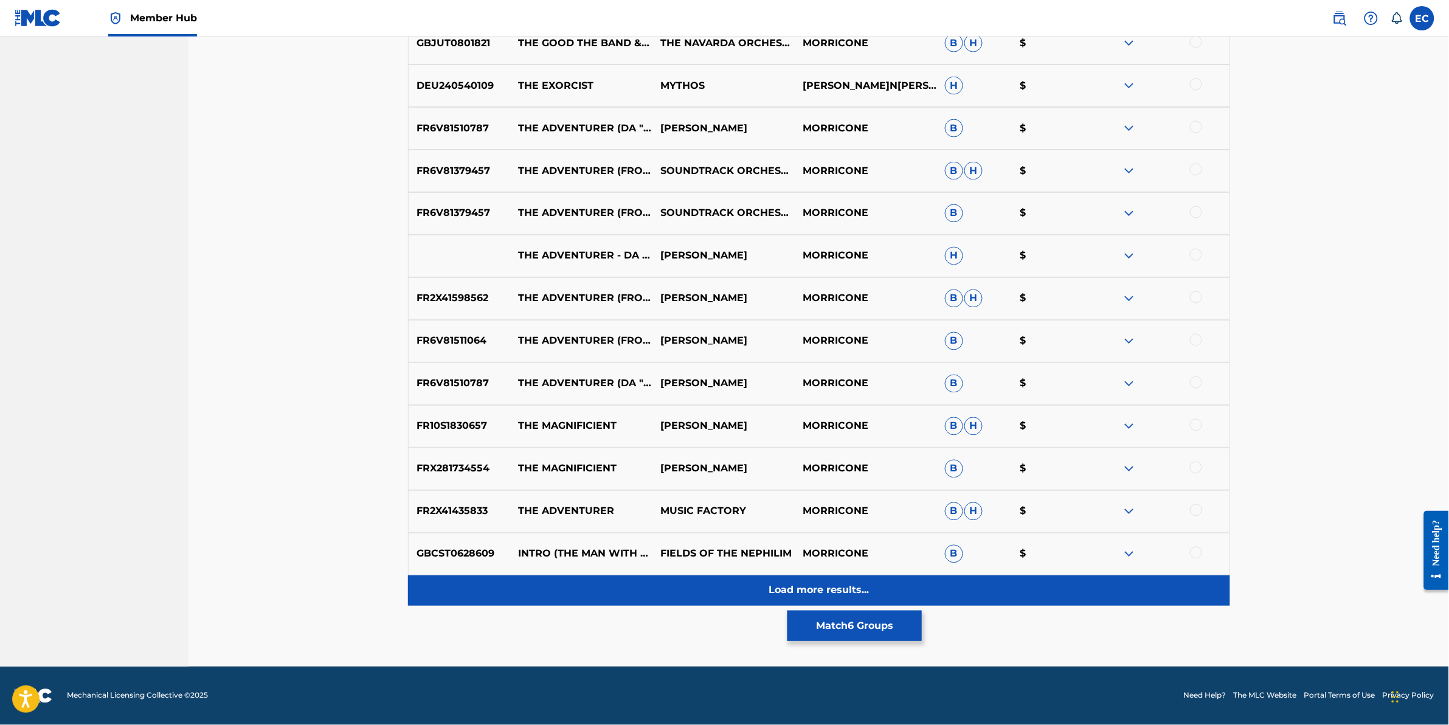
click at [677, 581] on div "Load more results..." at bounding box center [819, 590] width 822 height 30
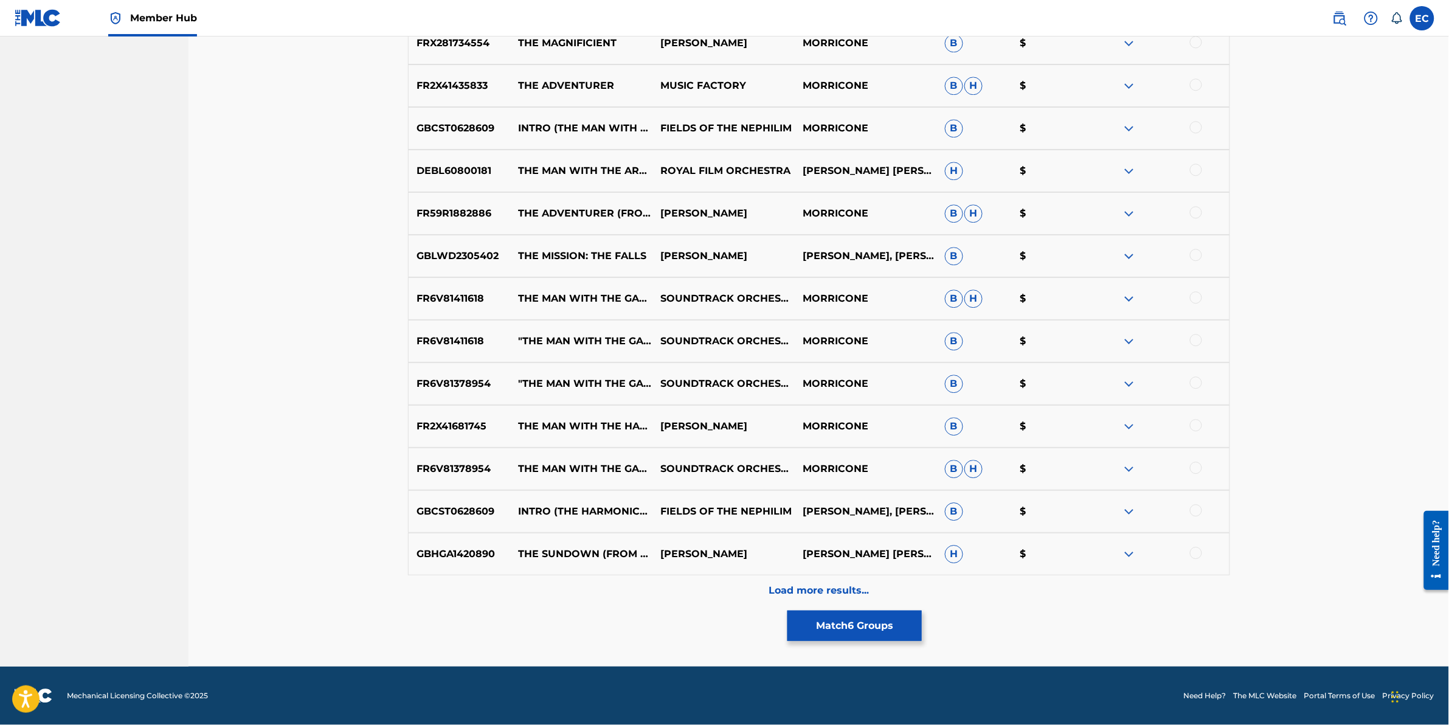
click at [677, 581] on div "Load more results..." at bounding box center [819, 590] width 822 height 30
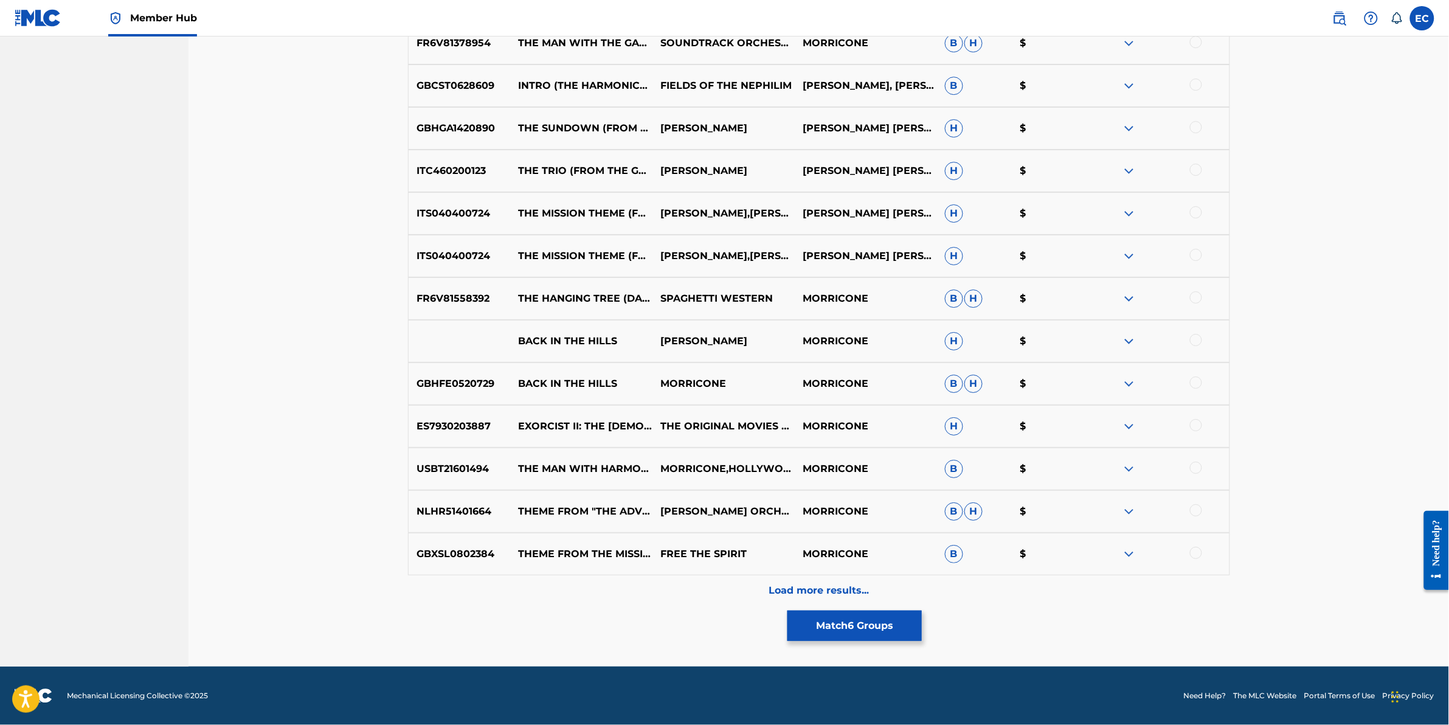
click at [677, 581] on div "Load more results..." at bounding box center [819, 590] width 822 height 30
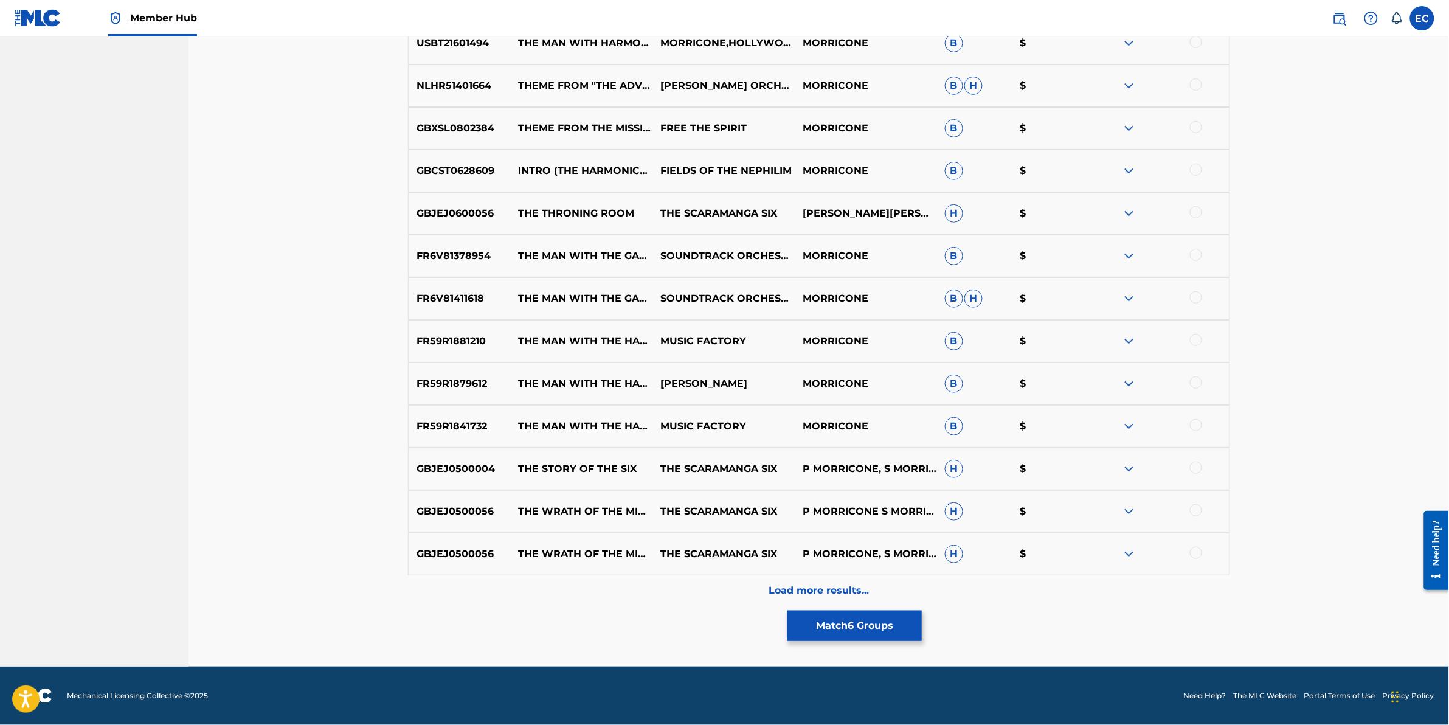
click at [677, 581] on div "Load more results..." at bounding box center [819, 590] width 822 height 30
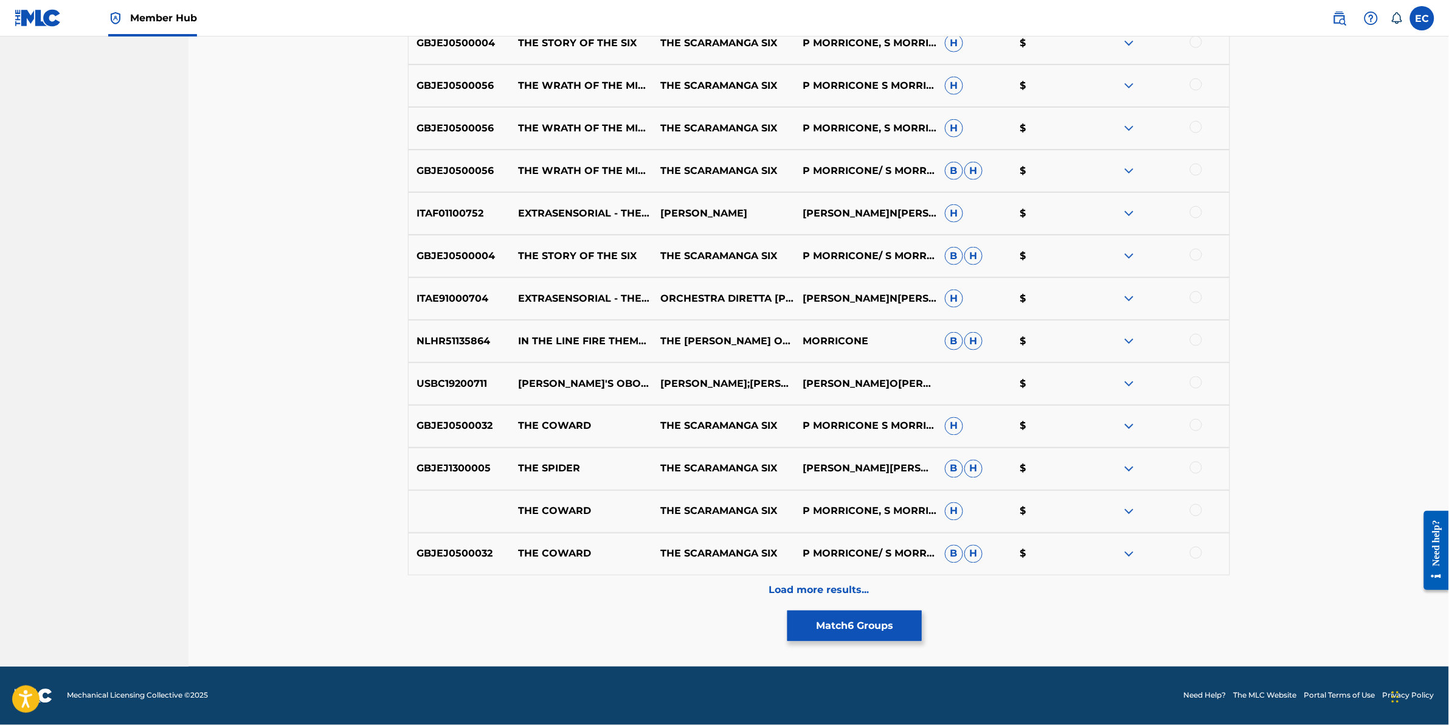
click at [677, 581] on div "Load more results..." at bounding box center [819, 590] width 822 height 30
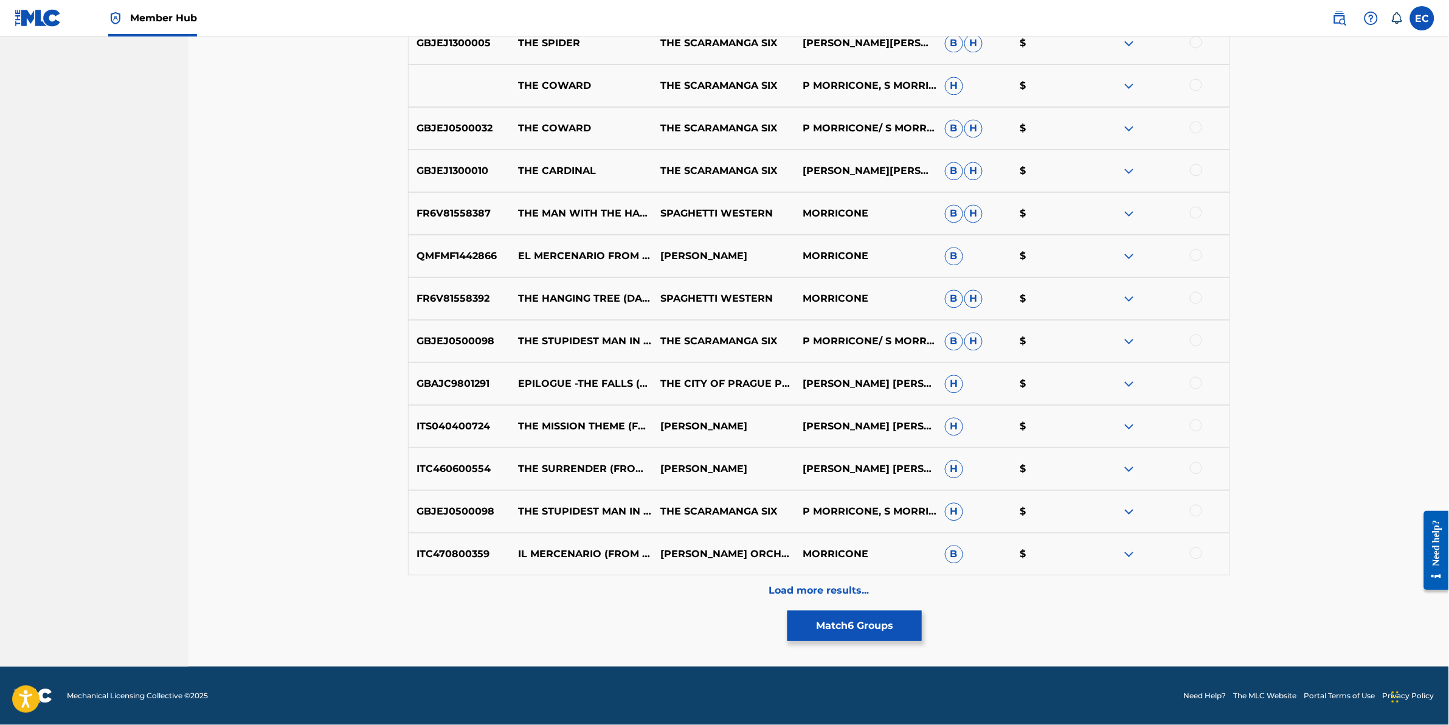
click at [677, 581] on div "Load more results..." at bounding box center [819, 590] width 822 height 30
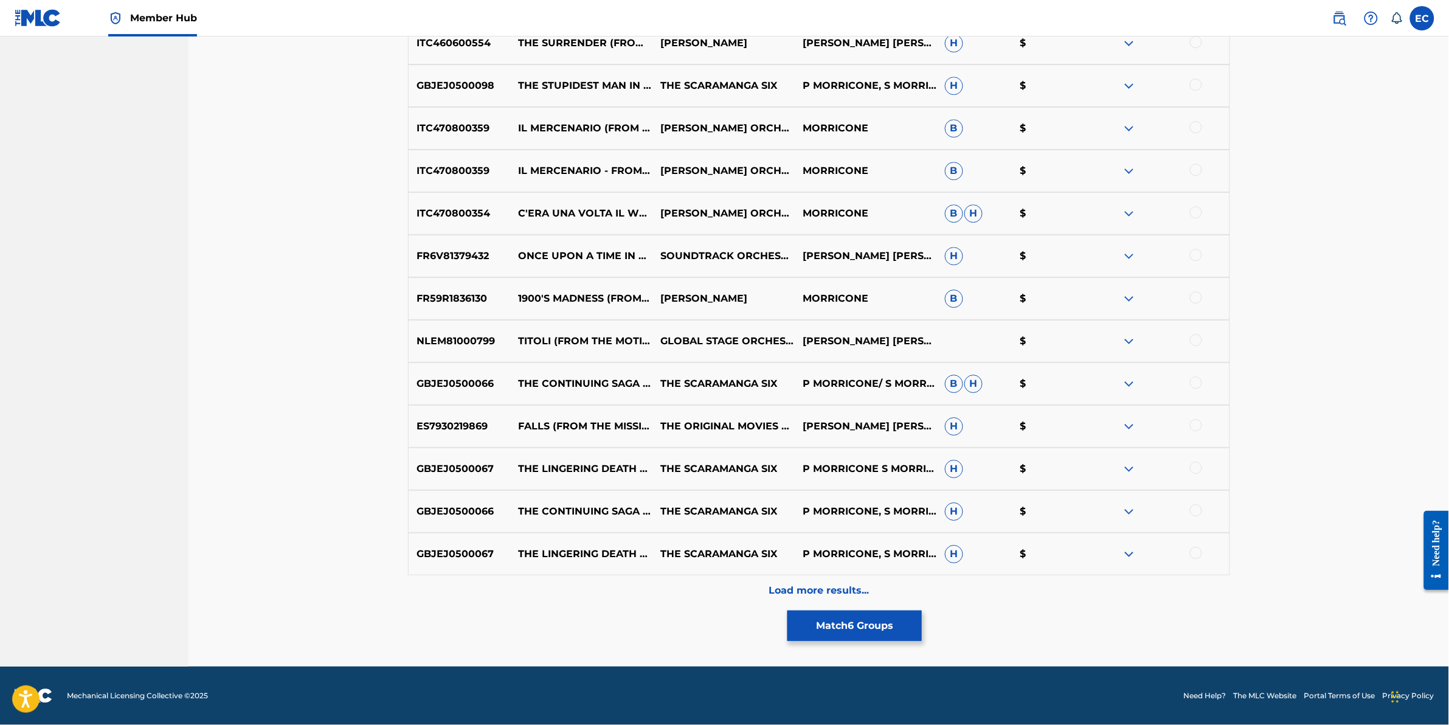
click at [677, 581] on div "Load more results..." at bounding box center [819, 590] width 822 height 30
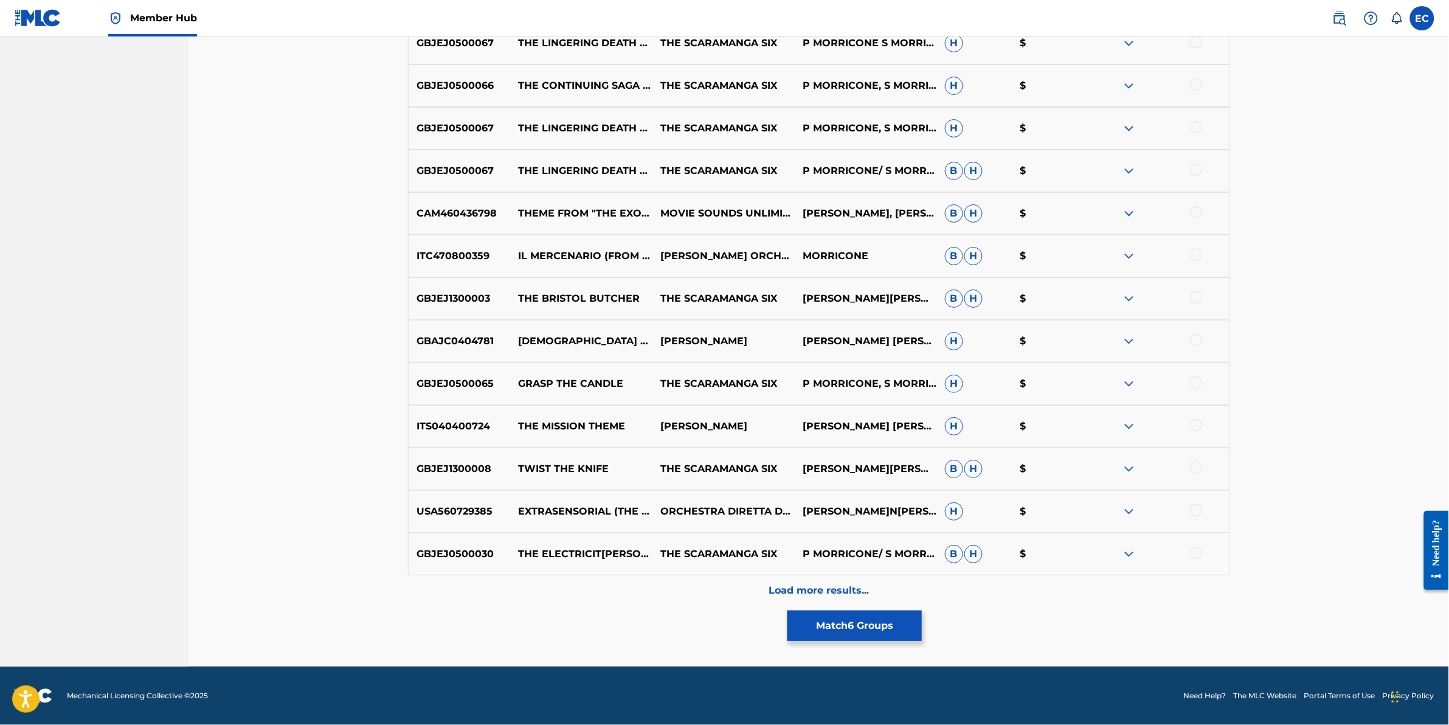
click at [677, 581] on div "Load more results..." at bounding box center [819, 590] width 822 height 30
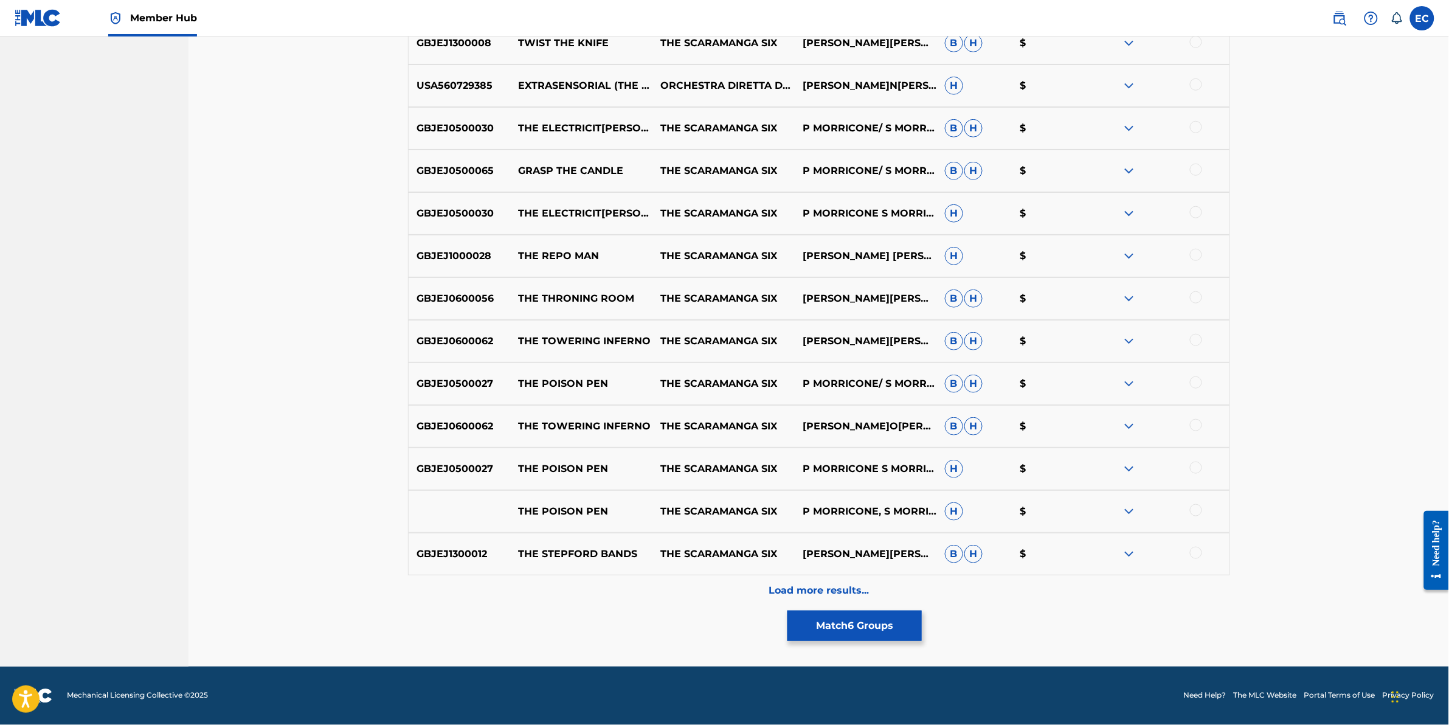
click at [677, 581] on div "Load more results..." at bounding box center [819, 590] width 822 height 30
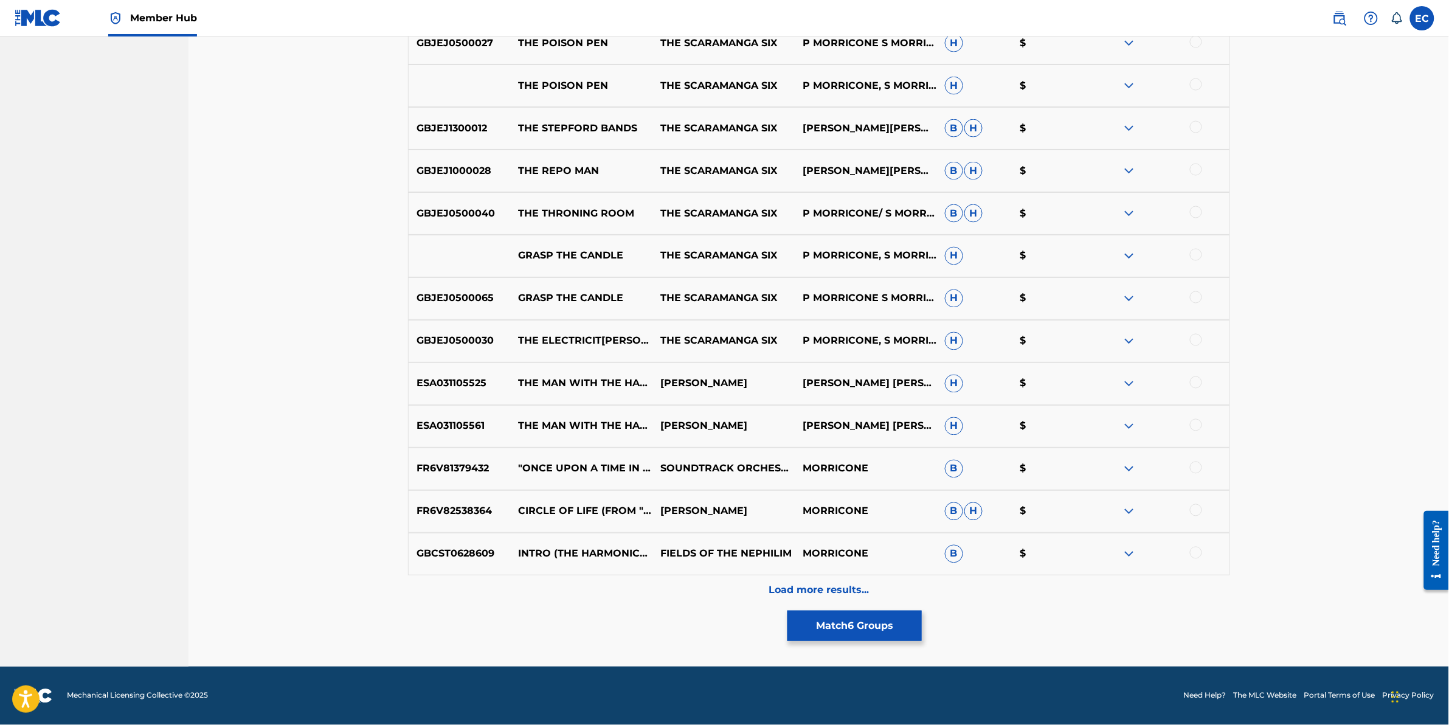
click at [677, 581] on div "Load more results..." at bounding box center [819, 590] width 822 height 30
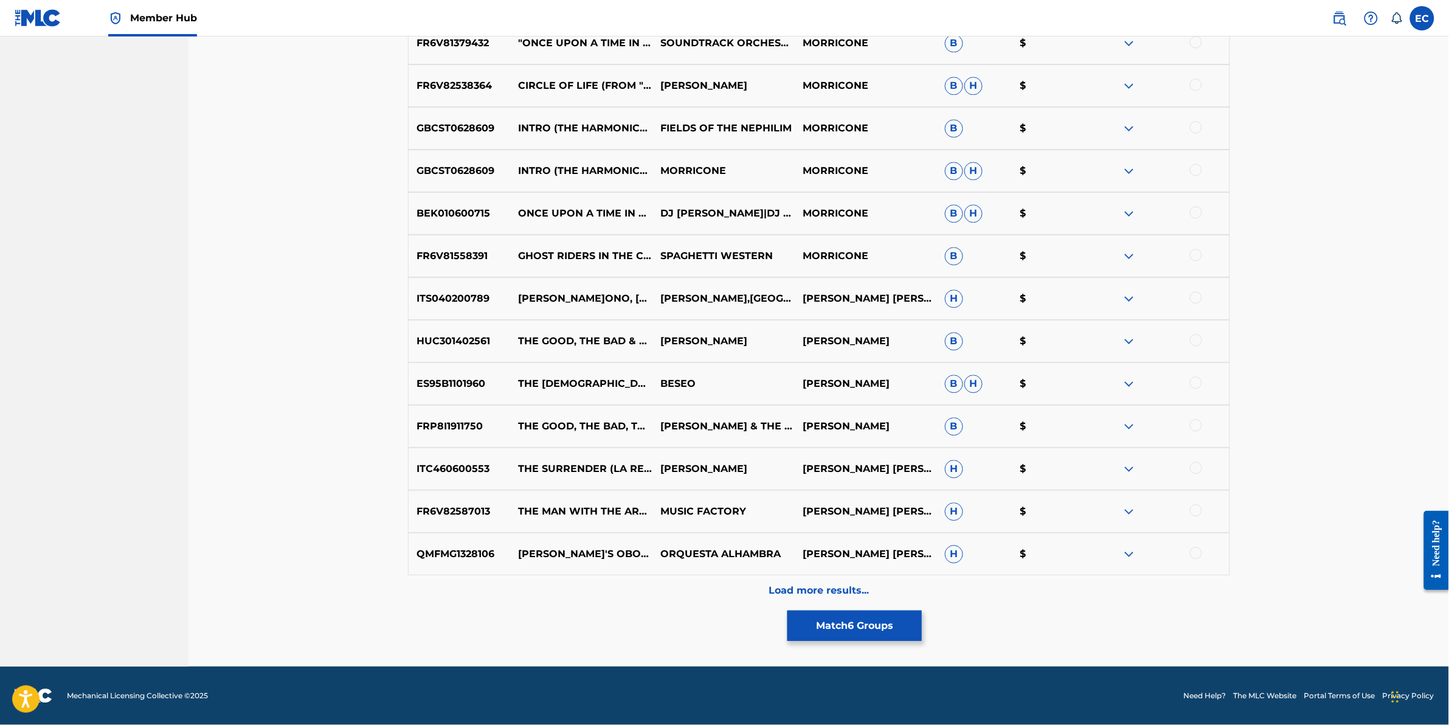
click at [677, 581] on div "Load more results..." at bounding box center [819, 590] width 822 height 30
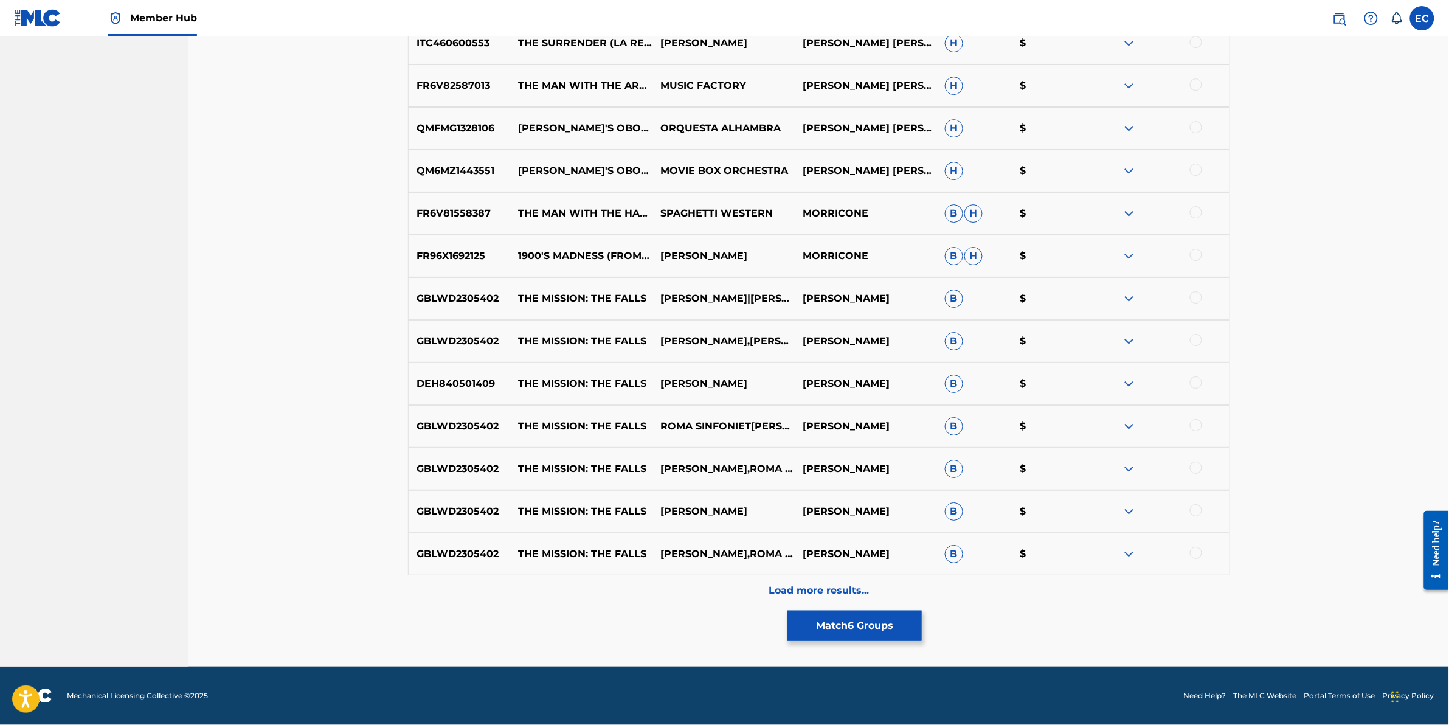
click at [677, 581] on div "Load more results..." at bounding box center [819, 590] width 822 height 30
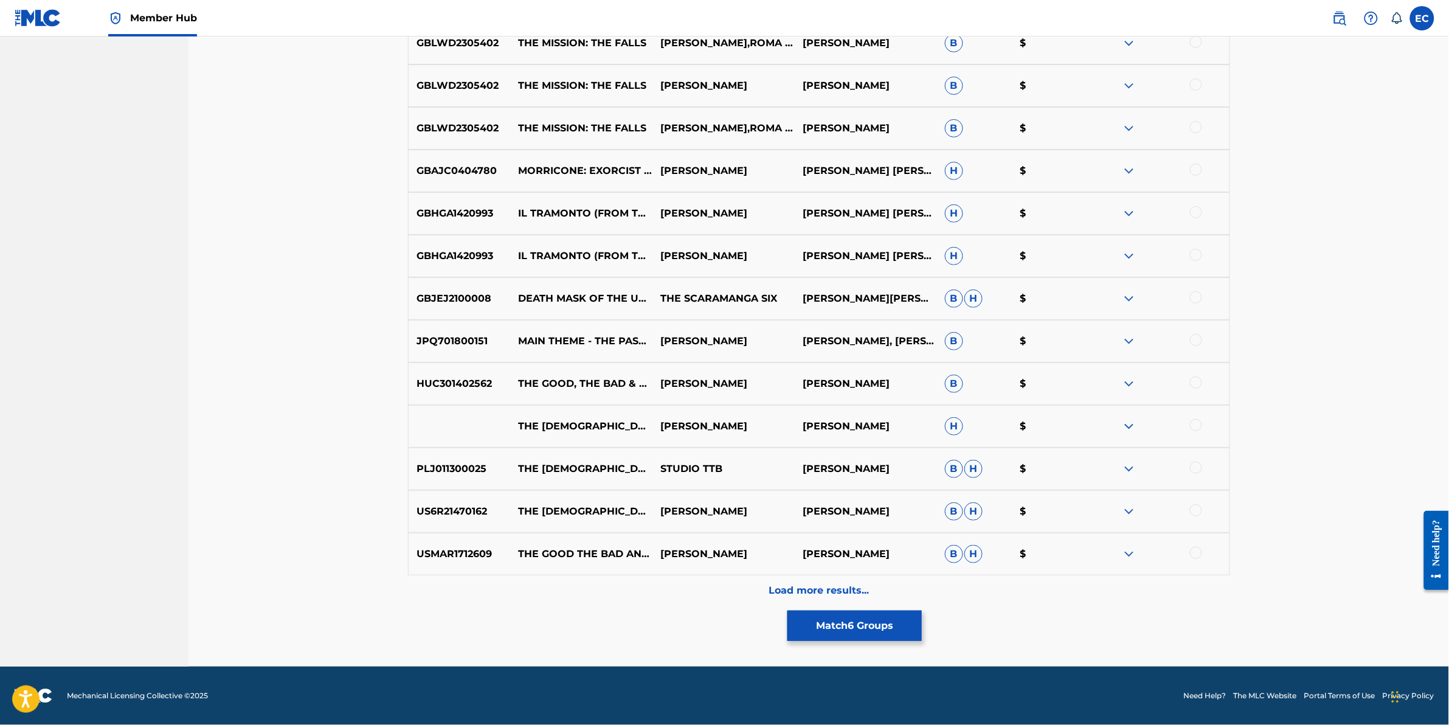
click at [677, 581] on div "Load more results..." at bounding box center [819, 590] width 822 height 30
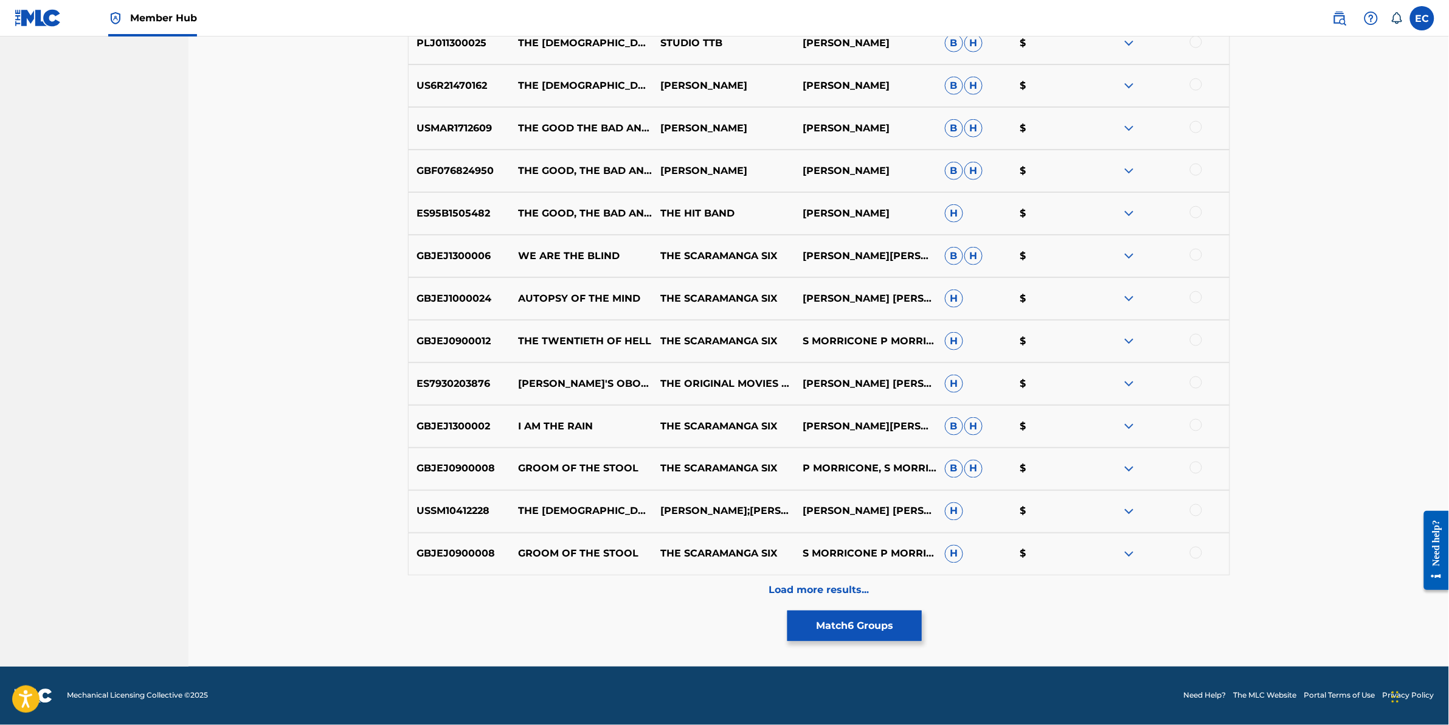
click at [677, 581] on div "Load more results..." at bounding box center [819, 590] width 822 height 30
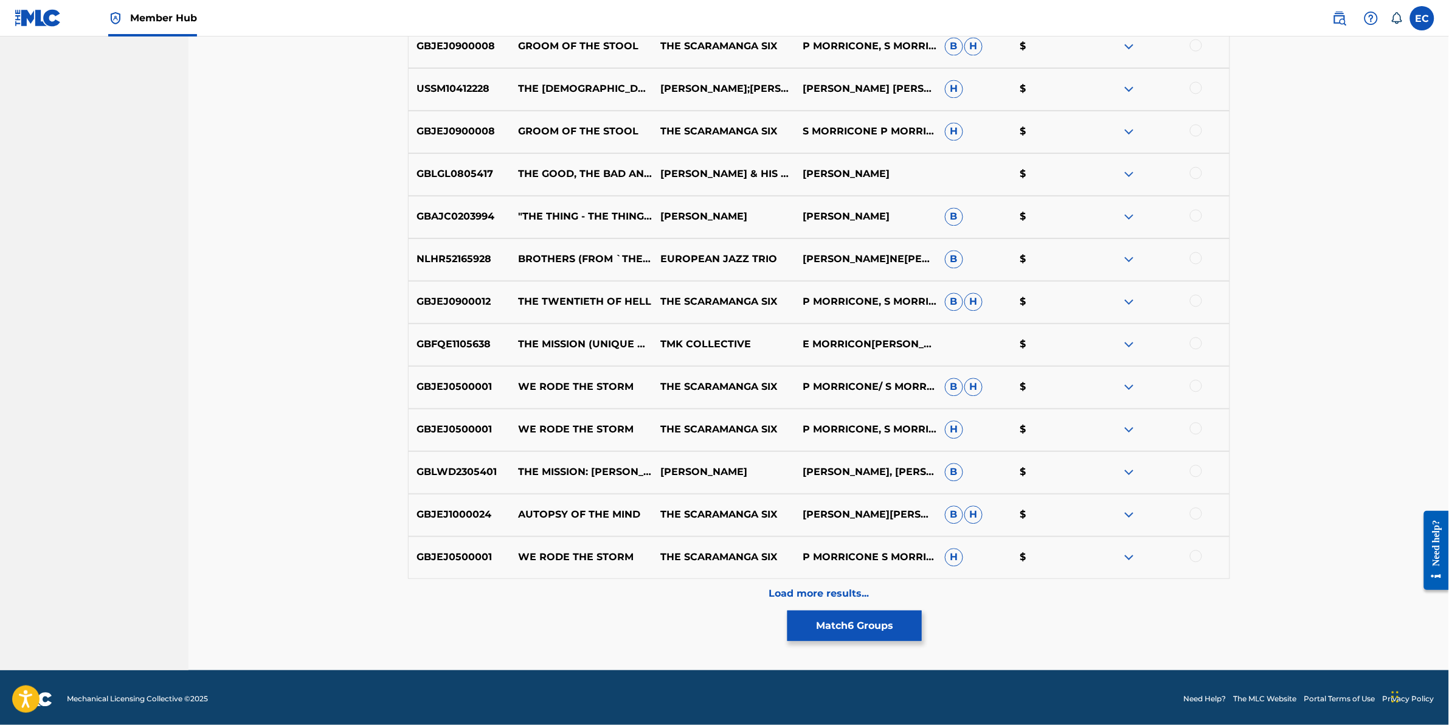
scroll to position [6743, 0]
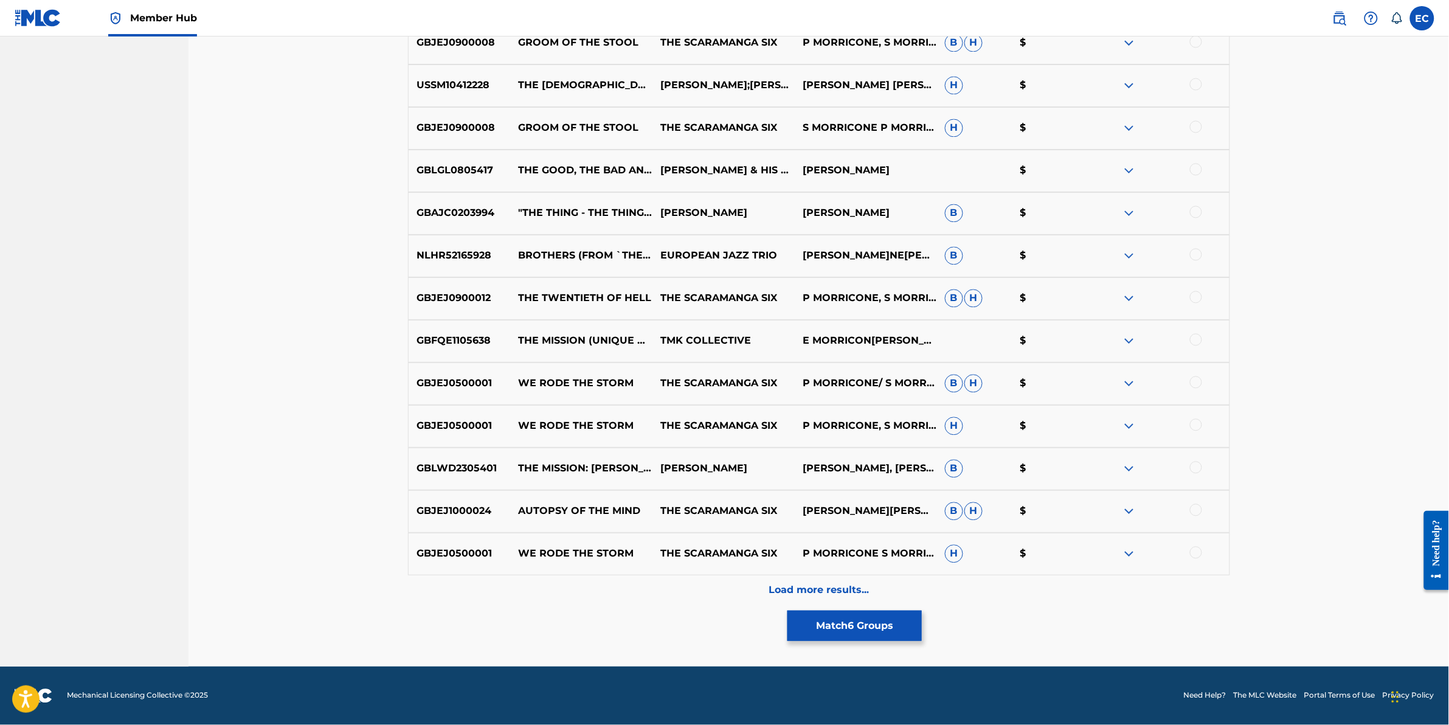
click at [677, 581] on div "Load more results..." at bounding box center [819, 590] width 822 height 30
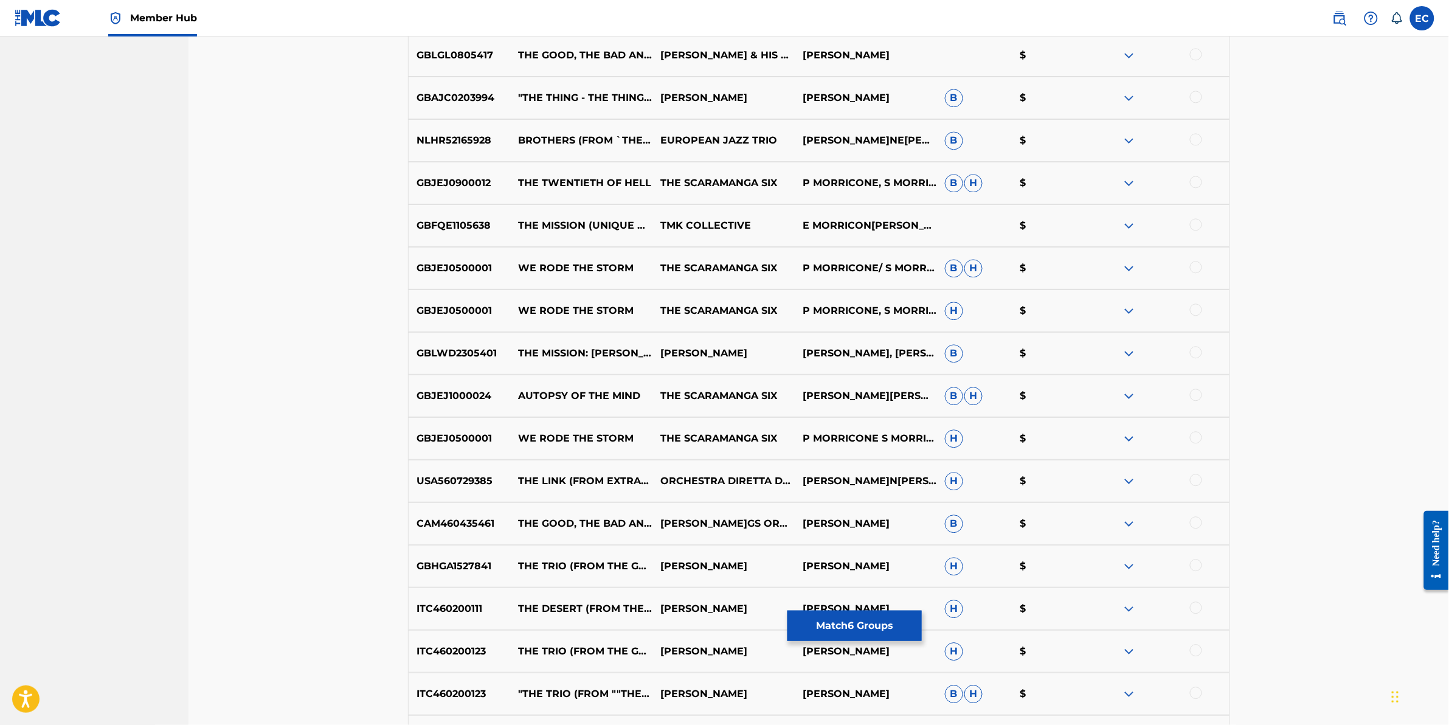
scroll to position [7168, 0]
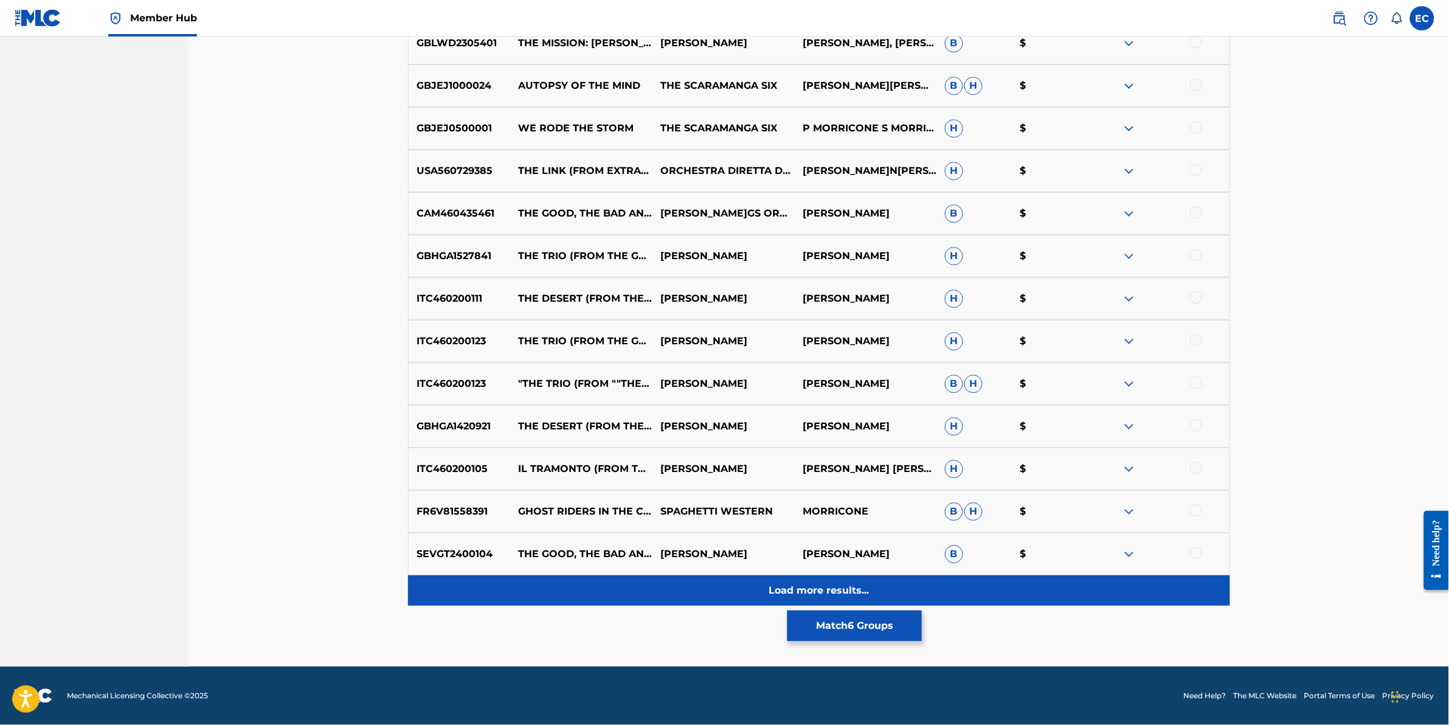
click at [676, 593] on div "Load more results..." at bounding box center [819, 590] width 822 height 30
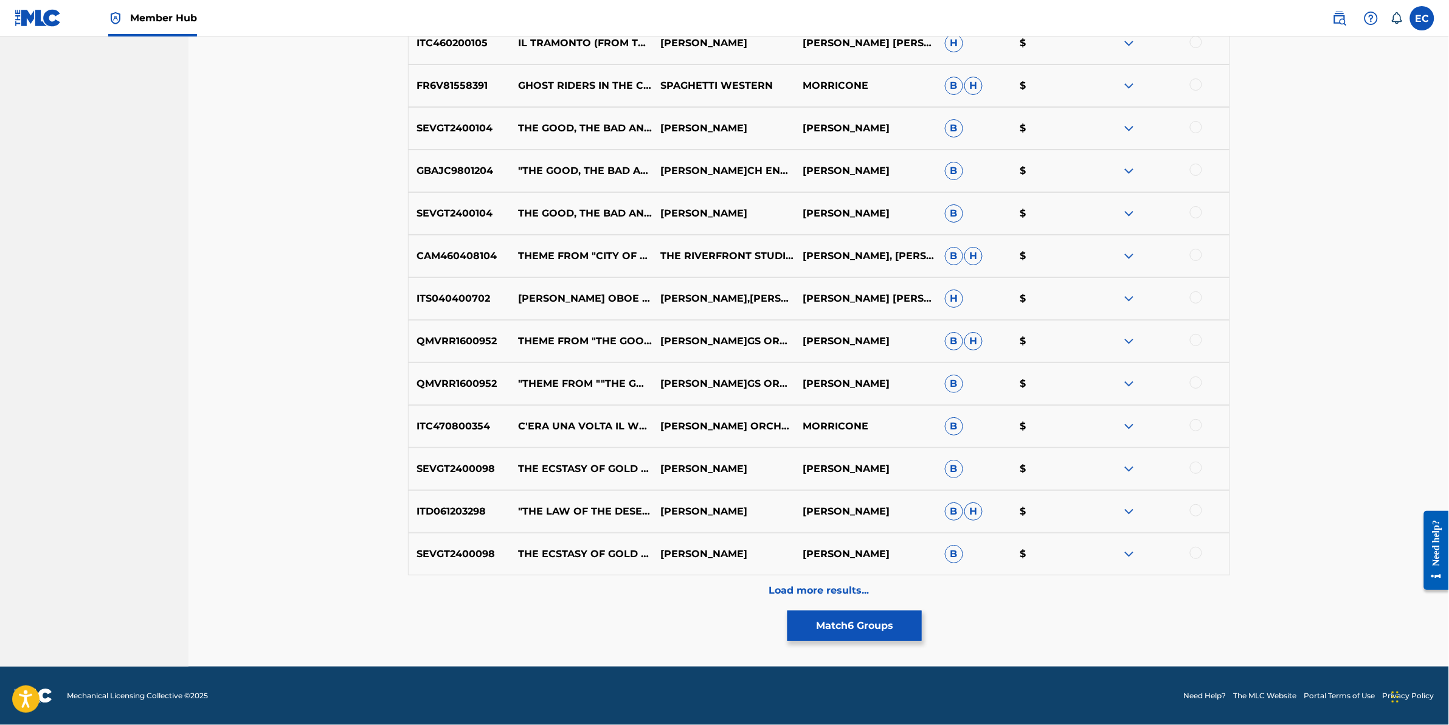
click at [676, 593] on div "Load more results..." at bounding box center [819, 590] width 822 height 30
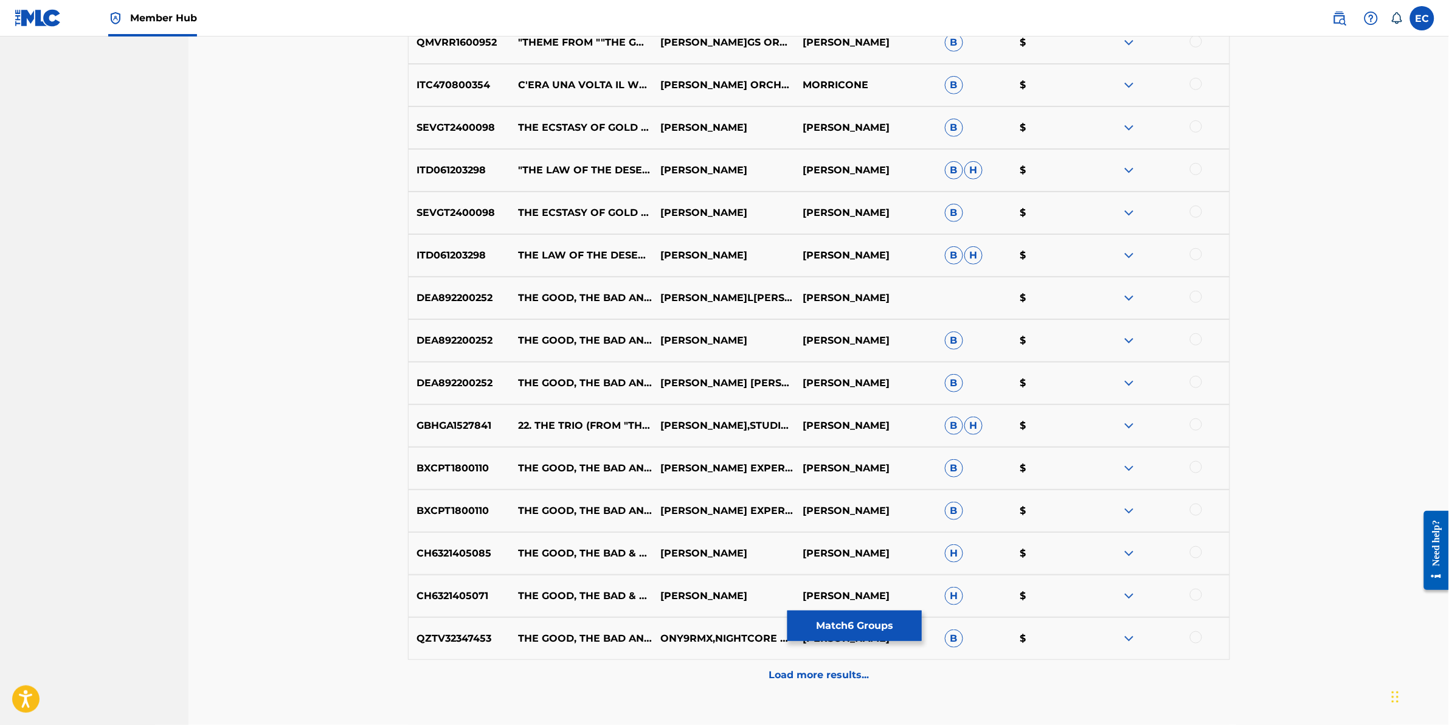
scroll to position [8020, 0]
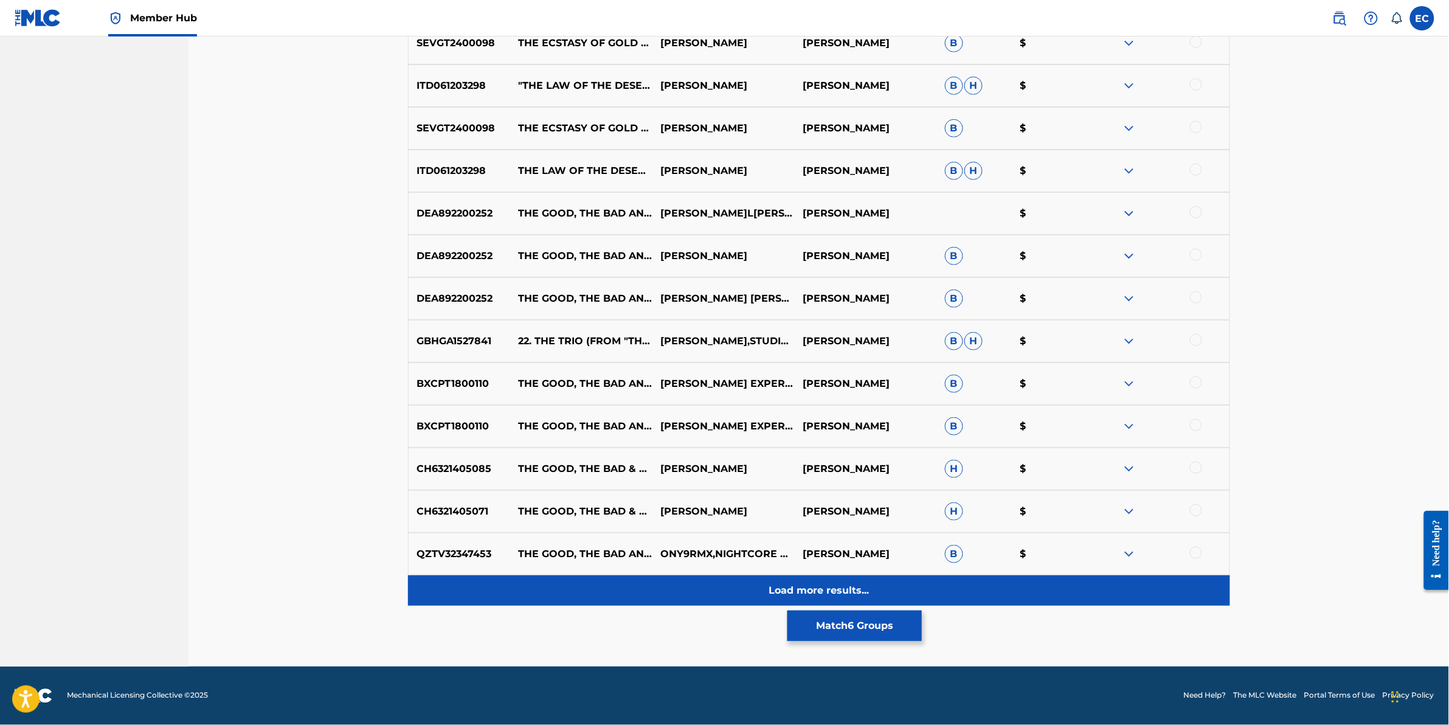
click at [678, 591] on div "Load more results..." at bounding box center [819, 590] width 822 height 30
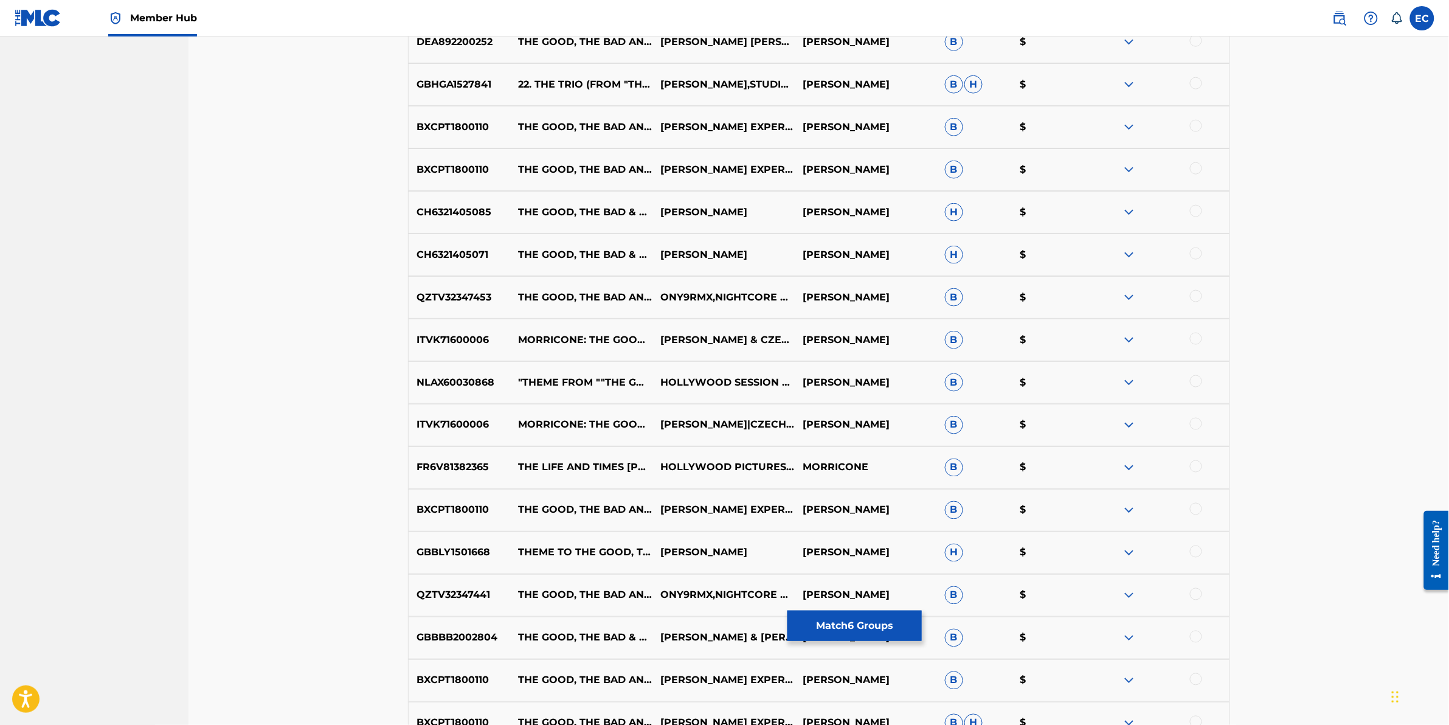
scroll to position [8035, 0]
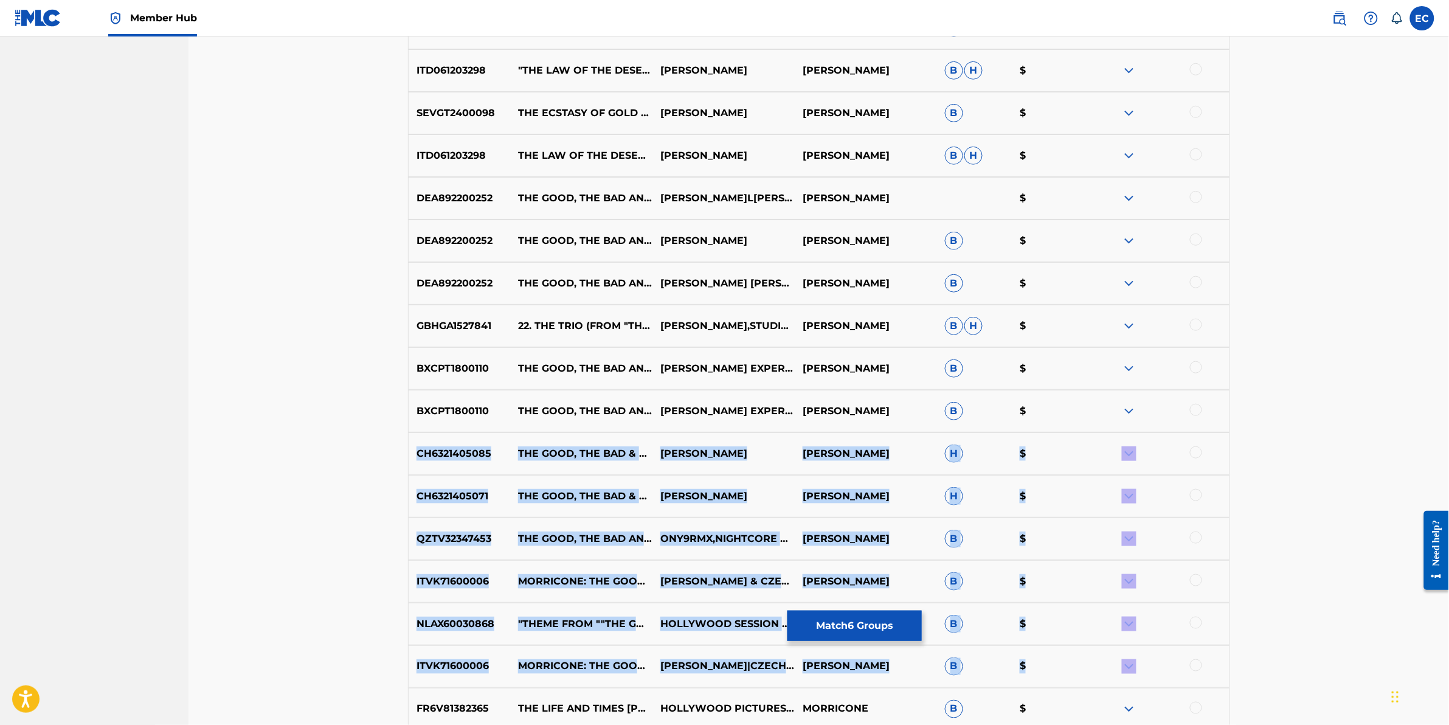
drag, startPoint x: 1448, startPoint y: 664, endPoint x: 1431, endPoint y: 418, distance: 246.4
drag, startPoint x: 1430, startPoint y: 418, endPoint x: 1323, endPoint y: 428, distance: 107.5
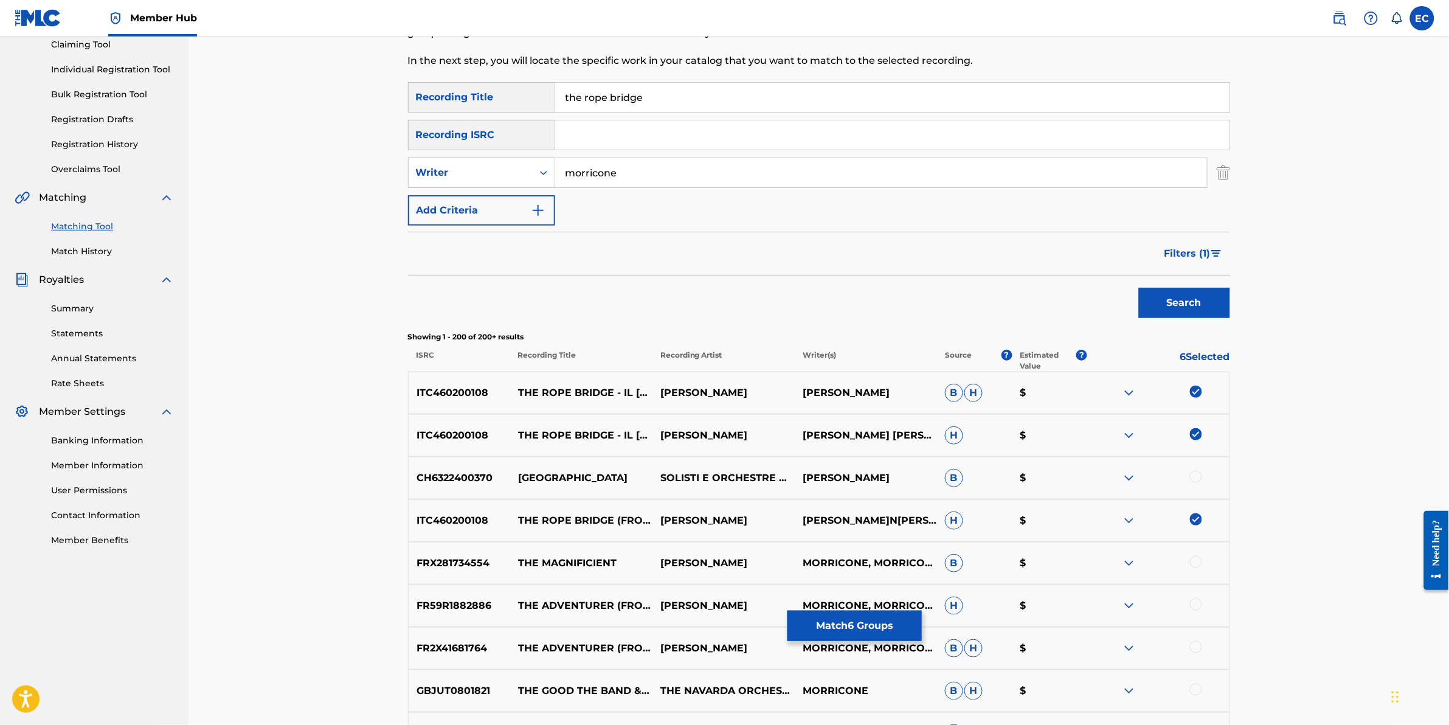
scroll to position [152, 0]
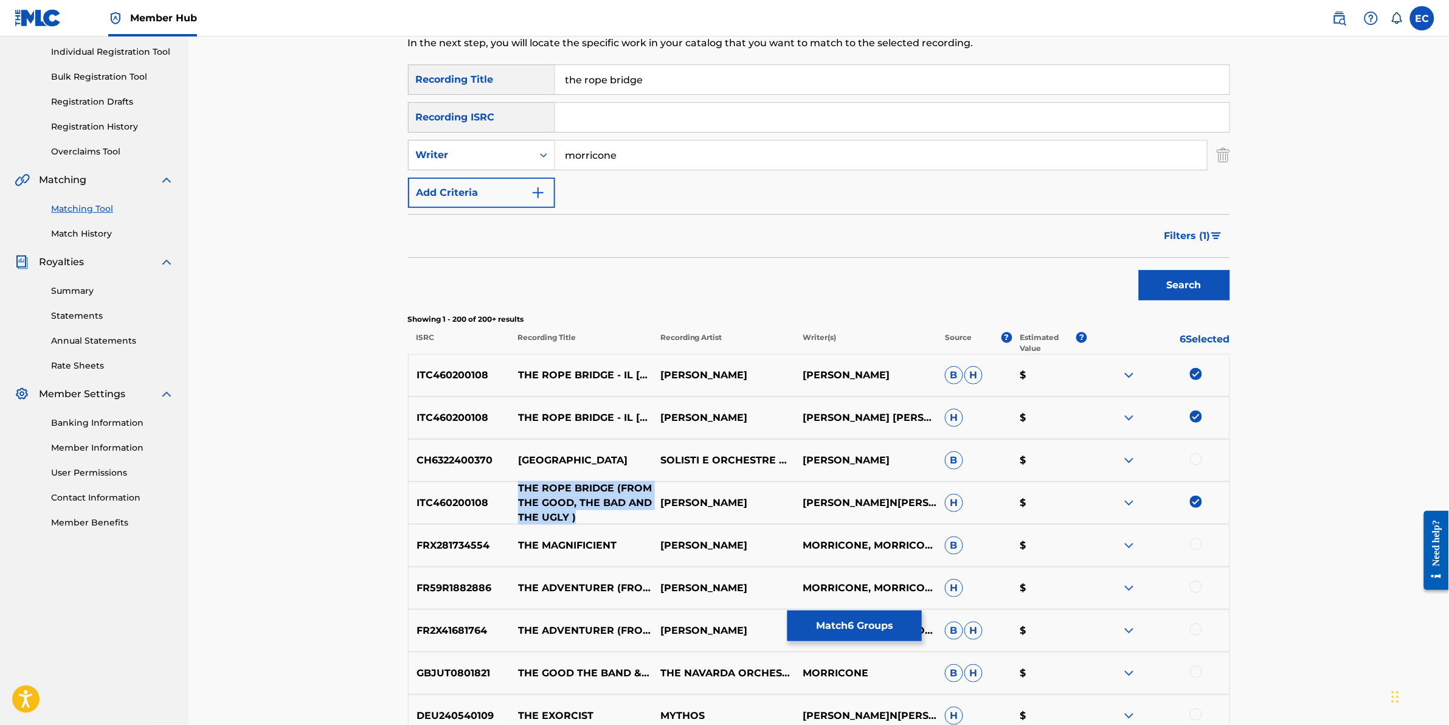
drag, startPoint x: 520, startPoint y: 487, endPoint x: 592, endPoint y: 522, distance: 79.7
click at [592, 522] on p "THE ROPE BRIDGE (FROM THE GOOD, THE BAD AND THE UGLY )" at bounding box center [581, 503] width 142 height 44
copy p "THE ROPE BRIDGE (FROM THE GOOD, THE BAD AND THE UGLY )"
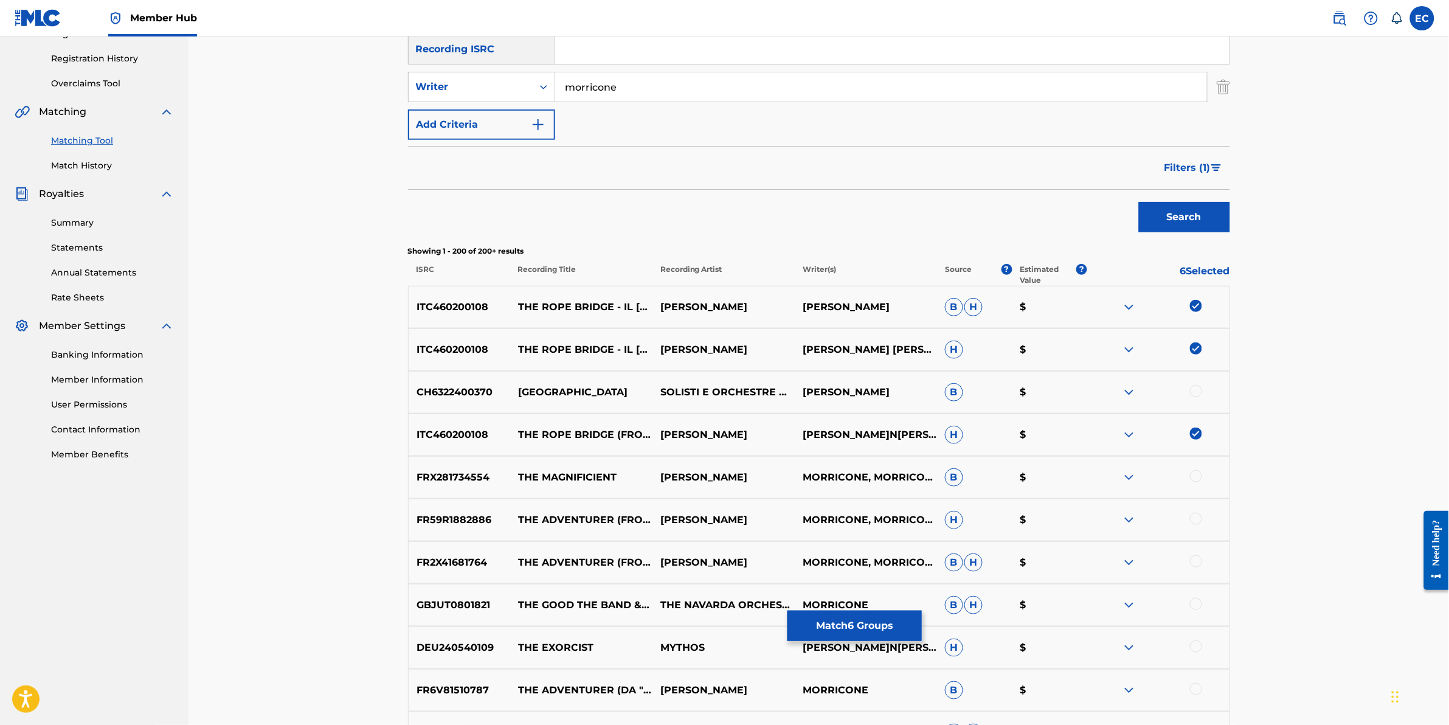
scroll to position [249, 0]
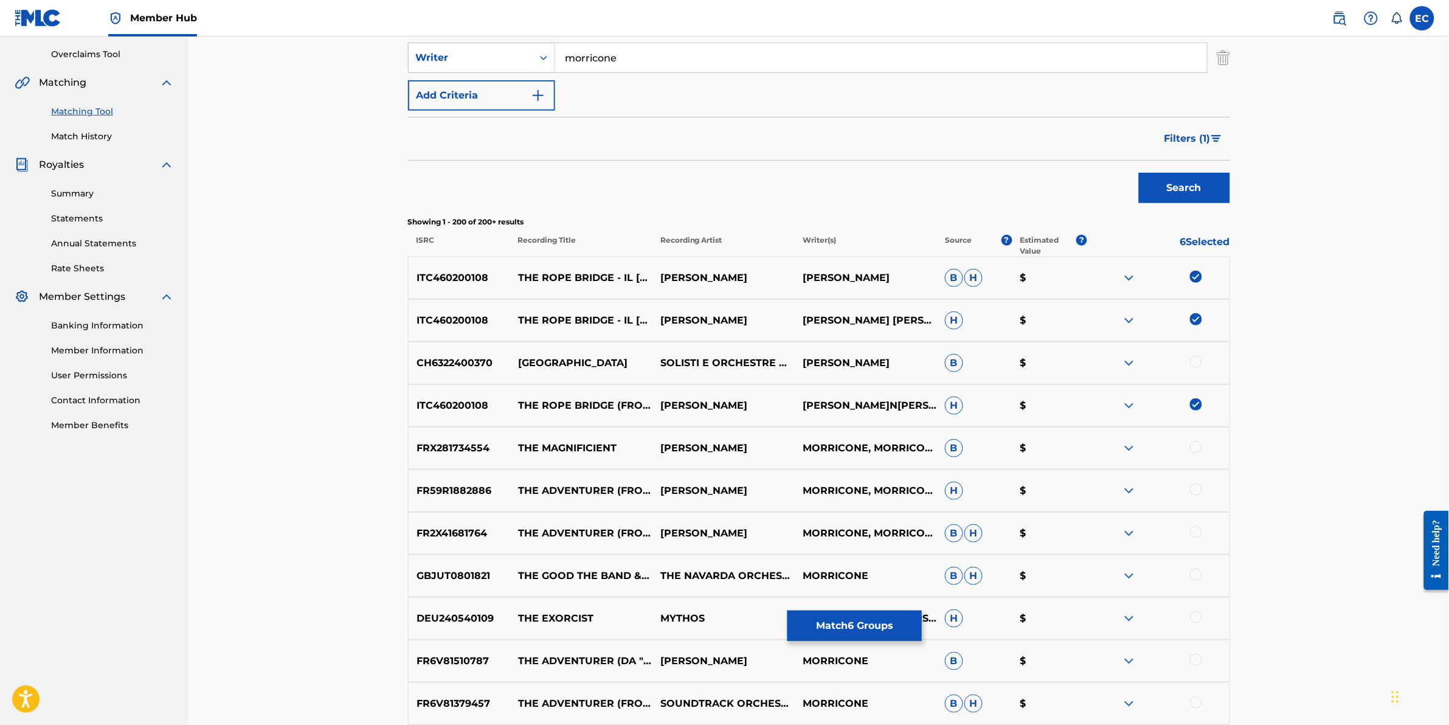
click at [1194, 411] on img at bounding box center [1196, 404] width 12 height 12
click at [1178, 135] on span "Filters ( 1 )" at bounding box center [1188, 138] width 46 height 15
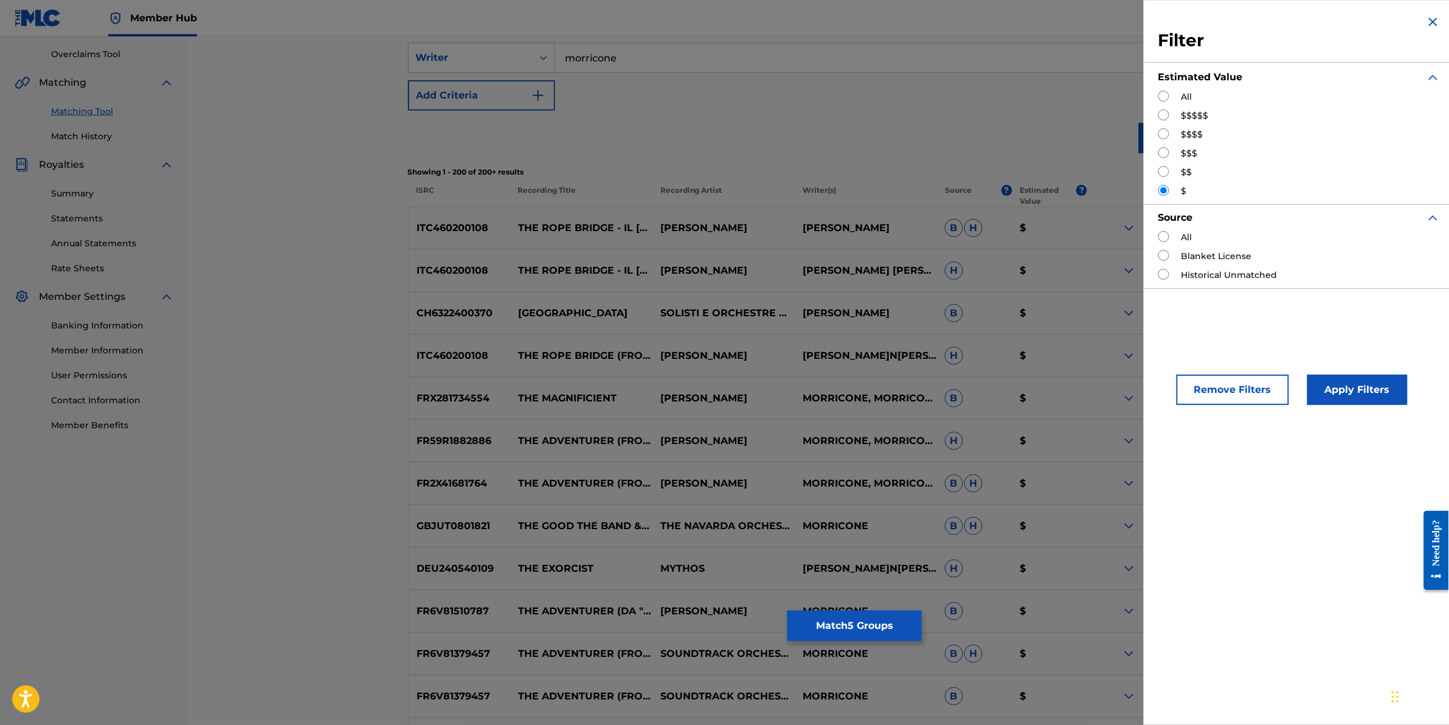
scroll to position [199, 0]
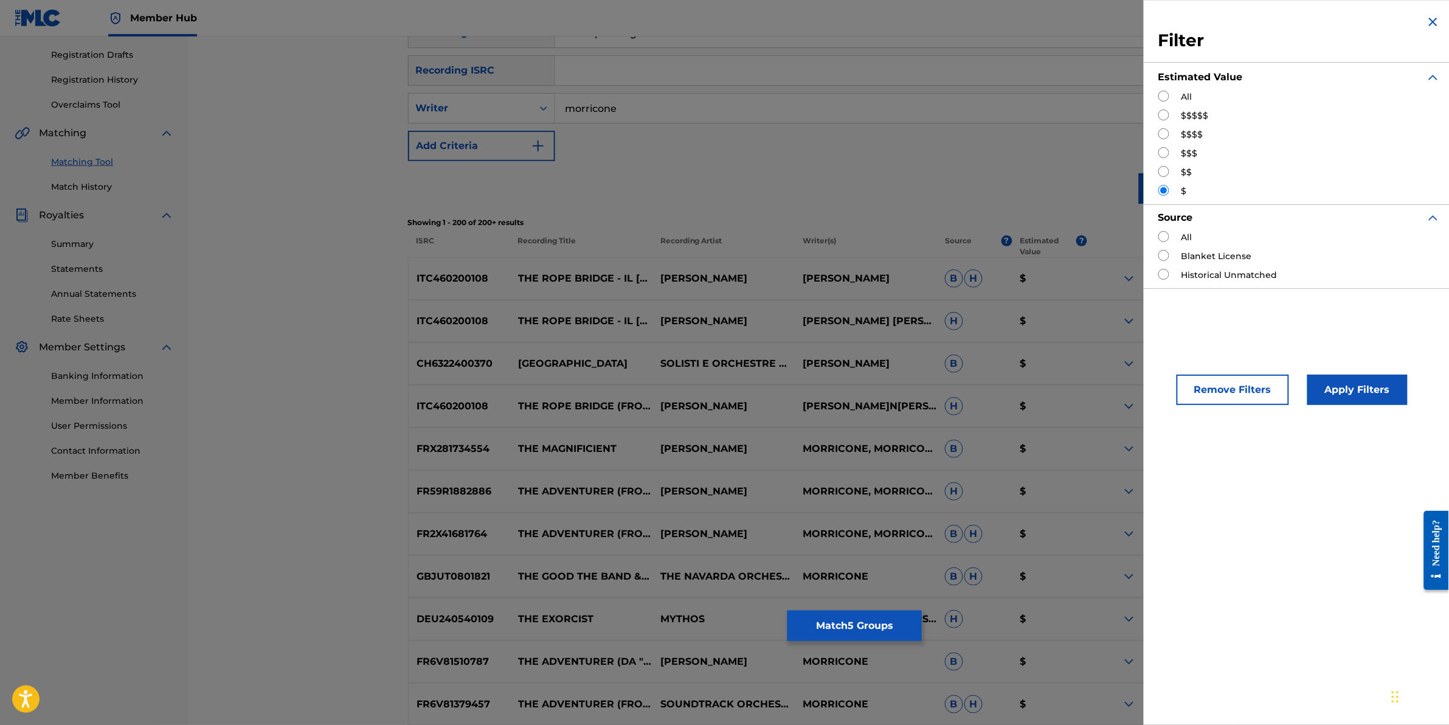
click at [1168, 141] on div "All $$$$$ $$$$ $$$ $$ $" at bounding box center [1300, 144] width 282 height 107
click at [1167, 135] on input "Search Form" at bounding box center [1164, 133] width 11 height 11
radio input "true"
click at [1336, 398] on button "Apply Filters" at bounding box center [1358, 390] width 100 height 30
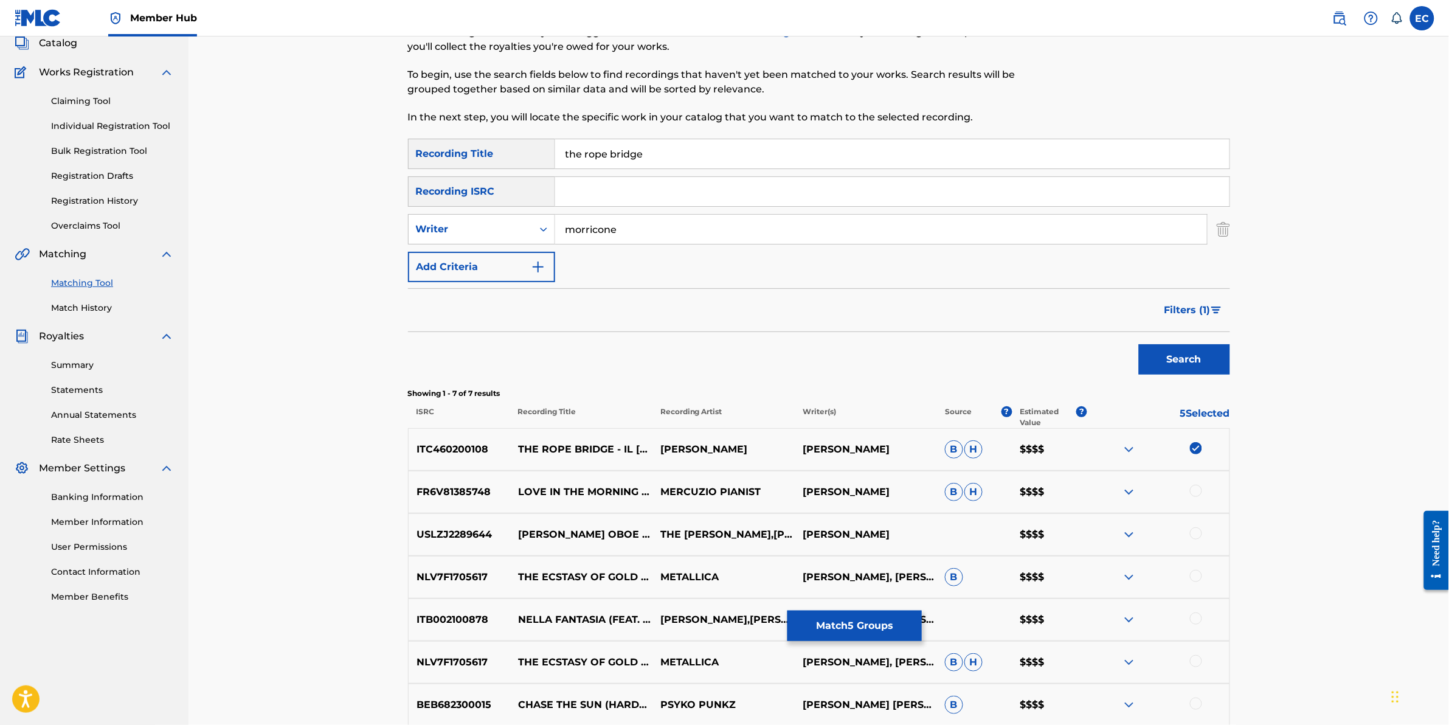
scroll to position [105, 0]
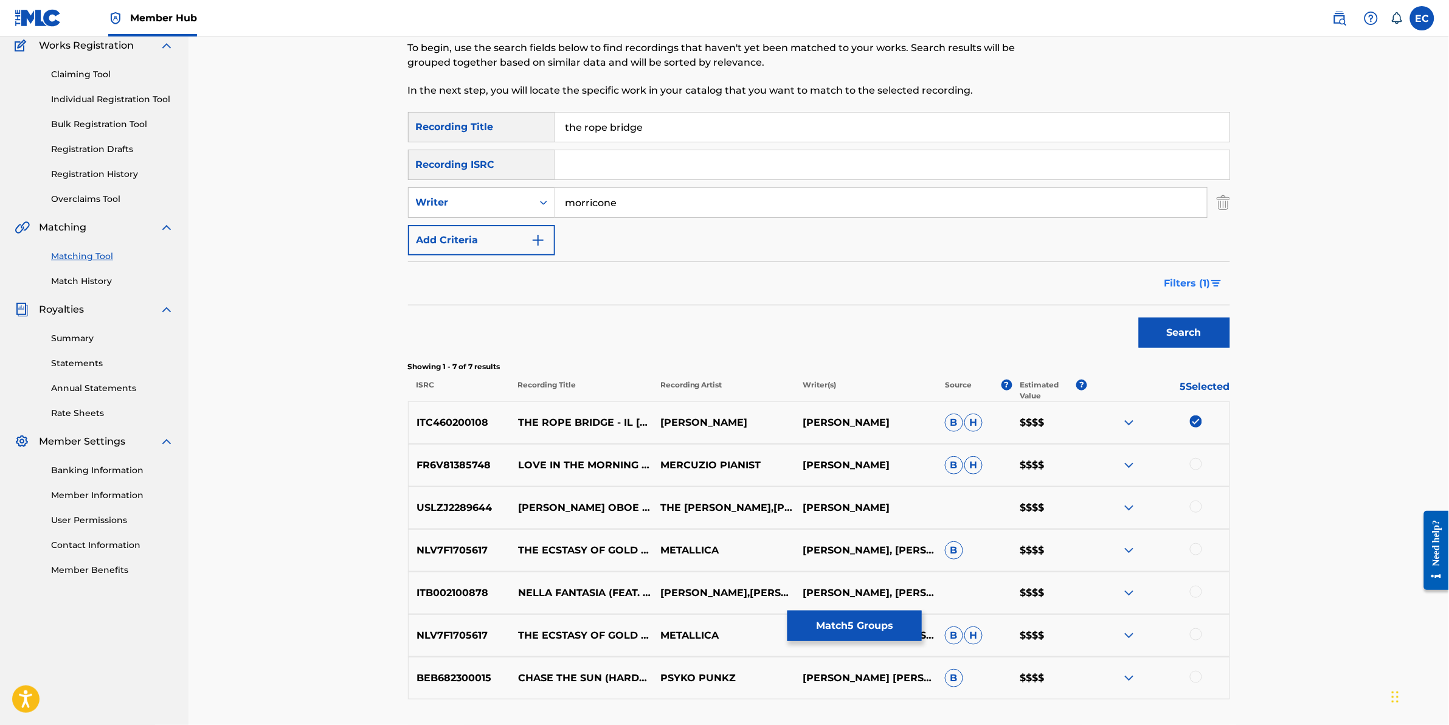
click at [1204, 280] on span "Filters ( 1 )" at bounding box center [1188, 283] width 46 height 15
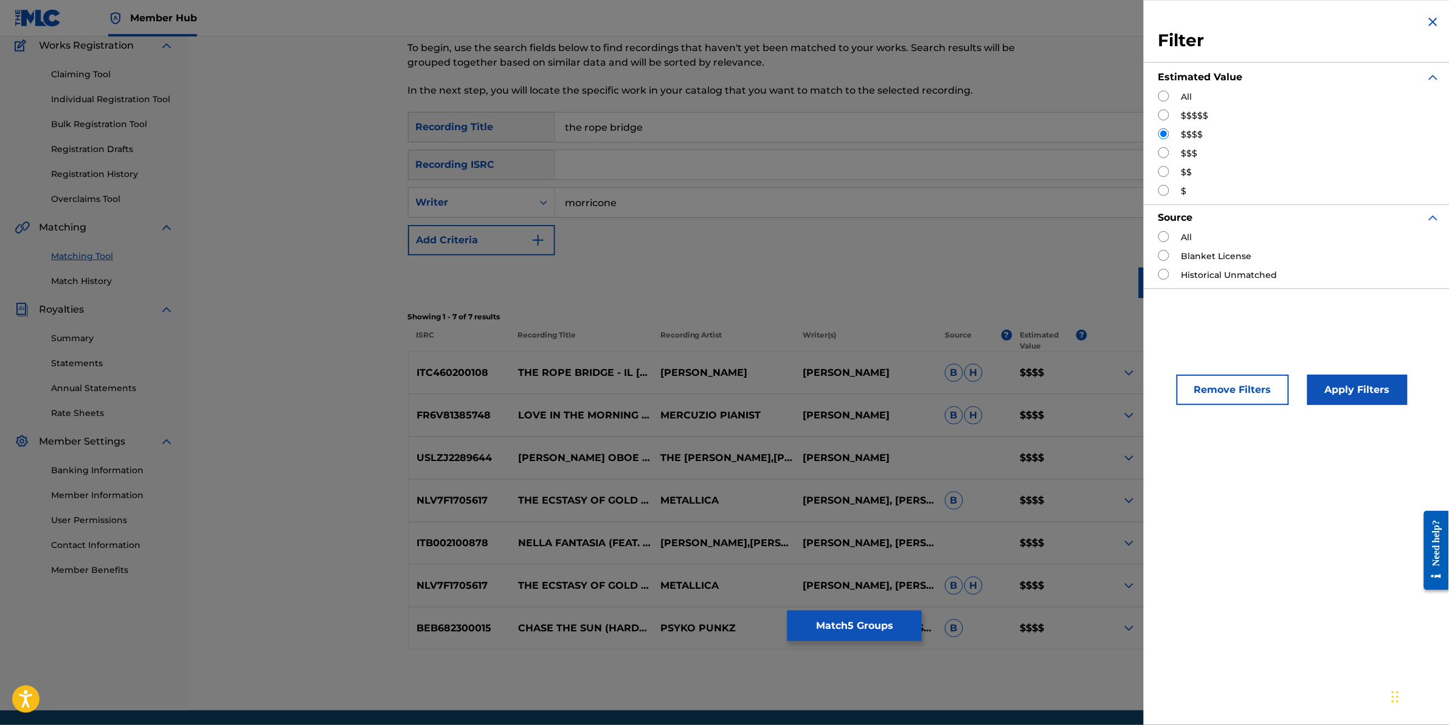
click at [1170, 193] on div "$" at bounding box center [1300, 191] width 282 height 13
click at [1164, 193] on input "Search Form" at bounding box center [1164, 190] width 11 height 11
radio input "true"
click at [1370, 408] on div "Remove Filters Apply Filters" at bounding box center [1299, 379] width 311 height 80
click at [1362, 394] on button "Apply Filters" at bounding box center [1358, 390] width 100 height 30
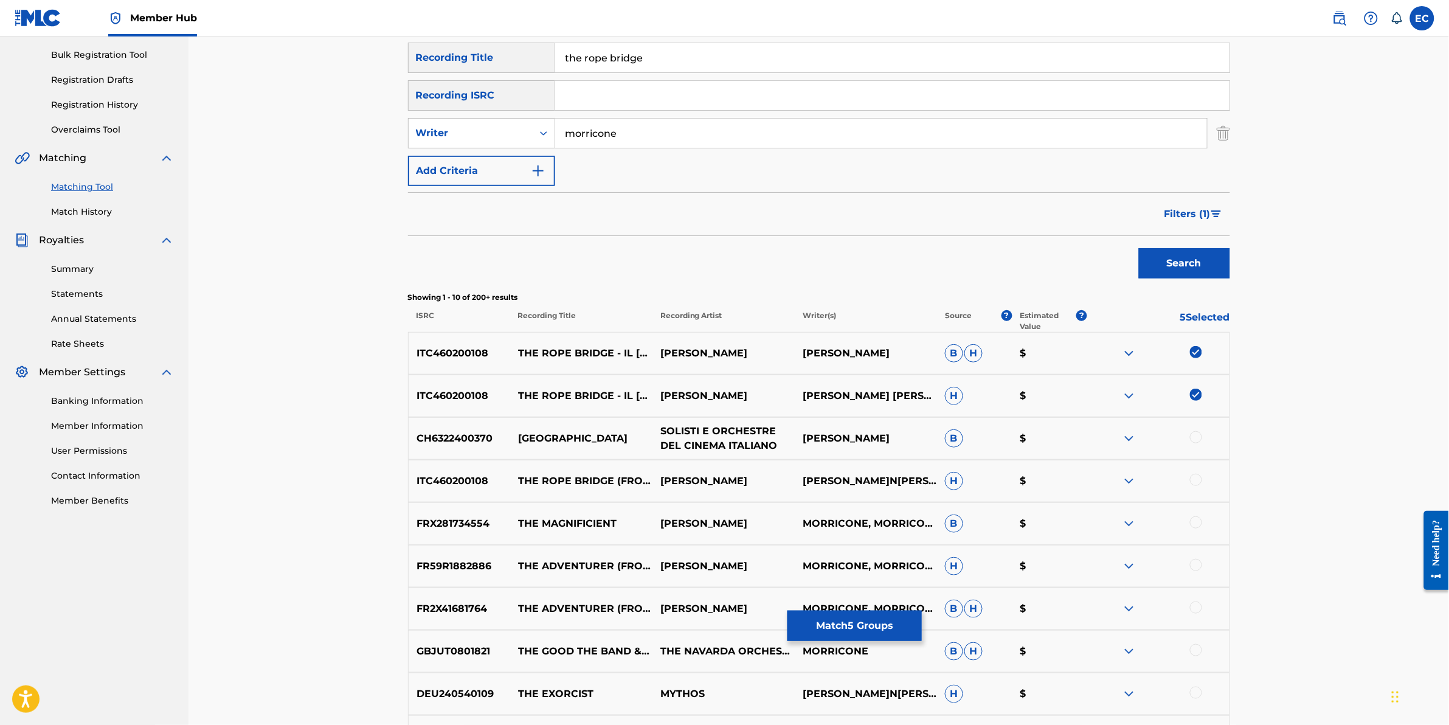
scroll to position [181, 0]
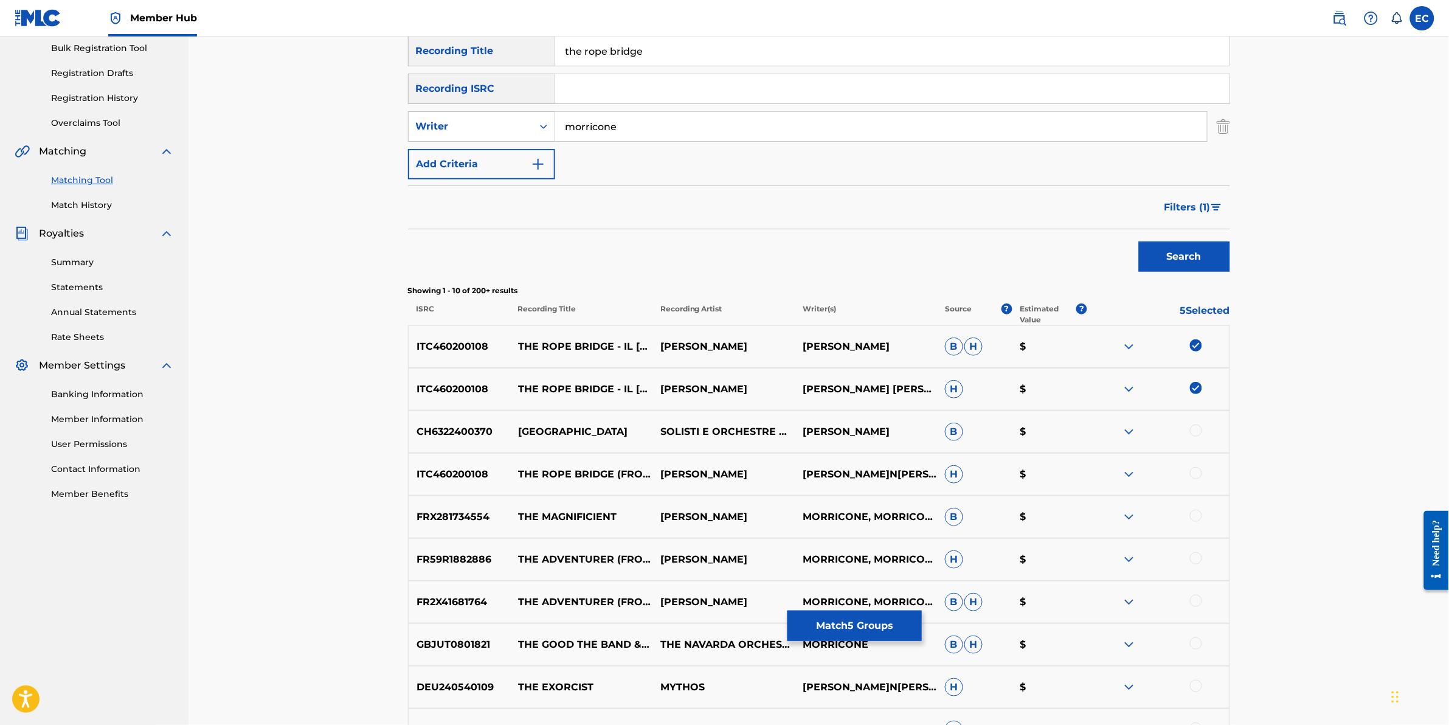
click at [1192, 471] on div at bounding box center [1196, 473] width 12 height 12
click at [876, 622] on button "Match 6 Groups" at bounding box center [855, 626] width 134 height 30
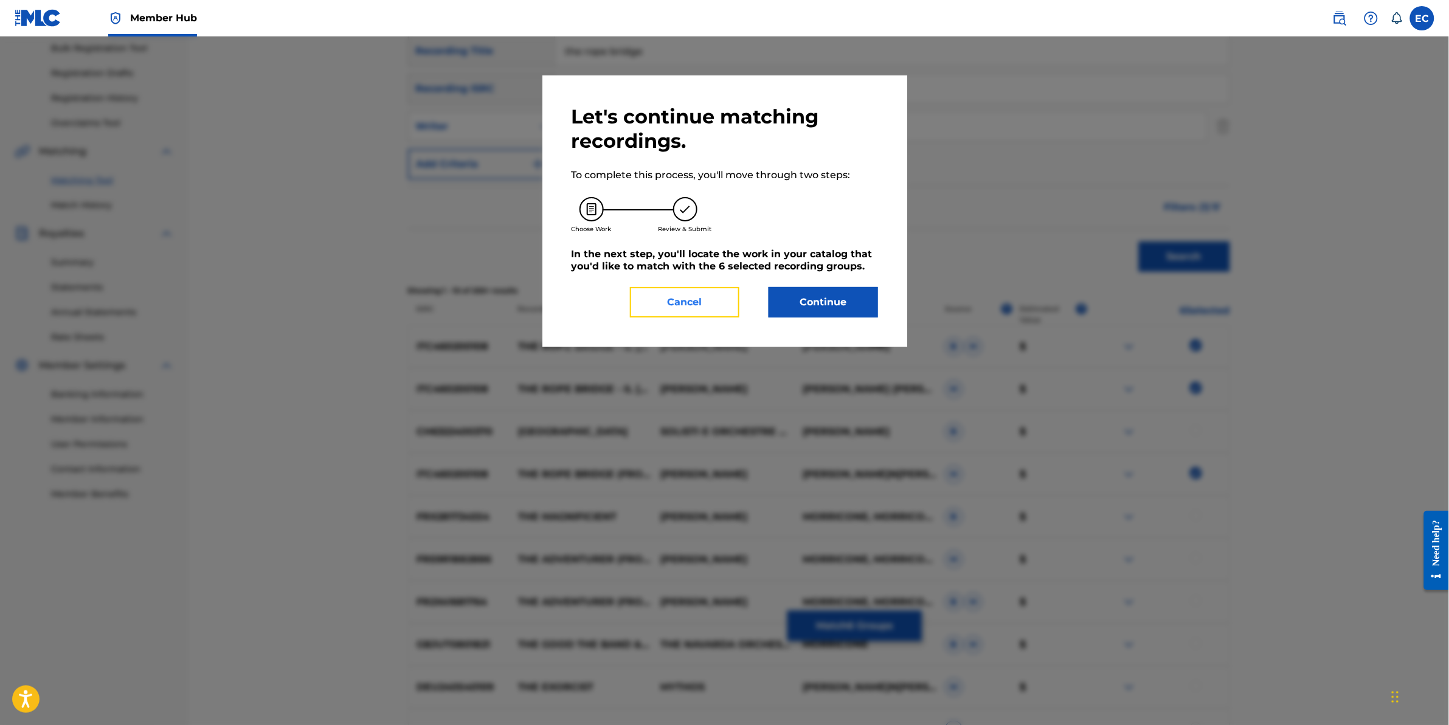
click at [709, 293] on button "Cancel" at bounding box center [684, 302] width 109 height 30
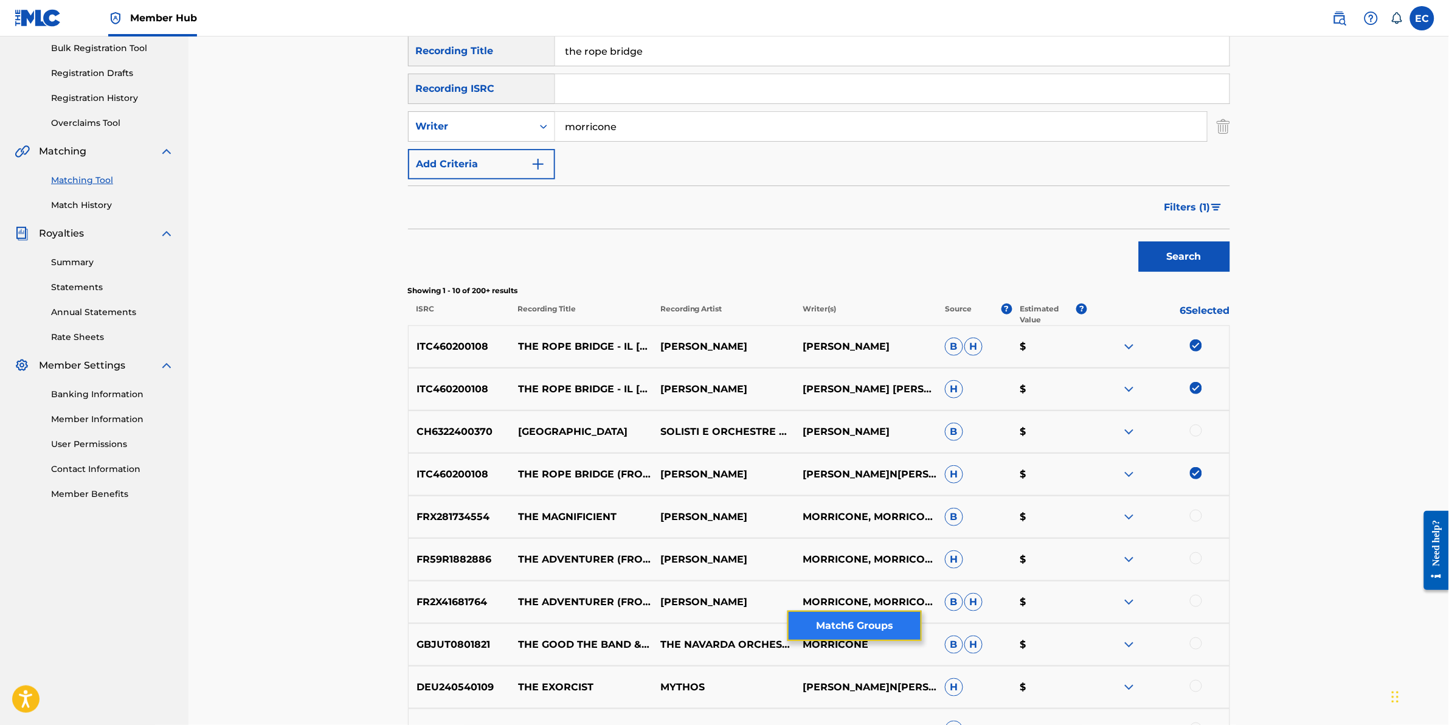
click at [864, 634] on button "Match 6 Groups" at bounding box center [855, 626] width 134 height 30
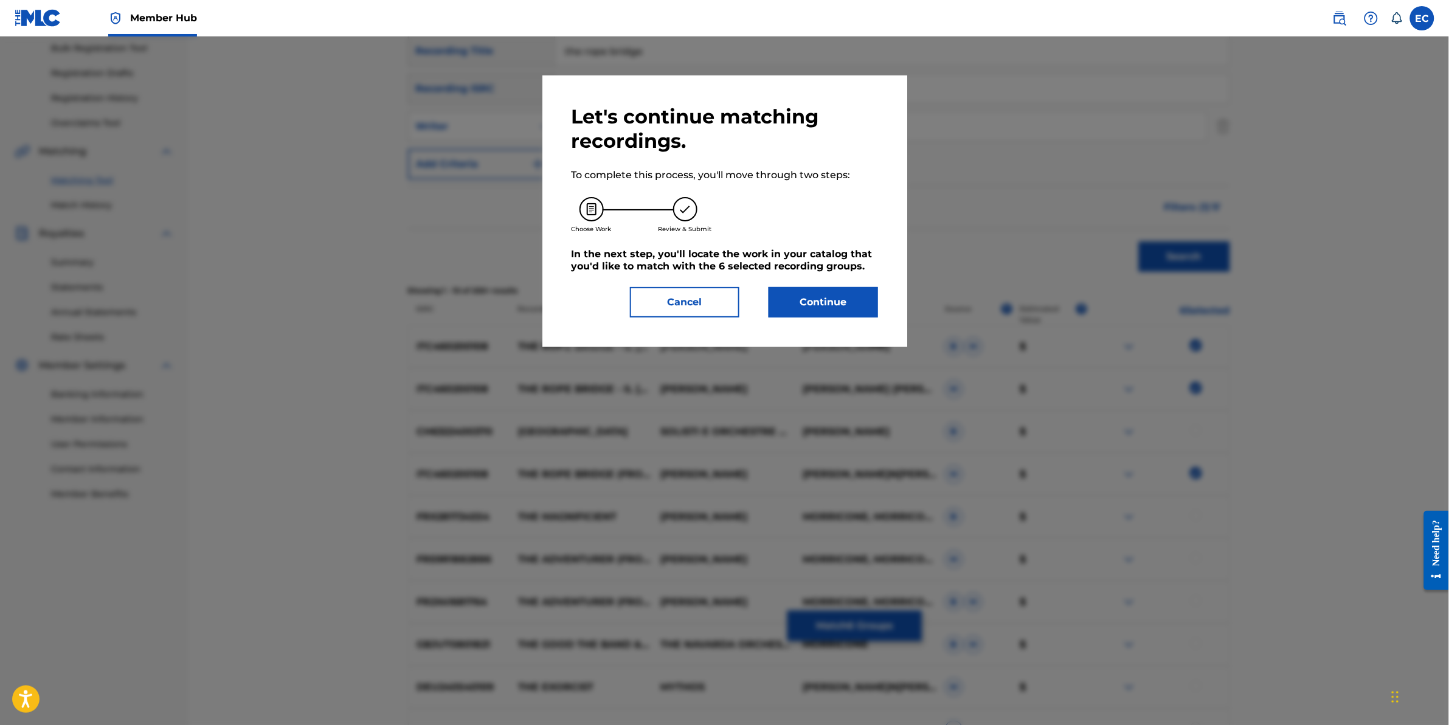
click at [832, 318] on div "Let's continue matching recordings. To complete this process, you'll move throu…" at bounding box center [725, 210] width 365 height 271
click at [831, 313] on button "Continue" at bounding box center [823, 302] width 109 height 30
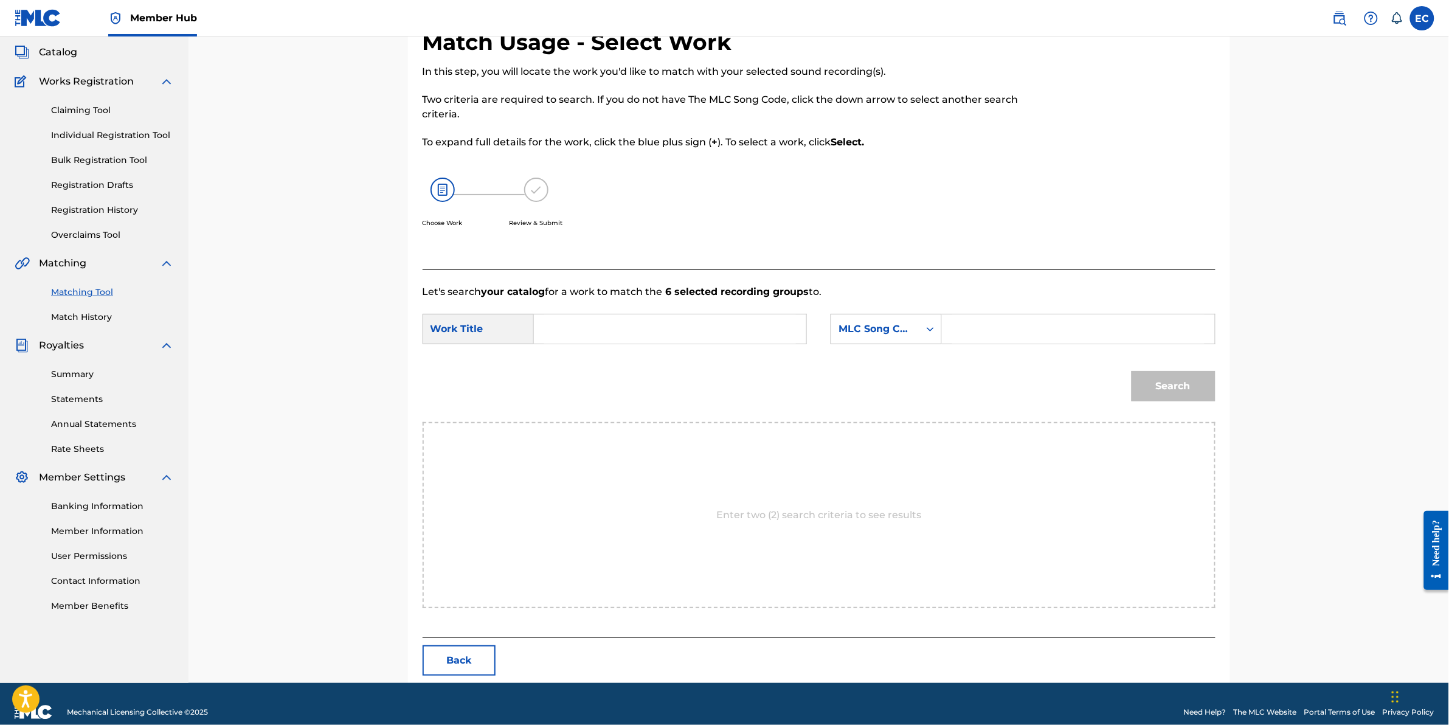
scroll to position [85, 0]
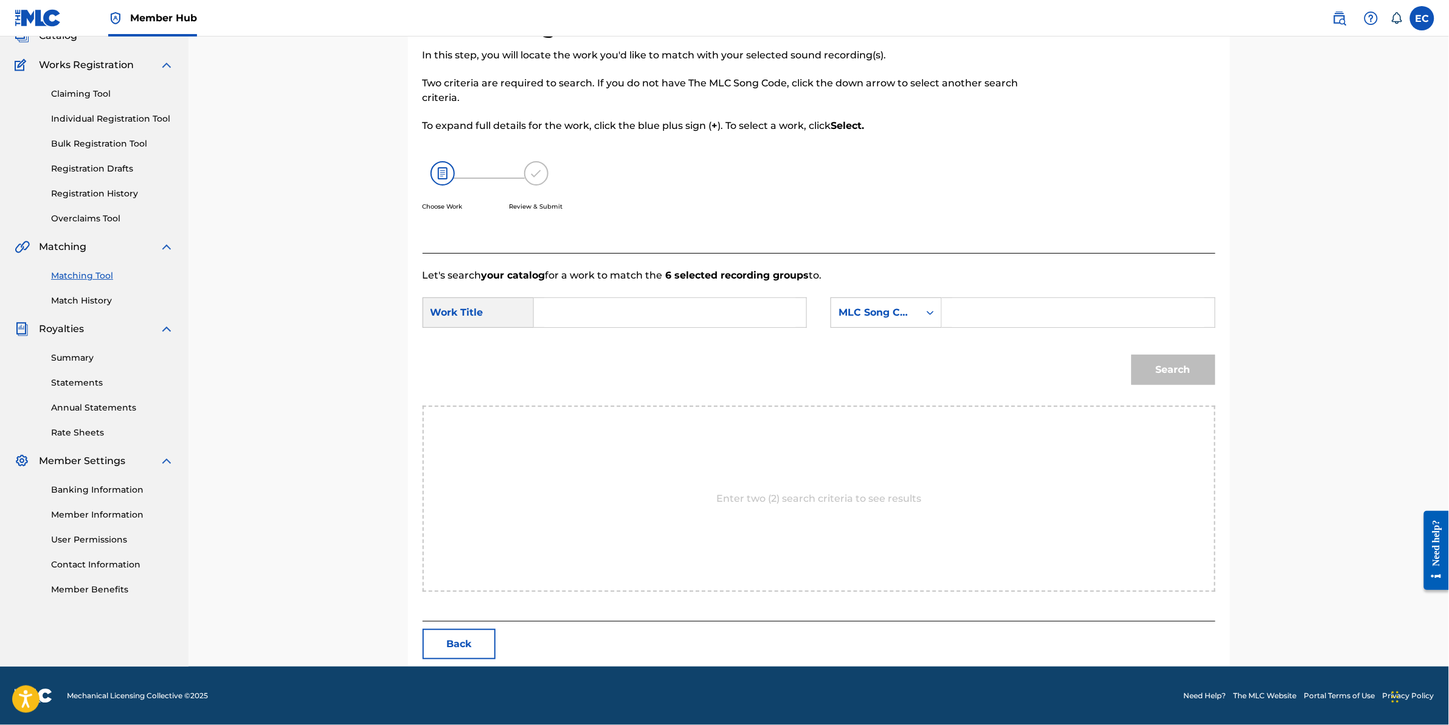
click at [639, 301] on input "Search Form" at bounding box center [670, 312] width 252 height 29
paste input "PONTE DI CORDE"
type input "PONTE DI CORDE"
click at [1060, 319] on input "Search Form" at bounding box center [1078, 312] width 252 height 29
paste input "PF9IQS"
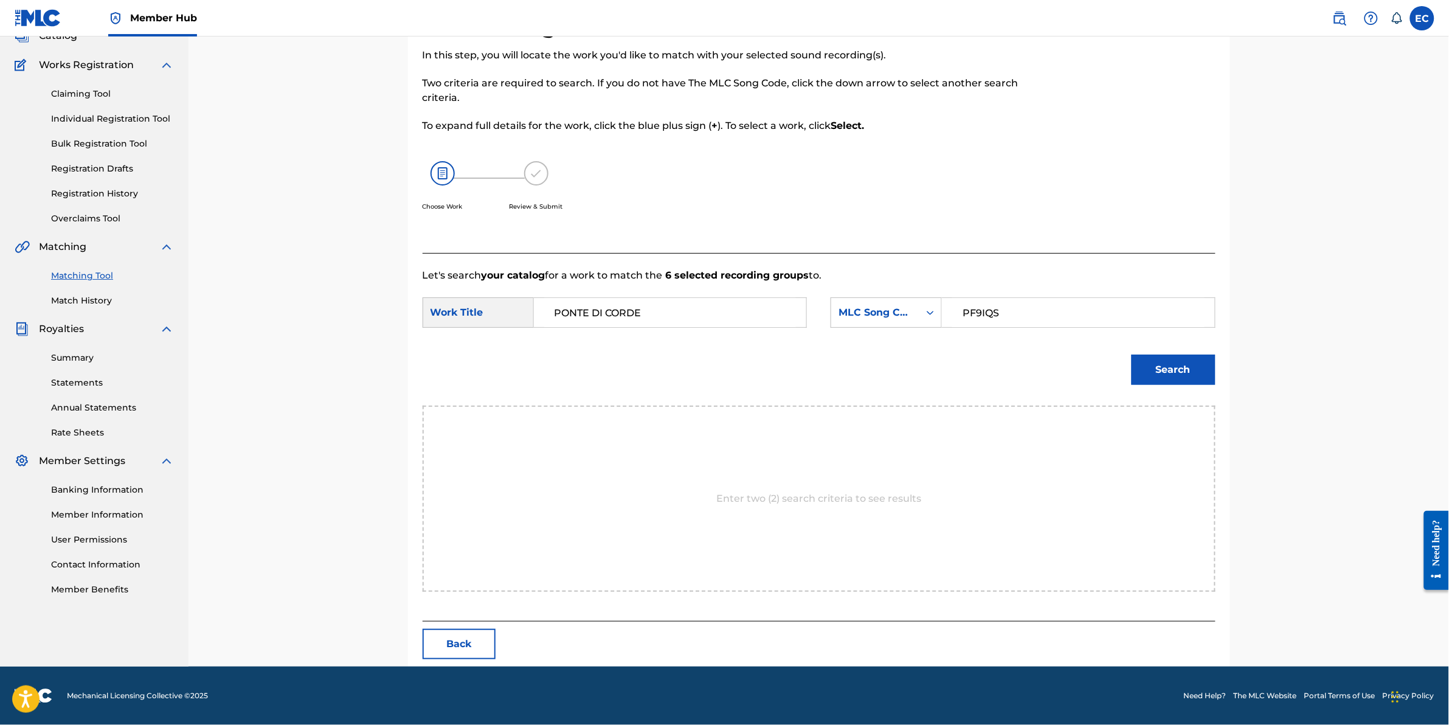
type input "PF9IQS"
click at [1132, 355] on button "Search" at bounding box center [1174, 370] width 84 height 30
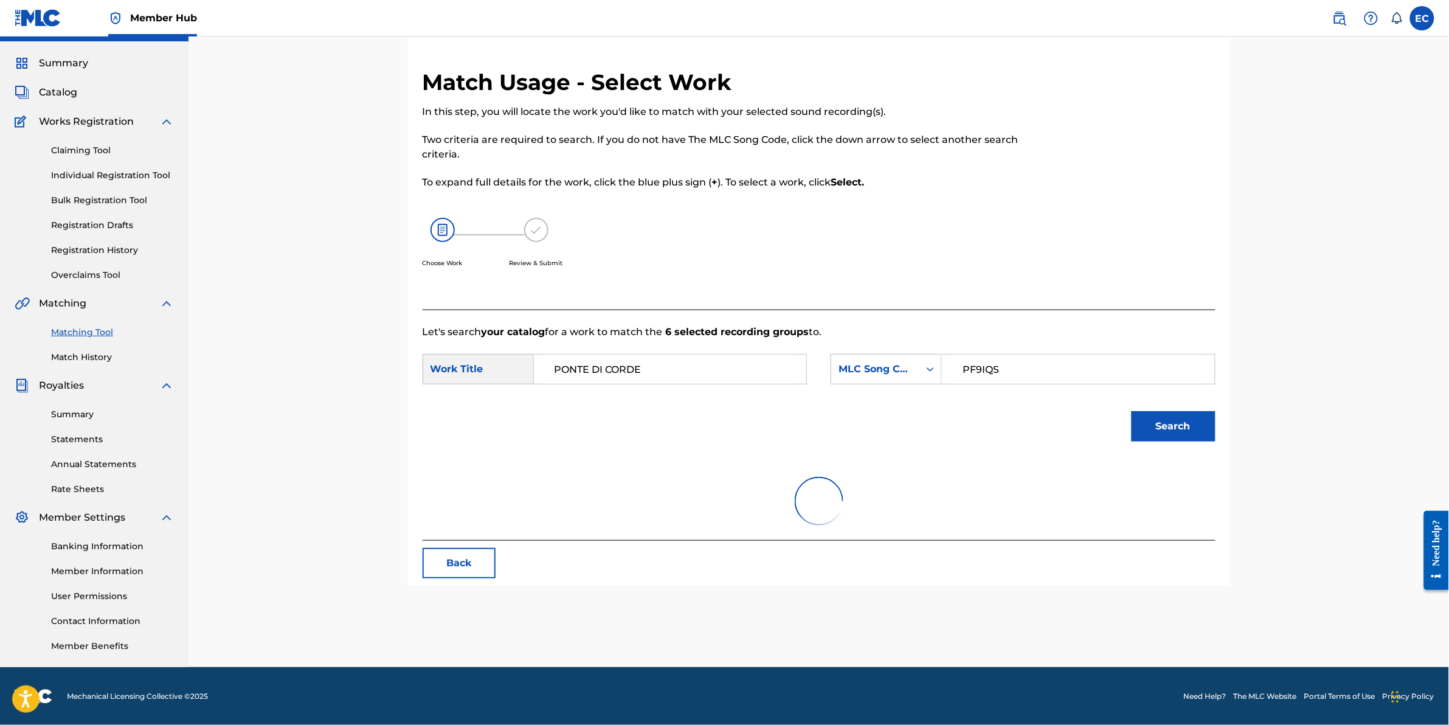
scroll to position [49, 0]
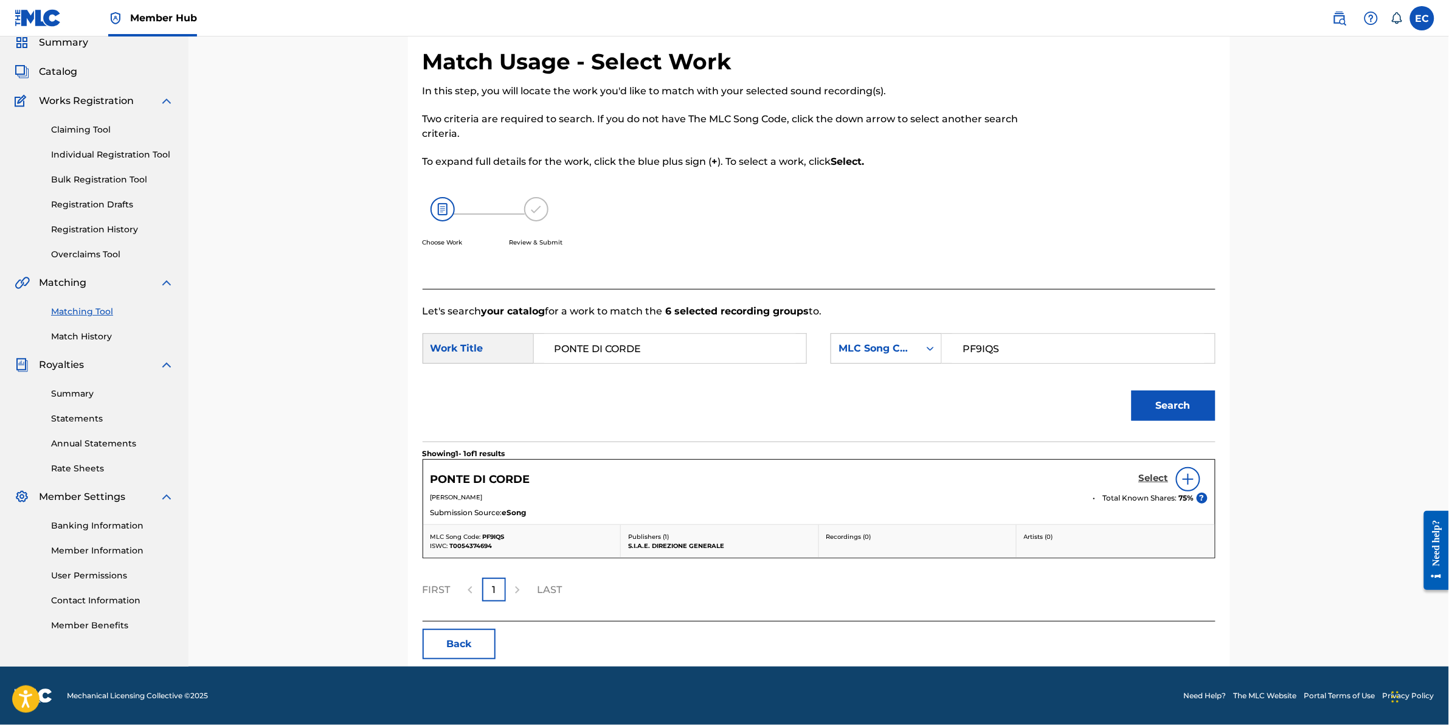
click at [1150, 478] on h5 "Select" at bounding box center [1154, 479] width 30 height 12
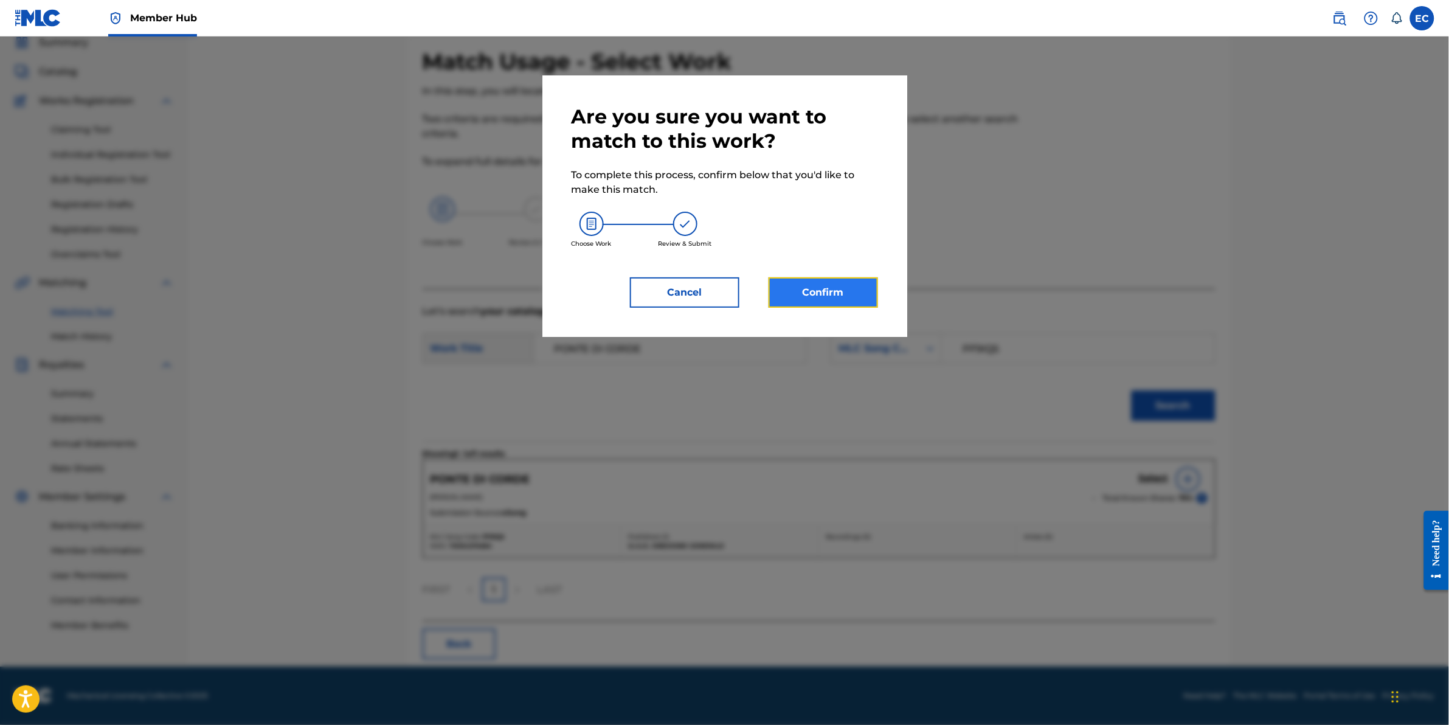
click at [794, 300] on button "Confirm" at bounding box center [823, 292] width 109 height 30
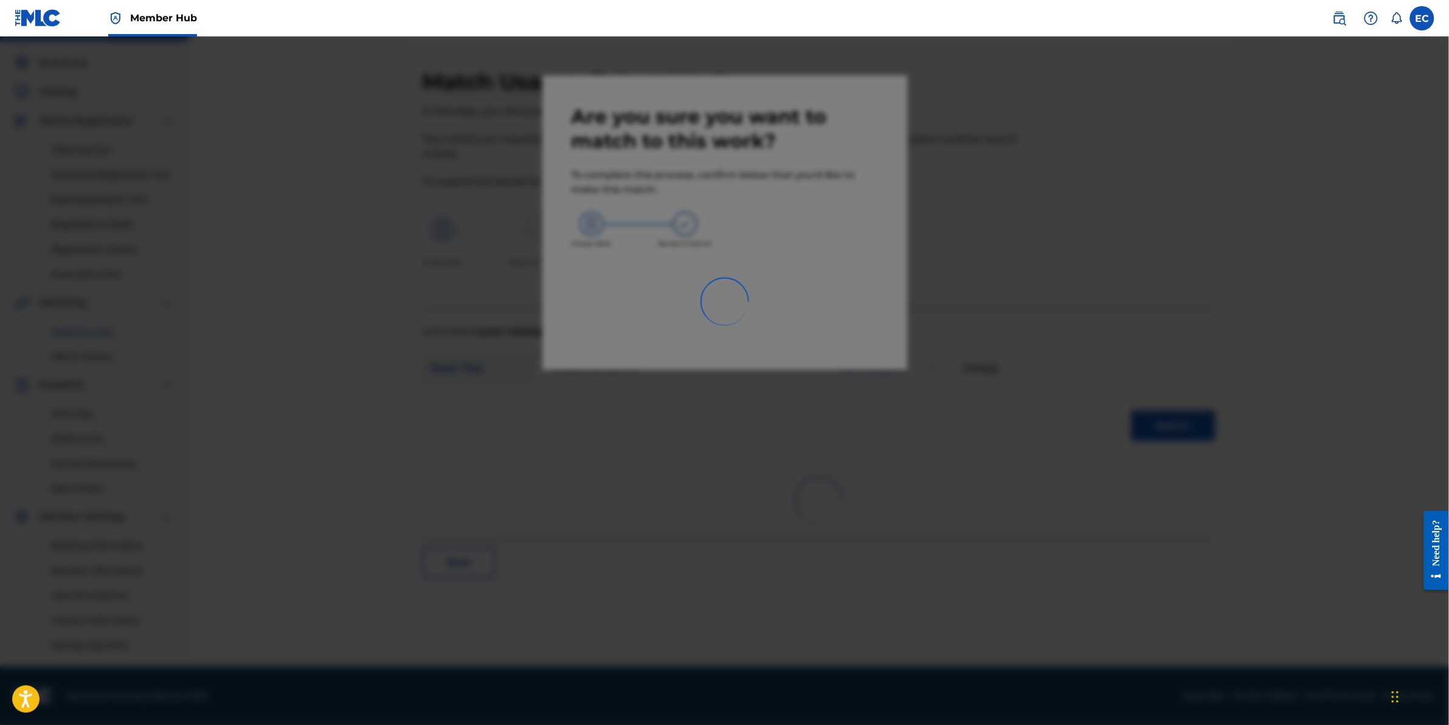
scroll to position [29, 0]
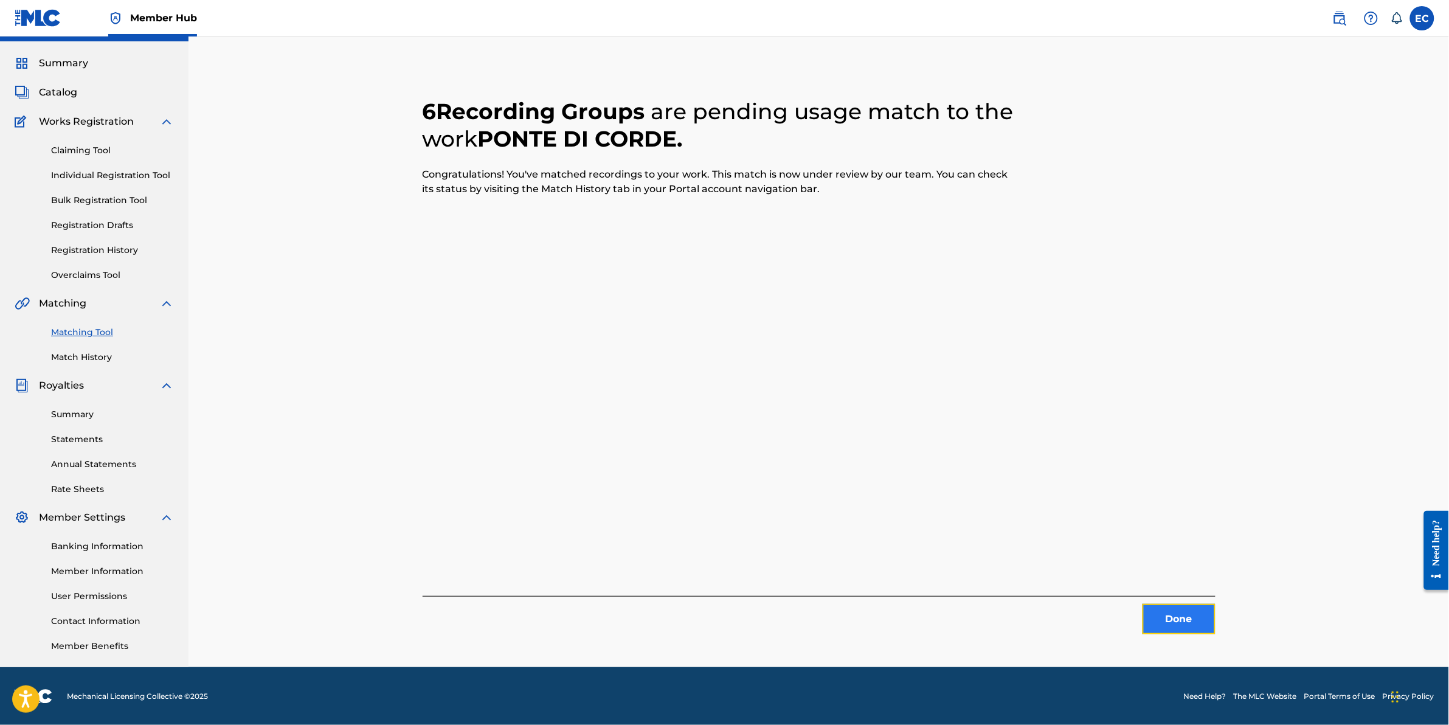
click at [1215, 623] on button "Done" at bounding box center [1179, 619] width 73 height 30
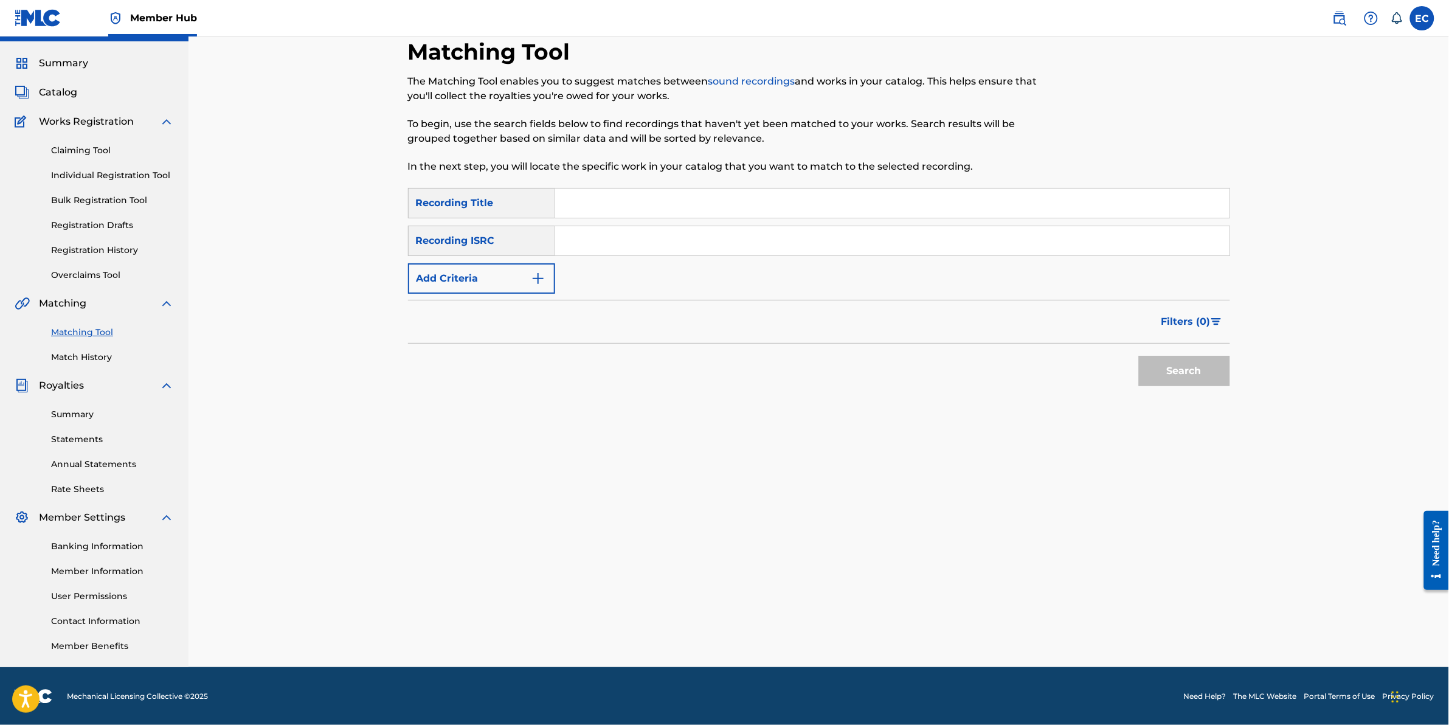
click at [403, 278] on div "Matching Tool The Matching Tool enables you to suggest matches between sound re…" at bounding box center [820, 352] width 852 height 629
click at [435, 286] on button "Add Criteria" at bounding box center [481, 278] width 147 height 30
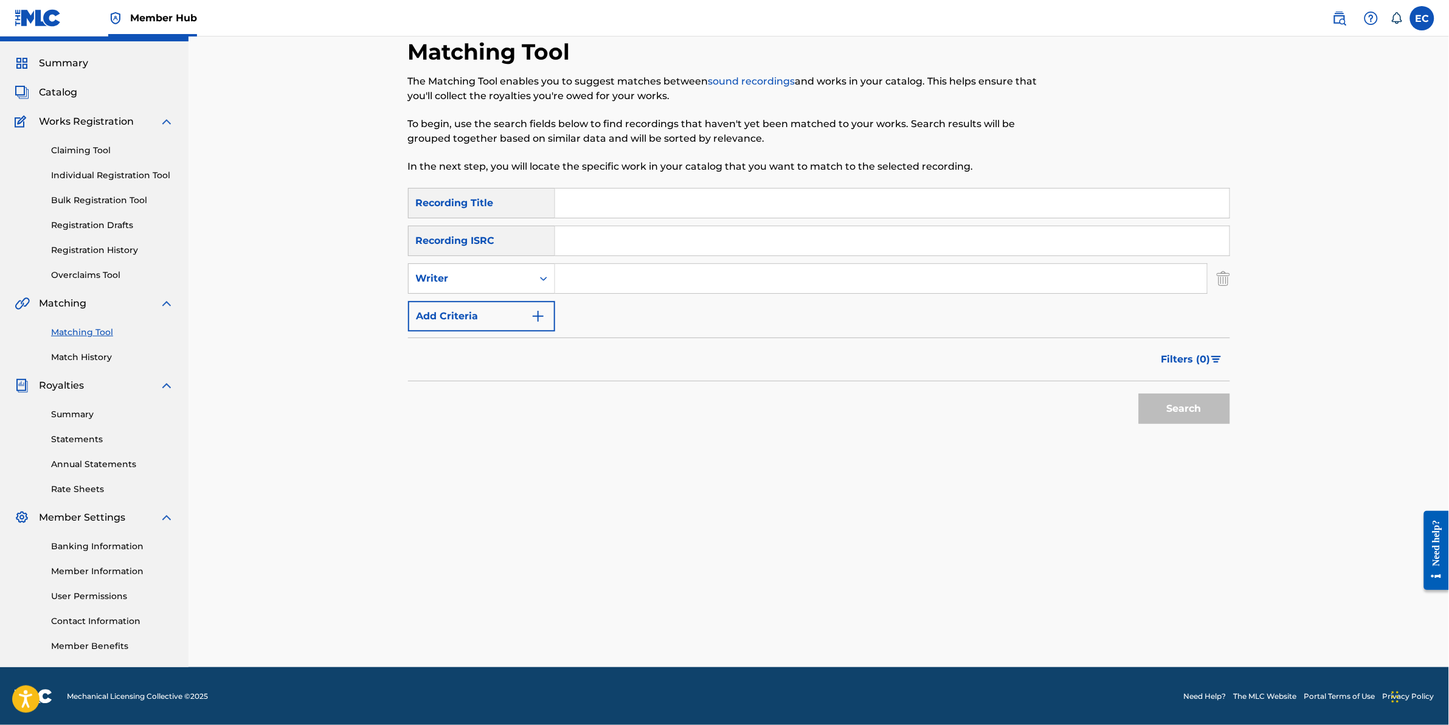
click at [618, 290] on input "Search Form" at bounding box center [881, 278] width 652 height 29
type input "morricone"
click at [613, 212] on input "Search Form" at bounding box center [892, 203] width 675 height 29
click at [1189, 421] on button "Search" at bounding box center [1184, 409] width 91 height 30
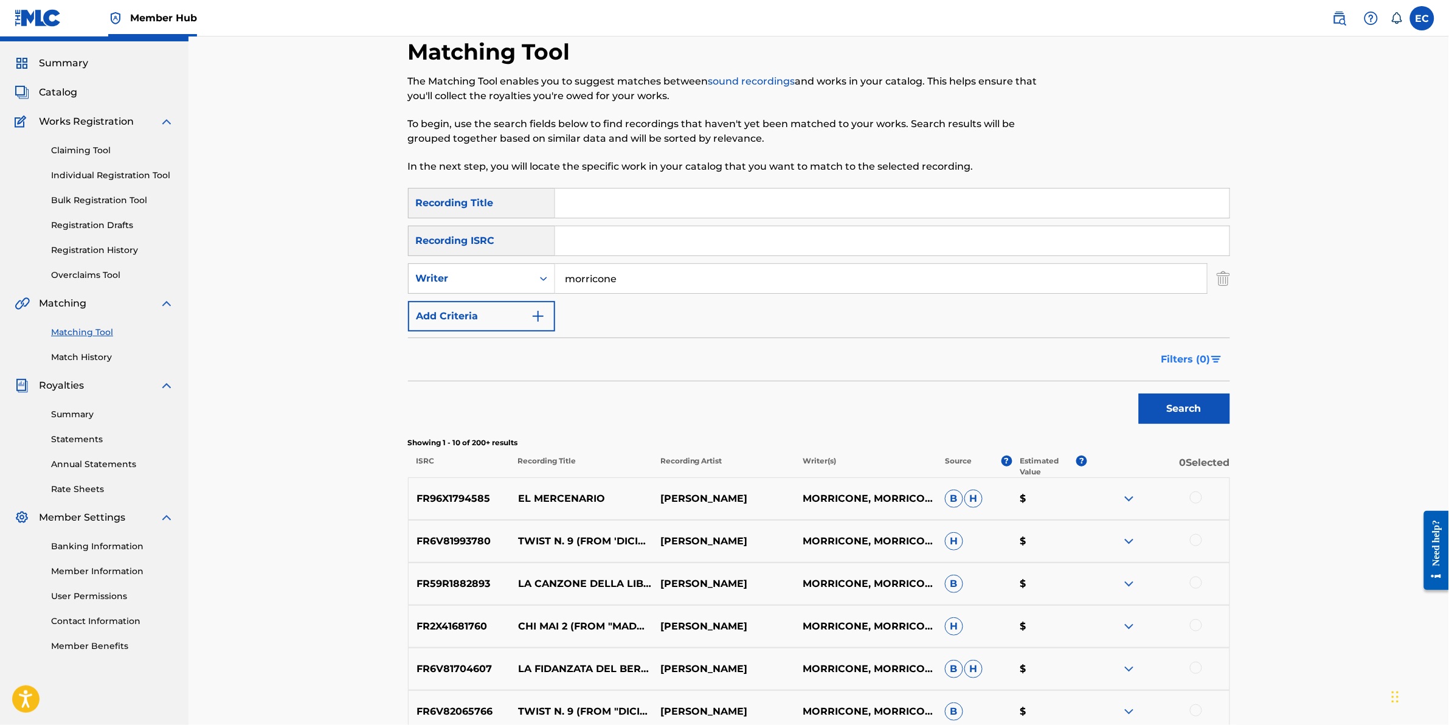
click at [1218, 361] on img "Search Form" at bounding box center [1217, 359] width 10 height 7
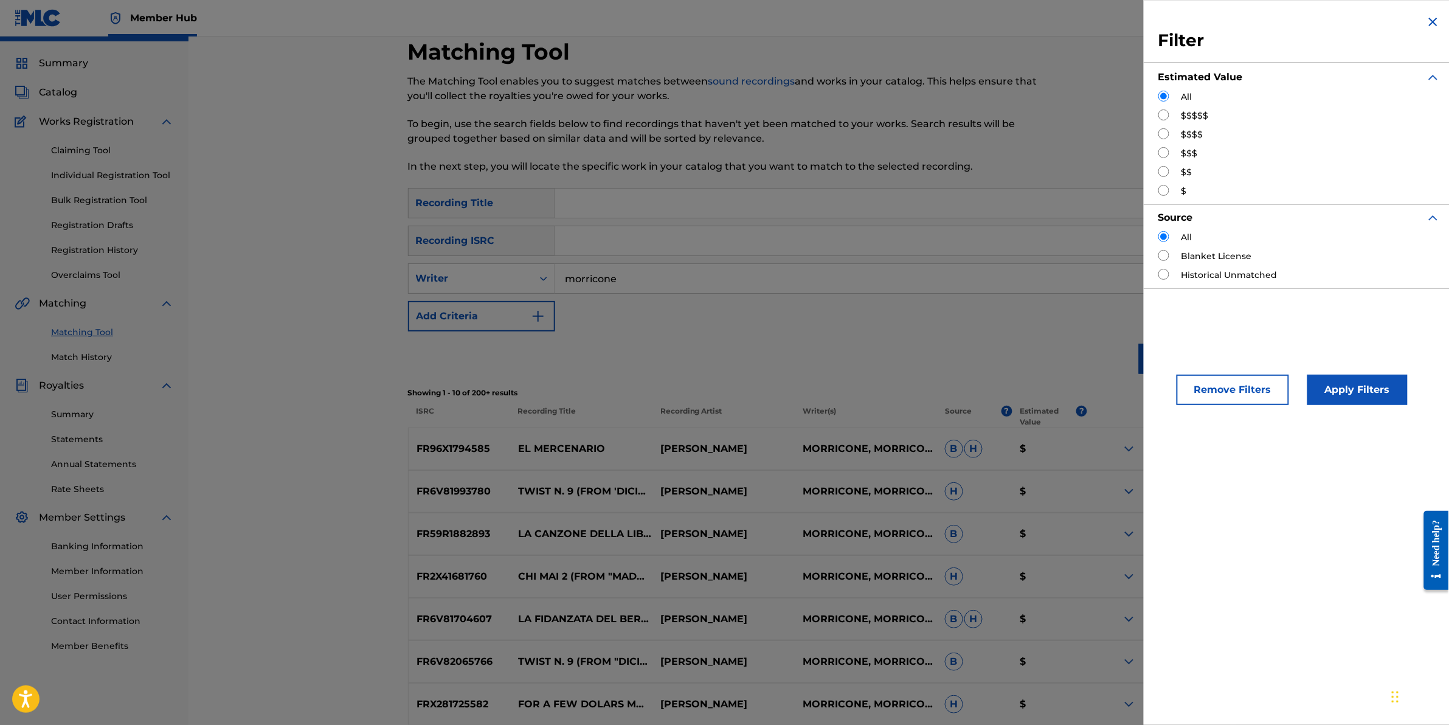
click at [1168, 134] on input "Search Form" at bounding box center [1164, 133] width 11 height 11
radio input "true"
click at [1369, 391] on button "Apply Filters" at bounding box center [1358, 390] width 100 height 30
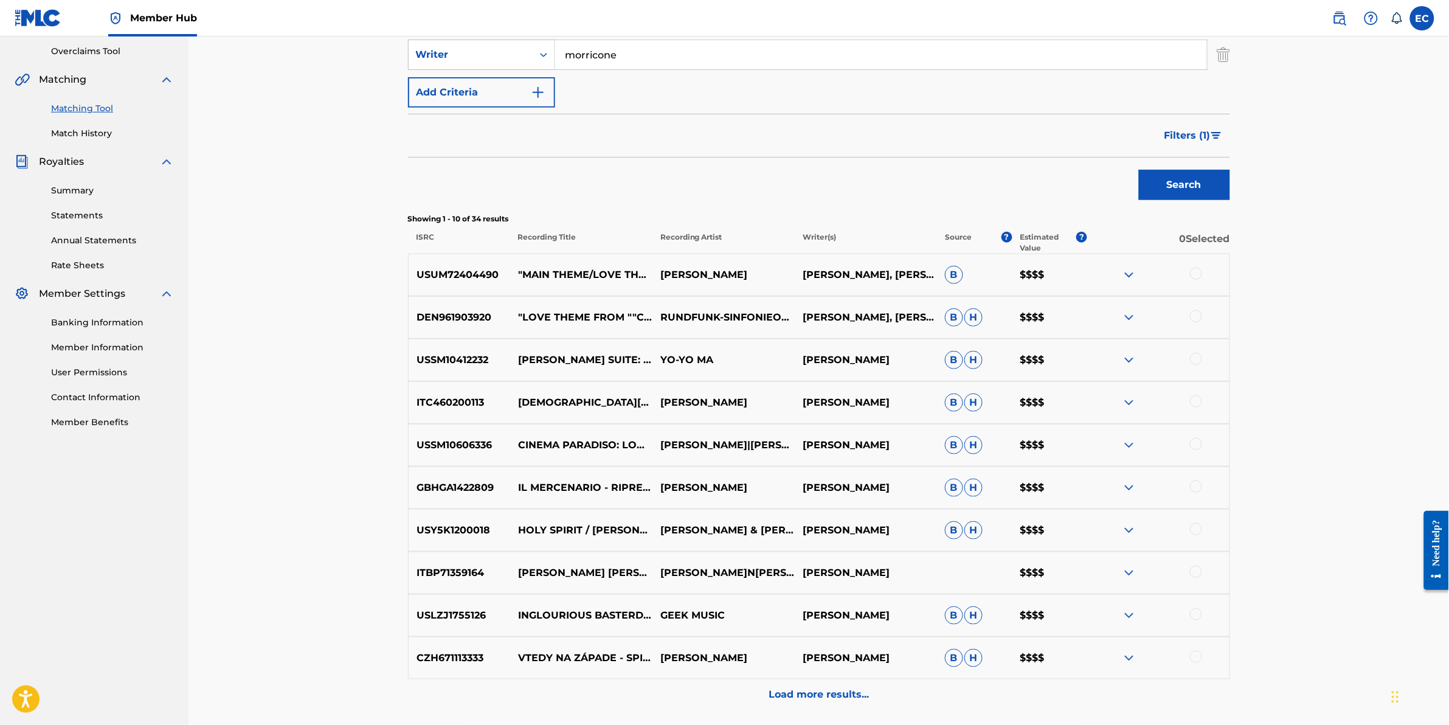
scroll to position [257, 0]
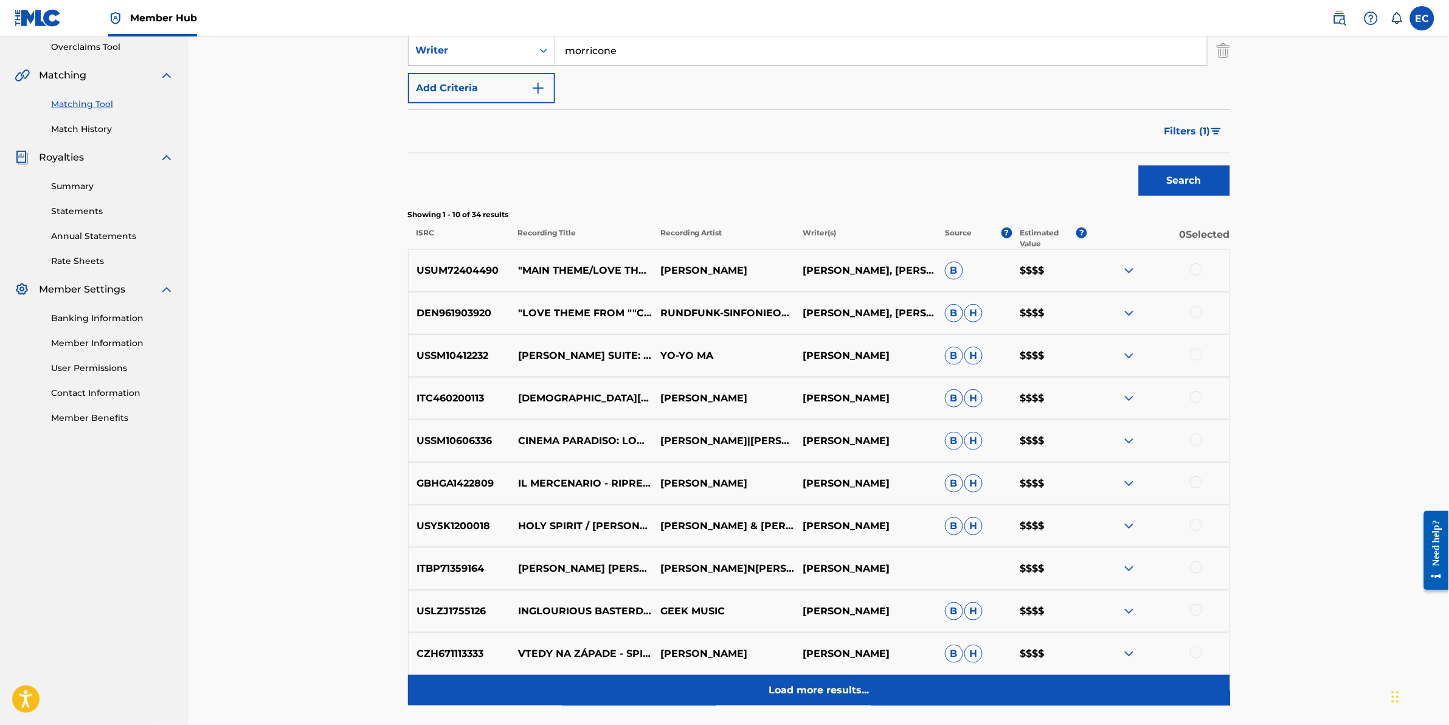
click at [827, 693] on p "Load more results..." at bounding box center [819, 690] width 100 height 15
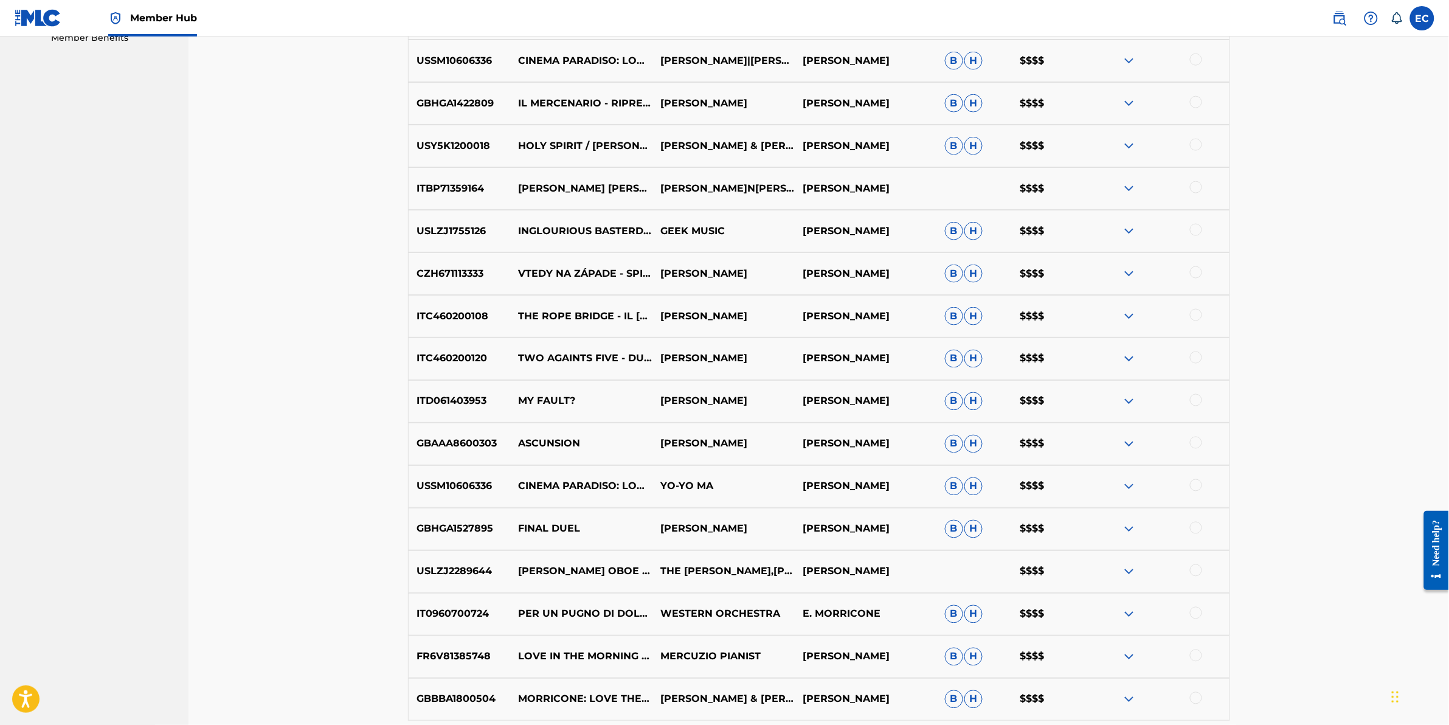
scroll to position [713, 0]
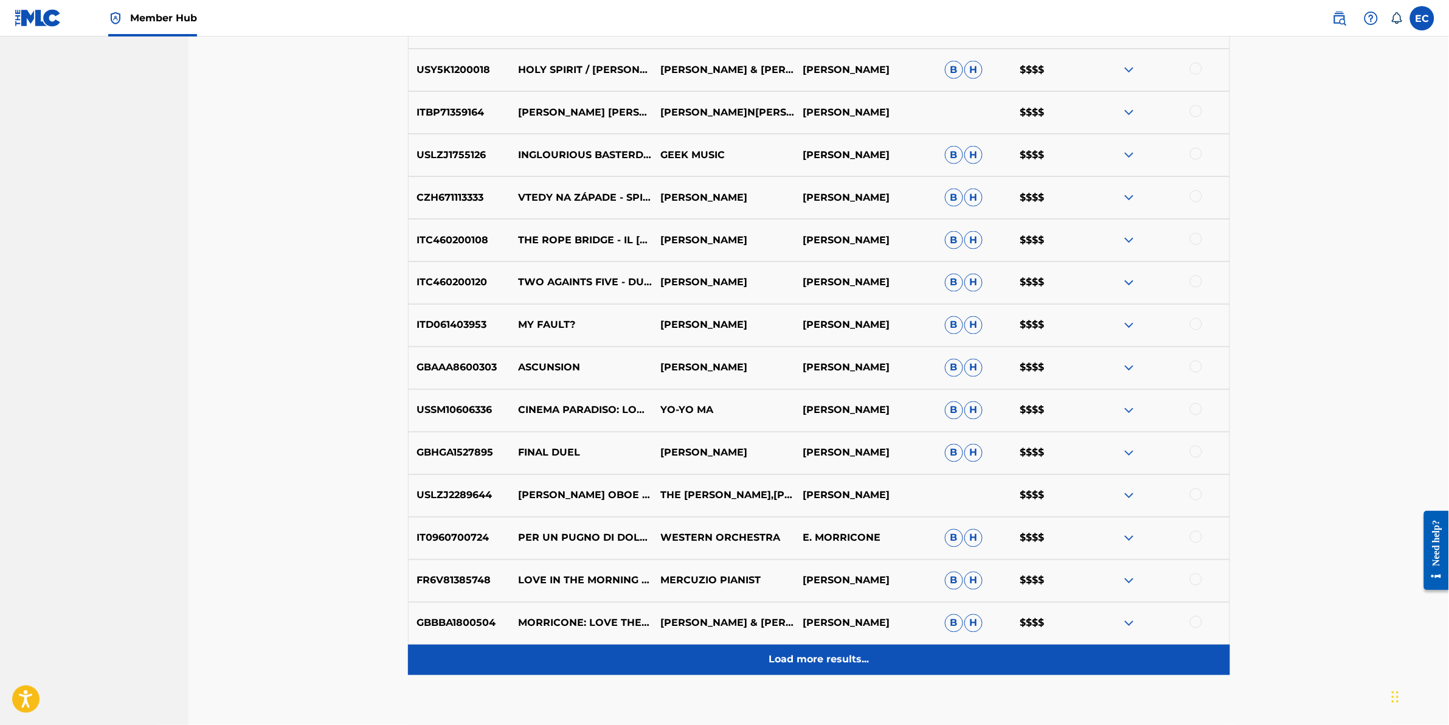
click at [749, 648] on div "Load more results..." at bounding box center [819, 660] width 822 height 30
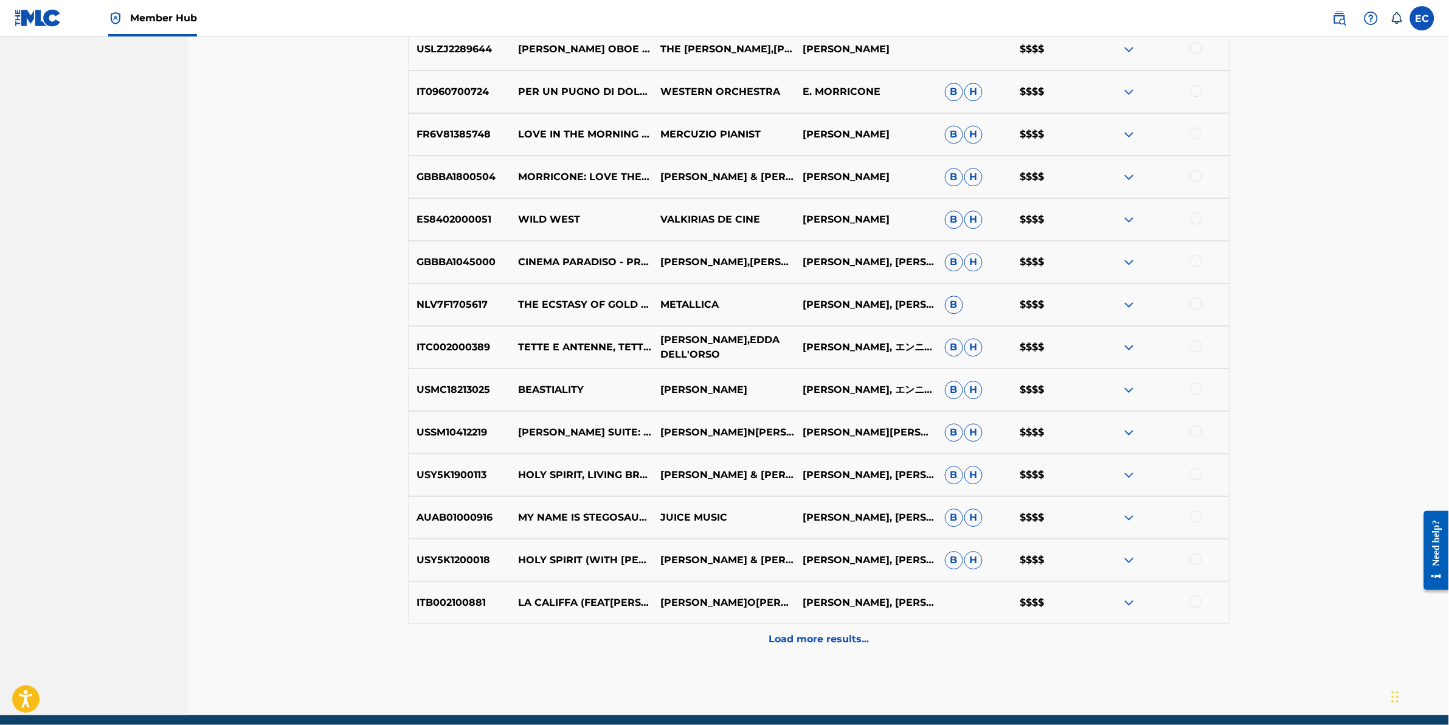
scroll to position [1208, 0]
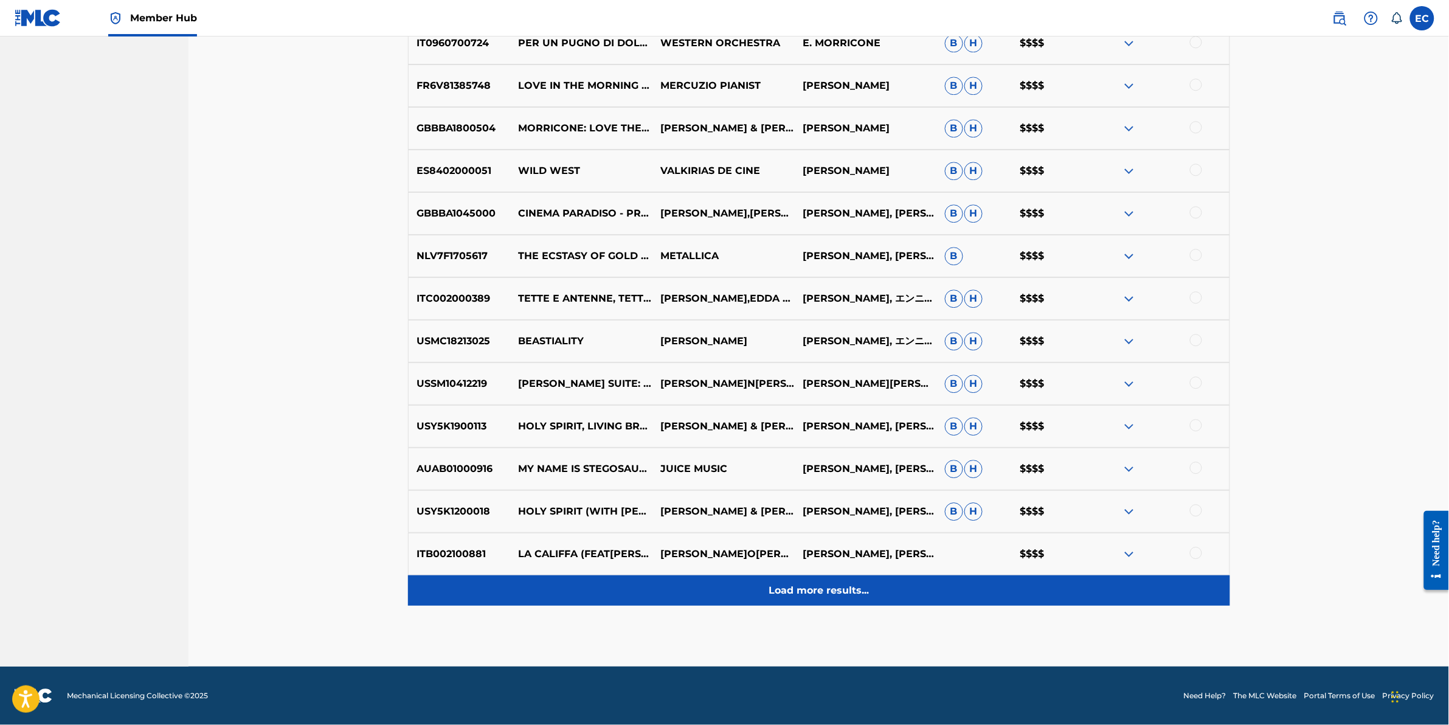
click at [668, 594] on div "Load more results..." at bounding box center [819, 590] width 822 height 30
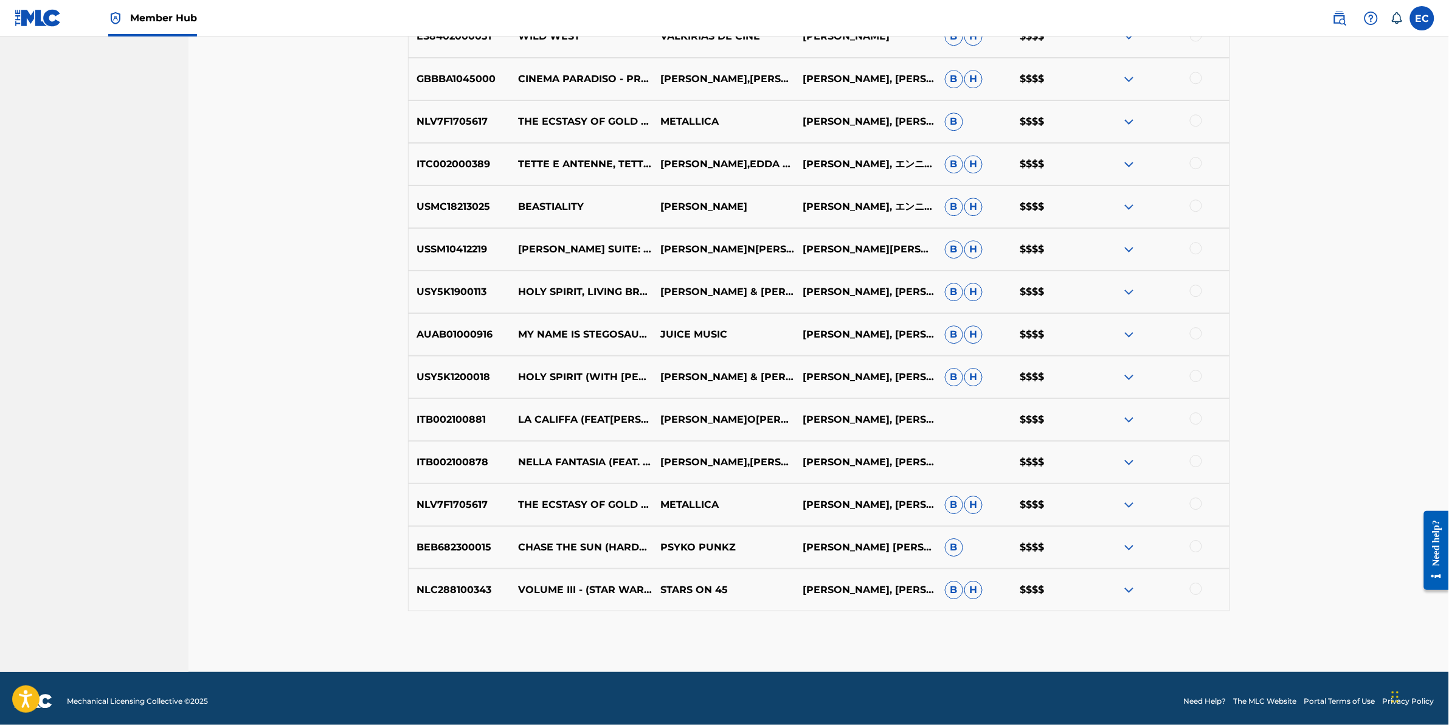
scroll to position [1348, 0]
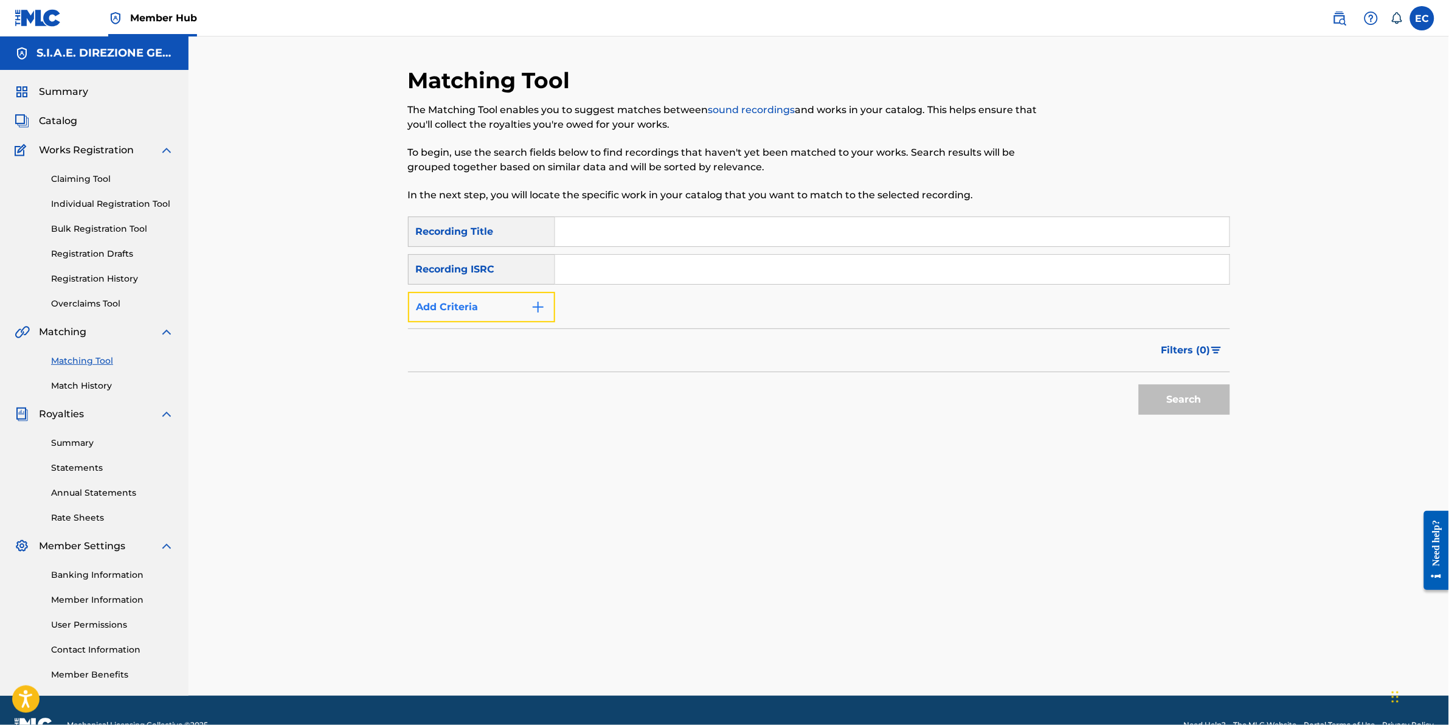
drag, startPoint x: 521, startPoint y: 304, endPoint x: 544, endPoint y: 306, distance: 23.8
click at [527, 305] on button "Add Criteria" at bounding box center [481, 307] width 147 height 30
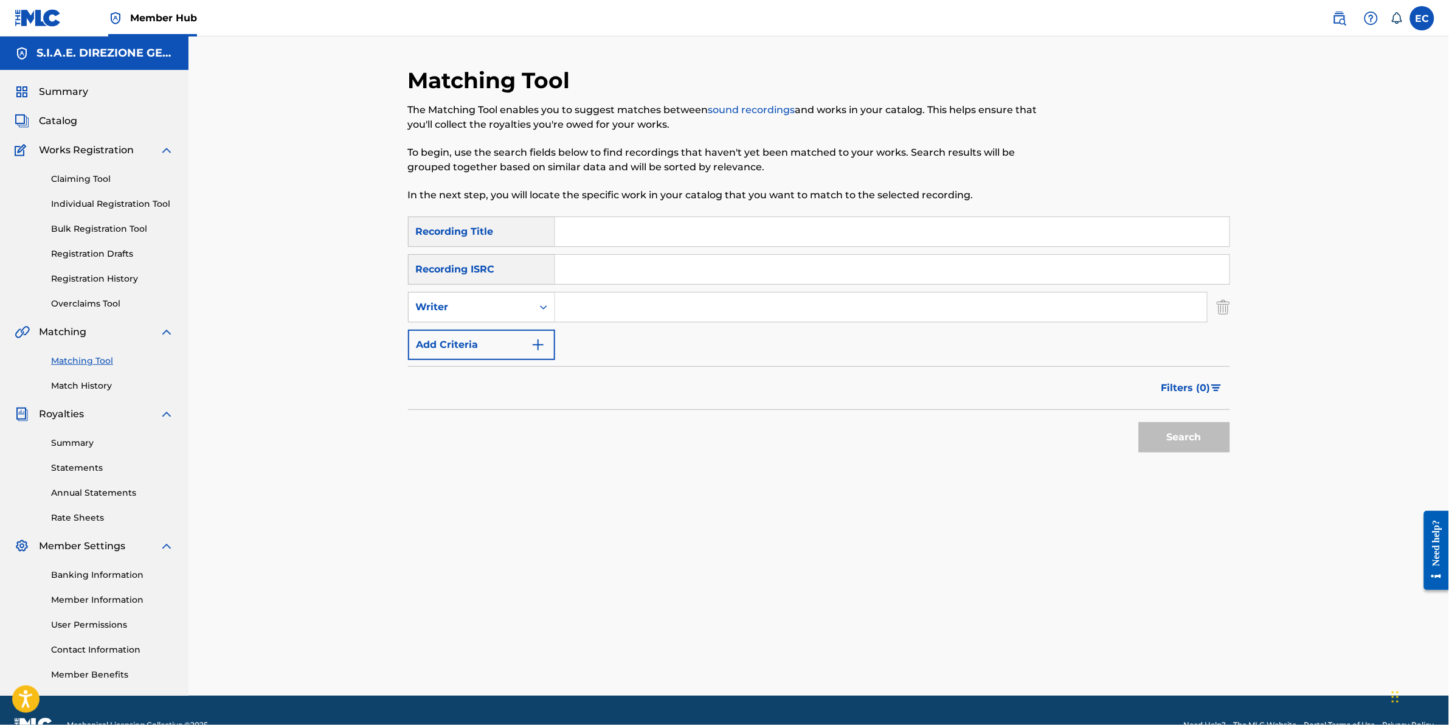
drag, startPoint x: 654, startPoint y: 312, endPoint x: 651, endPoint y: 302, distance: 10.2
click at [654, 312] on input "Search Form" at bounding box center [881, 307] width 652 height 29
type input "morricone"
click at [622, 229] on input "Search Form" at bounding box center [892, 231] width 675 height 29
click at [1154, 435] on button "Search" at bounding box center [1184, 437] width 91 height 30
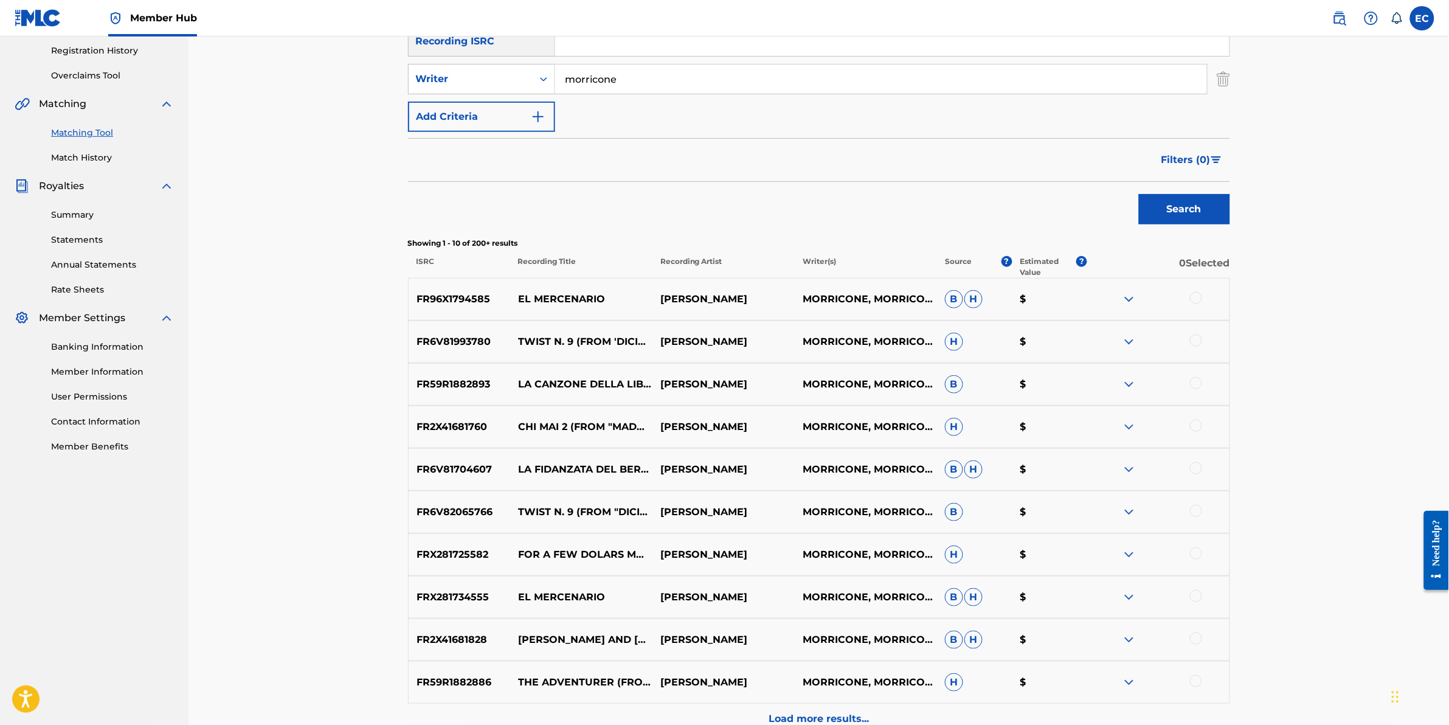
scroll to position [304, 0]
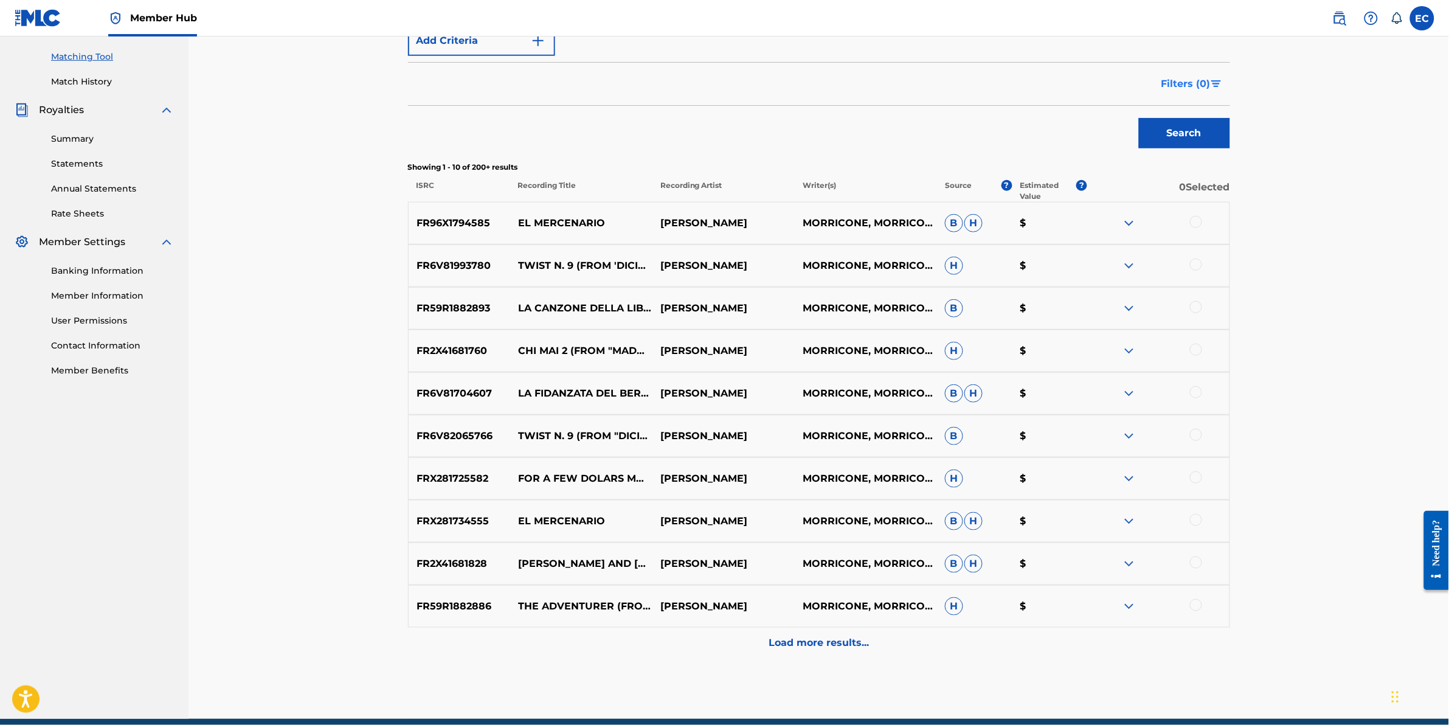
click at [1194, 80] on span "Filters ( 0 )" at bounding box center [1186, 84] width 49 height 15
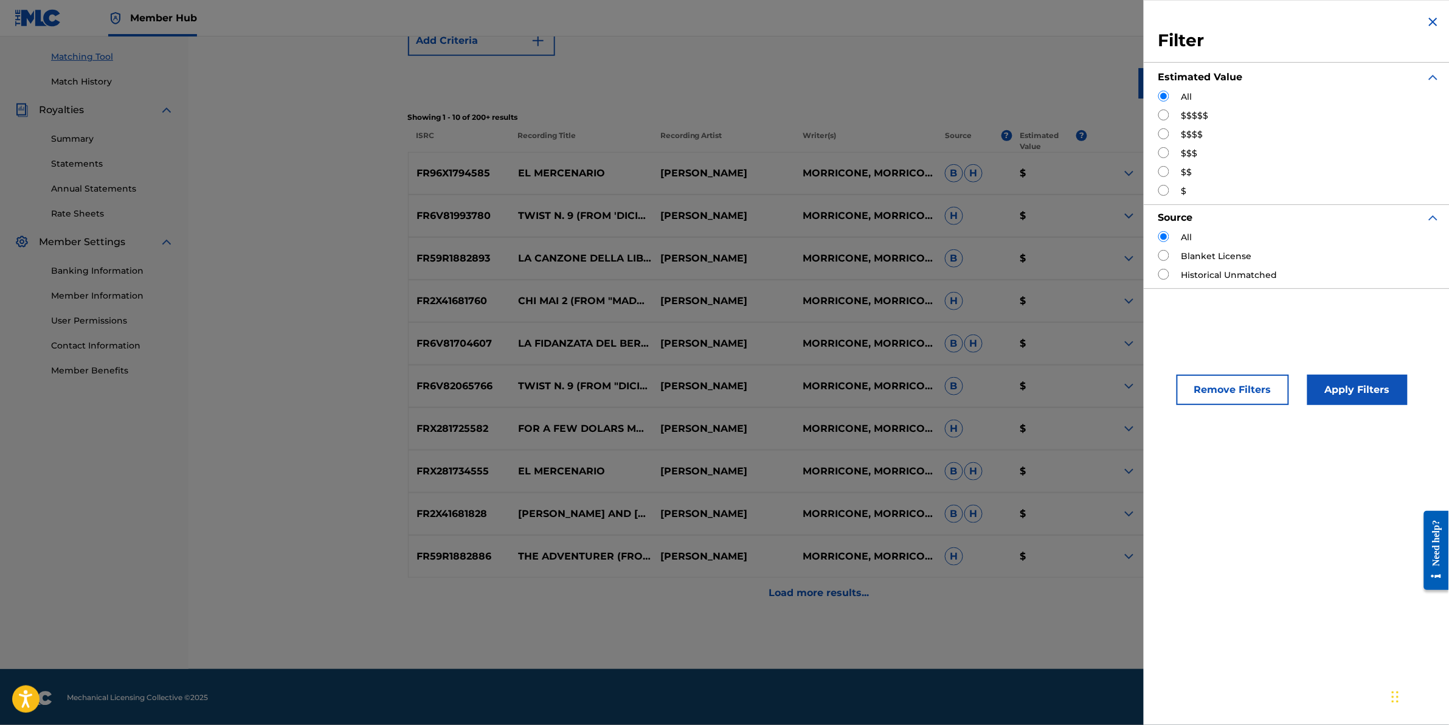
click at [1162, 134] on input "Search Form" at bounding box center [1164, 133] width 11 height 11
radio input "true"
click at [1364, 366] on div "Remove Filters Apply Filters" at bounding box center [1299, 379] width 311 height 80
click at [1372, 394] on button "Apply Filters" at bounding box center [1358, 390] width 100 height 30
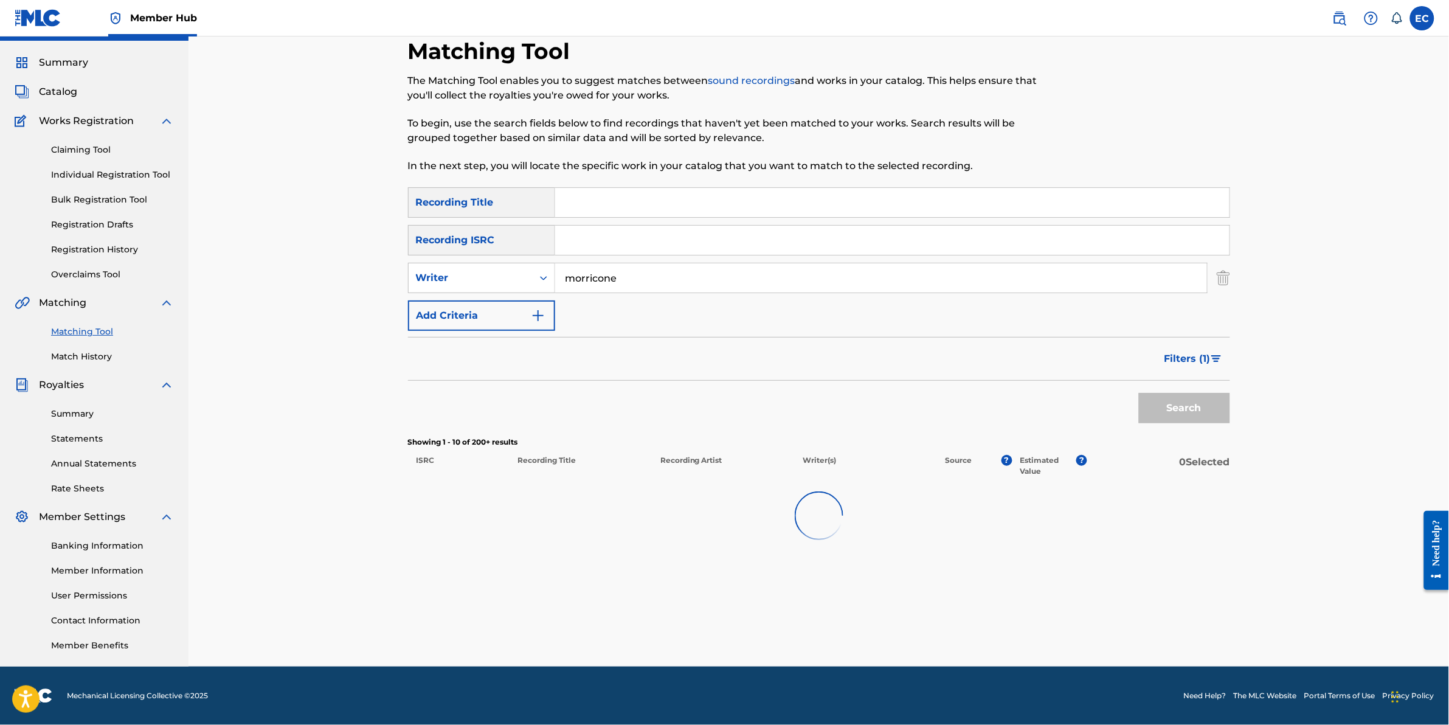
scroll to position [29, 0]
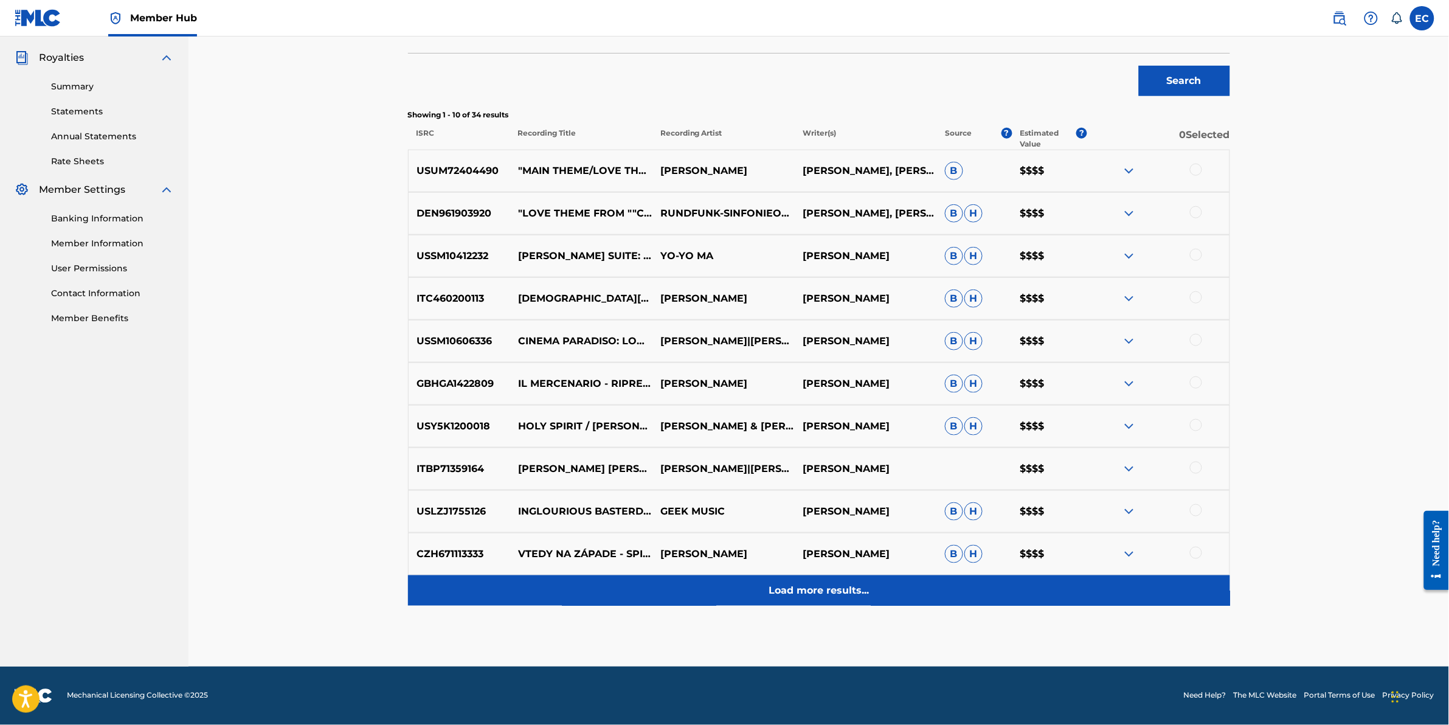
click at [812, 594] on p "Load more results..." at bounding box center [819, 590] width 100 height 15
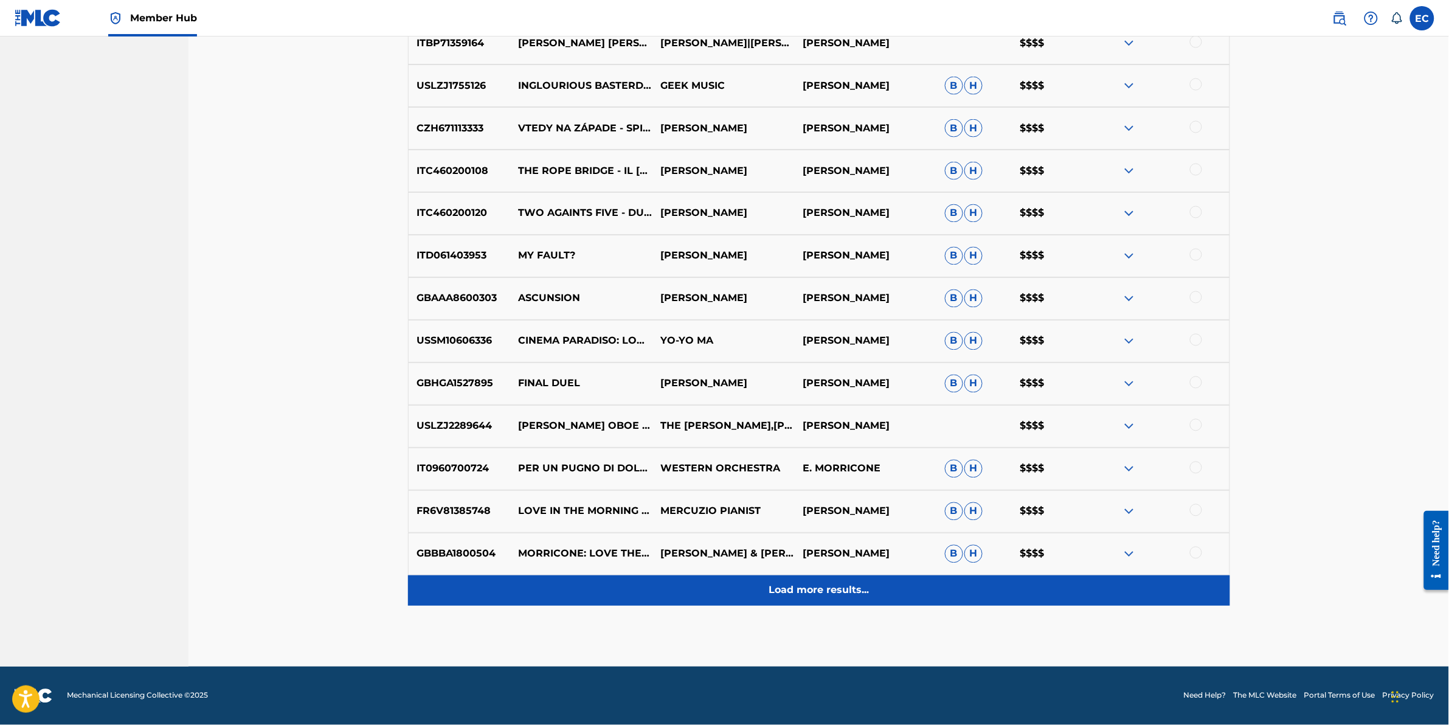
click at [825, 579] on div "Load more results..." at bounding box center [819, 590] width 822 height 30
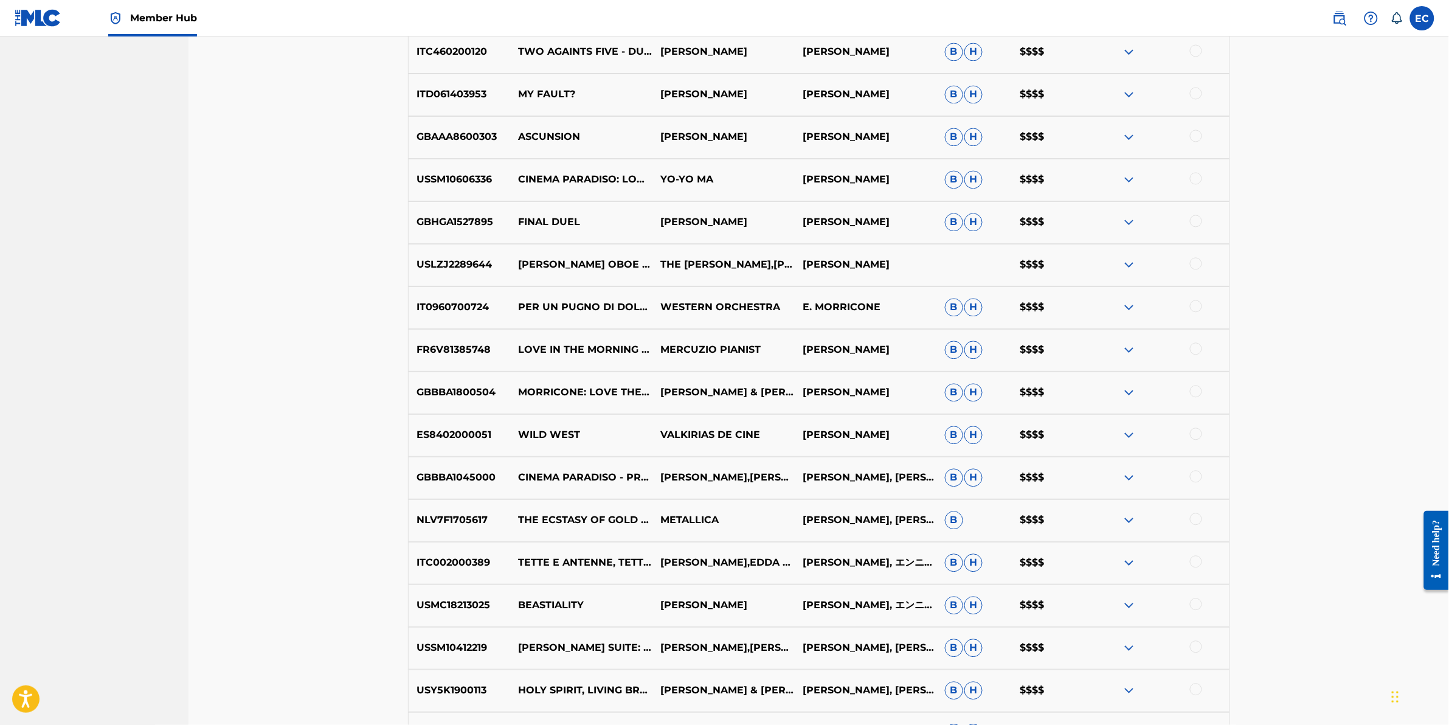
scroll to position [1208, 0]
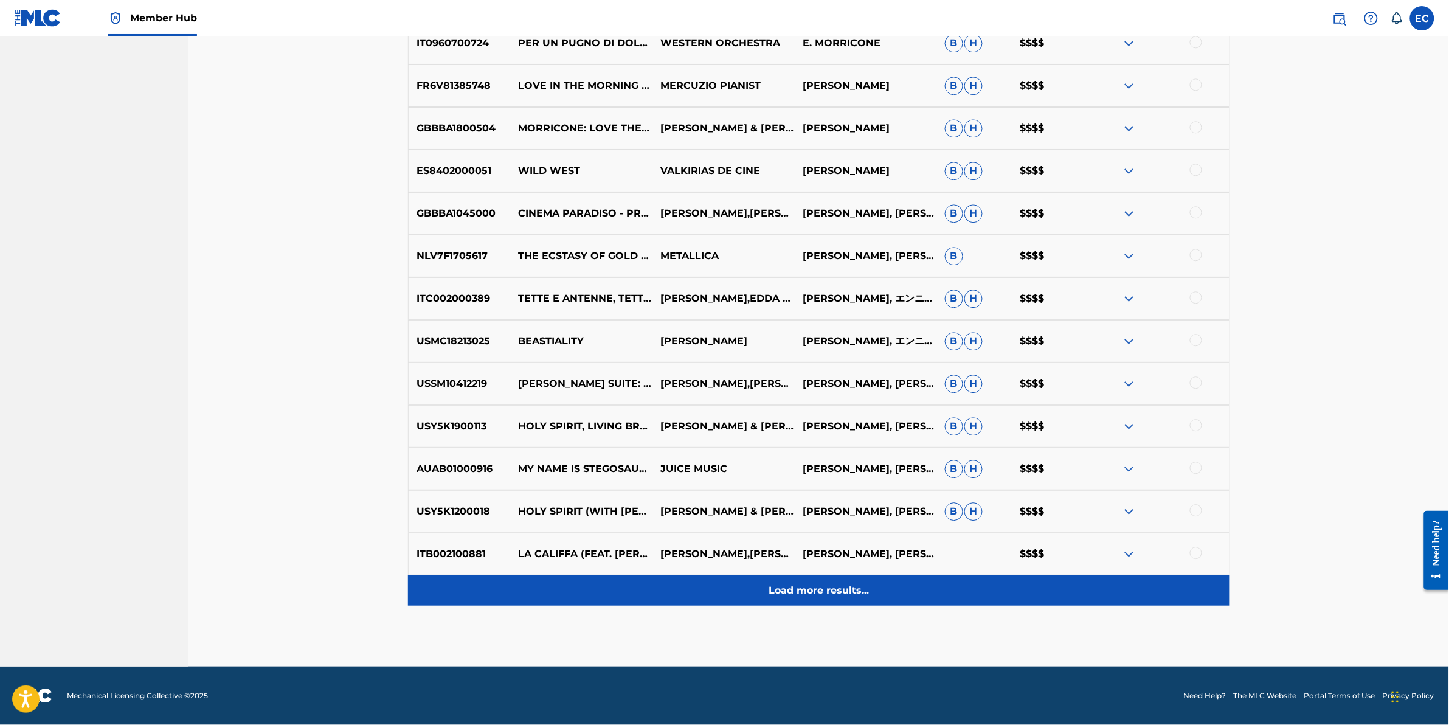
click at [812, 591] on p "Load more results..." at bounding box center [819, 590] width 100 height 15
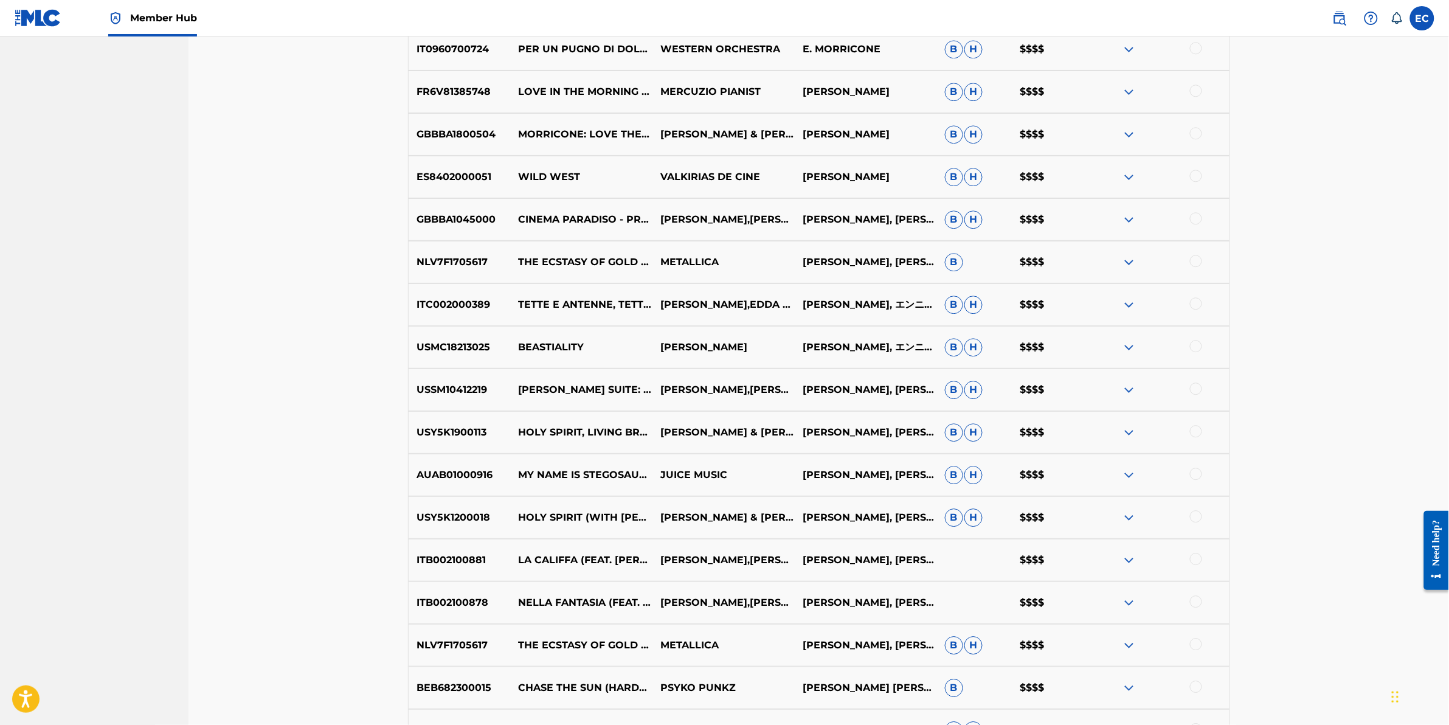
scroll to position [1196, 0]
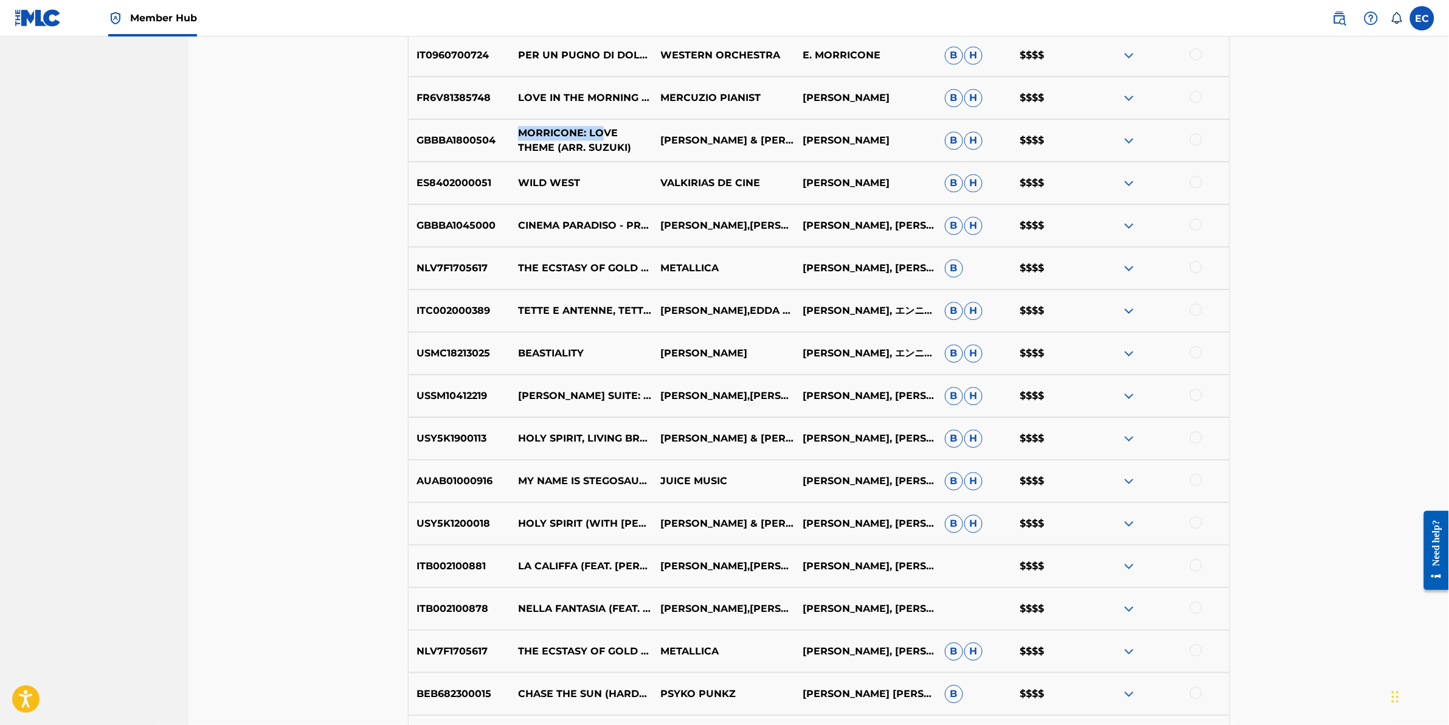
drag, startPoint x: 518, startPoint y: 135, endPoint x: 604, endPoint y: 147, distance: 87.2
click at [604, 147] on p "MORRICONE: LOVE THEME (ARR. SUZUKI)" at bounding box center [581, 140] width 142 height 29
click at [604, 146] on p "MORRICONE: LOVE THEME (ARR. SUZUKI)" at bounding box center [581, 140] width 142 height 29
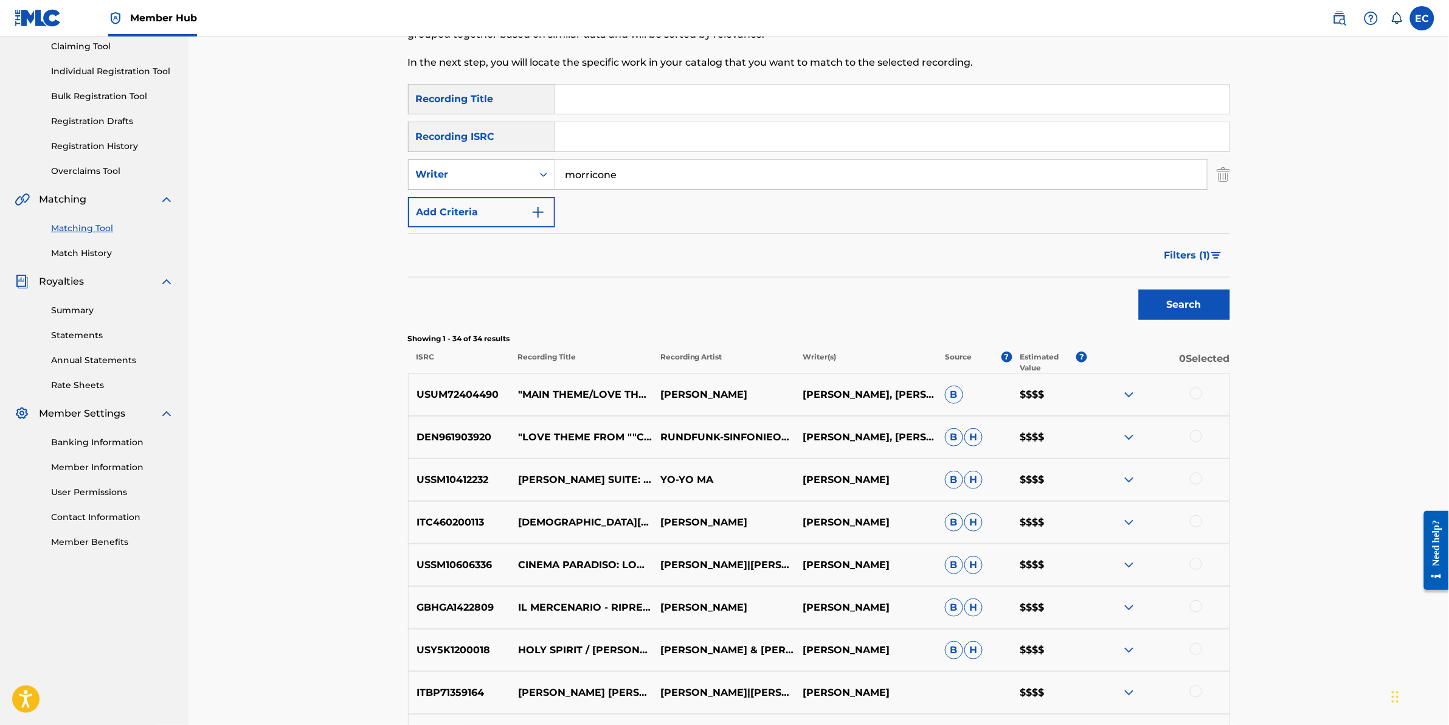
scroll to position [0, 0]
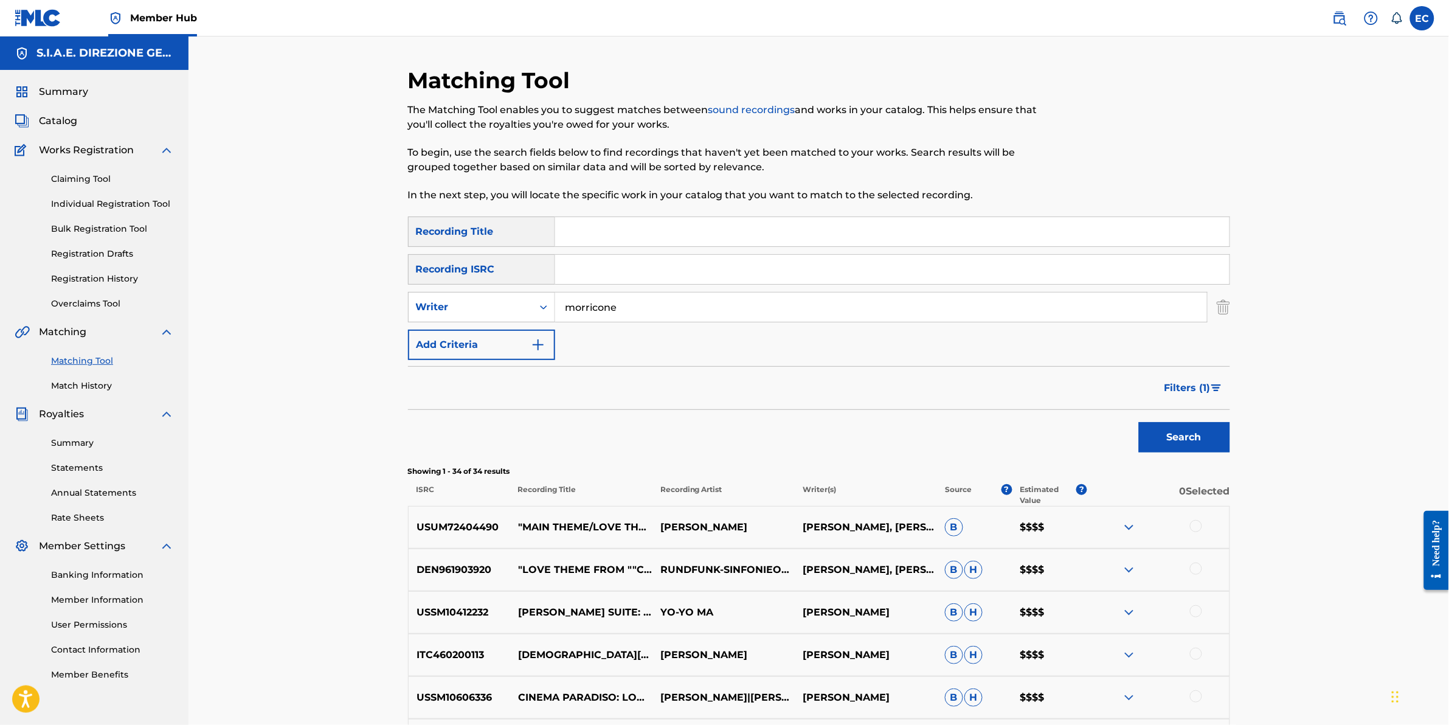
click at [707, 232] on input "Search Form" at bounding box center [892, 231] width 675 height 29
type input "wild west"
click at [1139, 422] on button "Search" at bounding box center [1184, 437] width 91 height 30
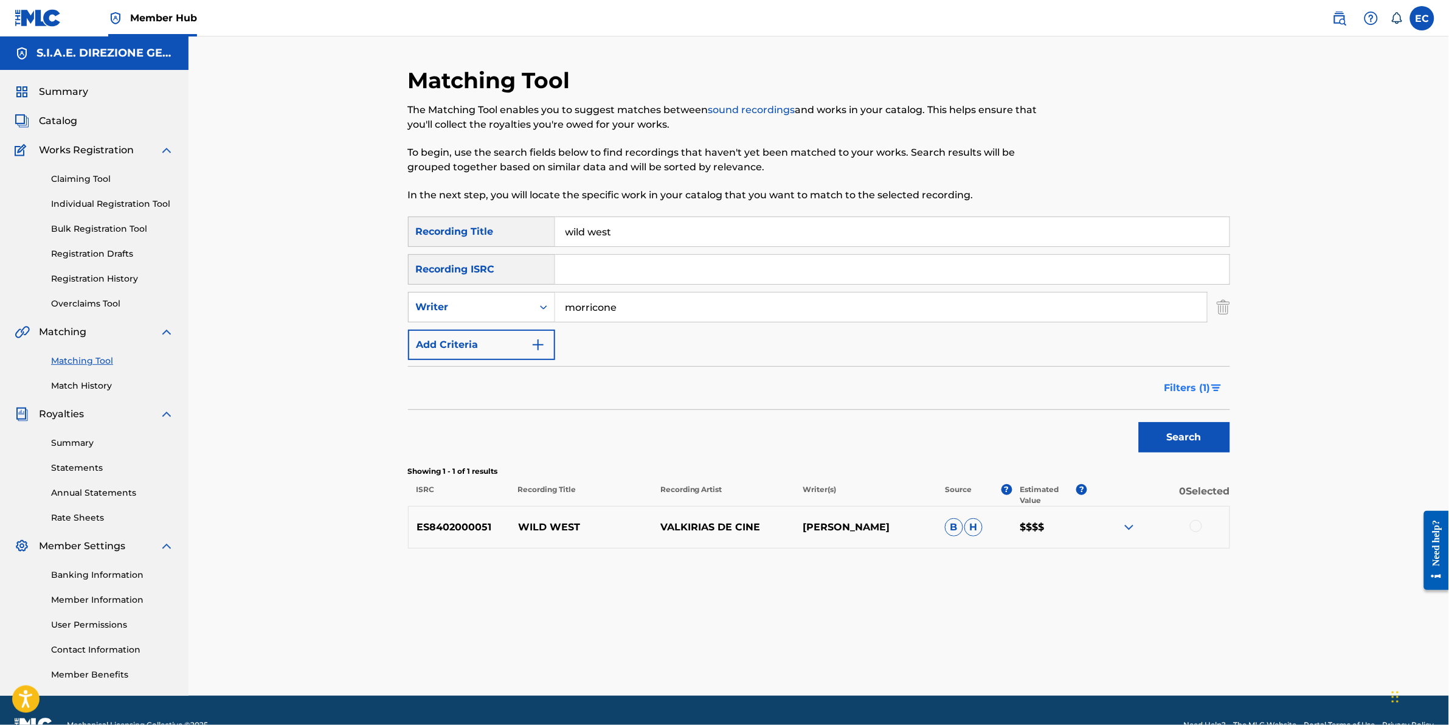
click at [1209, 381] on span "Filters ( 1 )" at bounding box center [1188, 388] width 46 height 15
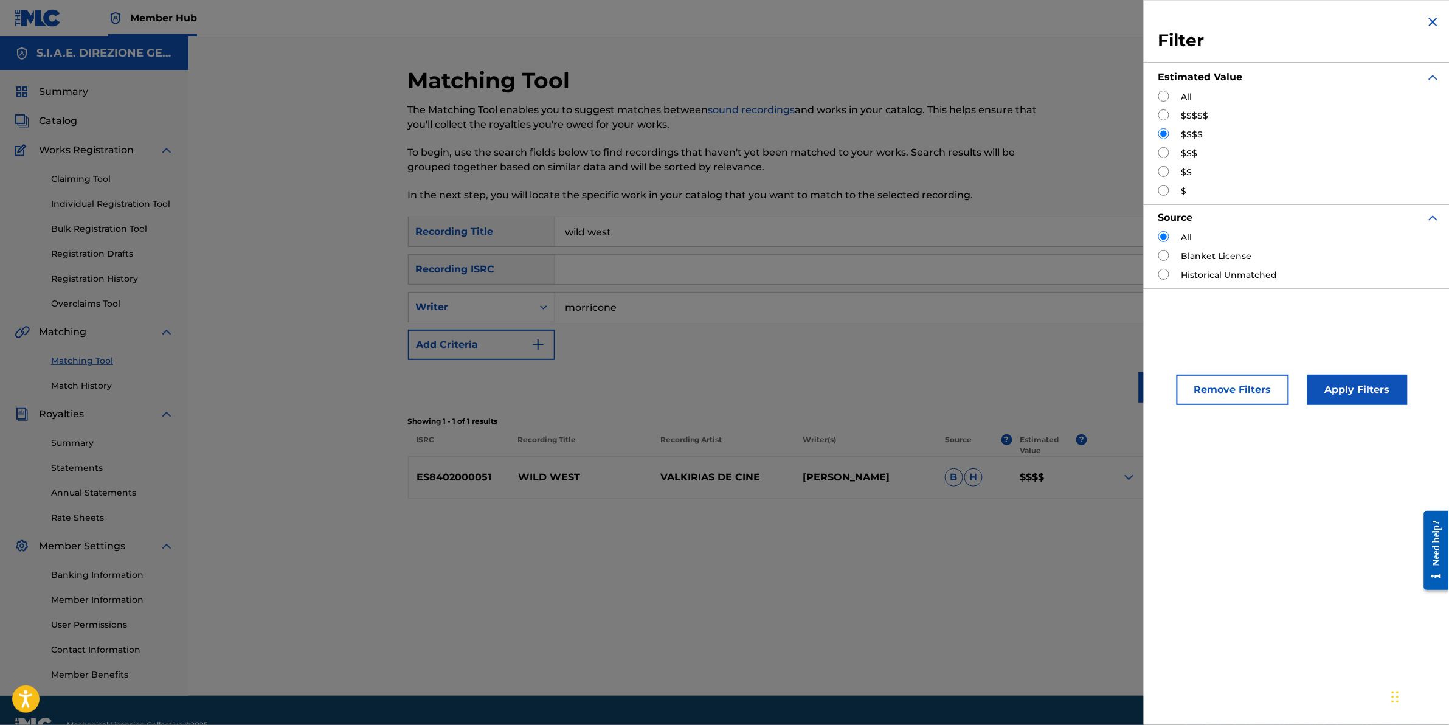
click at [908, 580] on div "Matching Tool The Matching Tool enables you to suggest matches between sound re…" at bounding box center [819, 381] width 822 height 629
click at [1352, 387] on button "Apply Filters" at bounding box center [1358, 390] width 100 height 30
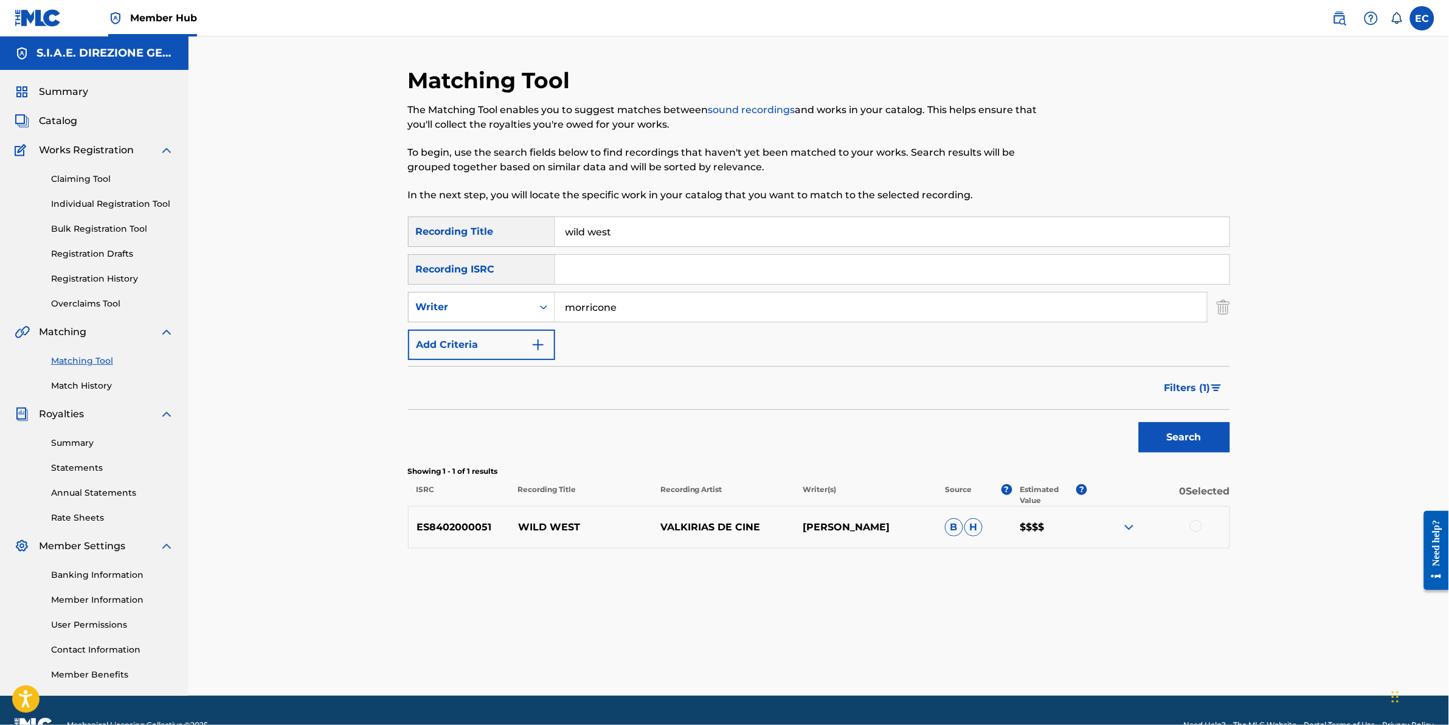
click at [1199, 527] on div at bounding box center [1196, 526] width 12 height 12
click at [1199, 527] on div at bounding box center [1158, 527] width 142 height 15
drag, startPoint x: 767, startPoint y: 609, endPoint x: 831, endPoint y: 636, distance: 69.5
click at [774, 612] on div "Matching Tool The Matching Tool enables you to suggest matches between sound re…" at bounding box center [819, 381] width 822 height 629
click at [833, 621] on button "Match 1 Group" at bounding box center [855, 626] width 134 height 30
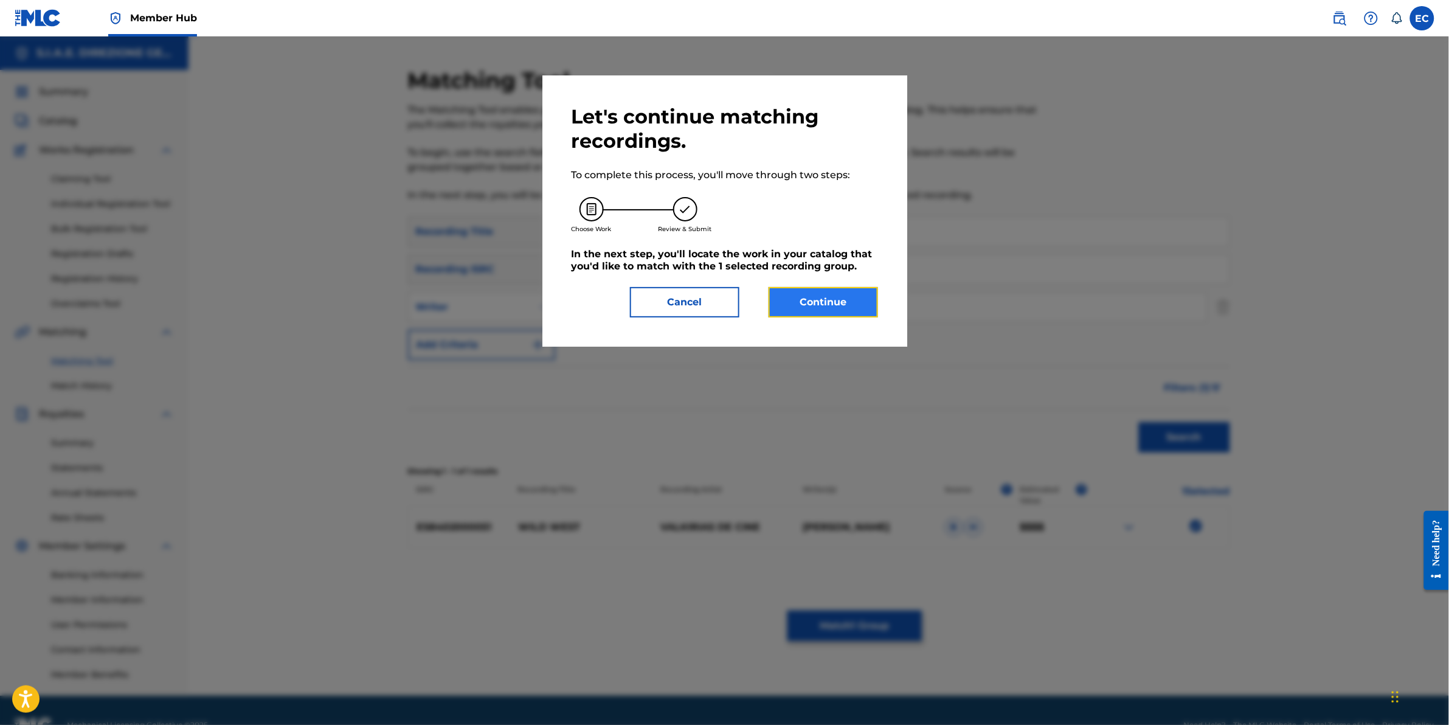
click at [849, 306] on button "Continue" at bounding box center [823, 302] width 109 height 30
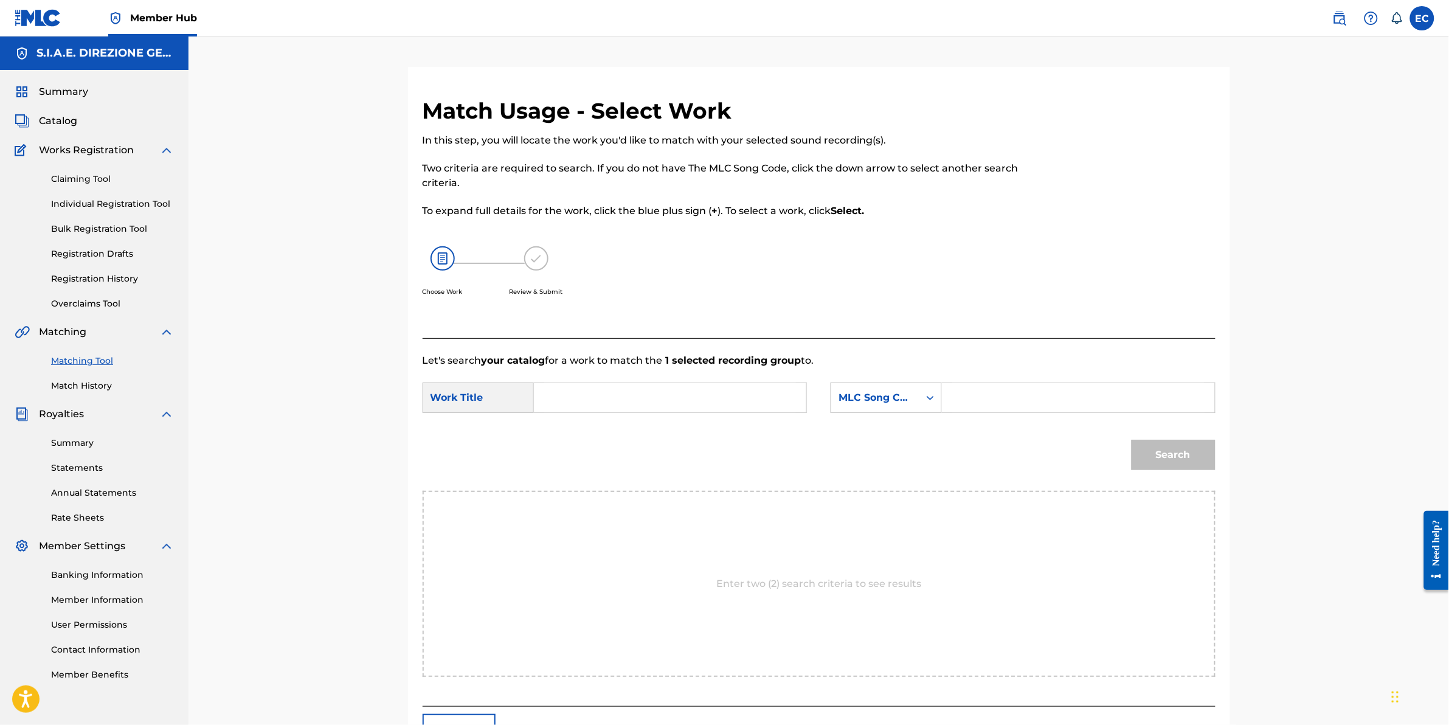
click at [657, 401] on input "Search Form" at bounding box center [670, 397] width 252 height 29
paste input "C ERA UNA VOLTA IL WEST FILM"
drag, startPoint x: 578, startPoint y: 458, endPoint x: 566, endPoint y: 423, distance: 37.5
click at [577, 455] on strong "west" at bounding box center [567, 454] width 25 height 12
type input "c era una volta il west film"
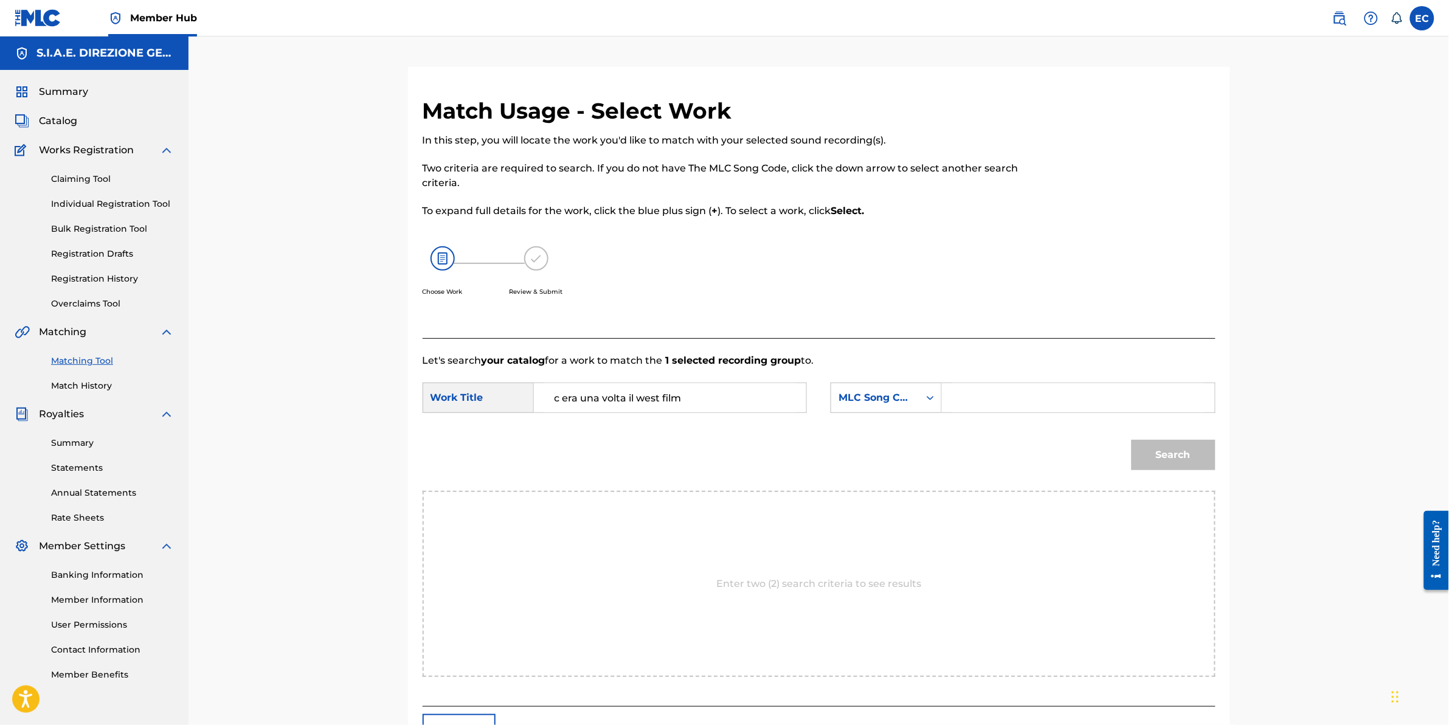
click at [1042, 414] on div "SearchWithCriteria6a910726-d167-45f7-9887-cf14b0623820 Work Title c era una vol…" at bounding box center [819, 402] width 793 height 38
click at [1039, 402] on input "Search Form" at bounding box center [1078, 397] width 252 height 29
paste input "CA7WIO"
type input "CA7WIO"
click at [1153, 448] on button "Search" at bounding box center [1174, 455] width 84 height 30
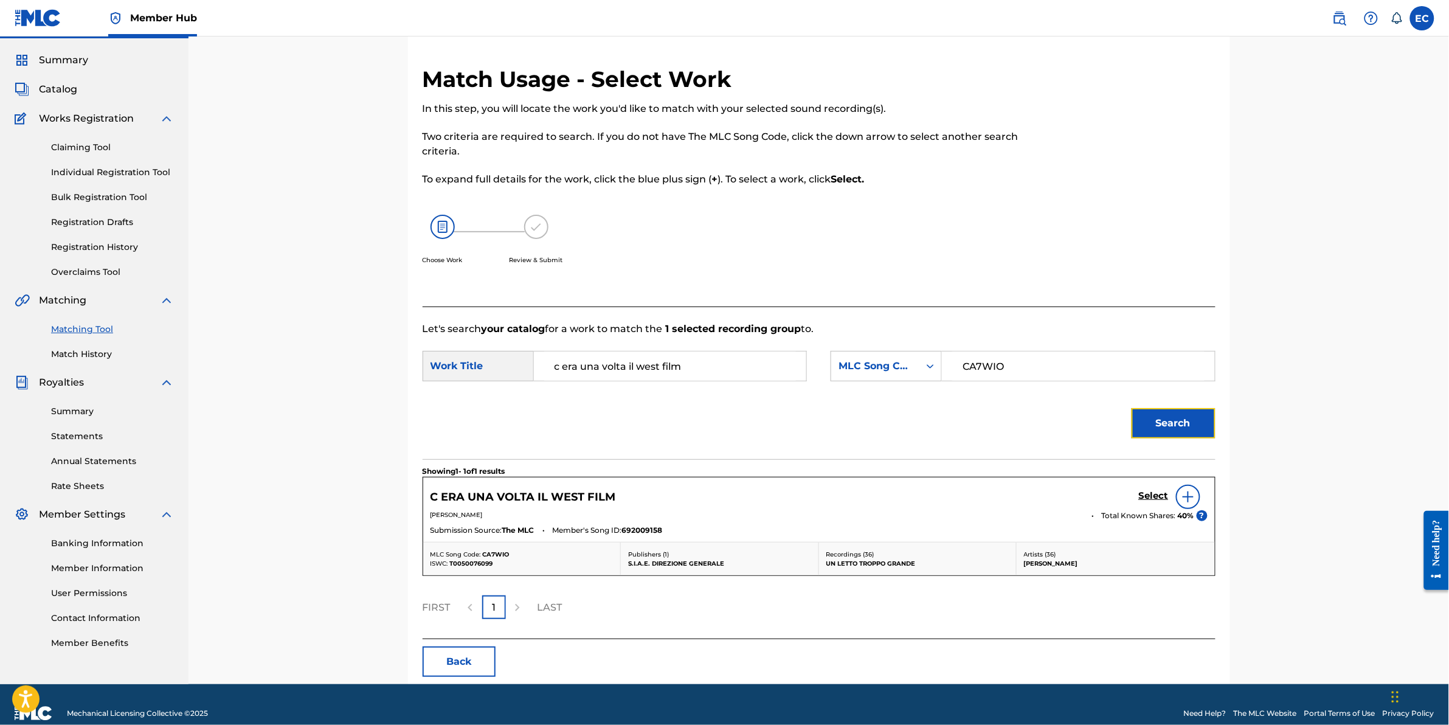
scroll to position [49, 0]
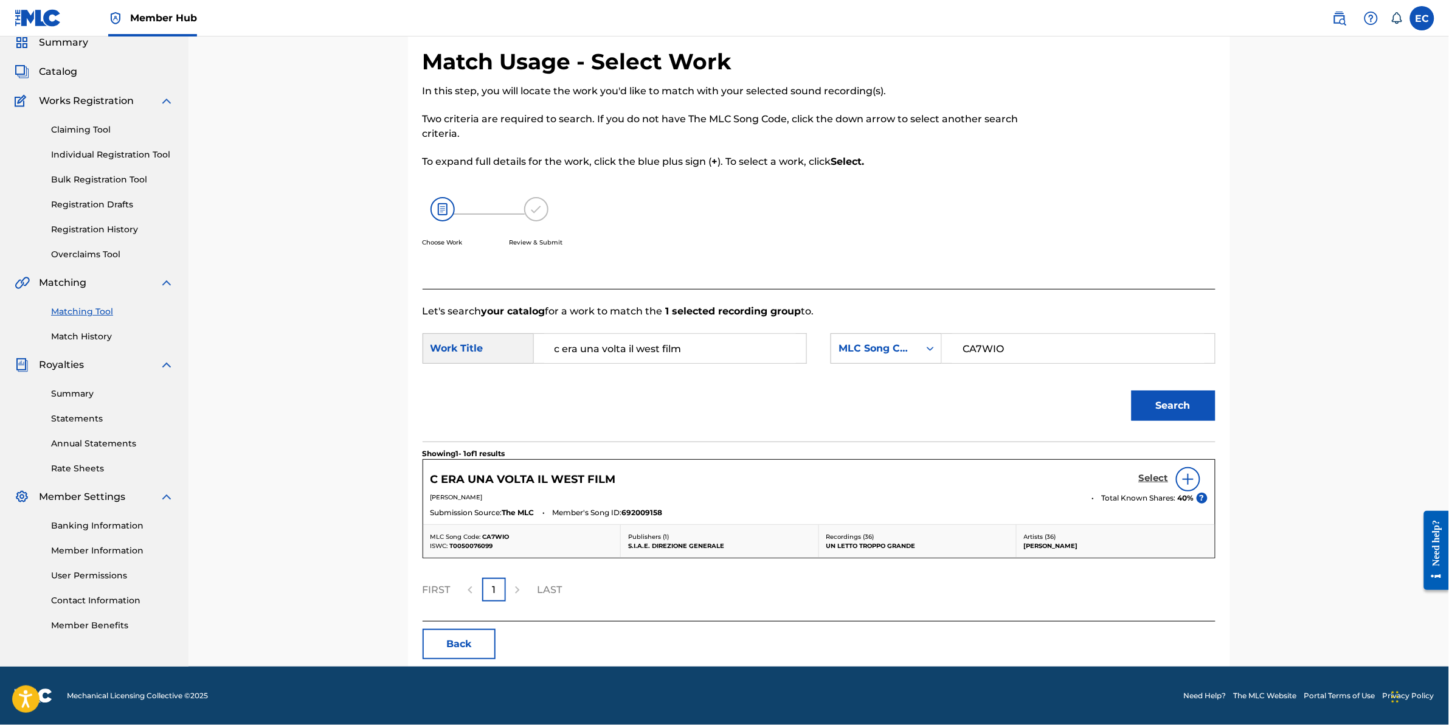
click at [1146, 475] on h5 "Select" at bounding box center [1154, 479] width 30 height 12
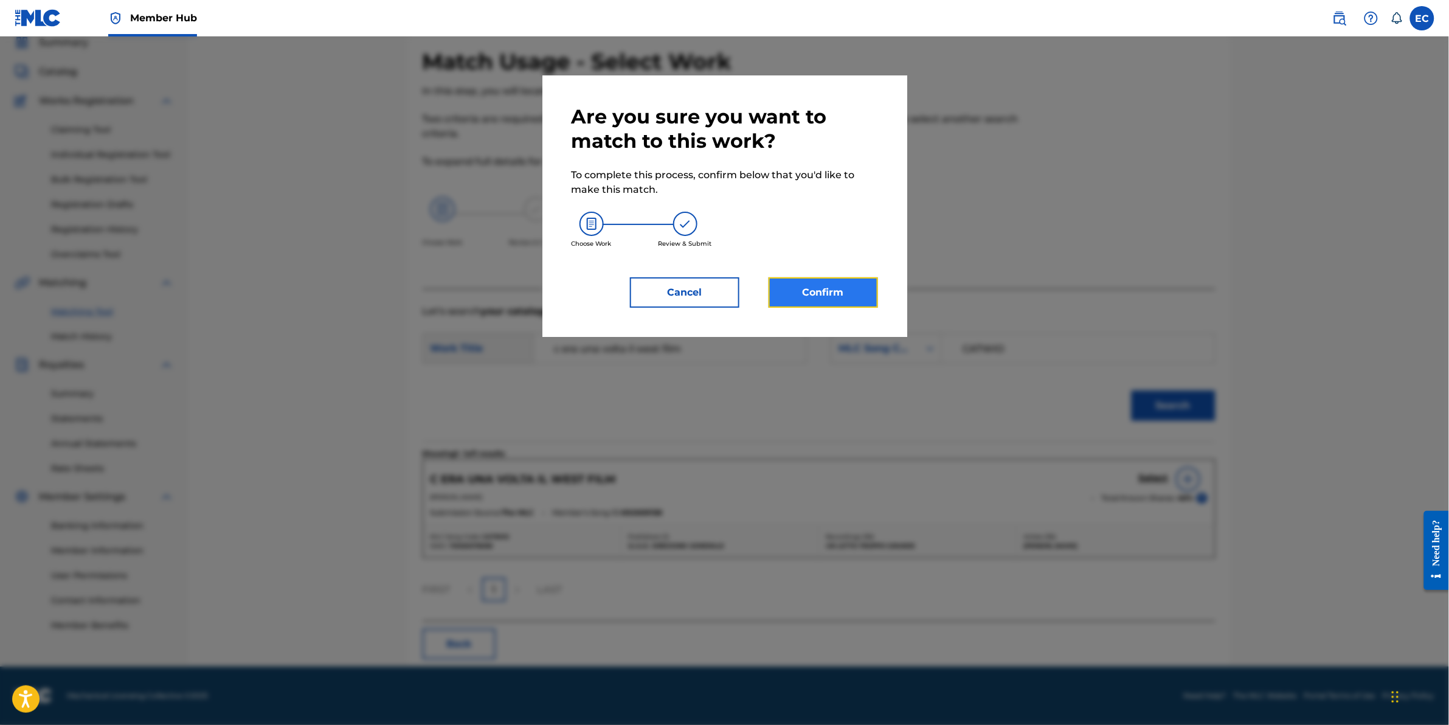
click at [824, 289] on button "Confirm" at bounding box center [823, 292] width 109 height 30
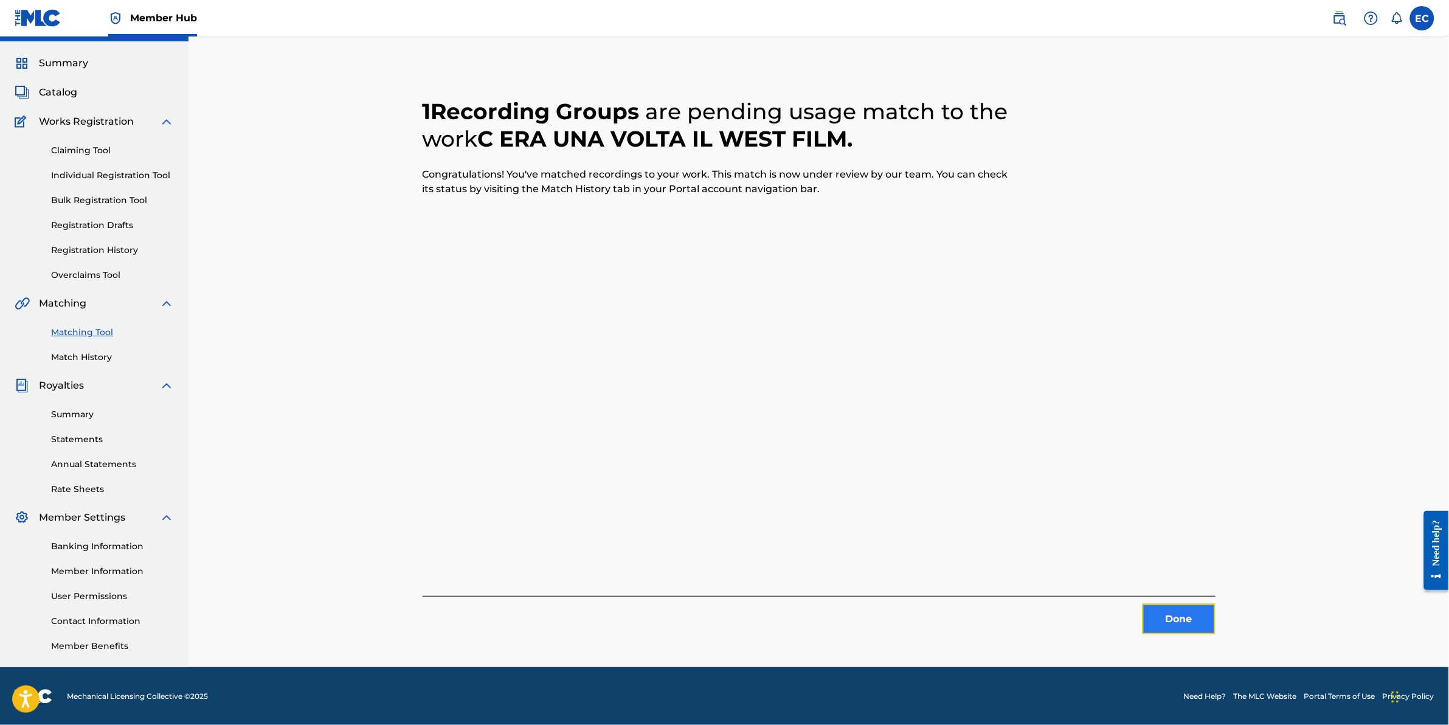
click at [1191, 622] on button "Done" at bounding box center [1179, 619] width 73 height 30
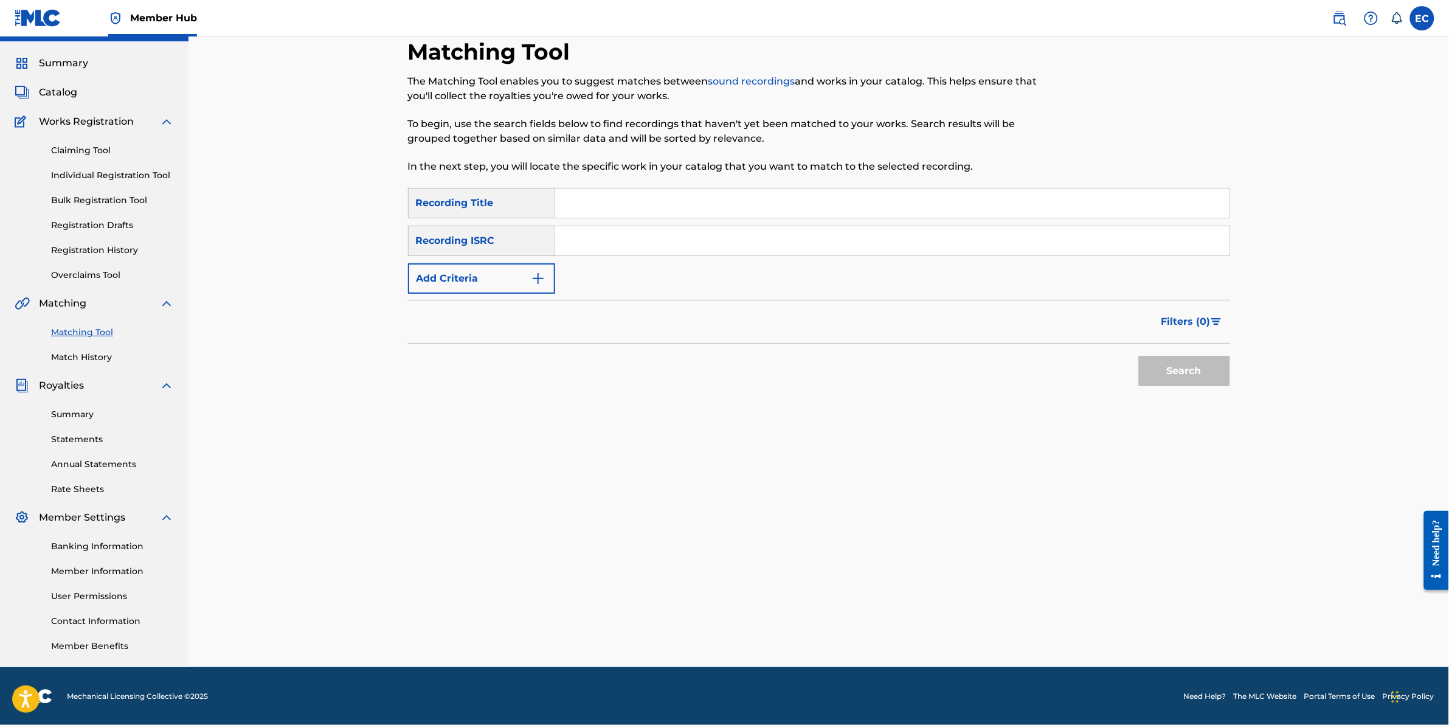
drag, startPoint x: 61, startPoint y: 88, endPoint x: 89, endPoint y: 1, distance: 91.8
click at [61, 88] on span "Catalog" at bounding box center [58, 92] width 38 height 15
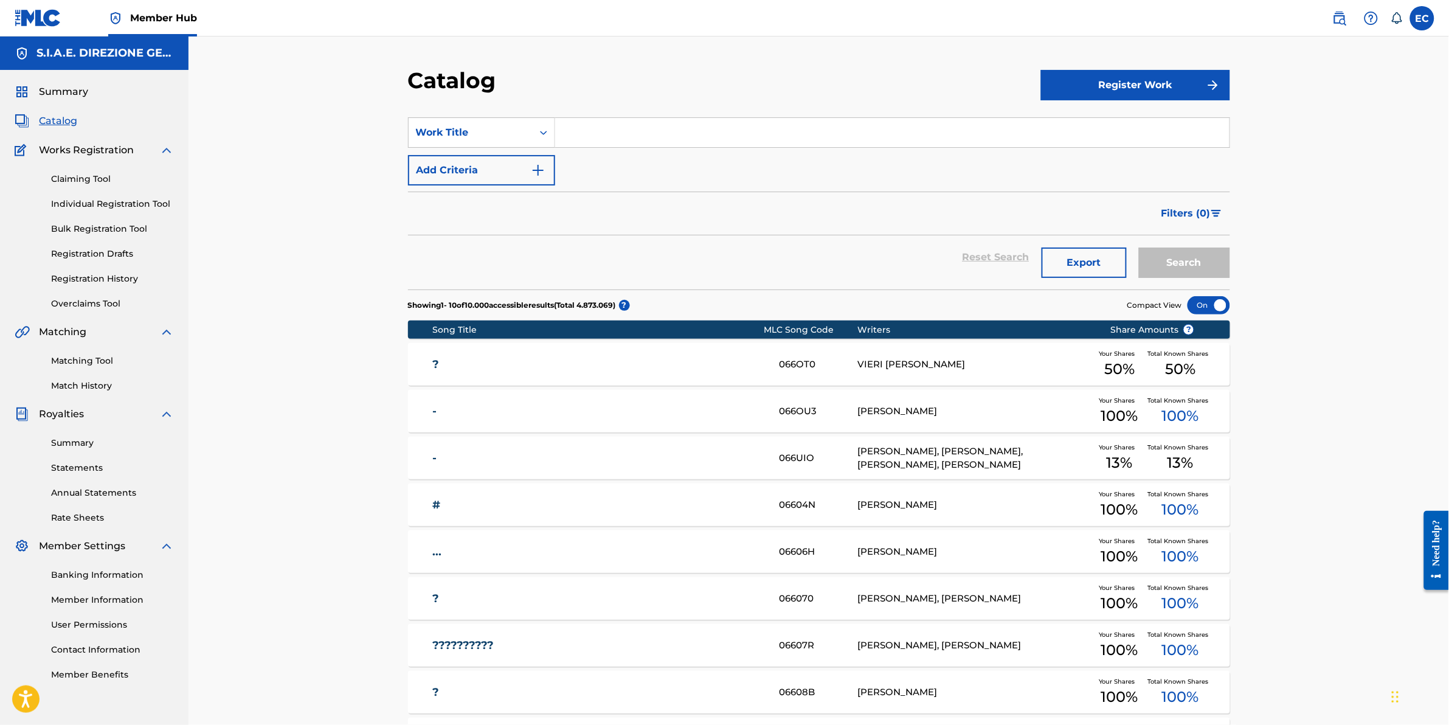
click at [622, 143] on input "Search Form" at bounding box center [892, 132] width 675 height 29
click at [698, 134] on input "Search Form" at bounding box center [892, 132] width 675 height 29
type input "rabbia e tarantella"
click at [716, 159] on div "rabbia e tarantella" at bounding box center [800, 160] width 491 height 22
click at [1212, 260] on button "Search" at bounding box center [1184, 263] width 91 height 30
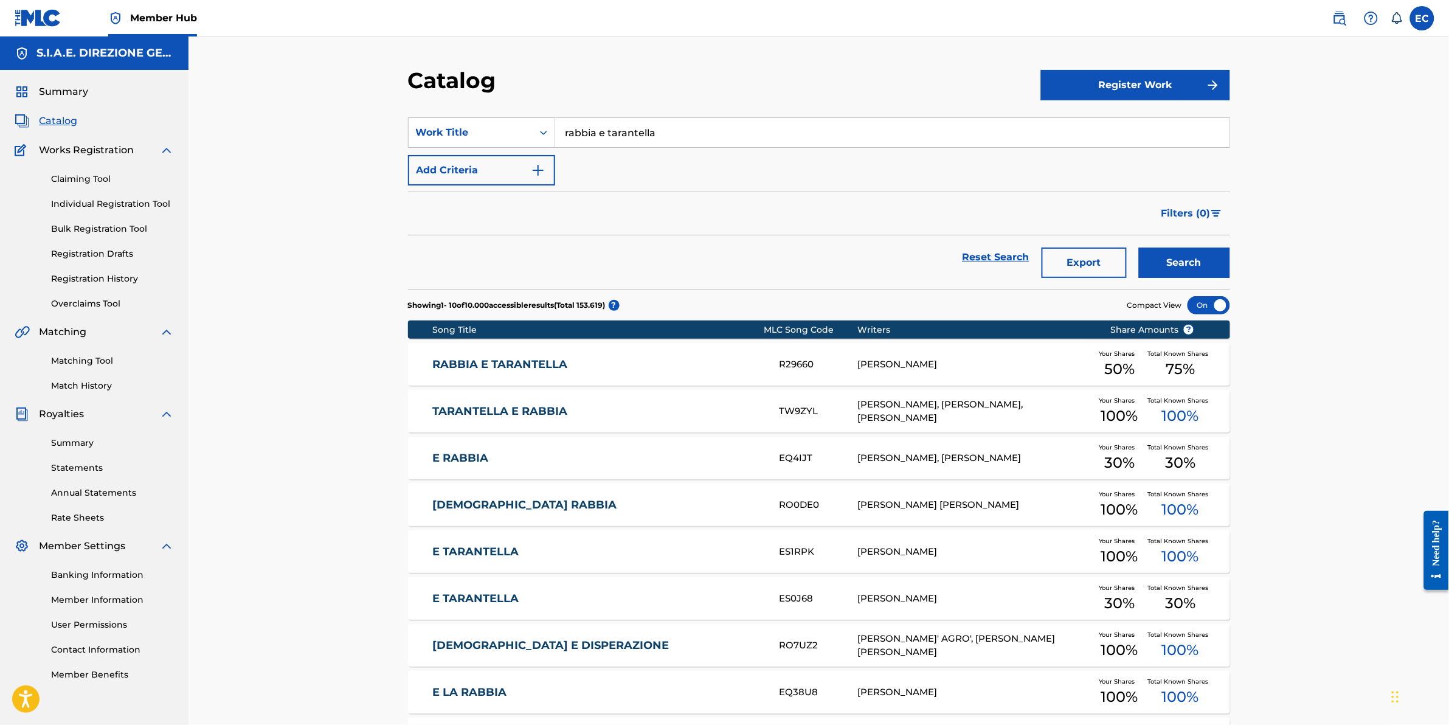
click at [582, 356] on div "RABBIA E TARANTELLA R29660 [PERSON_NAME] Your Shares 50 % Total Known Shares 75…" at bounding box center [819, 364] width 822 height 43
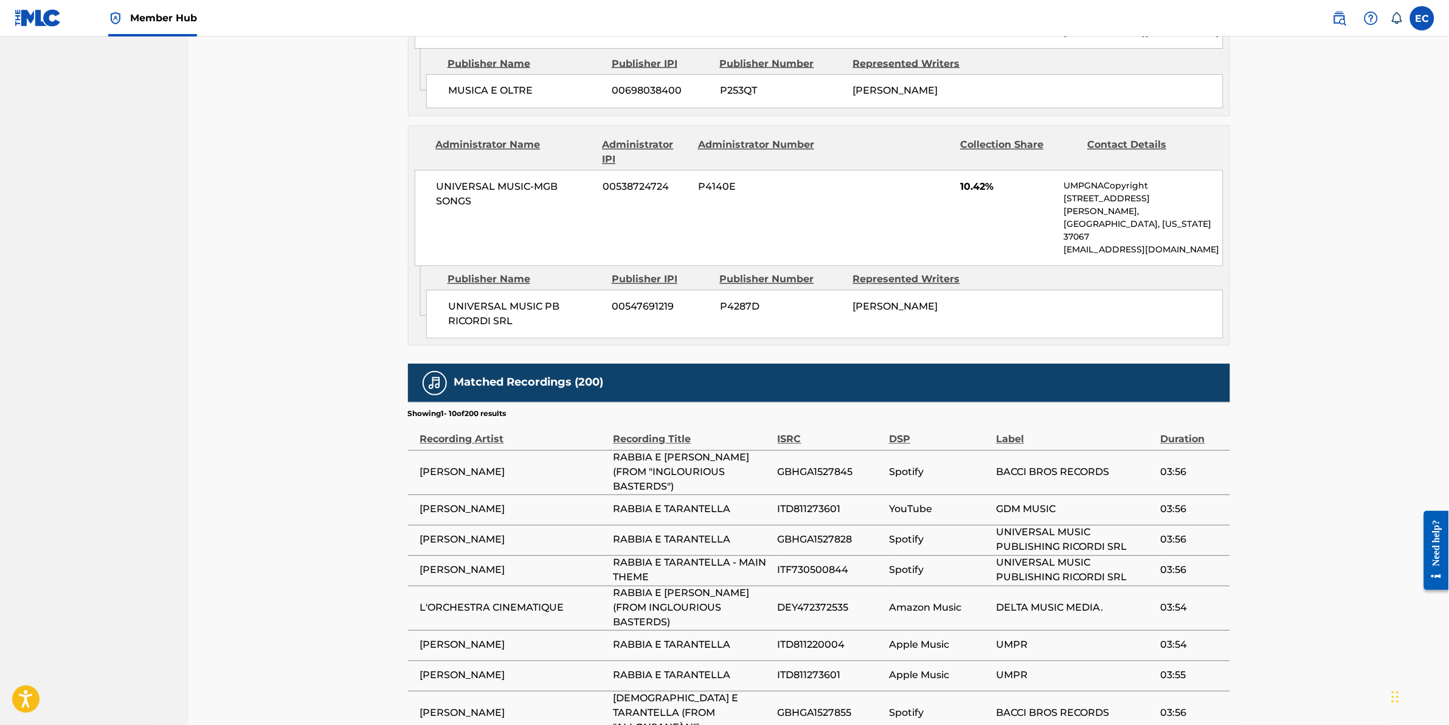
scroll to position [912, 0]
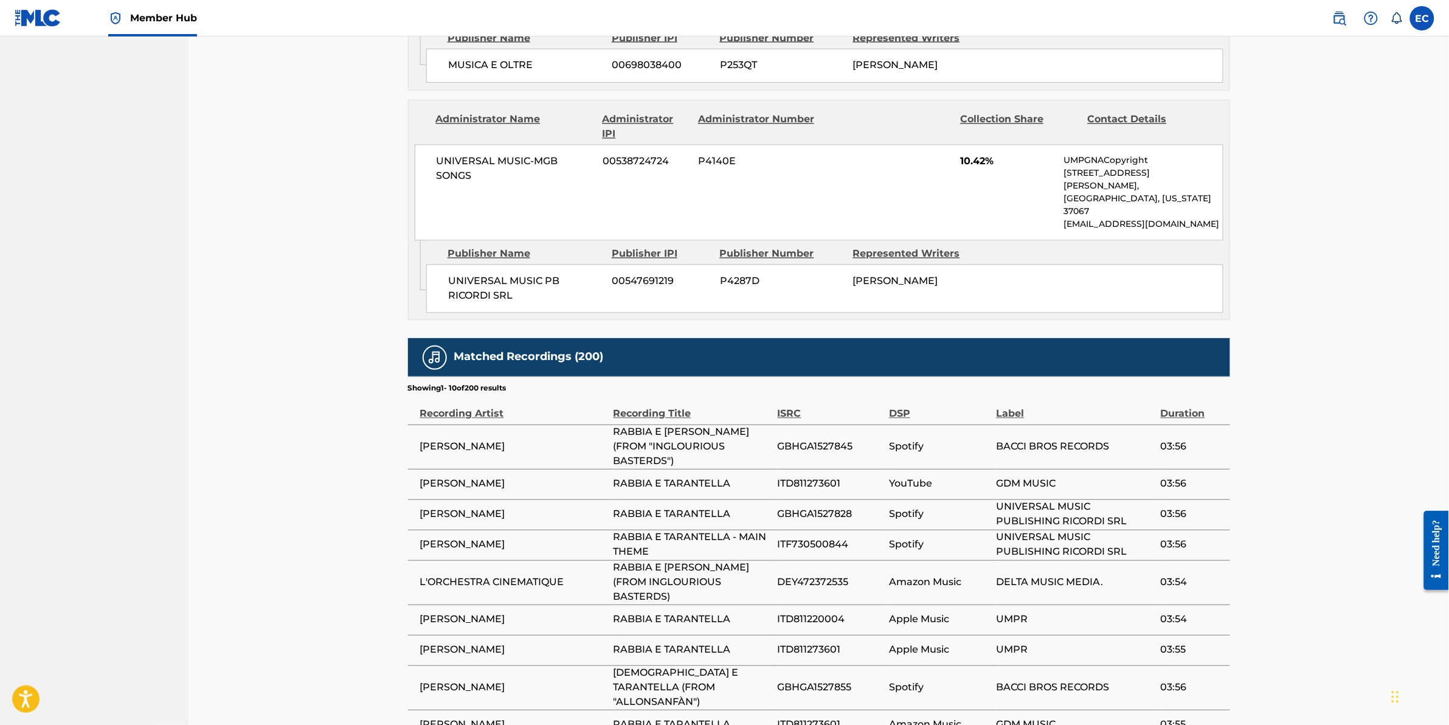
drag, startPoint x: 604, startPoint y: 384, endPoint x: 746, endPoint y: 393, distance: 142.6
click at [746, 425] on tr "[PERSON_NAME] RABBIA E TARANTELLA (FROM "INGLOURIOUS BASTERDS") GBHGA1527845 Sp…" at bounding box center [819, 447] width 822 height 44
drag, startPoint x: 746, startPoint y: 393, endPoint x: 687, endPoint y: 531, distance: 150.1
click at [695, 561] on span "RABBIA E [PERSON_NAME] (FROM INGLOURIOUS BASTERDS)" at bounding box center [693, 583] width 158 height 44
click at [674, 643] on span "RABBIA E TARANTELLA" at bounding box center [693, 650] width 158 height 15
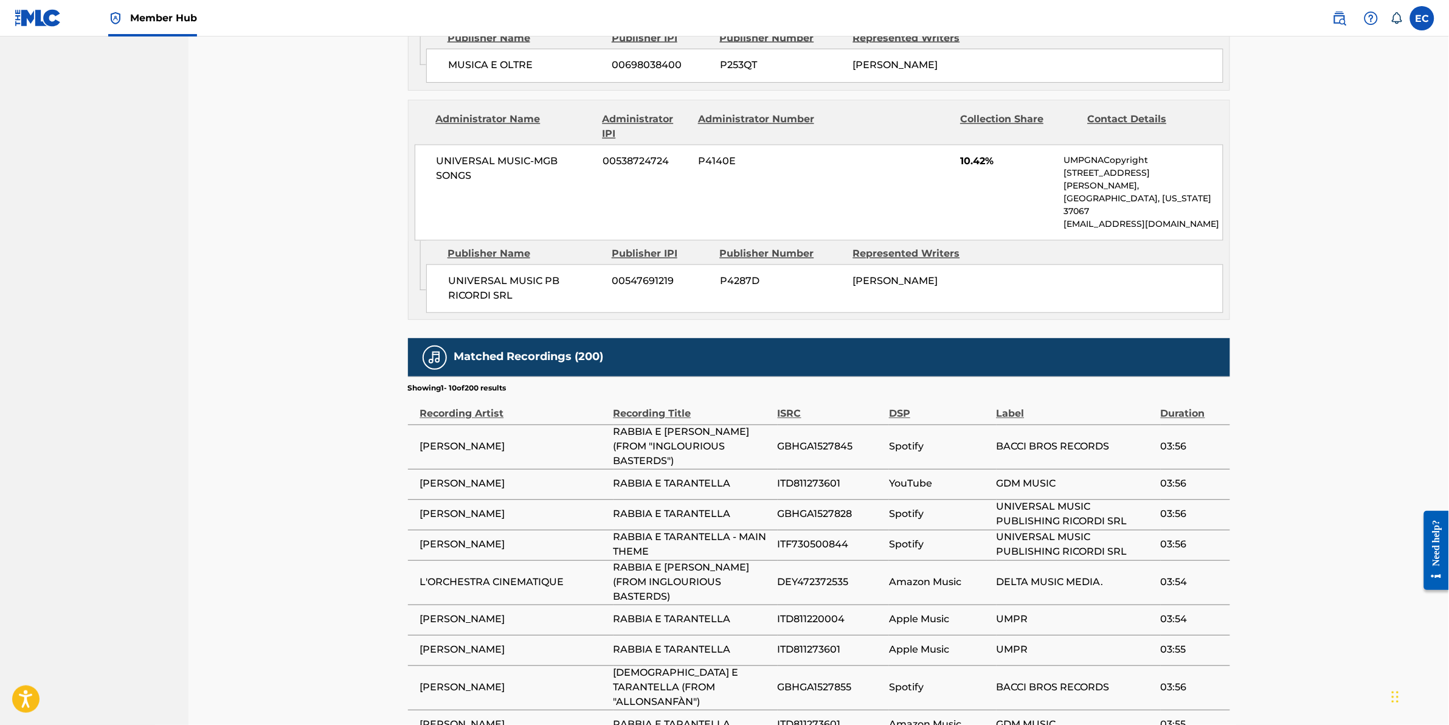
click at [648, 710] on td "RABBIA E TARANTELLA" at bounding box center [696, 725] width 164 height 30
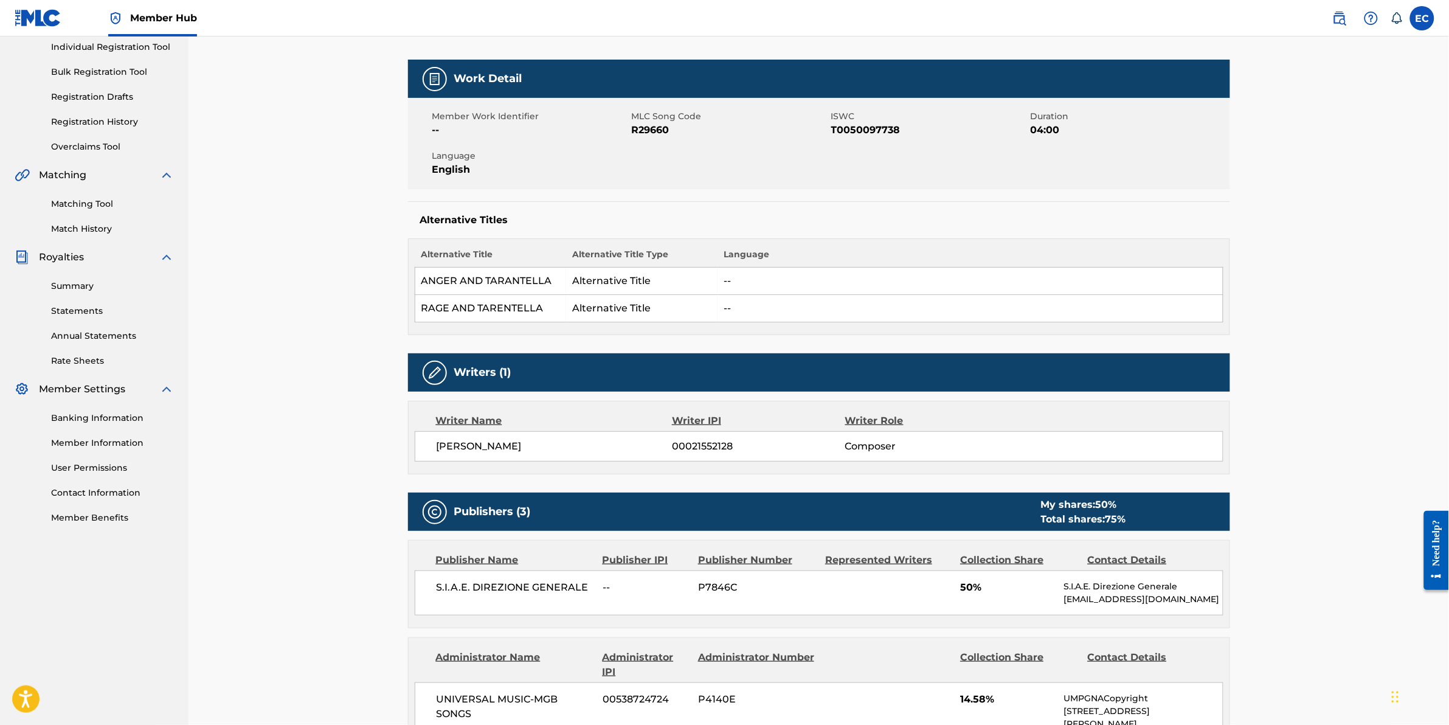
scroll to position [0, 0]
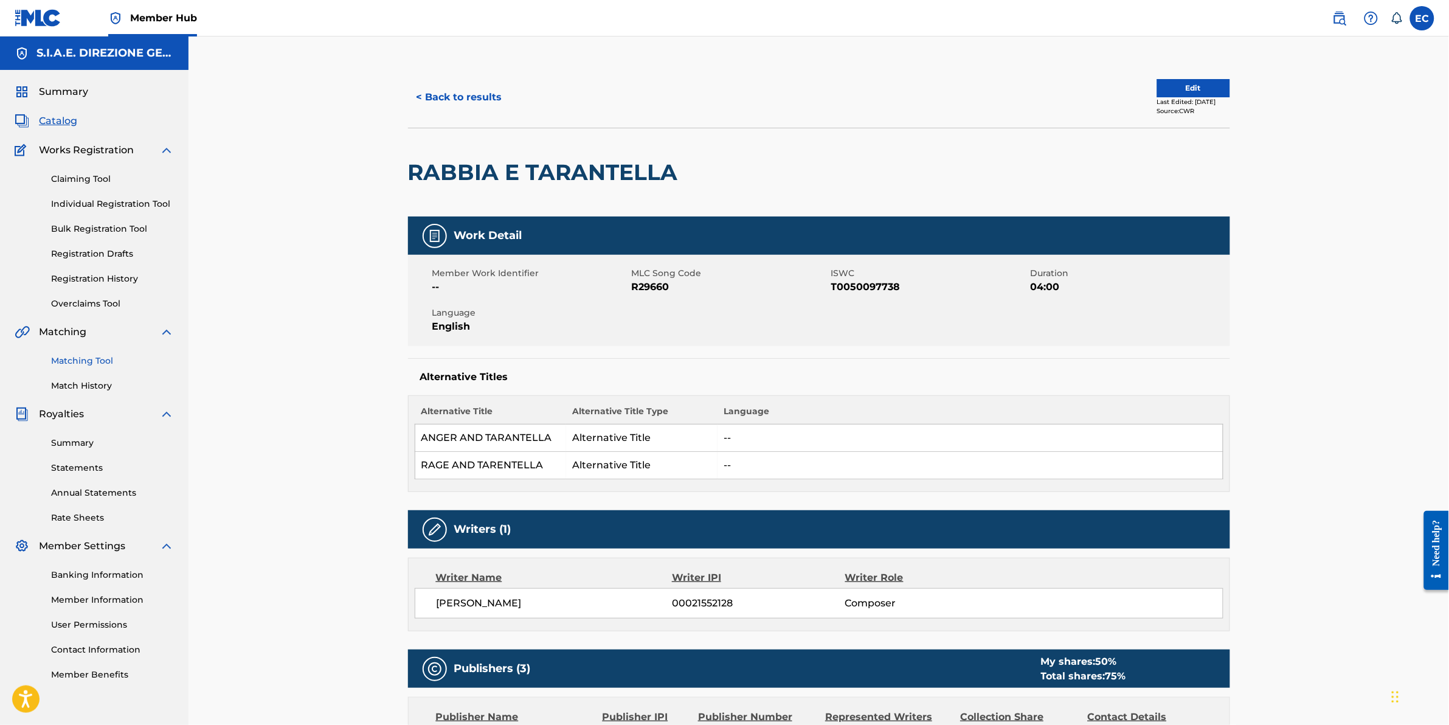
click at [79, 359] on link "Matching Tool" at bounding box center [112, 361] width 123 height 13
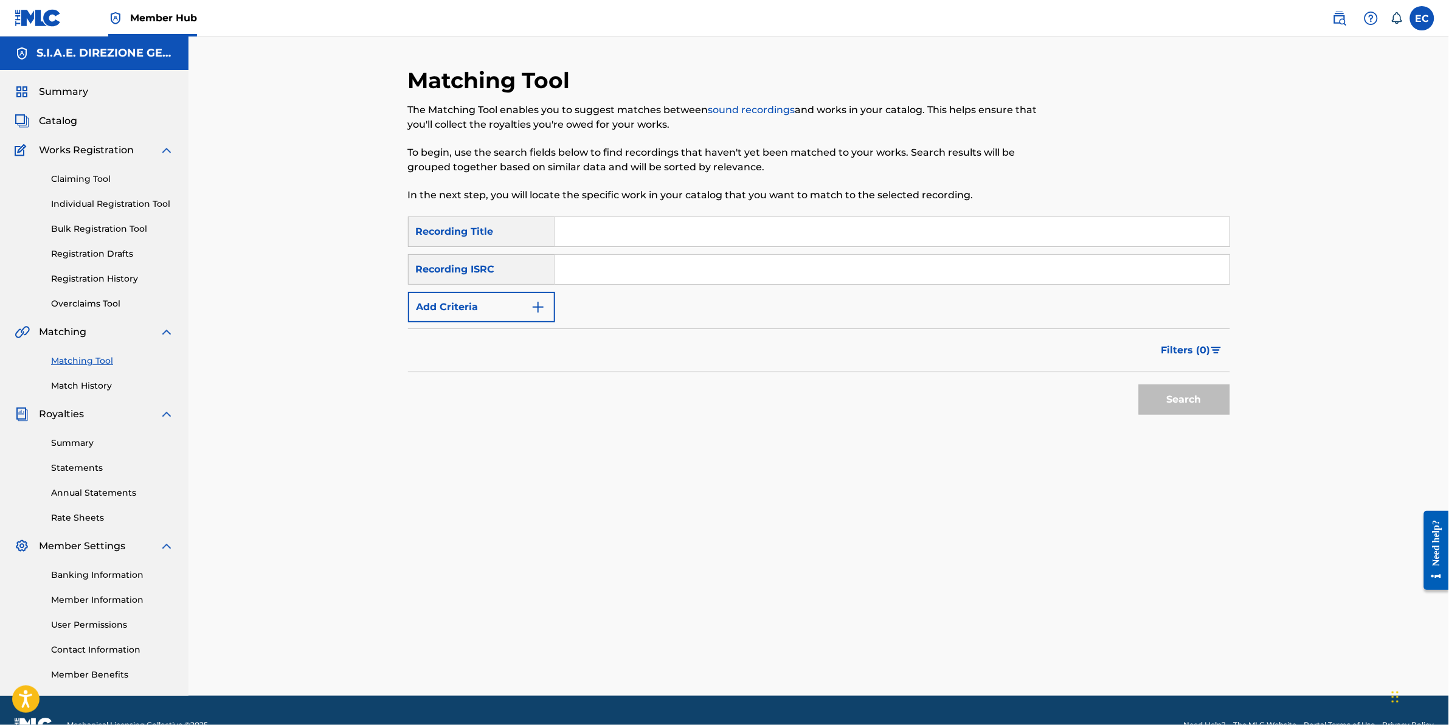
click at [650, 234] on input "Search Form" at bounding box center [892, 231] width 675 height 29
click at [504, 311] on button "Add Criteria" at bounding box center [481, 307] width 147 height 30
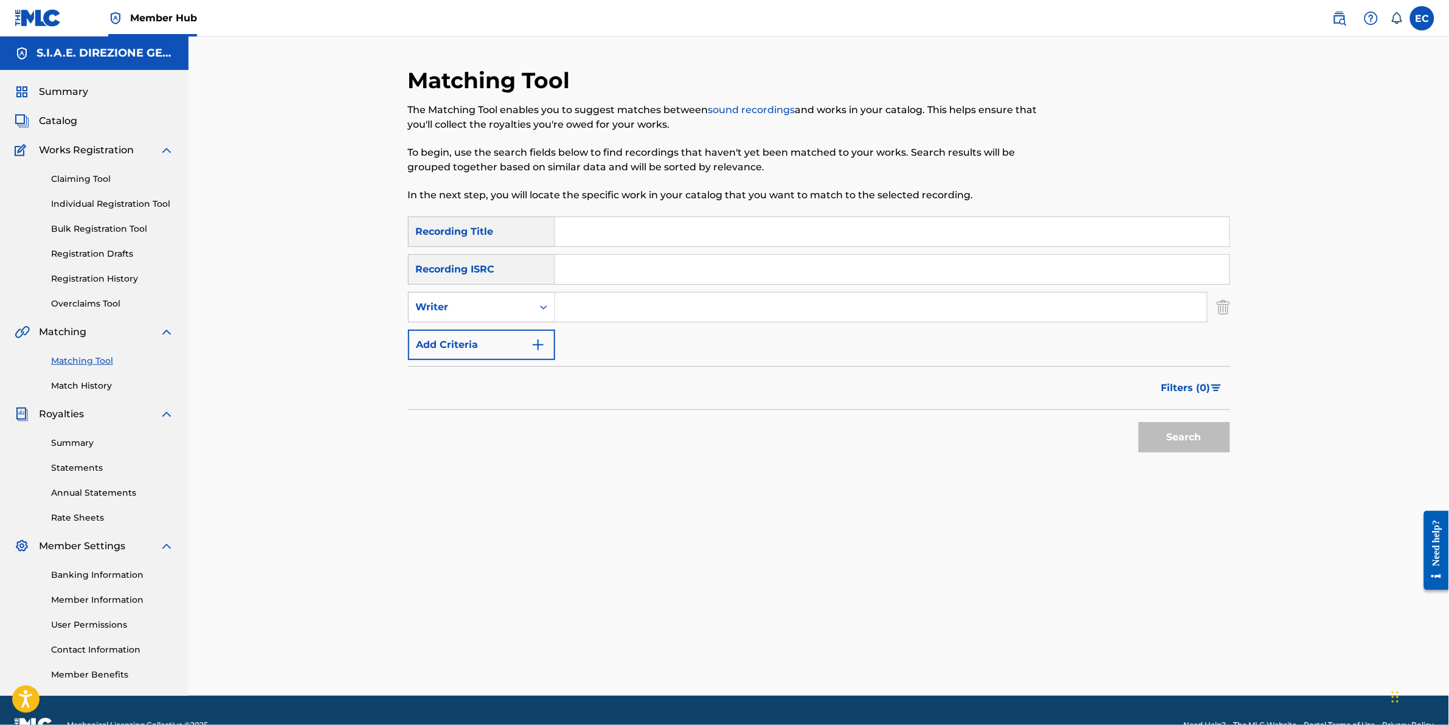
click at [491, 290] on div "SearchWithCriteria735e954f-a38c-4205-95f3-3a4d2034772e Recording Title SearchWi…" at bounding box center [819, 289] width 822 height 144
click at [676, 313] on input "Search Form" at bounding box center [881, 307] width 652 height 29
type input "morricone"
click at [612, 231] on input "Search Form" at bounding box center [892, 231] width 675 height 29
type input "inglorious basterds"
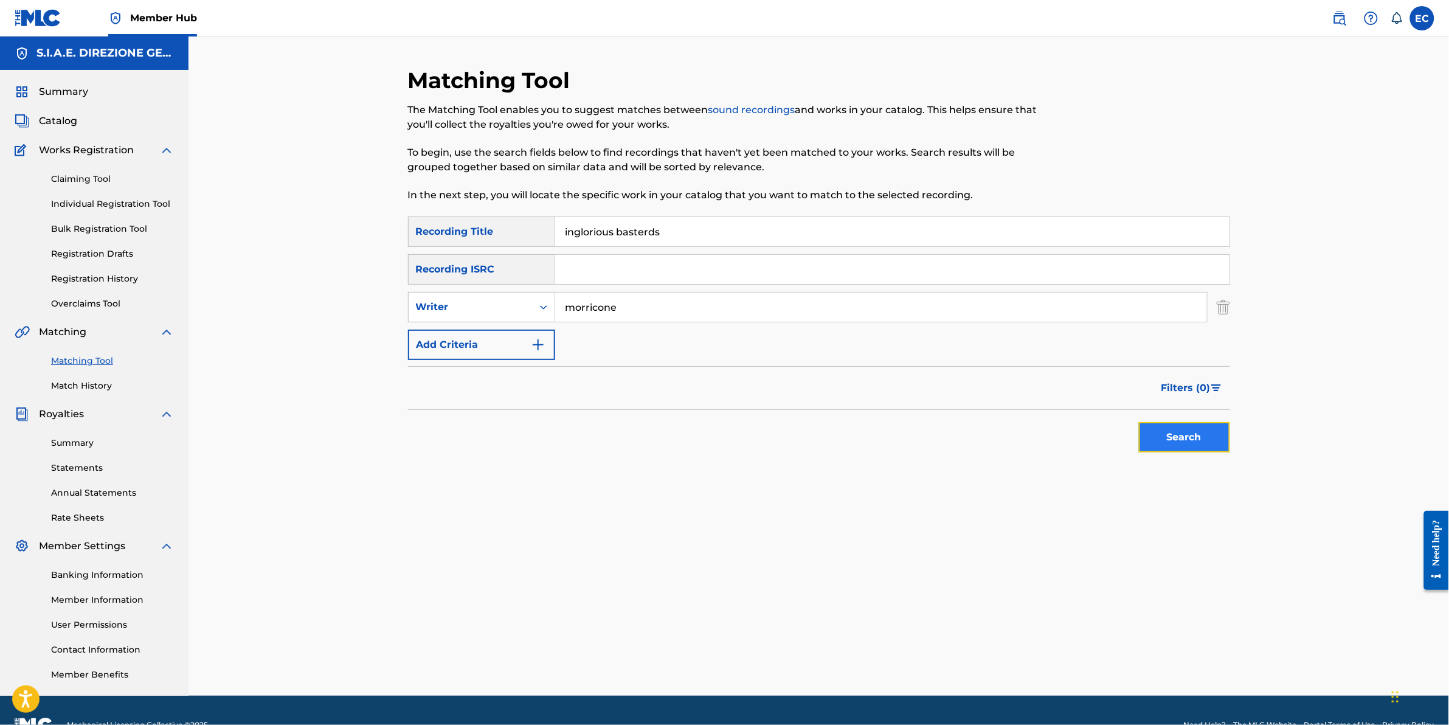
click at [1199, 439] on button "Search" at bounding box center [1184, 437] width 91 height 30
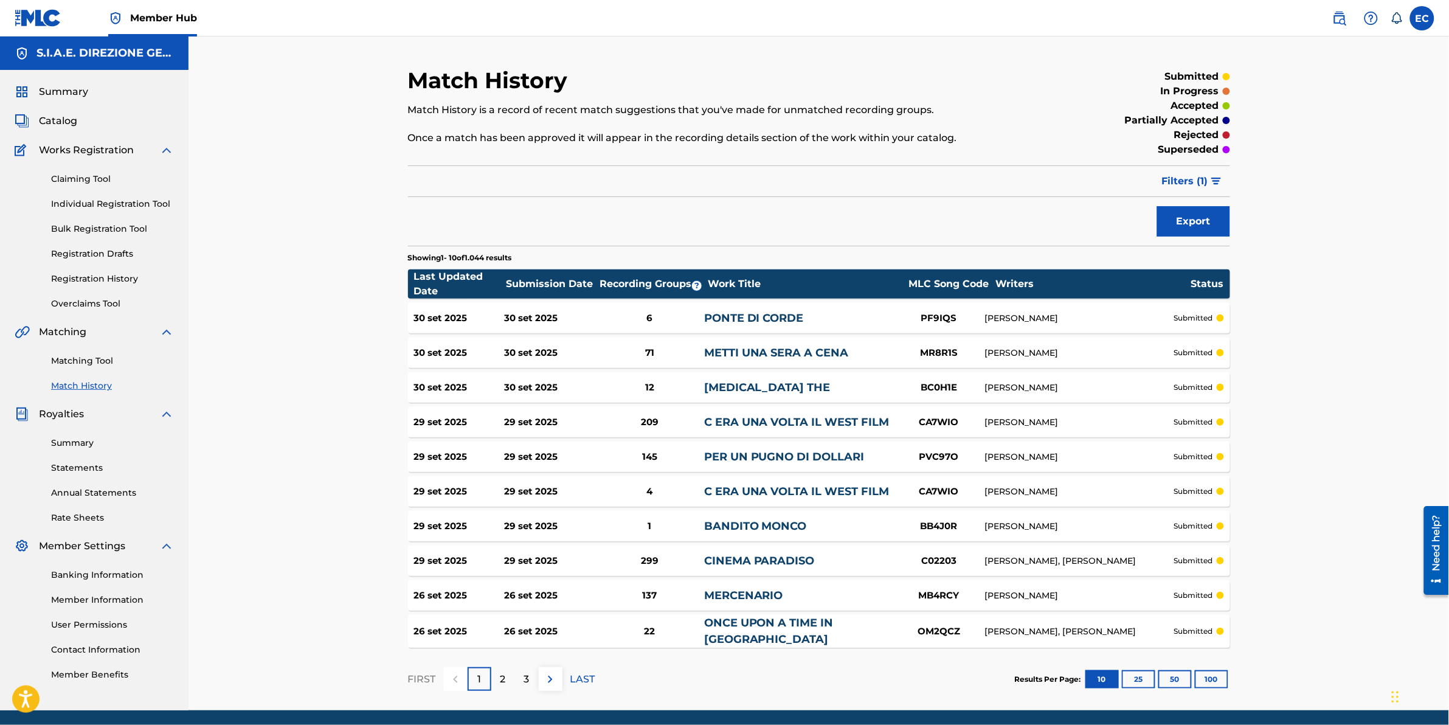
scroll to position [41, 0]
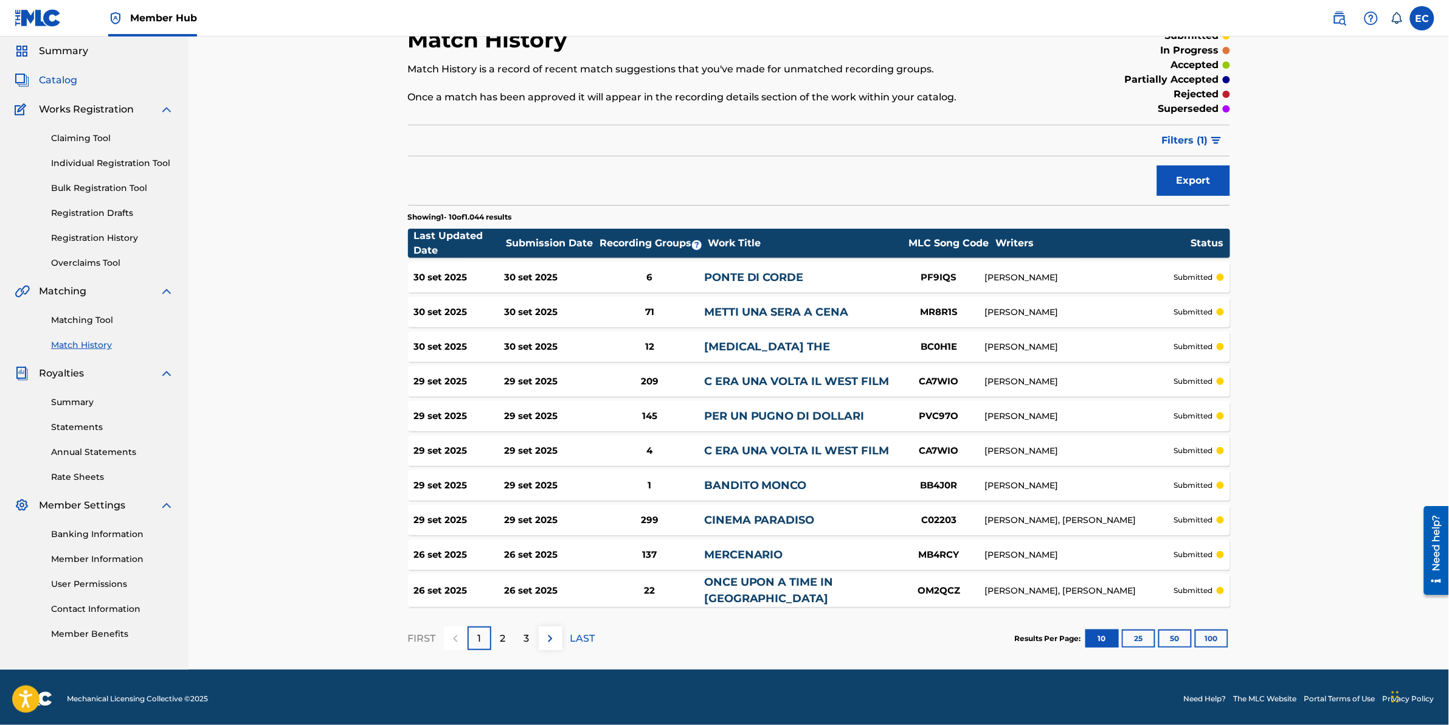
click at [63, 80] on span "Catalog" at bounding box center [58, 80] width 38 height 15
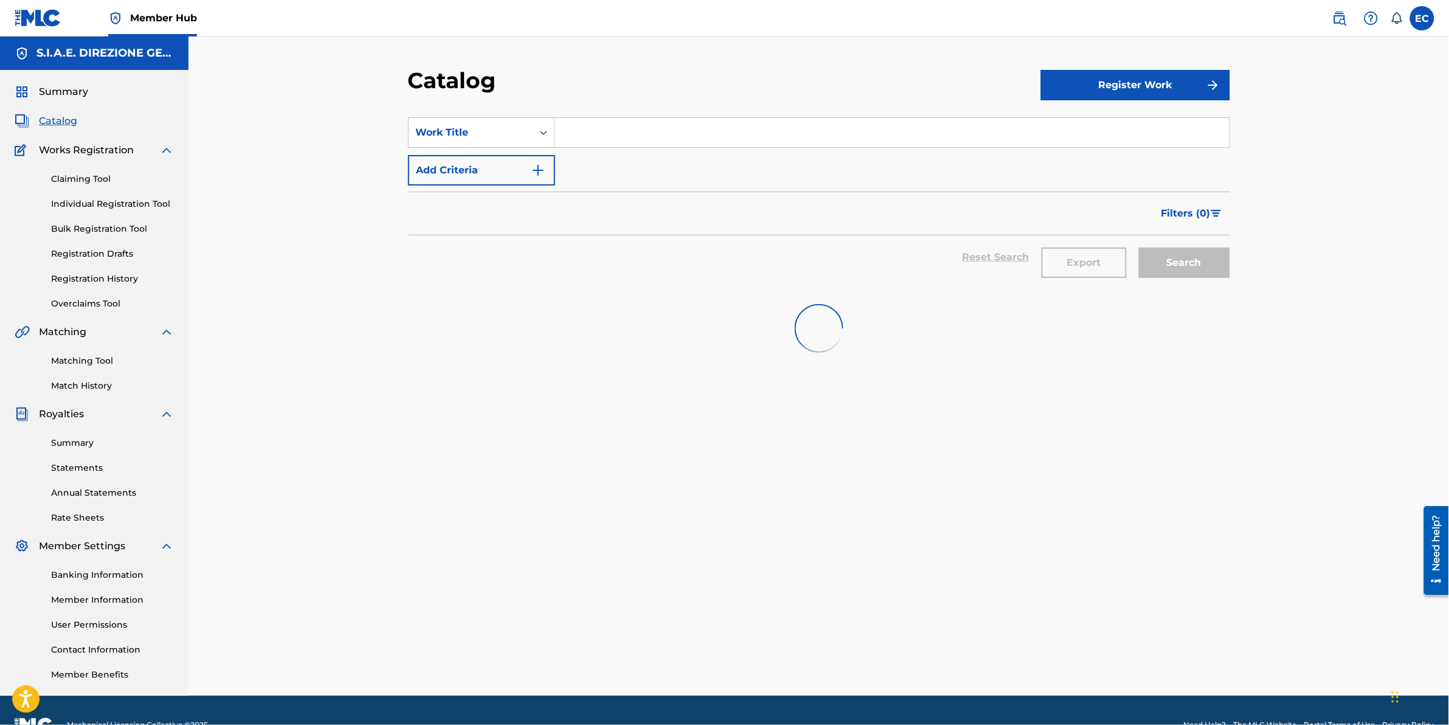
click at [628, 138] on input "Search Form" at bounding box center [892, 132] width 675 height 29
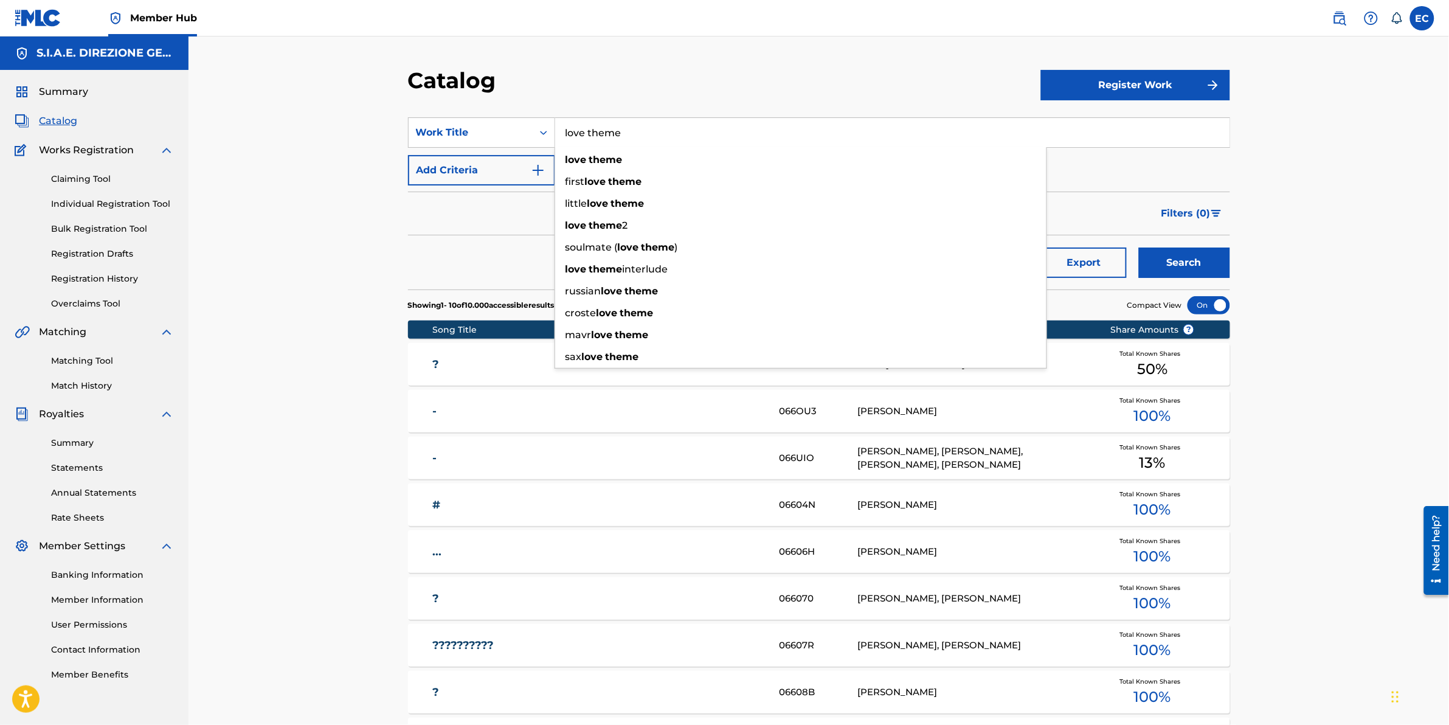
type input "love theme"
click at [443, 260] on div "Reset Search Export Search" at bounding box center [819, 257] width 822 height 44
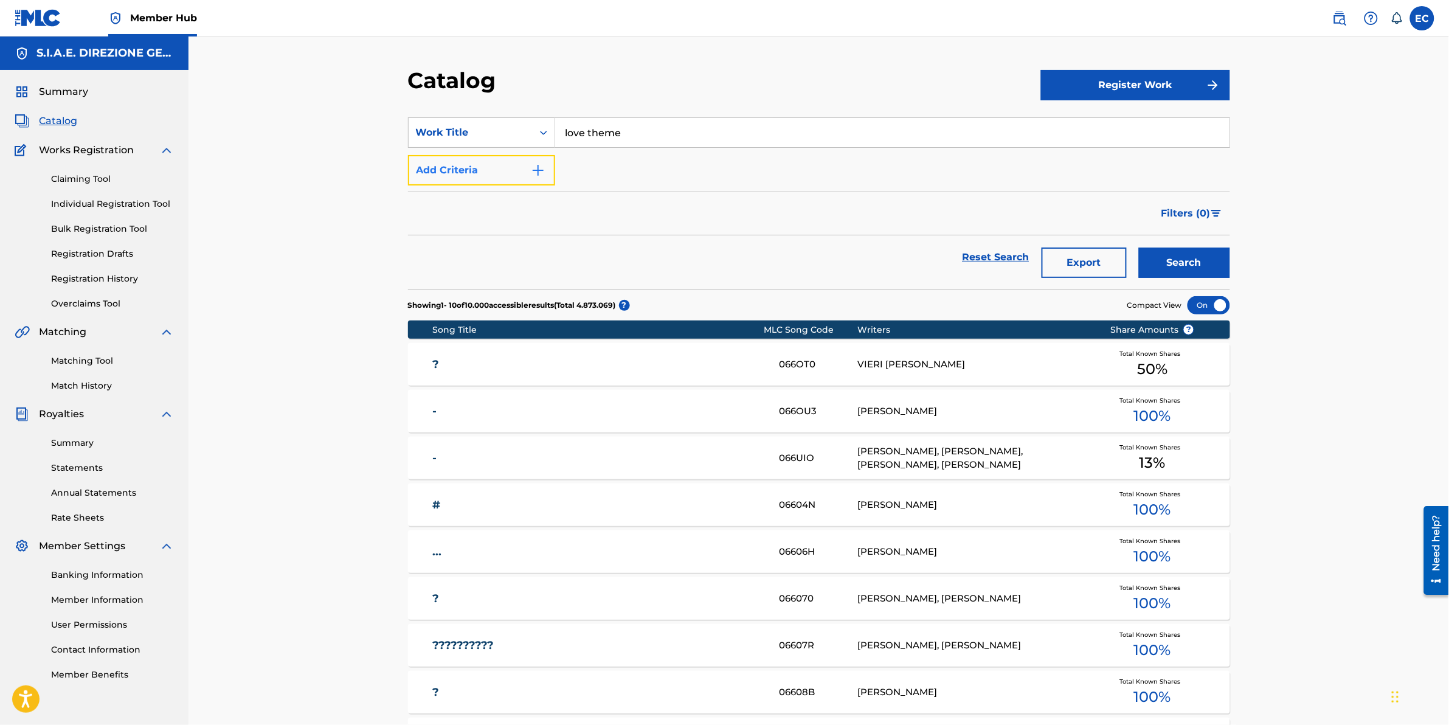
click at [530, 178] on button "Add Criteria" at bounding box center [481, 170] width 147 height 30
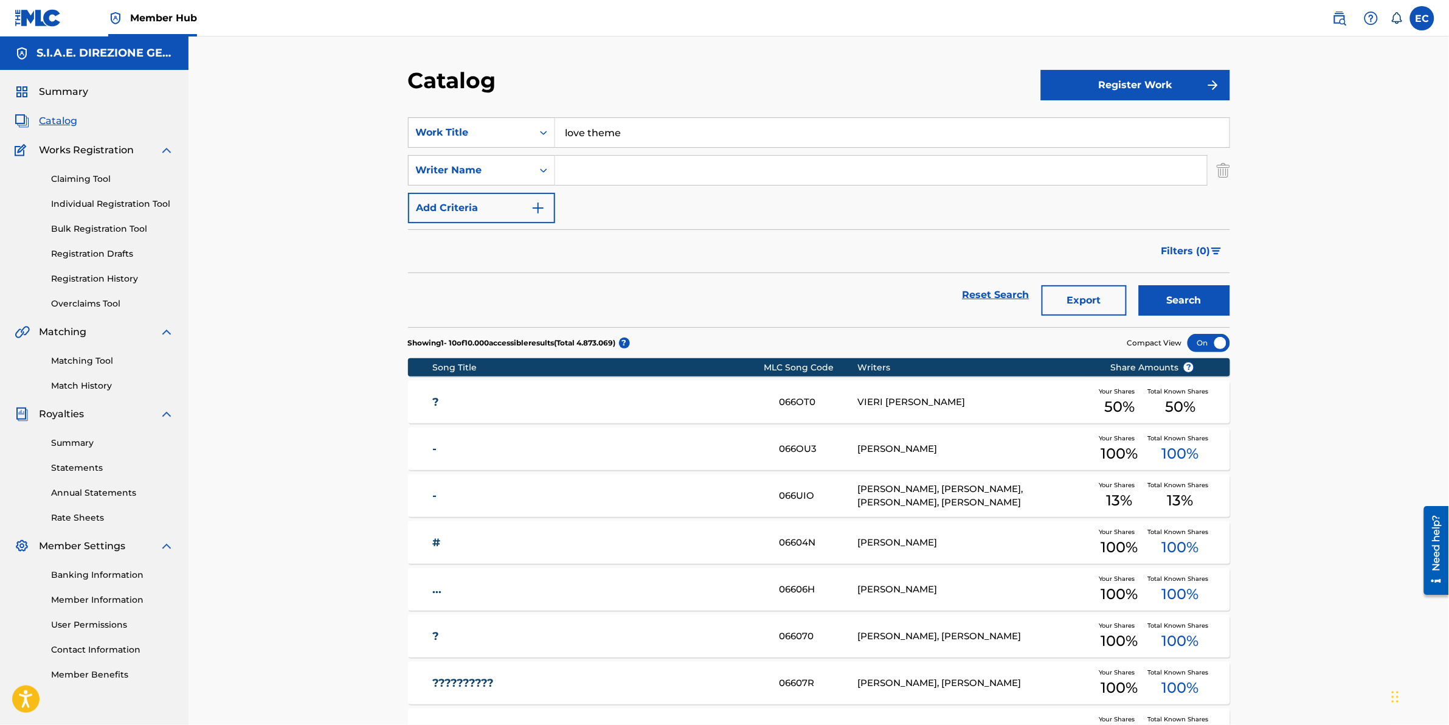
click at [591, 159] on input "Search Form" at bounding box center [881, 170] width 652 height 29
type input "morricone"
click at [1139, 285] on button "Search" at bounding box center [1184, 300] width 91 height 30
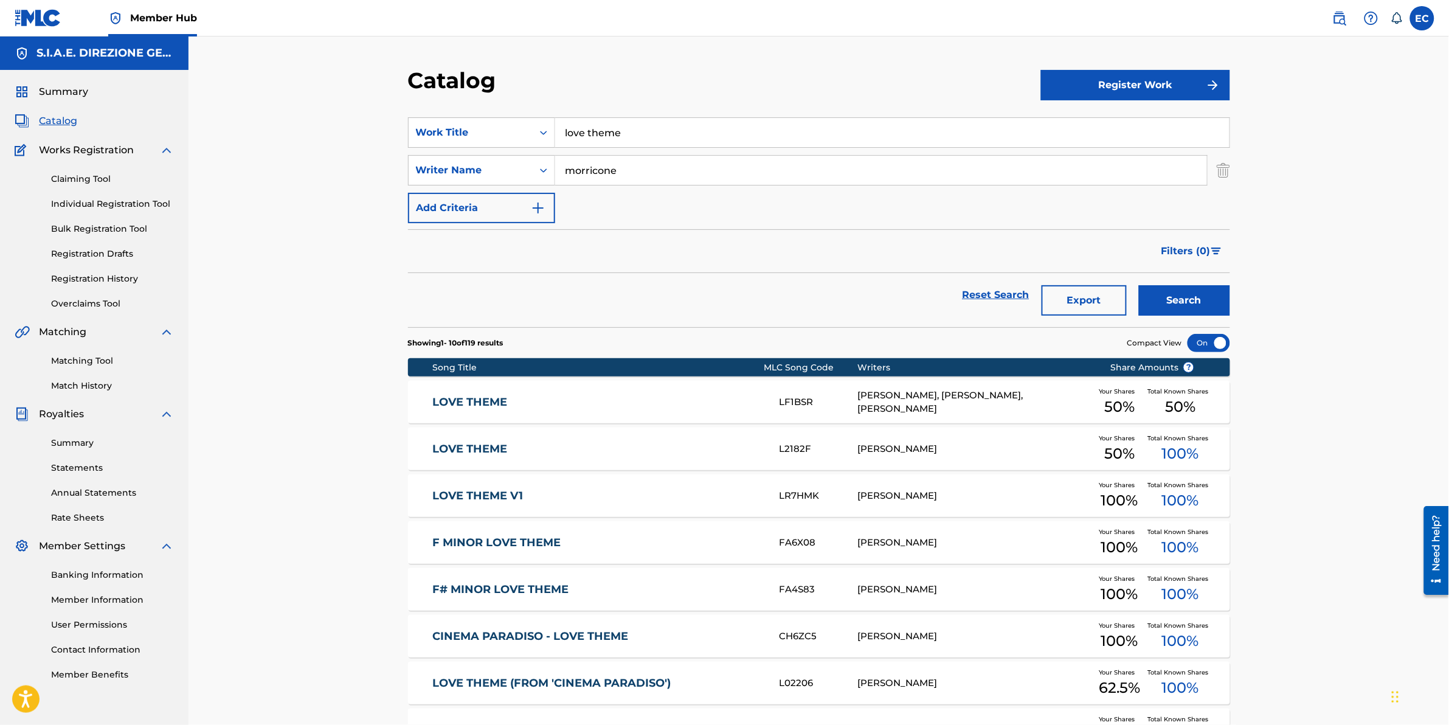
click at [725, 414] on div "LOVE THEME LF1BSR ILYA KUZINETS, ENNIO MORRICONE, ANDREA MORRICONE Your Shares …" at bounding box center [819, 402] width 822 height 43
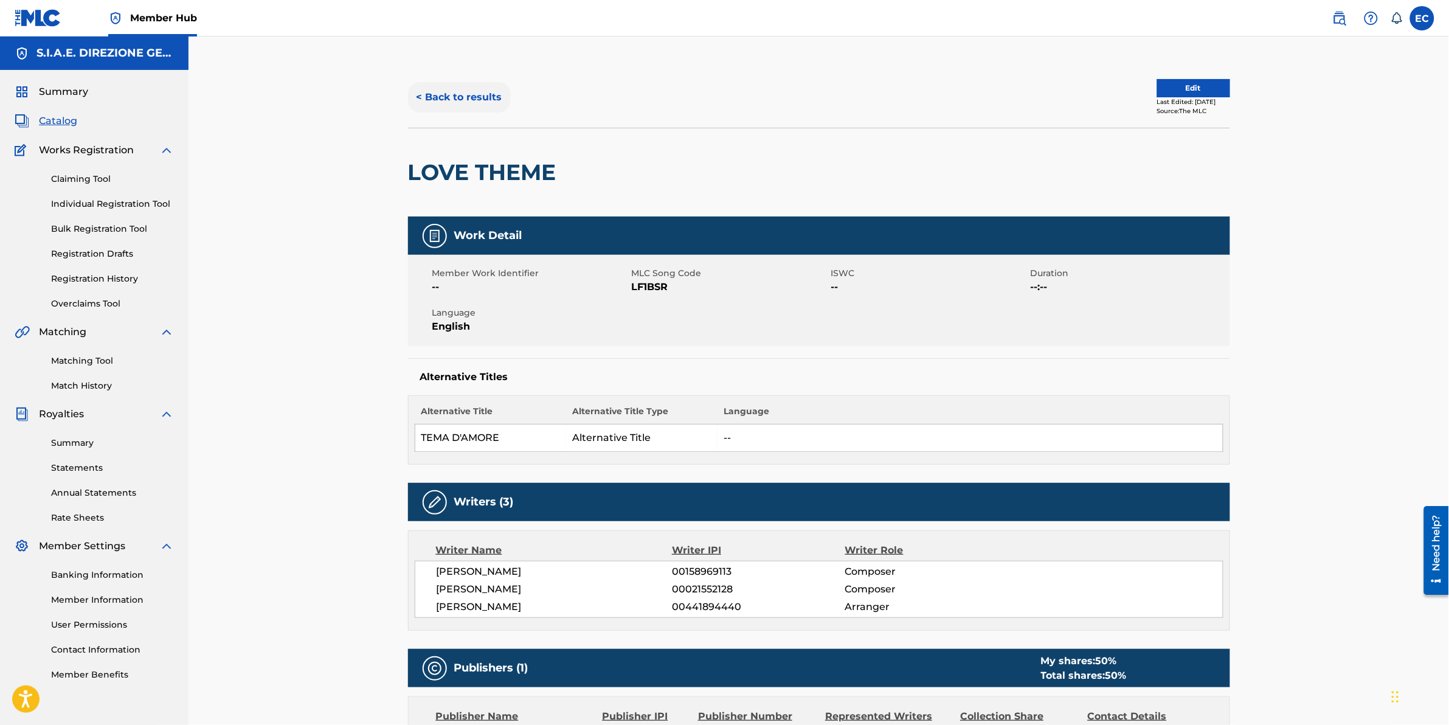
click at [466, 99] on button "< Back to results" at bounding box center [459, 97] width 103 height 30
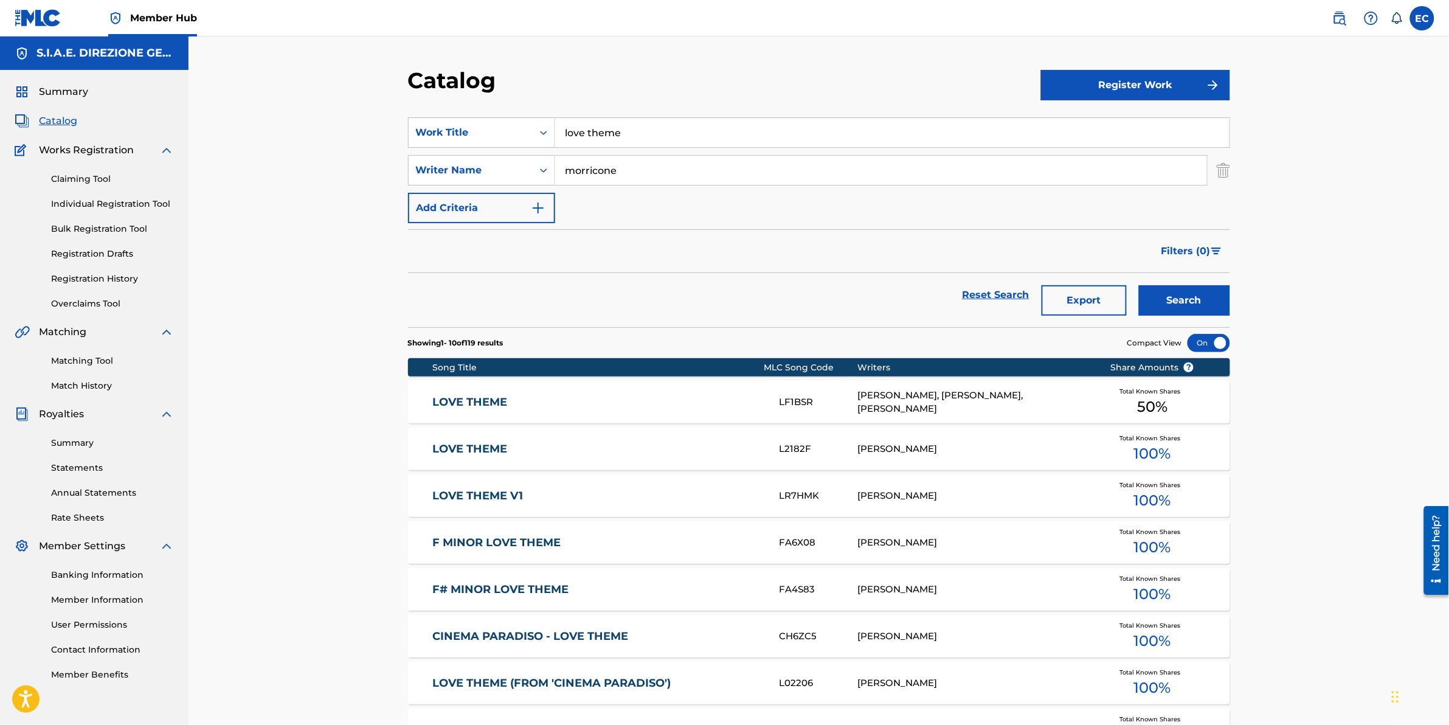
click at [575, 455] on link "LOVE THEME" at bounding box center [597, 449] width 331 height 14
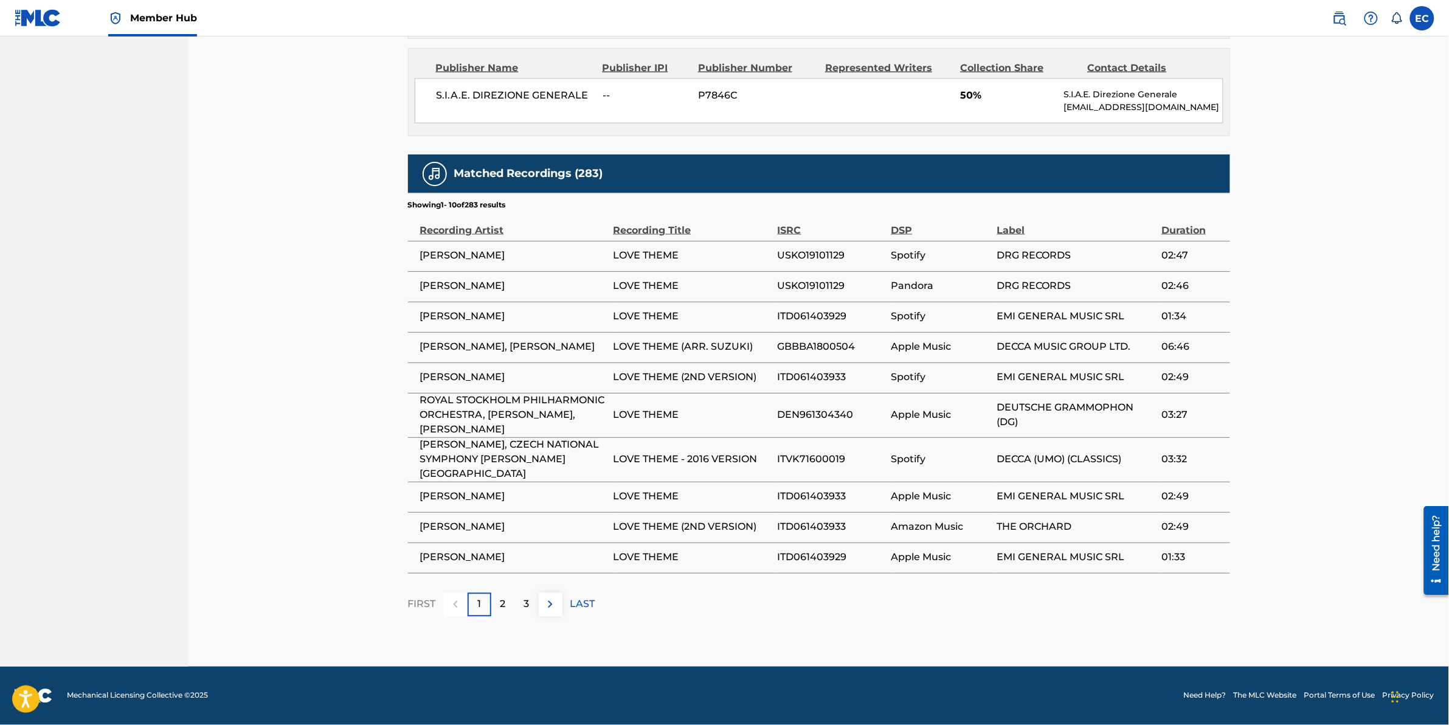
scroll to position [730, 0]
drag, startPoint x: 602, startPoint y: 350, endPoint x: 774, endPoint y: 342, distance: 172.3
click at [774, 342] on tr "SOICHI MURAJI, KAORI MURAJI LOVE THEME (ARR. SUZUKI) GBBBA1800504 Apple Music D…" at bounding box center [819, 347] width 822 height 30
drag, startPoint x: 774, startPoint y: 342, endPoint x: 707, endPoint y: 358, distance: 69.2
click at [707, 358] on td "LOVE THEME (ARR. SUZUKI)" at bounding box center [696, 347] width 164 height 30
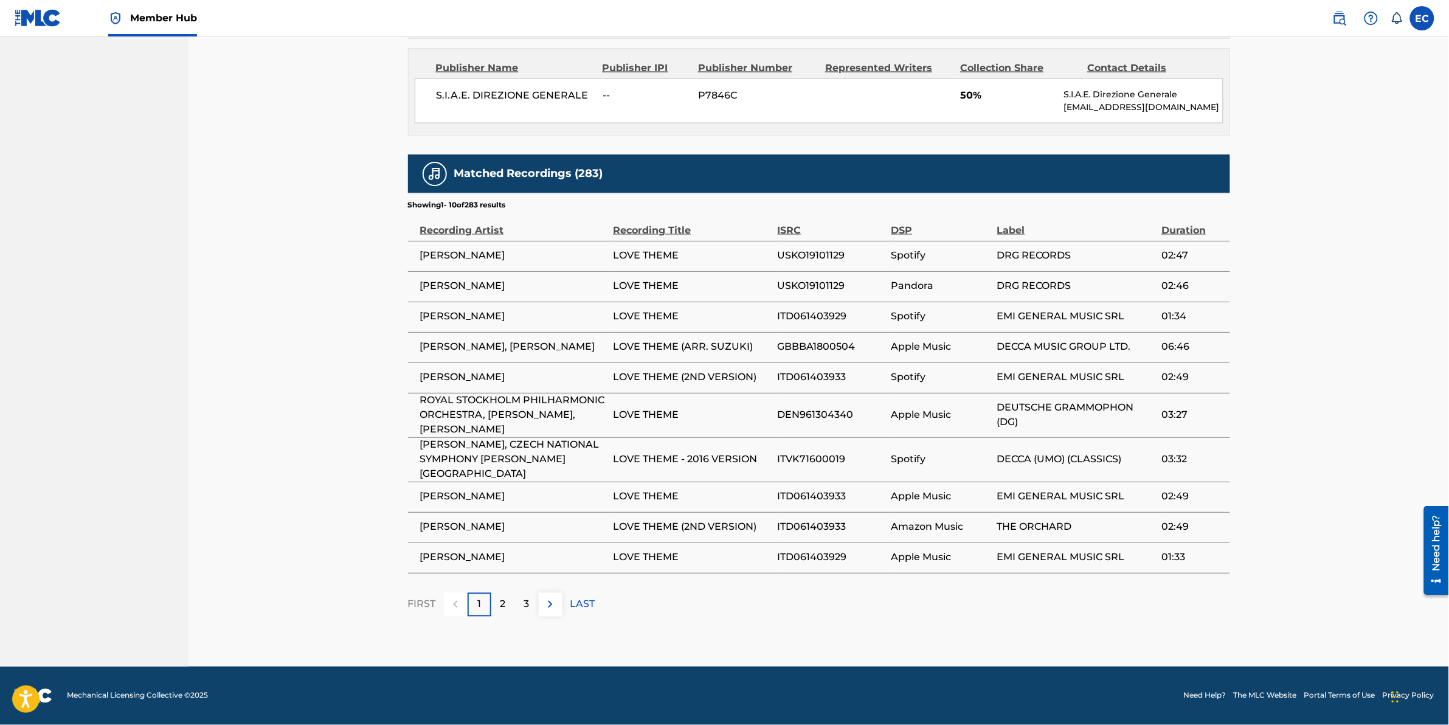
drag, startPoint x: 604, startPoint y: 375, endPoint x: 774, endPoint y: 389, distance: 170.3
click at [774, 389] on tr "ENNIO MORRICONE LOVE THEME (2ND VERSION) ITD061403933 Spotify EMI GENERAL MUSIC…" at bounding box center [819, 377] width 822 height 30
drag, startPoint x: 774, startPoint y: 389, endPoint x: 692, endPoint y: 520, distance: 154.4
click at [692, 520] on span "LOVE THEME (2ND VERSION)" at bounding box center [693, 527] width 158 height 15
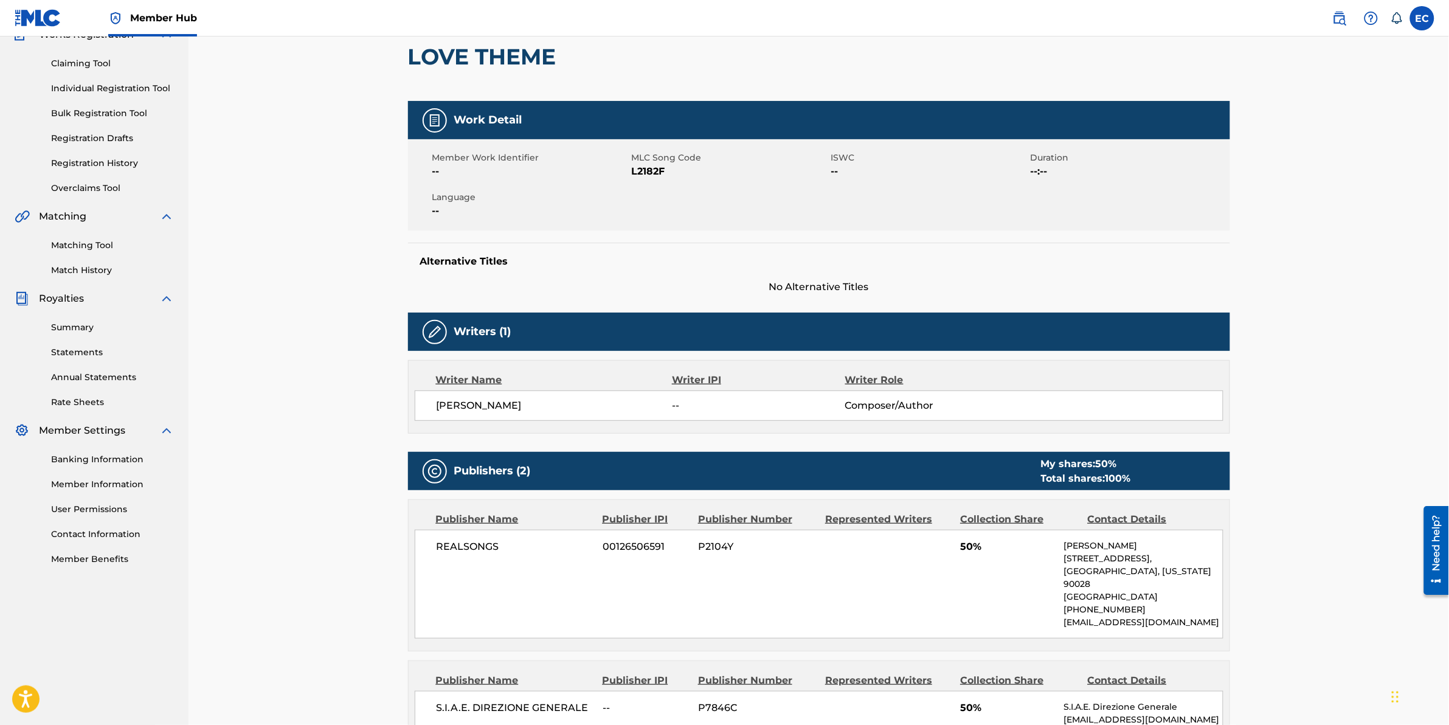
scroll to position [0, 0]
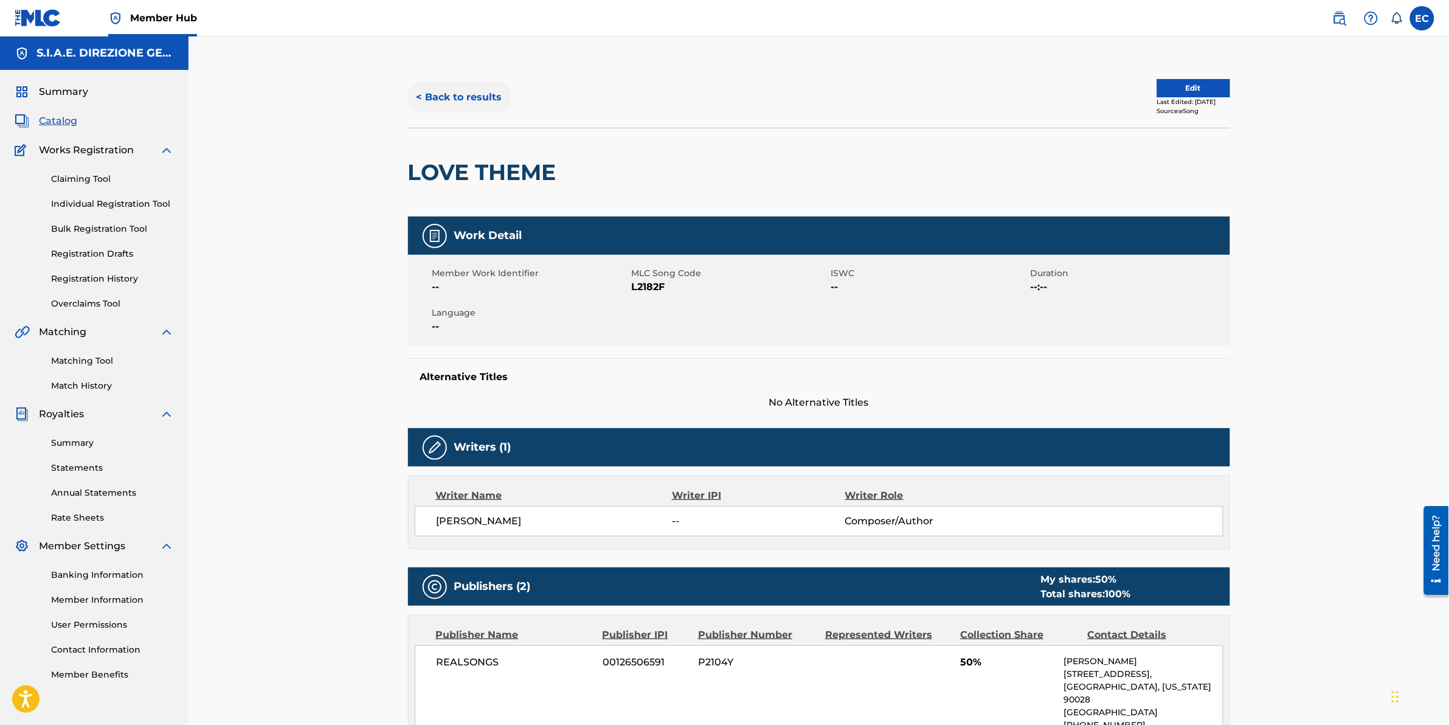
click at [418, 100] on button "< Back to results" at bounding box center [459, 97] width 103 height 30
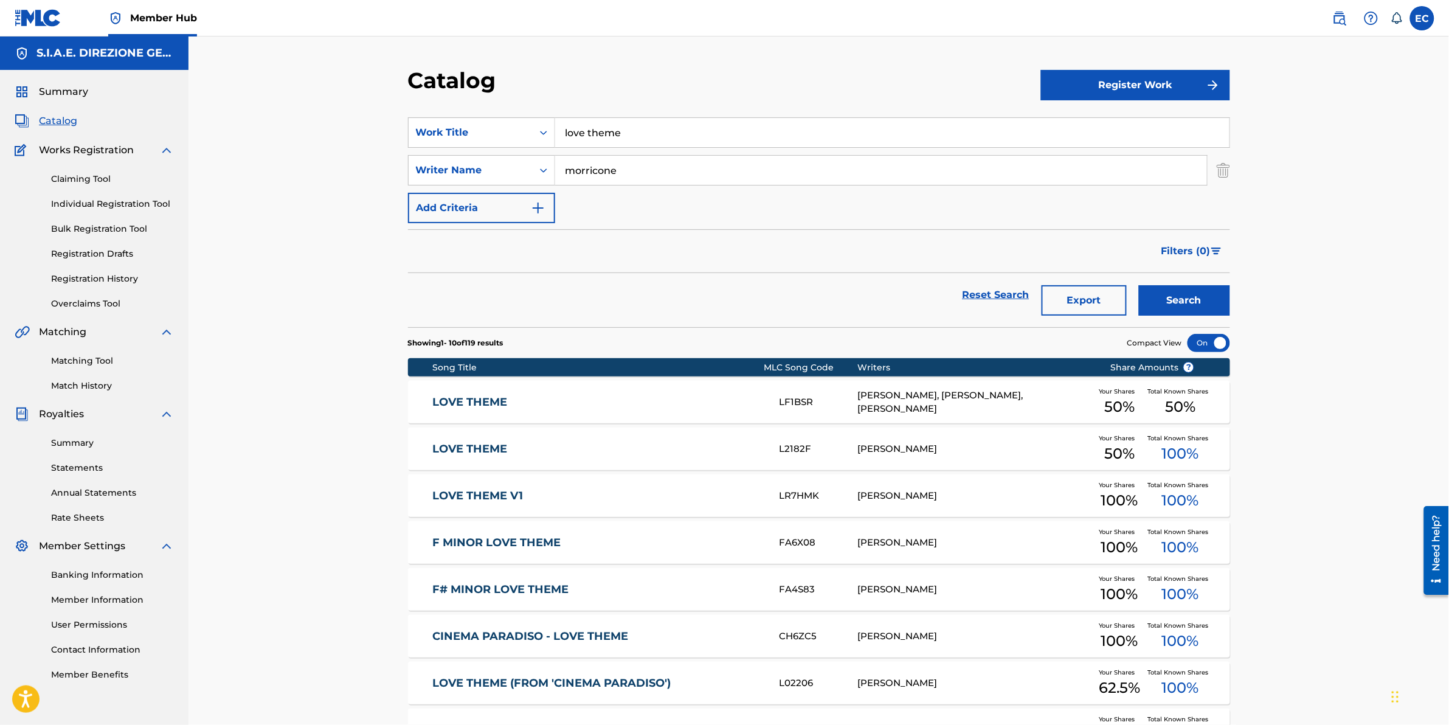
click at [524, 498] on link "LOVE THEME V1" at bounding box center [597, 496] width 331 height 14
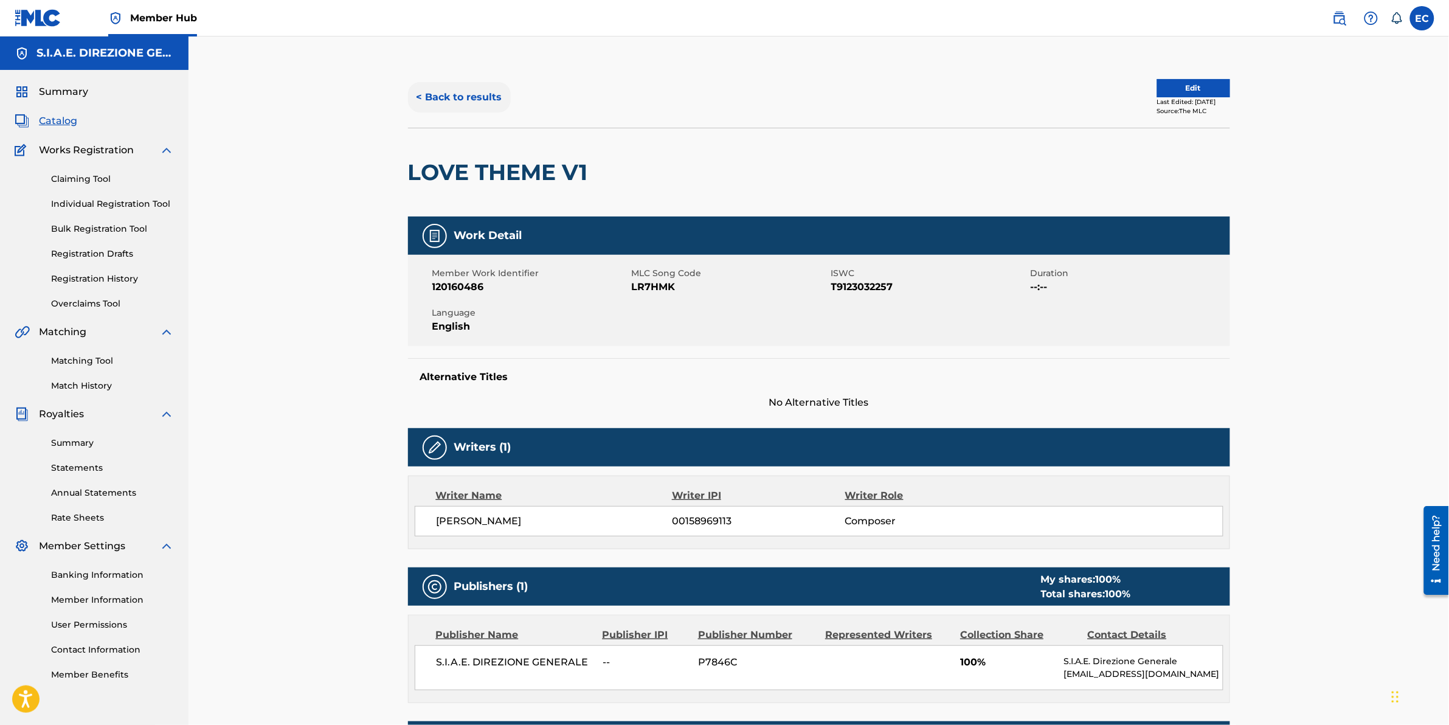
click at [461, 107] on button "< Back to results" at bounding box center [459, 97] width 103 height 30
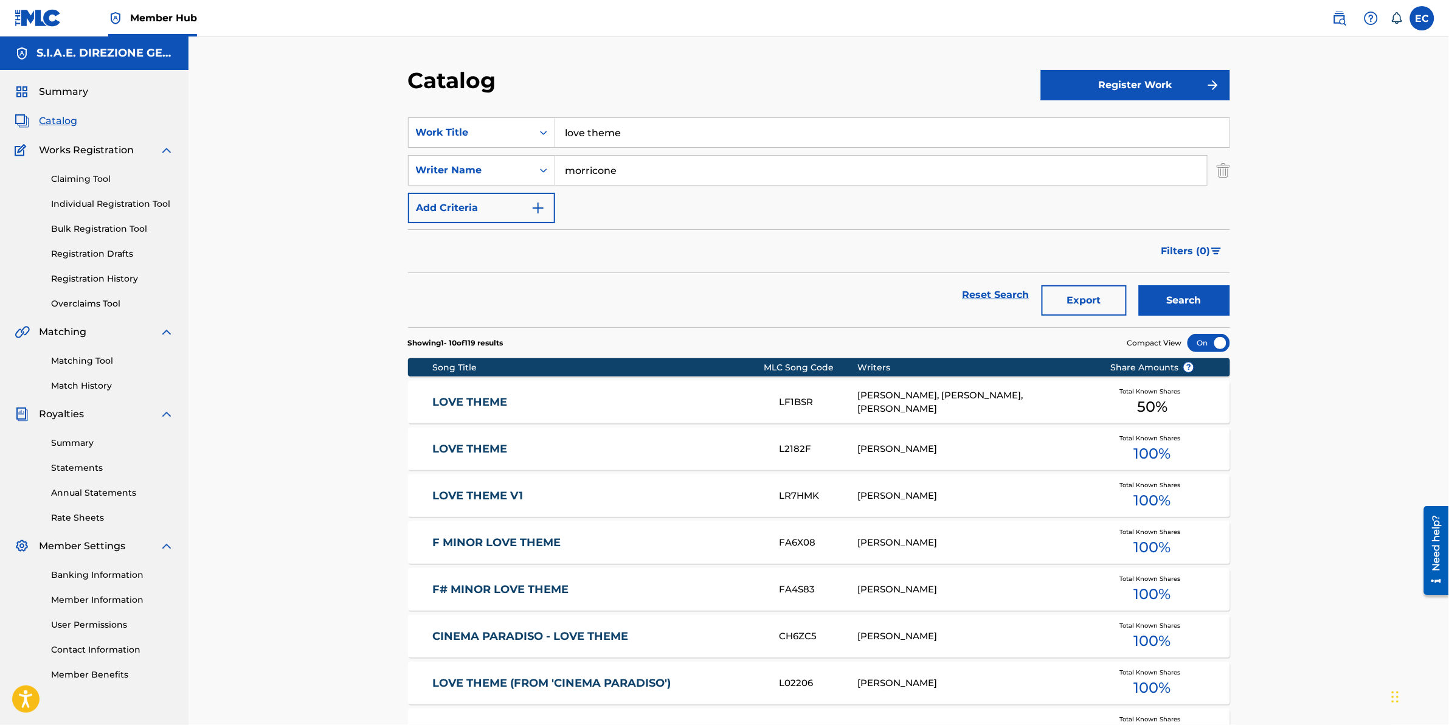
click at [604, 439] on div "LOVE THEME L2182F ENNIO MORRICONE Total Known Shares 100 %" at bounding box center [819, 449] width 822 height 43
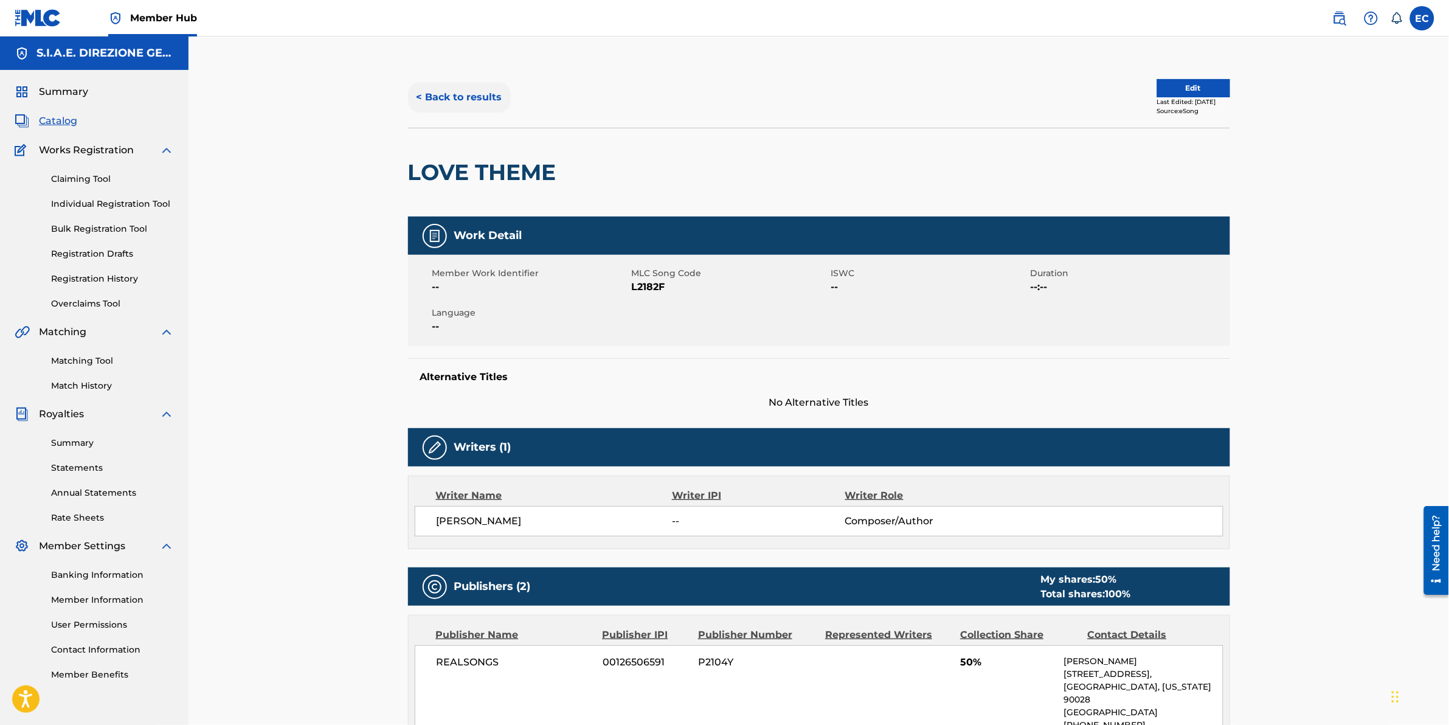
click at [465, 96] on button "< Back to results" at bounding box center [459, 97] width 103 height 30
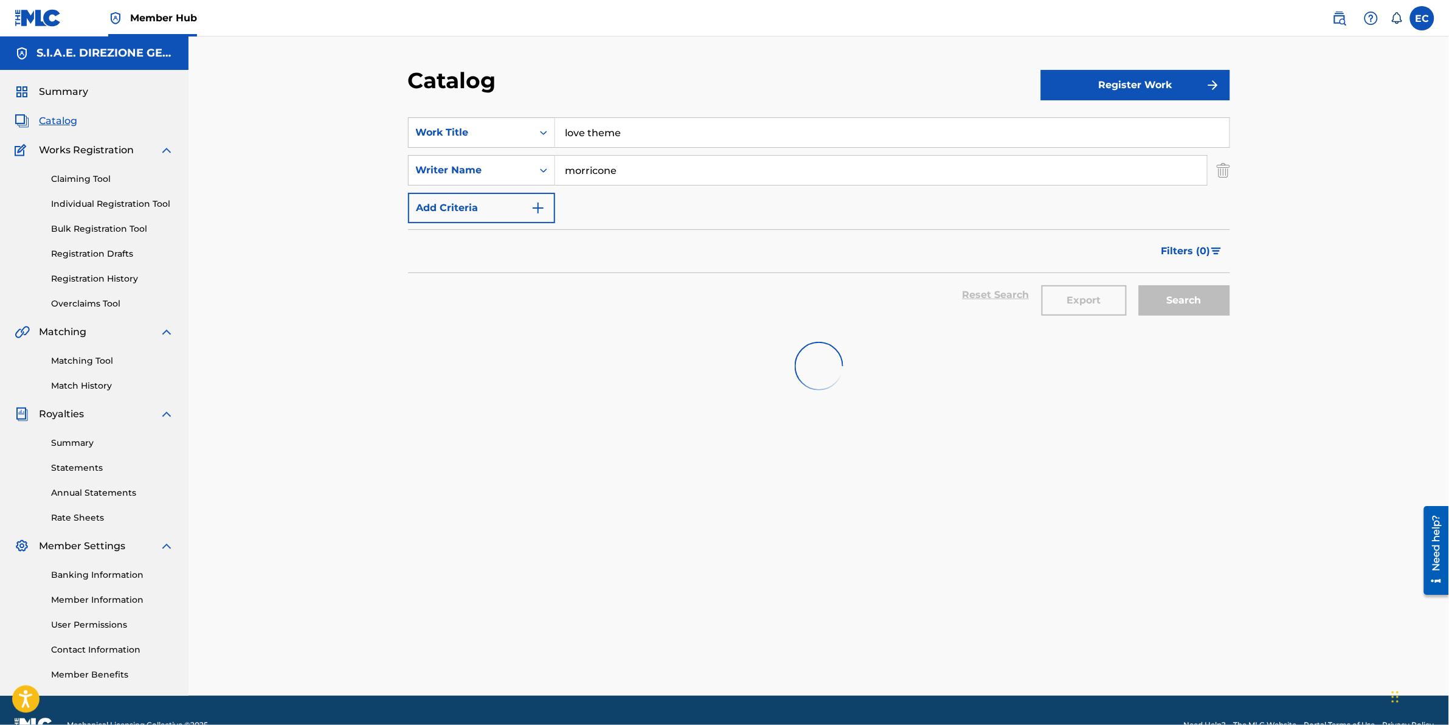
click at [674, 140] on input "love theme" at bounding box center [892, 132] width 675 height 29
click at [636, 175] on input "morricone" at bounding box center [881, 170] width 652 height 29
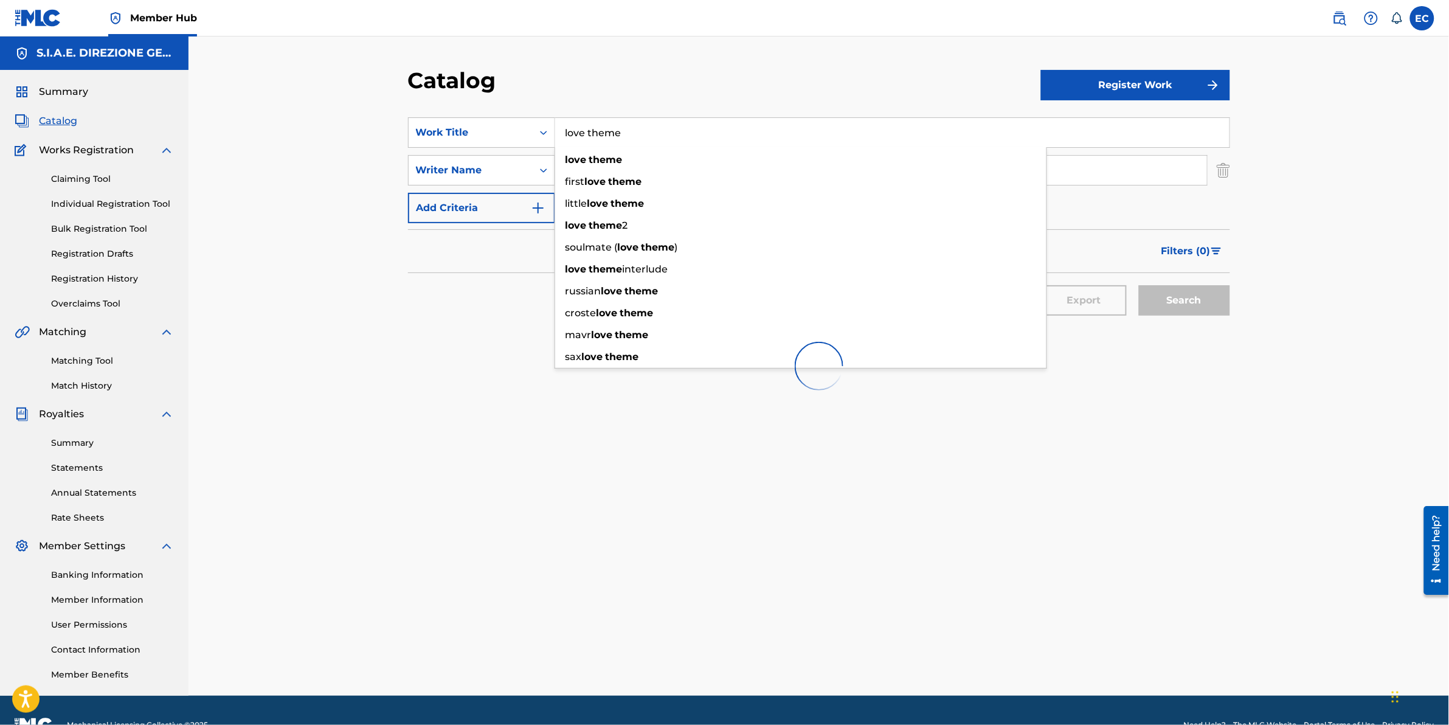
click at [630, 134] on input "love theme" at bounding box center [892, 132] width 675 height 29
drag, startPoint x: 628, startPoint y: 134, endPoint x: 493, endPoint y: 132, distance: 134.4
click at [493, 132] on div "SearchWithCriteriaf7c90127-9142-4683-8971-1d41d47d9a87 Work Title love theme lo…" at bounding box center [819, 132] width 822 height 30
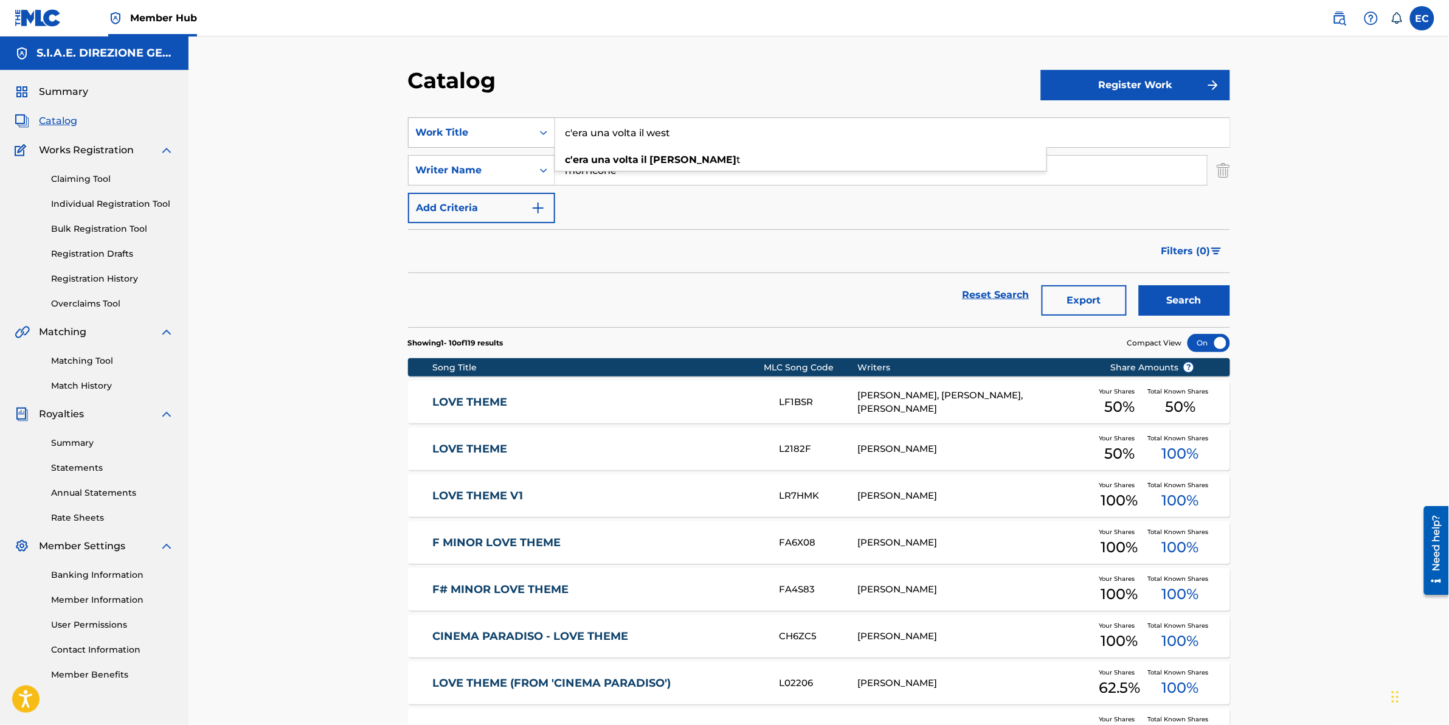
type input "c'era una volta il west"
click at [1139, 285] on button "Search" at bounding box center [1184, 300] width 91 height 30
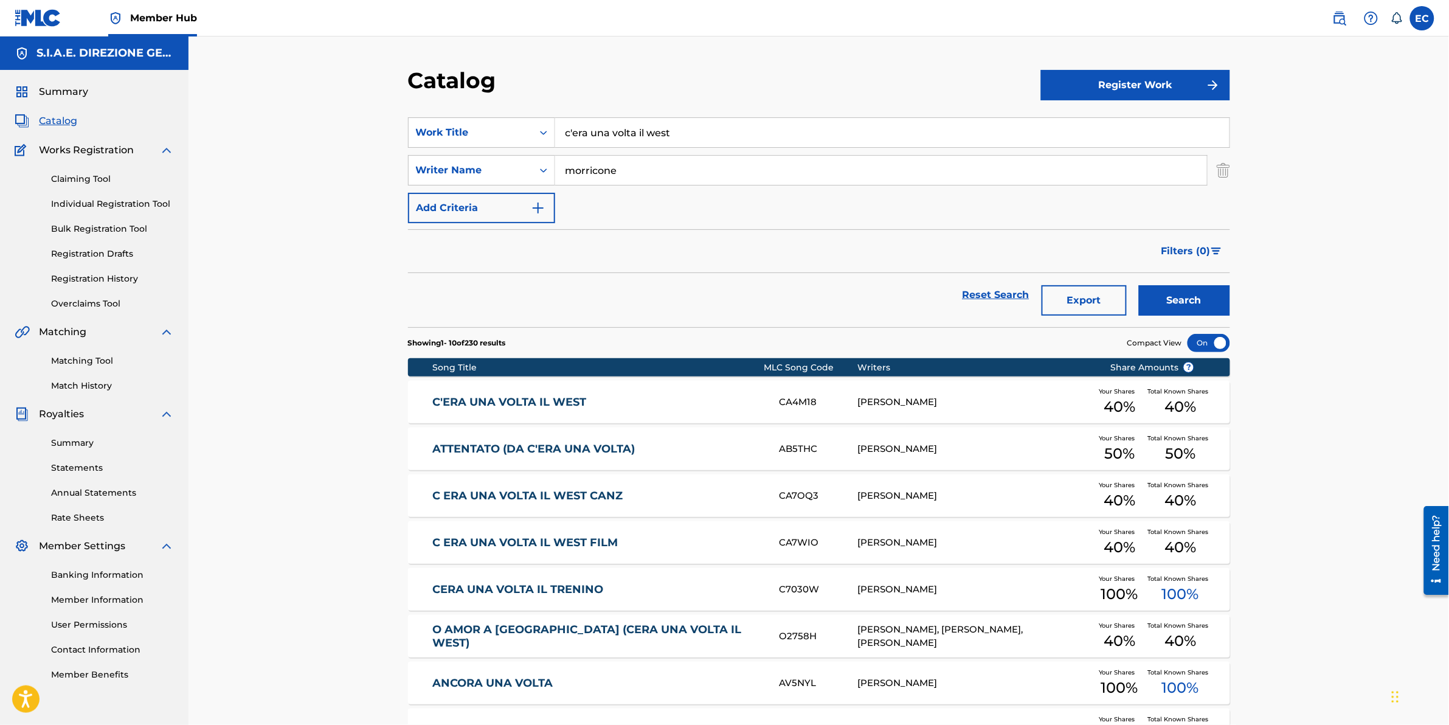
click at [530, 397] on link "C'ERA UNA VOLTA IL WEST" at bounding box center [597, 402] width 331 height 14
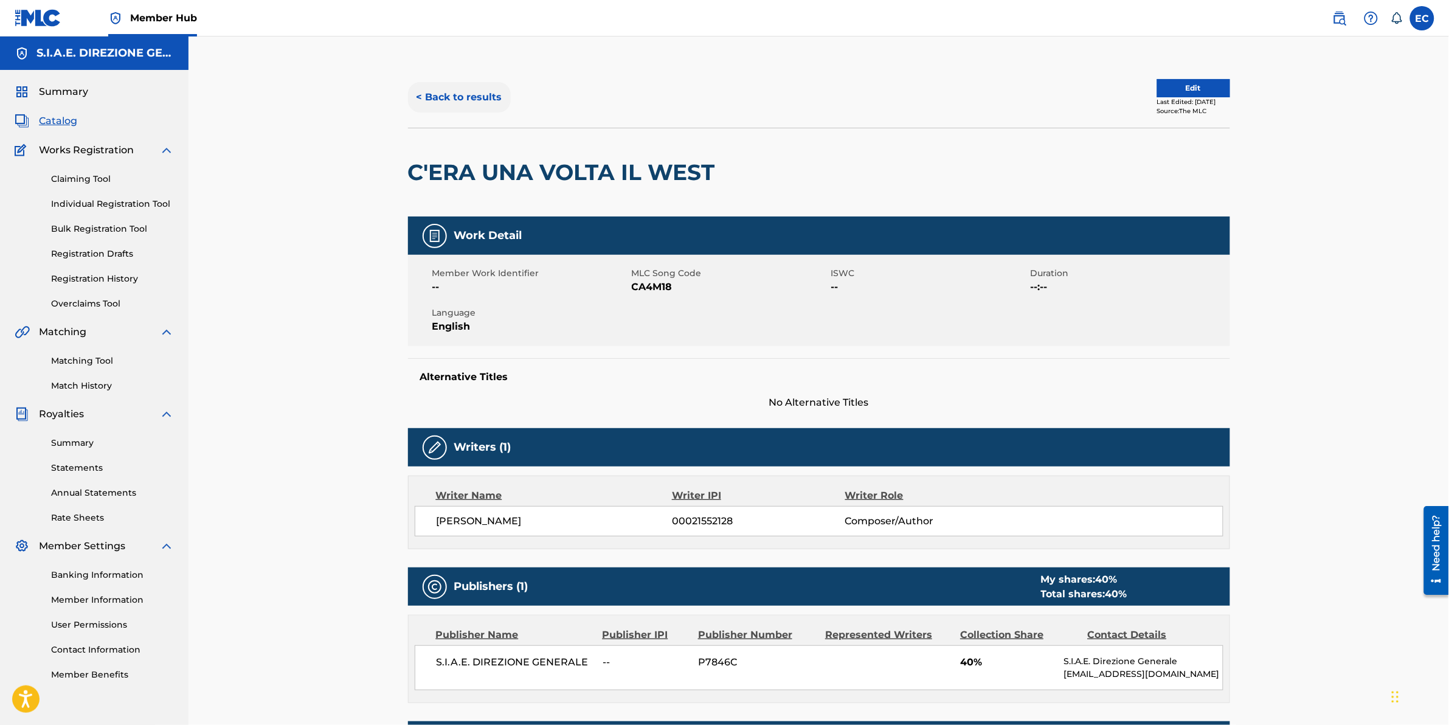
click at [457, 86] on button "< Back to results" at bounding box center [459, 97] width 103 height 30
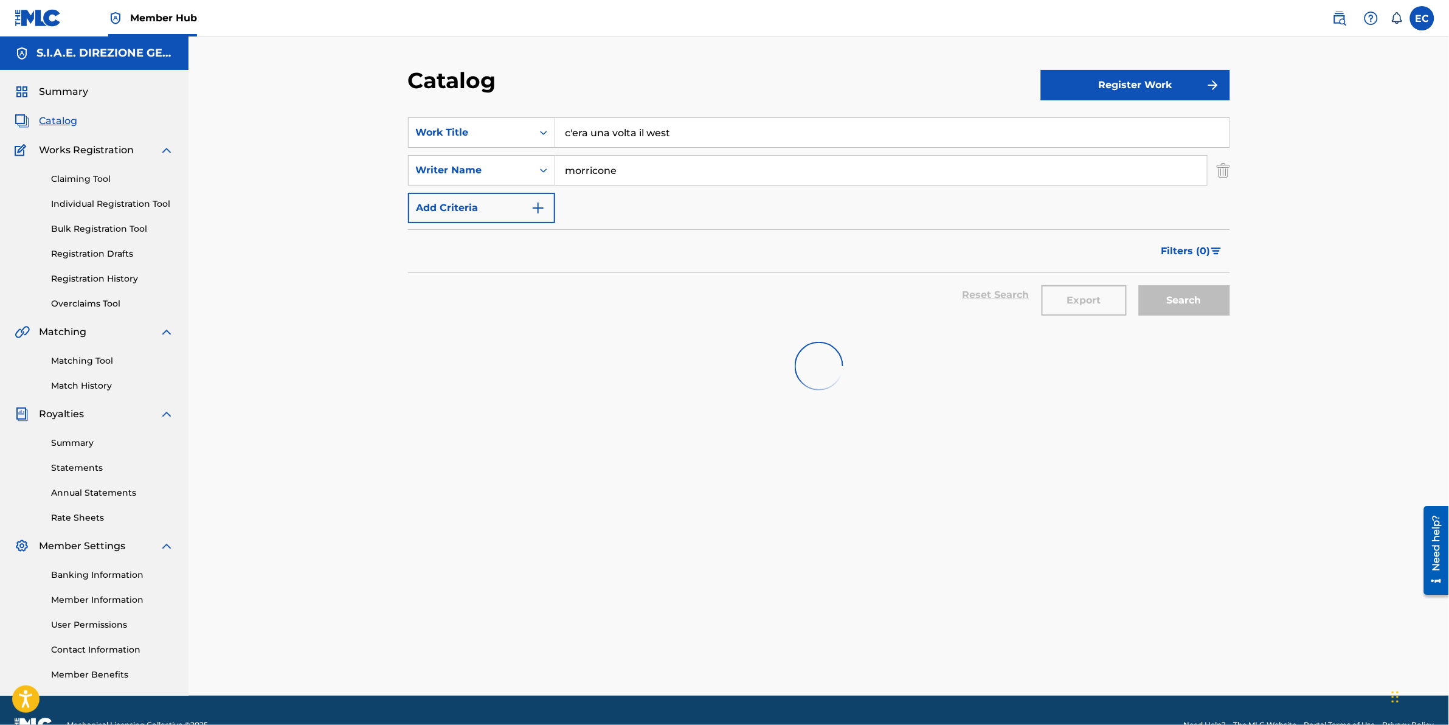
click at [710, 131] on input "c'era una volta il west" at bounding box center [892, 132] width 675 height 29
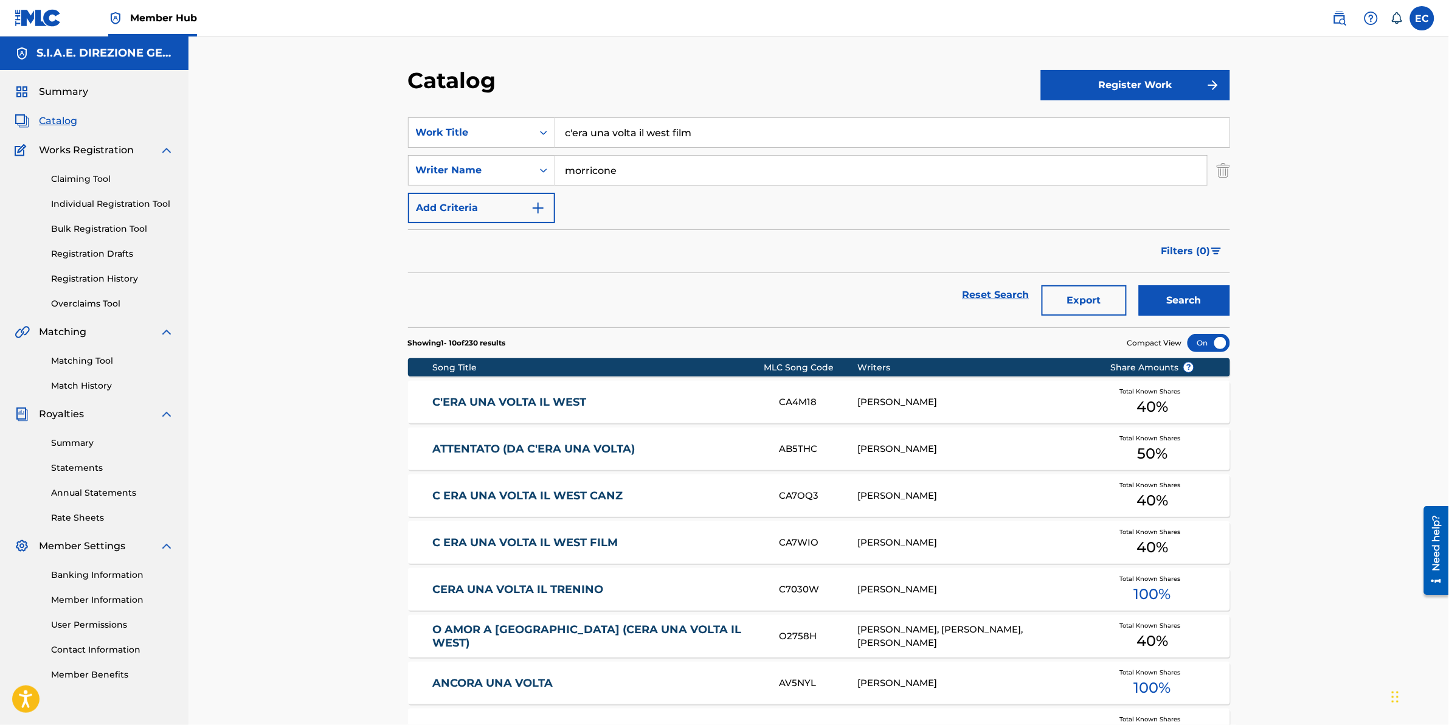
type input "c'era una volta il west film"
click at [1139, 285] on button "Search" at bounding box center [1184, 300] width 91 height 30
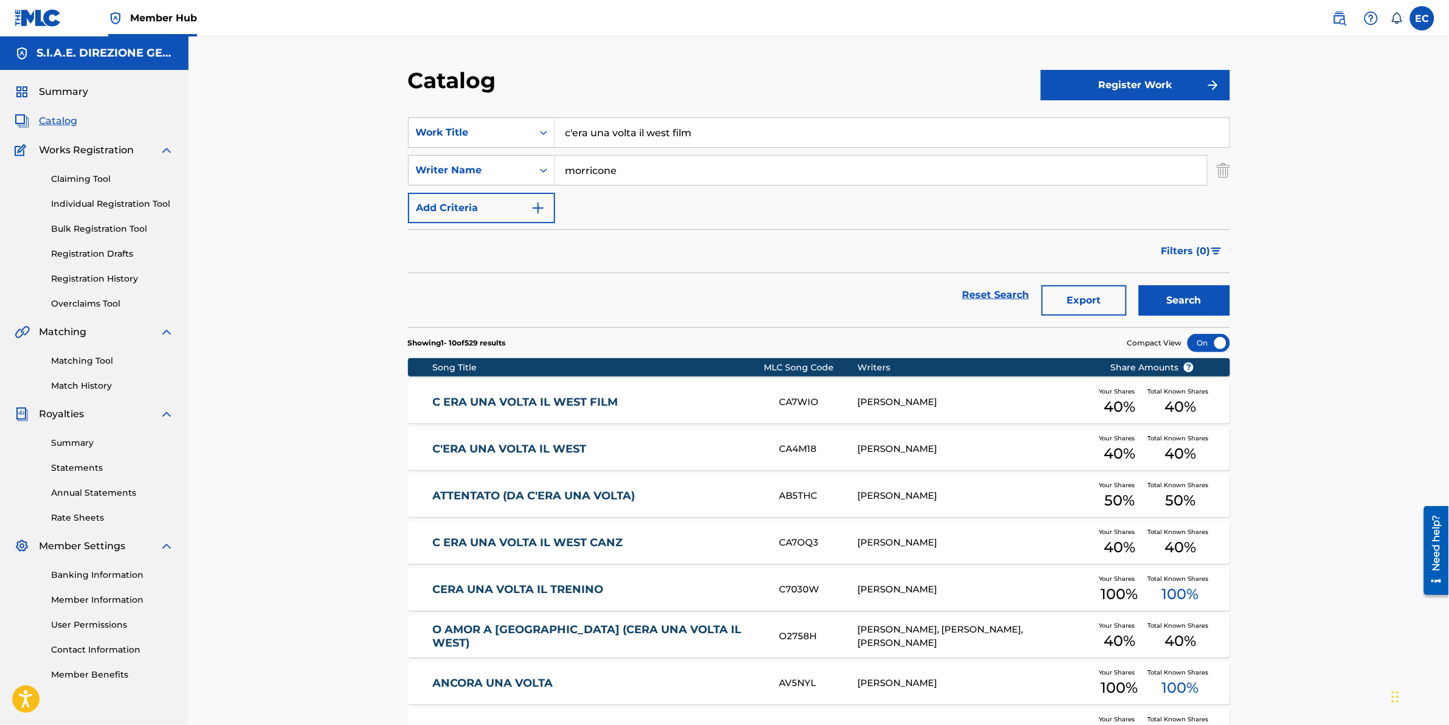
drag, startPoint x: 551, startPoint y: 394, endPoint x: 484, endPoint y: 411, distance: 69.6
click at [484, 411] on div "C ERA UNA VOLTA IL WEST FILM CA7WIO ENNIO MORRICONE Your Shares 40 % Total Know…" at bounding box center [819, 402] width 822 height 43
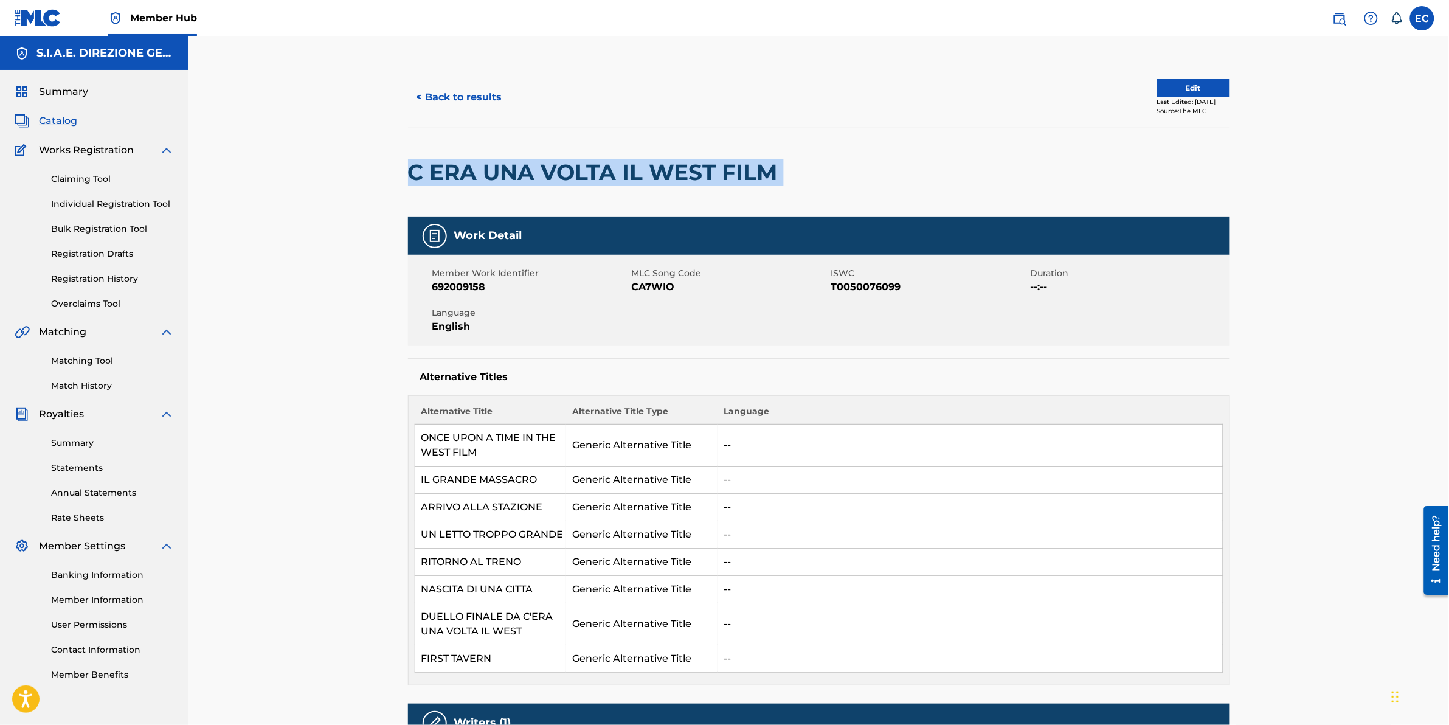
drag, startPoint x: 791, startPoint y: 173, endPoint x: 378, endPoint y: 168, distance: 413.0
drag, startPoint x: 378, startPoint y: 168, endPoint x: 456, endPoint y: 175, distance: 78.1
copy div "C ERA UNA VOLTA IL WEST FILM"
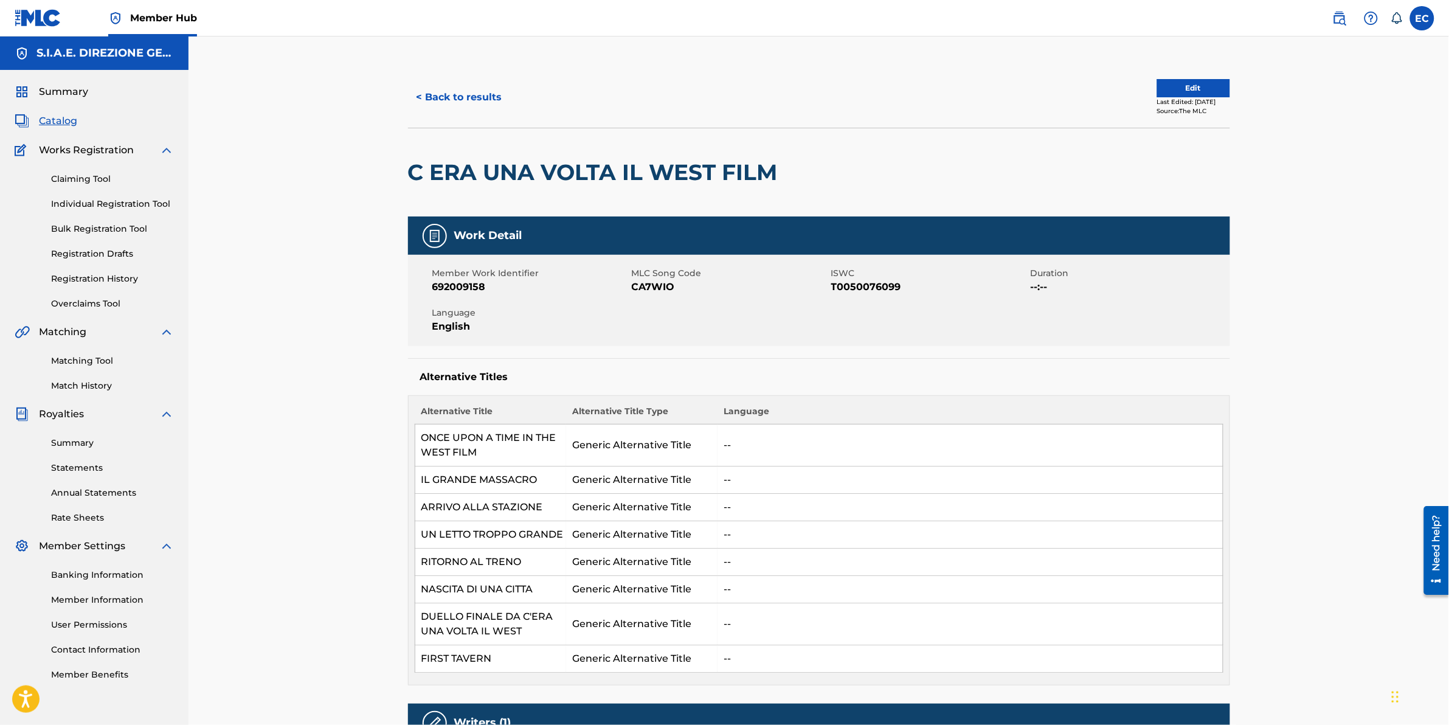
click at [685, 302] on div "Member Work Identifier 692009158 MLC Song Code CA7WIO ISWC T0050076099 Duration…" at bounding box center [819, 300] width 822 height 91
drag, startPoint x: 682, startPoint y: 283, endPoint x: 633, endPoint y: 285, distance: 49.3
click at [633, 285] on span "CA7WIO" at bounding box center [730, 287] width 196 height 15
copy span "CA7WIO"
